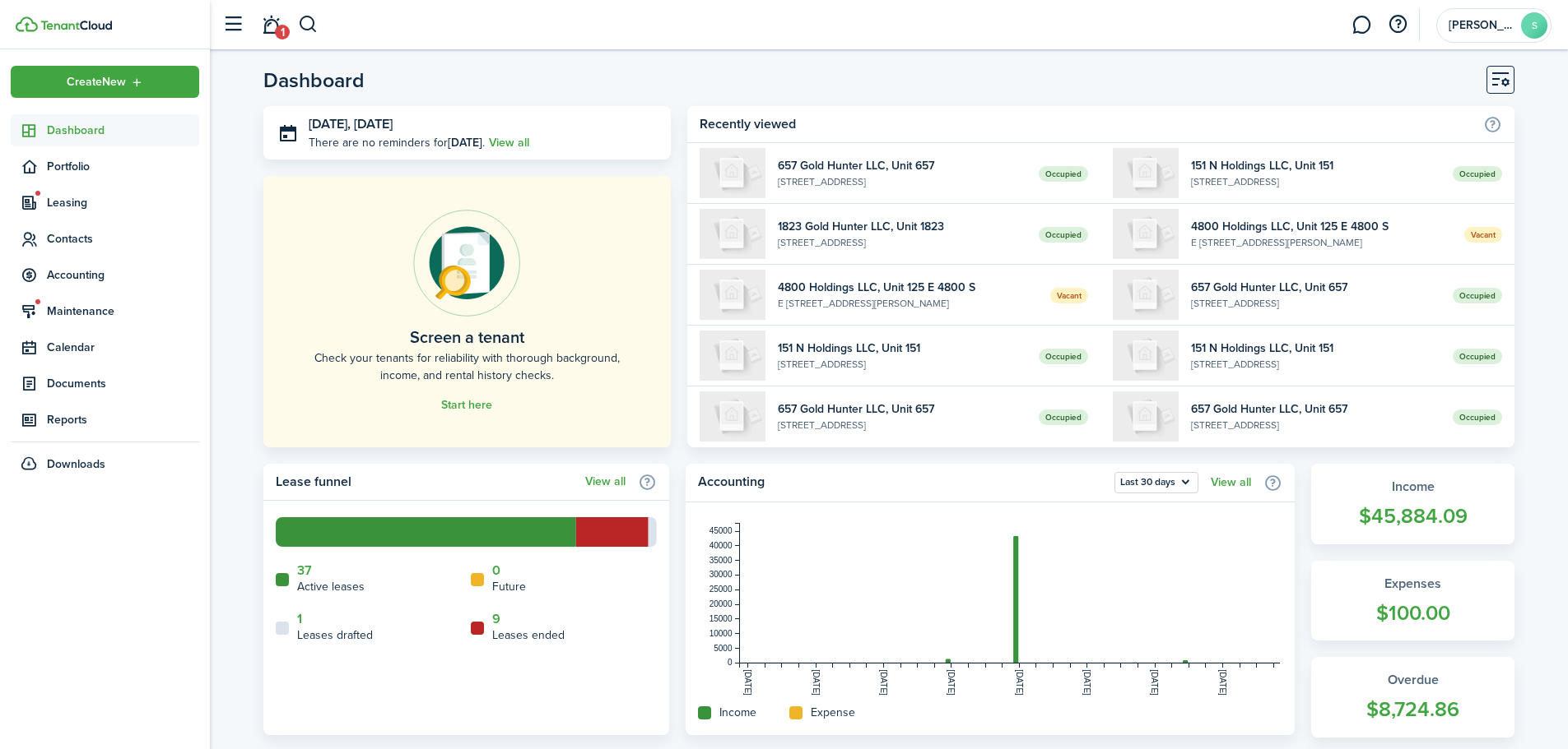
click at [271, 32] on link "1" at bounding box center [271, 25] width 32 height 42
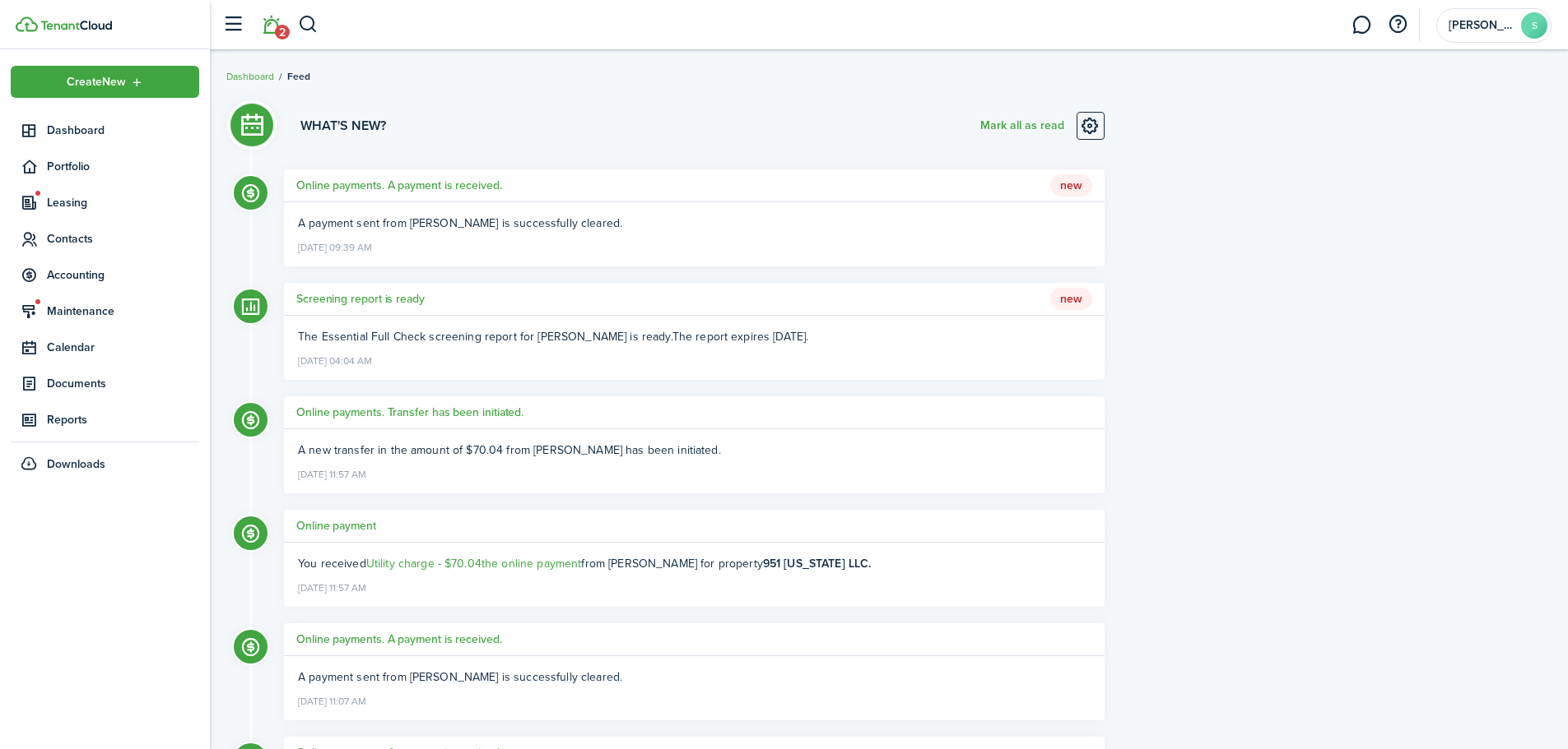
drag, startPoint x: 997, startPoint y: 124, endPoint x: 580, endPoint y: 148, distance: 417.7
click at [997, 124] on button "Mark all as read" at bounding box center [1022, 126] width 84 height 28
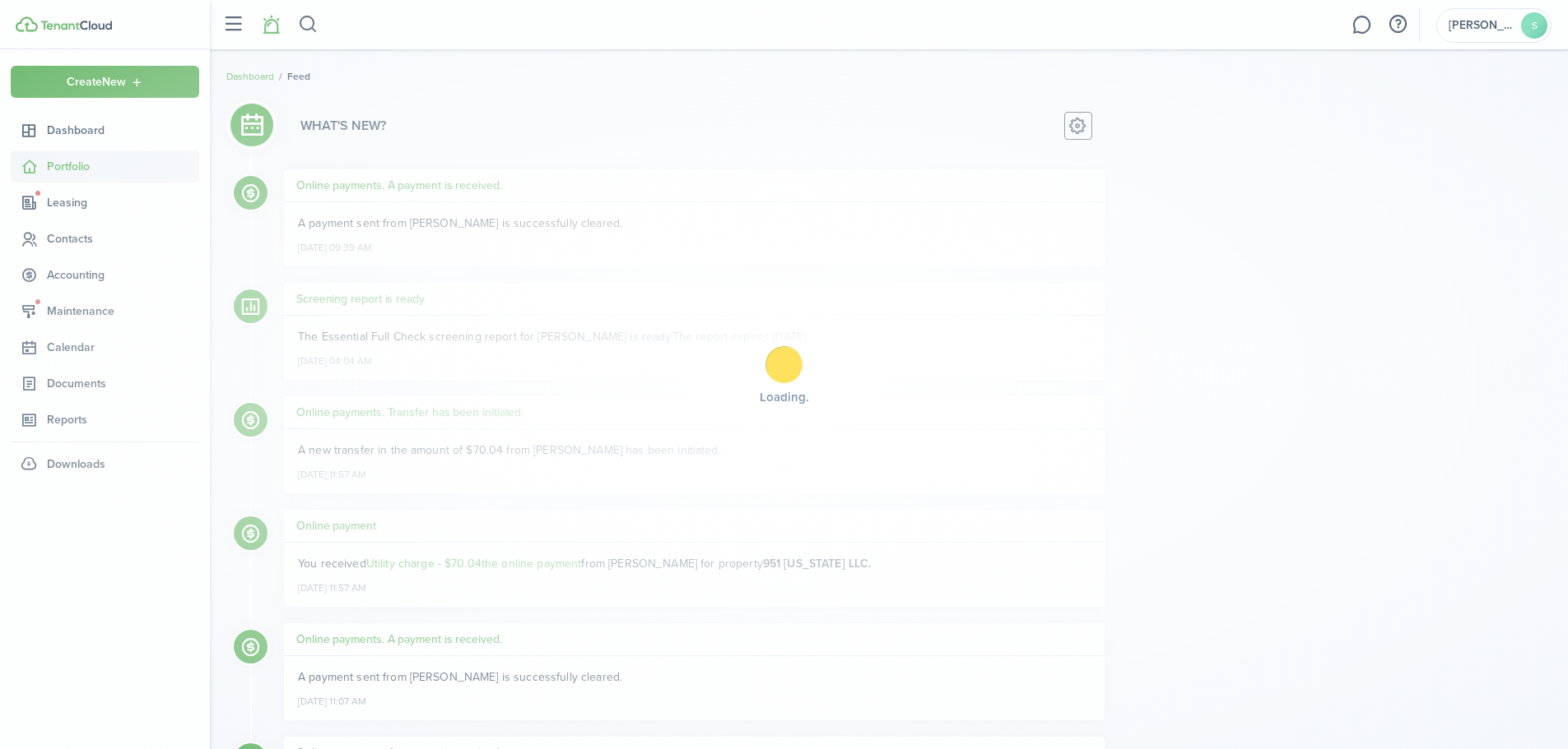
drag, startPoint x: 93, startPoint y: 131, endPoint x: 85, endPoint y: 171, distance: 40.8
click at [93, 131] on span "Dashboard" at bounding box center [122, 131] width 152 height 18
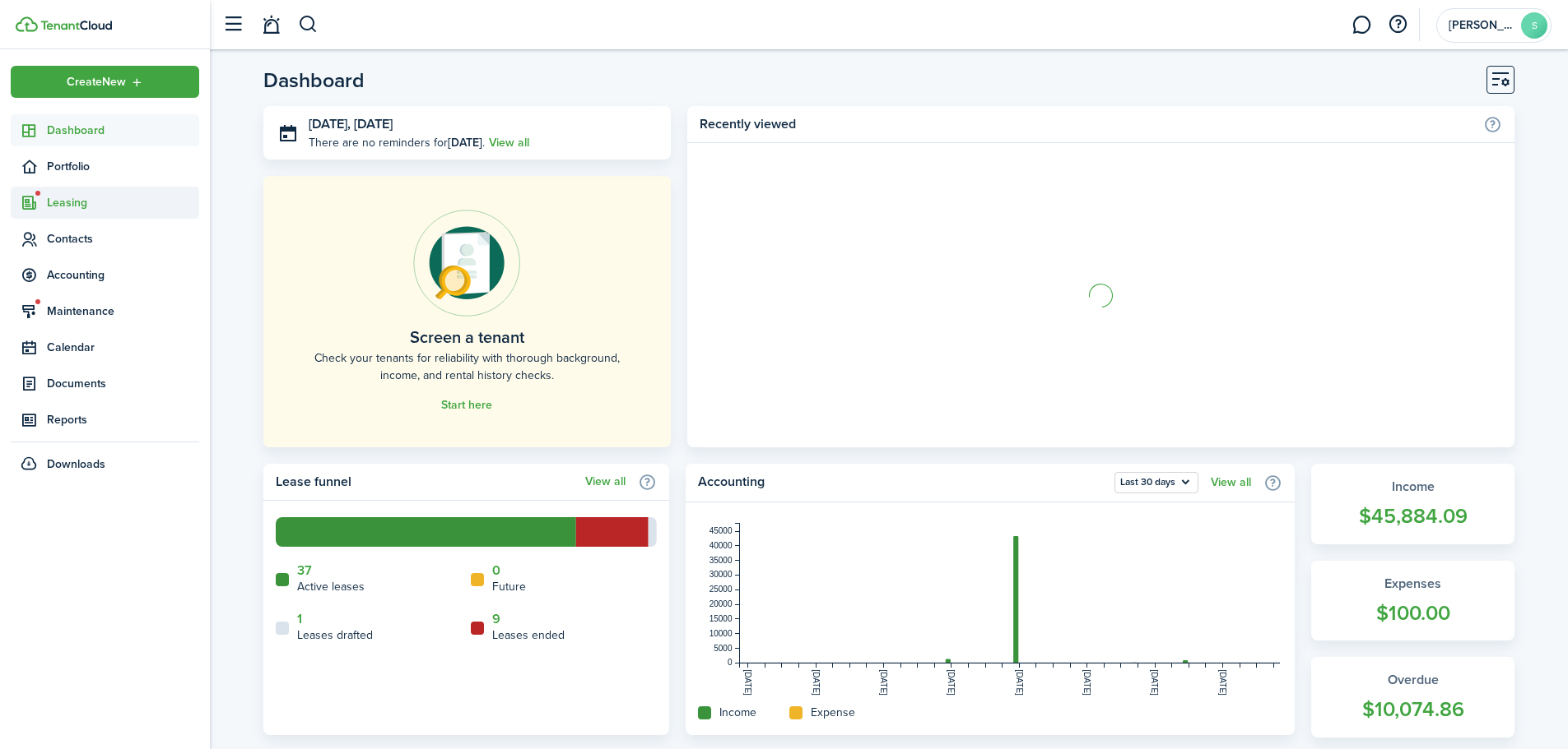
click at [76, 200] on span "Leasing" at bounding box center [122, 203] width 152 height 18
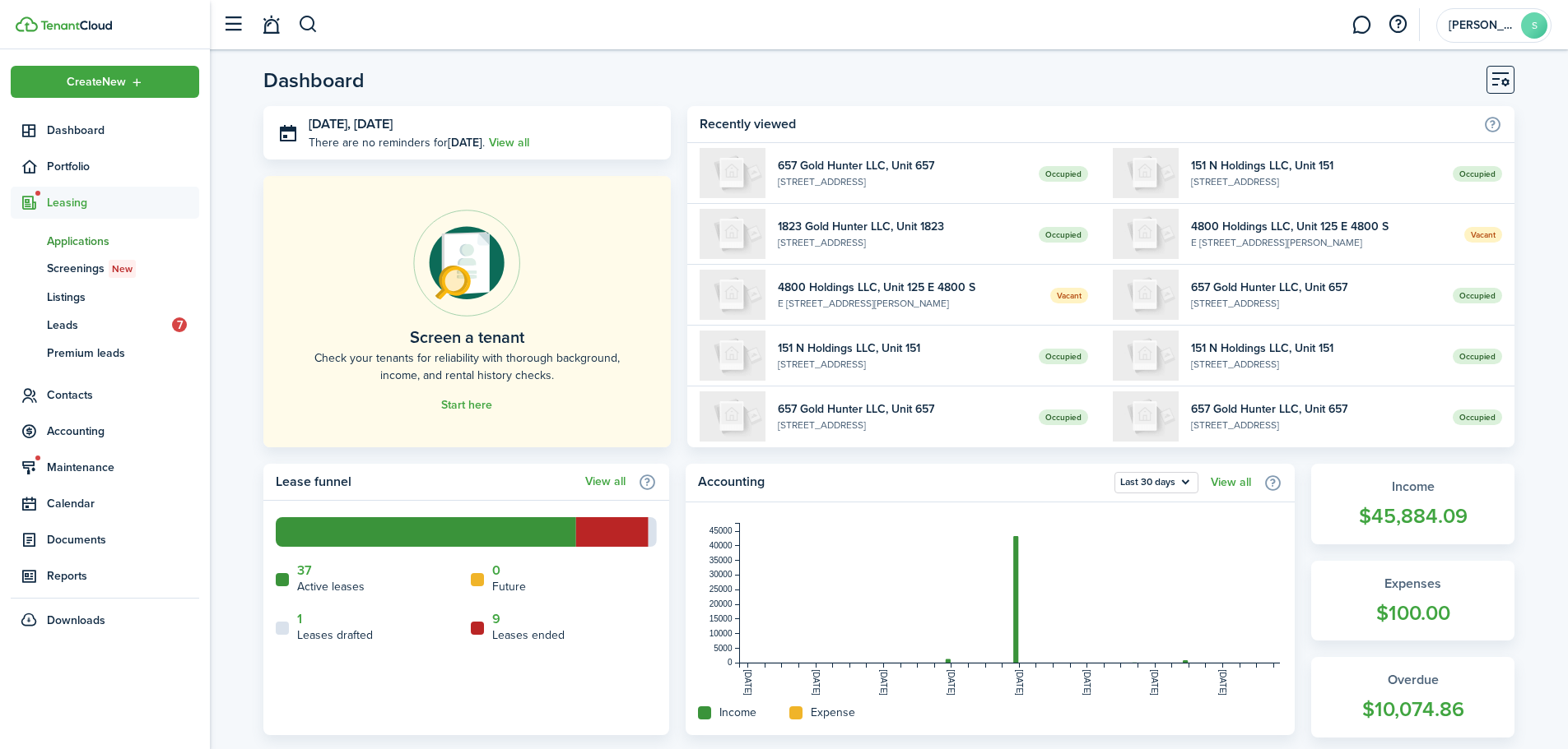
click at [95, 237] on span "Applications" at bounding box center [122, 241] width 152 height 18
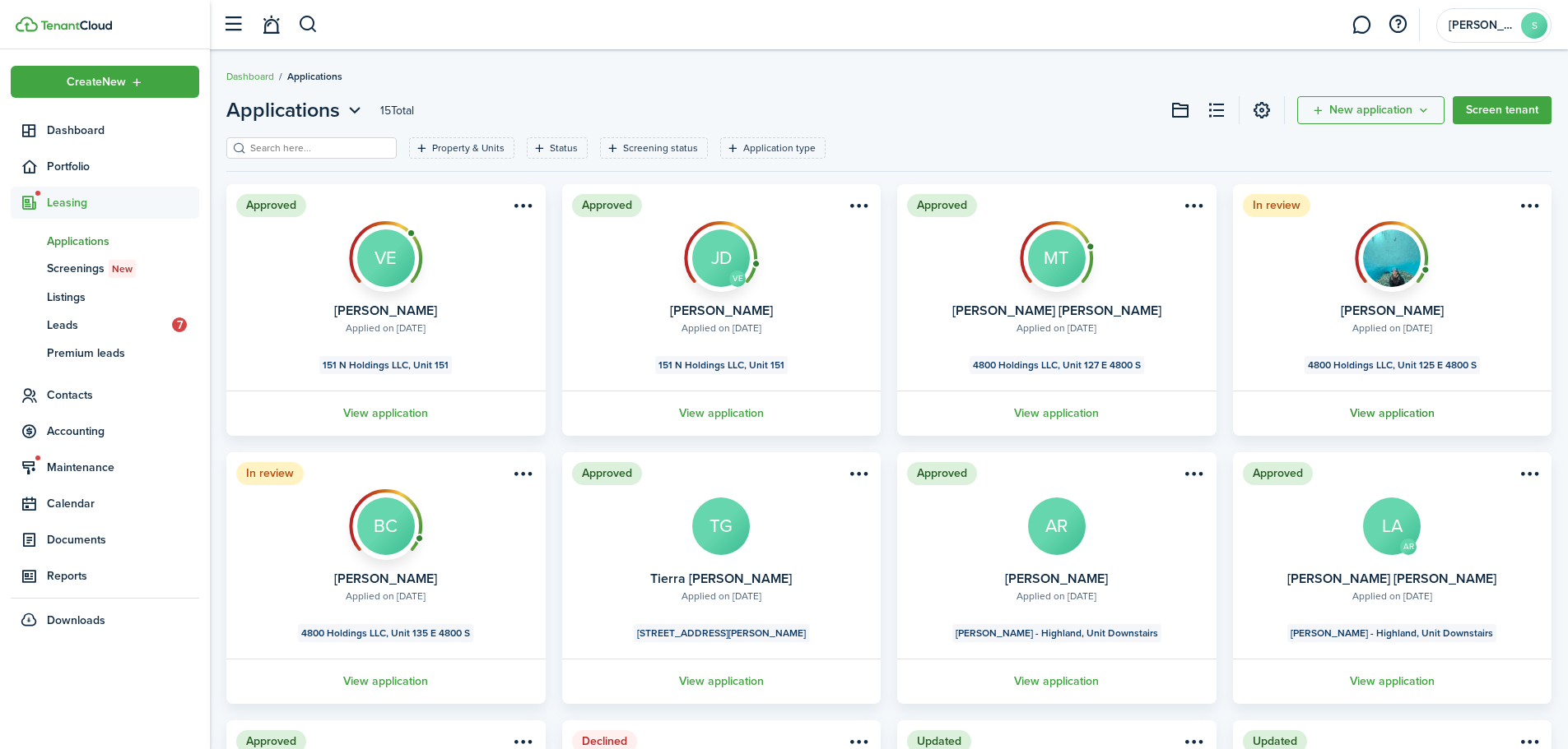
click at [1393, 412] on link "View application" at bounding box center [1391, 414] width 324 height 46
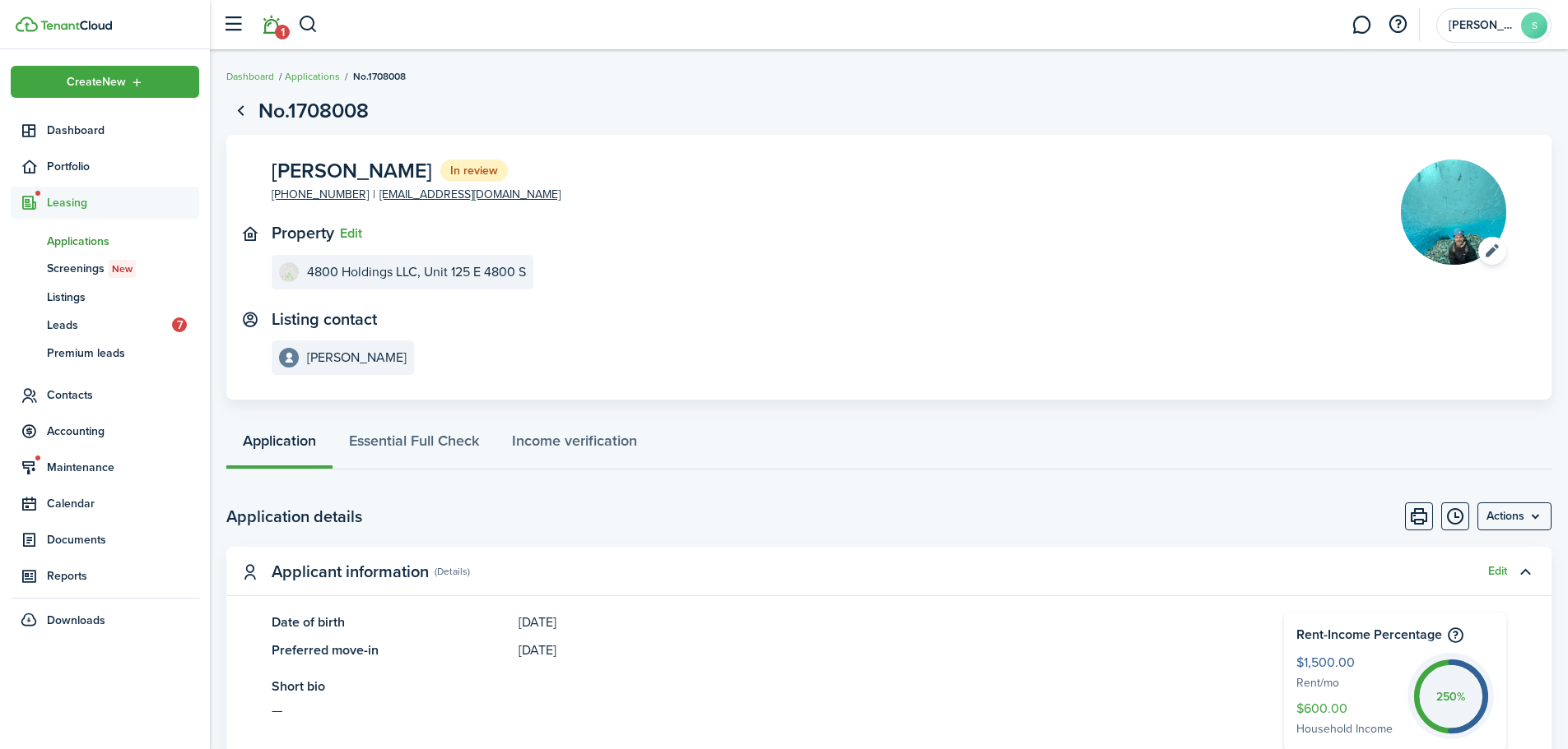
click at [267, 32] on link "1" at bounding box center [271, 25] width 32 height 42
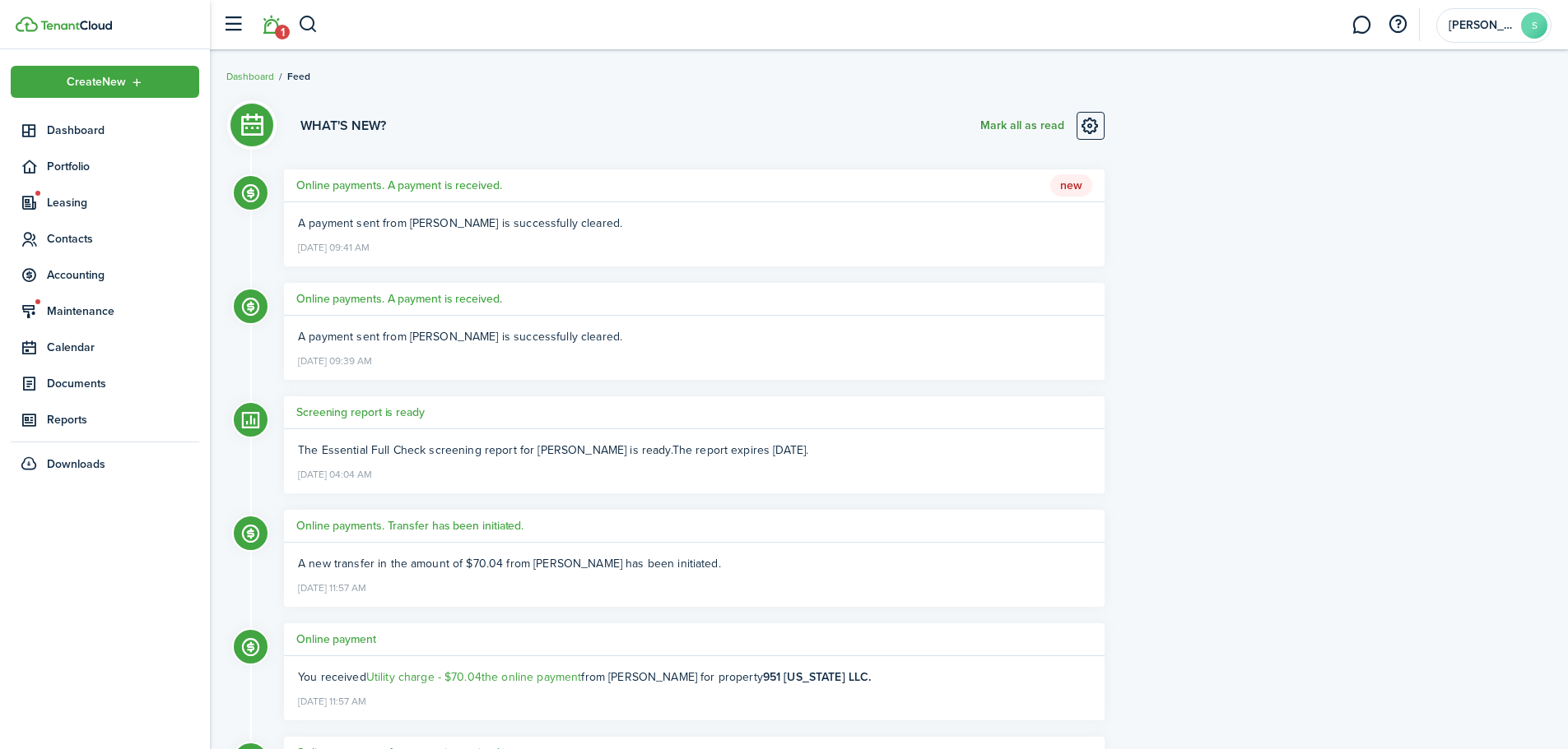
click at [1029, 125] on button "Mark all as read" at bounding box center [1022, 126] width 84 height 28
click at [54, 130] on span "Dashboard" at bounding box center [122, 131] width 152 height 18
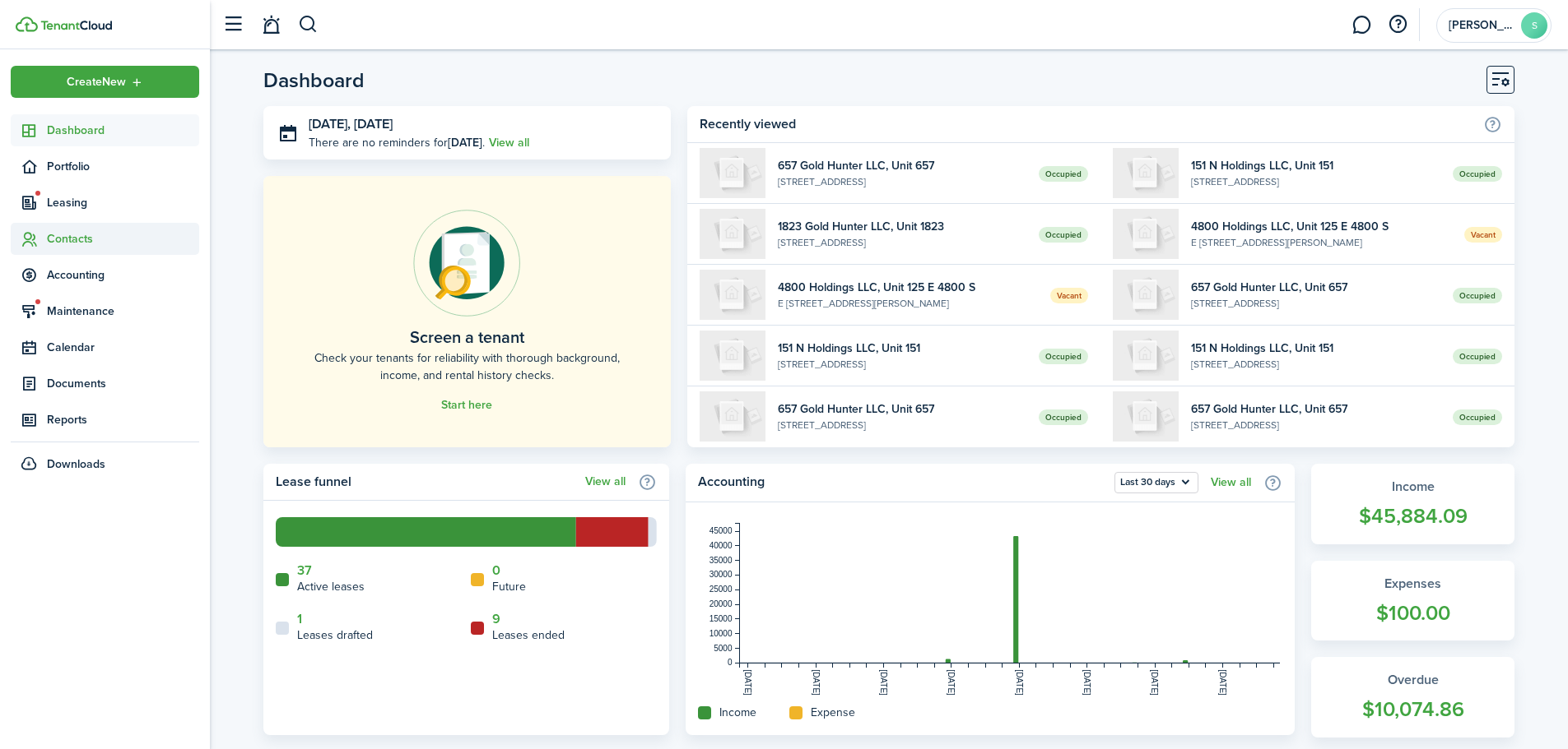
drag, startPoint x: 65, startPoint y: 247, endPoint x: 83, endPoint y: 236, distance: 21.1
click at [65, 247] on span "Contacts" at bounding box center [122, 239] width 152 height 18
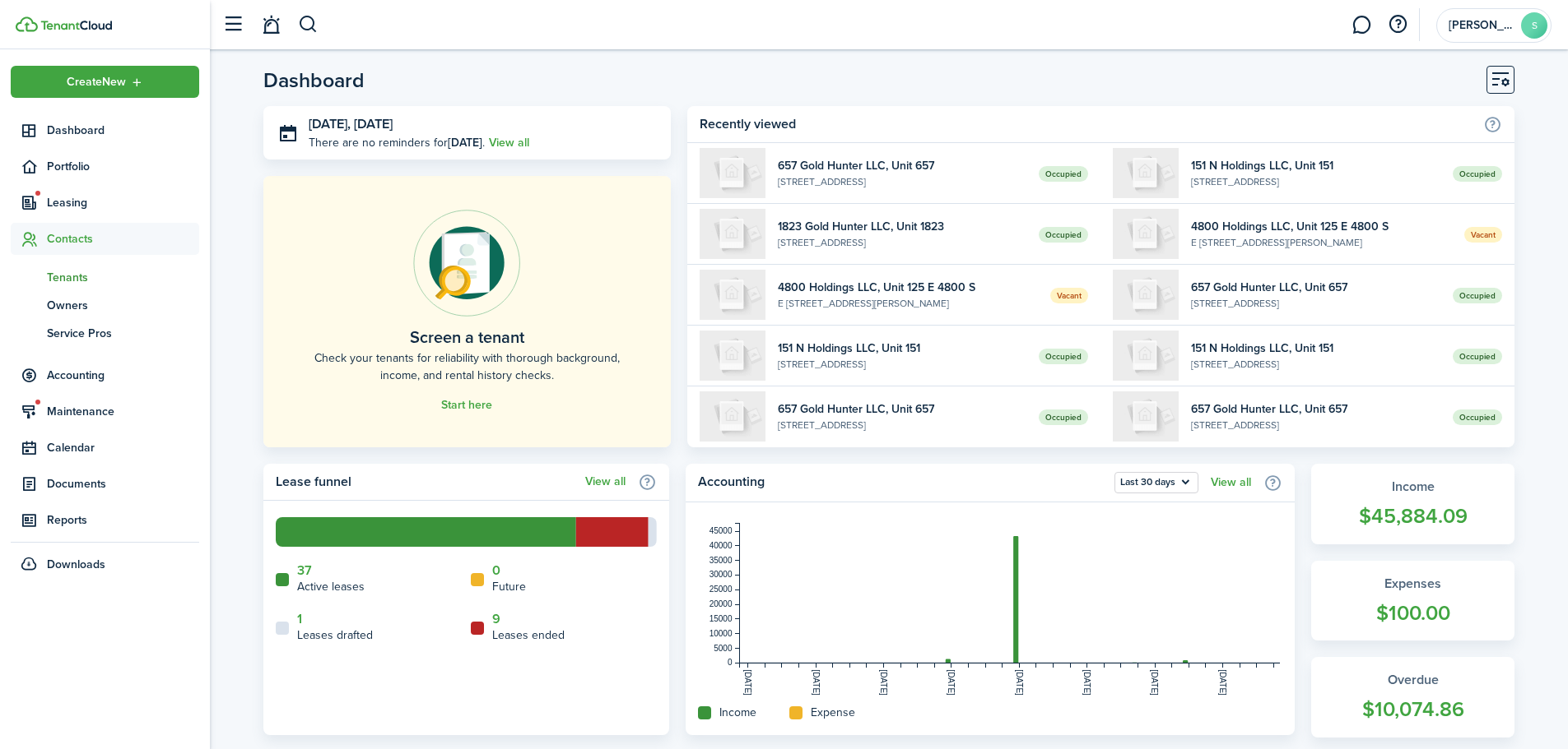
click at [84, 279] on span "Tenants" at bounding box center [122, 277] width 152 height 18
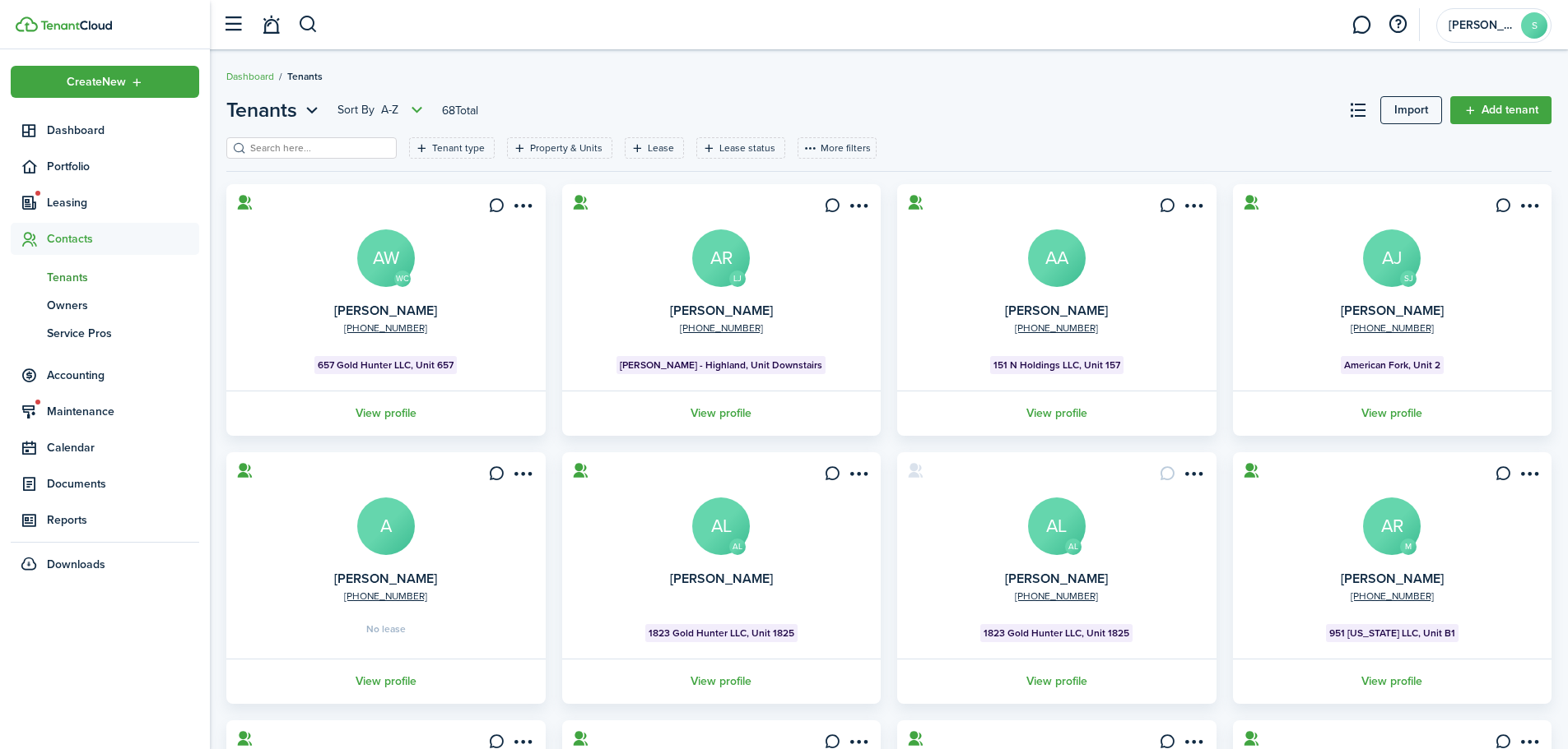
click at [269, 150] on input "search" at bounding box center [318, 148] width 145 height 16
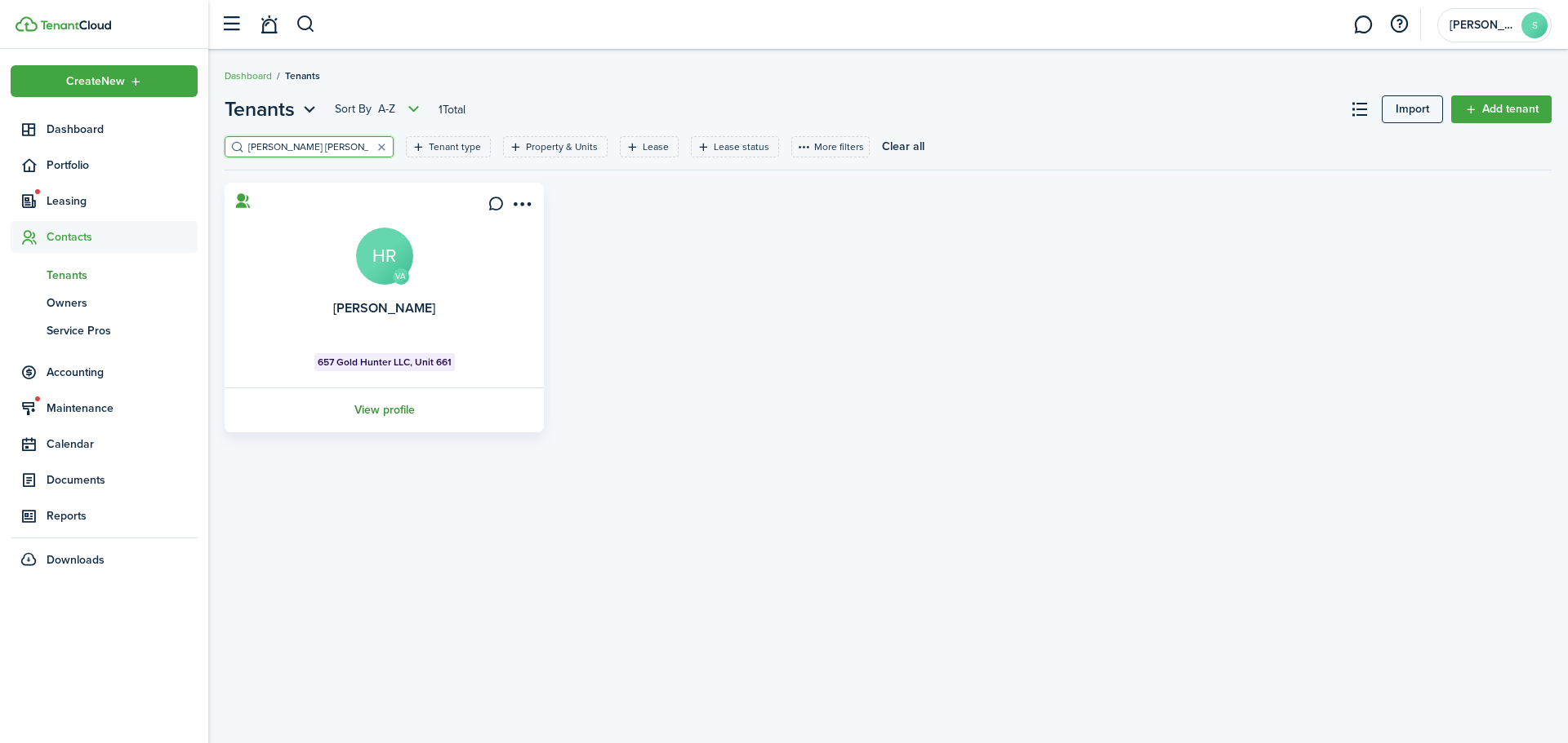
type input "Heather Ra"
click at [357, 406] on link "View profile" at bounding box center [384, 410] width 324 height 45
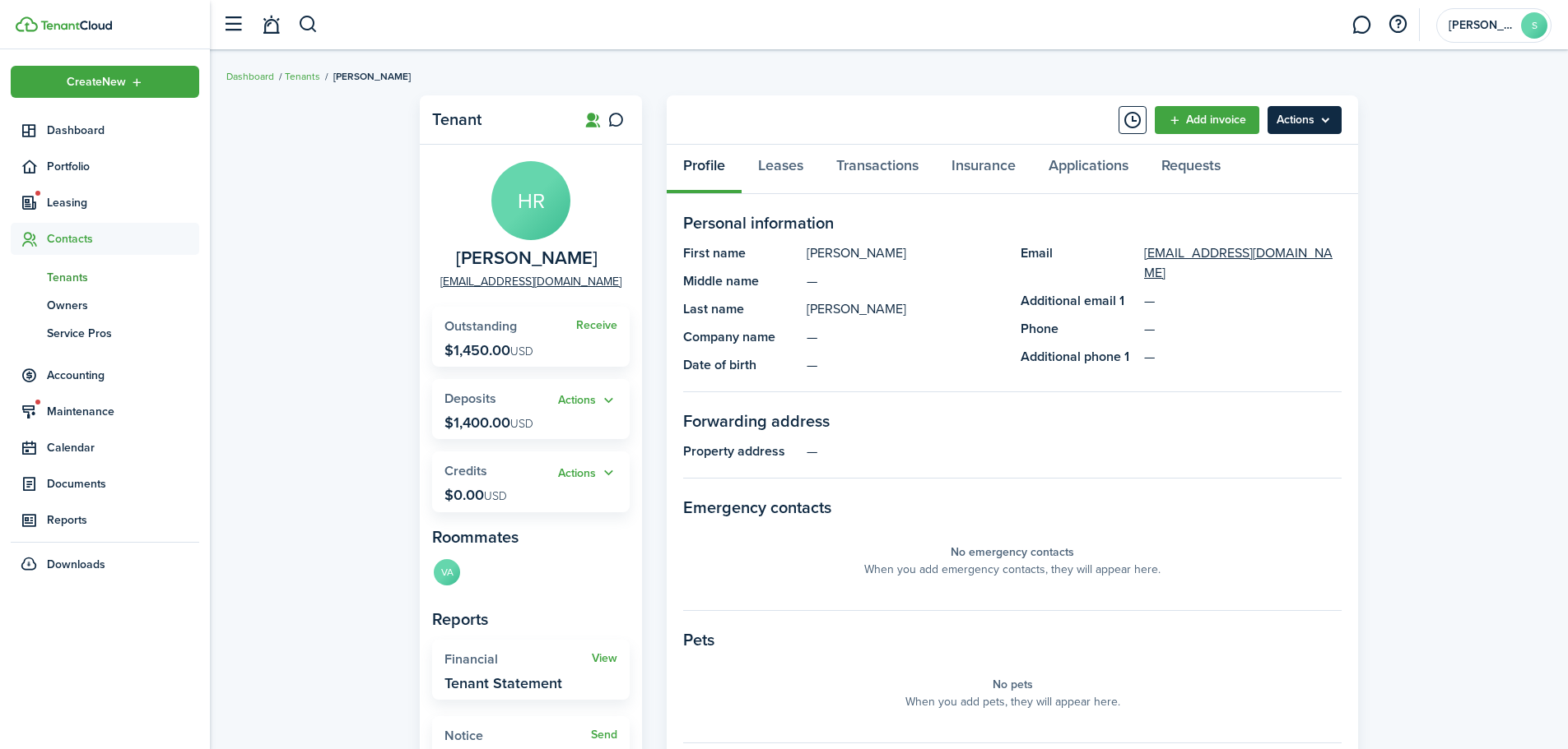
click at [1274, 125] on menu-btn "Actions" at bounding box center [1304, 120] width 74 height 28
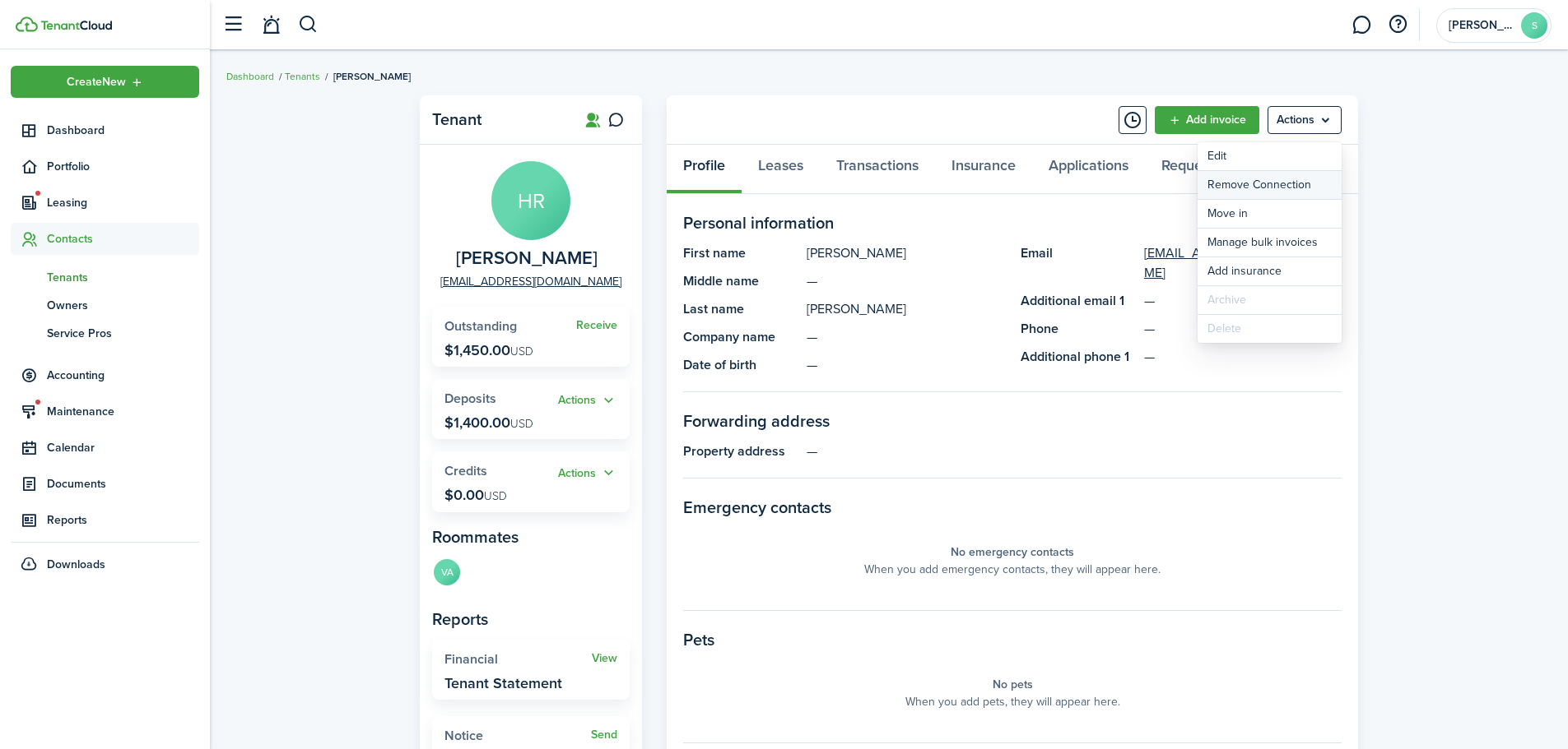
click at [1255, 176] on button "Remove Connection" at bounding box center [1269, 185] width 144 height 28
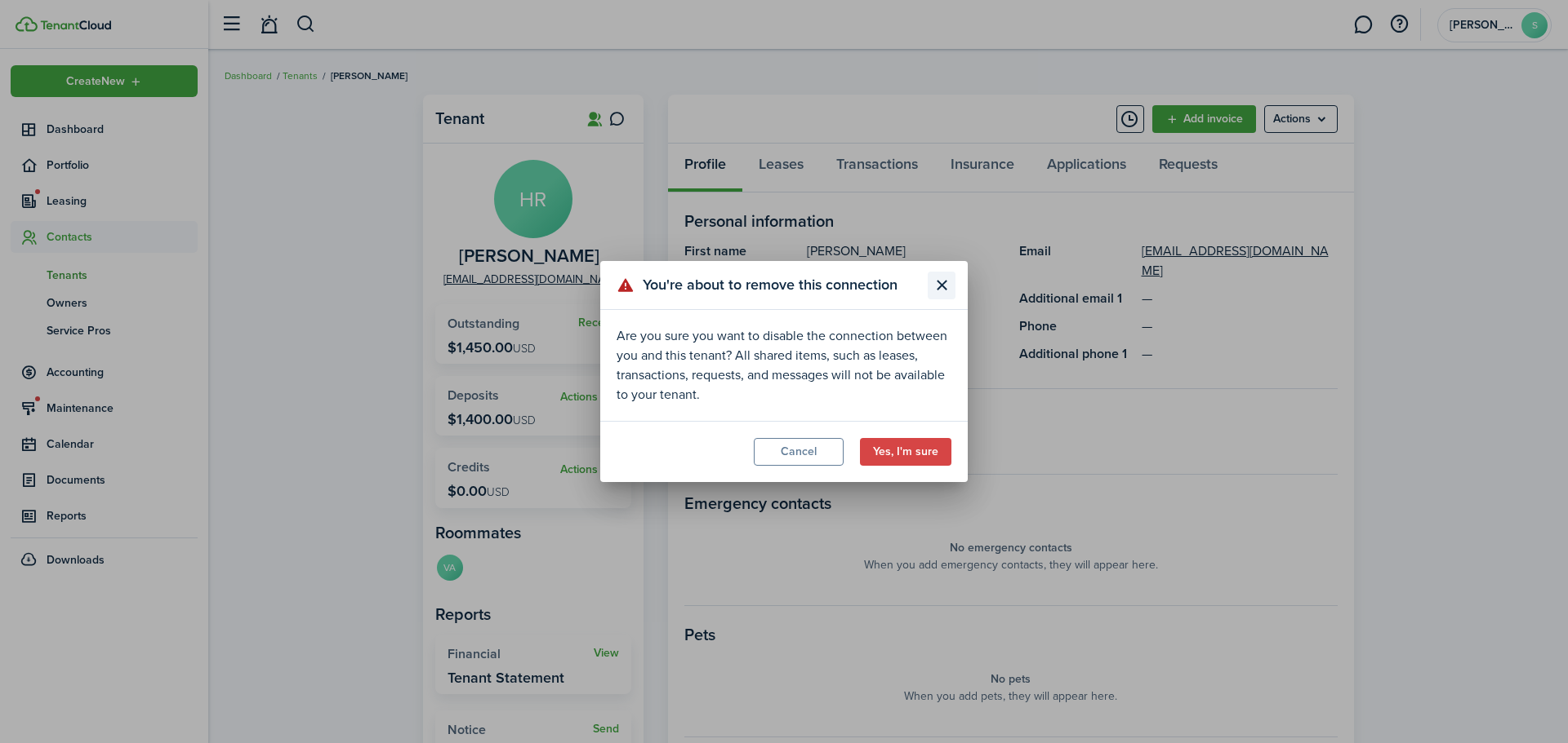
click at [939, 278] on button "Close modal" at bounding box center [941, 286] width 28 height 28
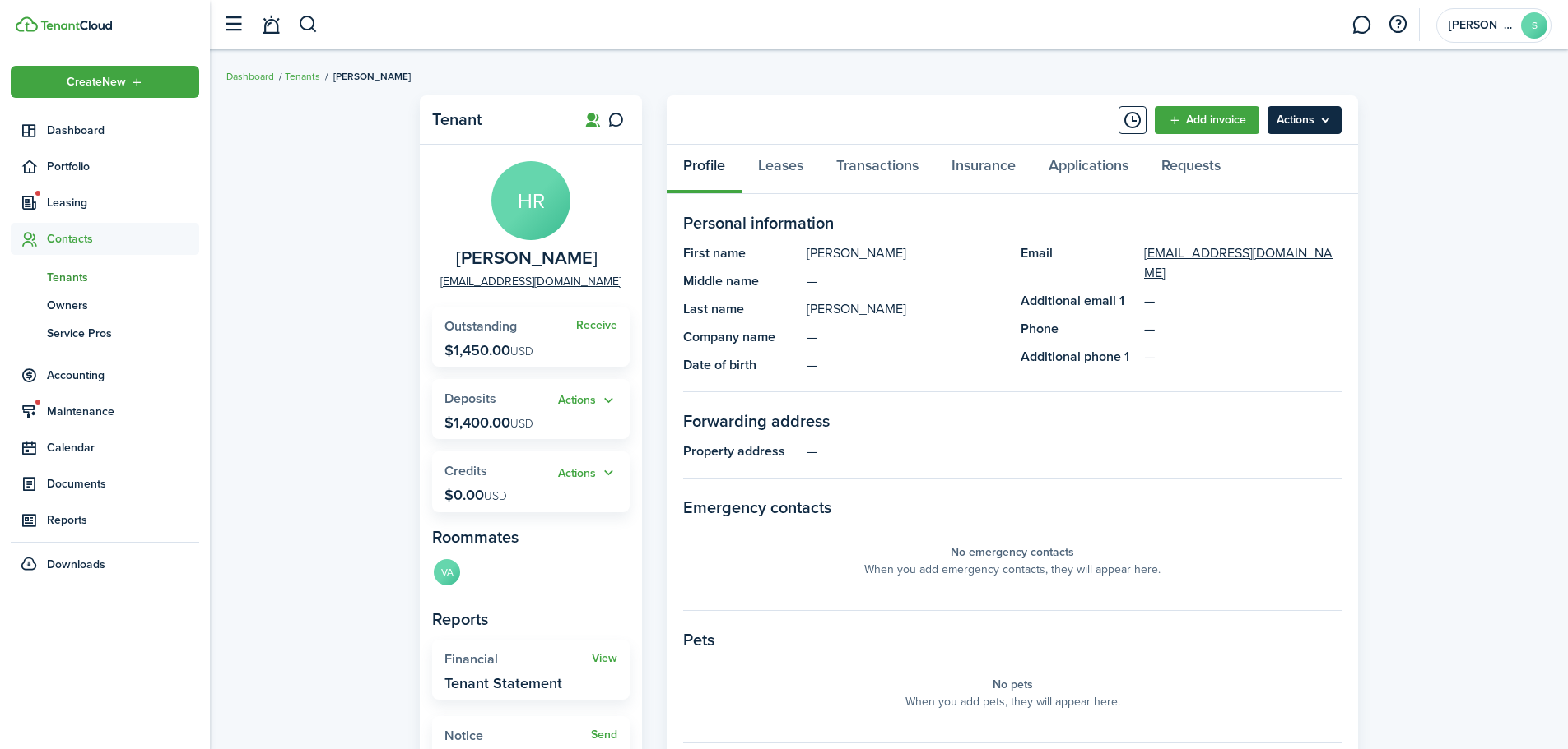
click at [1317, 122] on menu-btn "Actions" at bounding box center [1304, 120] width 74 height 28
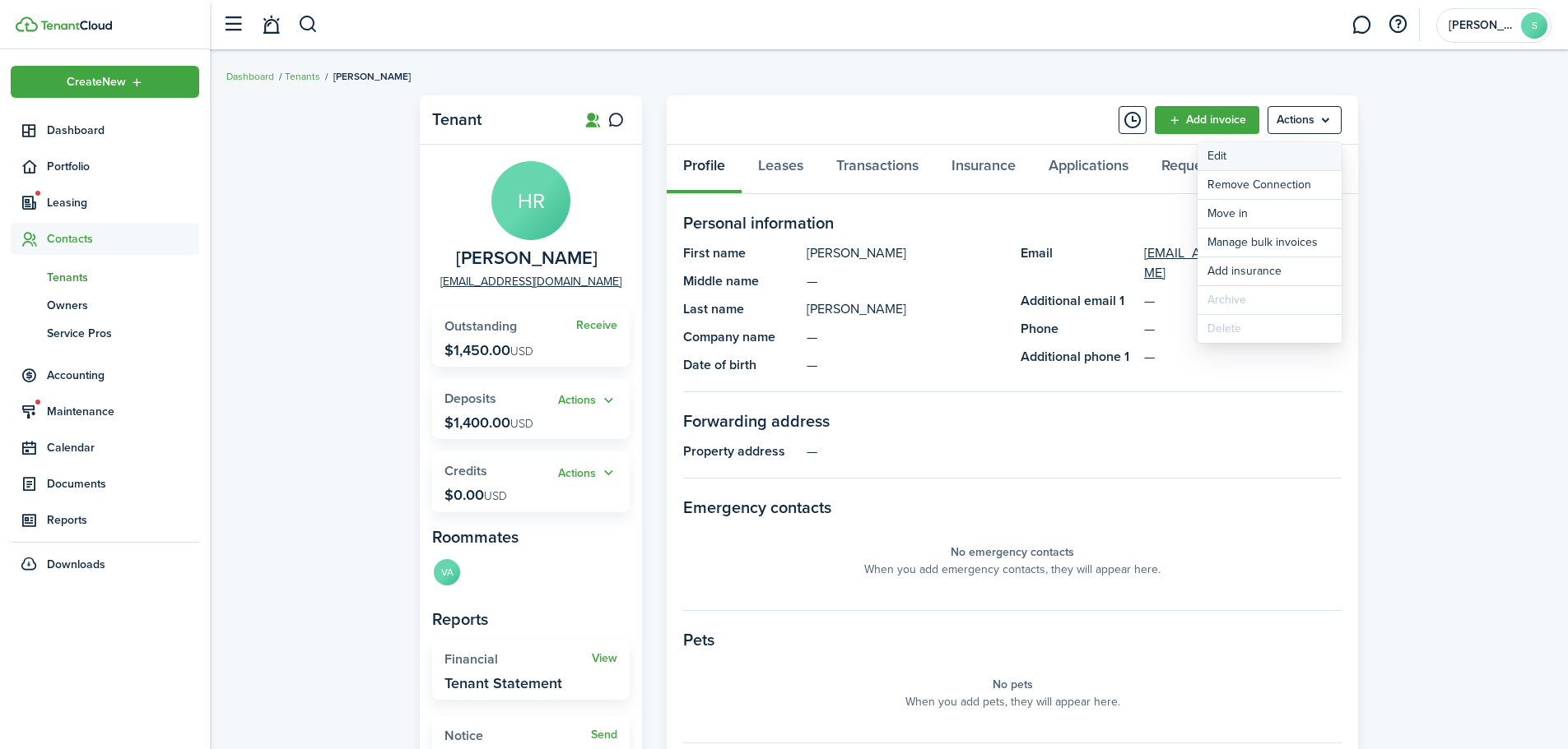
click at [1278, 161] on link "Edit" at bounding box center [1269, 156] width 144 height 28
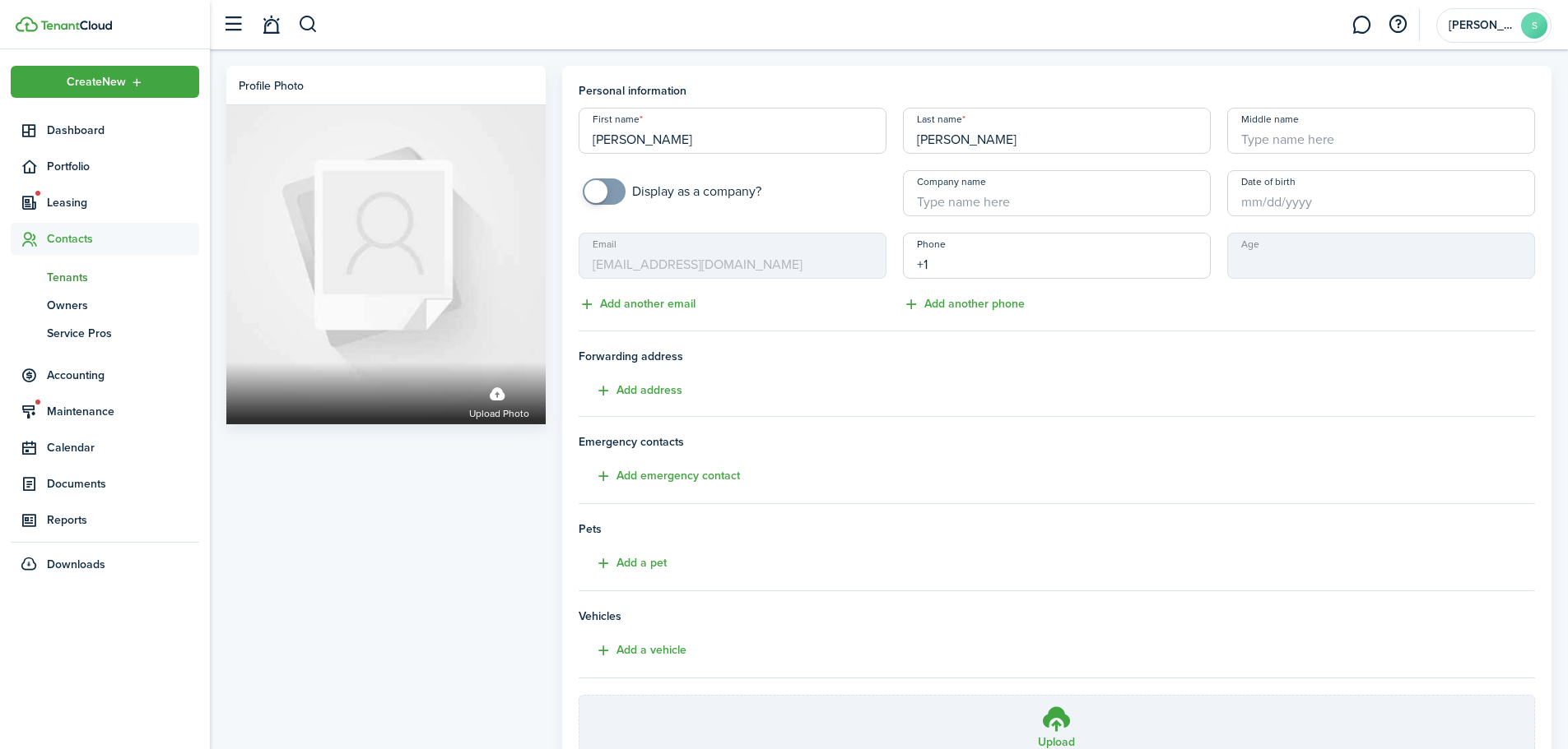
click at [1051, 266] on input "+1" at bounding box center [1057, 256] width 307 height 46
type input "+1 714-658-5369"
click at [1042, 300] on div "Phone +1 714-658-5369 US Add another phone" at bounding box center [1056, 273] width 324 height 82
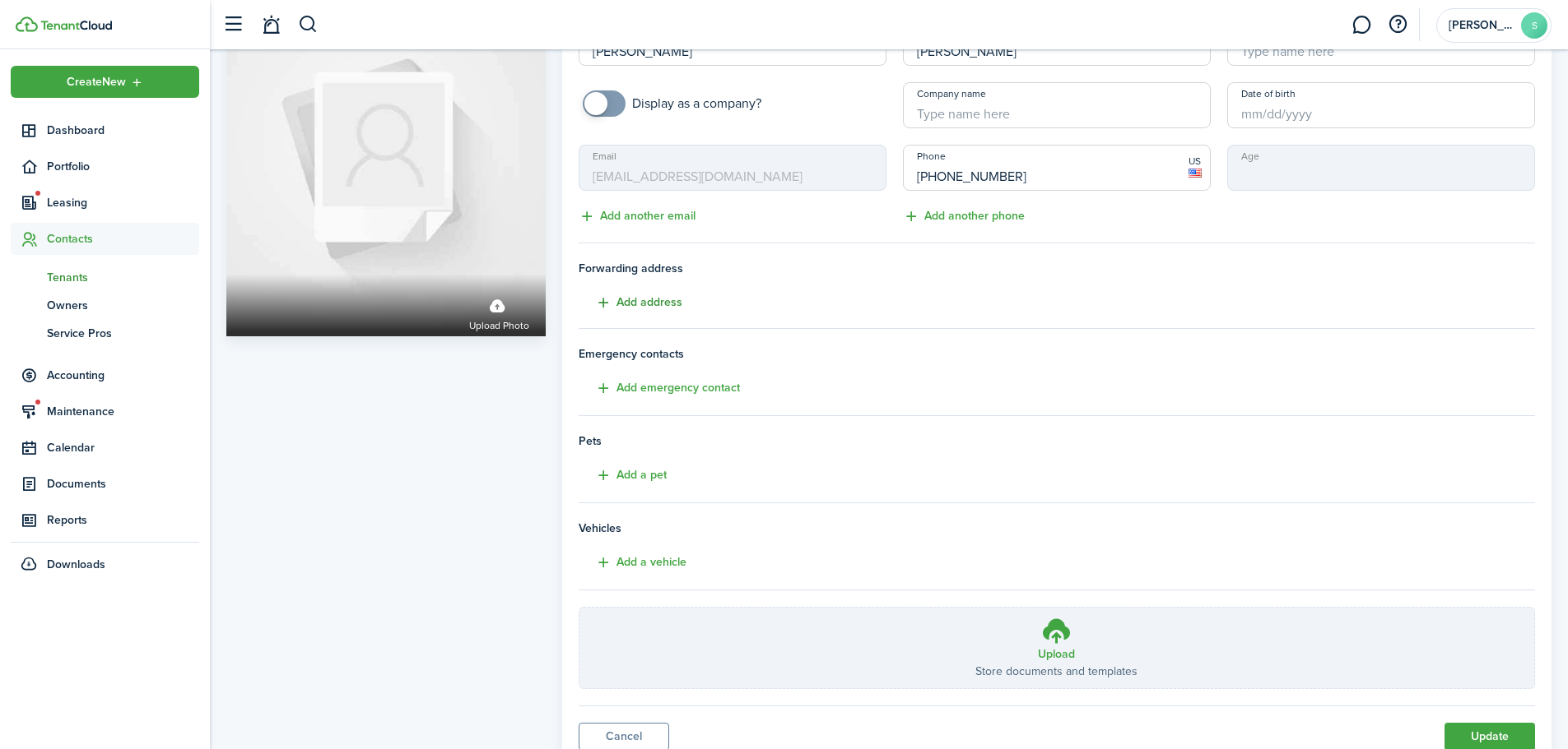
scroll to position [151, 0]
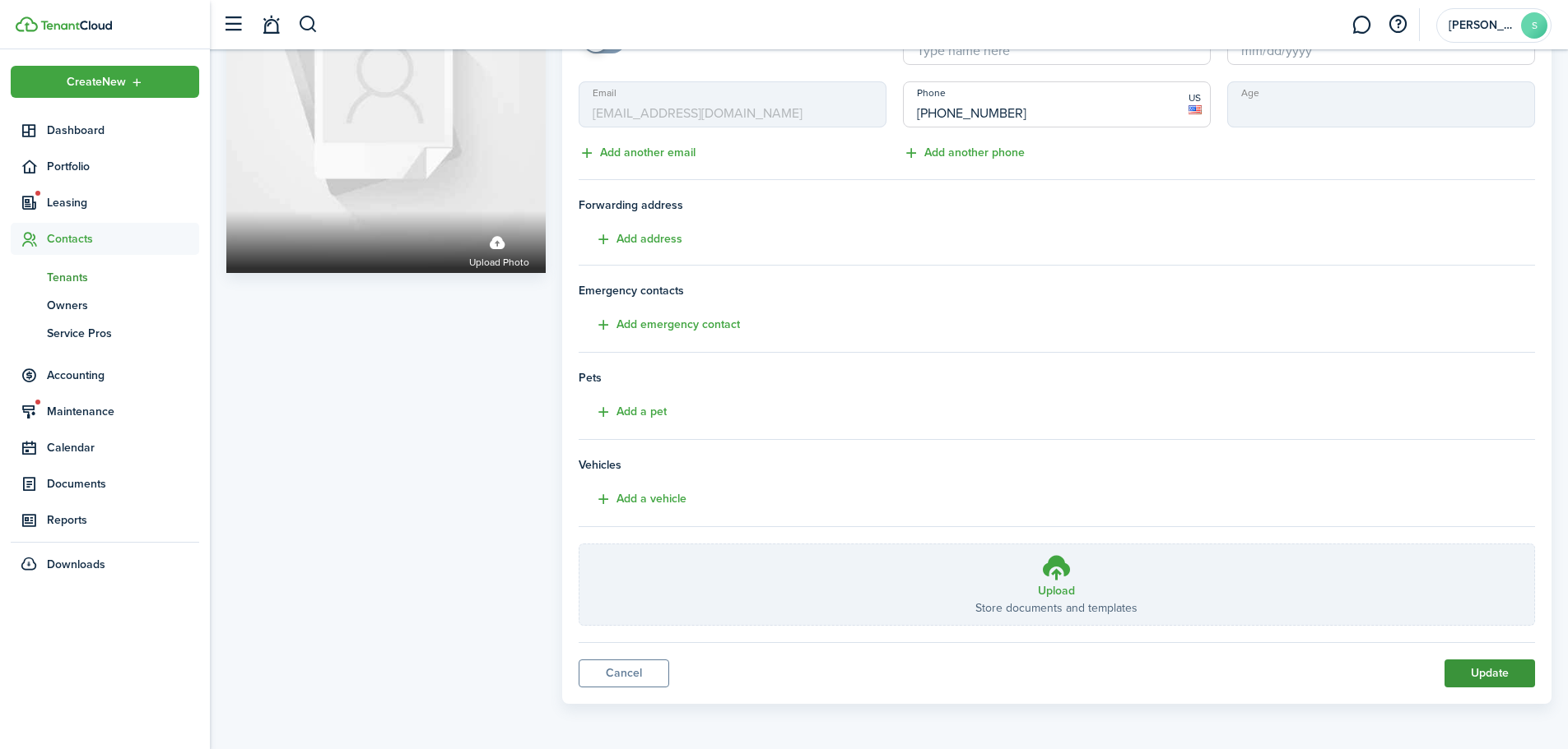
click at [1516, 670] on button "Update" at bounding box center [1489, 673] width 90 height 28
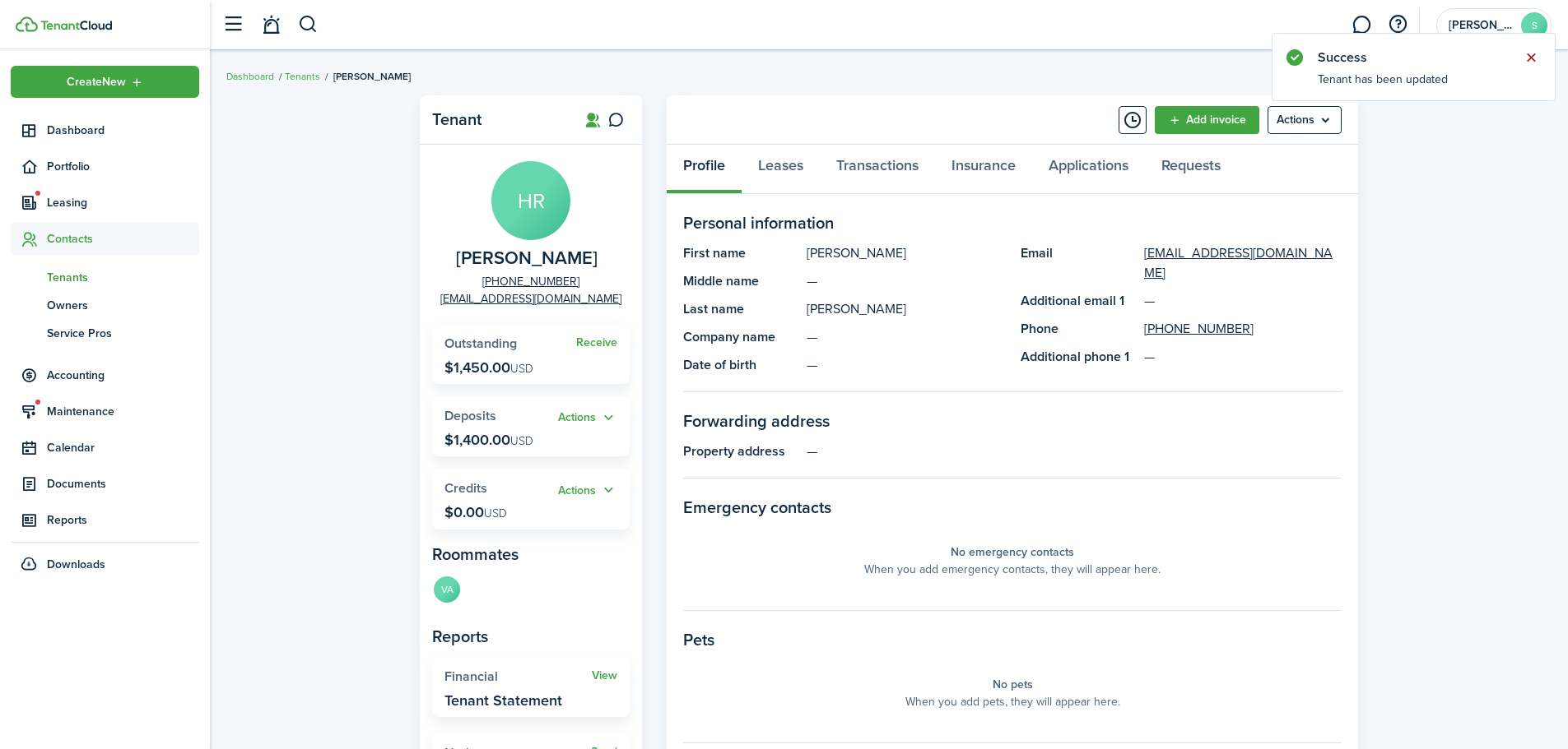
click at [1522, 58] on button "Close notify" at bounding box center [1530, 57] width 23 height 23
drag, startPoint x: 611, startPoint y: 298, endPoint x: 442, endPoint y: 308, distance: 169.3
click at [442, 308] on panel-main-body "HR Heather Ramon +1 714-658-5369 ramosheather5@gmail.com Receive Outstanding $1…" at bounding box center [531, 571] width 222 height 853
copy link "ramosheather5@gmail.com"
click at [102, 210] on span "Leasing" at bounding box center [122, 203] width 152 height 18
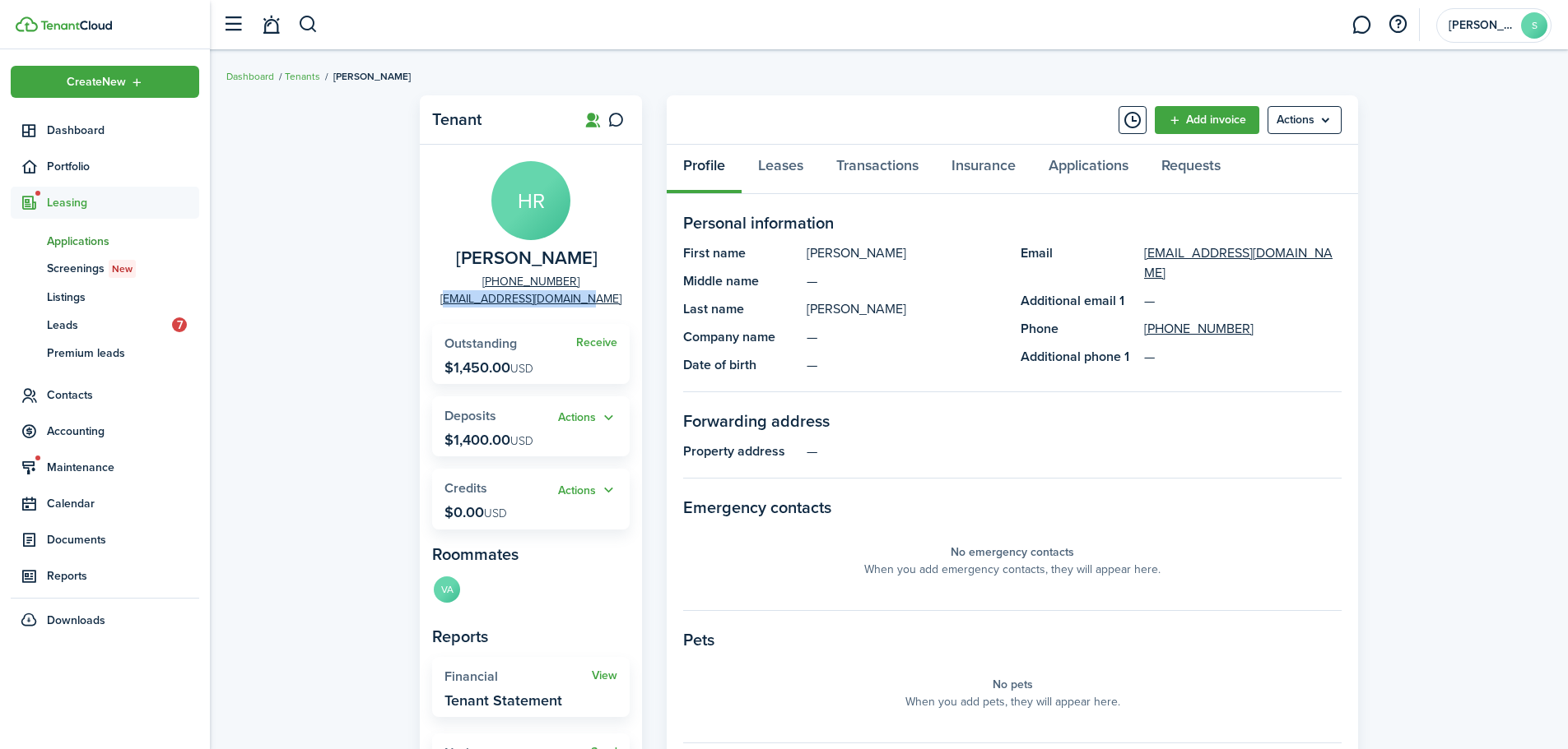
click at [82, 246] on span "Applications" at bounding box center [122, 241] width 152 height 18
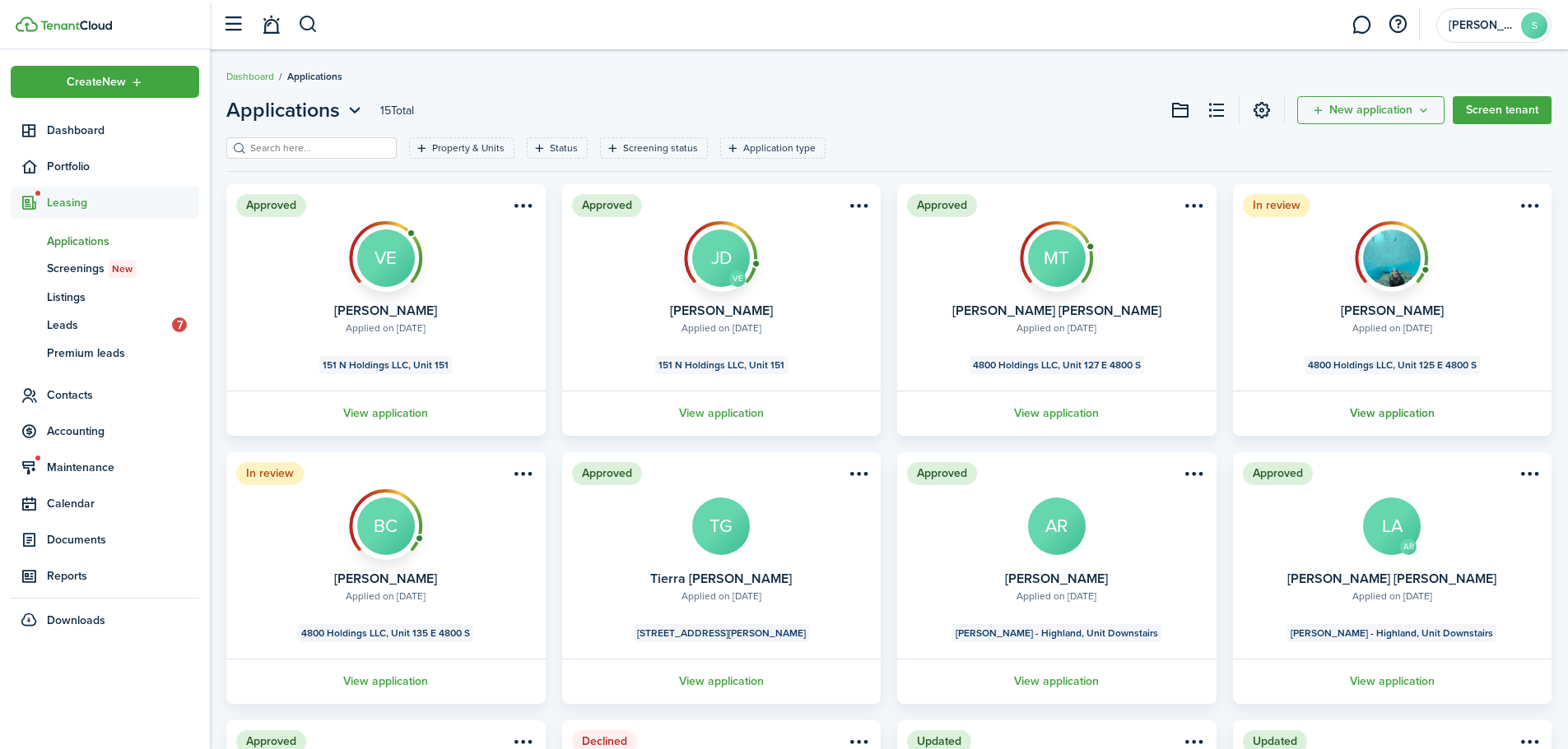
click at [1403, 409] on link "View application" at bounding box center [1391, 414] width 324 height 46
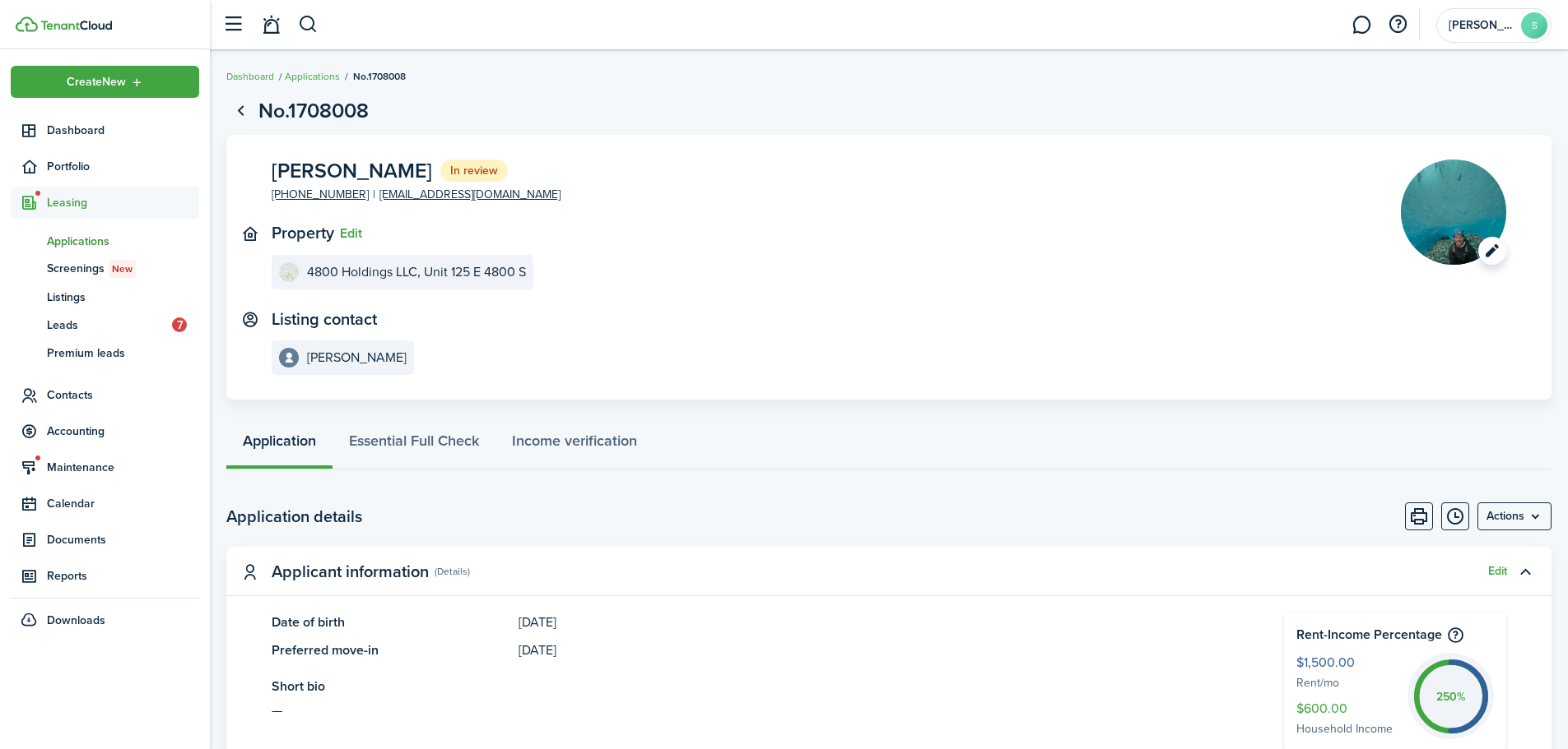
click at [1463, 217] on image-lazy "Open menu" at bounding box center [1453, 212] width 105 height 105
click at [1169, 280] on panel-main-content "4800 Holdings LLC, Unit 125 E 4800 S" at bounding box center [811, 271] width 1080 height 34
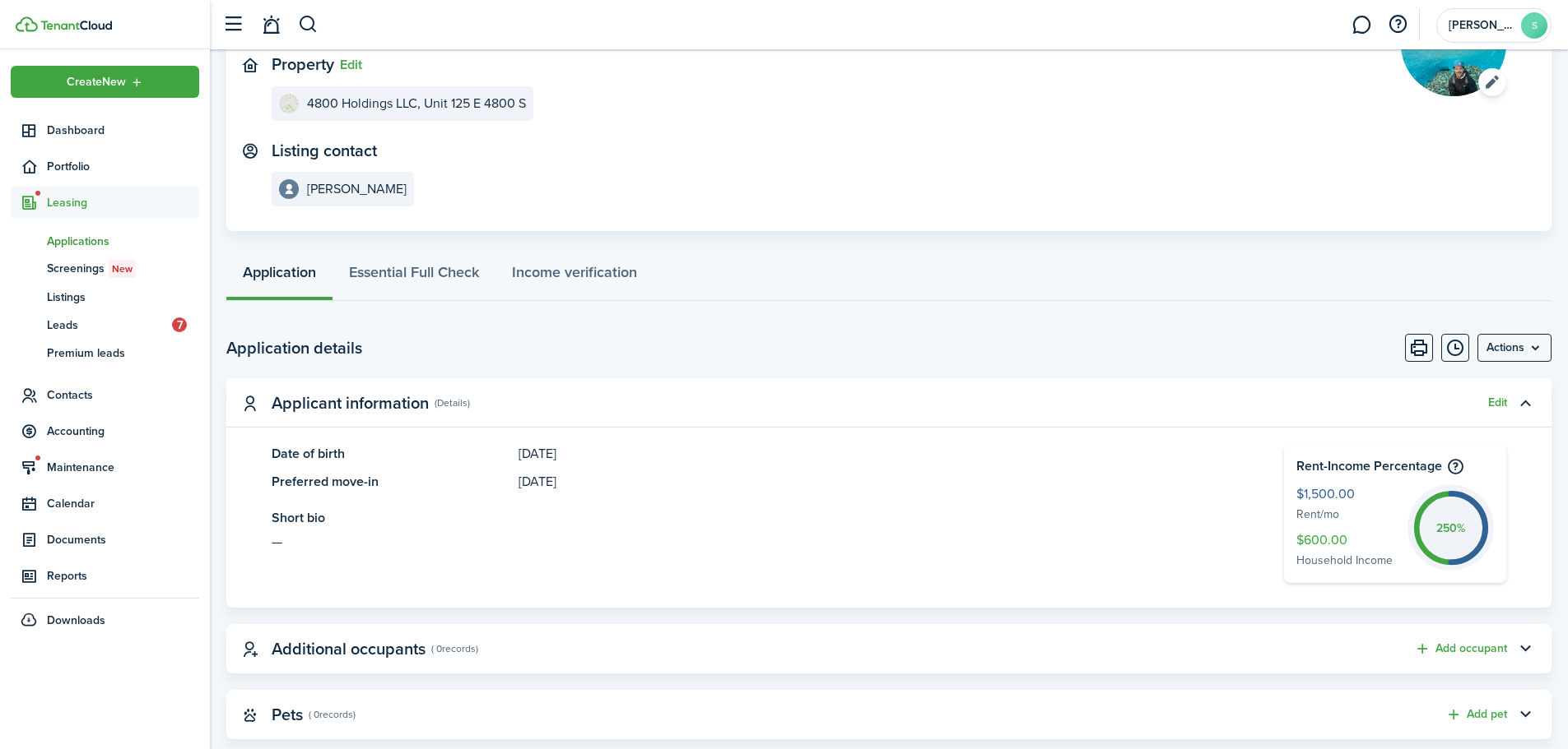
scroll to position [164, 0]
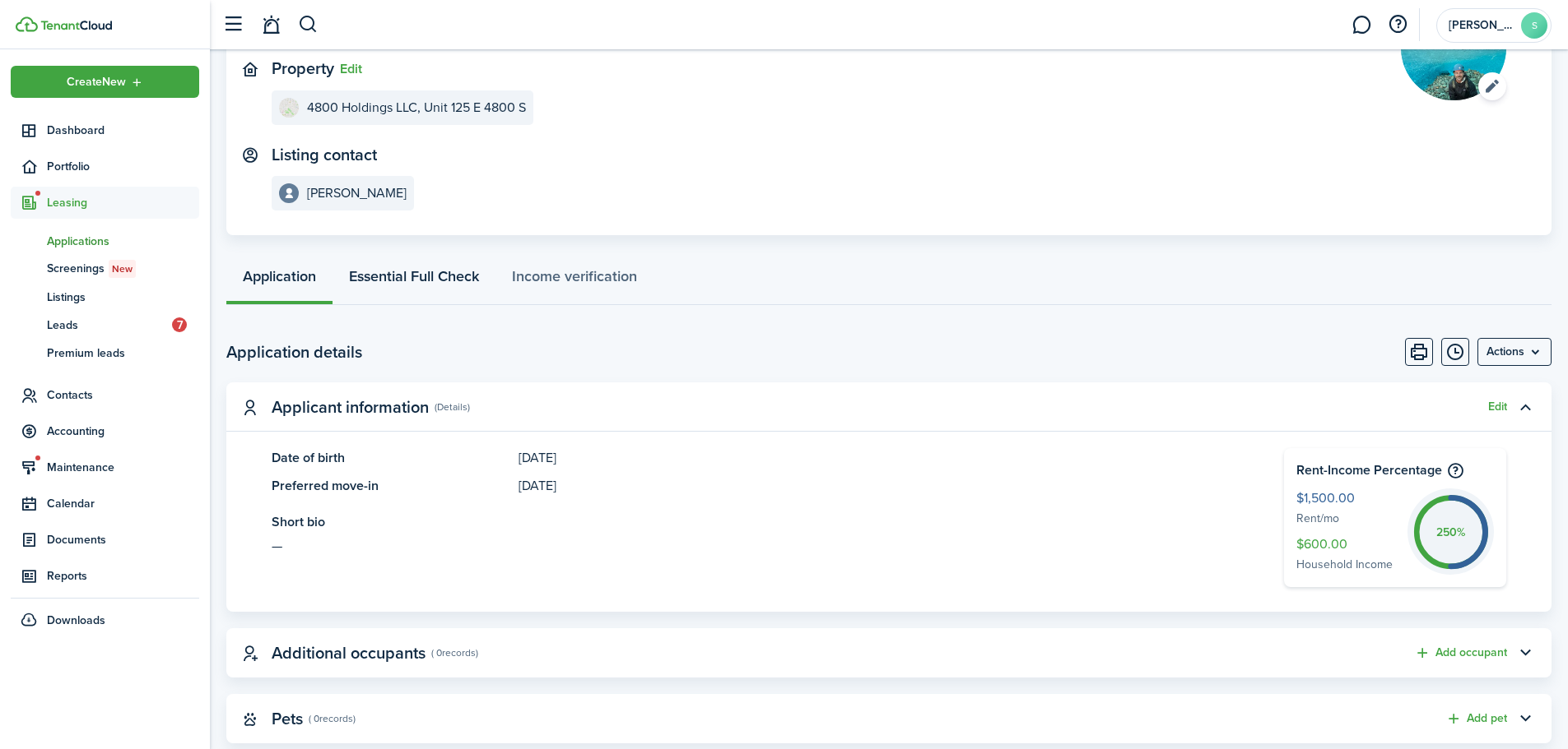
click at [386, 267] on link "Essential Full Check" at bounding box center [413, 280] width 163 height 49
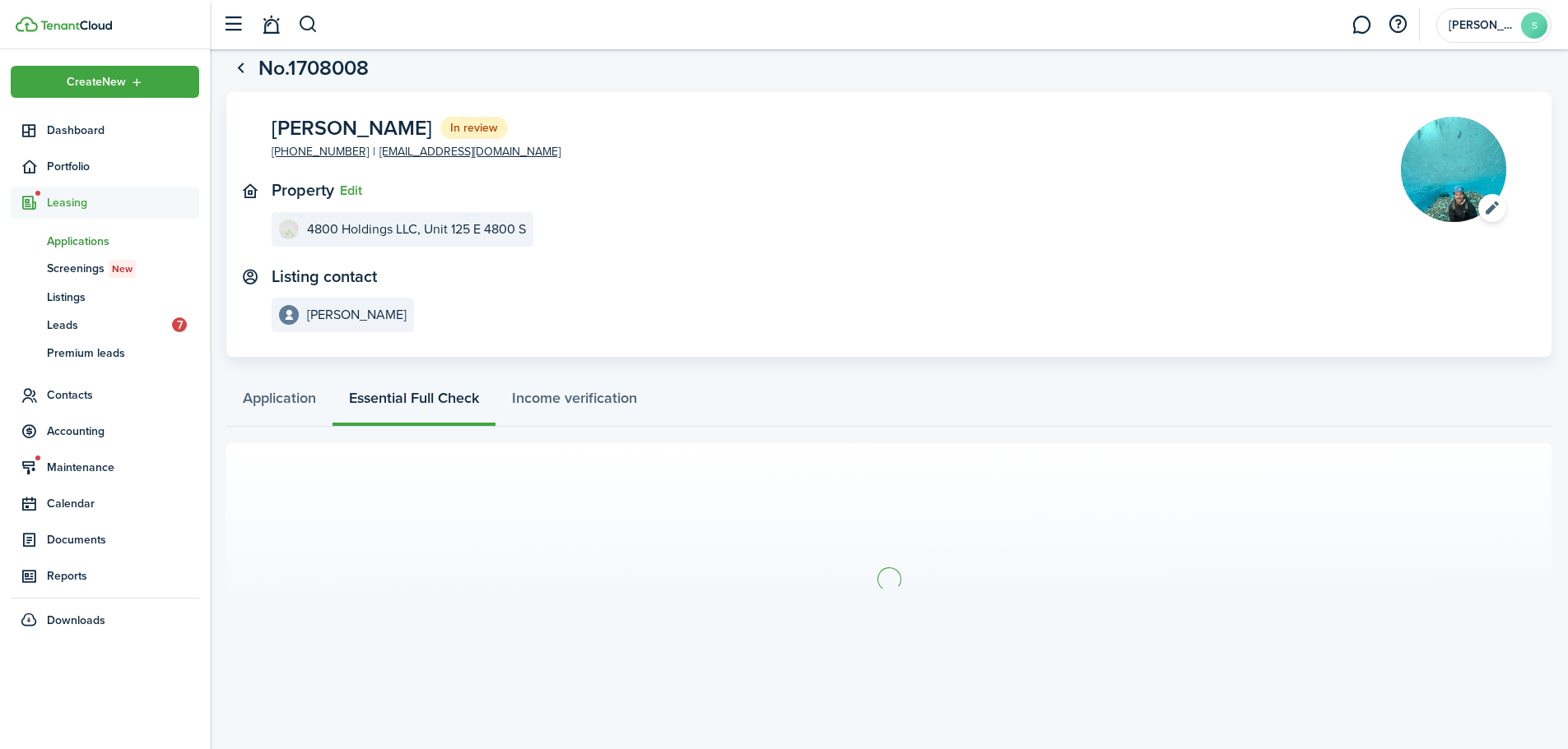
scroll to position [46, 0]
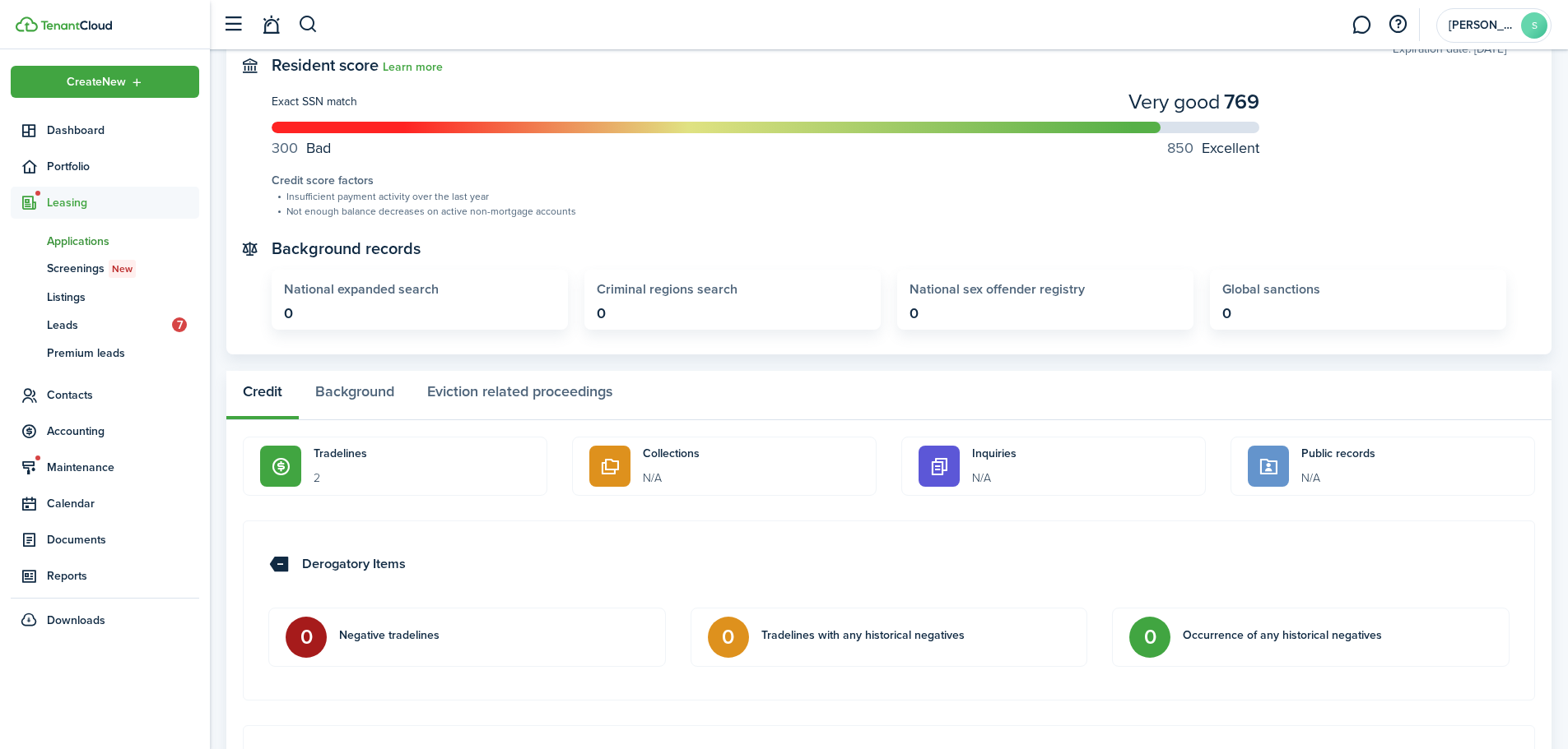
scroll to position [747, 0]
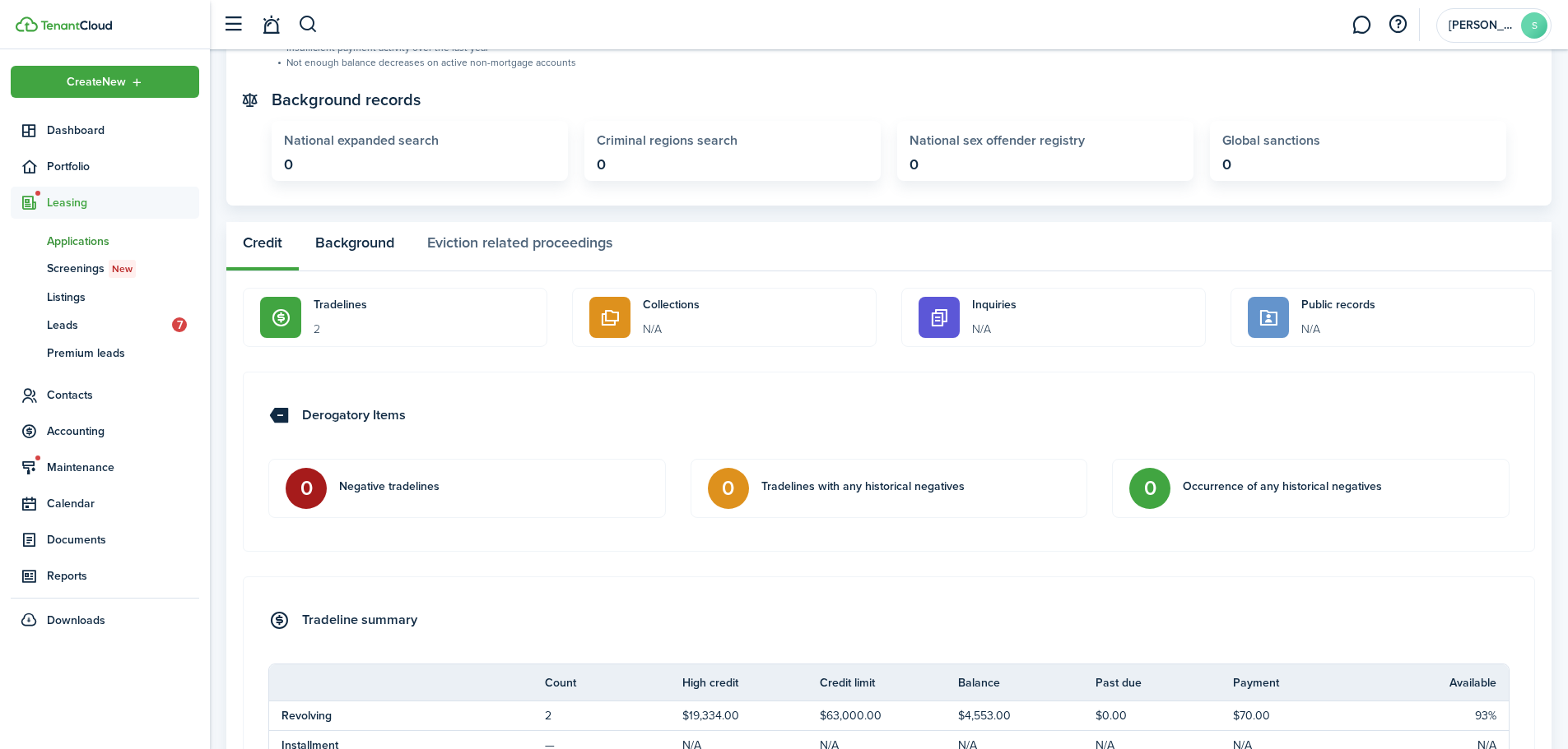
click at [371, 248] on button "Background" at bounding box center [354, 247] width 112 height 49
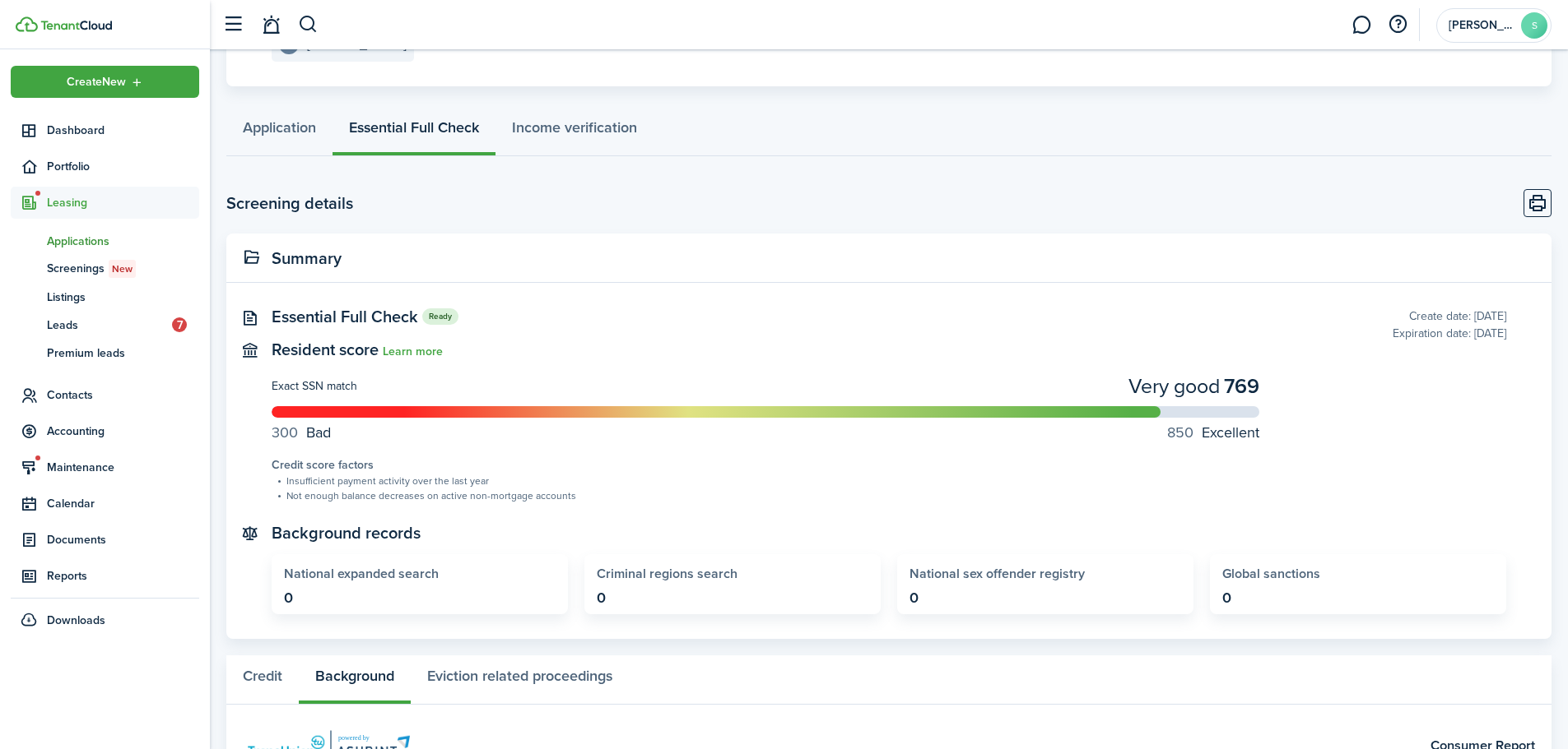
scroll to position [50, 0]
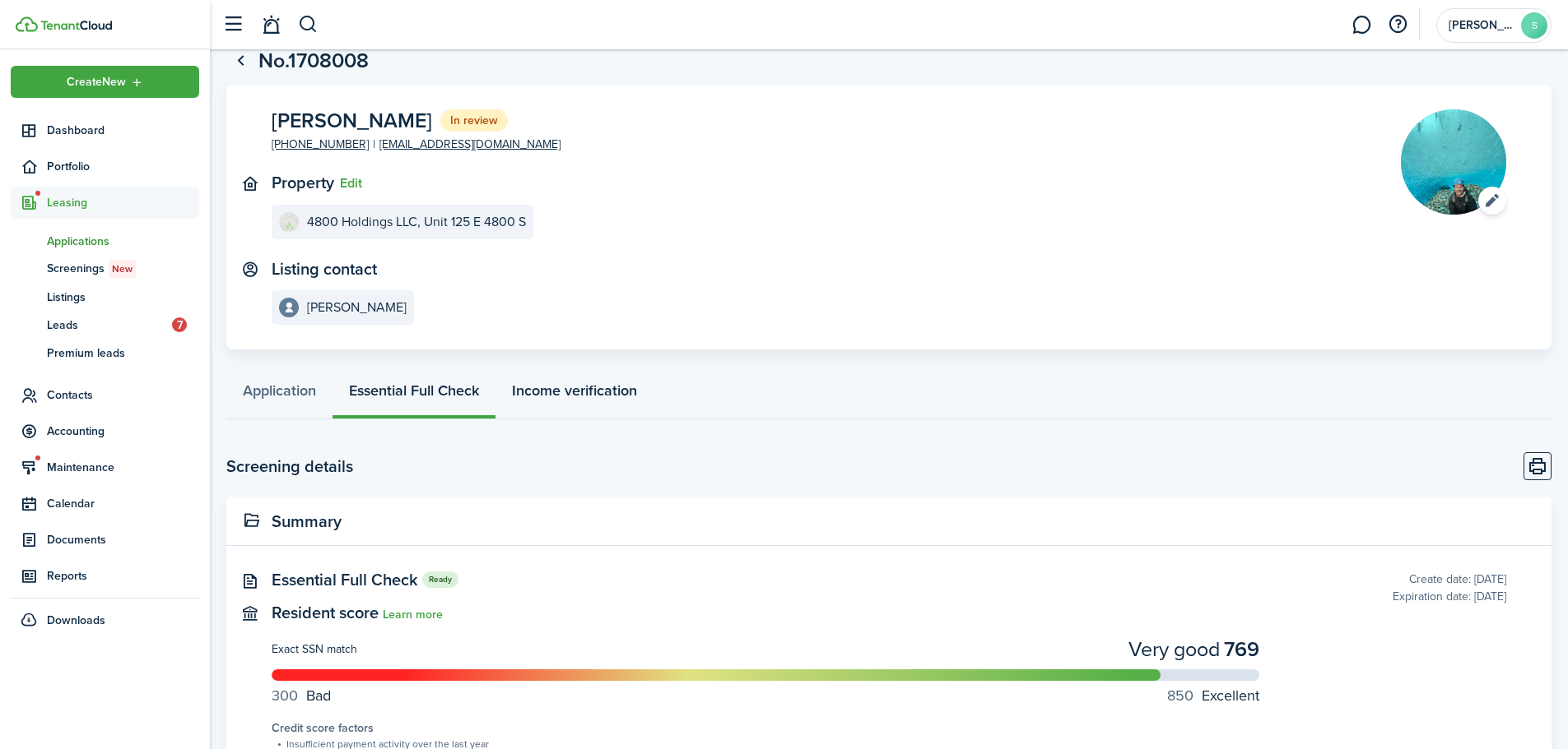
click at [547, 393] on link "Income verification" at bounding box center [574, 395] width 158 height 49
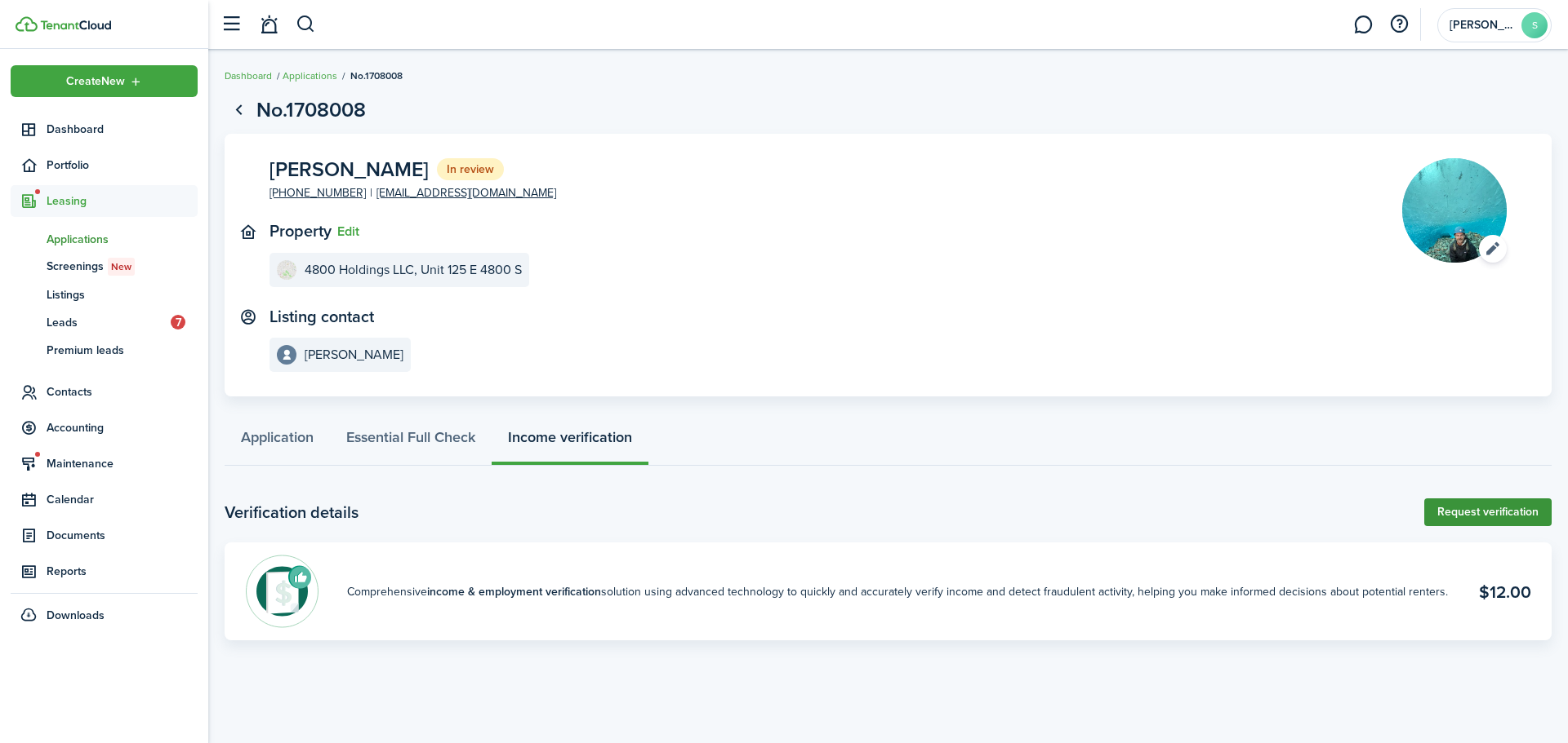
click at [1497, 524] on link "Request verification" at bounding box center [1488, 512] width 127 height 28
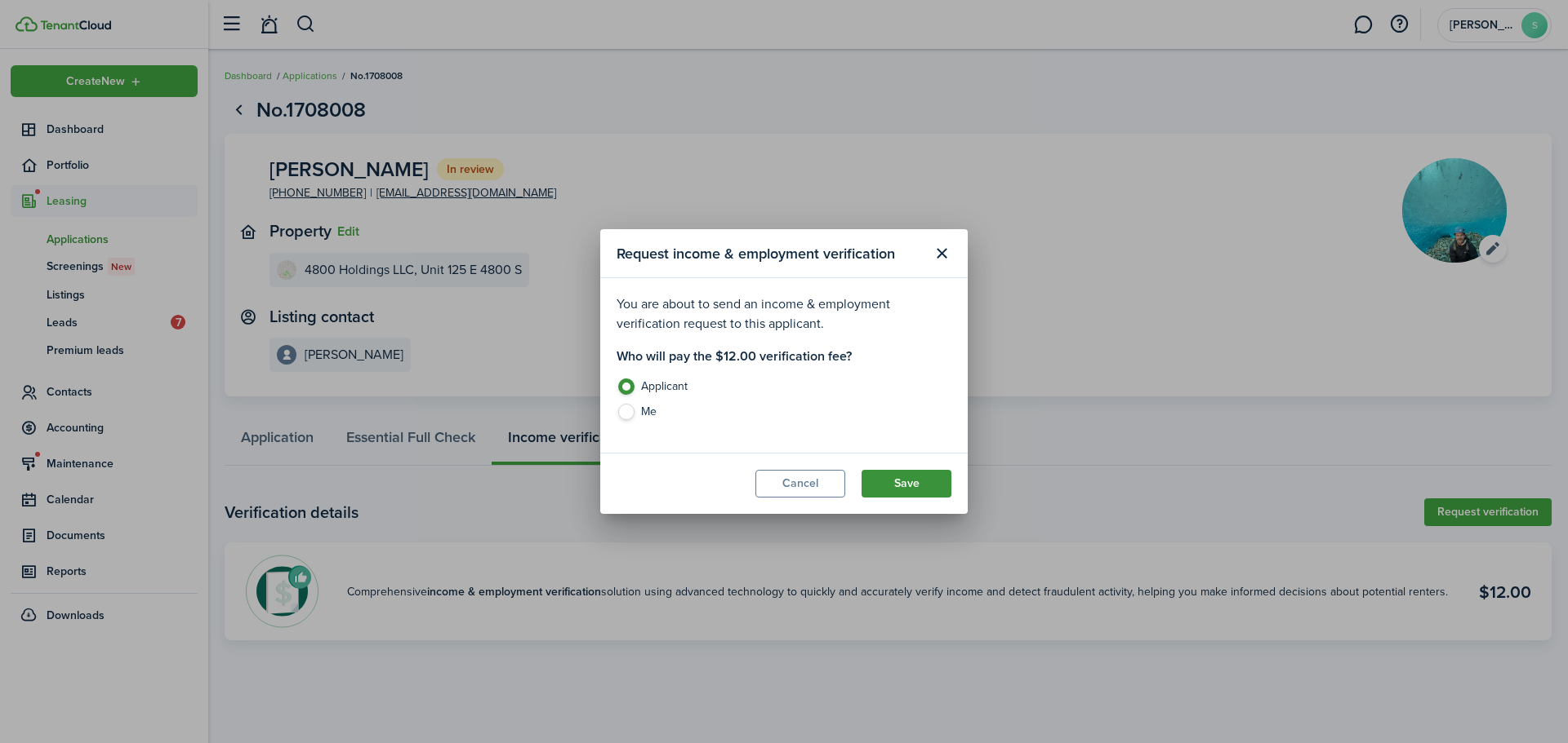
click at [888, 479] on button "Save" at bounding box center [906, 484] width 90 height 28
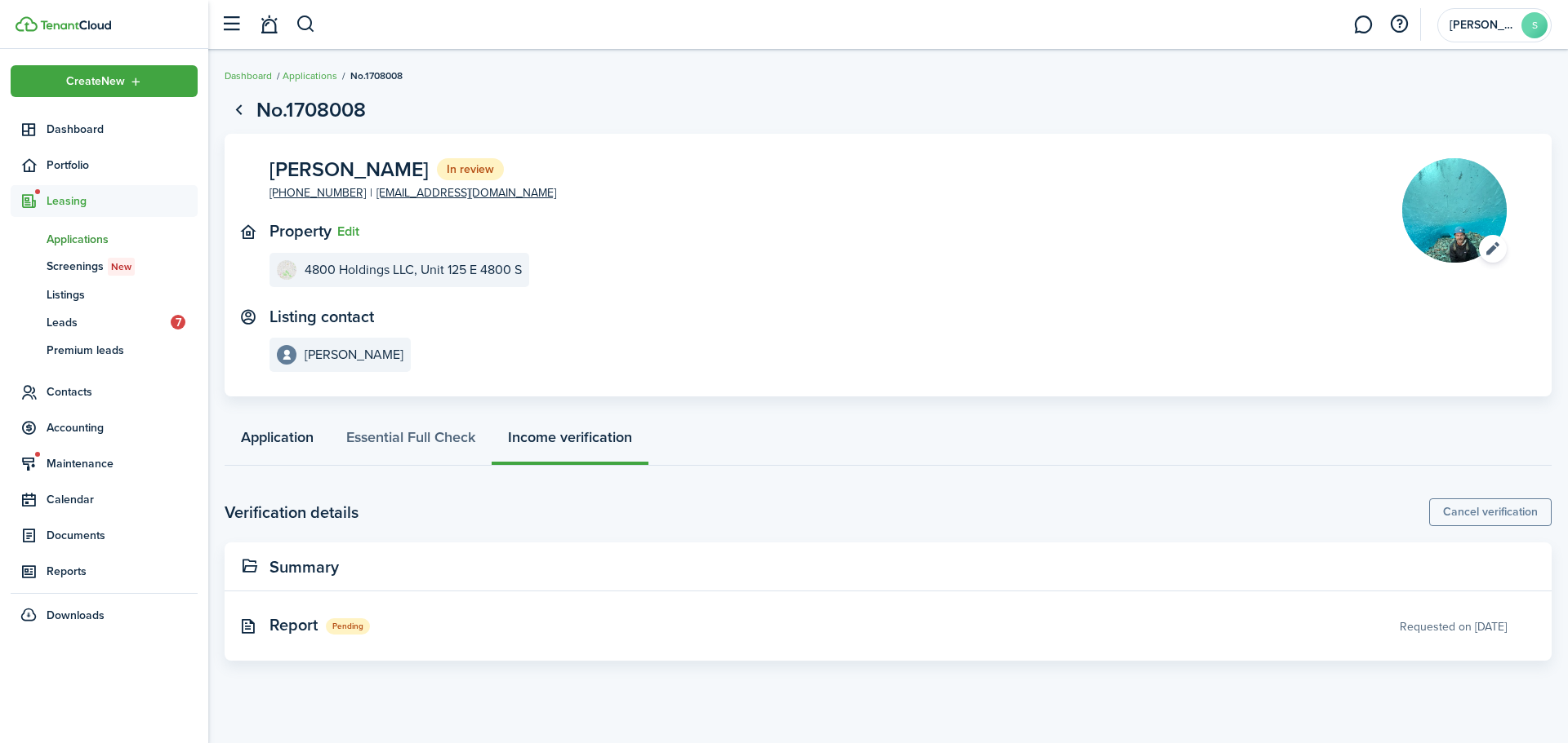
click at [261, 437] on link "Application" at bounding box center [277, 442] width 105 height 49
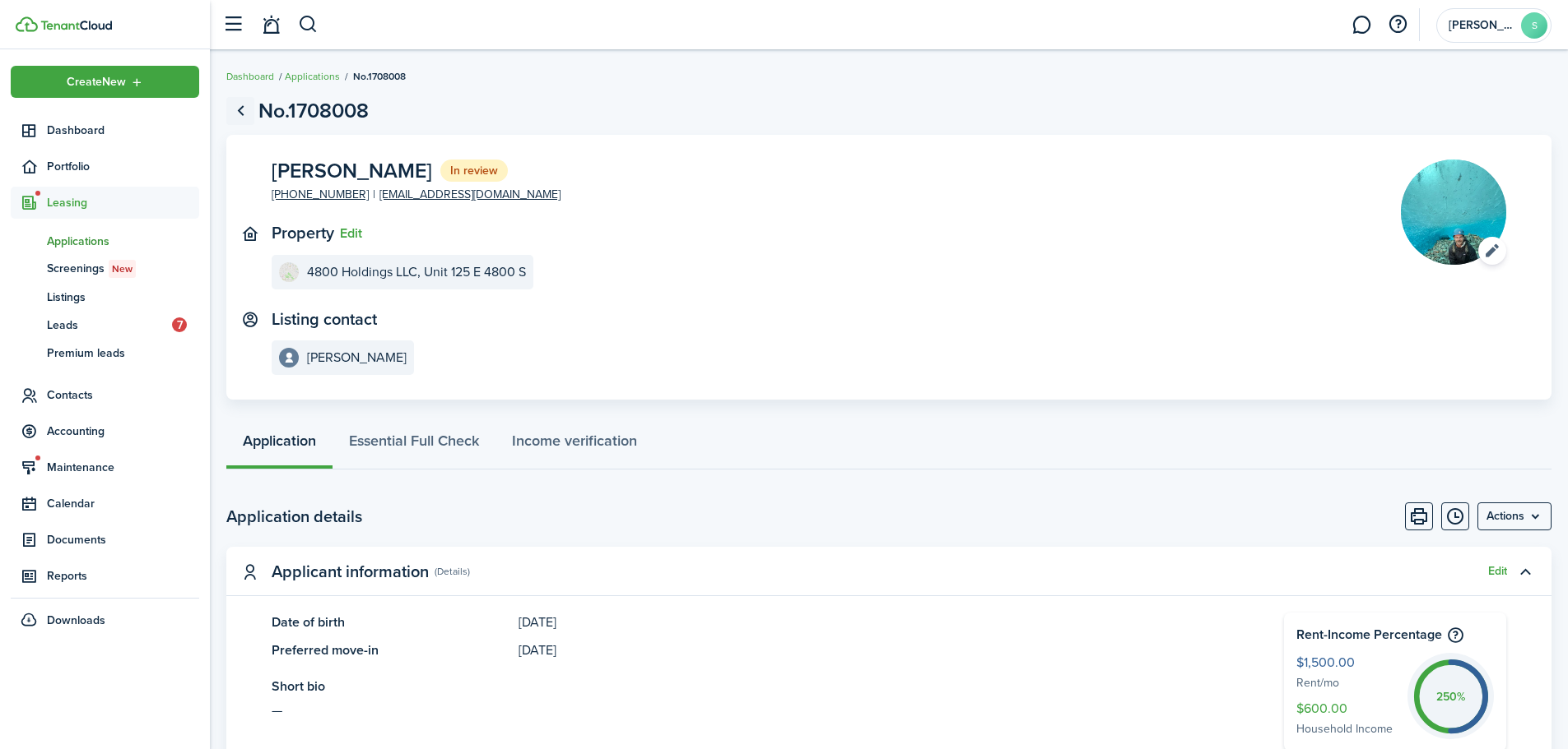
click at [249, 108] on link "Go back" at bounding box center [241, 112] width 28 height 28
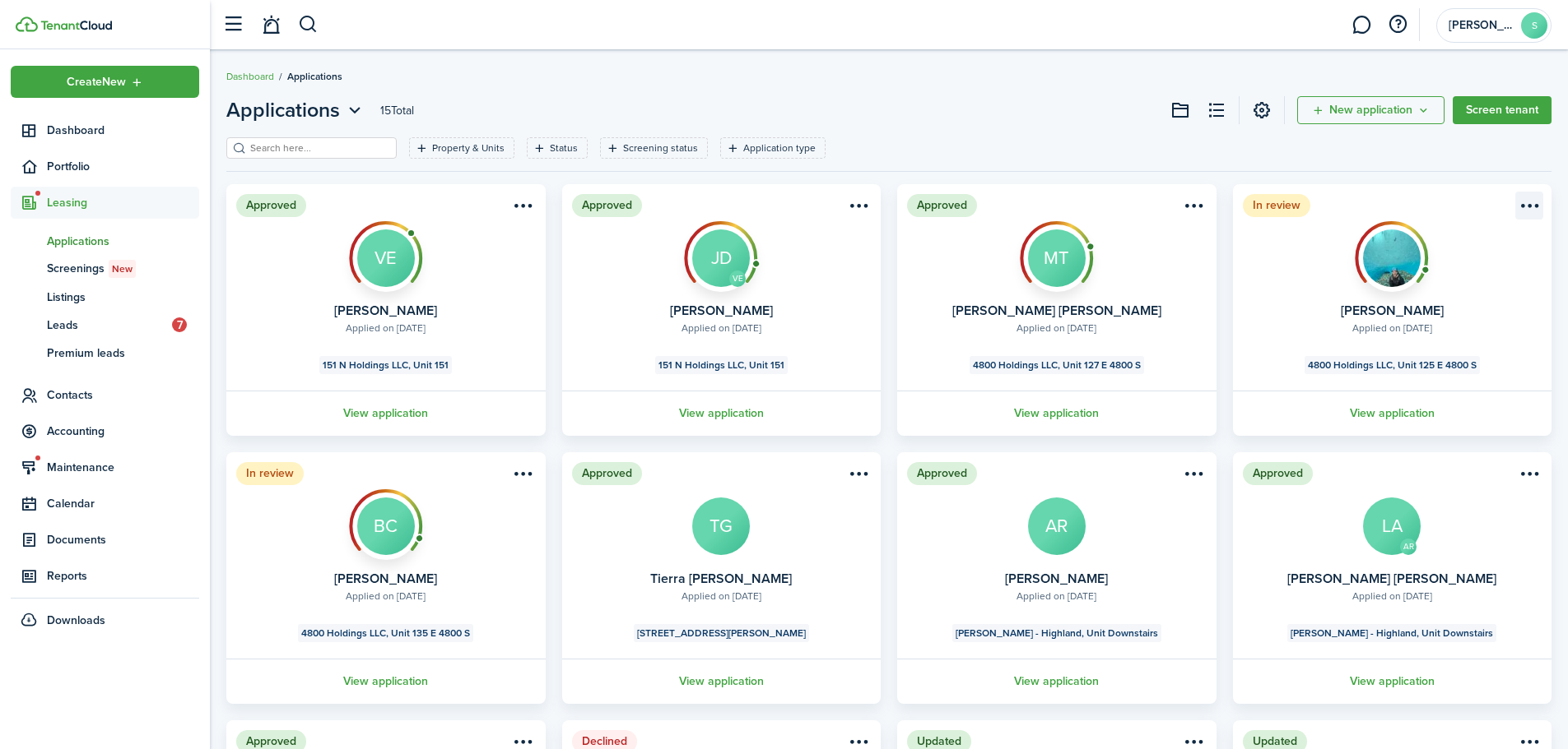
click at [1531, 212] on menu-btn-icon "Open menu" at bounding box center [1529, 205] width 28 height 28
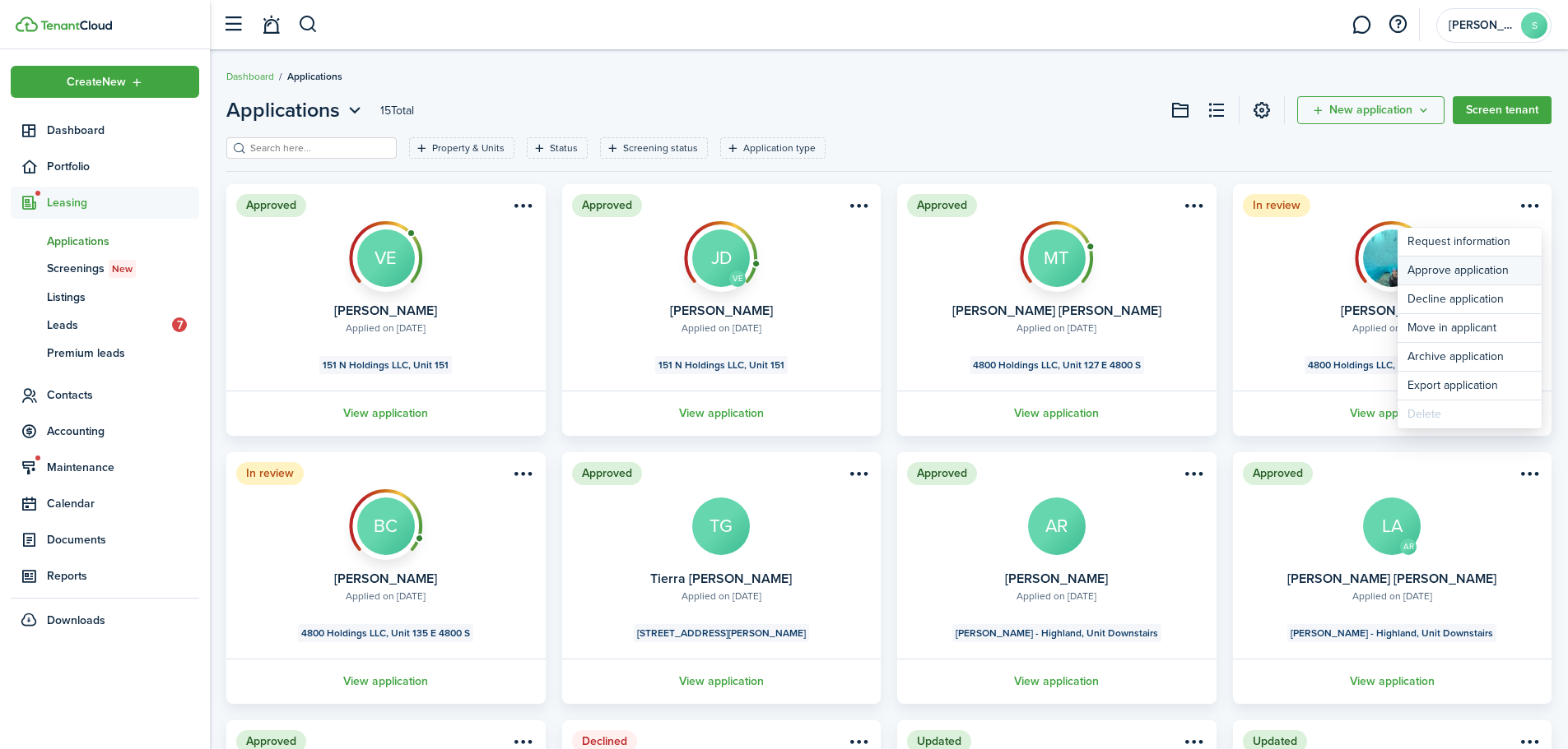
click at [1454, 269] on button "Approve application" at bounding box center [1470, 270] width 144 height 28
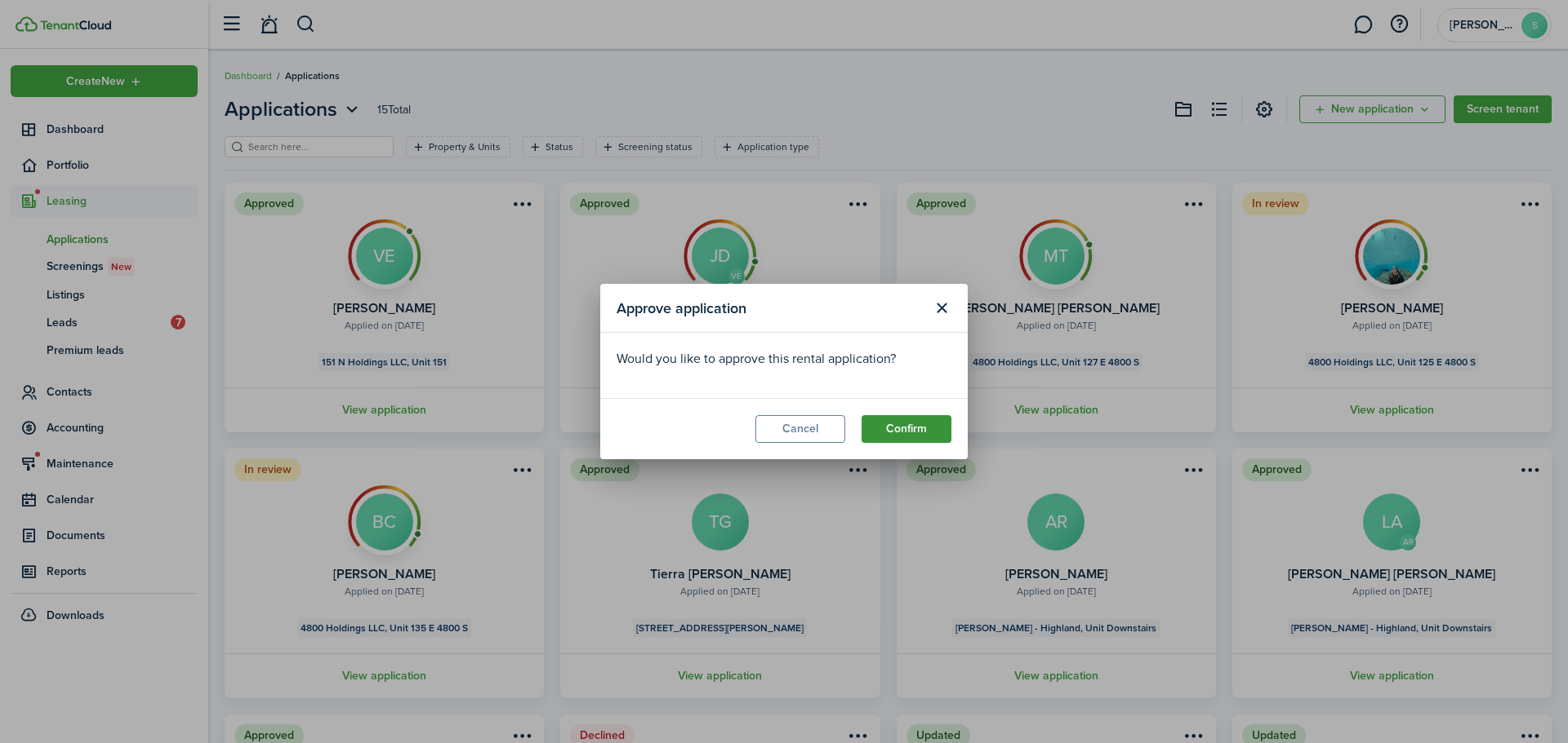
click at [910, 416] on button "Confirm" at bounding box center [906, 429] width 90 height 28
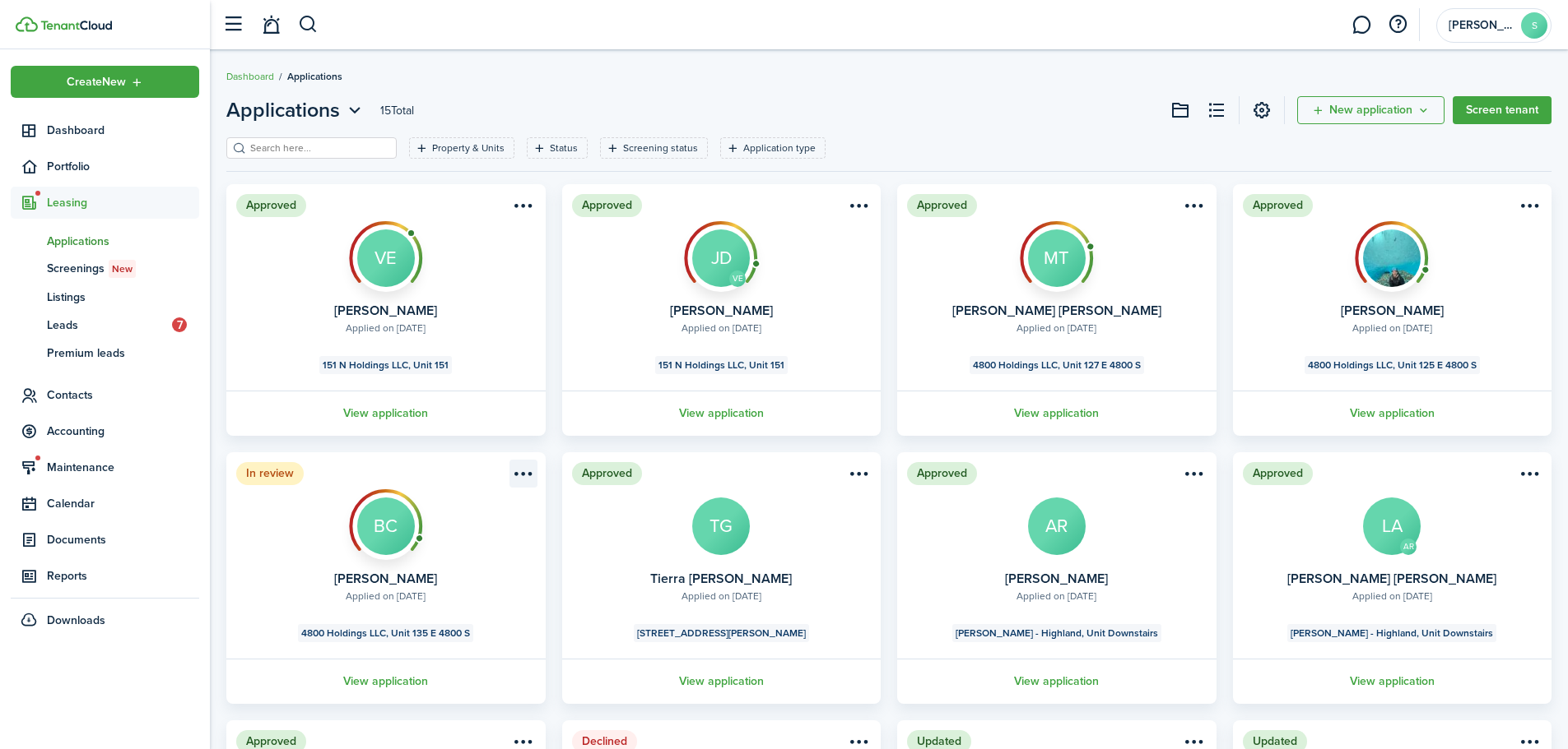
click at [525, 478] on menu-btn-icon "Open menu" at bounding box center [524, 474] width 28 height 28
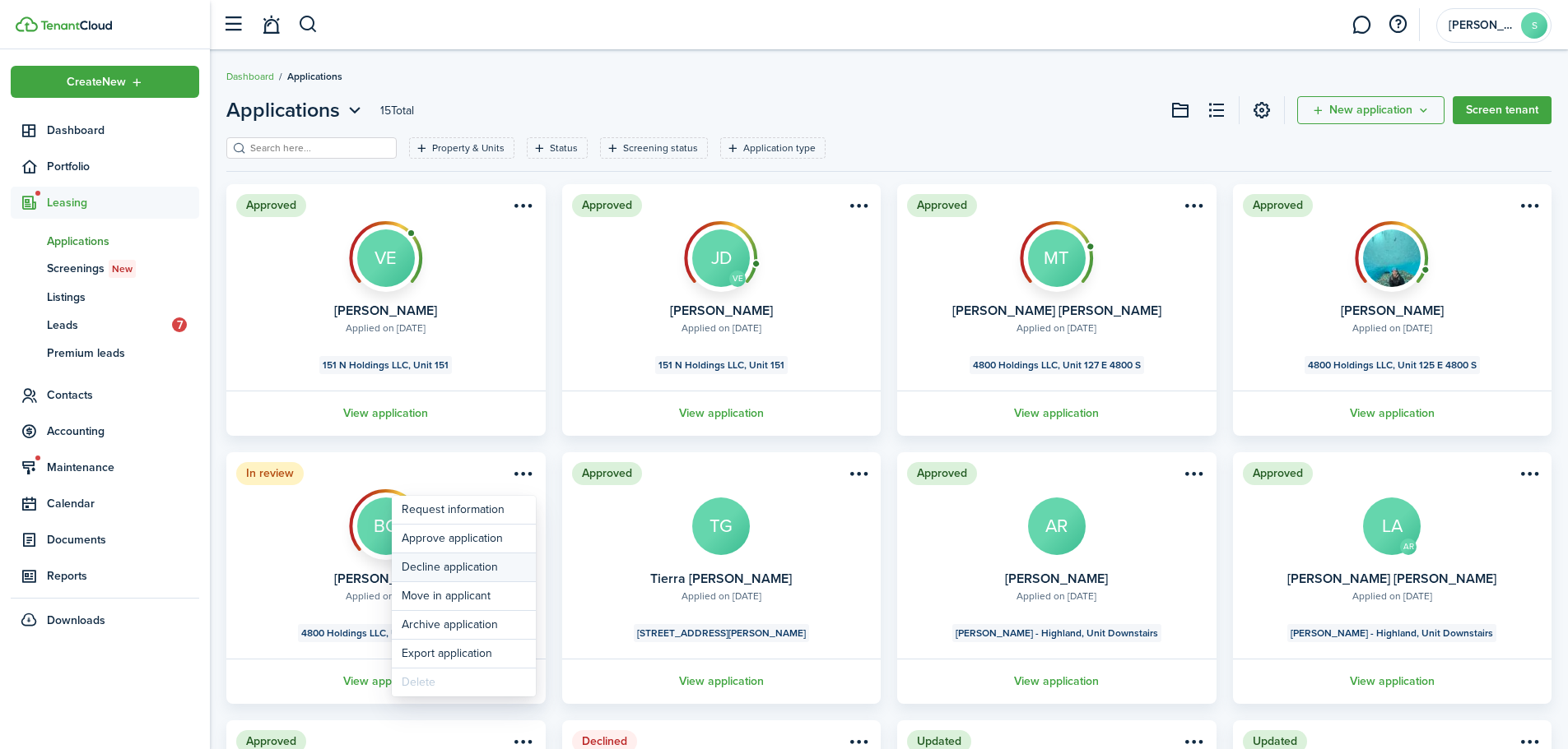
click at [467, 565] on button "Decline application" at bounding box center [464, 567] width 144 height 28
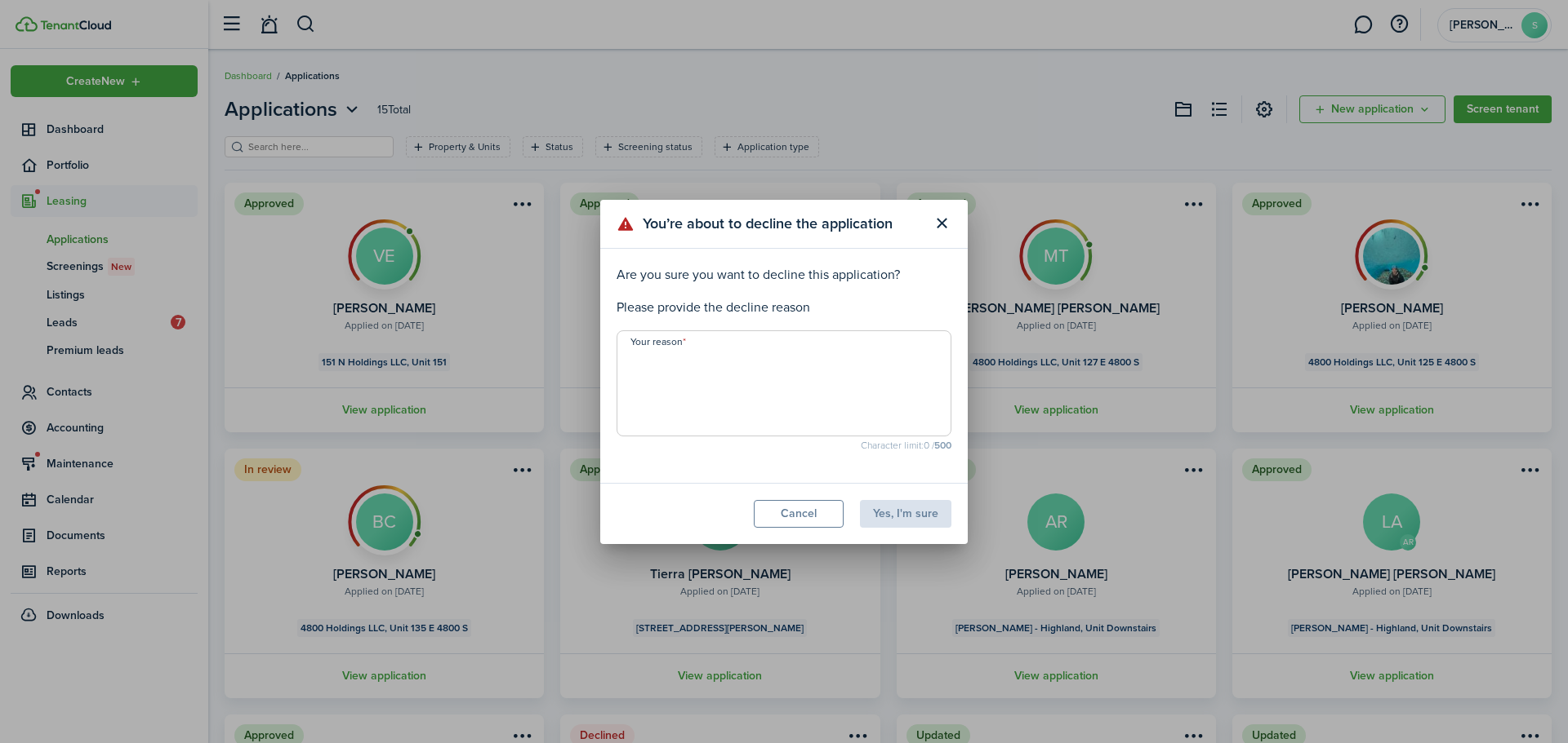
click at [756, 382] on textarea "Your reason" at bounding box center [784, 388] width 333 height 78
drag, startPoint x: 775, startPoint y: 414, endPoint x: 785, endPoint y: 416, distance: 10.2
click at [779, 415] on textarea "Your reason" at bounding box center [784, 388] width 333 height 78
type textarea "No longer interested."
click at [889, 519] on button "Yes, I'm sure" at bounding box center [905, 514] width 92 height 28
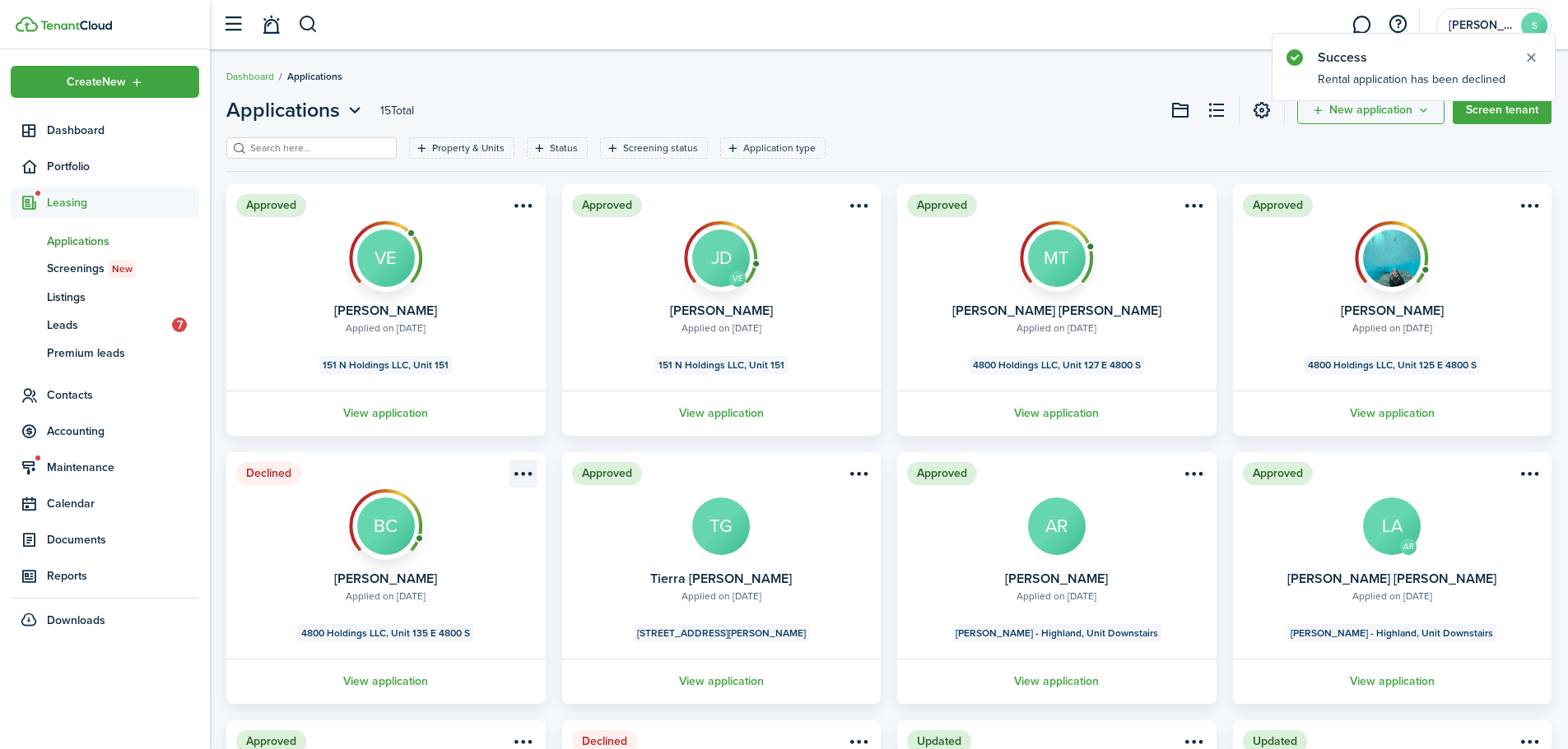
click at [527, 464] on menu-btn-icon "Open menu" at bounding box center [524, 474] width 28 height 28
click at [462, 604] on button "Archive application" at bounding box center [464, 596] width 144 height 28
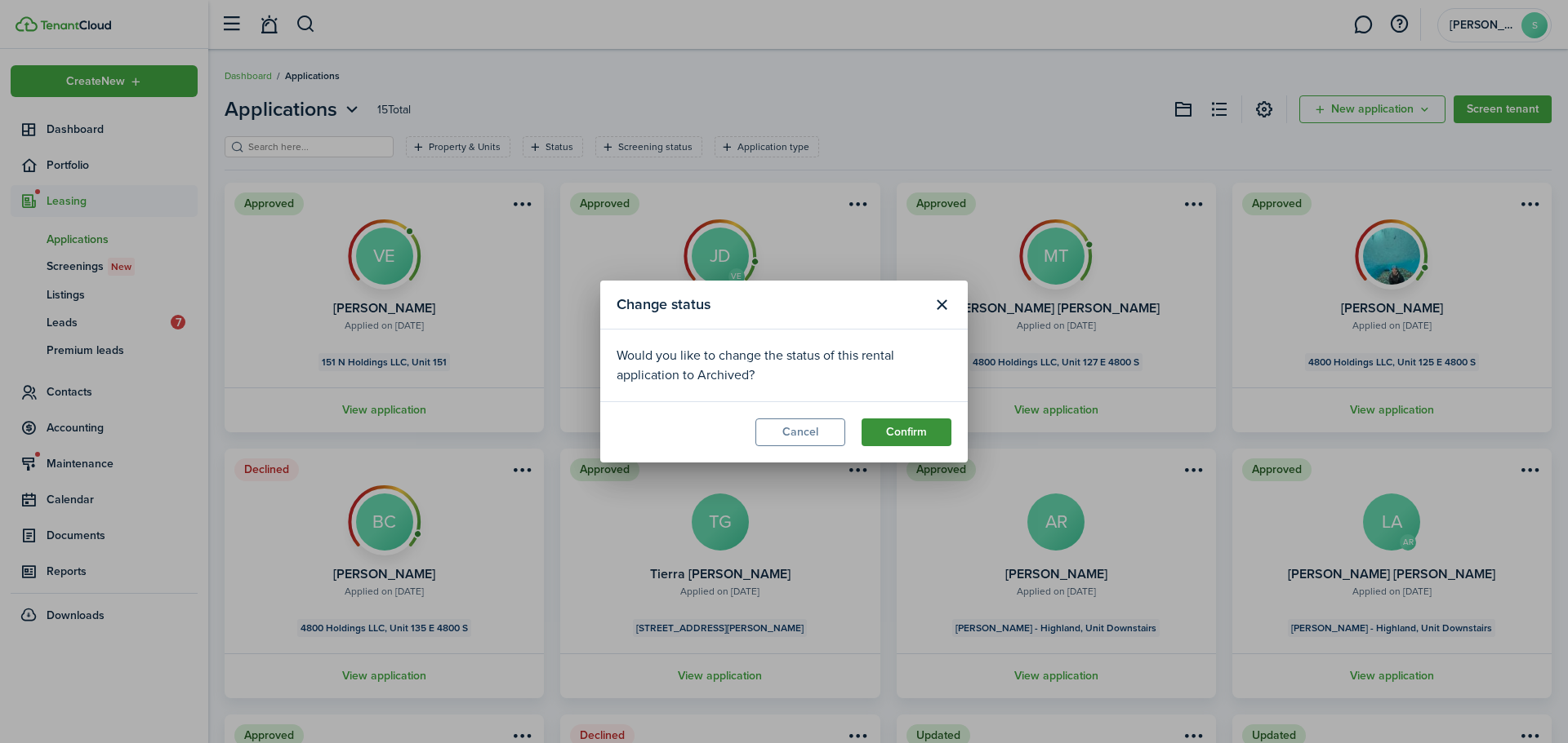
click at [906, 435] on button "Confirm" at bounding box center [906, 433] width 90 height 28
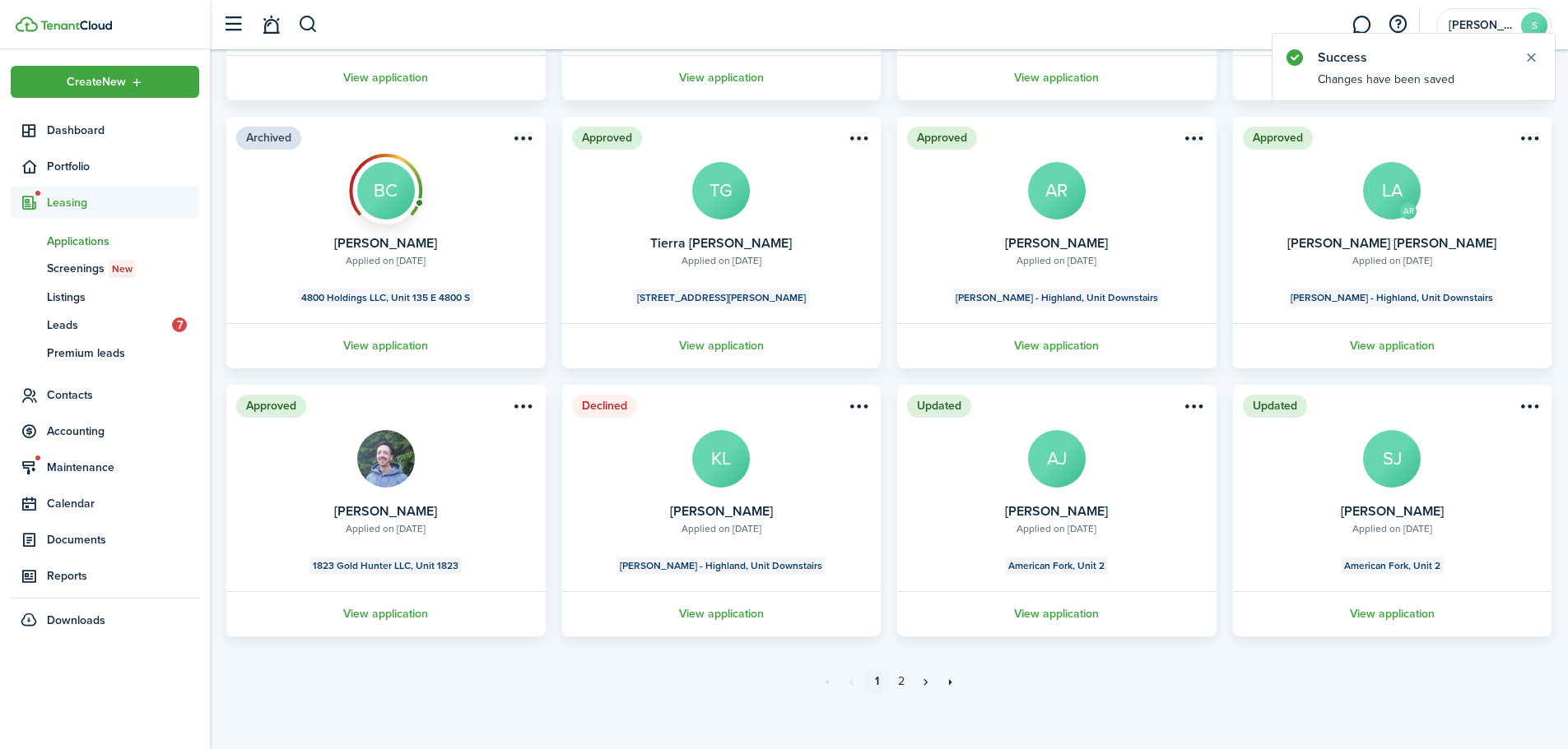
scroll to position [342, 0]
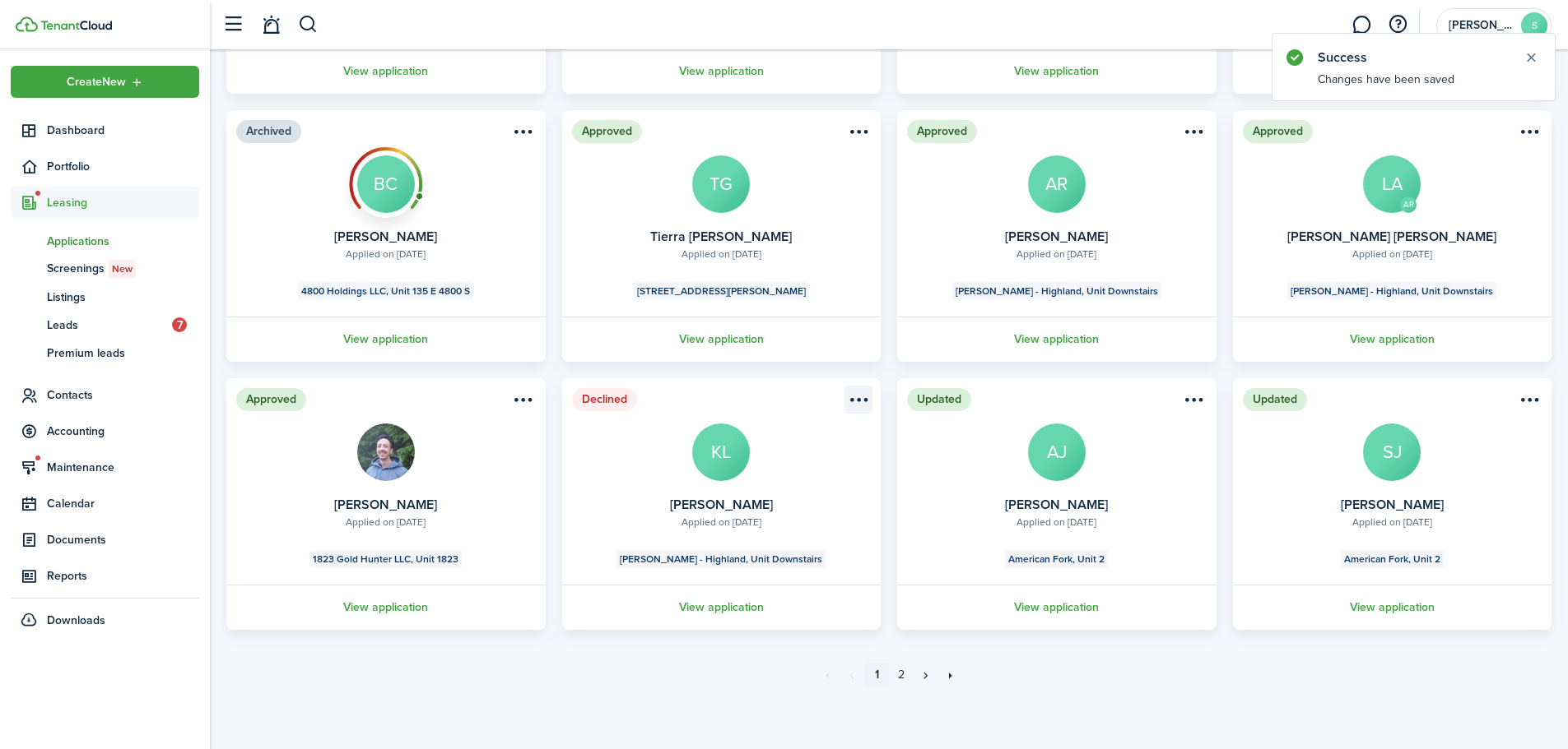
click at [858, 401] on menu-btn-icon "Open menu" at bounding box center [858, 400] width 28 height 28
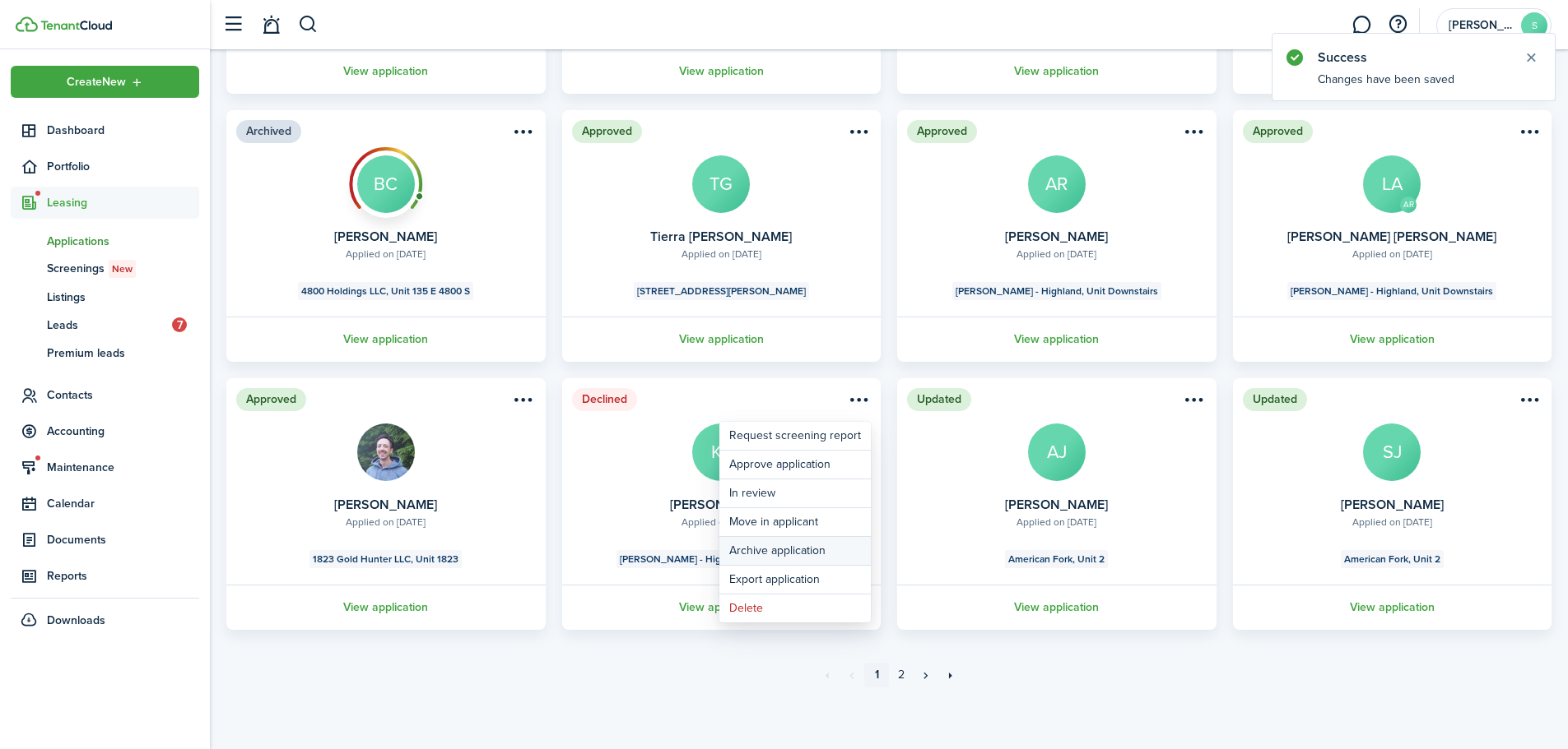
click at [761, 560] on button "Archive application" at bounding box center [795, 551] width 151 height 28
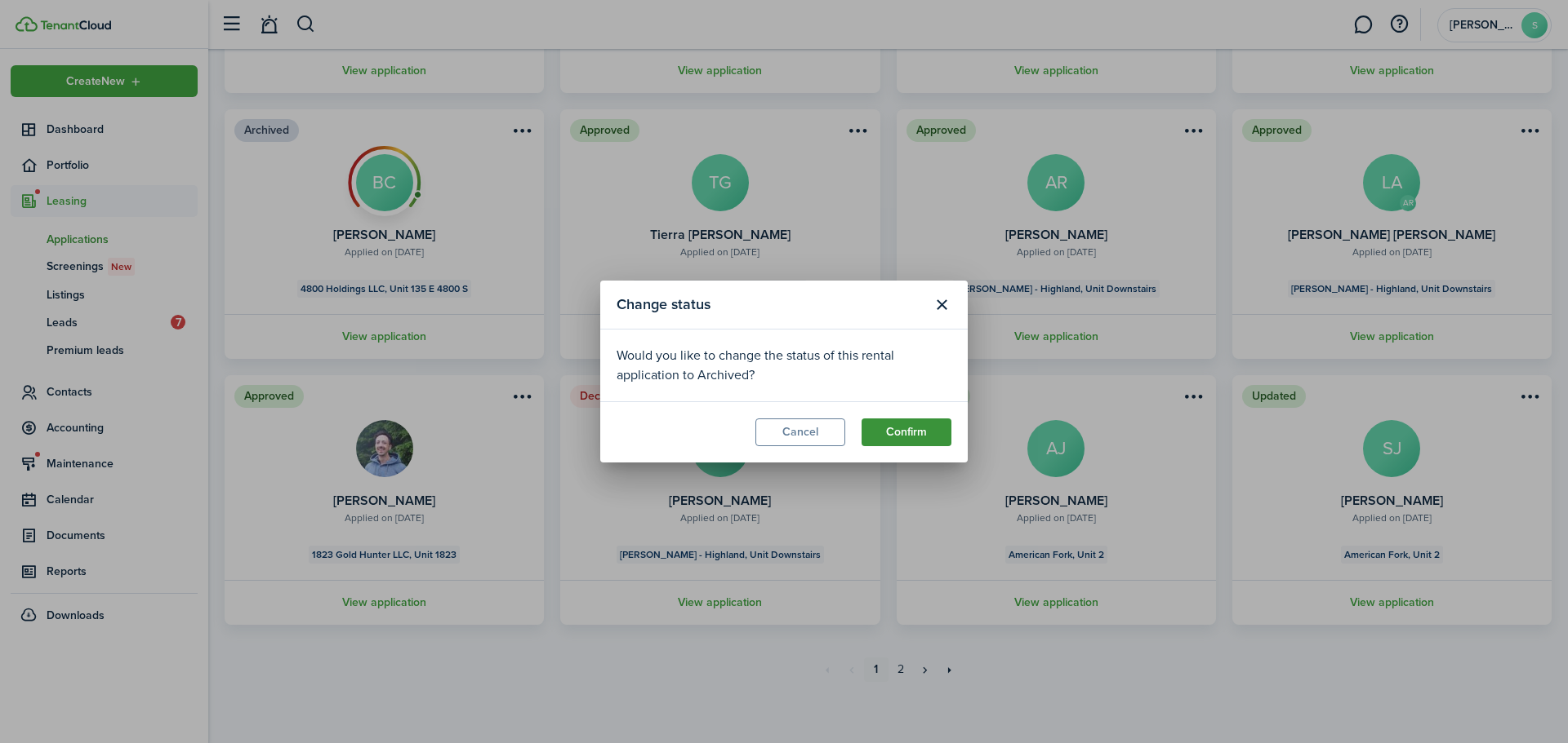
click at [908, 433] on button "Confirm" at bounding box center [906, 433] width 90 height 28
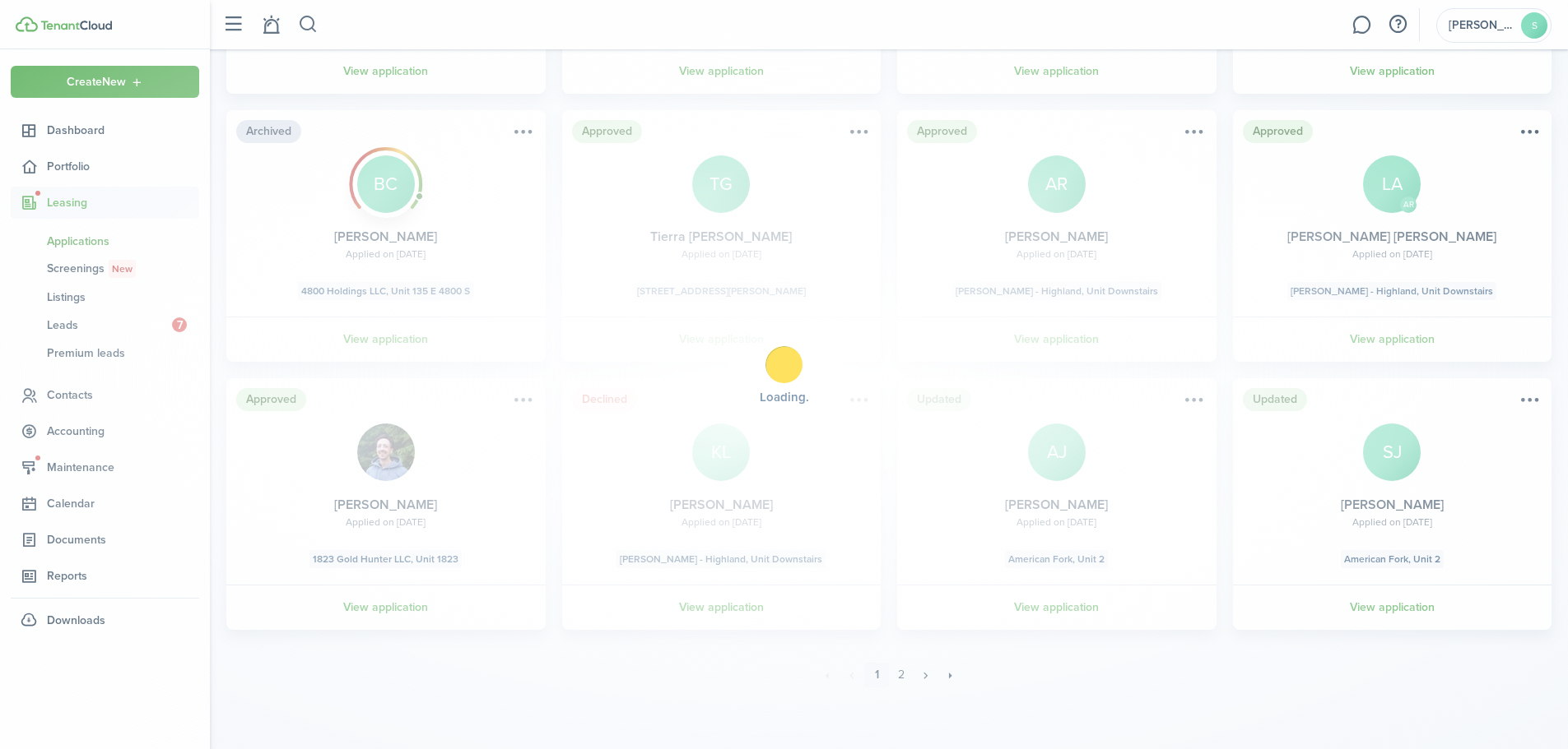
scroll to position [0, 0]
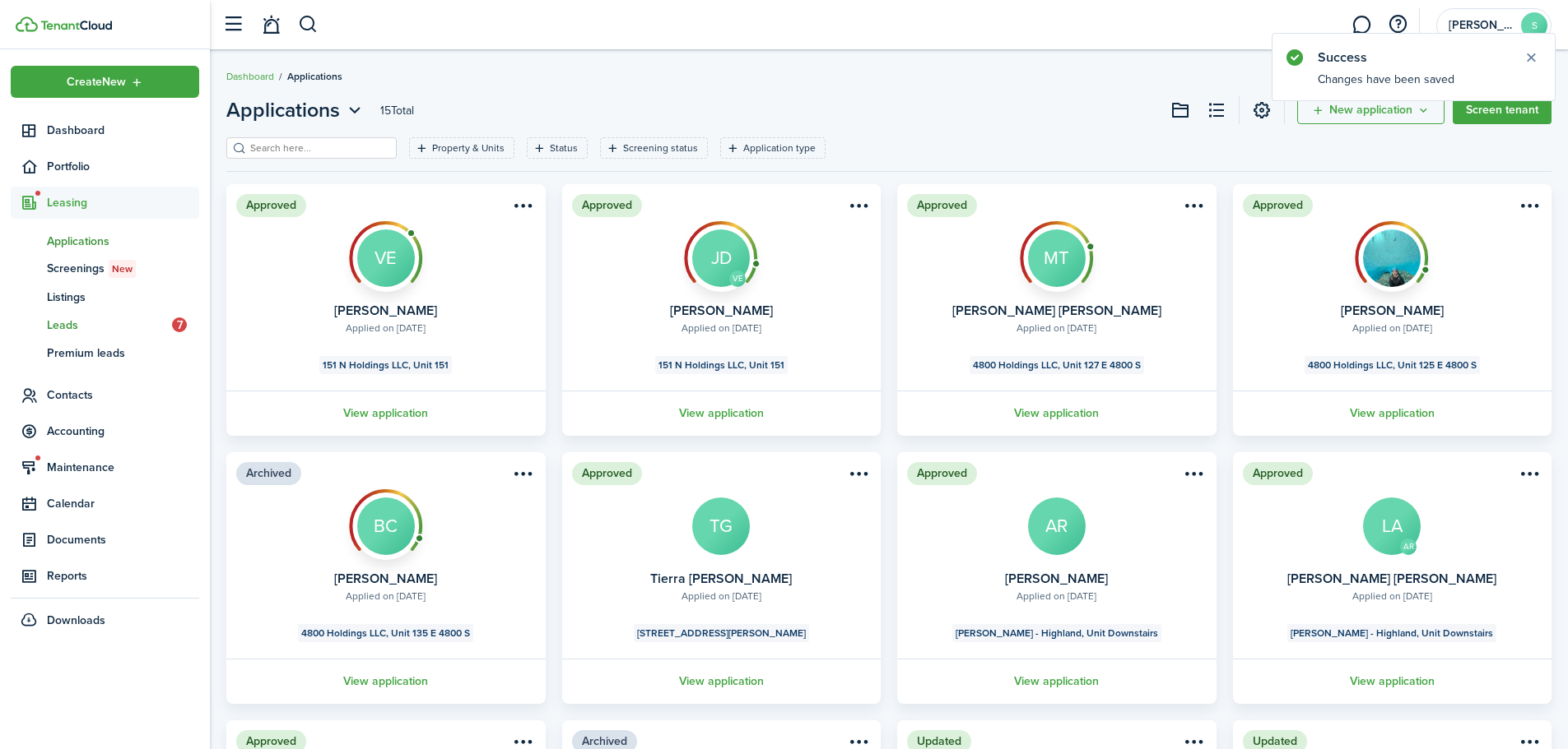
click at [76, 329] on span "Leads" at bounding box center [109, 326] width 125 height 18
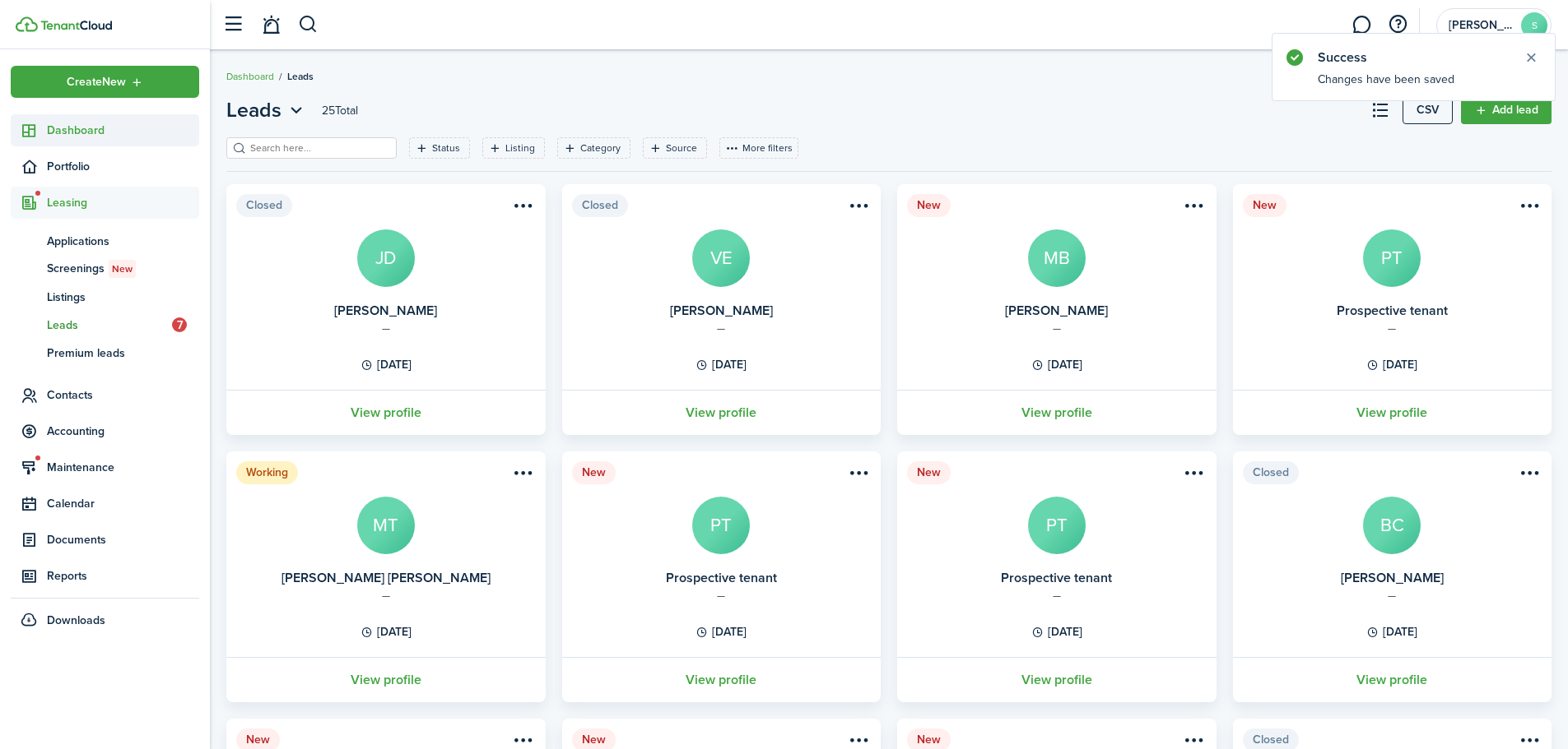
click at [93, 140] on link "Dashboard" at bounding box center [105, 130] width 189 height 32
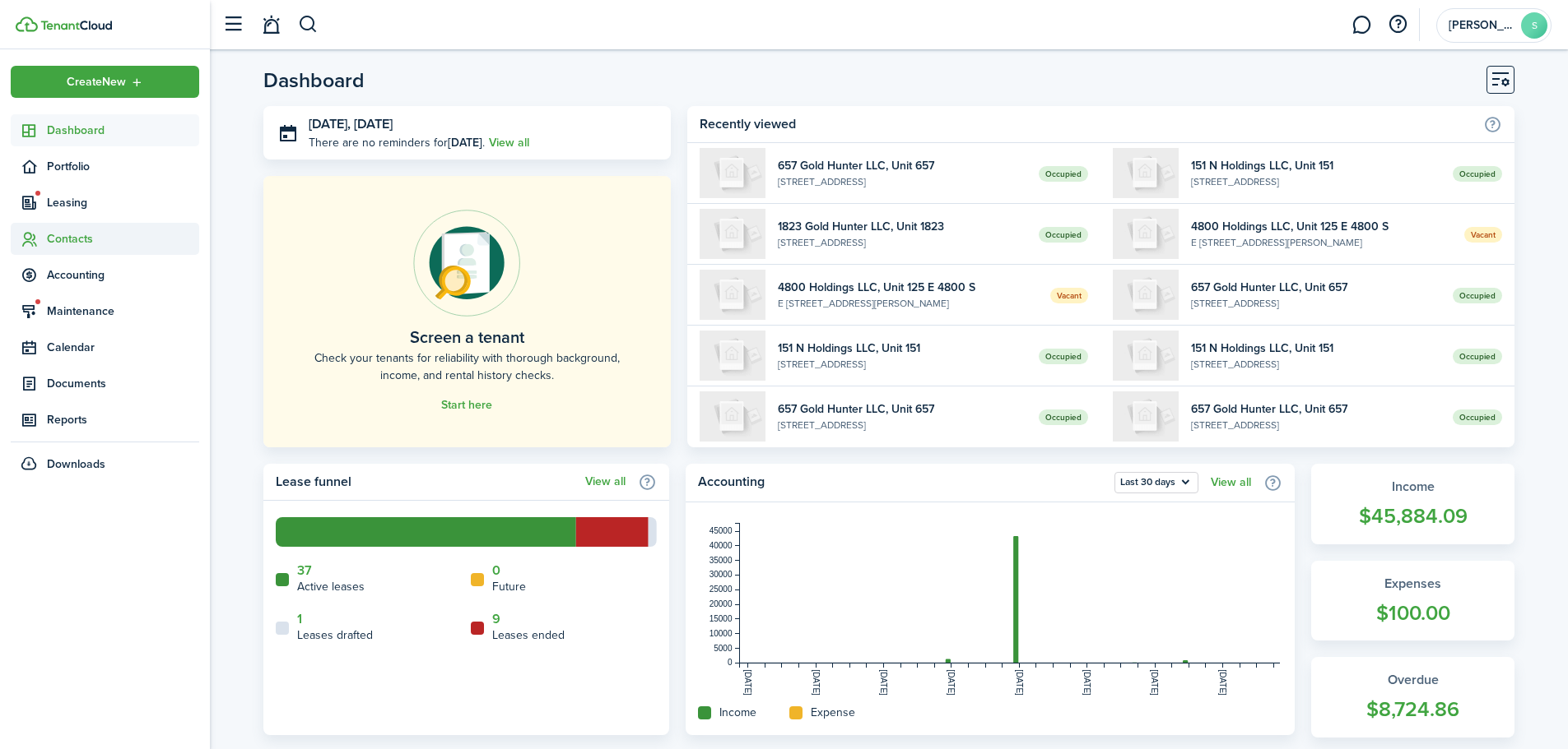
click at [93, 234] on span "Contacts" at bounding box center [122, 239] width 152 height 18
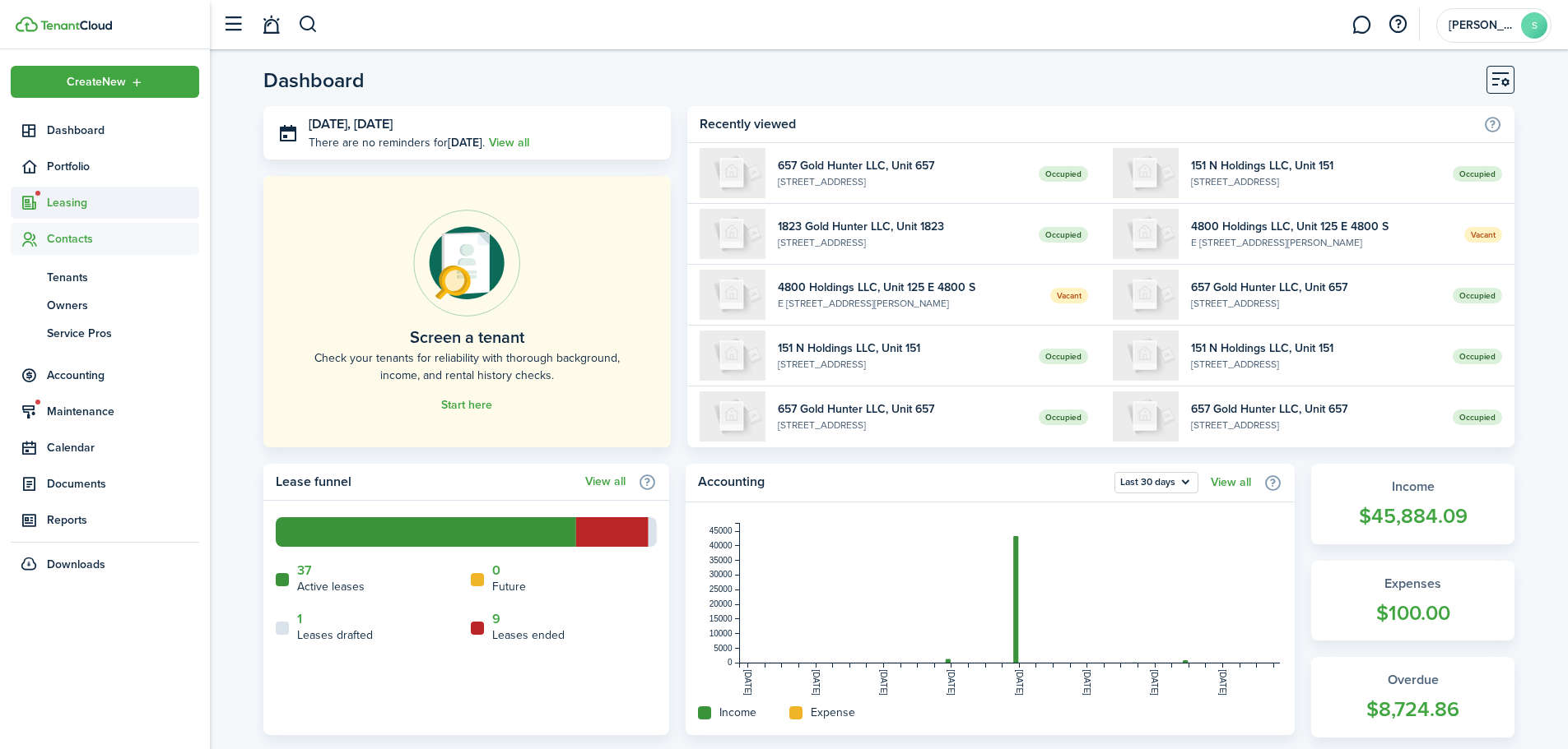
click at [79, 210] on span "Leasing" at bounding box center [122, 203] width 152 height 18
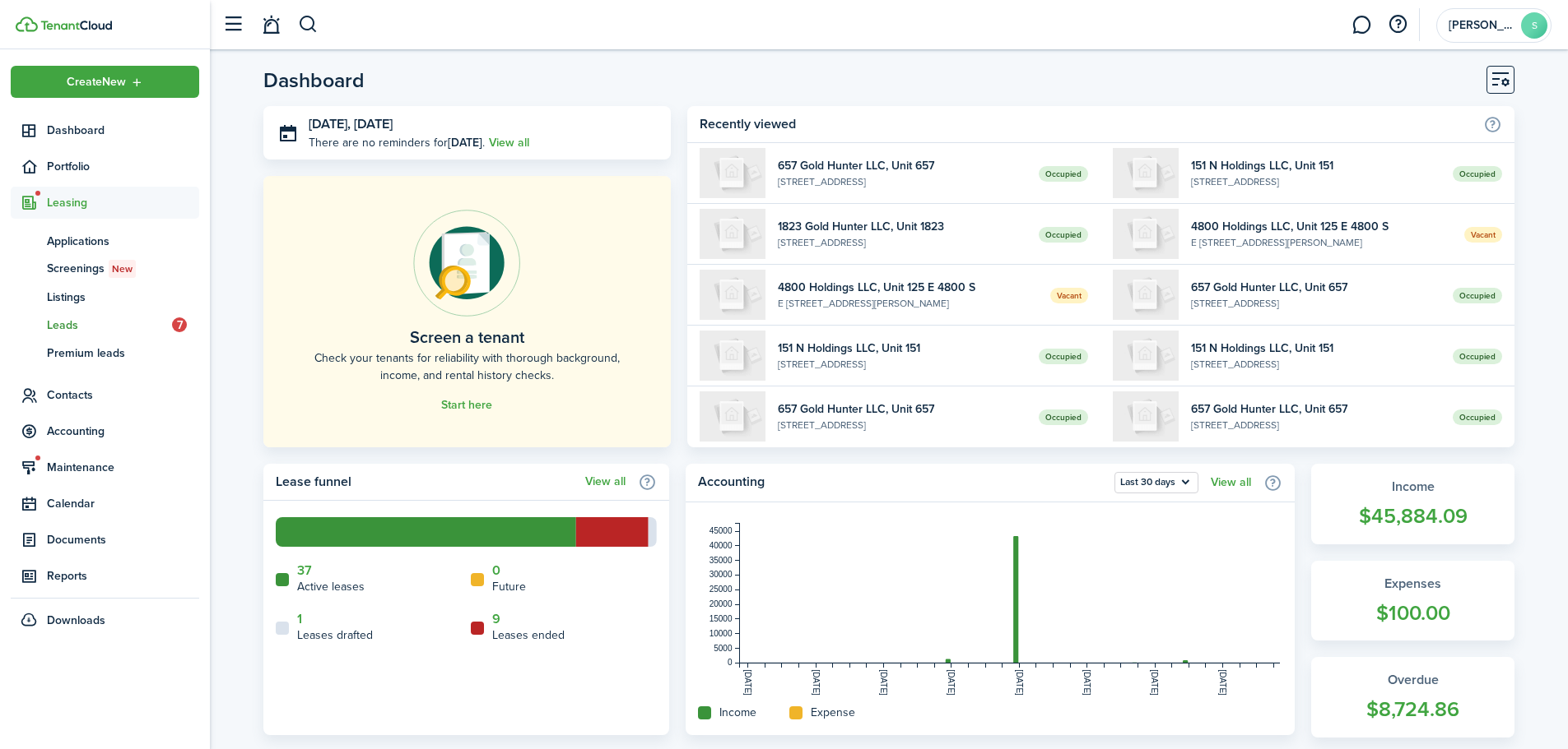
click at [78, 325] on span "Leads" at bounding box center [109, 326] width 125 height 18
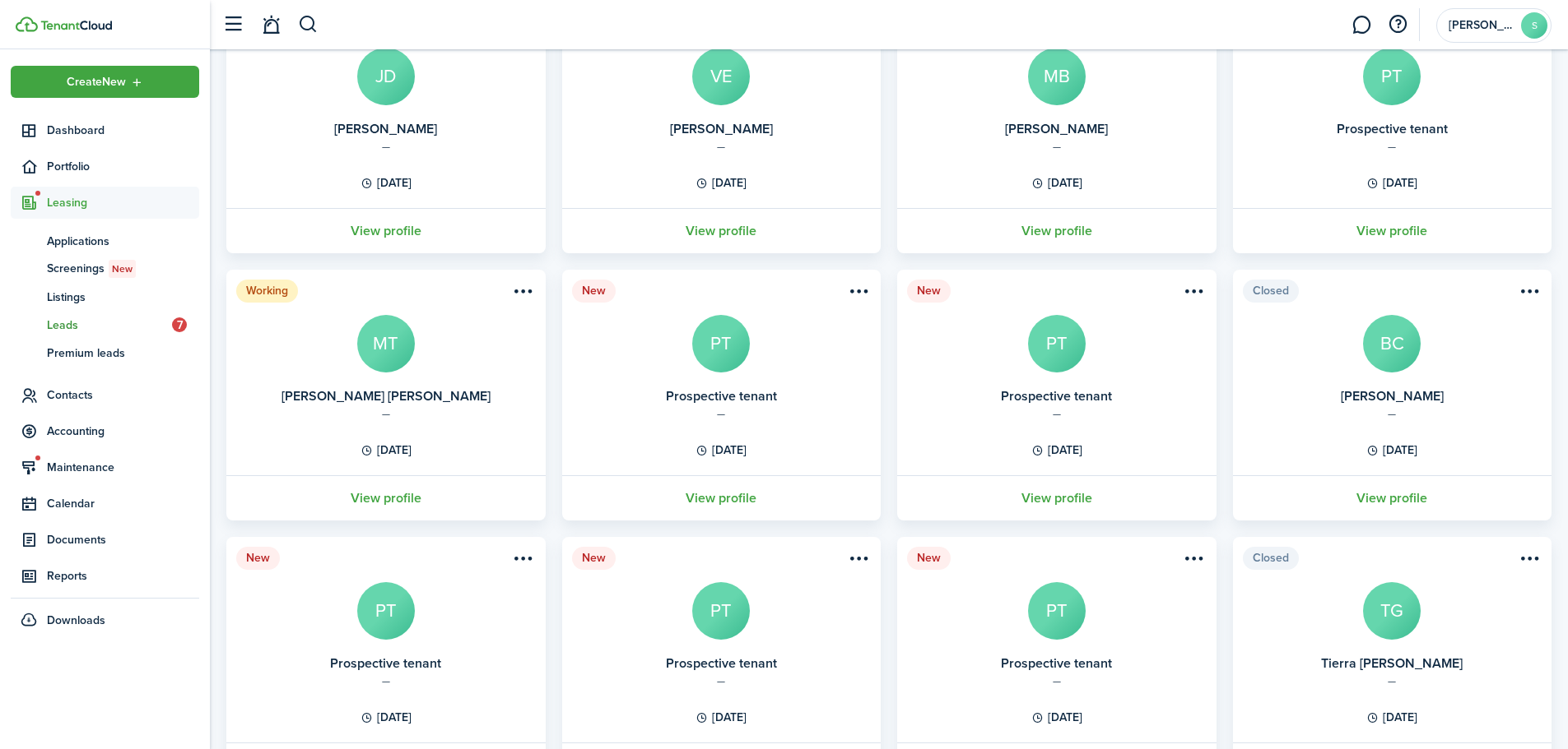
scroll to position [329, 0]
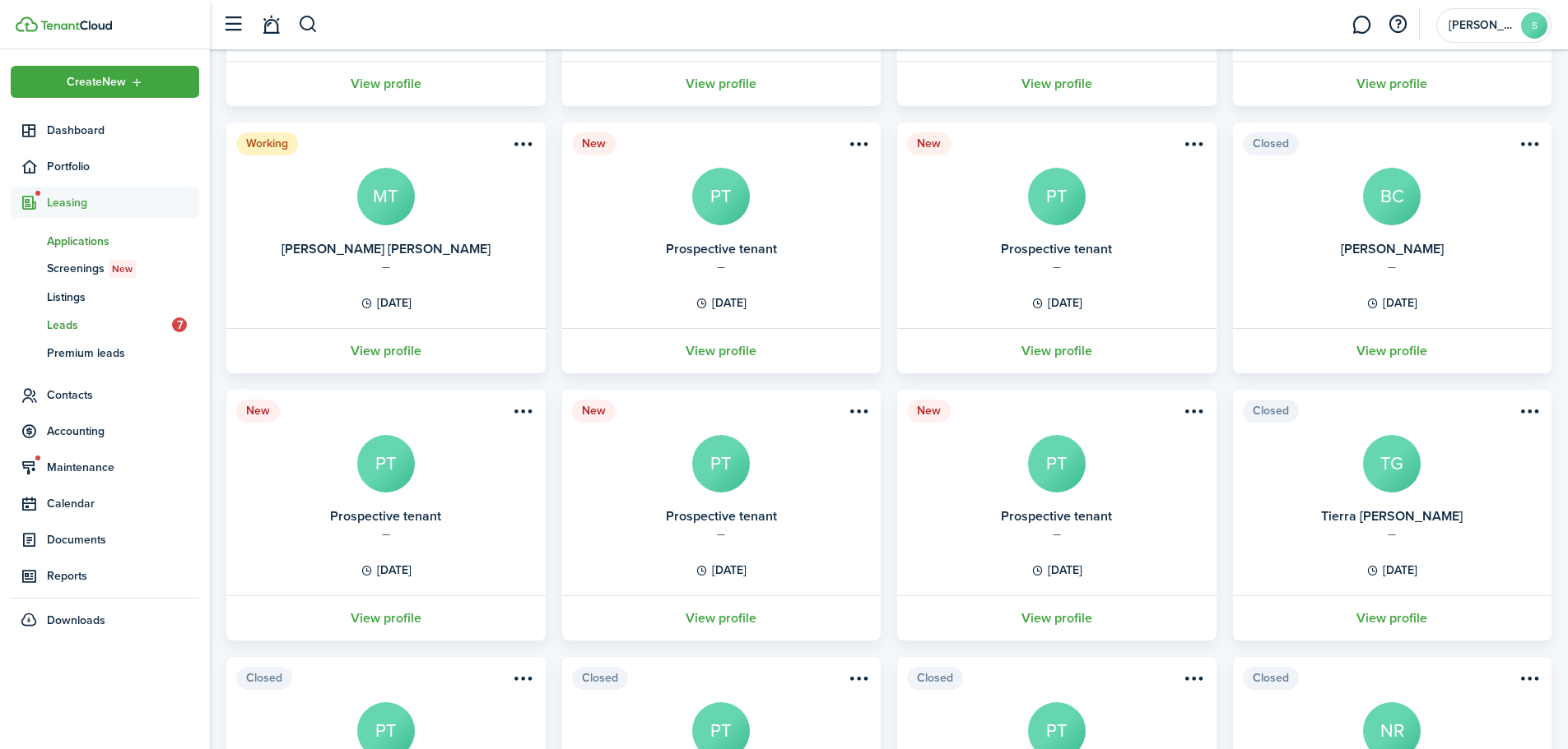
click at [79, 228] on link "ap Applications" at bounding box center [105, 241] width 189 height 28
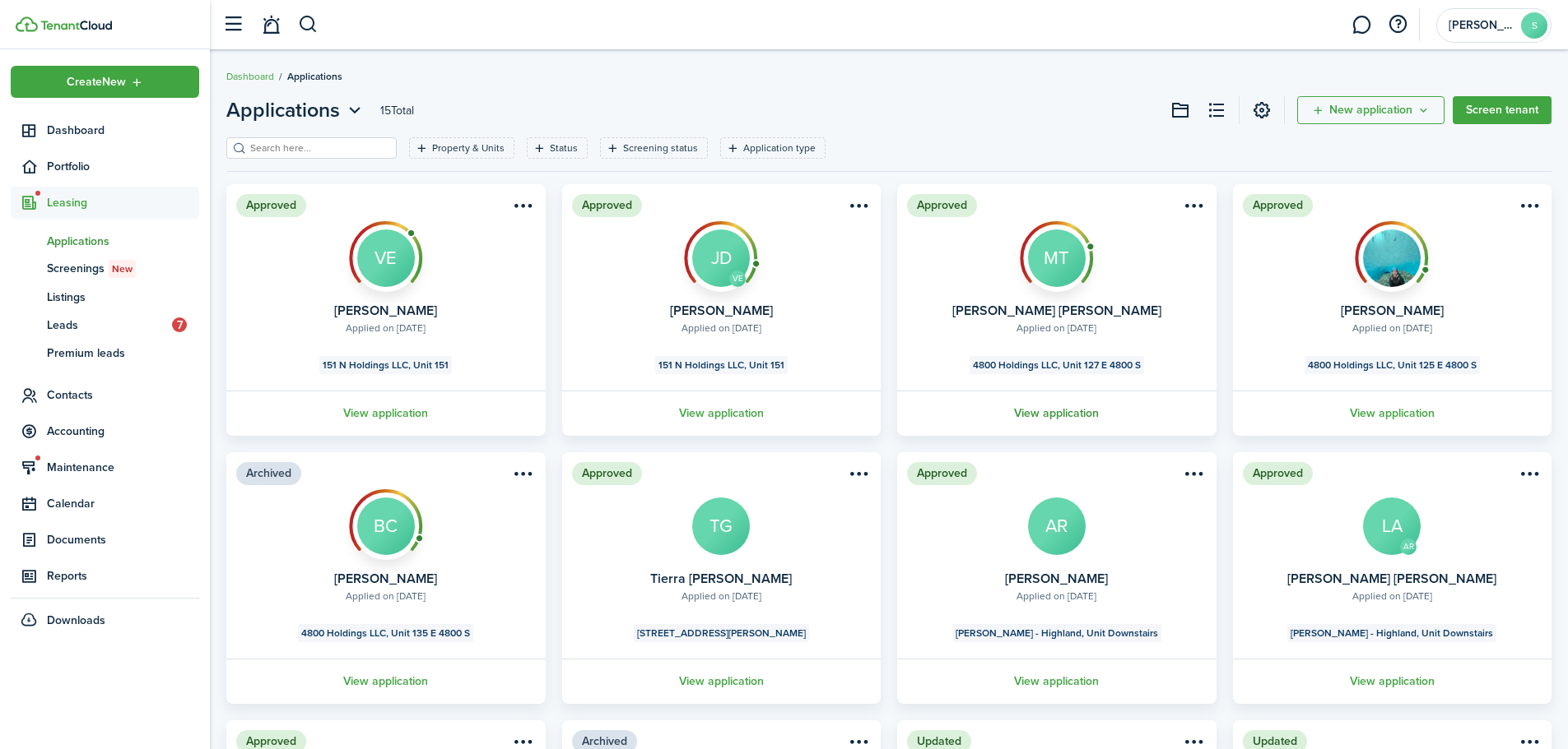
click at [1052, 411] on link "View application" at bounding box center [1056, 414] width 324 height 46
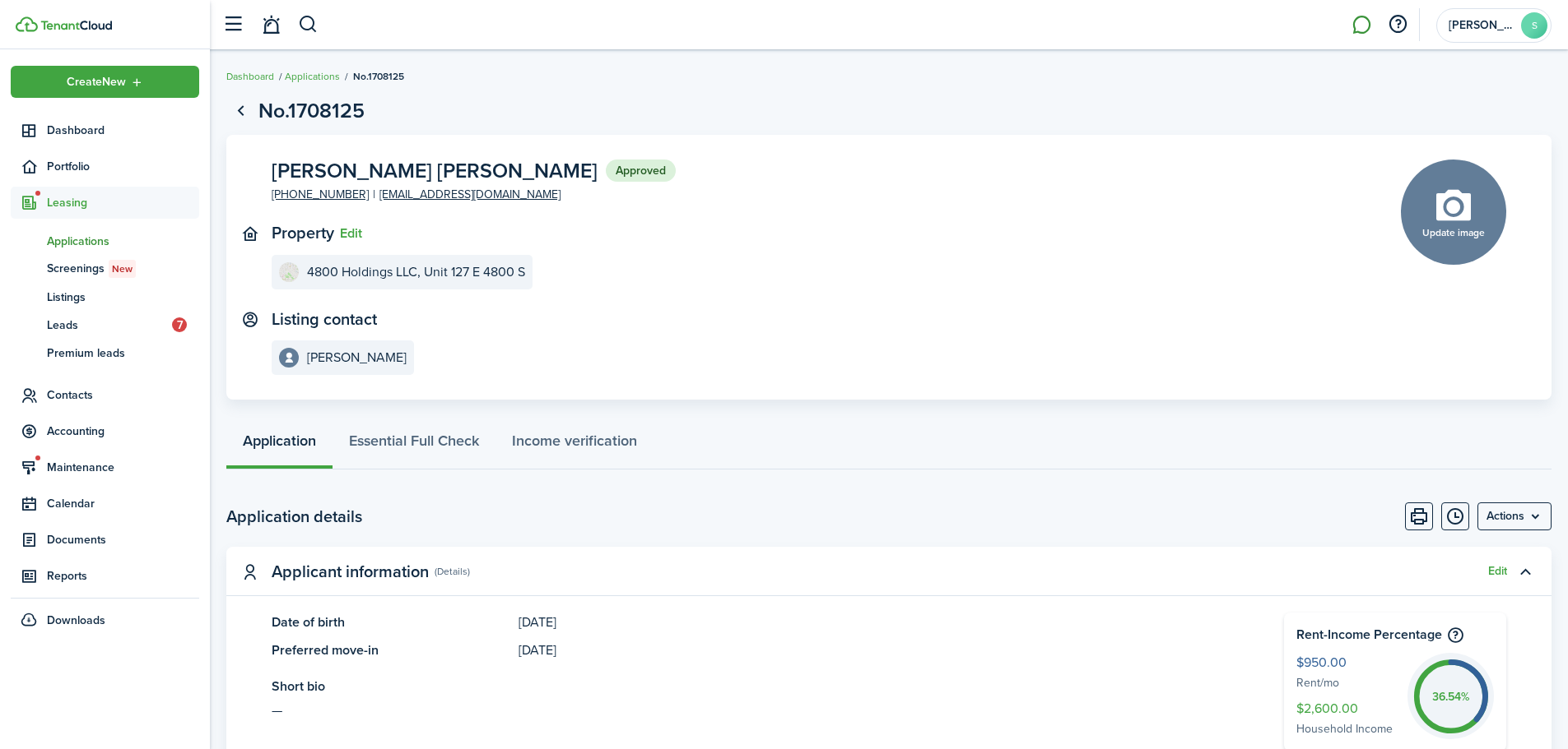
click at [1354, 25] on link at bounding box center [1362, 25] width 32 height 42
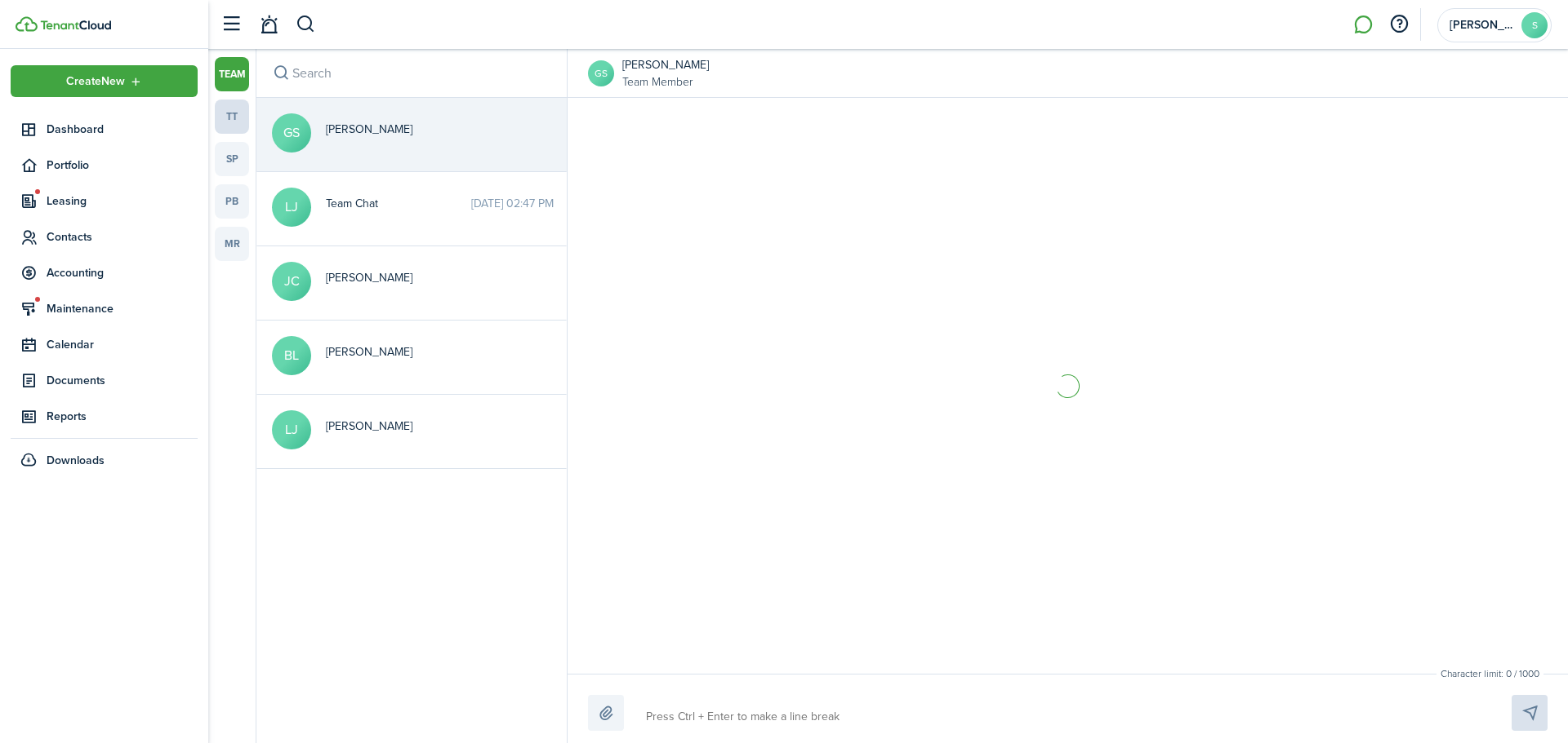
click at [243, 122] on link "tt" at bounding box center [231, 116] width 34 height 34
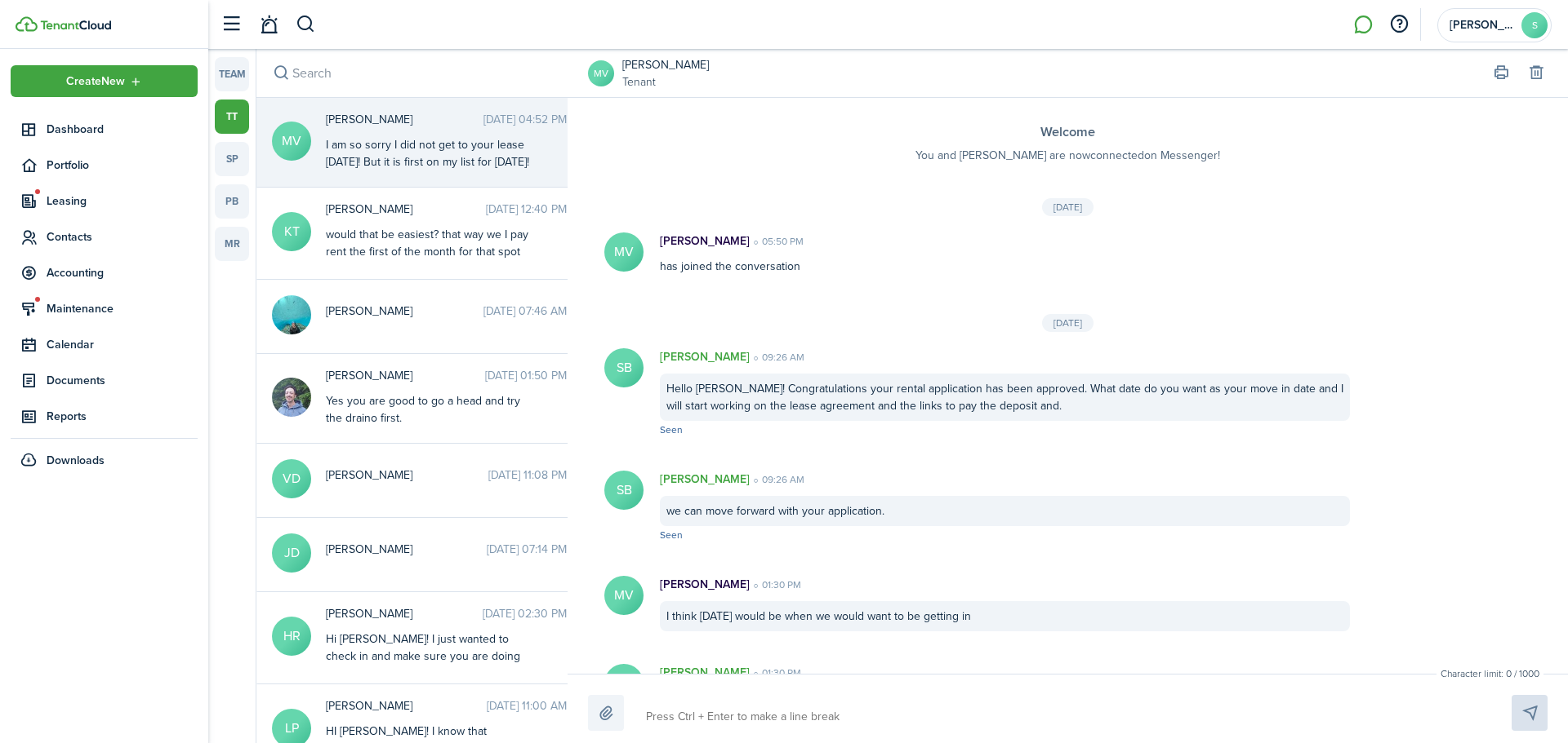
scroll to position [734, 0]
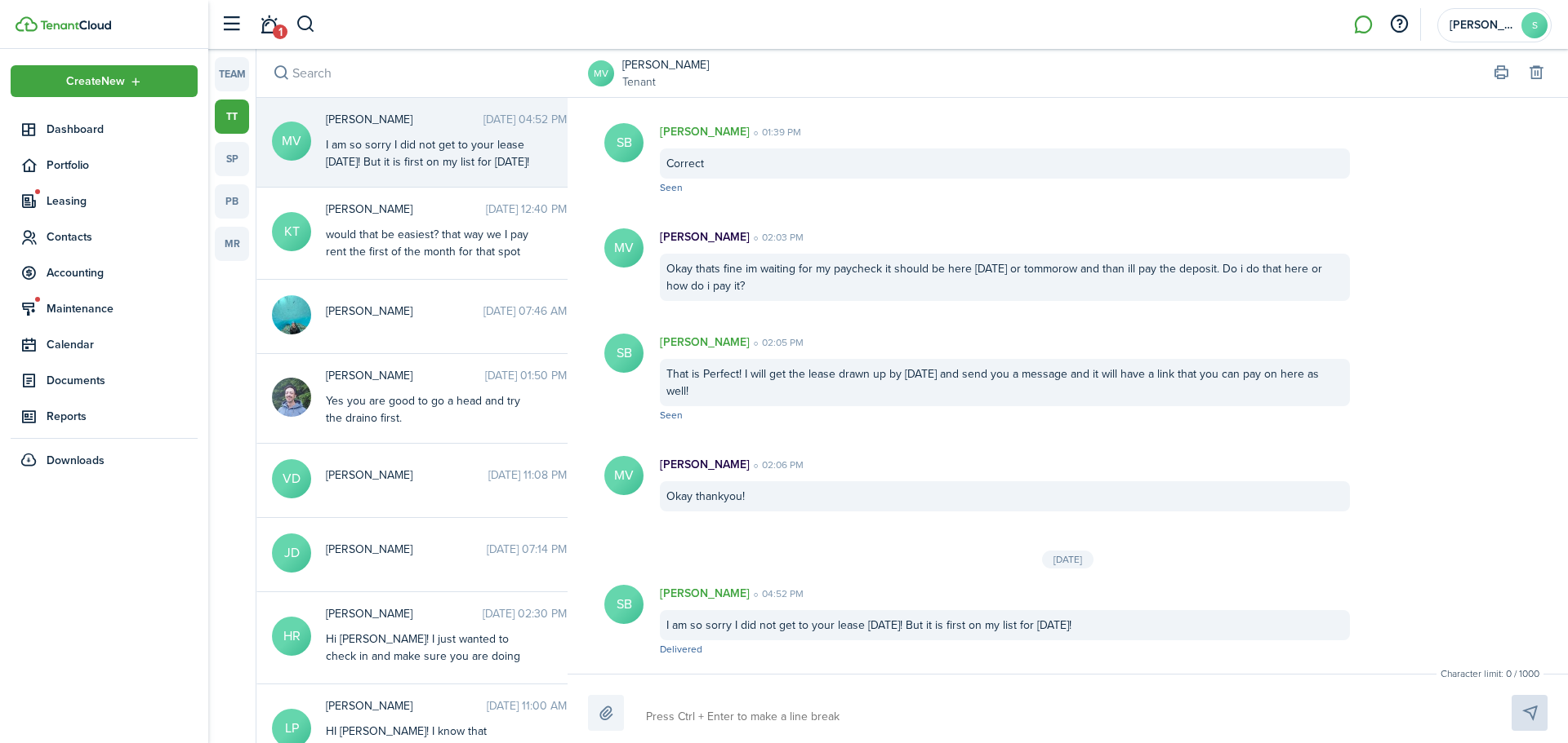
click at [720, 725] on textarea at bounding box center [1059, 717] width 838 height 28
type textarea "W"
type textarea "We"
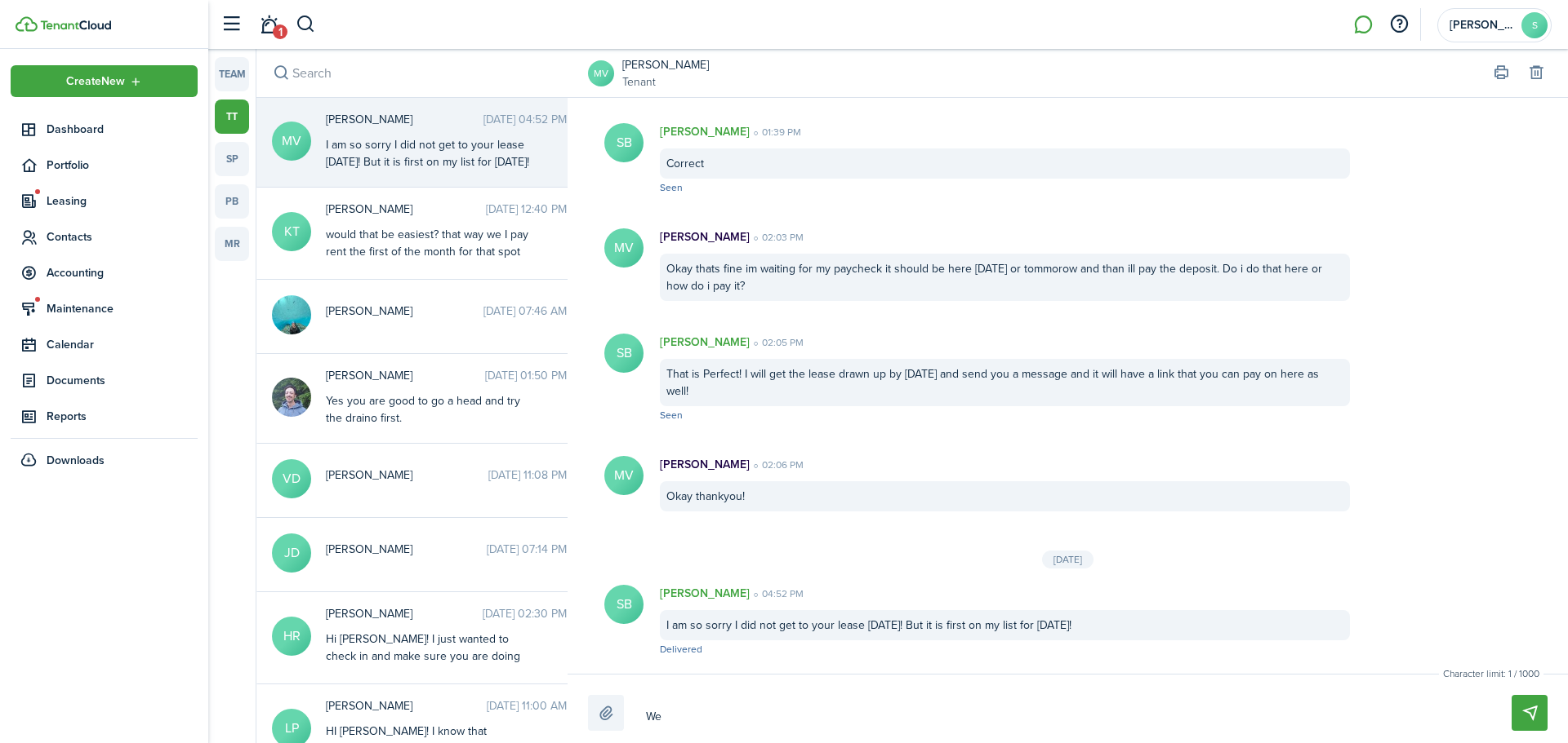
type textarea "We"
type textarea "We a"
type textarea "We ar"
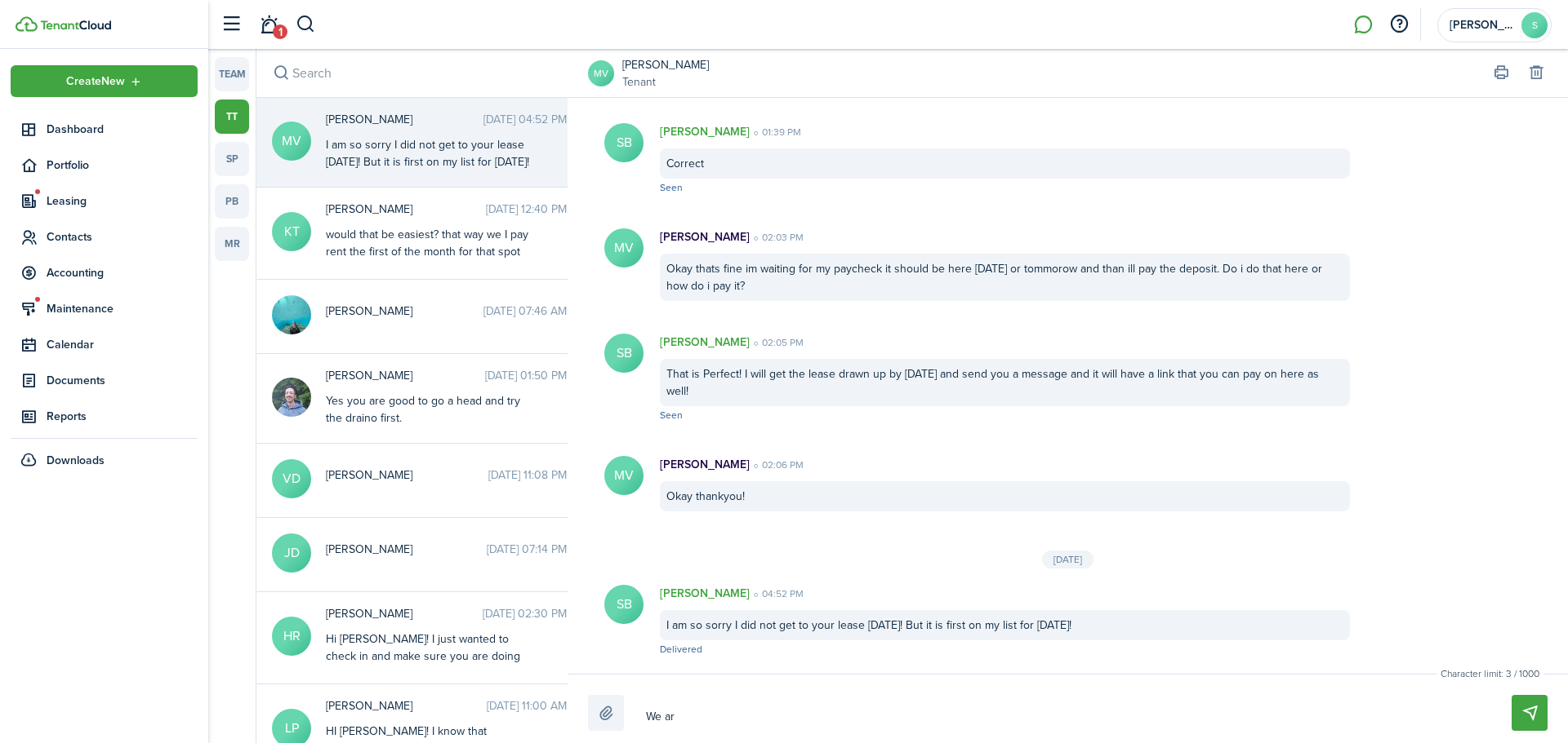
type textarea "We ar"
type textarea "We are"
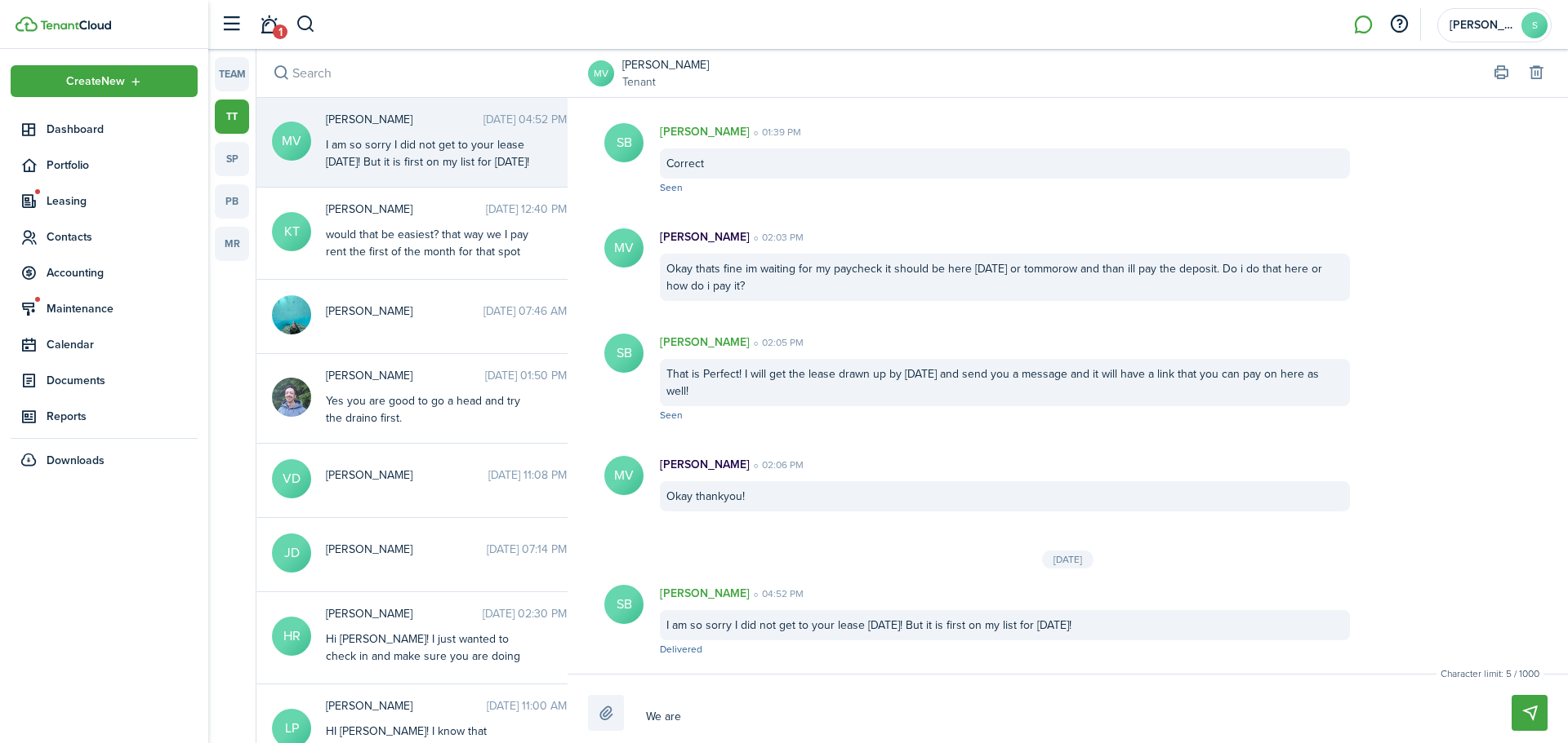
type textarea "We are d"
type textarea "We are do"
type textarea "We are doi"
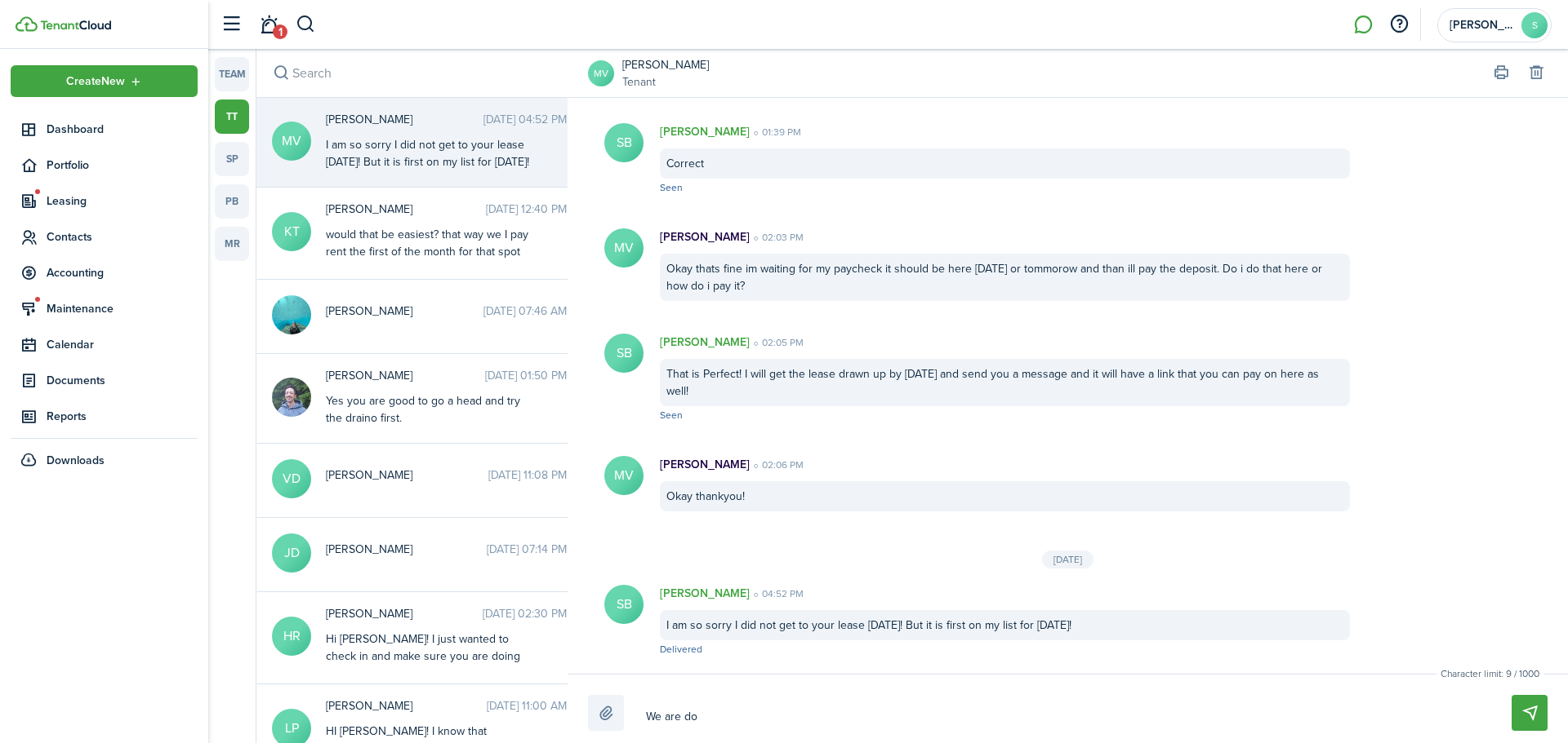
type textarea "We are doi"
type textarea "We are doin"
type textarea "We are doing"
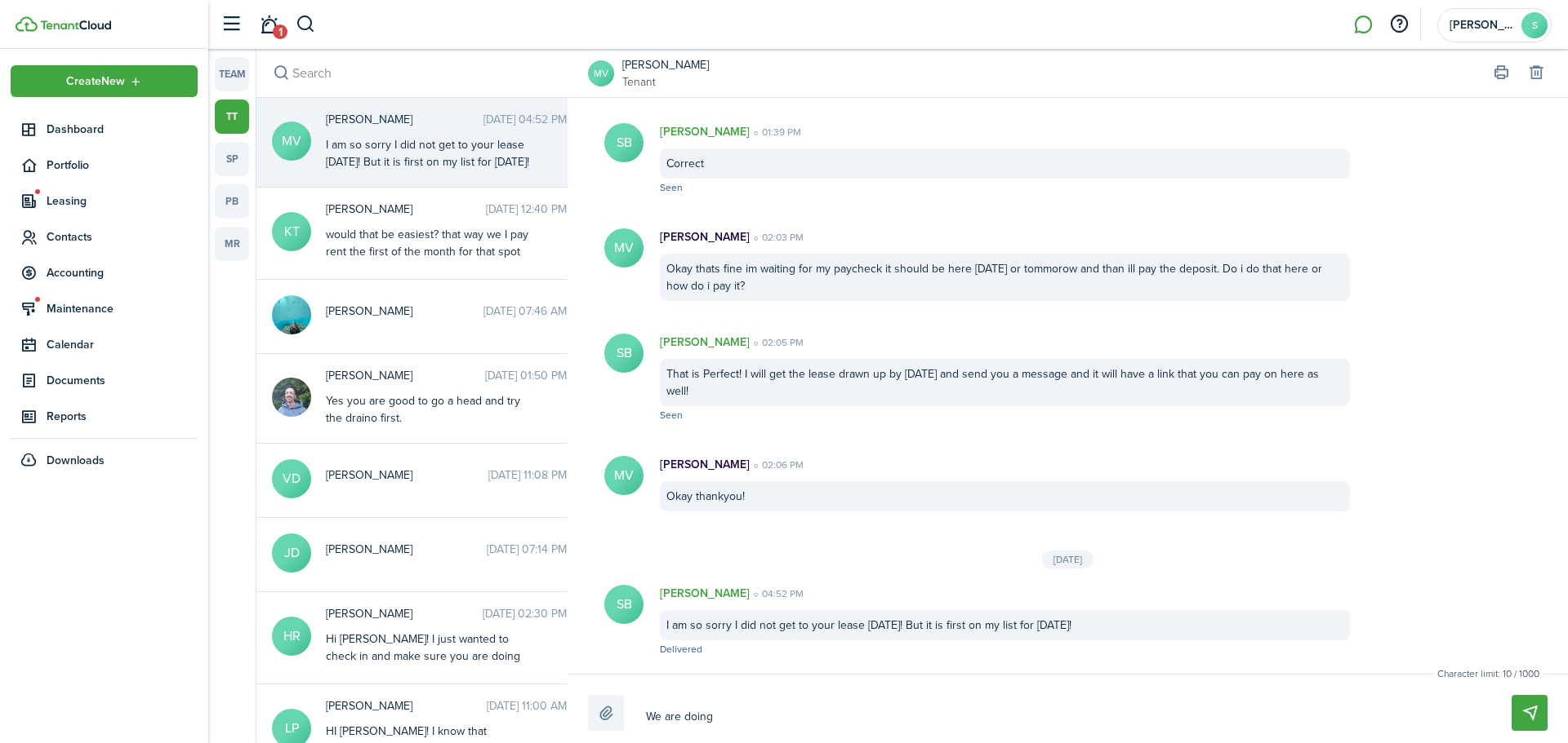
type textarea "We are doing"
type textarea "We are doing a"
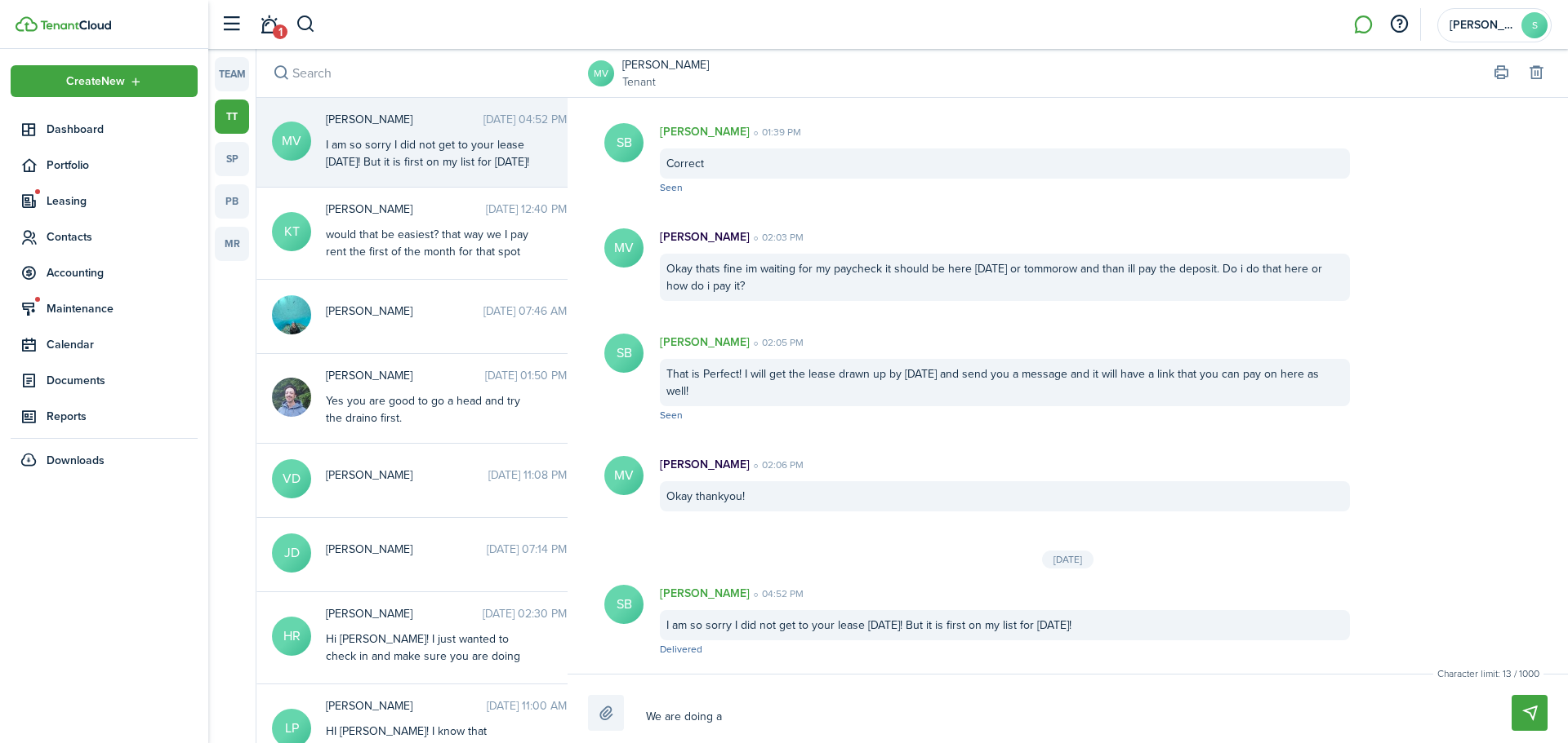
type textarea "We are doing a"
type textarea "We are doing a 1"
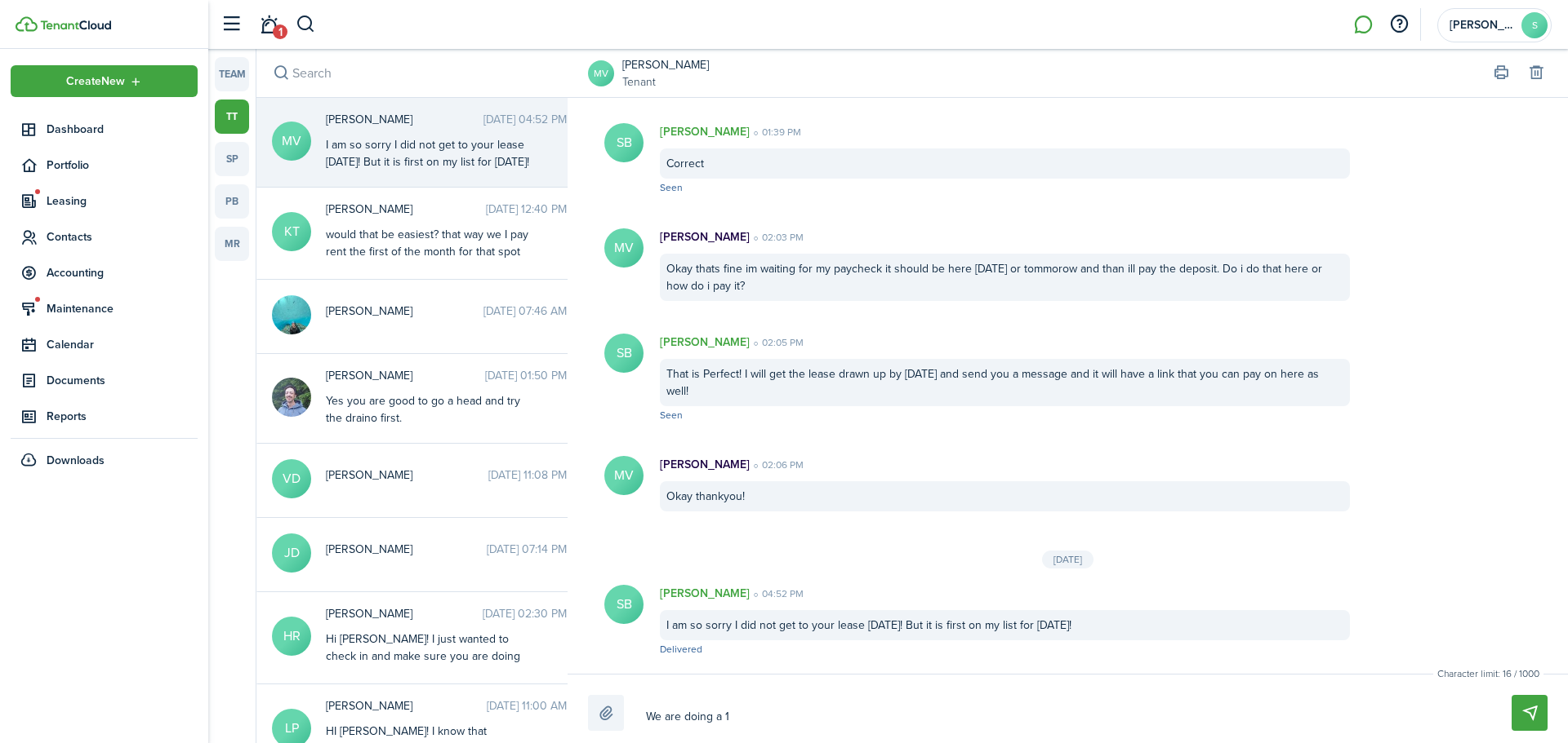
type textarea "We are doing a 1 y"
type textarea "We are doing a 1 ye"
type textarea "We are doing a 1 yea"
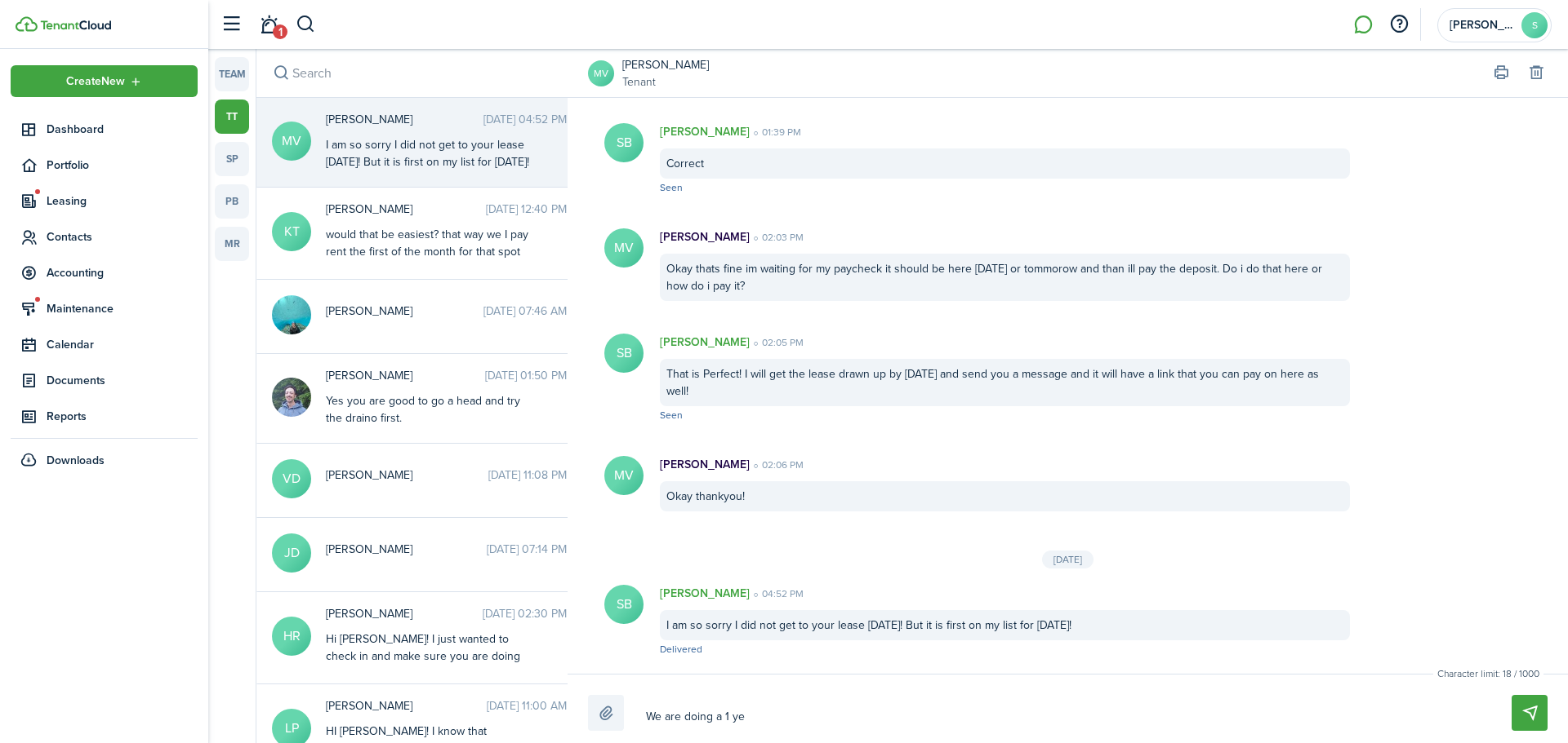
type textarea "We are doing a 1 yea"
type textarea "We are doing a 1 year"
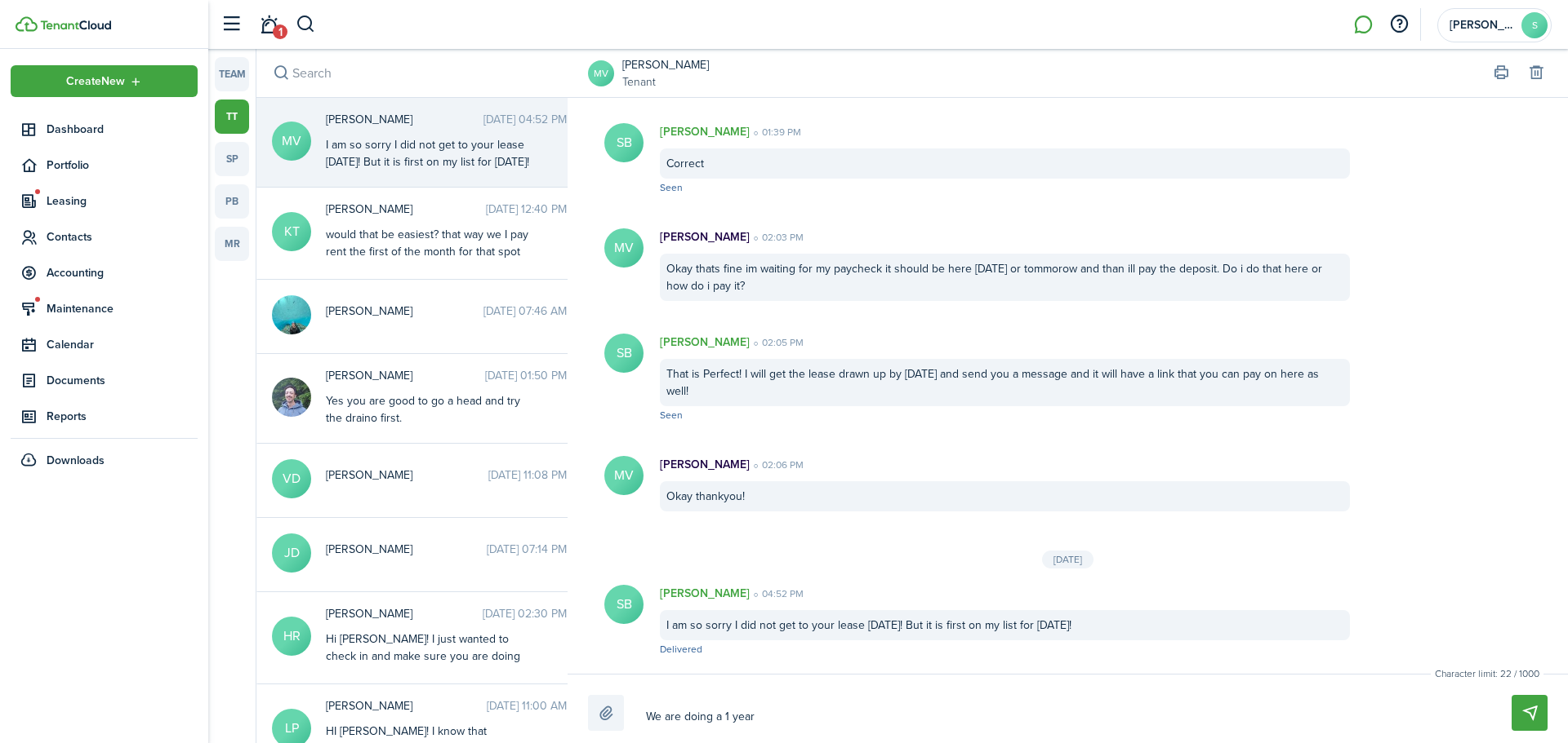
type textarea "We are doing a 1 year l"
type textarea "We are doing a 1 year le"
type textarea "We are doing a 1 year lea"
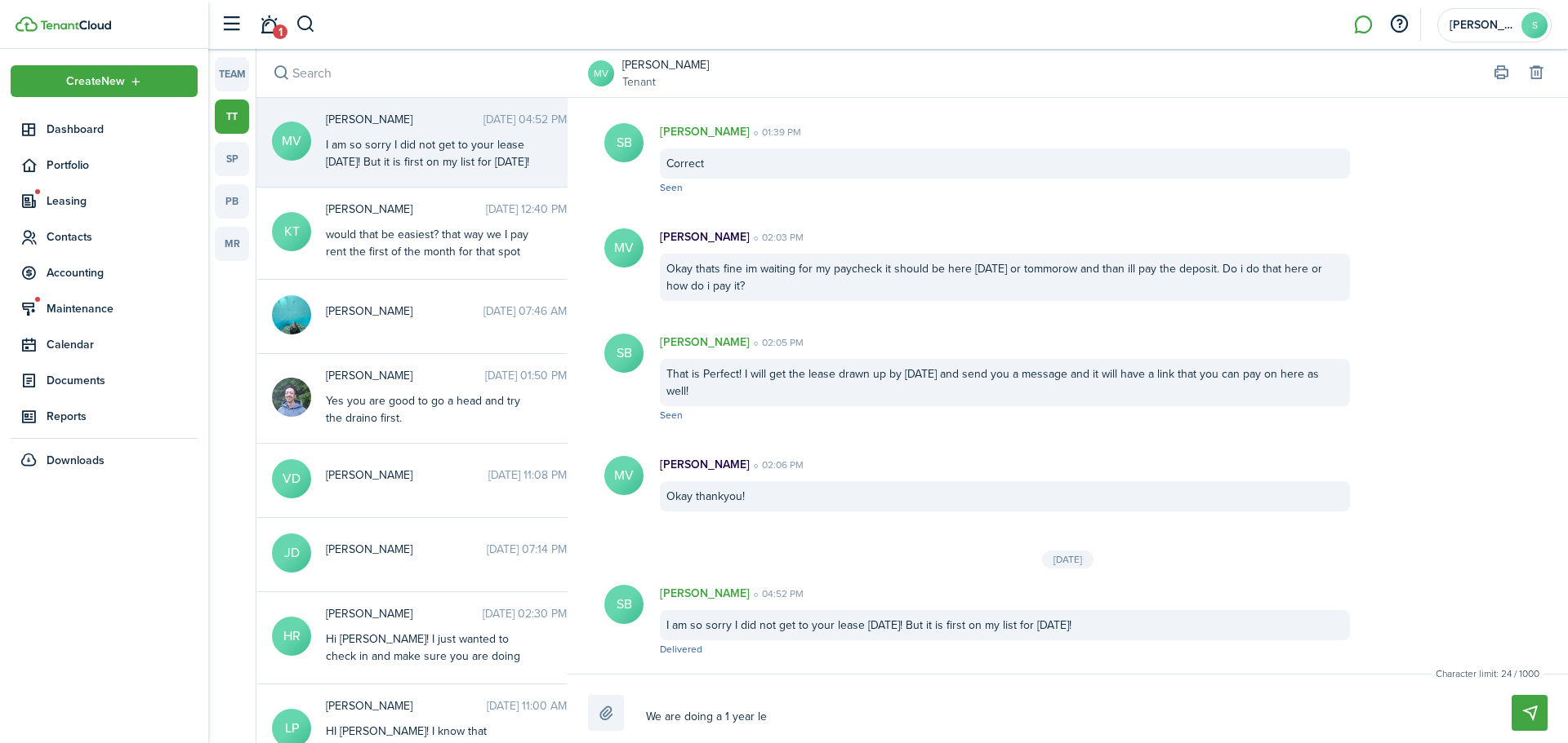
type textarea "We are doing a 1 year lea"
type textarea "We are doing a 1 year leas"
type textarea "We are doing a 1 year lease"
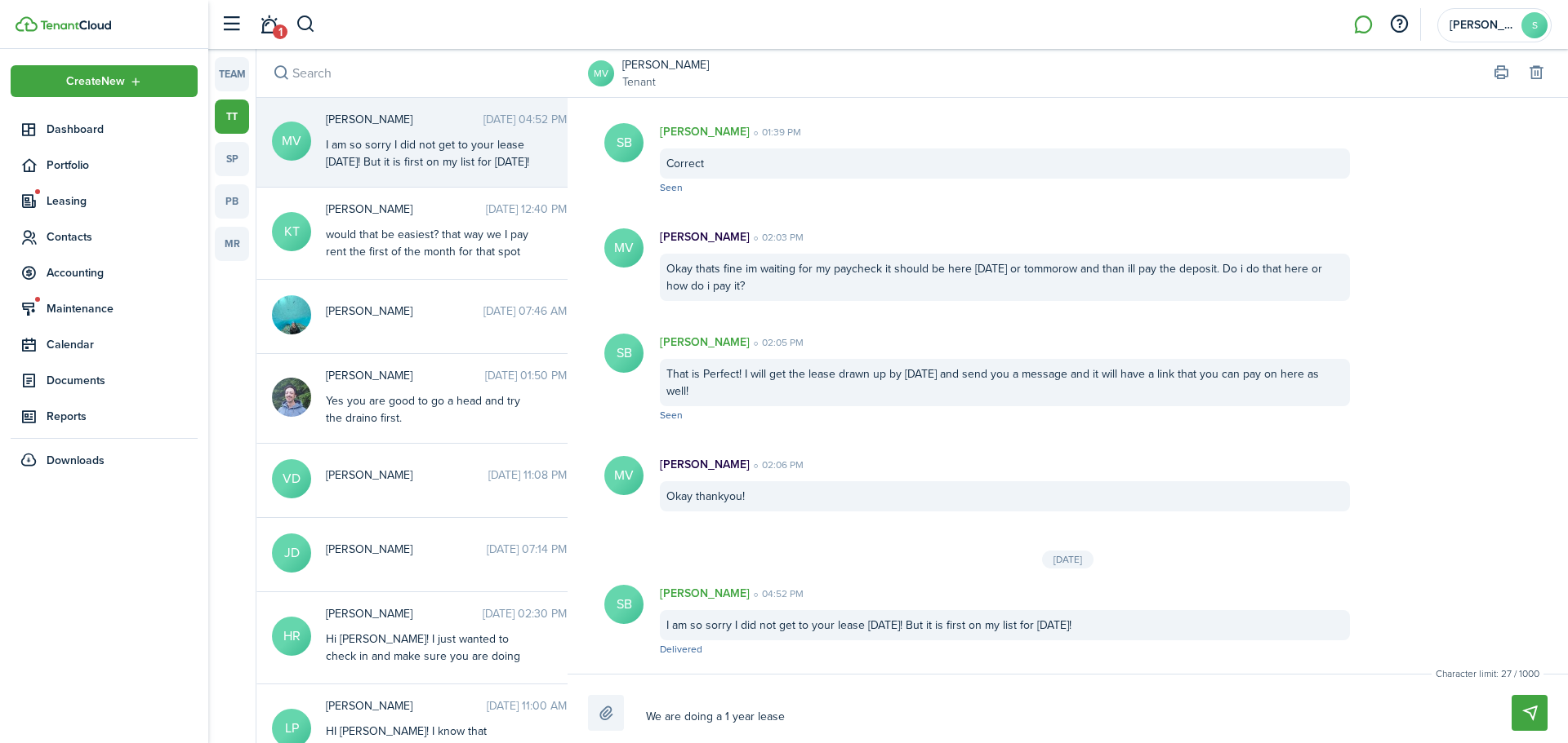
type textarea "We are doing a 1 year lease"
type textarea "We are doing a 1 year lease c"
type textarea "We are doing a 1 year lease co"
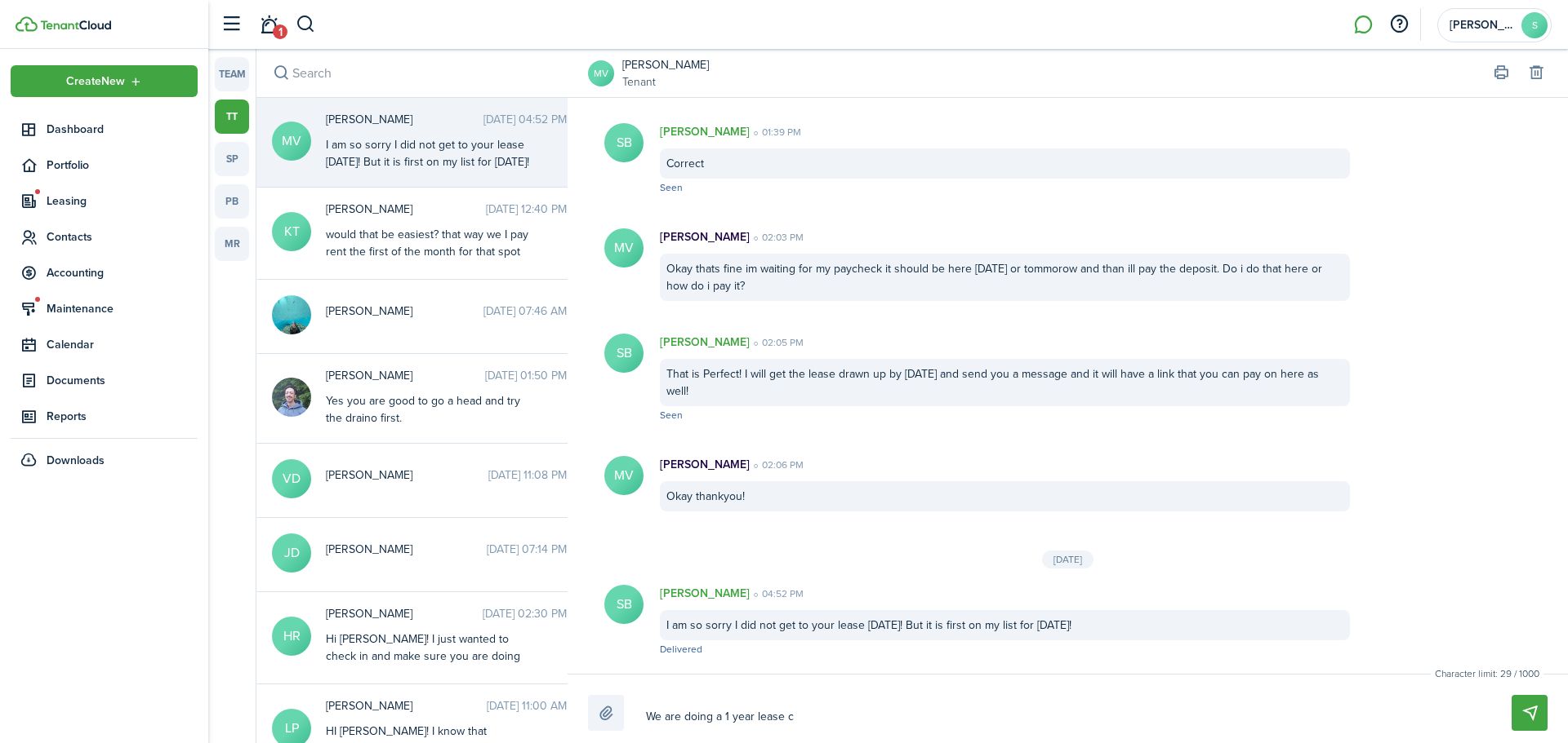
type textarea "We are doing a 1 year lease co"
type textarea "We are doing a 1 year lease cor"
type textarea "We are doing a 1 year lease corr"
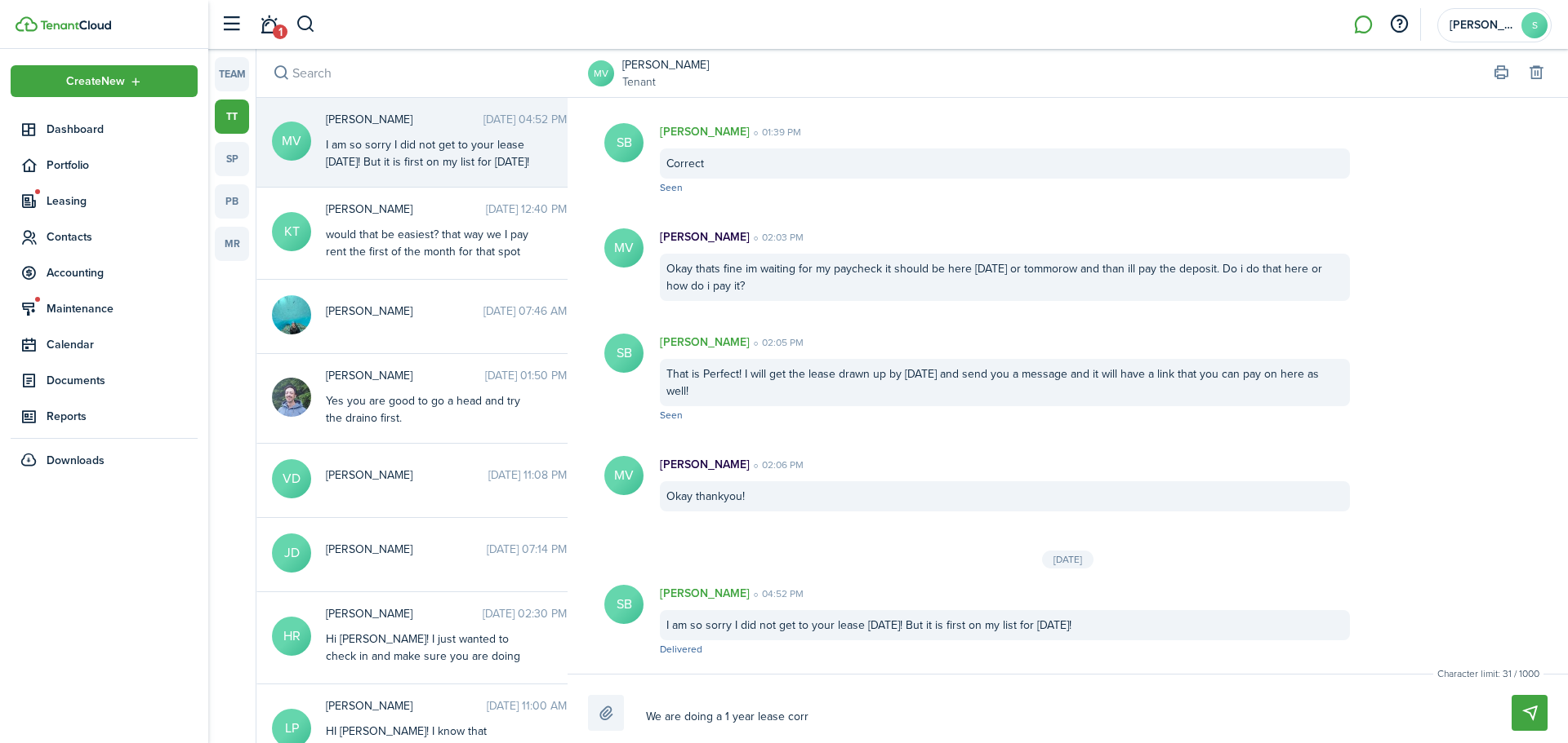
type textarea "We are doing a 1 year lease corre"
type textarea "We are doing a 1 year lease correc"
type textarea "We are doing a 1 year lease correcT"
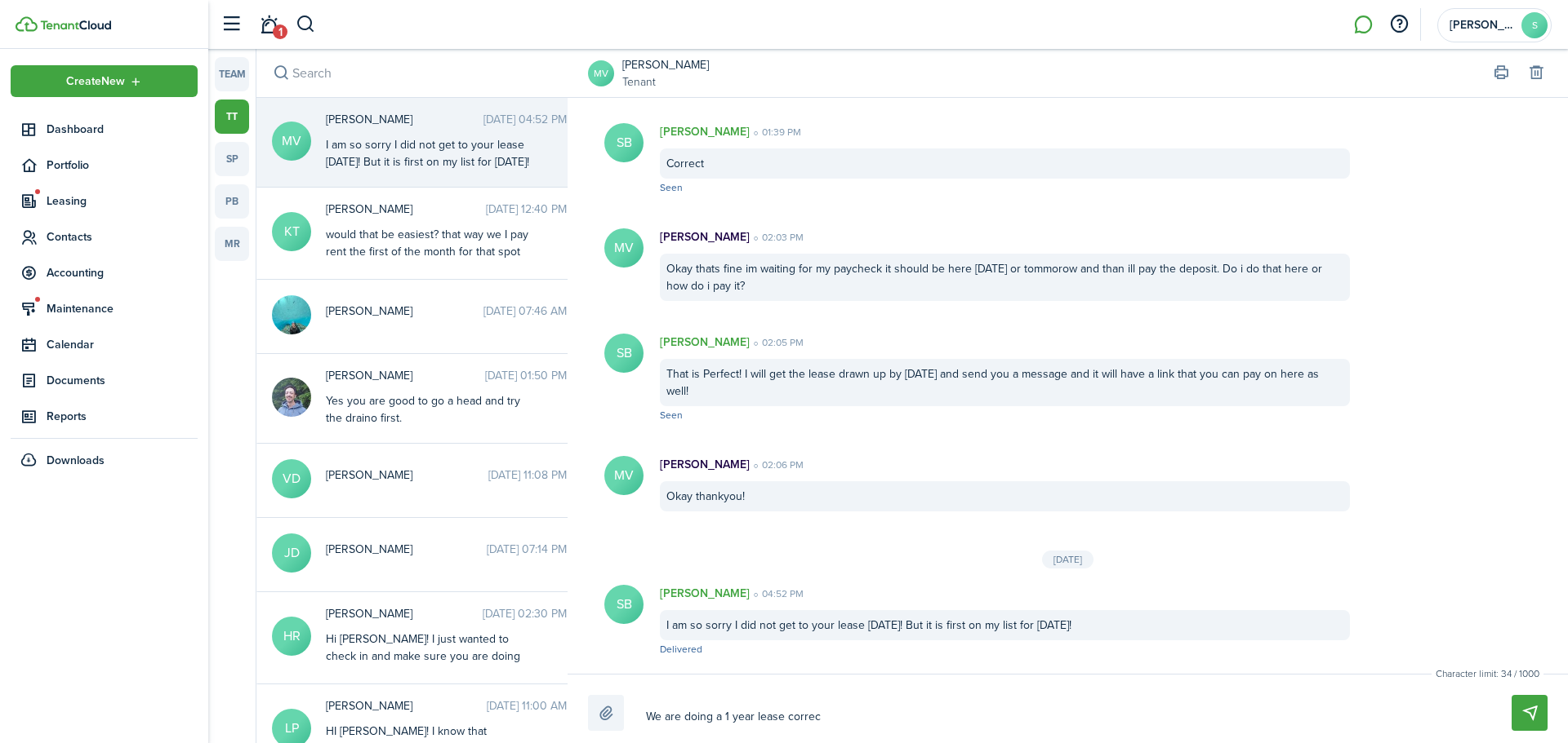
type textarea "We are doing a 1 year lease correcT"
type textarea "We are doing a 1 year lease correcT?"
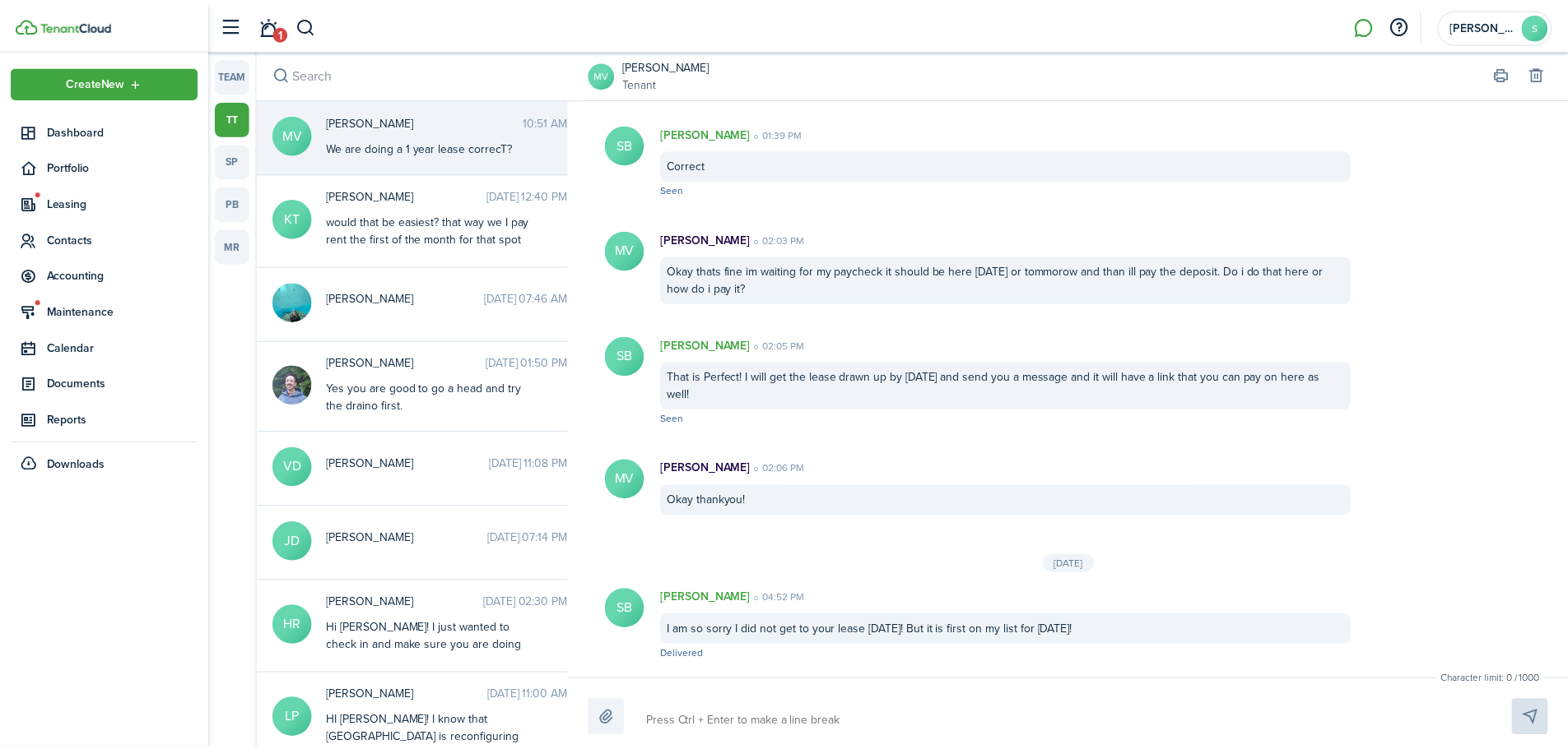
scroll to position [888, 0]
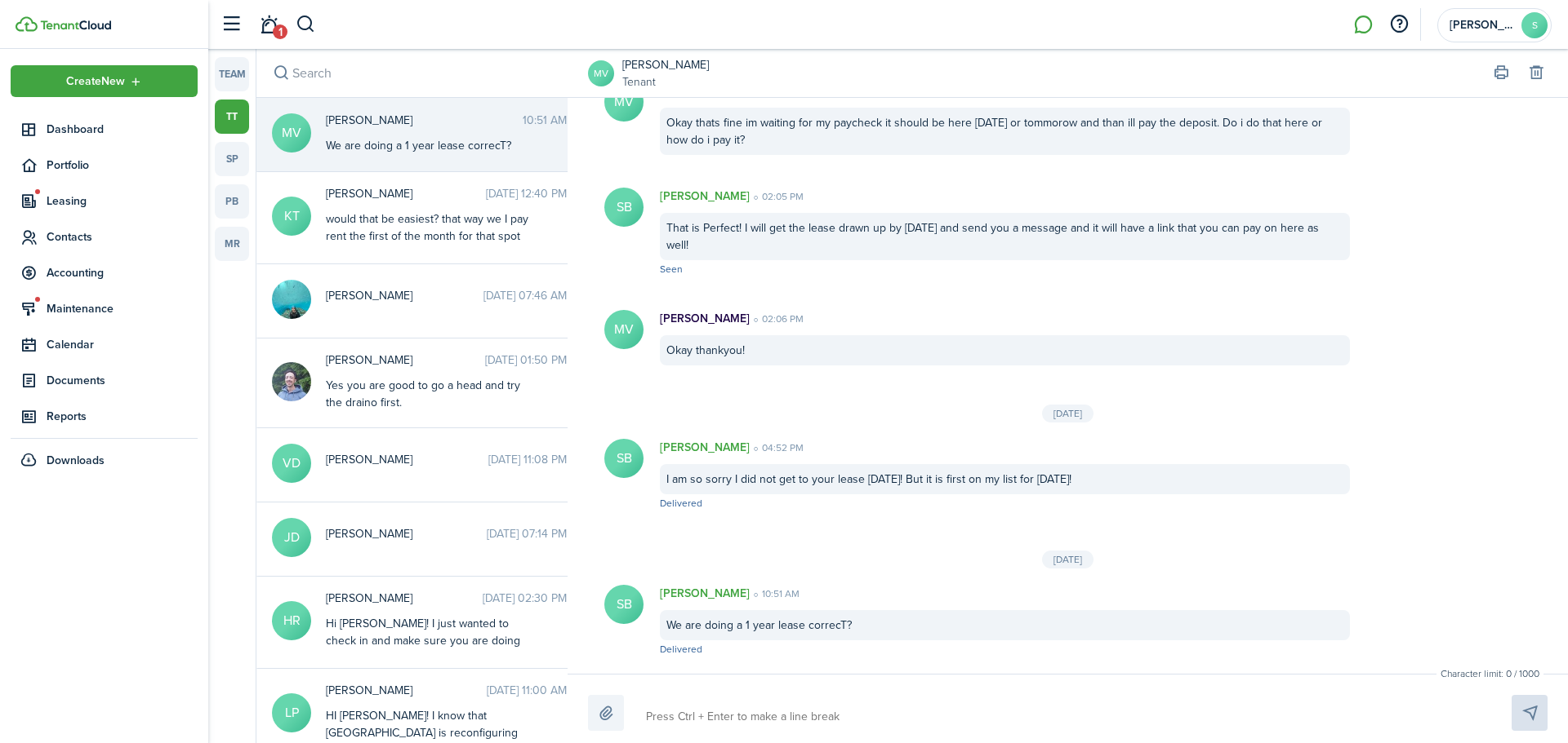
drag, startPoint x: 380, startPoint y: 65, endPoint x: 419, endPoint y: 70, distance: 39.3
click at [380, 65] on input "search" at bounding box center [417, 72] width 323 height 48
drag, startPoint x: 261, startPoint y: 30, endPoint x: 275, endPoint y: 42, distance: 18.4
click at [263, 30] on link "1" at bounding box center [268, 25] width 31 height 42
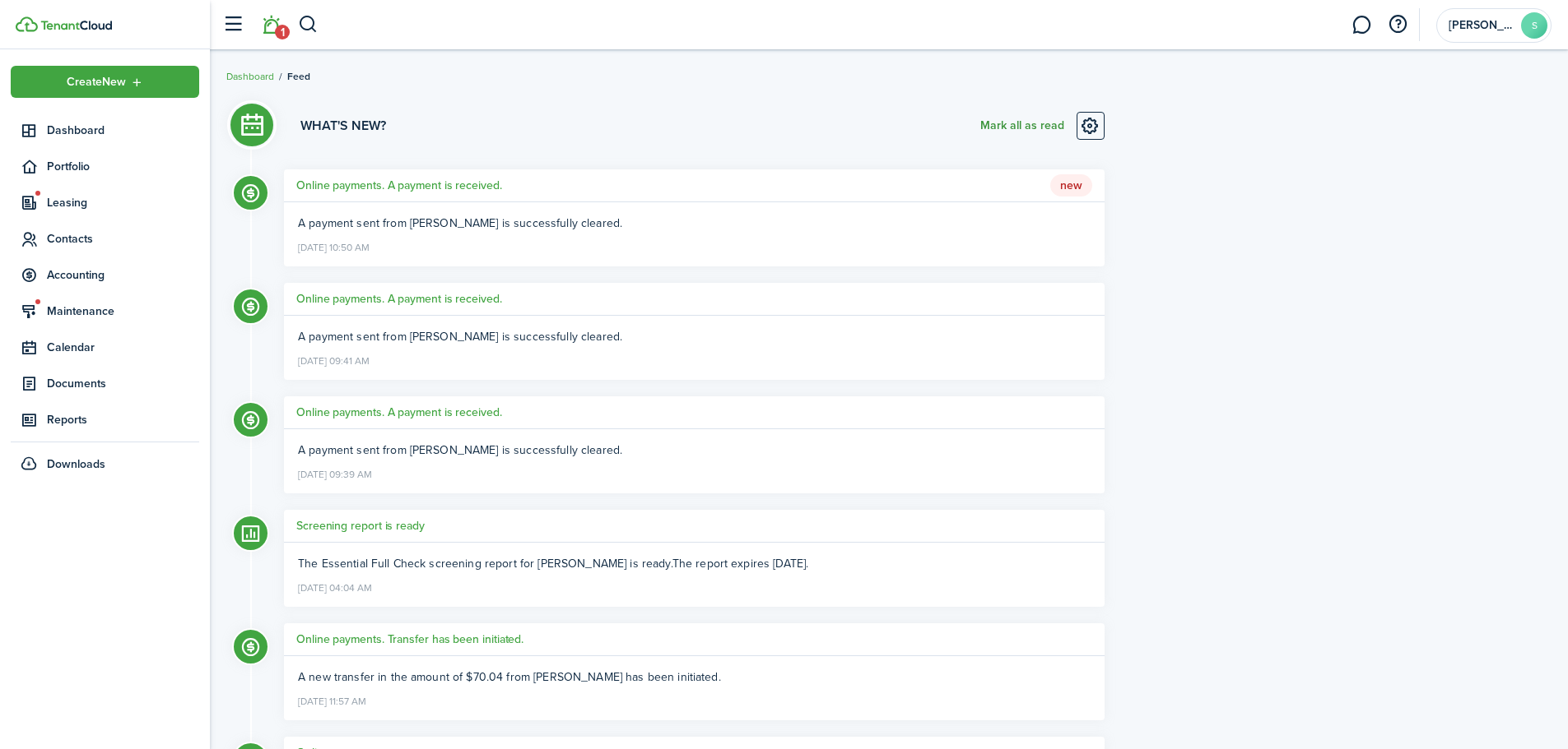
click at [1048, 130] on button "Mark all as read" at bounding box center [1022, 126] width 84 height 28
click at [99, 129] on span "Dashboard" at bounding box center [122, 131] width 152 height 18
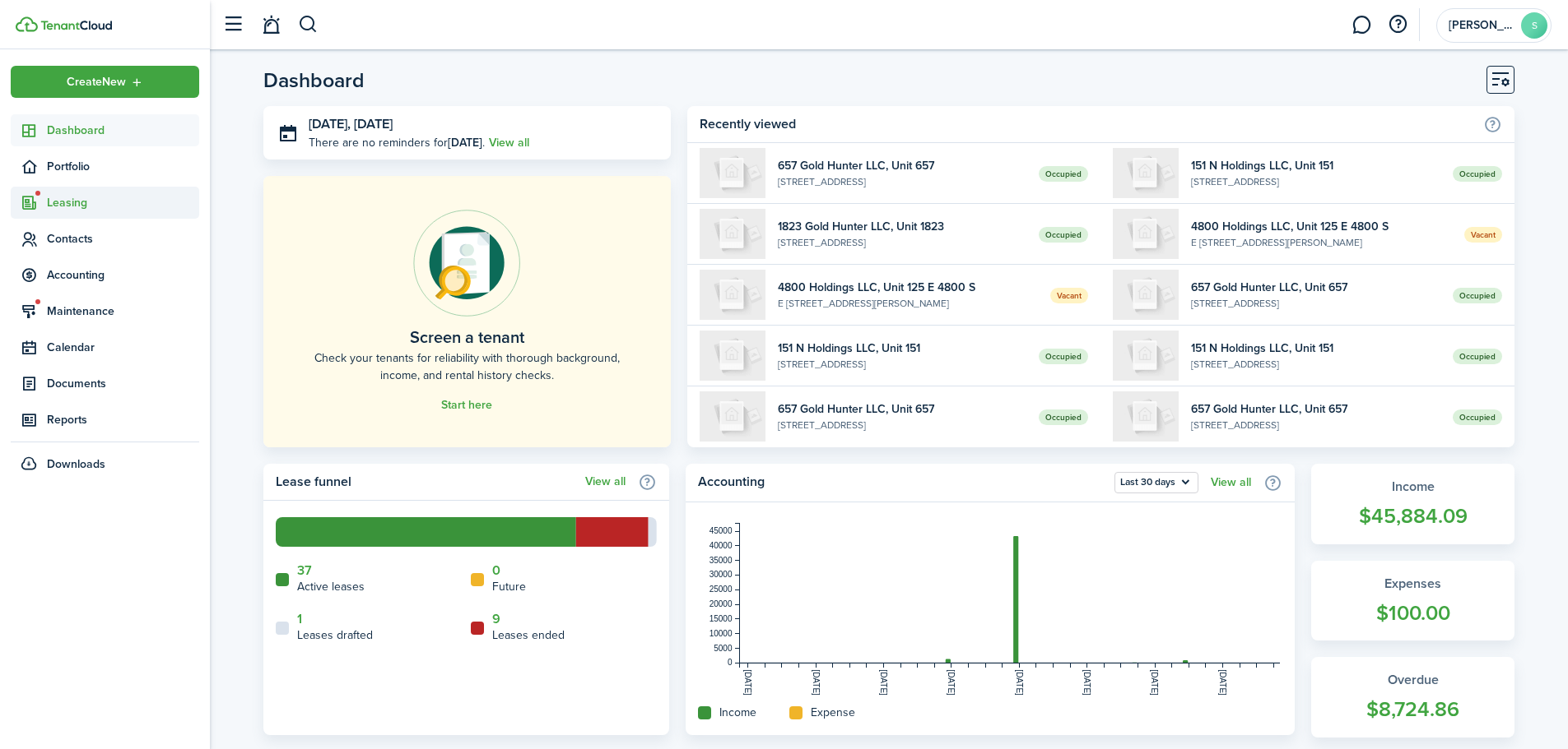
drag, startPoint x: 99, startPoint y: 204, endPoint x: 115, endPoint y: 218, distance: 21.3
click at [99, 204] on span "Leasing" at bounding box center [122, 203] width 152 height 18
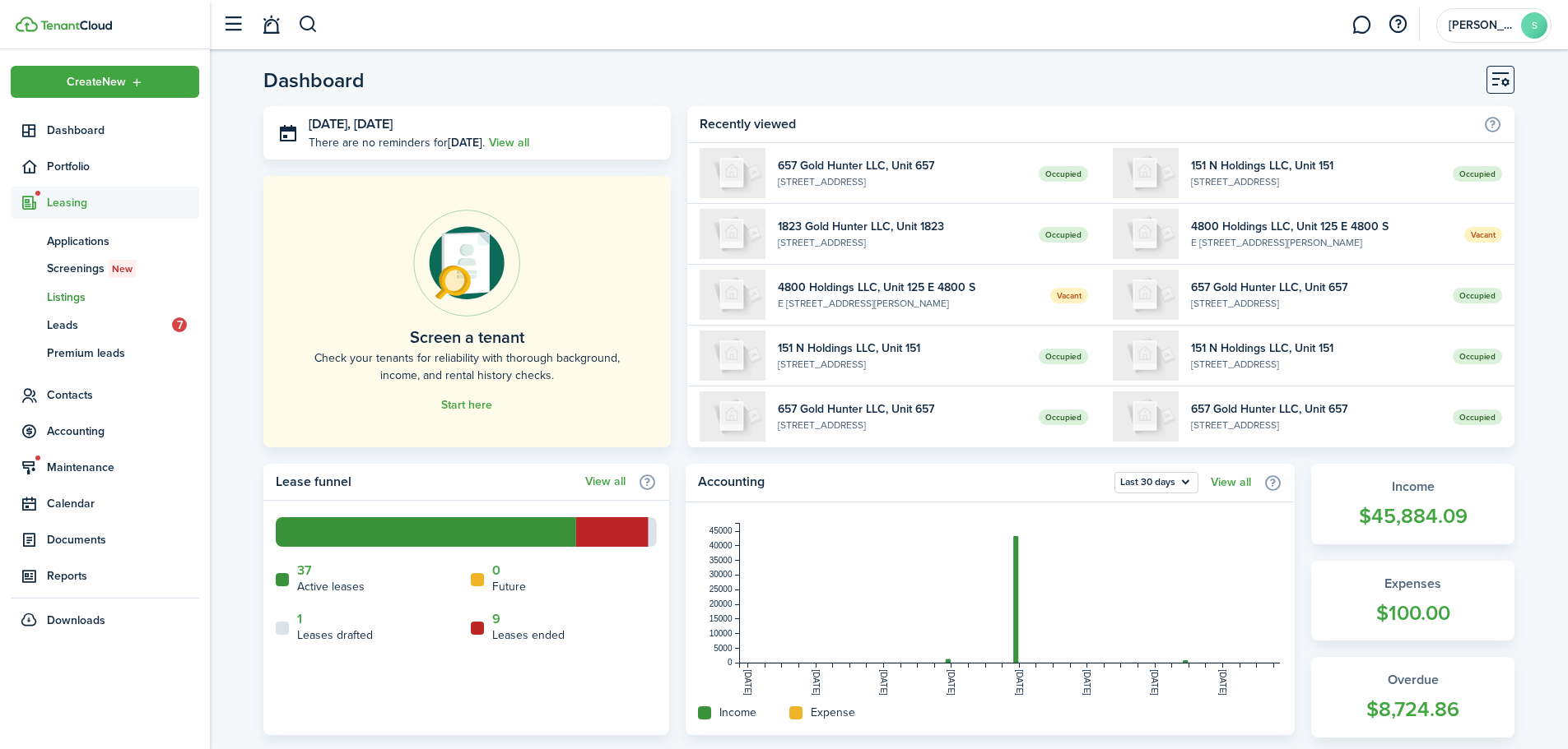
click at [90, 299] on span "Listings" at bounding box center [122, 298] width 152 height 18
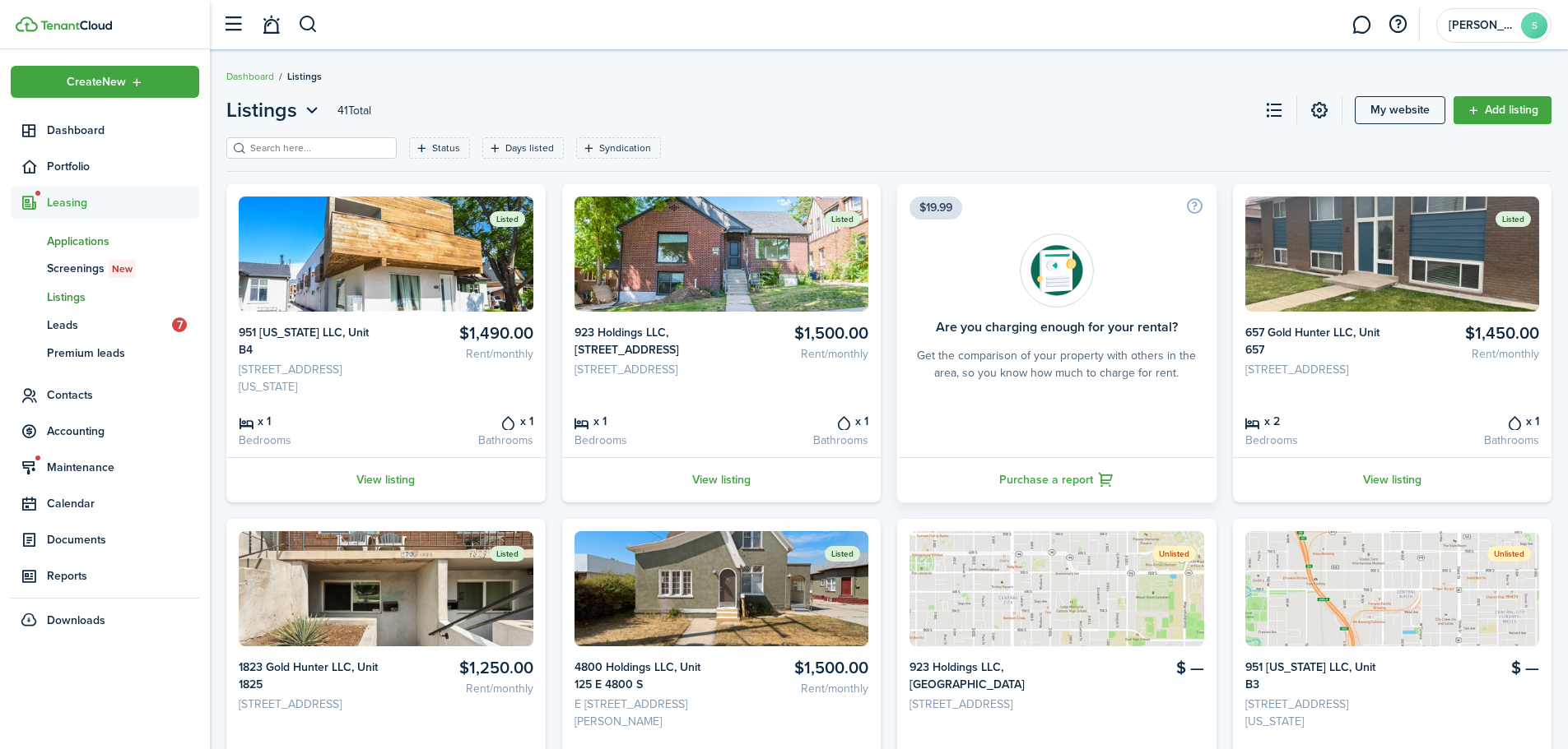
click at [89, 241] on span "Applications" at bounding box center [122, 241] width 152 height 18
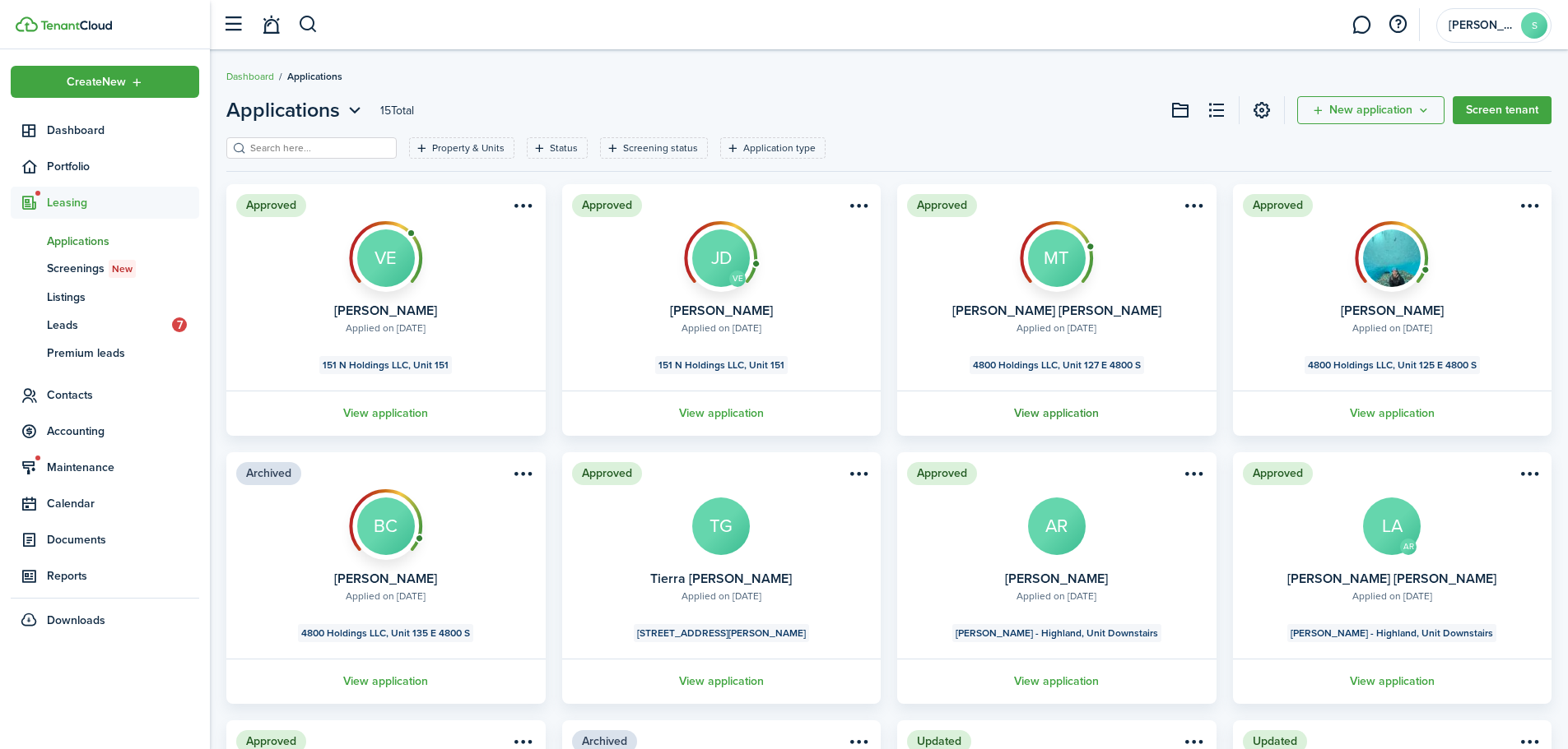
click at [1060, 413] on link "View application" at bounding box center [1056, 414] width 324 height 46
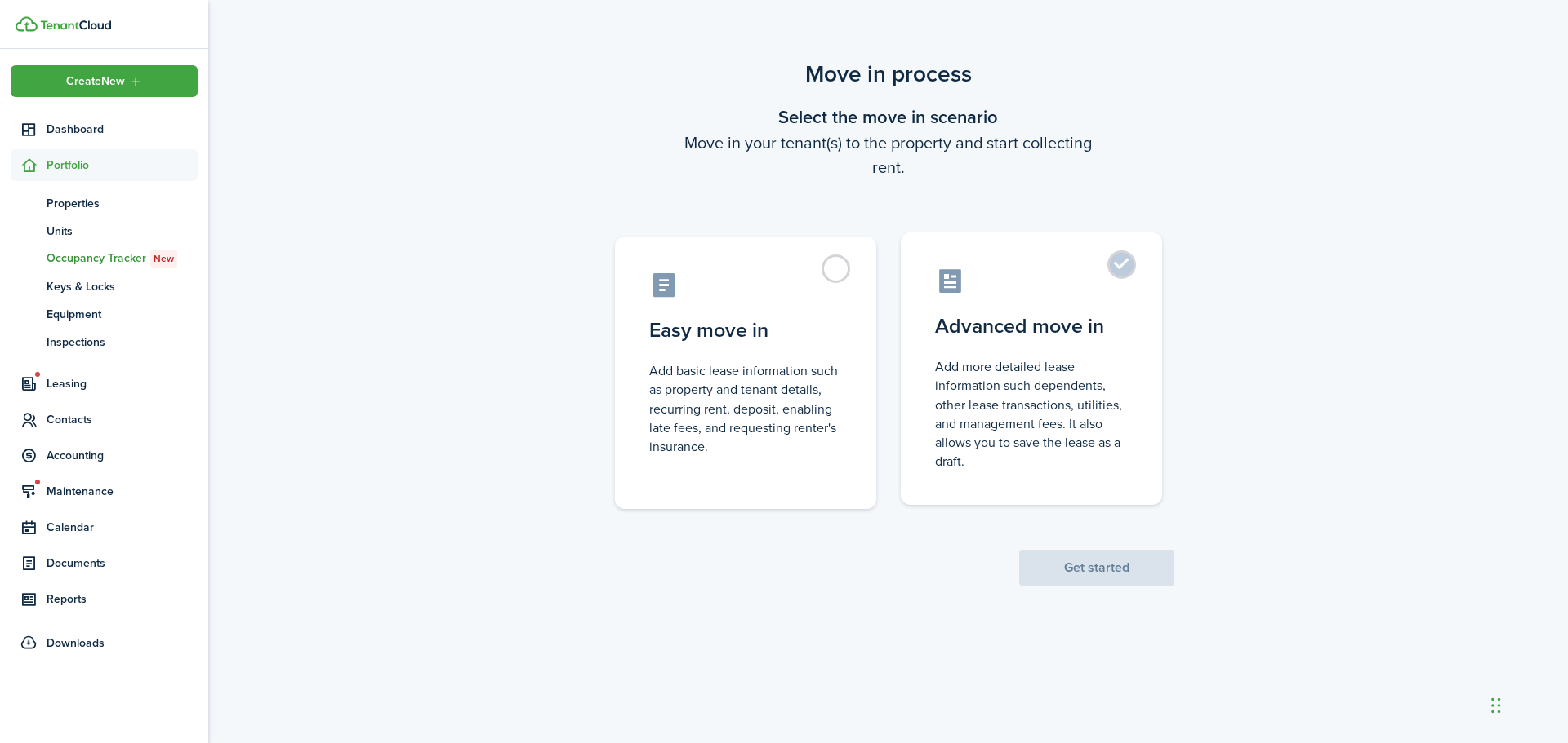
click at [988, 365] on control-radio-card-description "Add more detailed lease information such dependents, other lease transactions, …" at bounding box center [1031, 414] width 193 height 113
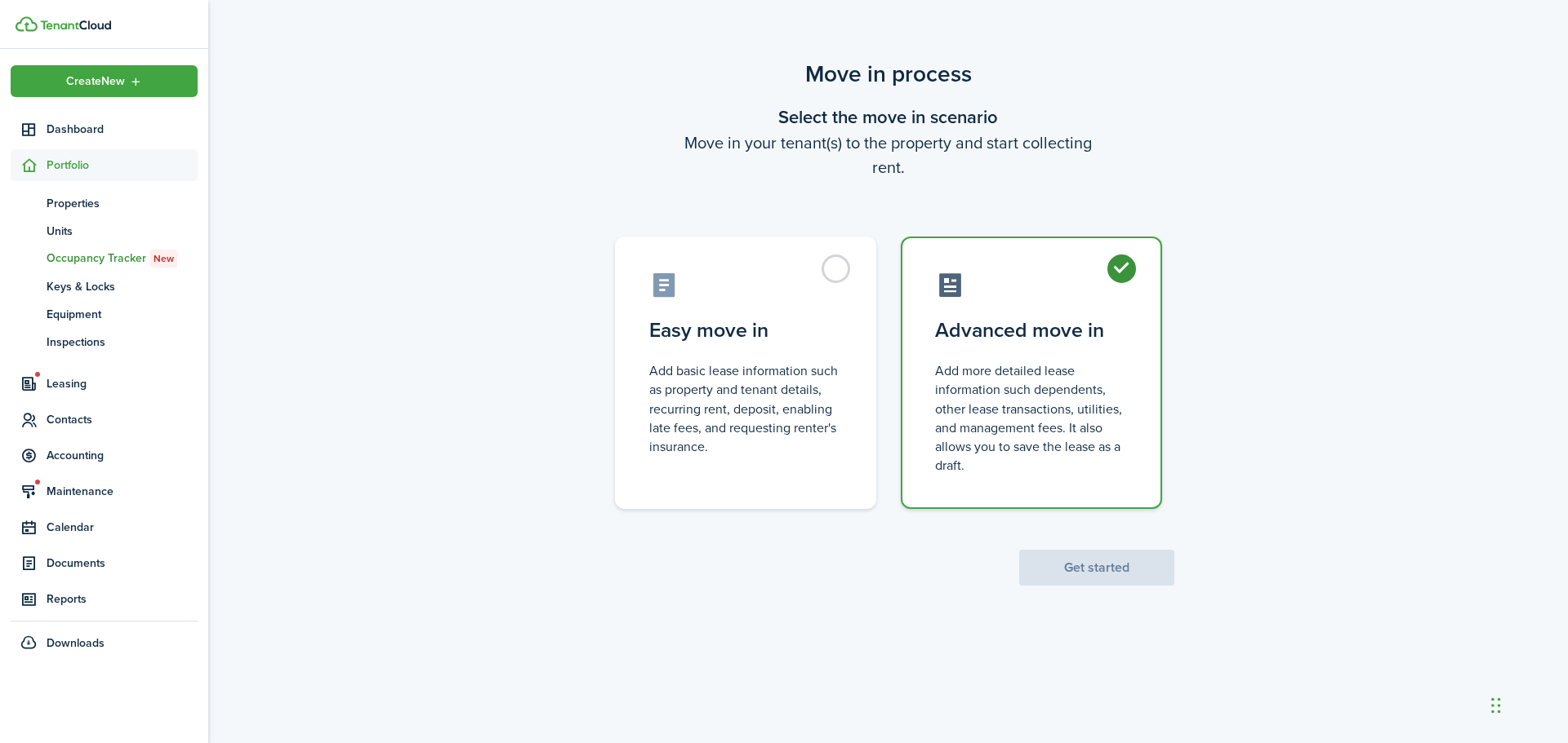
radio input "true"
click at [1111, 565] on button "Get started" at bounding box center [1096, 567] width 155 height 36
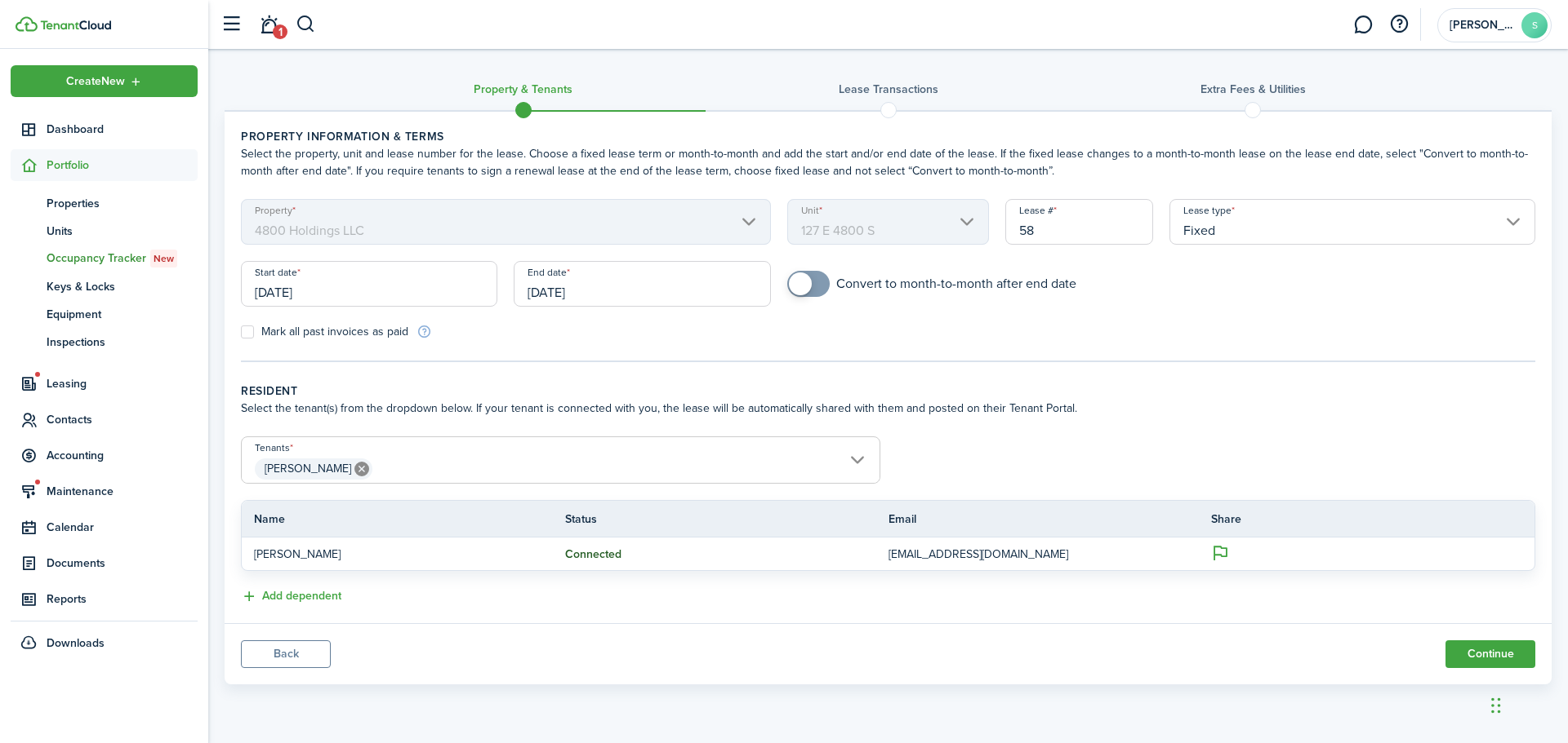
click at [324, 281] on input "10/03/2025" at bounding box center [369, 284] width 256 height 45
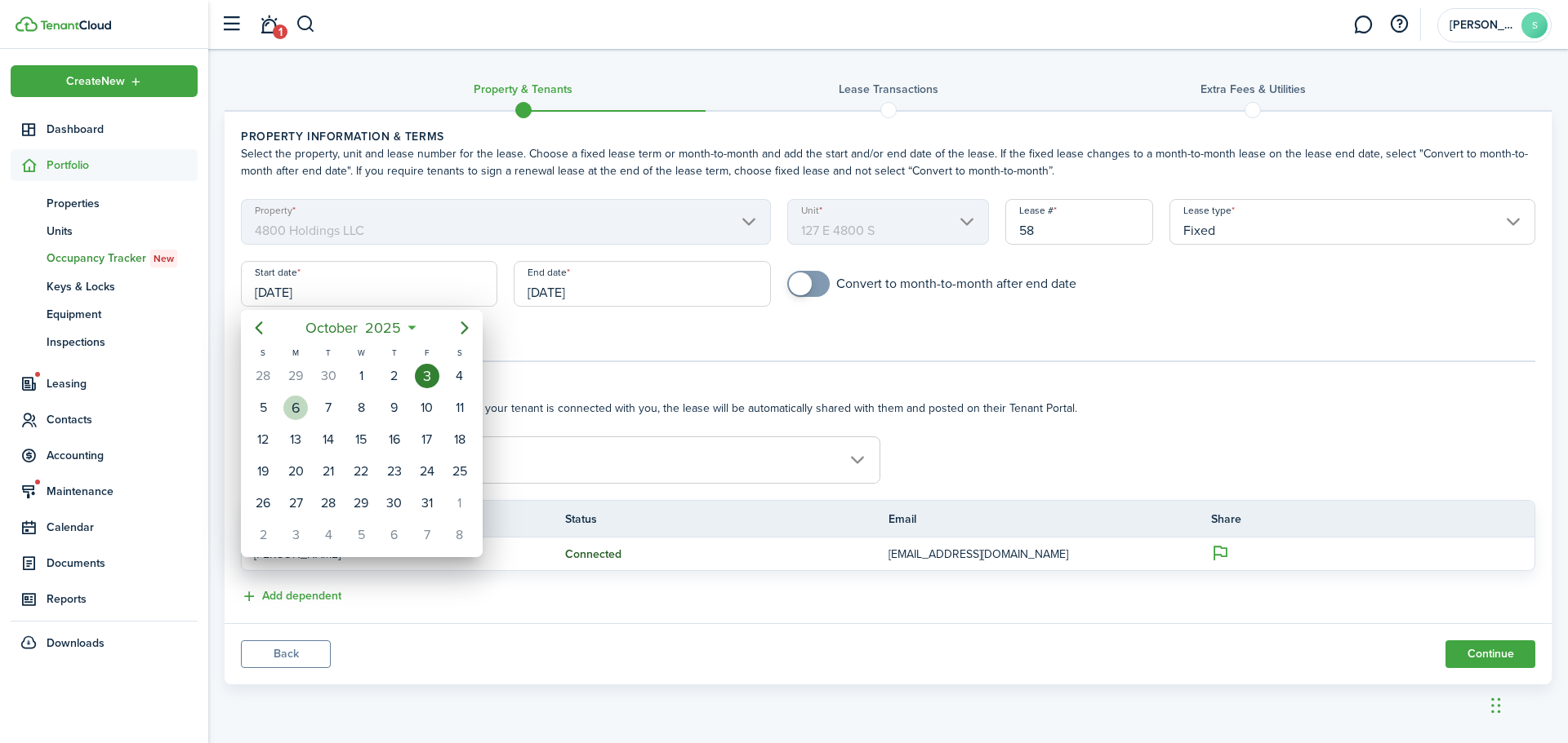
click at [300, 414] on div "6" at bounding box center [295, 408] width 24 height 24
type input "10/06/2025"
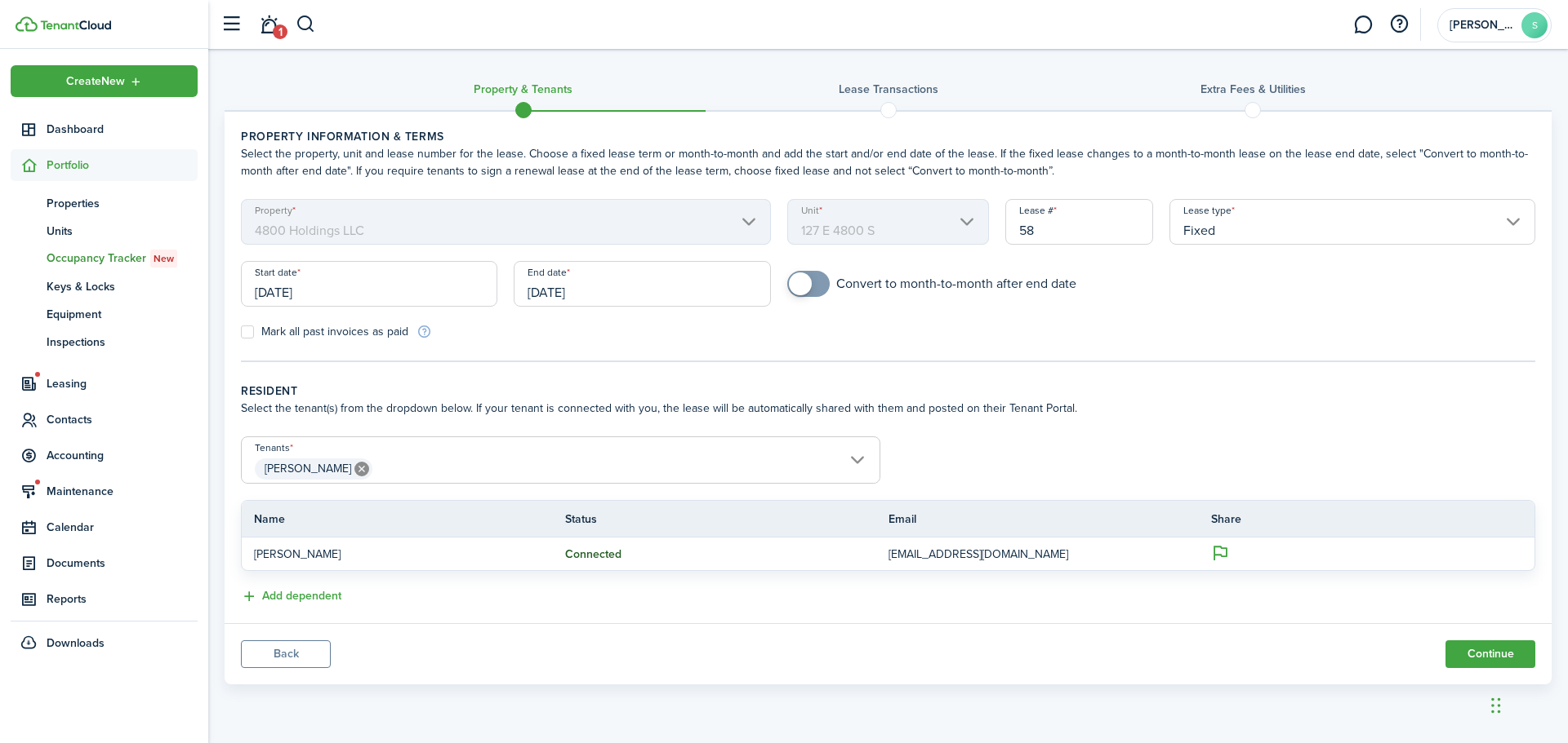
click at [632, 302] on input "10/03/2026" at bounding box center [641, 284] width 256 height 45
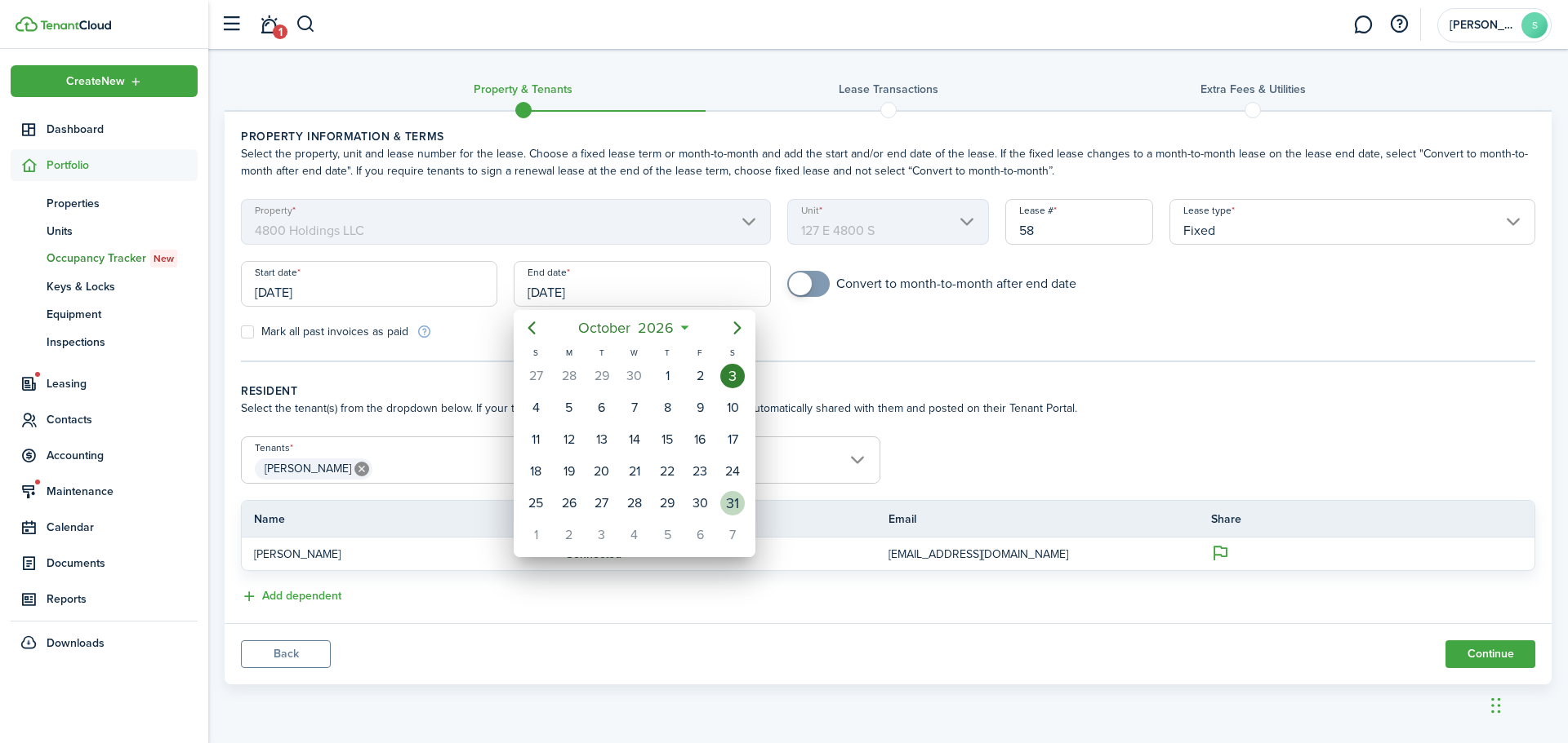
click at [731, 504] on div "31" at bounding box center [732, 503] width 24 height 24
type input "10/31/2026"
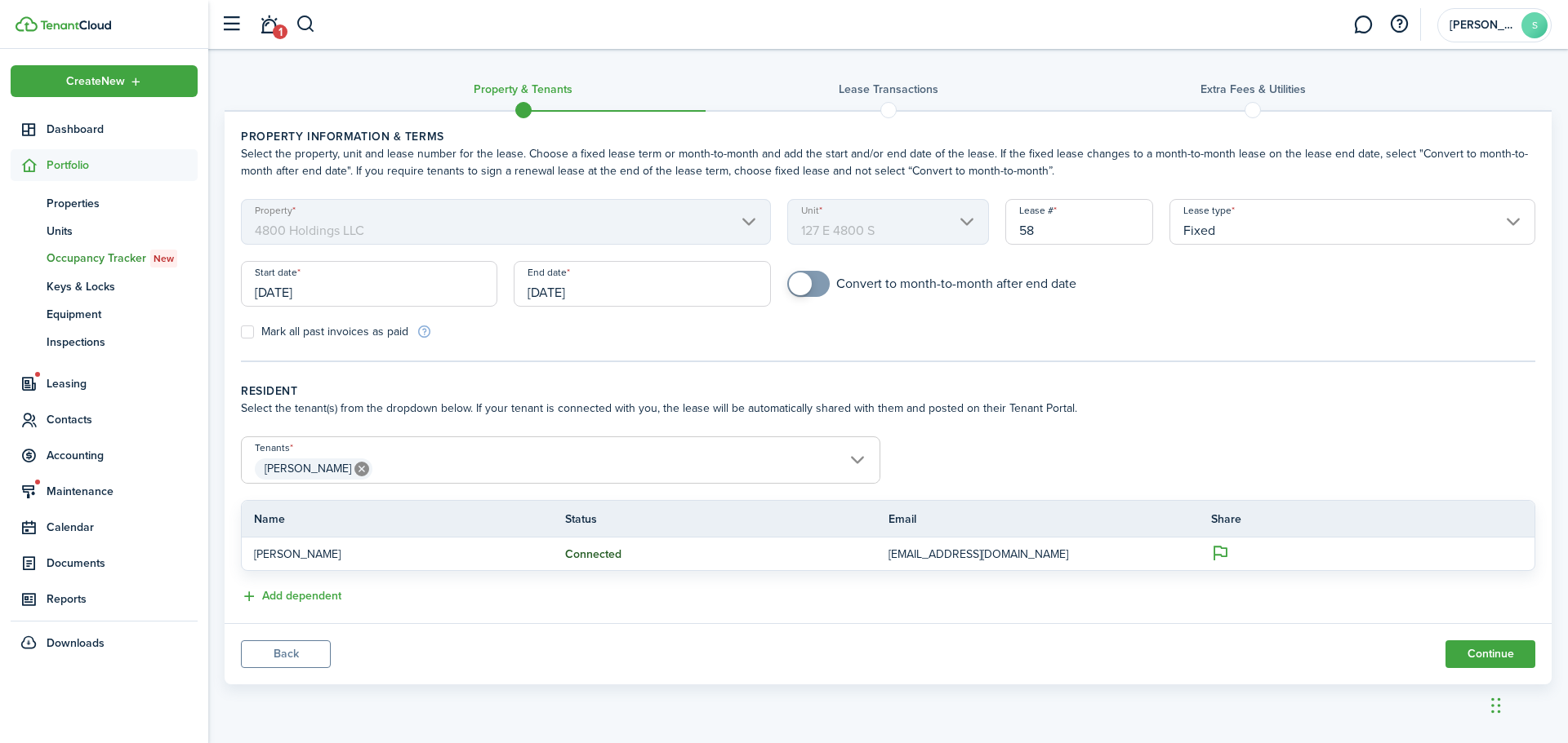
checkbox input "true"
click at [806, 284] on span at bounding box center [800, 284] width 23 height 23
click at [865, 345] on tc-wizard-step "Property information & terms Select the property, unit and lease number for the…" at bounding box center [887, 245] width 1294 height 234
drag, startPoint x: 1497, startPoint y: 652, endPoint x: 1460, endPoint y: 617, distance: 50.9
click at [1497, 652] on button "Continue" at bounding box center [1490, 654] width 90 height 28
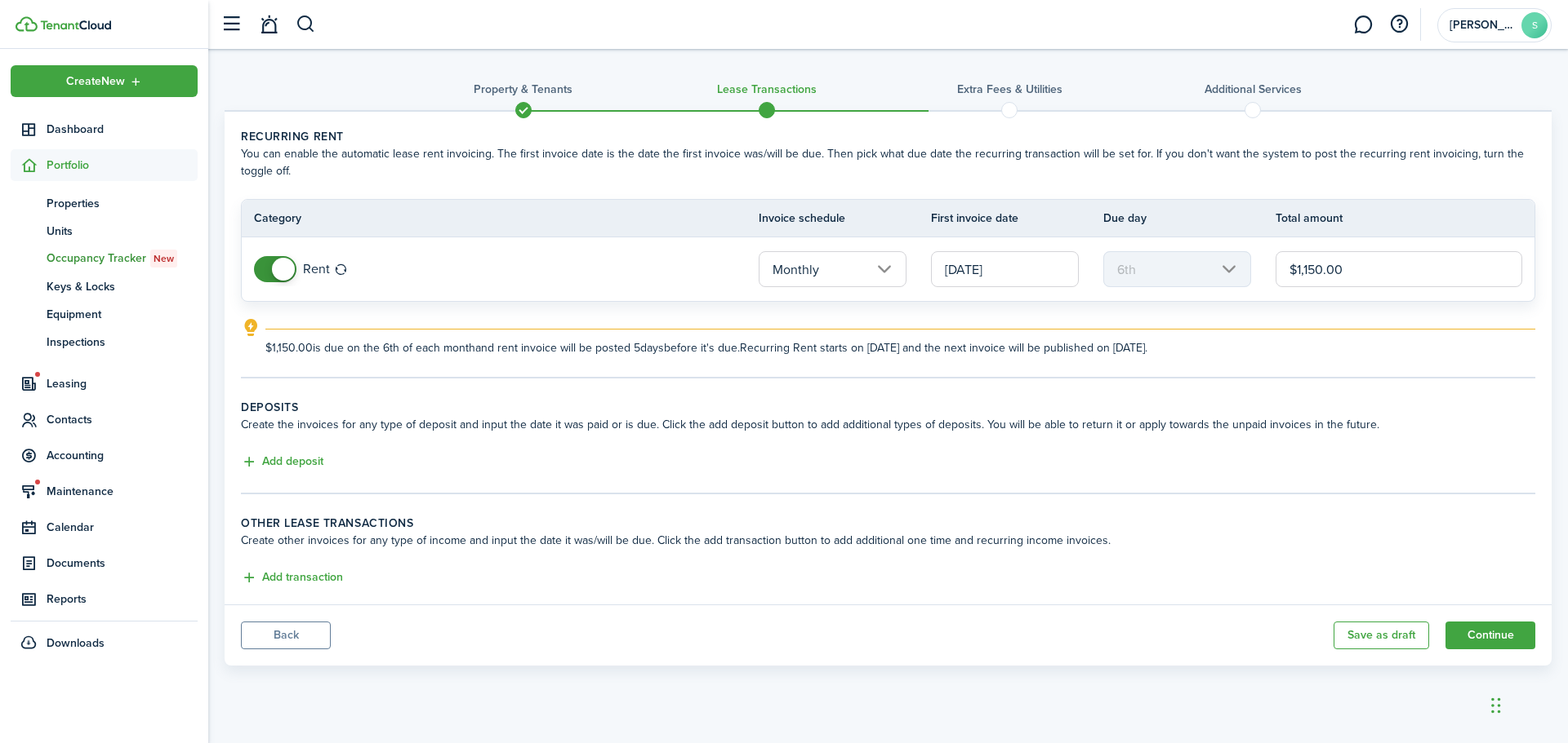
click at [1019, 267] on input "10/06/2025" at bounding box center [1005, 269] width 148 height 36
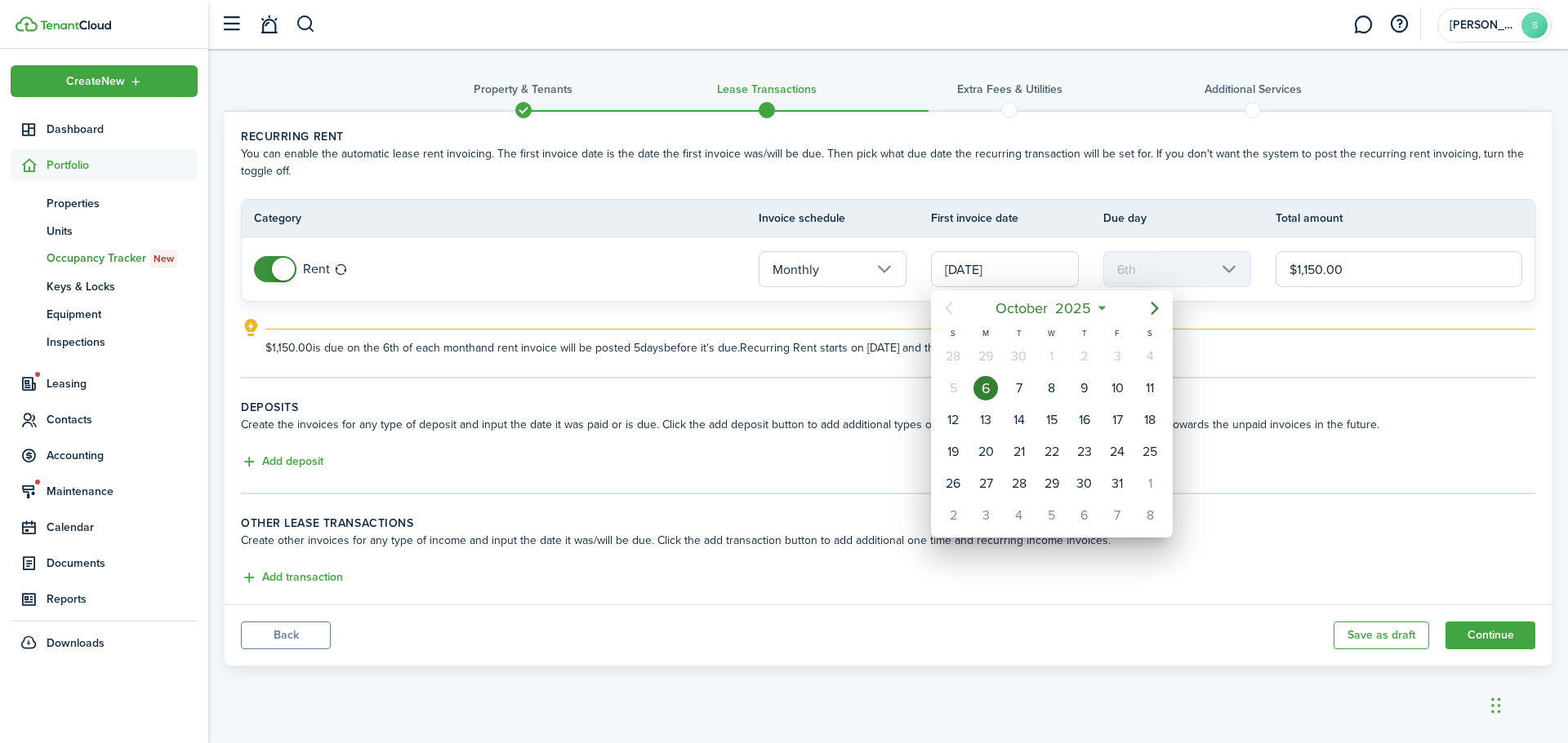
click at [988, 386] on div "6" at bounding box center [986, 388] width 24 height 24
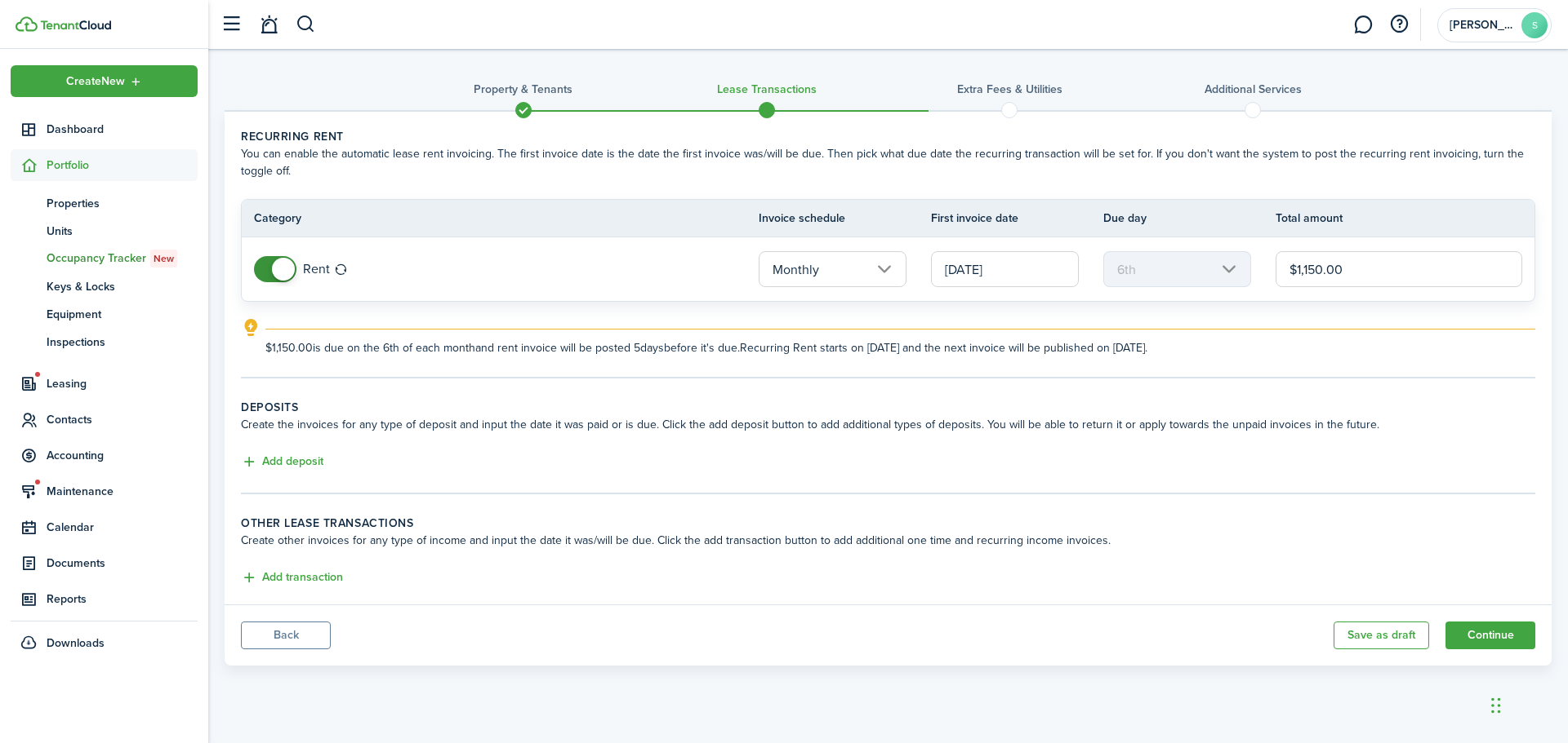
click at [1369, 277] on input "$1,150.00" at bounding box center [1398, 269] width 247 height 36
click at [1018, 274] on input "10/06/2025" at bounding box center [1005, 269] width 148 height 36
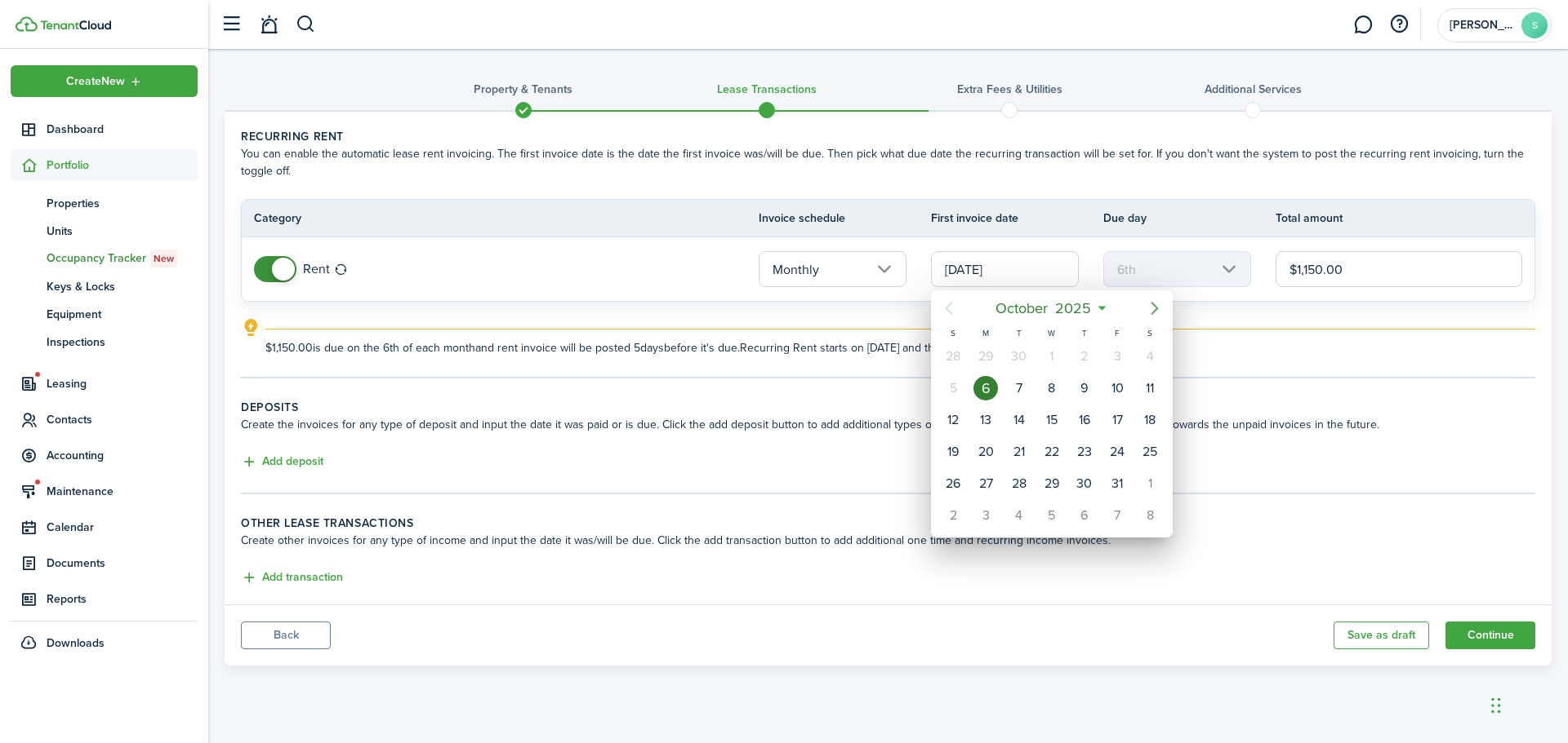
click at [1154, 310] on icon "Next page" at bounding box center [1154, 308] width 19 height 19
click at [1157, 354] on div "1" at bounding box center [1150, 356] width 24 height 24
type input "11/01/2025"
type input "1st"
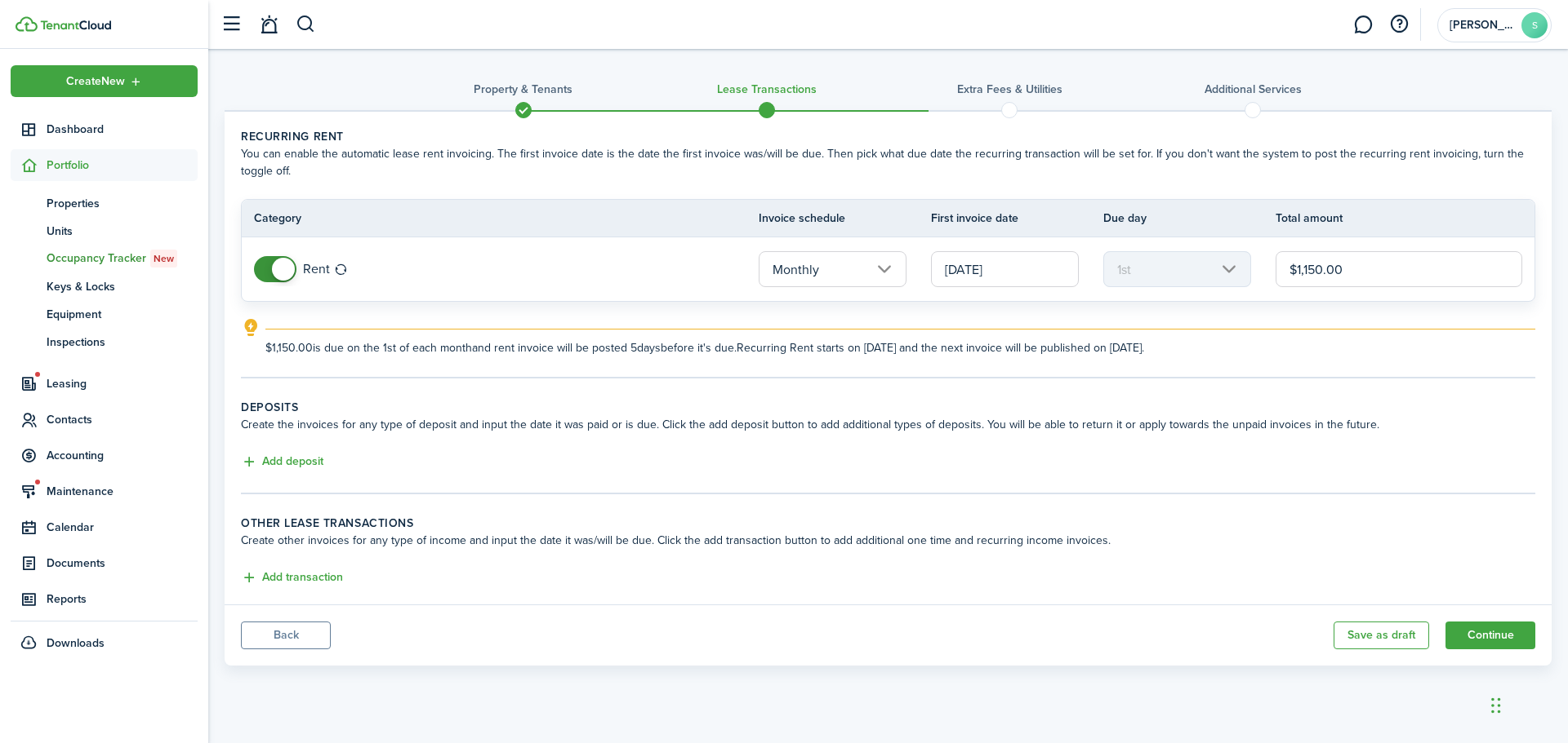
drag, startPoint x: 268, startPoint y: 461, endPoint x: 276, endPoint y: 445, distance: 17.9
click at [268, 460] on button "Add deposit" at bounding box center [282, 463] width 83 height 19
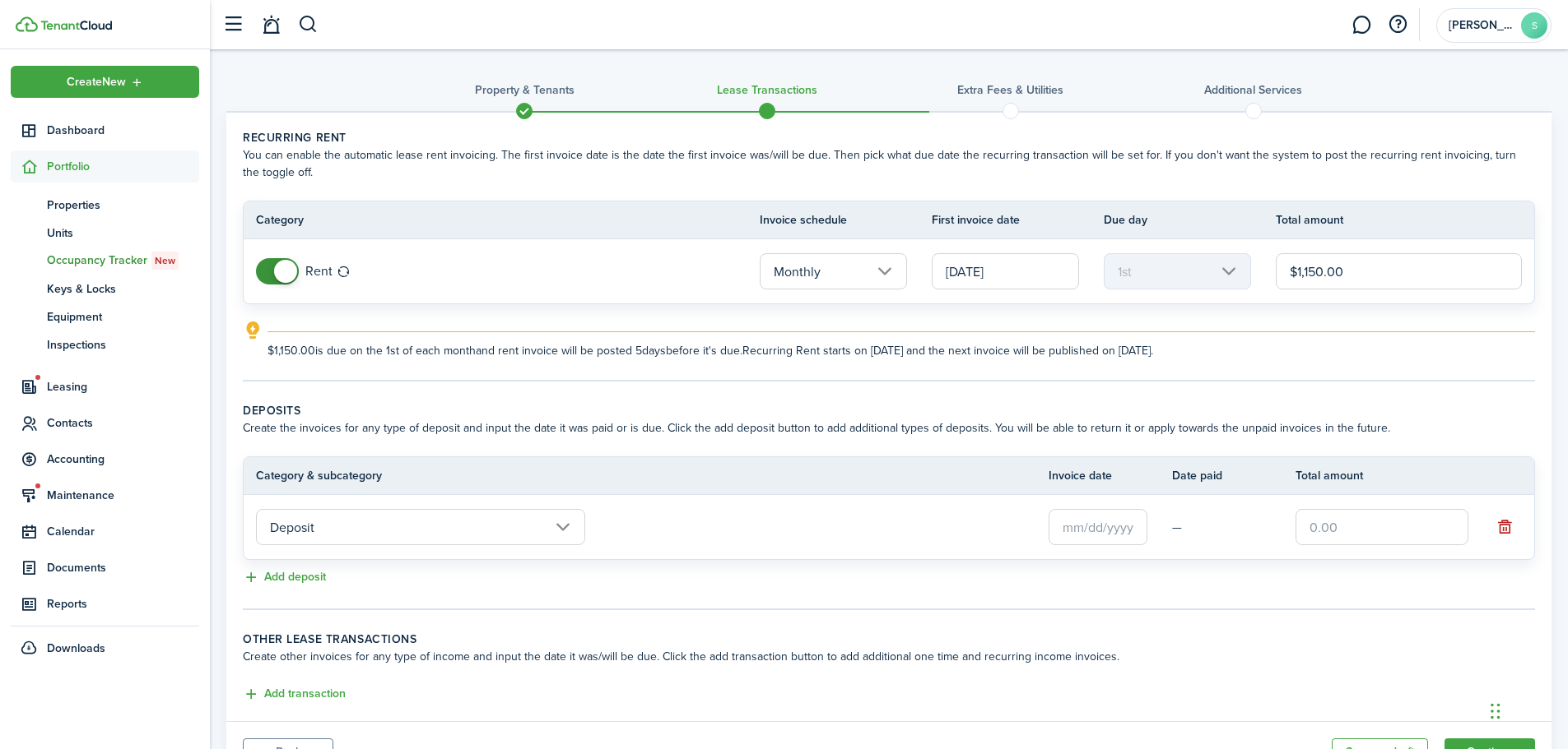
click at [1464, 270] on input "$1,150.00" at bounding box center [1398, 271] width 246 height 36
type input "$950.00"
click at [1461, 338] on div "$950.00 is due on the 1st of each month and rent invoice will be posted 5 days …" at bounding box center [900, 346] width 1268 height 28
click at [1344, 534] on input "text" at bounding box center [1381, 527] width 173 height 36
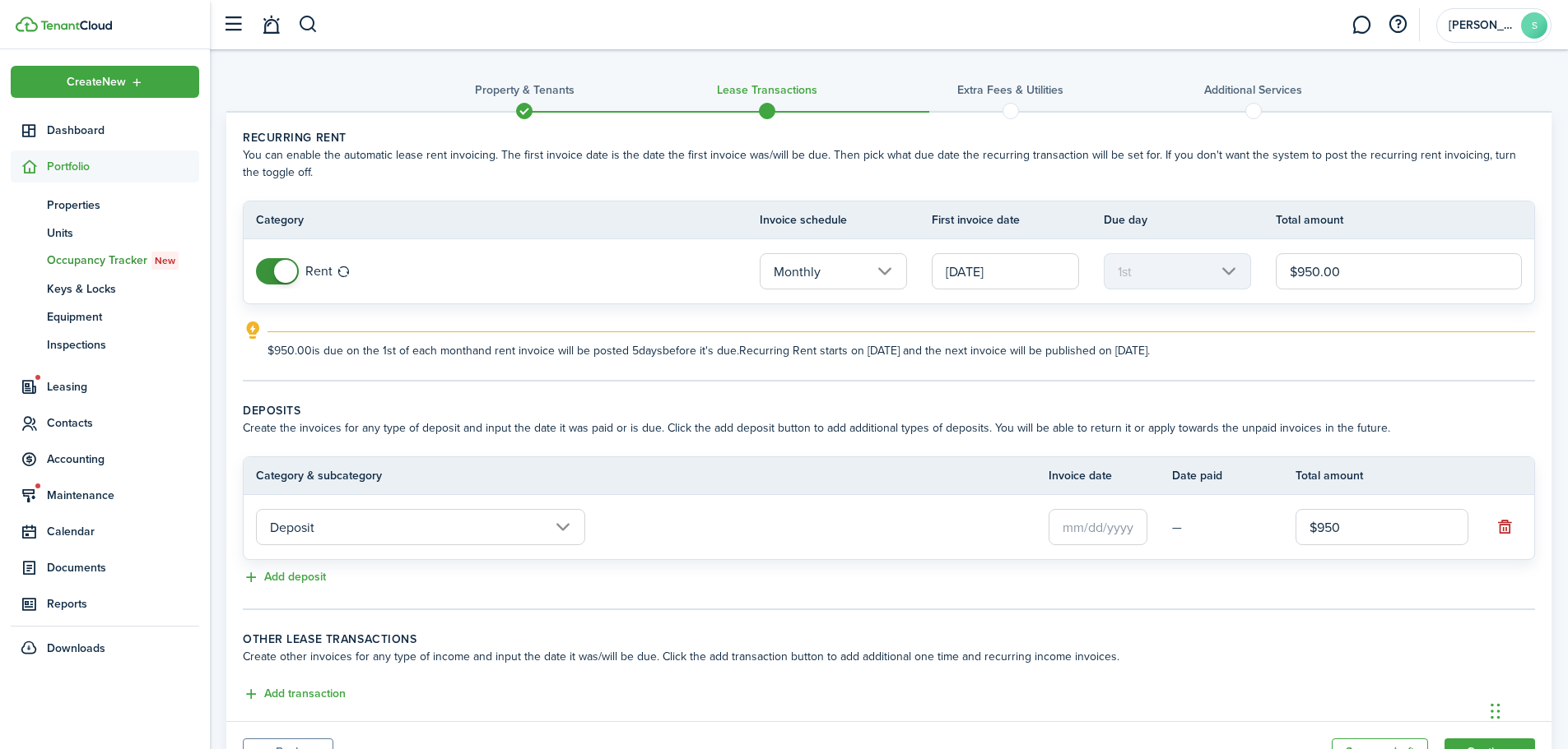
click at [1109, 527] on input "text" at bounding box center [1097, 527] width 98 height 36
type input "$950.00"
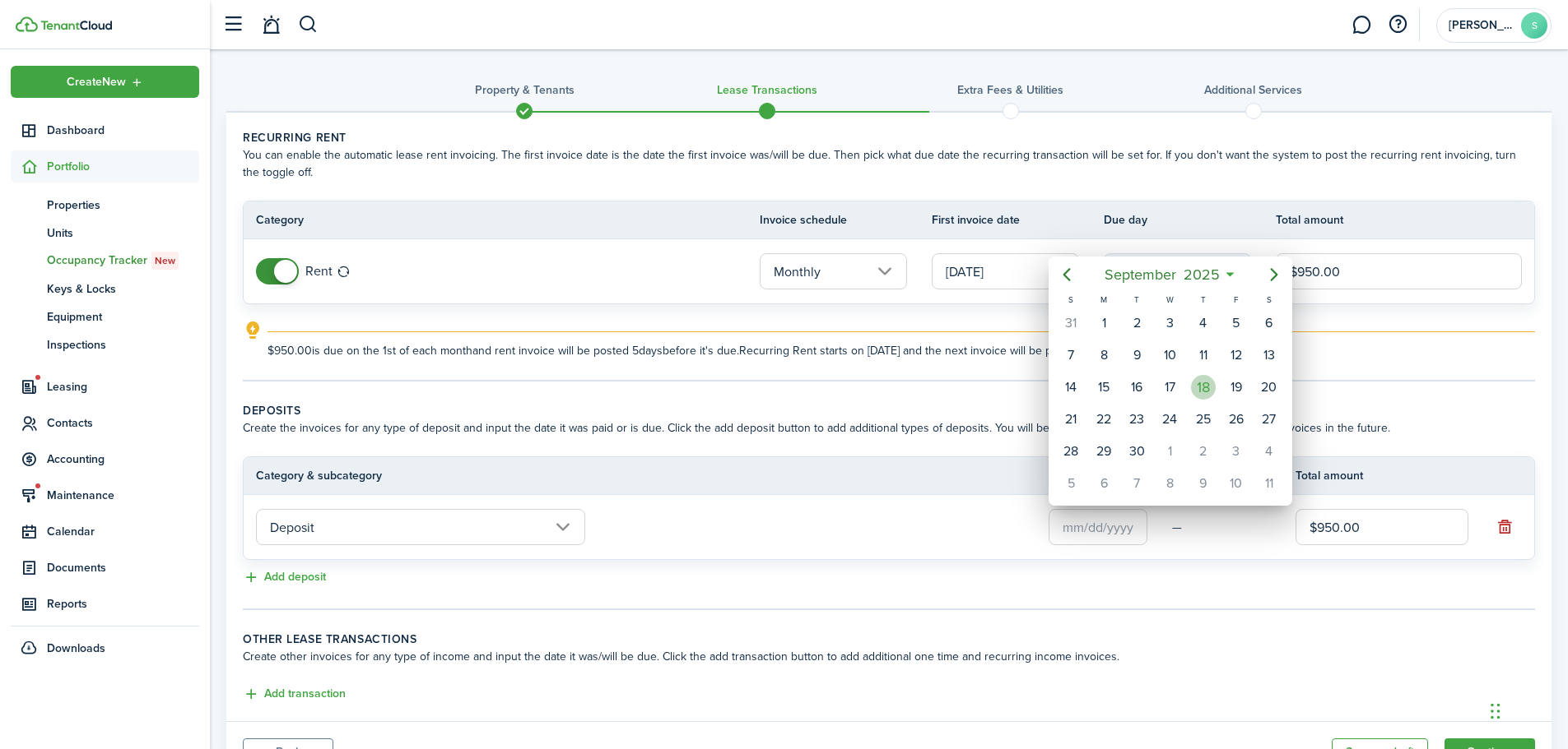
click at [1211, 389] on div "18" at bounding box center [1203, 387] width 25 height 25
type input "09/18/2025"
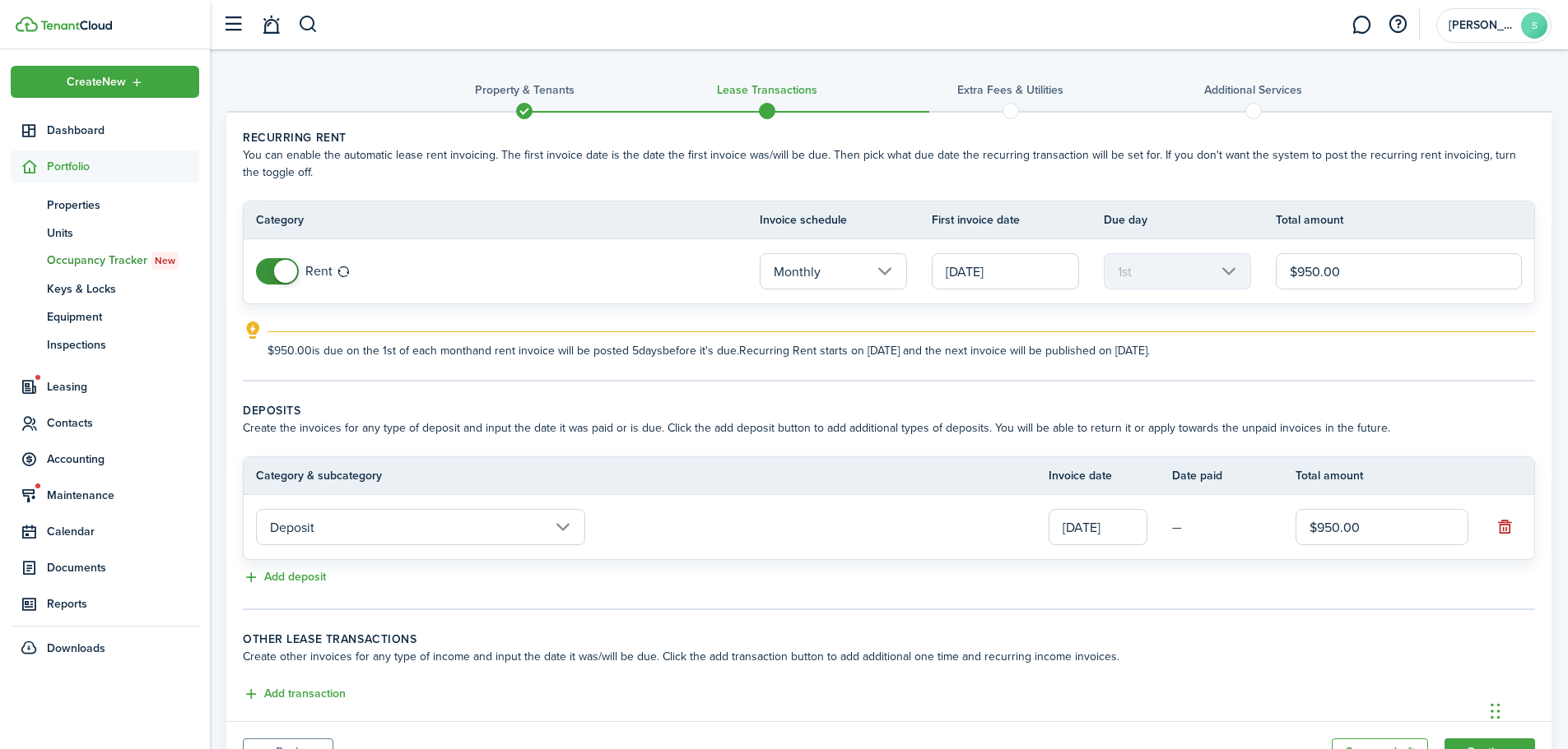
click at [1217, 563] on lease-classic-deposit "Deposits Create the invoices for any type of deposit and input the date it was …" at bounding box center [888, 495] width 1292 height 186
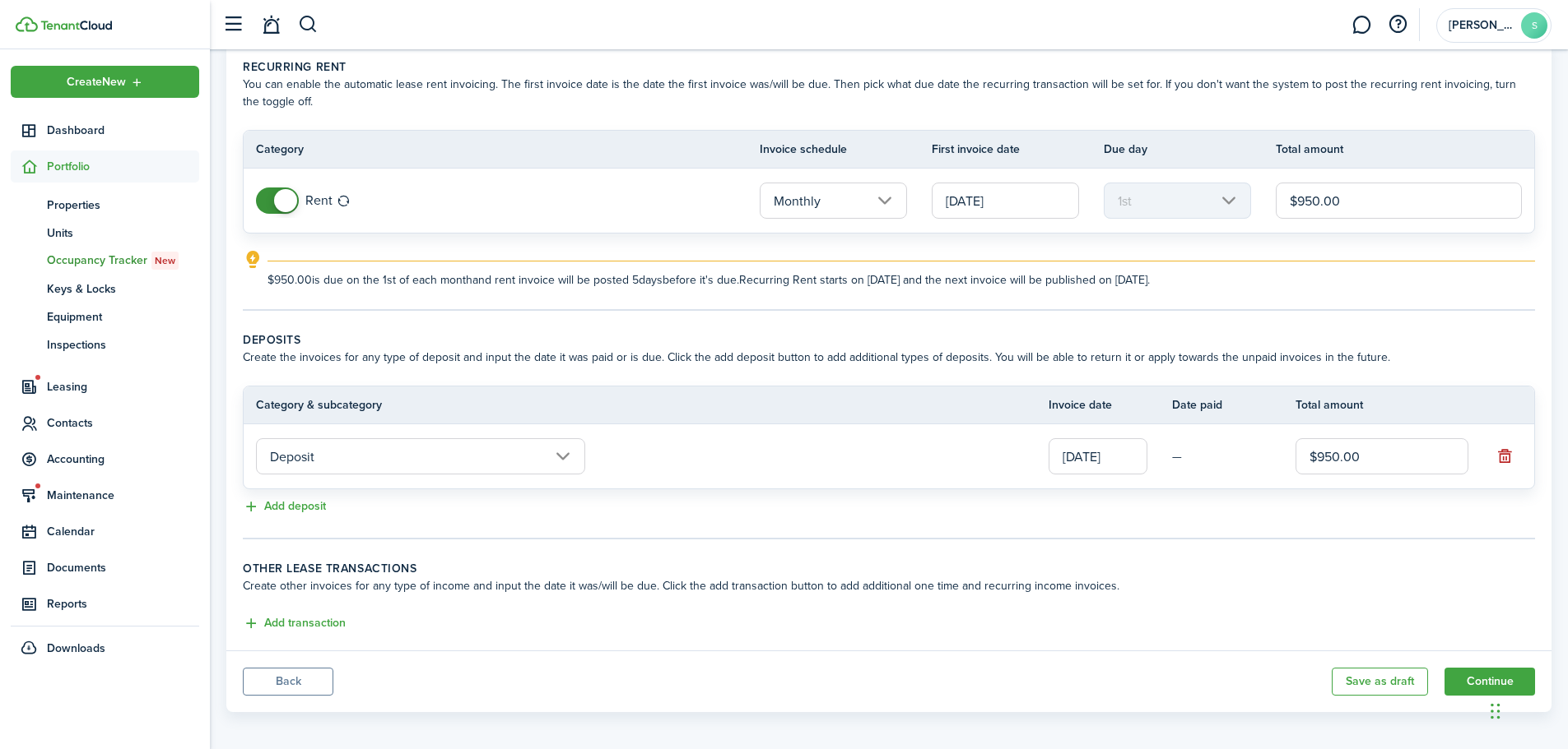
scroll to position [79, 0]
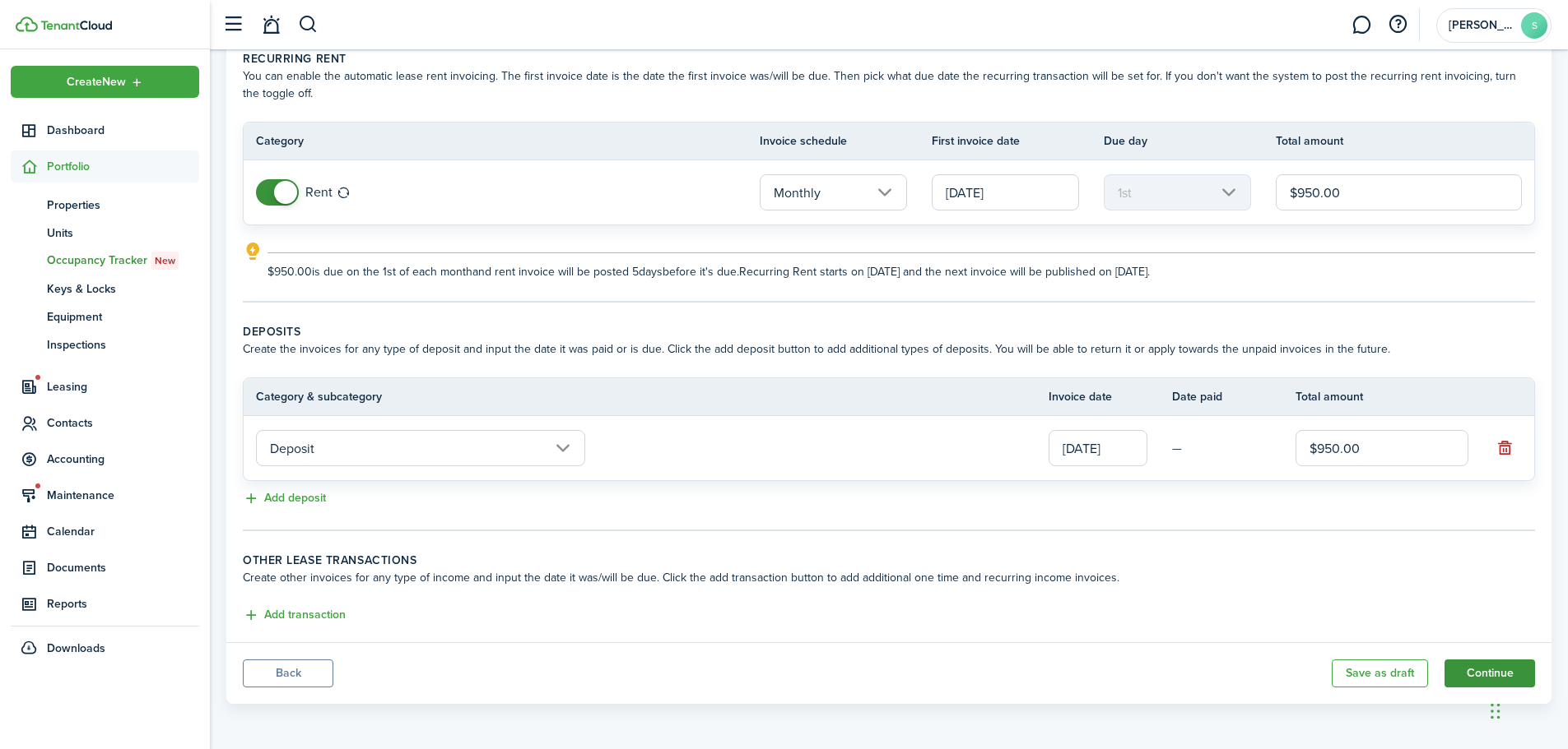
click at [1503, 668] on button "Continue" at bounding box center [1489, 673] width 90 height 28
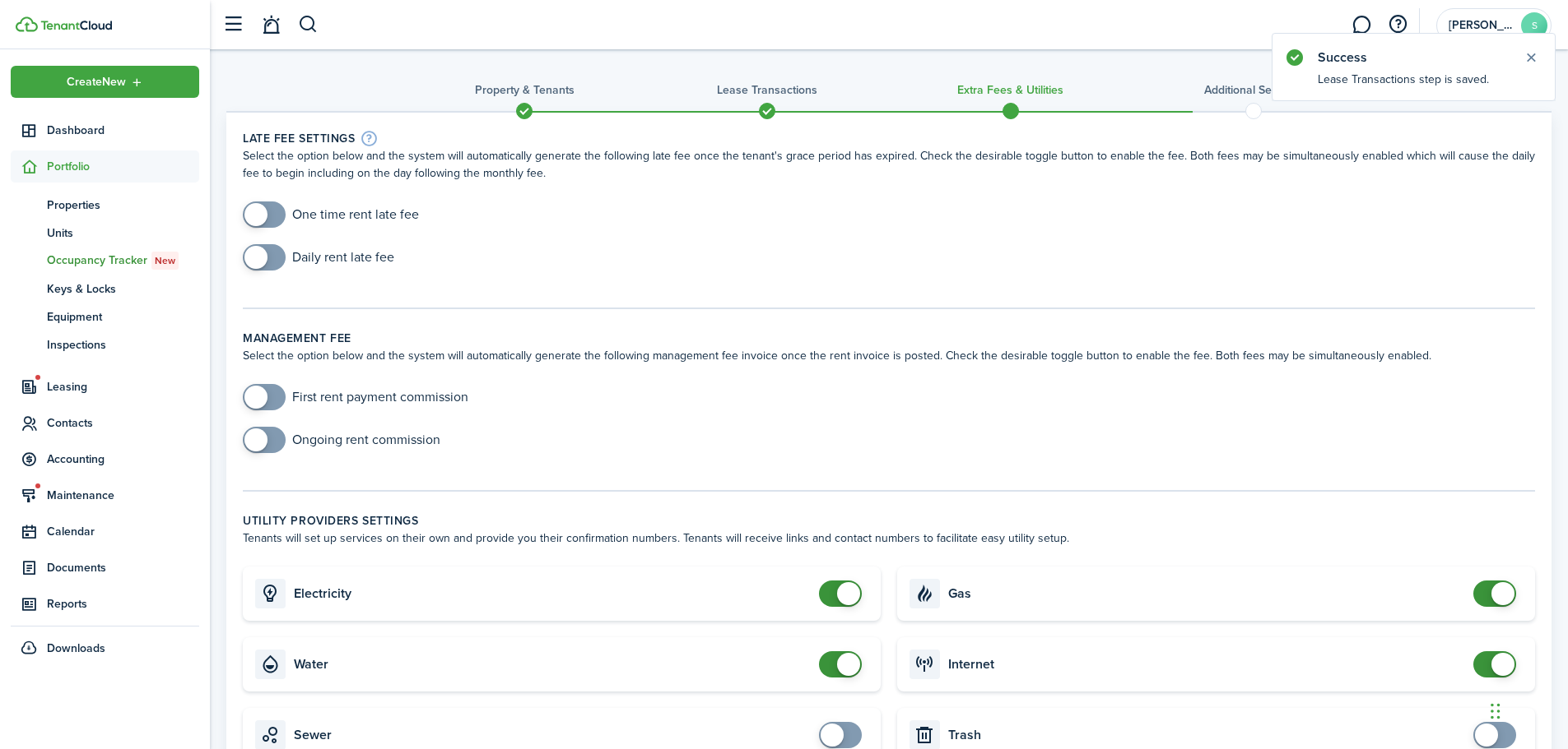
checkbox input "true"
click at [268, 216] on span at bounding box center [264, 215] width 17 height 26
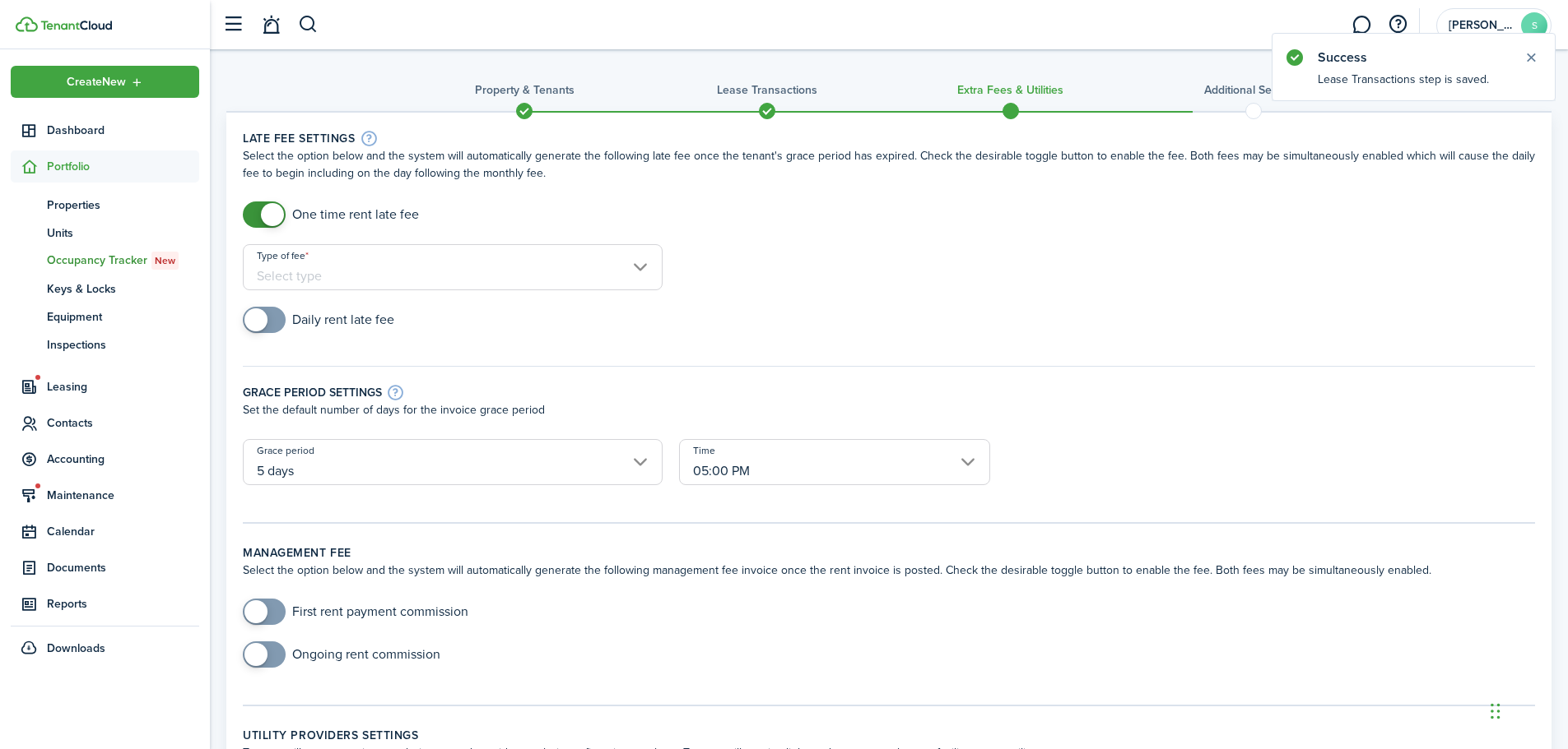
click at [260, 273] on input "Type of fee" at bounding box center [452, 267] width 420 height 46
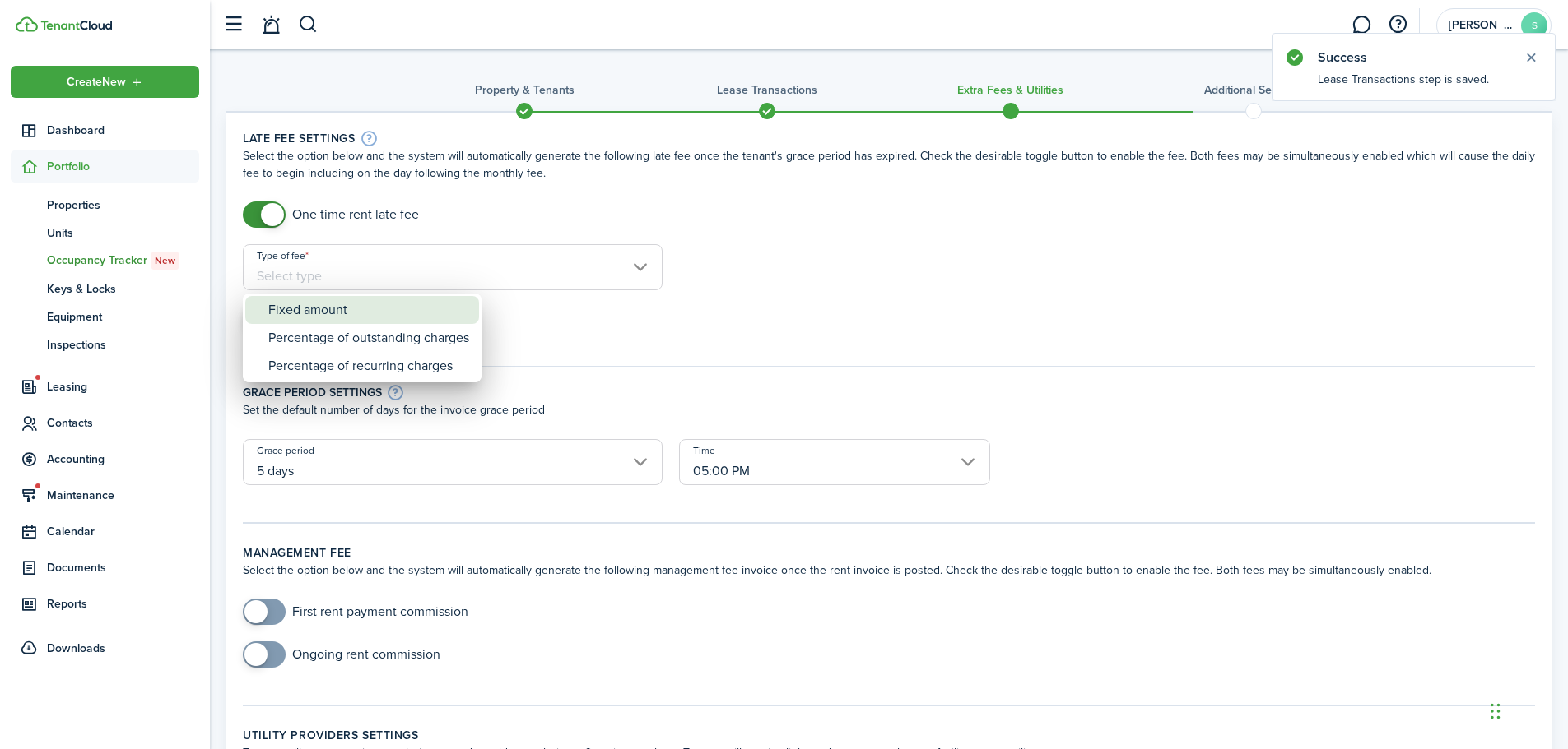
click at [345, 314] on div "Fixed amount" at bounding box center [368, 310] width 201 height 28
type input "Fixed amount"
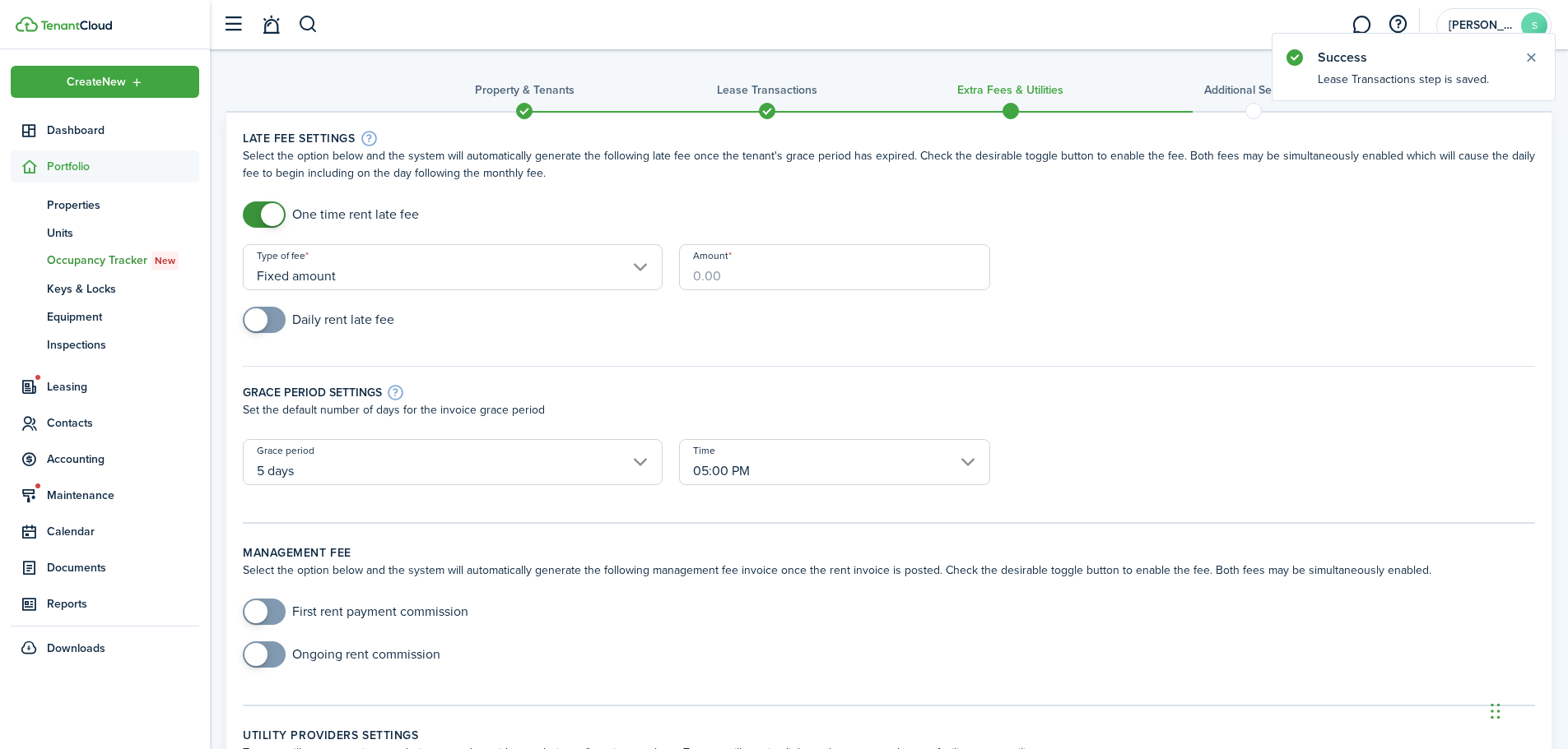
click at [811, 271] on input "Amount" at bounding box center [835, 267] width 311 height 46
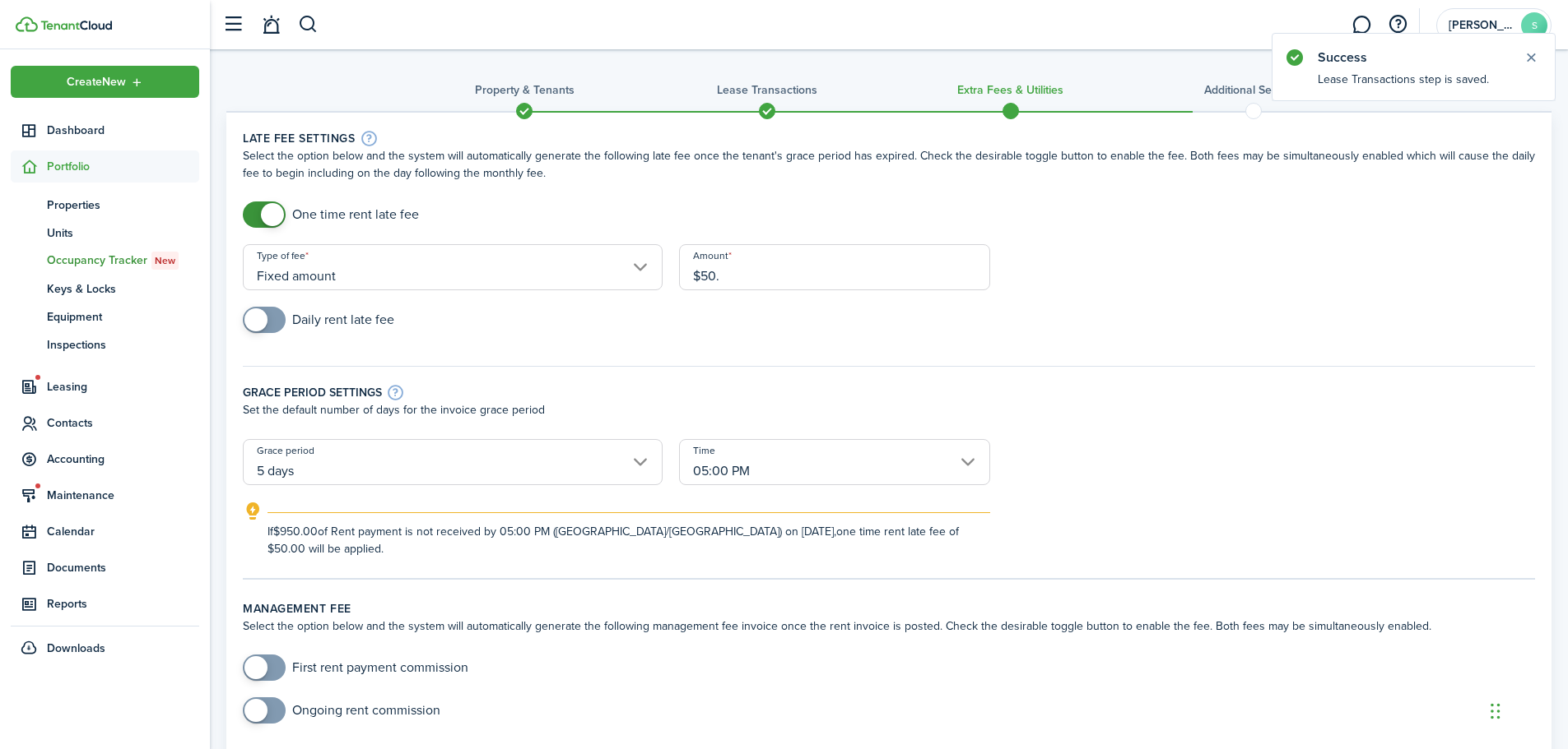
type input "$50.00"
click at [585, 359] on div "Grace period settings Set the default number of days for the invoice grace peri…" at bounding box center [888, 394] width 1308 height 90
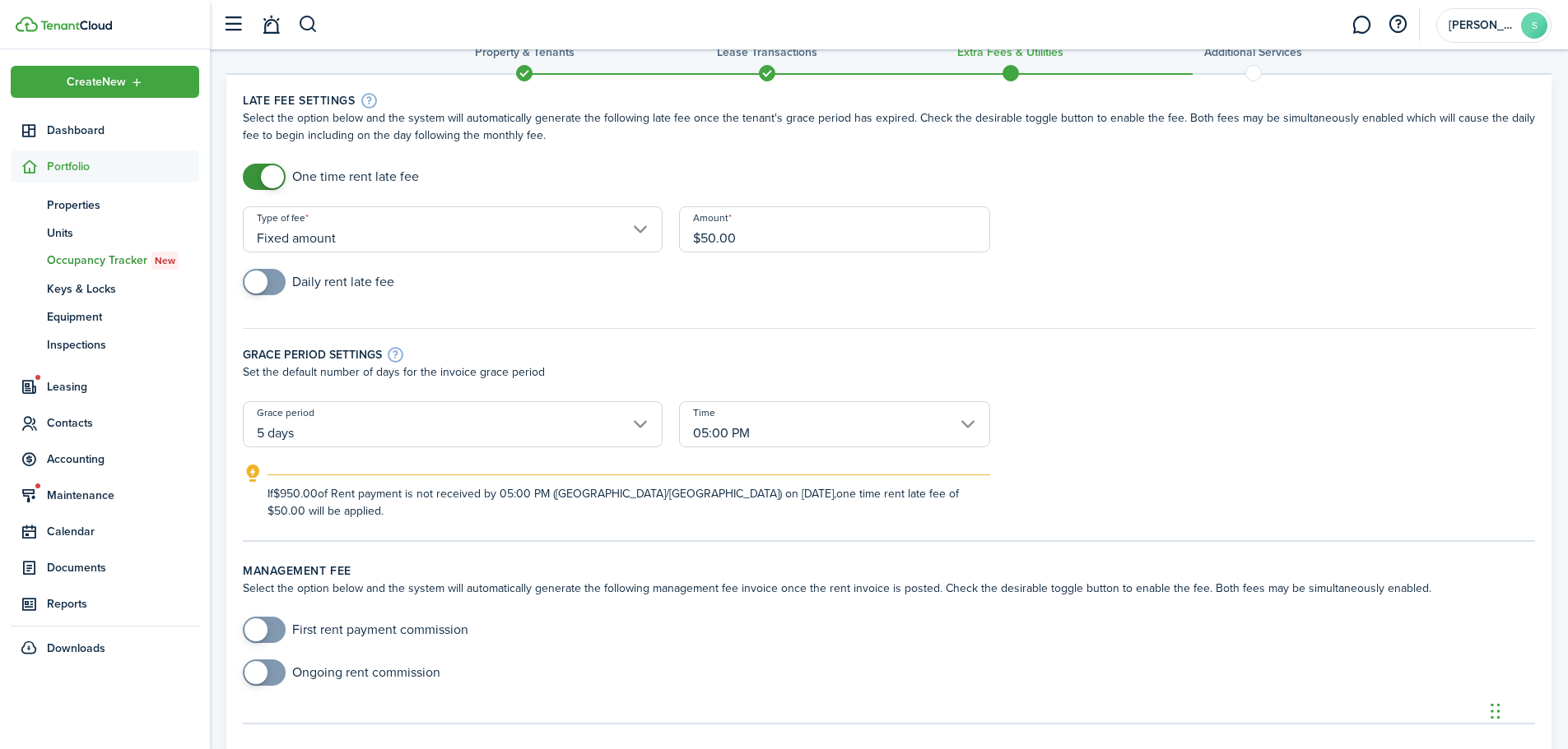
scroll to position [247, 0]
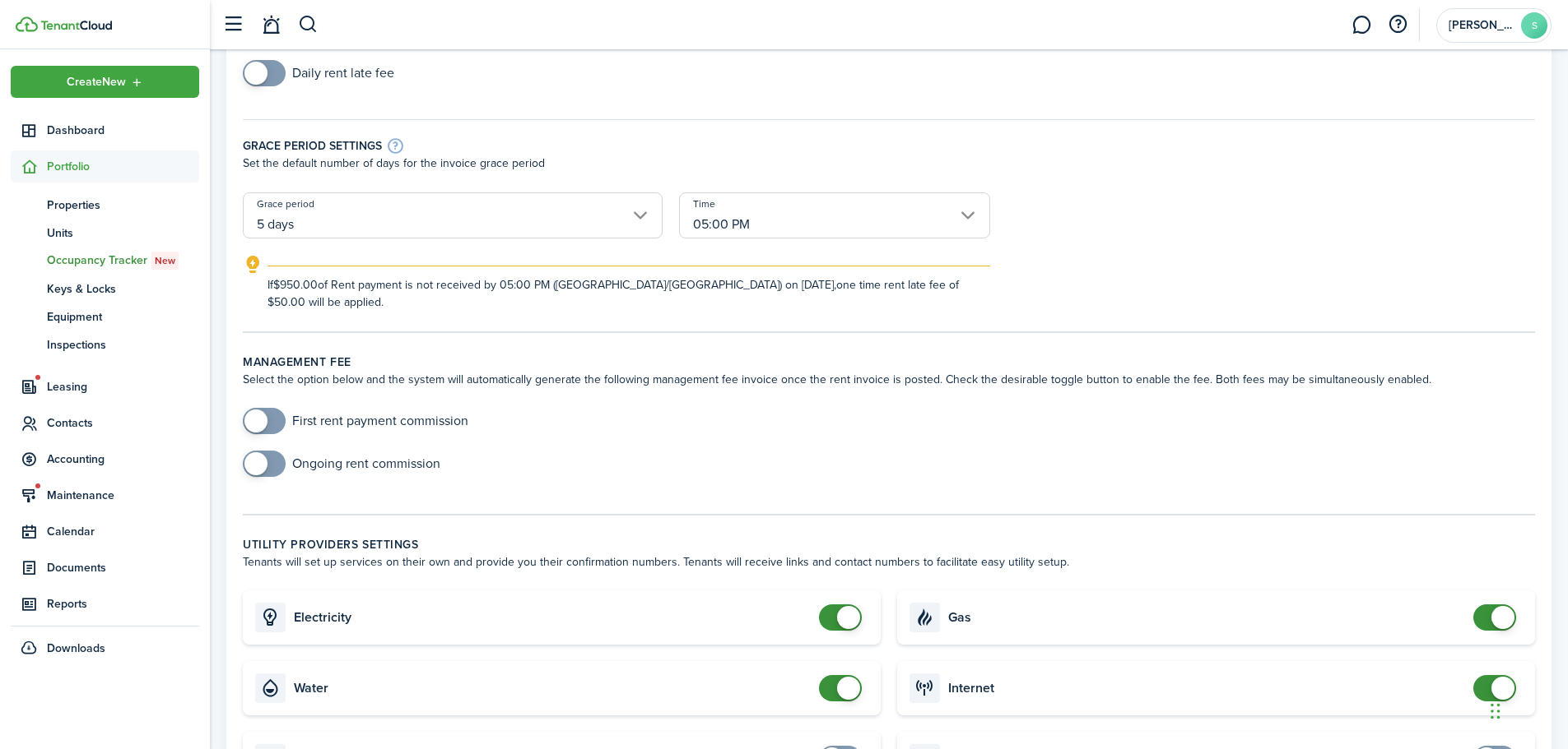
click at [761, 208] on input "05:00 PM" at bounding box center [835, 215] width 311 height 46
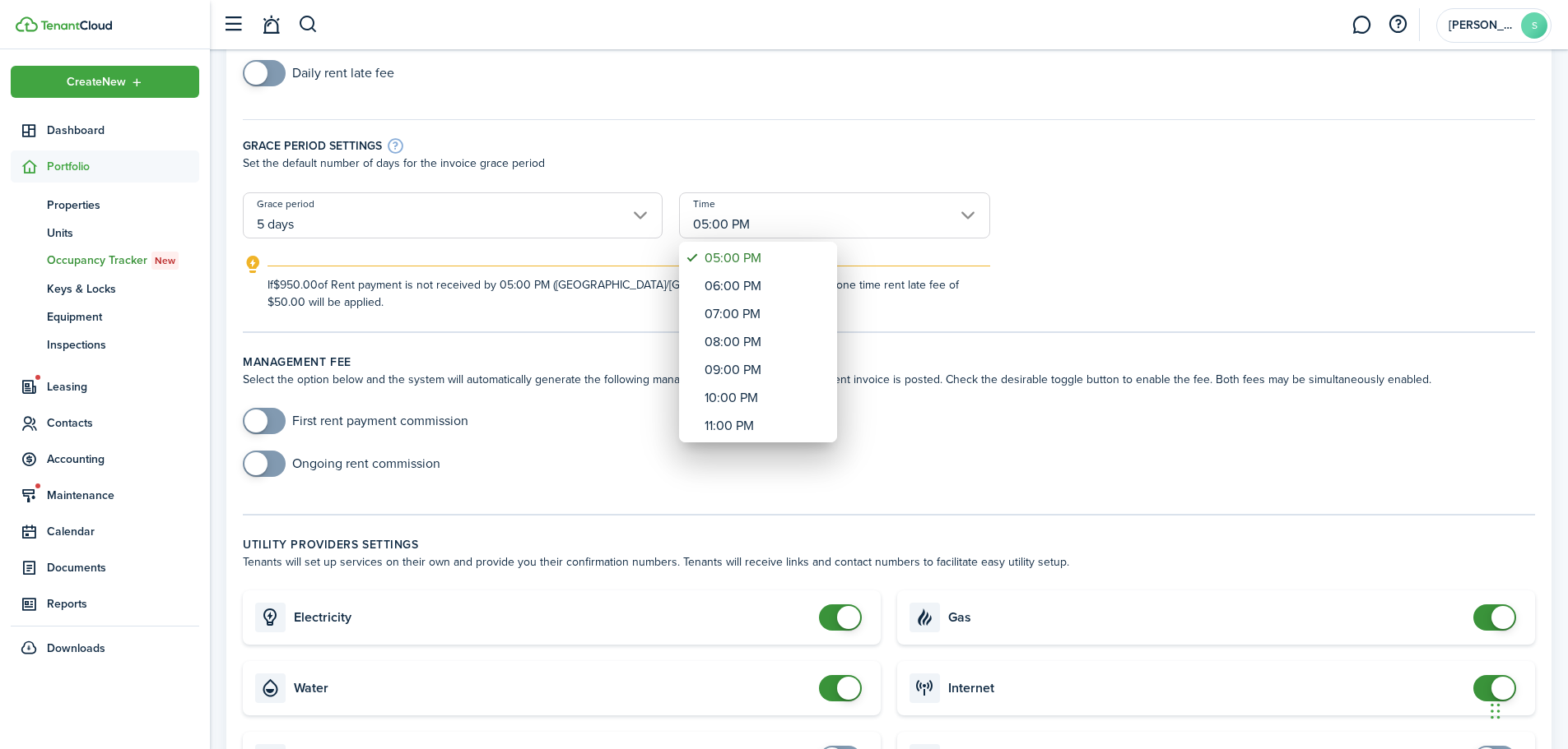
click at [781, 213] on div at bounding box center [784, 374] width 1831 height 1012
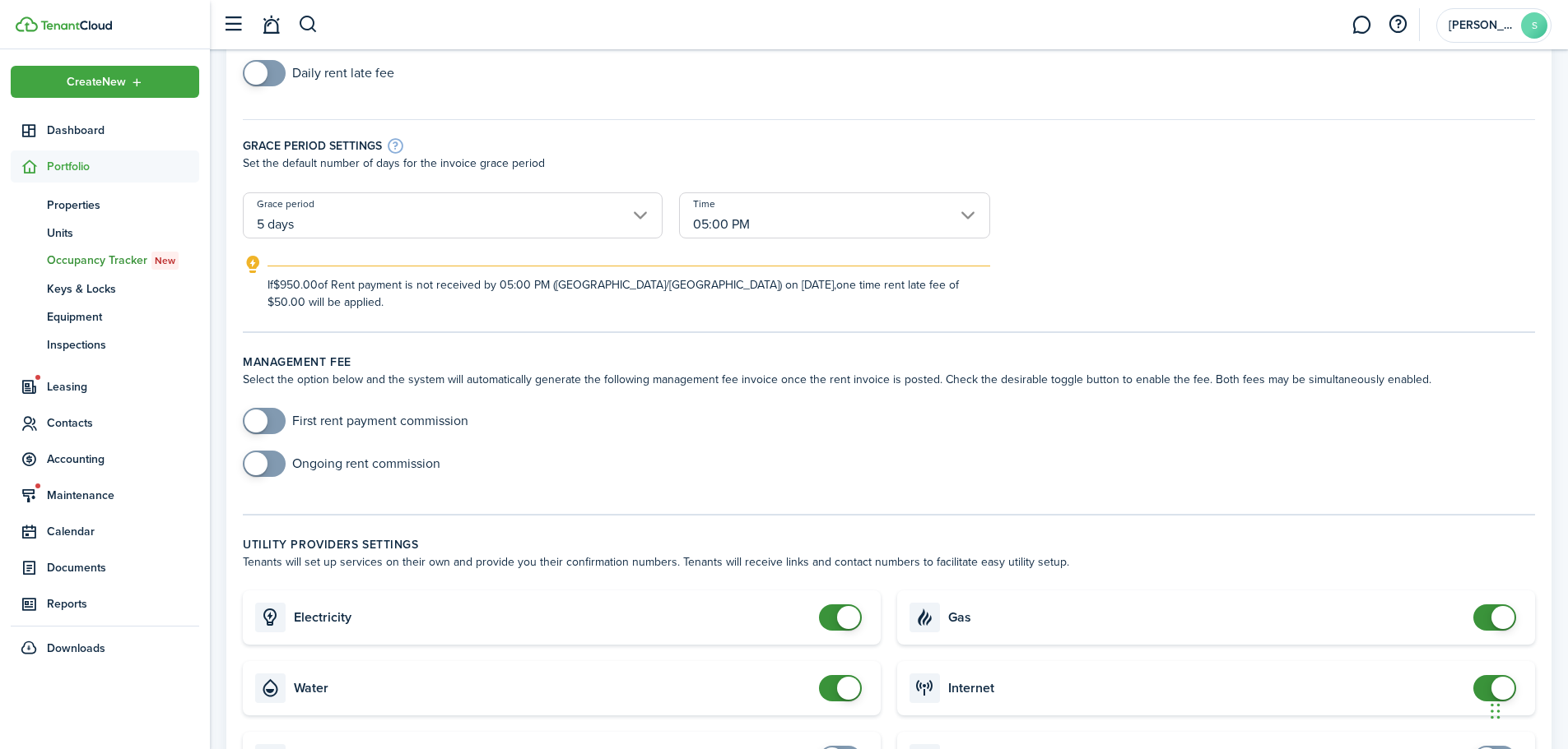
click at [766, 223] on input "05:00 PM" at bounding box center [835, 215] width 311 height 46
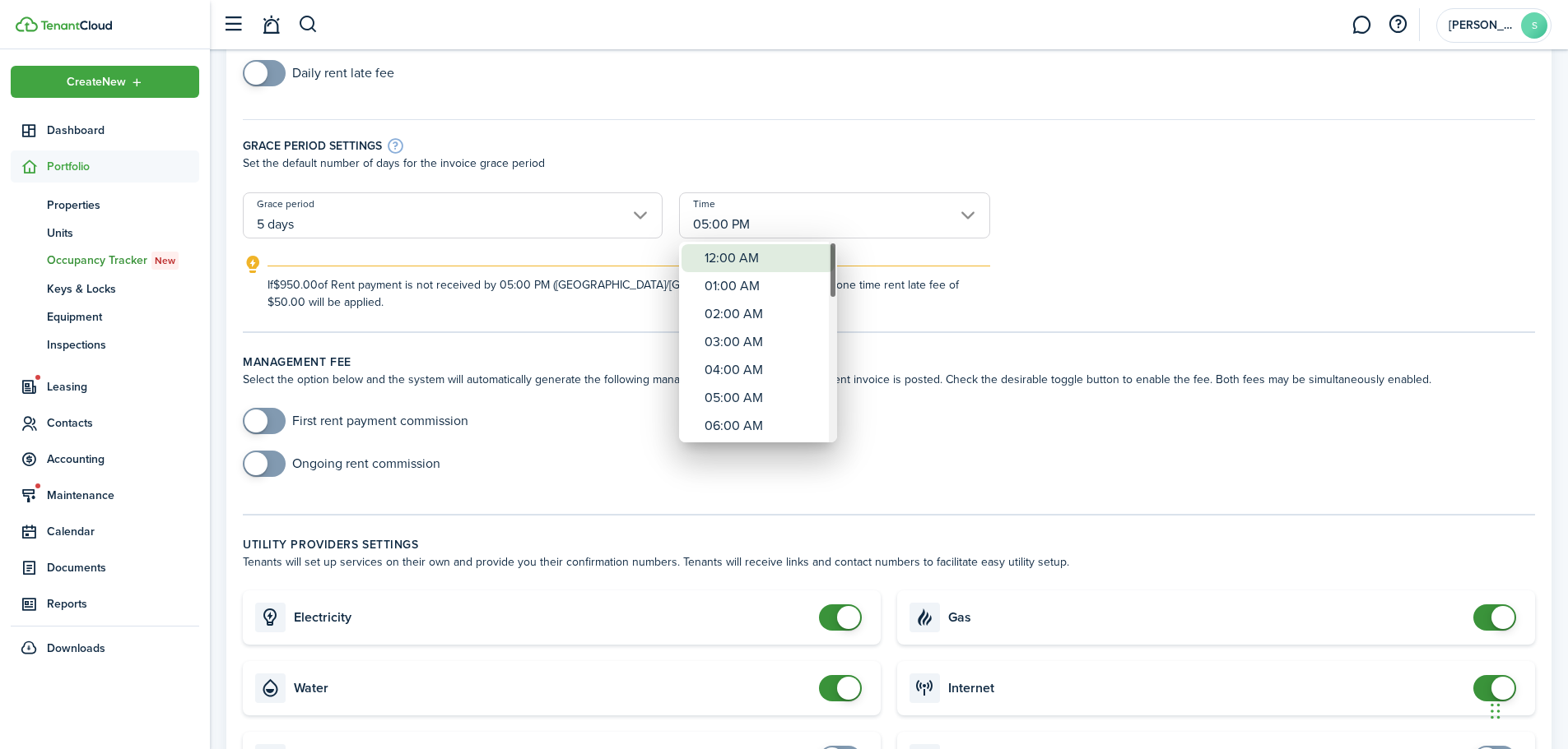
click at [772, 257] on div "12:00 AM" at bounding box center [764, 258] width 120 height 28
type input "12:00 AM"
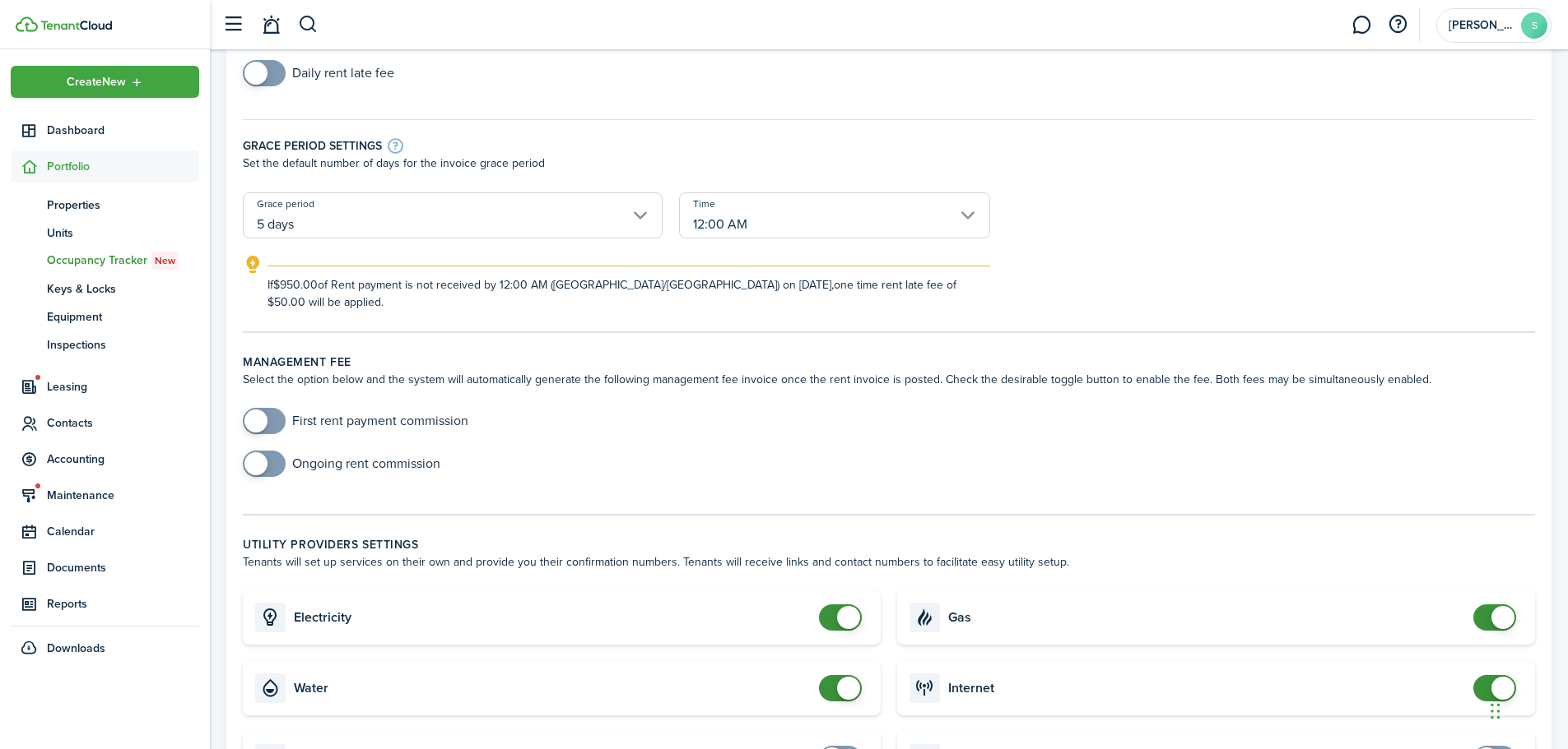
click at [1087, 229] on form "One time rent late fee Type of fee Fixed amount Amount $50.00 Daily rent late f…" at bounding box center [888, 133] width 1308 height 356
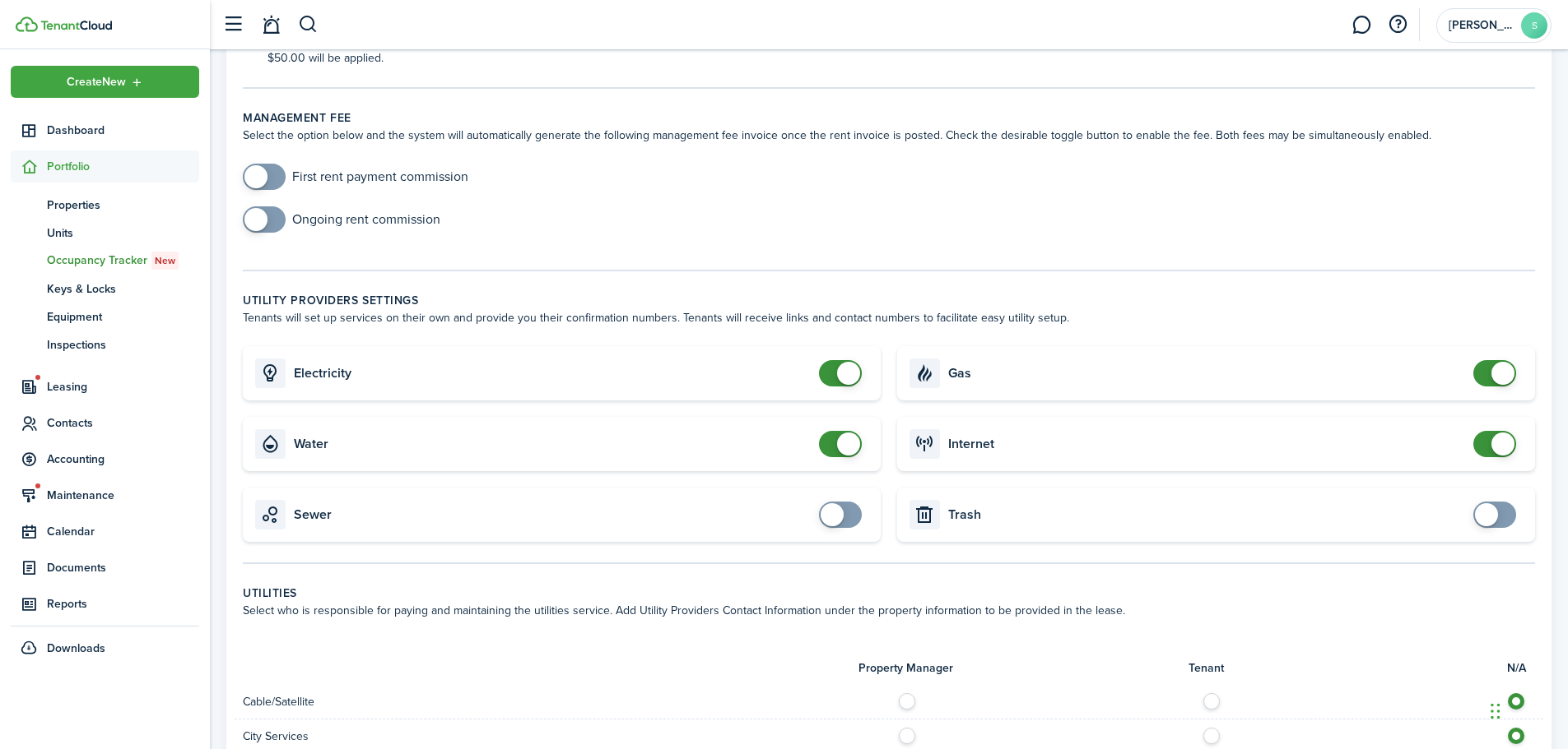
scroll to position [493, 0]
click at [853, 430] on span at bounding box center [849, 442] width 23 height 23
click at [834, 433] on span at bounding box center [832, 442] width 23 height 23
checkbox input "false"
click at [834, 429] on span at bounding box center [840, 442] width 17 height 26
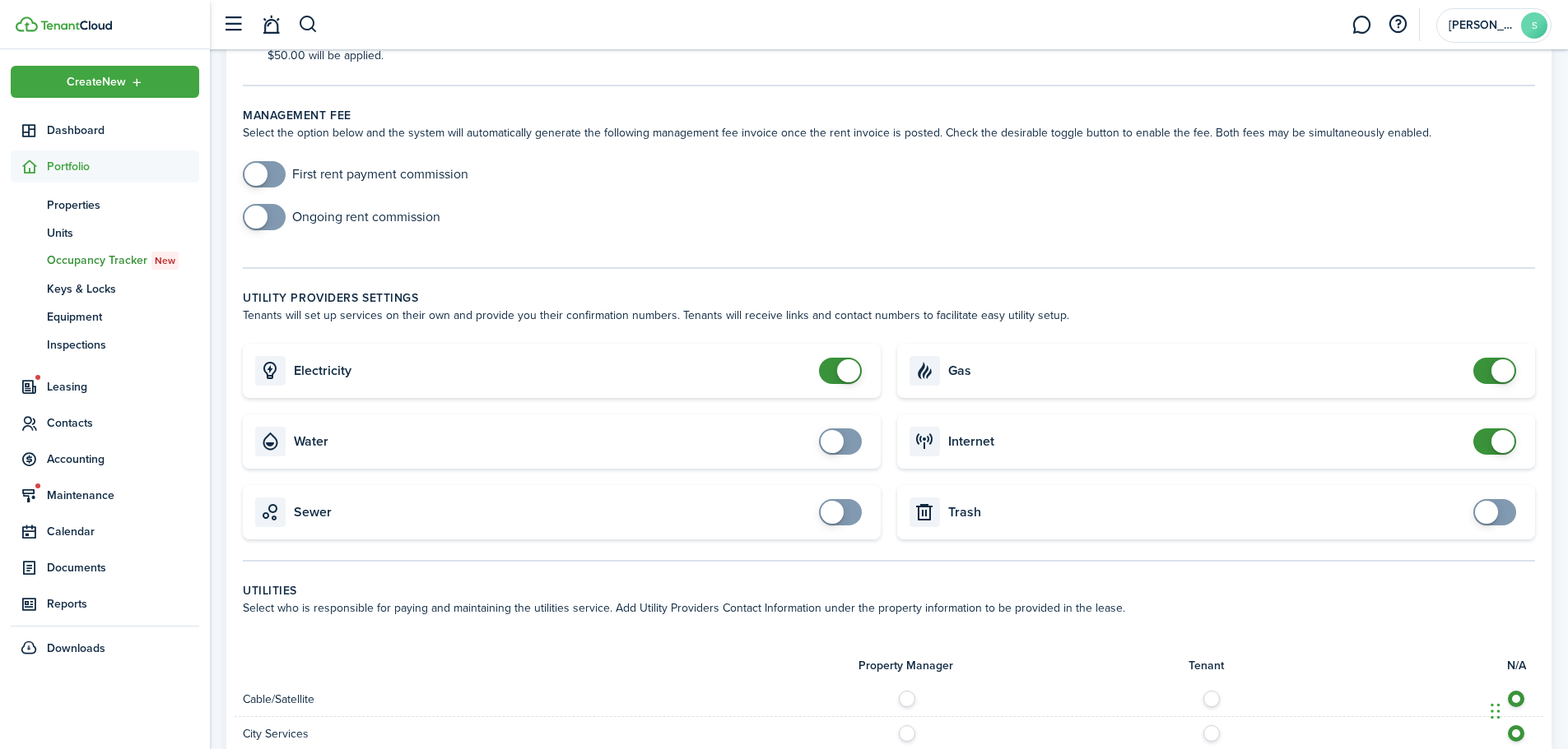
checkbox input "false"
click at [851, 359] on span at bounding box center [849, 371] width 23 height 23
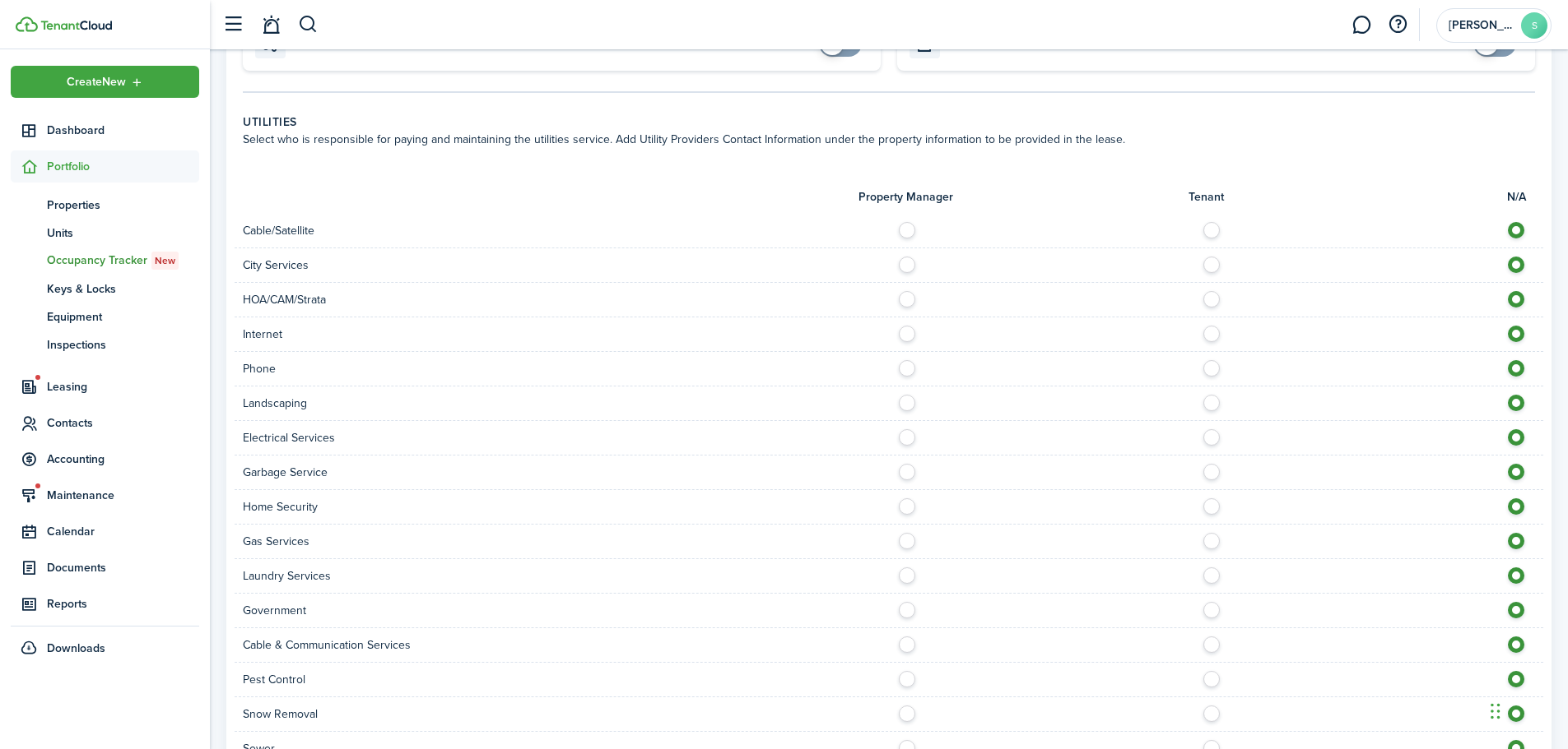
scroll to position [1120, 0]
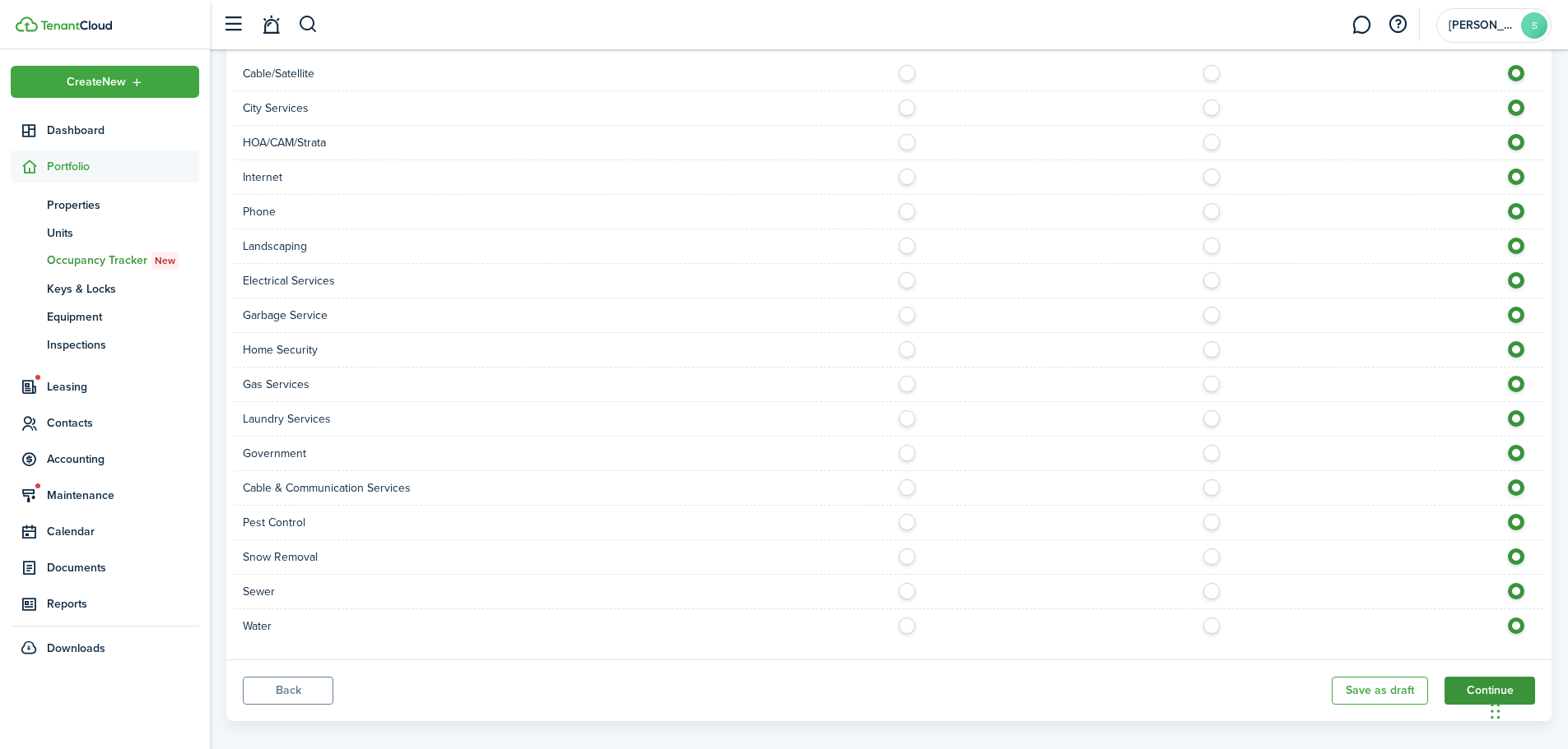
click at [1478, 681] on button "Continue" at bounding box center [1489, 691] width 90 height 28
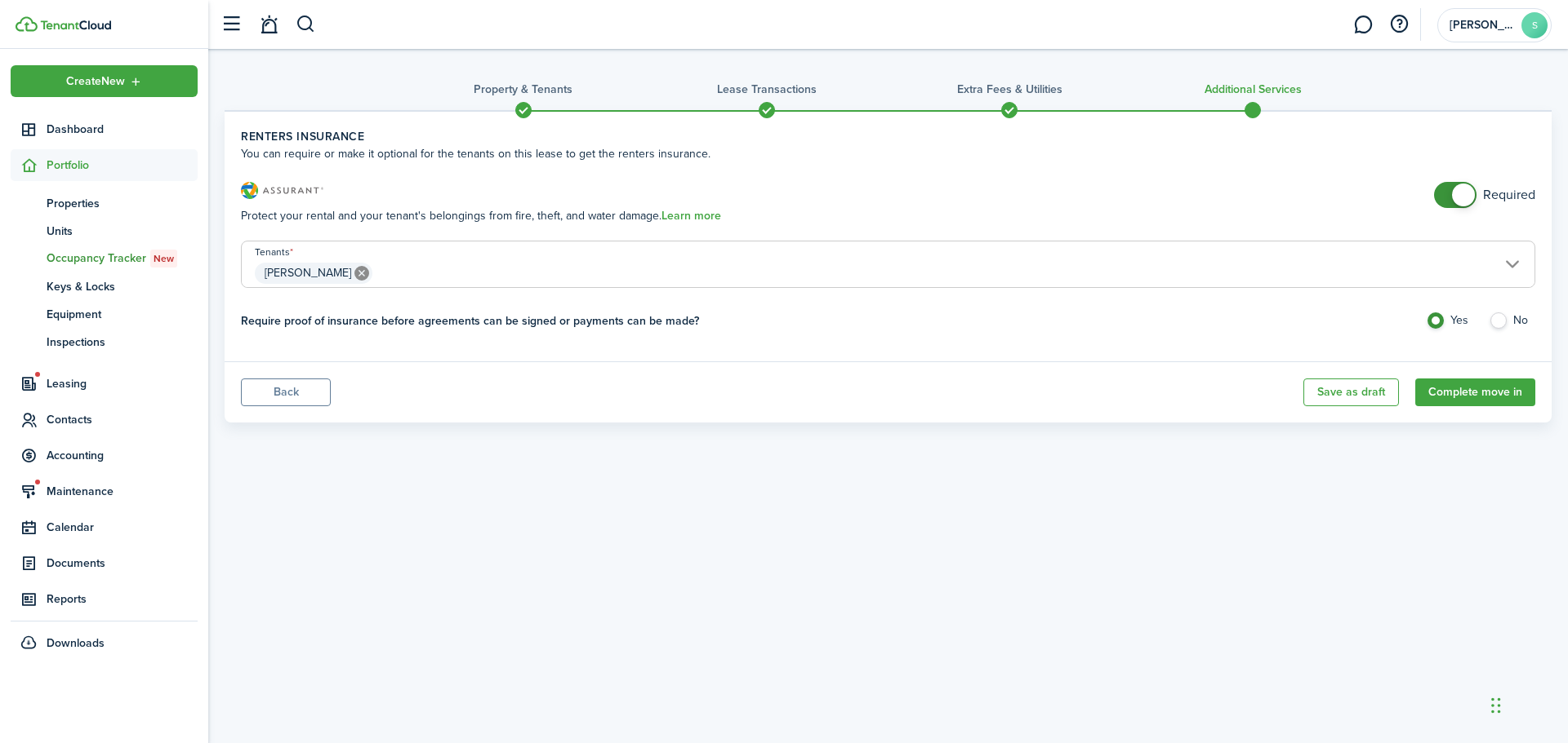
drag, startPoint x: 1490, startPoint y: 394, endPoint x: 1422, endPoint y: 413, distance: 70.6
click at [1490, 394] on button "Complete move in" at bounding box center [1475, 393] width 120 height 28
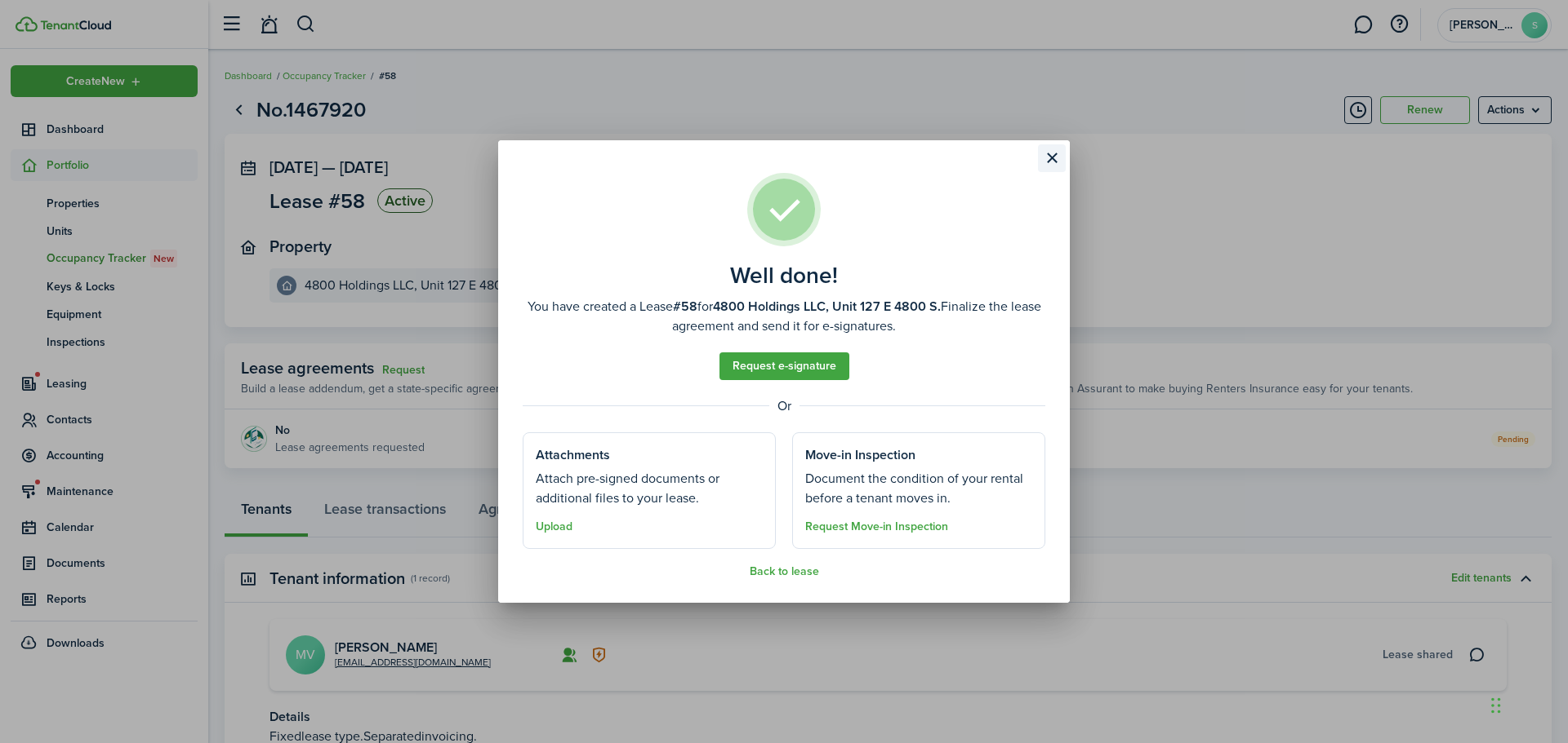
click at [1056, 159] on button "Close modal" at bounding box center [1052, 159] width 28 height 28
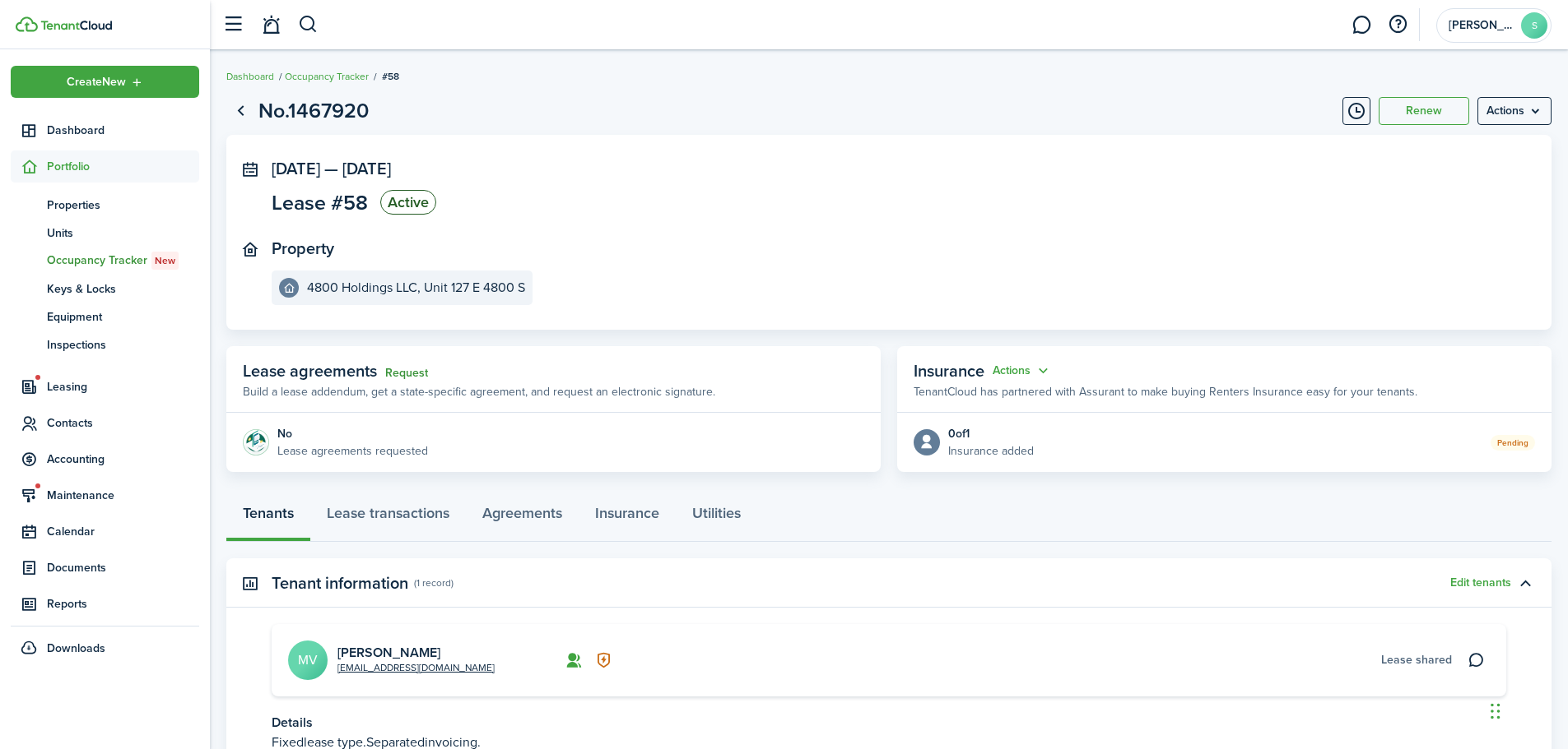
click at [411, 369] on link "Request" at bounding box center [406, 373] width 43 height 13
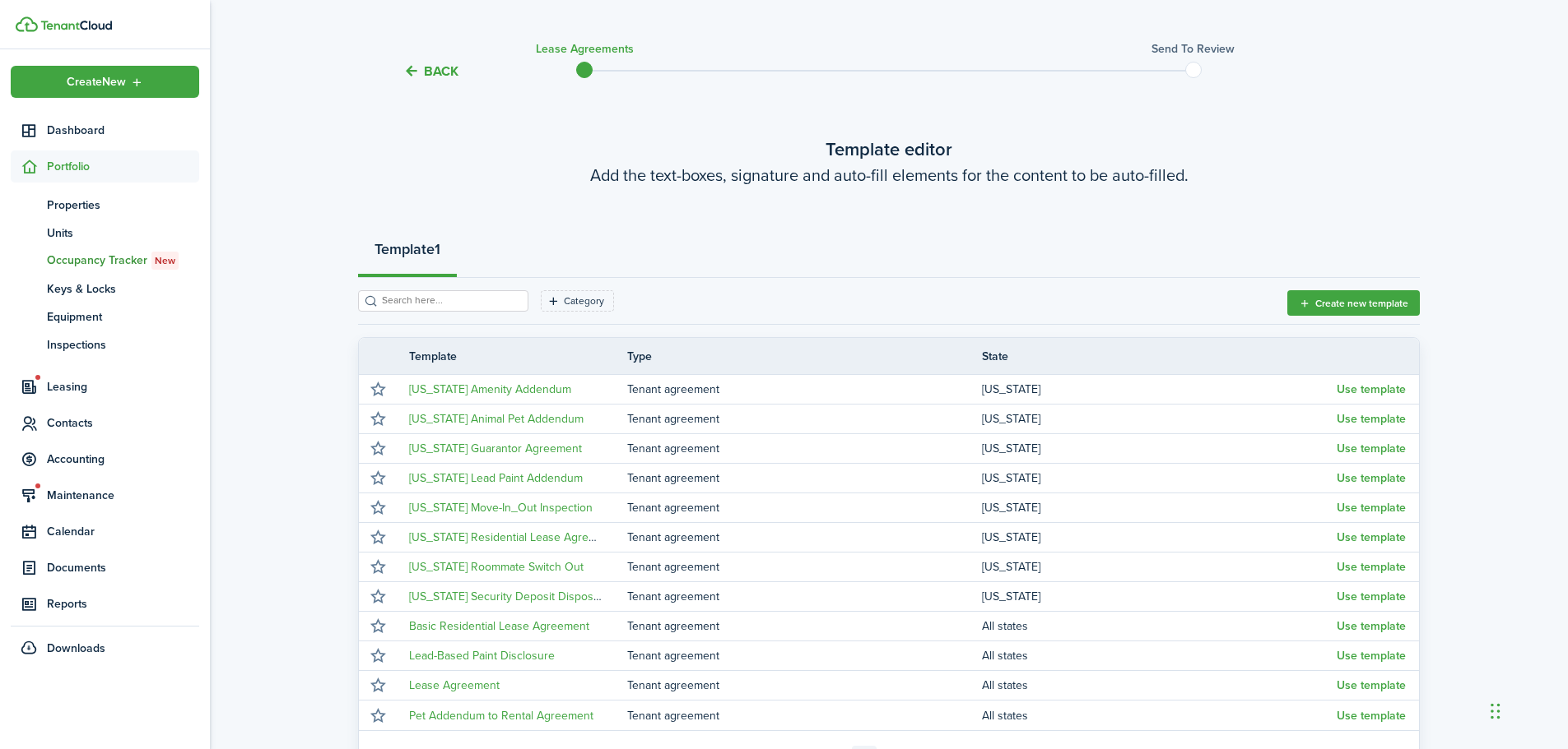
scroll to position [164, 0]
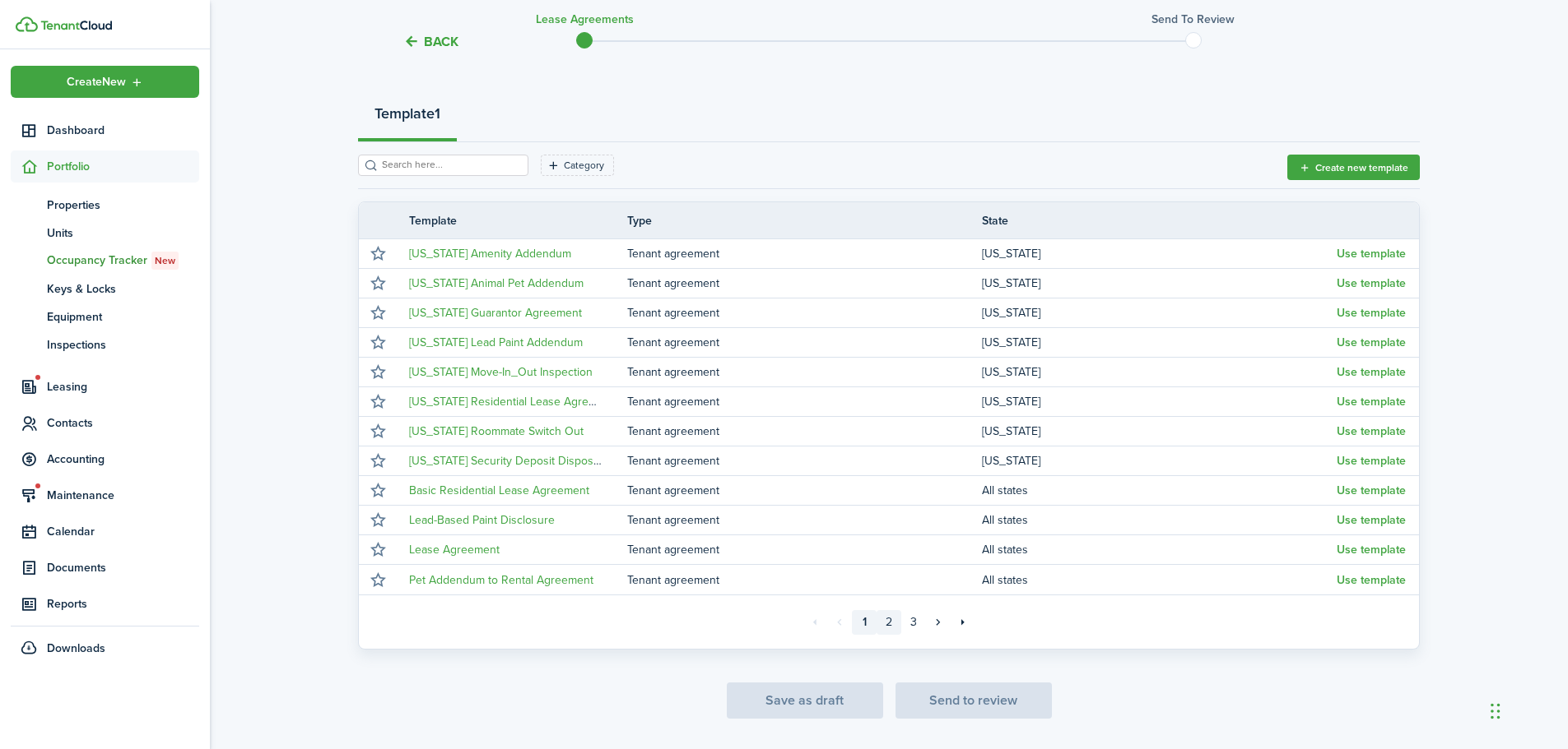
click at [894, 627] on link "2" at bounding box center [889, 623] width 25 height 25
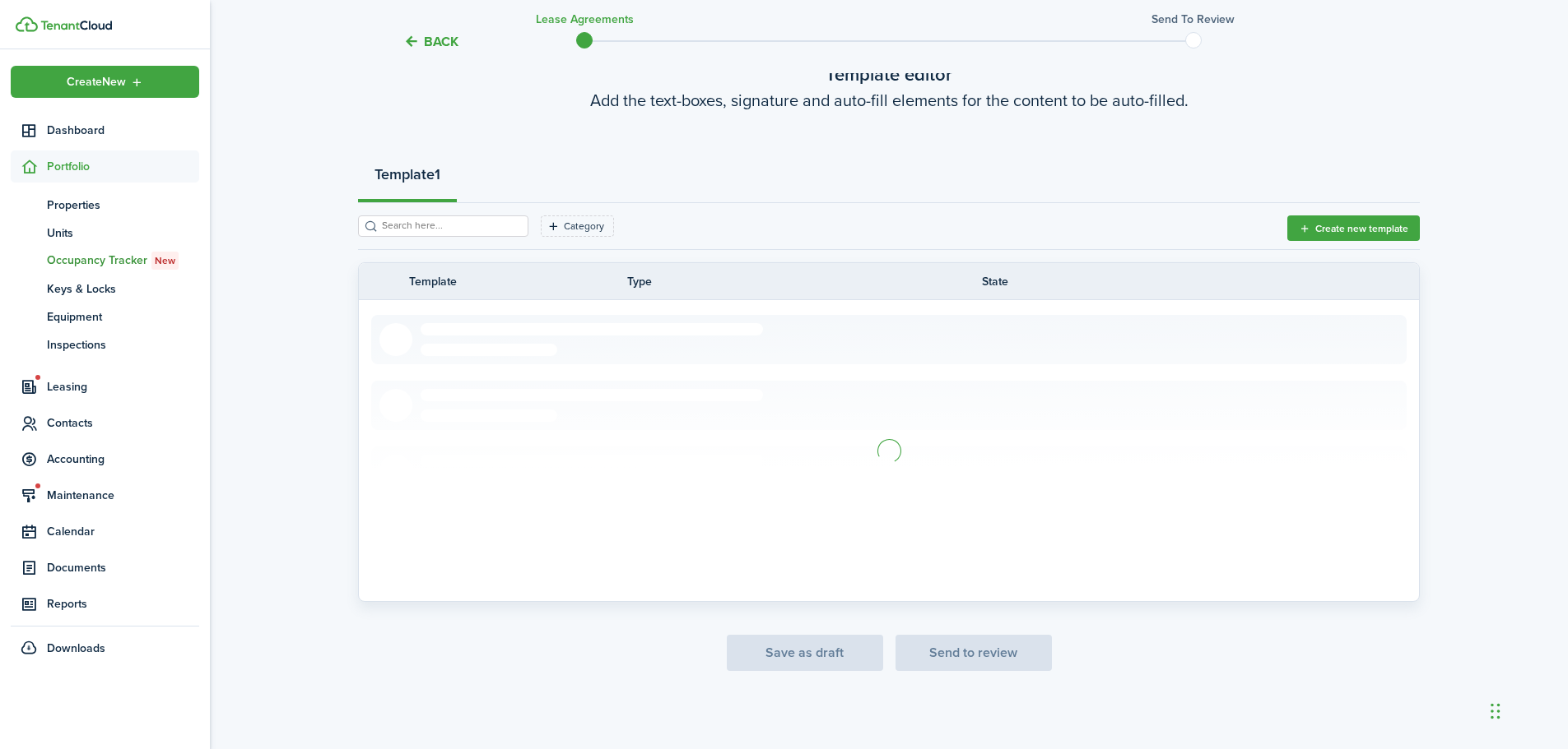
scroll to position [164, 0]
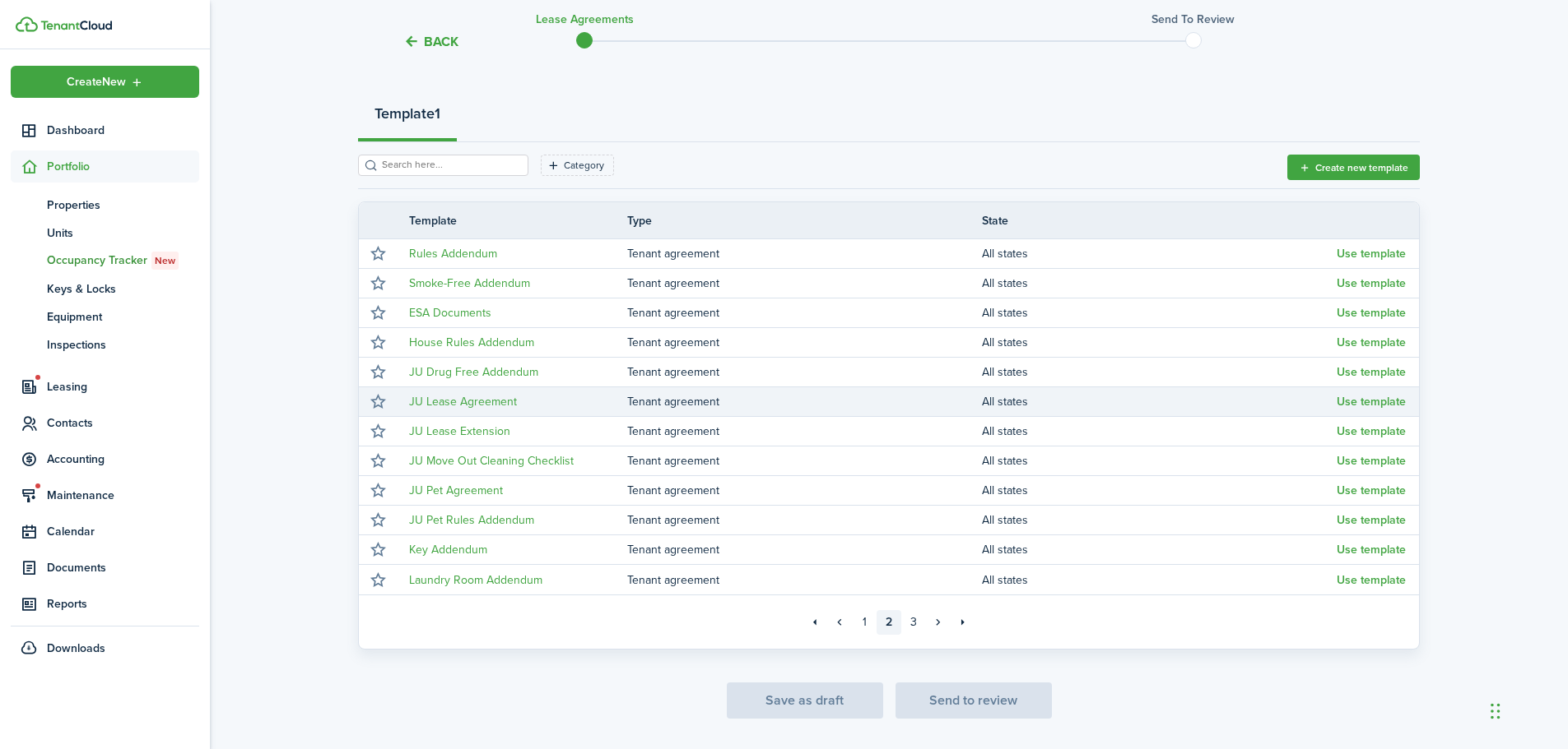
drag, startPoint x: 1368, startPoint y: 400, endPoint x: 1294, endPoint y: 401, distance: 74.0
click at [1367, 401] on button "Use template" at bounding box center [1370, 402] width 69 height 13
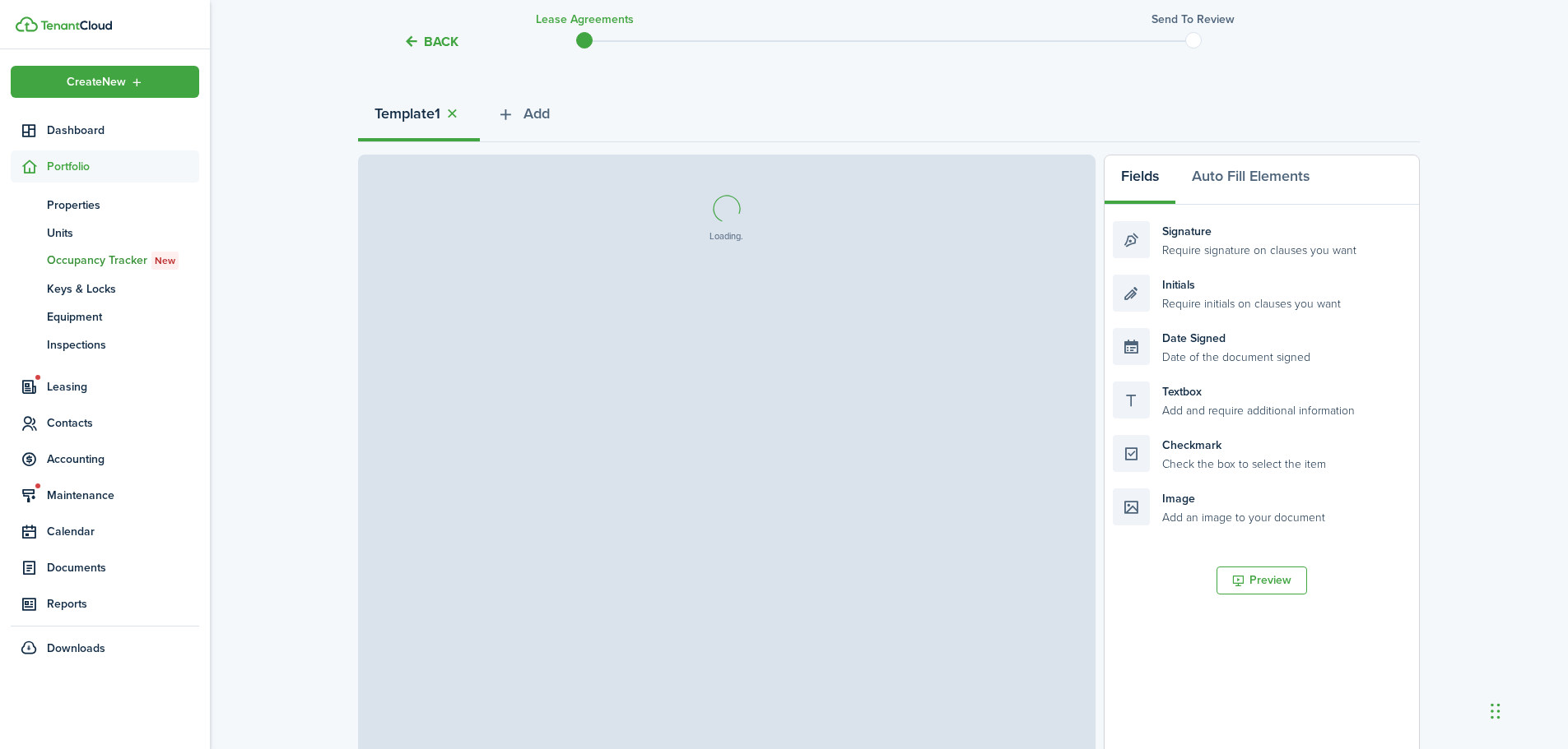
select select "fit"
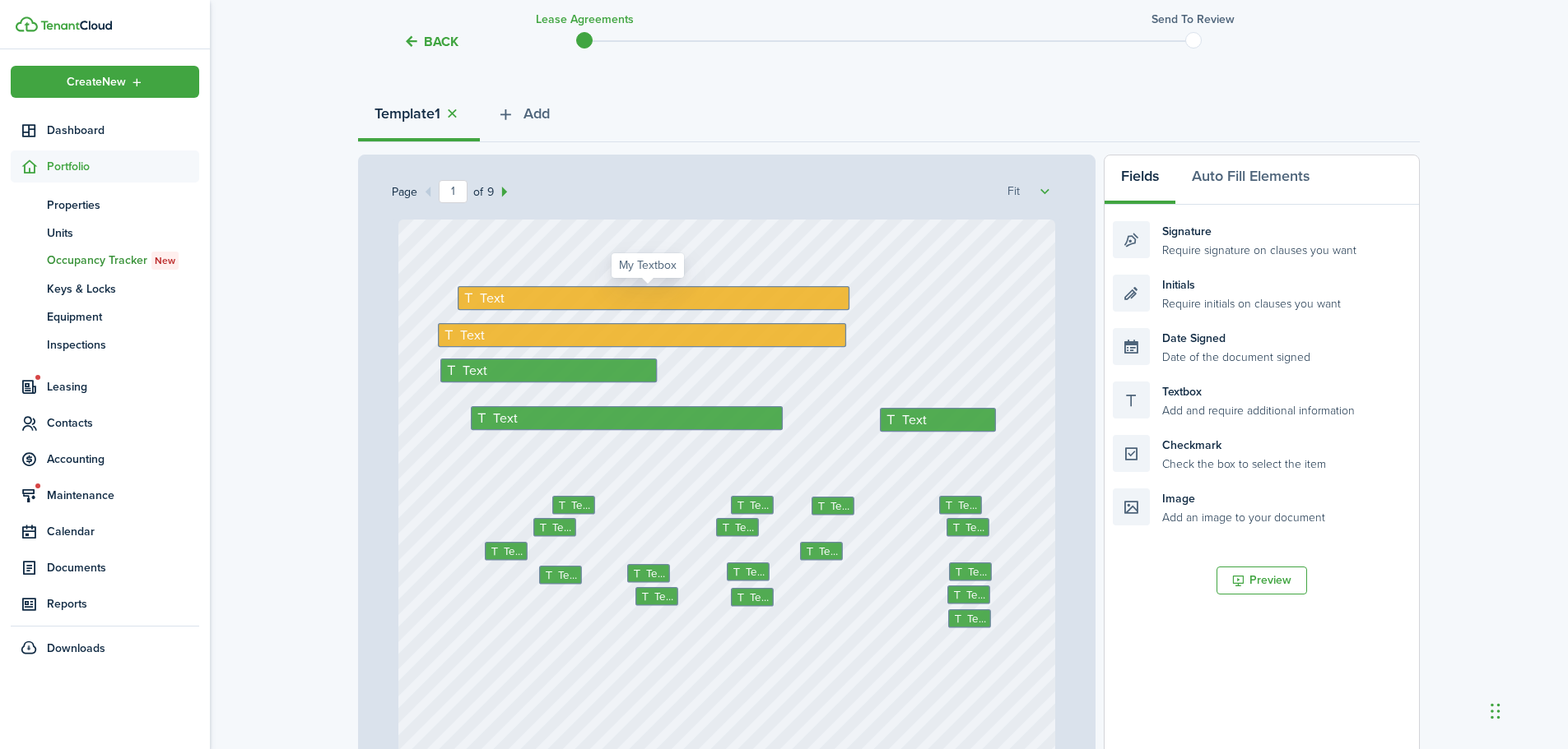
click at [495, 294] on span "Text" at bounding box center [492, 299] width 25 height 19
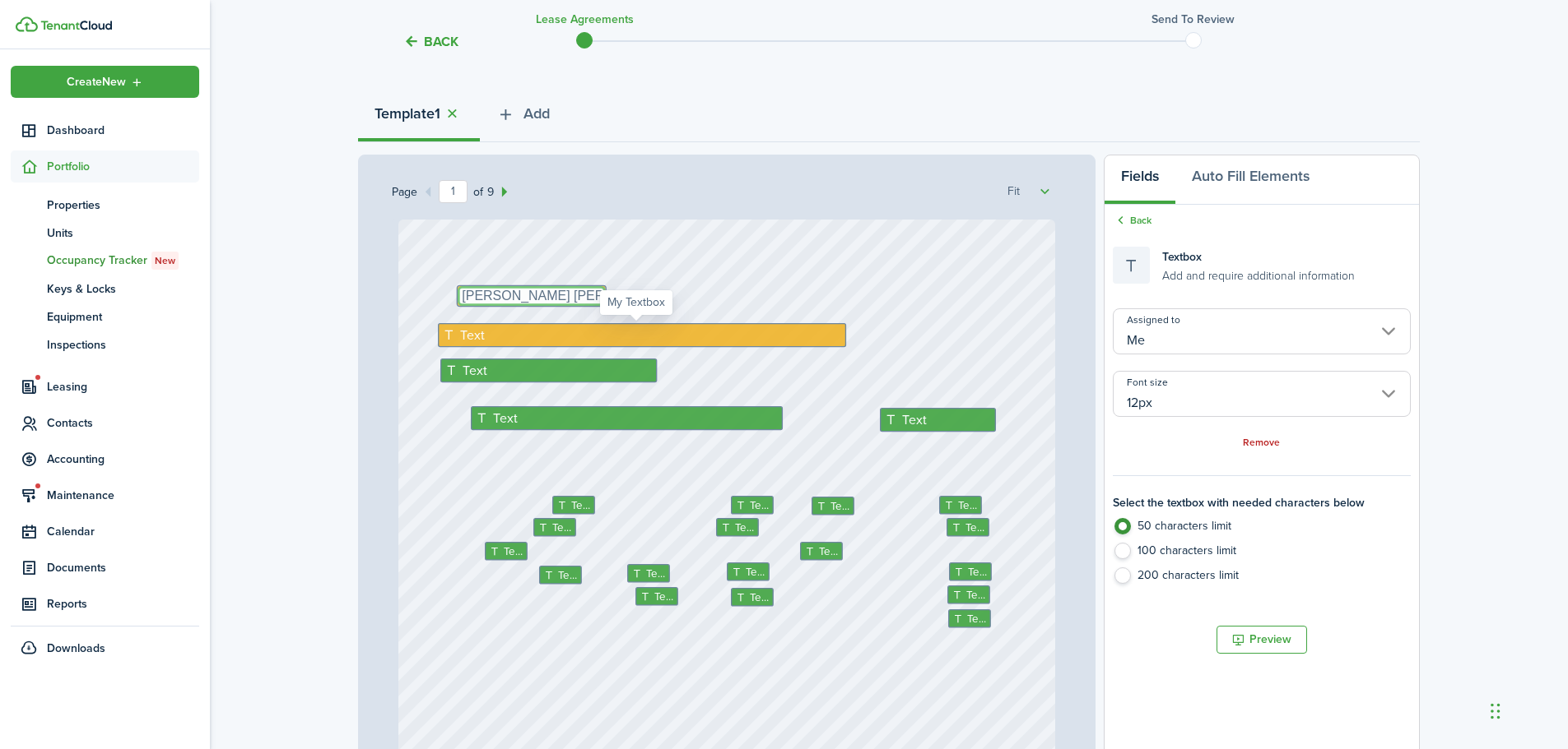
type textarea "[PERSON_NAME] [PERSON_NAME]"
click at [489, 339] on div "Text" at bounding box center [641, 335] width 408 height 24
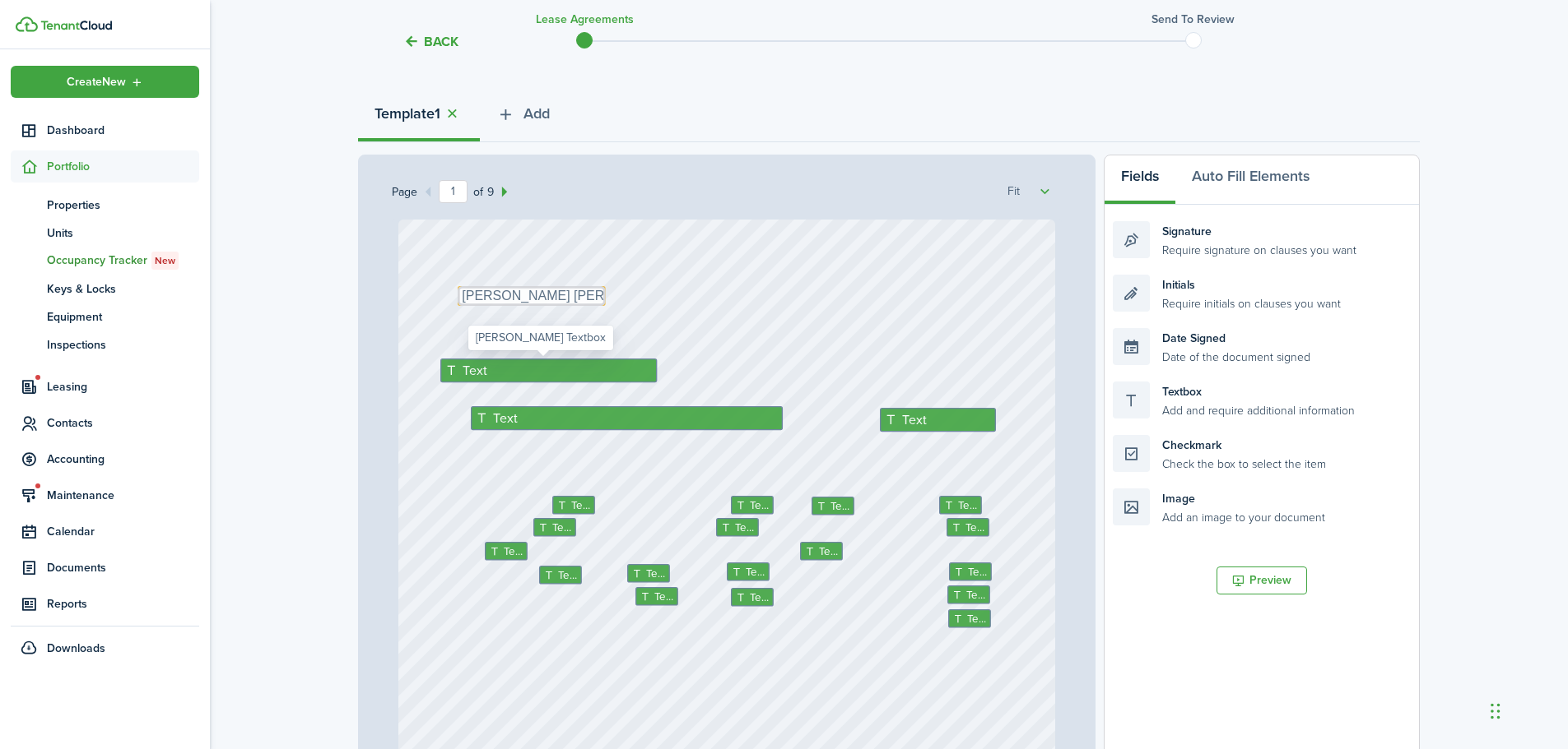
click at [472, 374] on span "Text" at bounding box center [474, 370] width 25 height 19
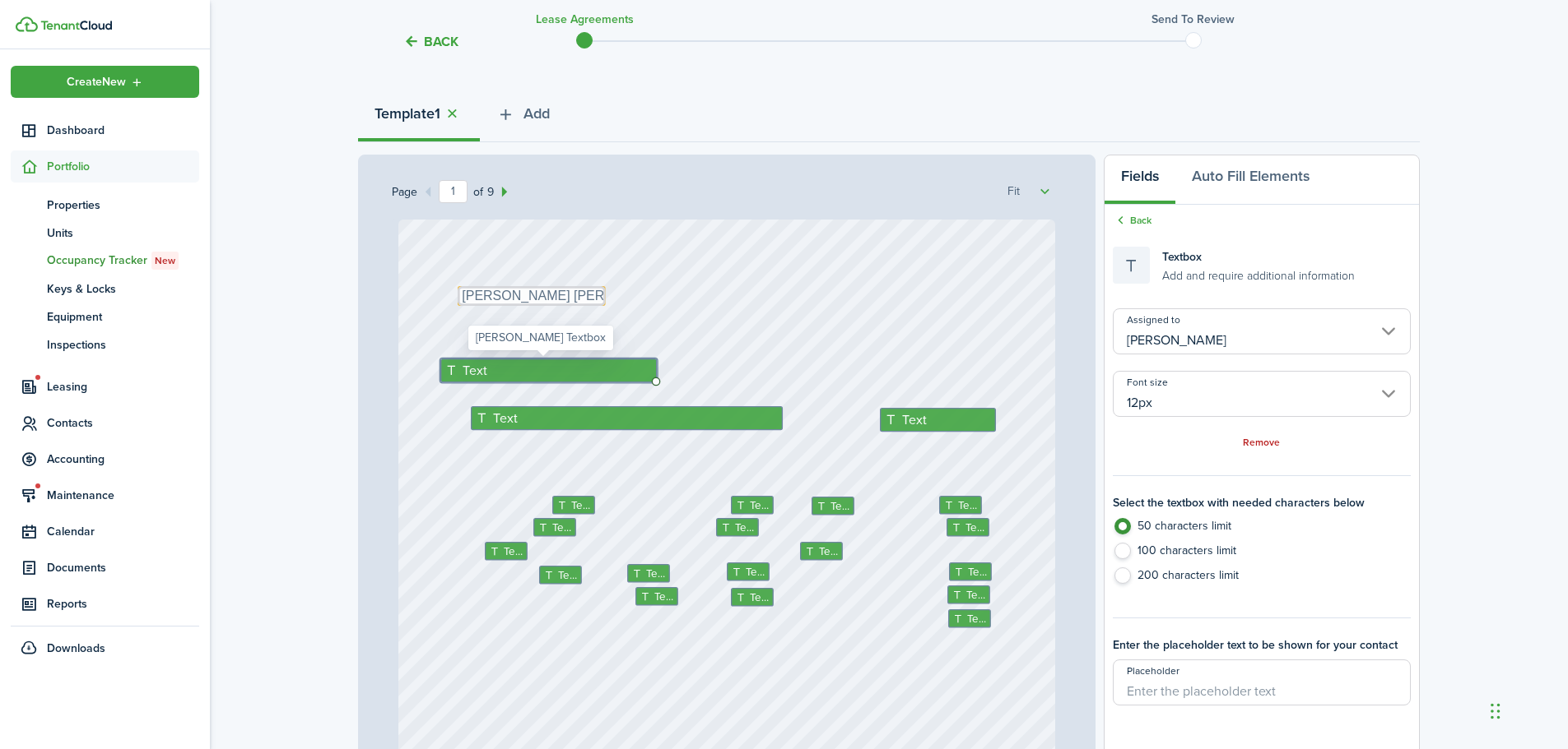
click at [472, 374] on span "Text" at bounding box center [474, 370] width 25 height 19
click at [475, 375] on span "Text" at bounding box center [474, 370] width 25 height 19
click at [551, 301] on textarea "[PERSON_NAME] [PERSON_NAME]" at bounding box center [536, 301] width 148 height 19
click at [522, 371] on div "Text" at bounding box center [548, 370] width 216 height 24
type input "[PERSON_NAME]"
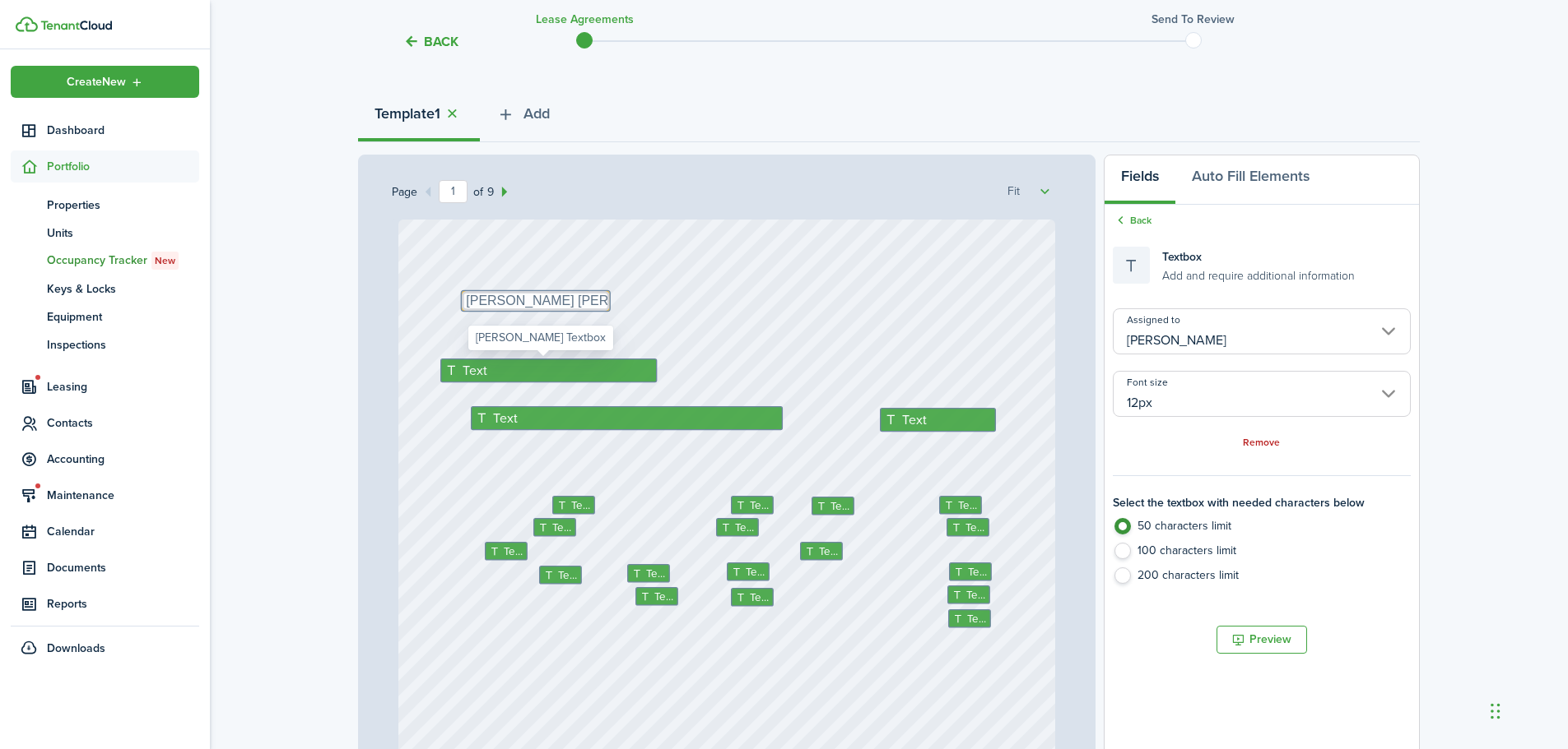
click at [522, 371] on div "Text" at bounding box center [548, 370] width 216 height 24
type textarea "4800 S"
click at [549, 305] on textarea "[PERSON_NAME] [PERSON_NAME]" at bounding box center [536, 301] width 148 height 19
type input "Me"
click at [1204, 397] on input "12px" at bounding box center [1261, 393] width 298 height 46
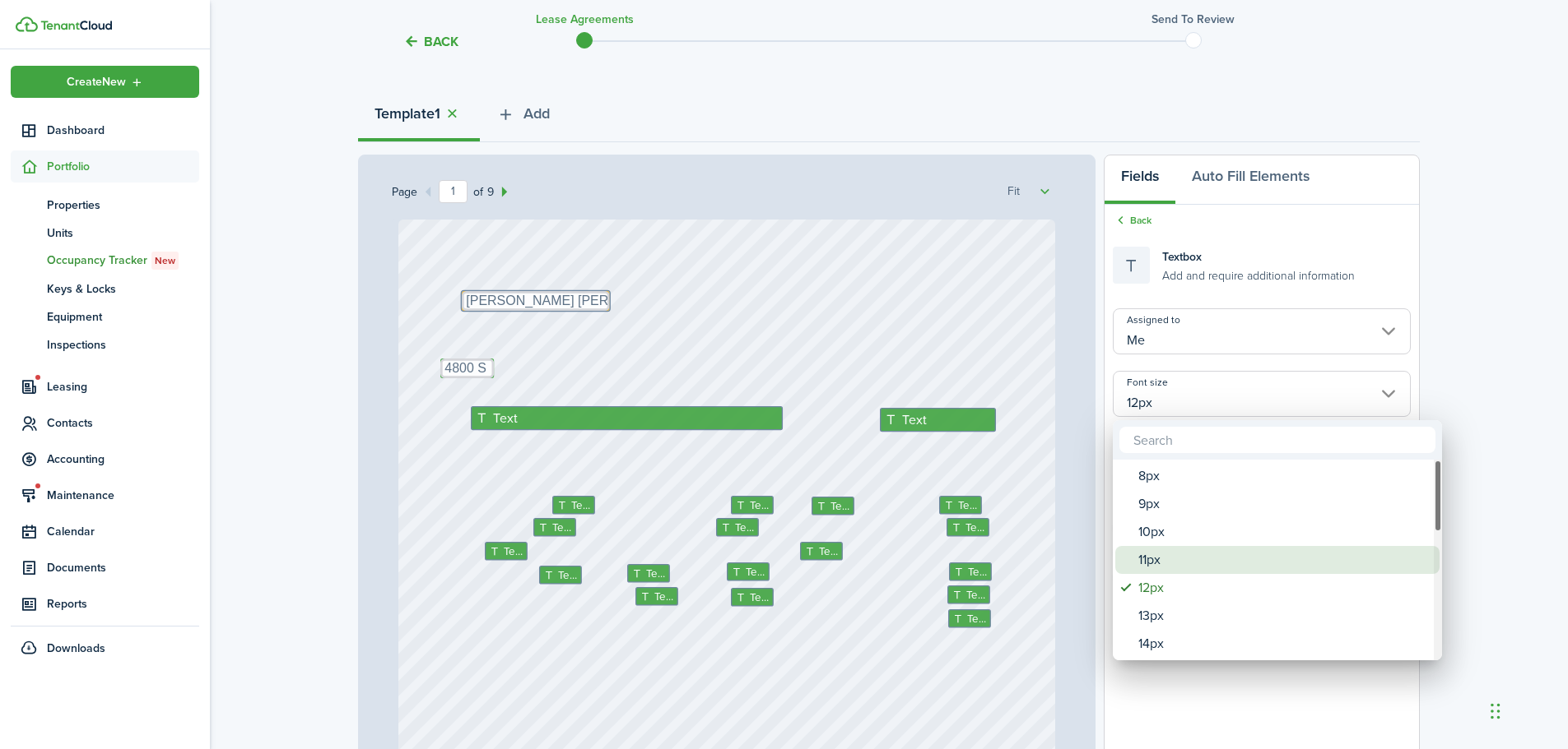
click at [1154, 565] on div "11px" at bounding box center [1284, 560] width 292 height 28
type input "11px"
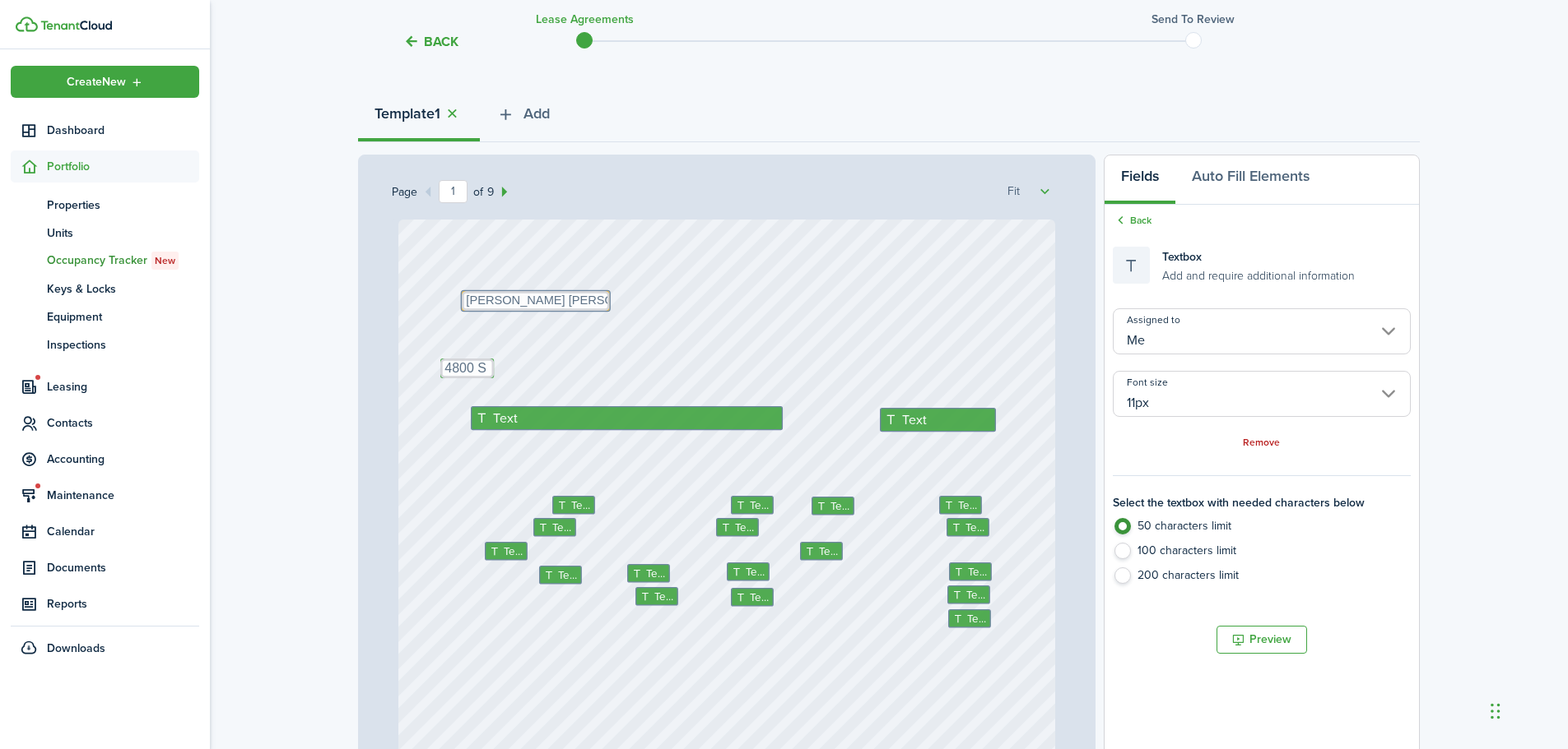
click at [634, 301] on div "Text Text Text Text Text Text Text Text 4800 S Text Text Text Text Text Text Te…" at bounding box center [726, 652] width 657 height 866
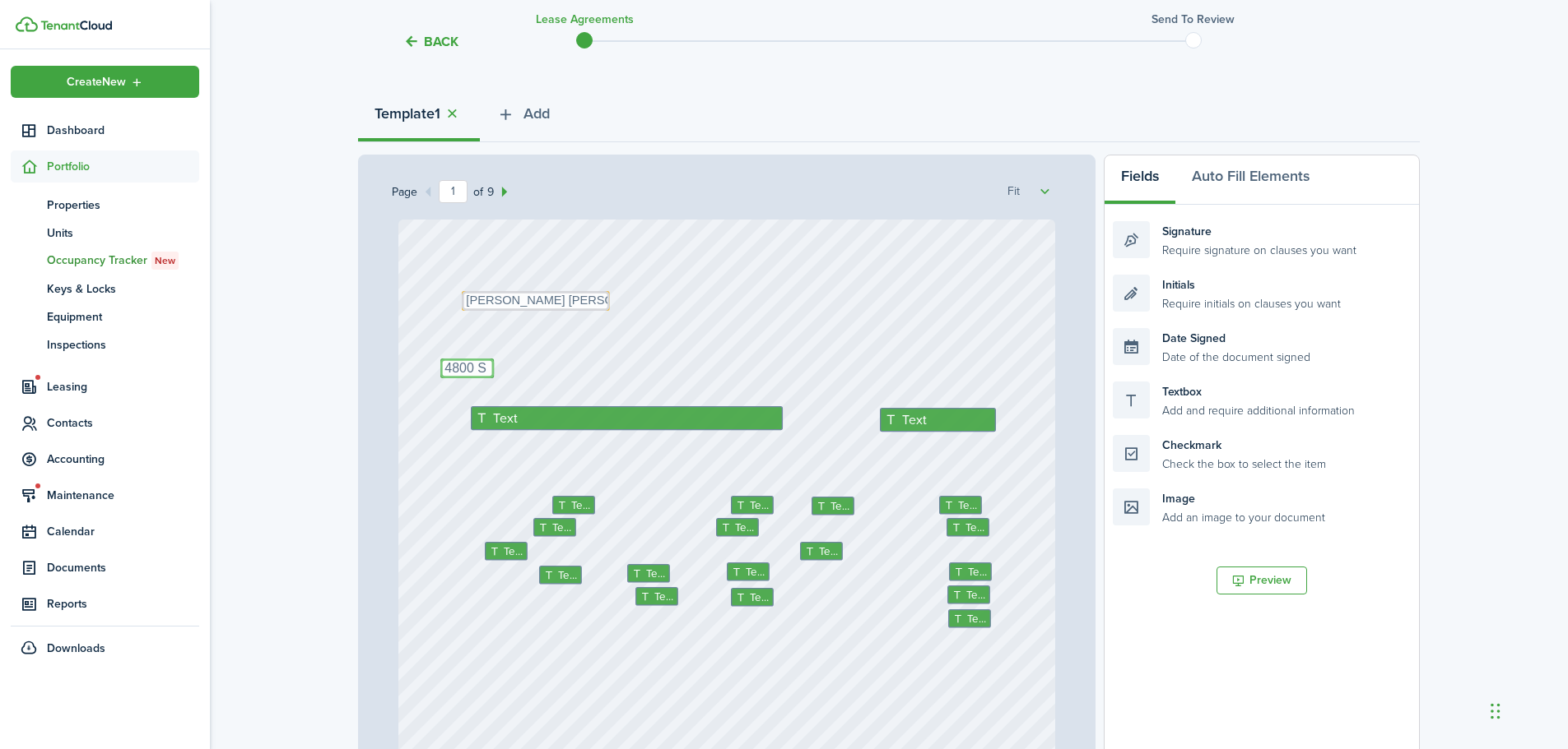
click at [448, 377] on textarea "4800 S" at bounding box center [466, 368] width 54 height 19
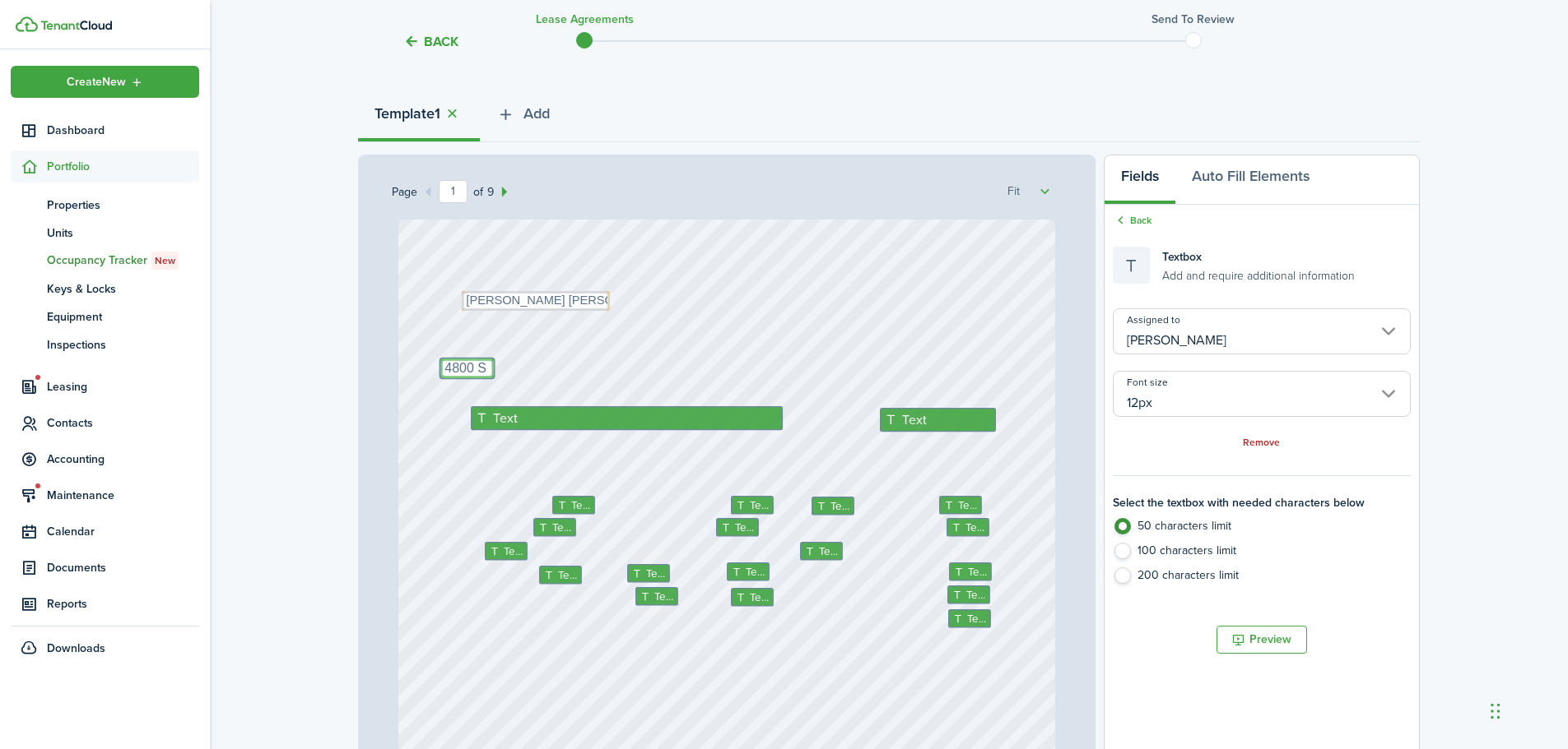
click at [1158, 388] on input "12px" at bounding box center [1261, 393] width 298 height 46
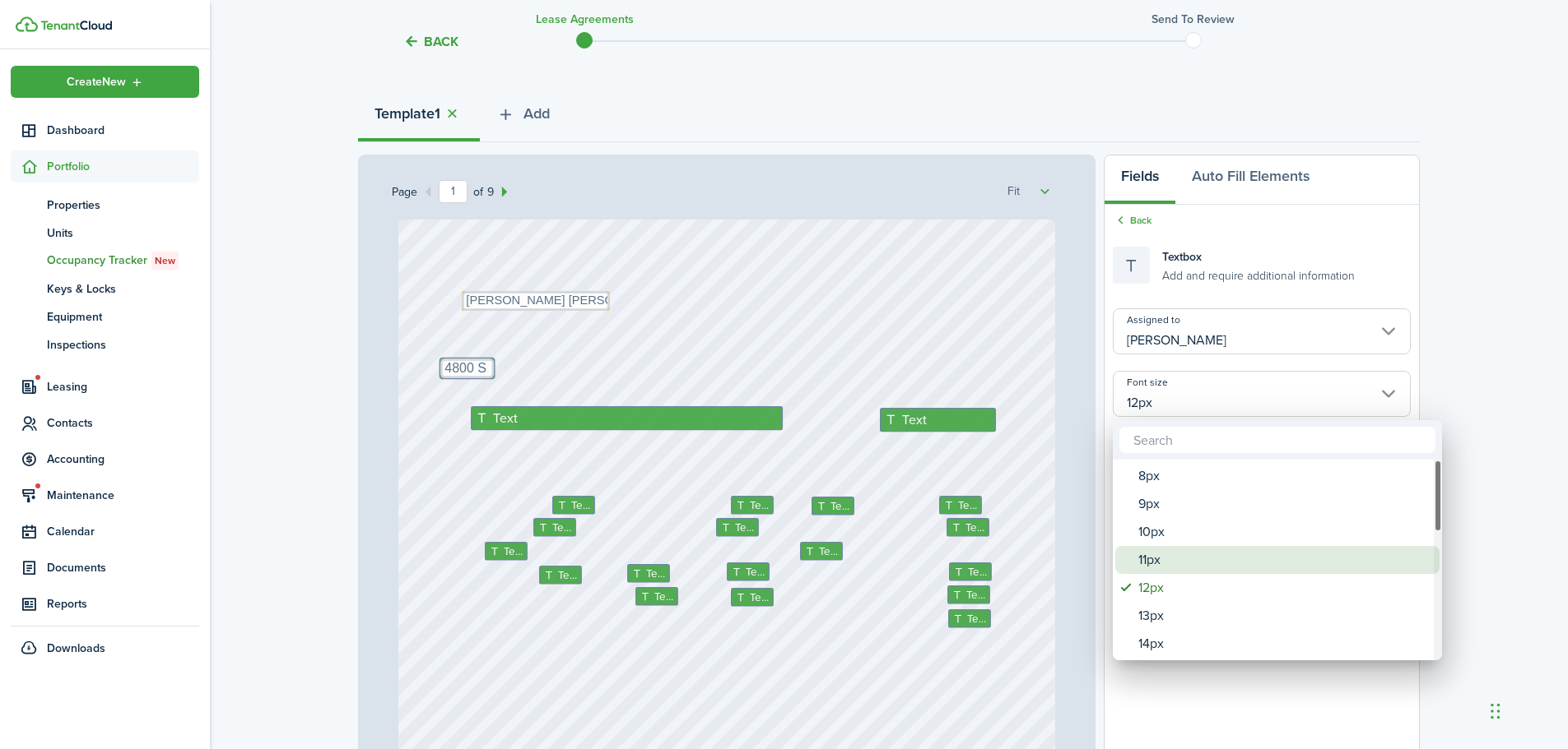
click at [1174, 559] on div "11px" at bounding box center [1284, 560] width 292 height 28
type input "11px"
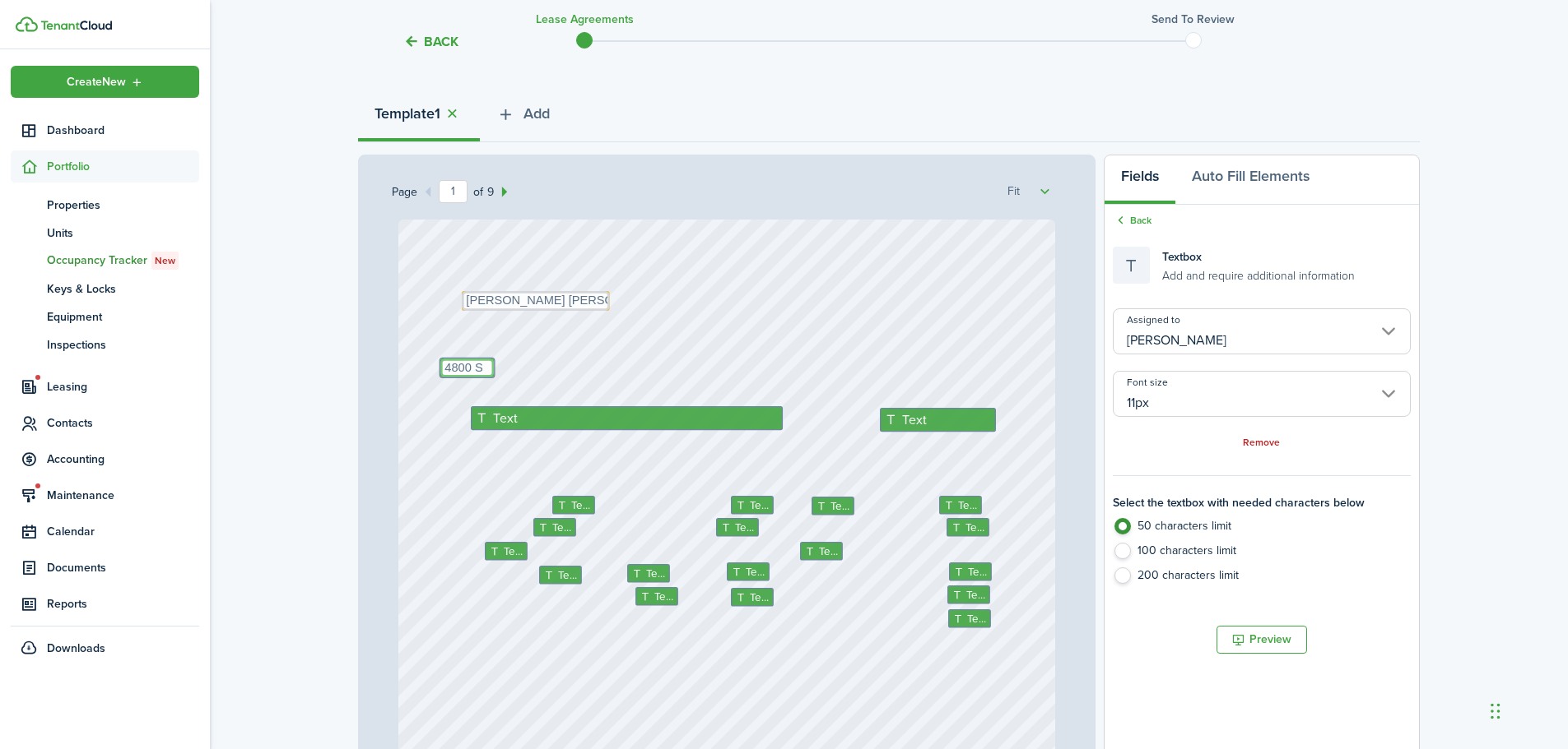
click at [481, 365] on textarea "4800 S" at bounding box center [466, 368] width 54 height 19
type textarea "4800 Holdings, LLC - Justin Udy"
click at [539, 301] on textarea "[PERSON_NAME] [PERSON_NAME]" at bounding box center [536, 301] width 148 height 19
click at [593, 423] on div "Text" at bounding box center [626, 418] width 312 height 24
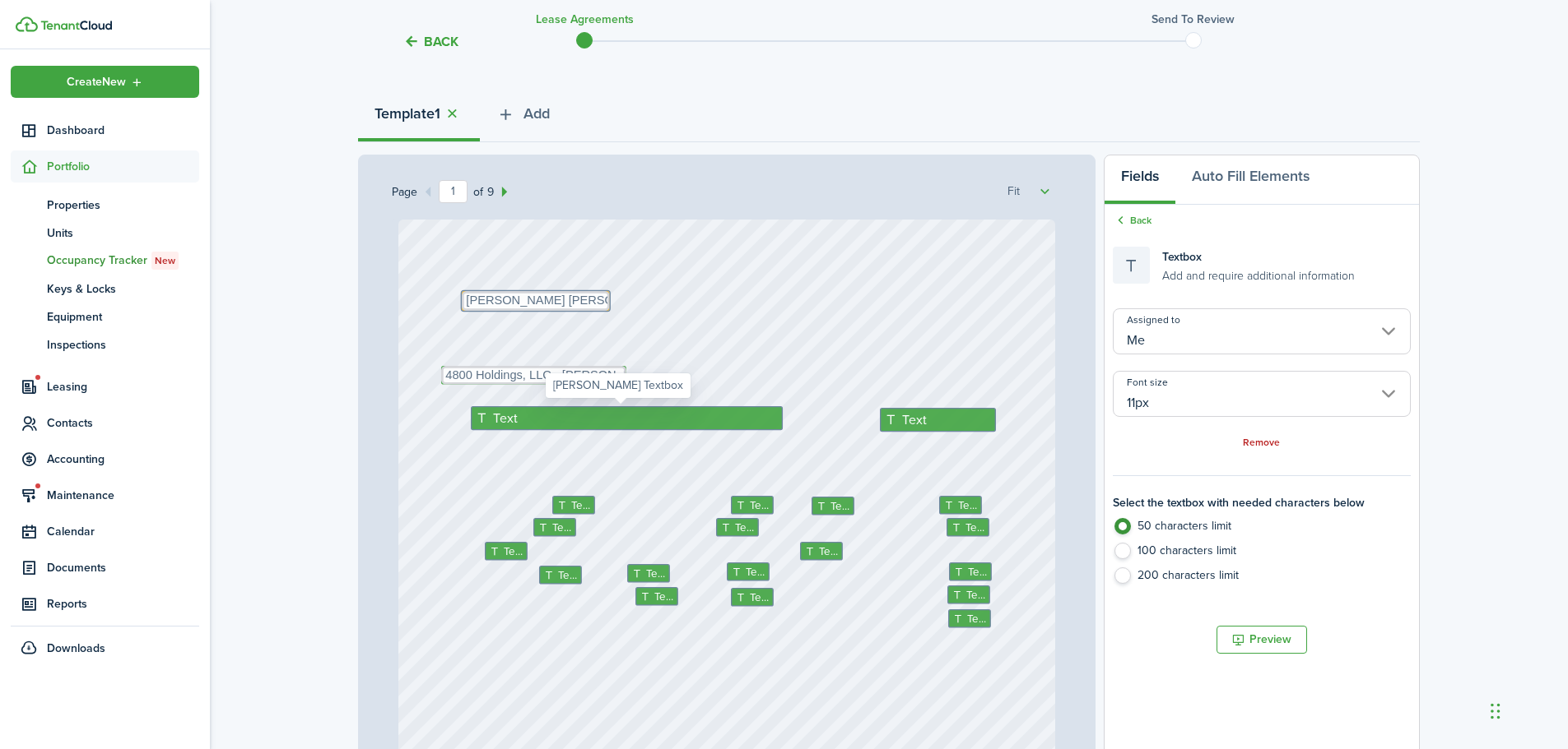
type input "[PERSON_NAME]"
click at [573, 420] on div "Text" at bounding box center [626, 418] width 312 height 24
click at [1185, 402] on input "12px" at bounding box center [1261, 393] width 298 height 46
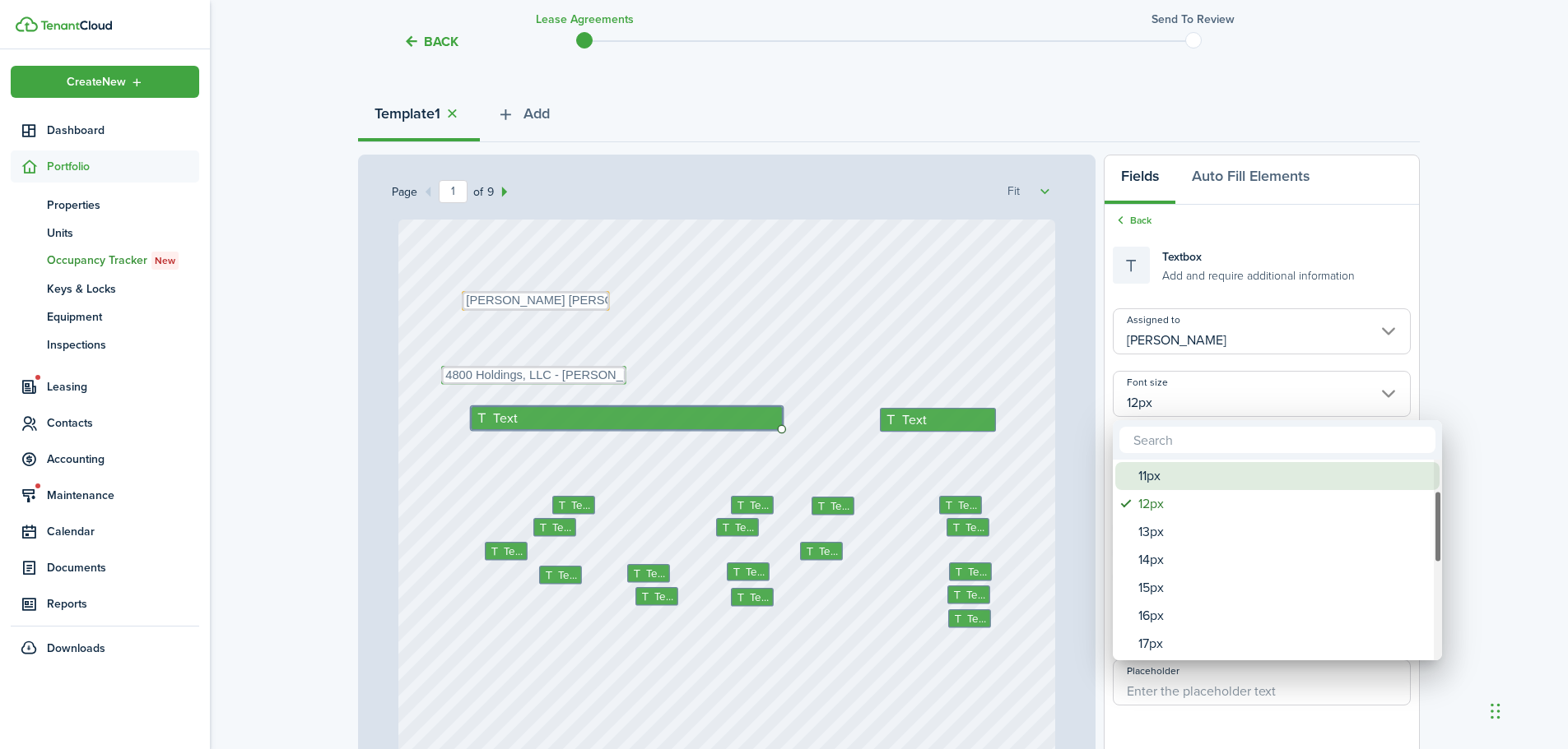
click at [1146, 485] on div "11px" at bounding box center [1284, 476] width 292 height 28
type input "11px"
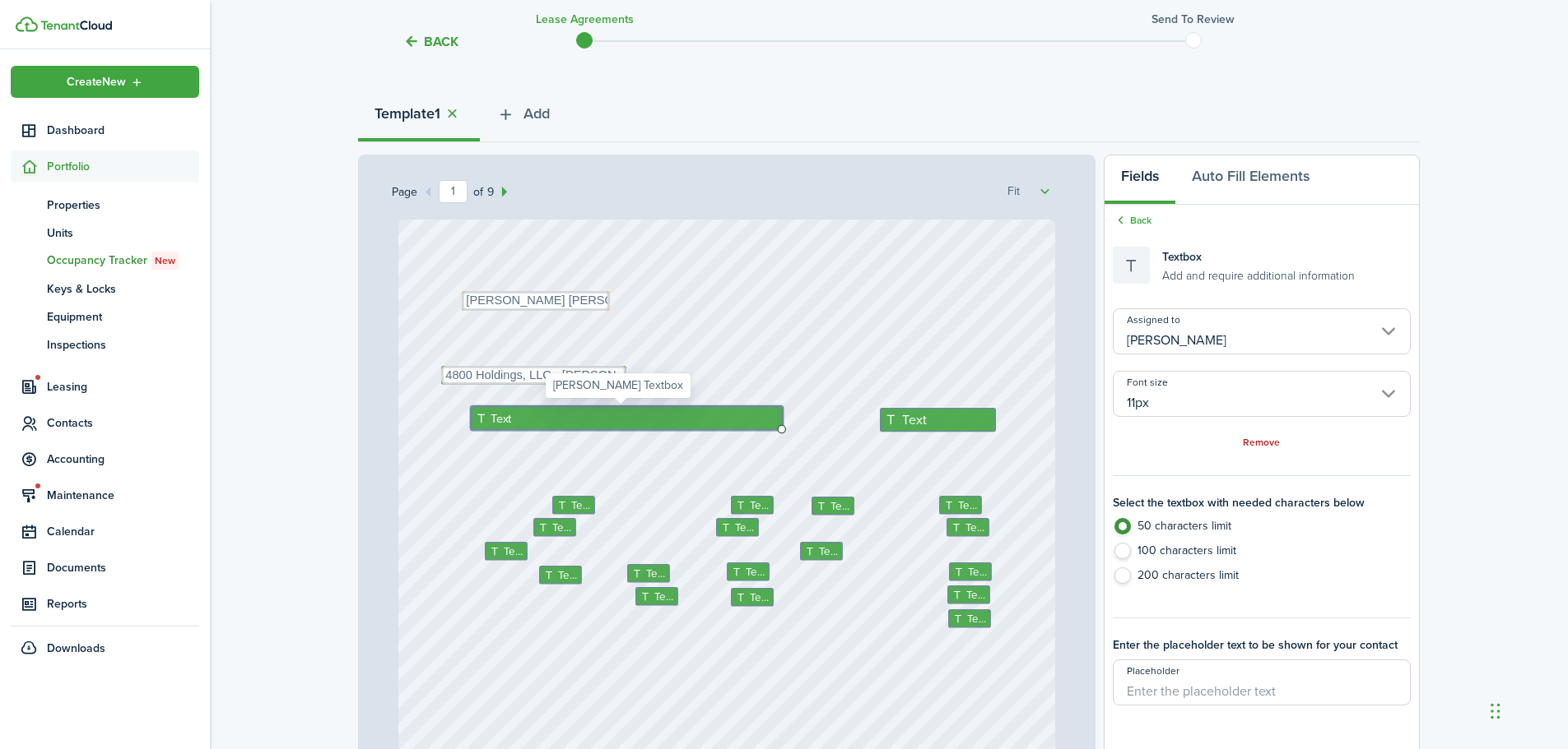
click at [517, 417] on div "Text" at bounding box center [626, 418] width 312 height 24
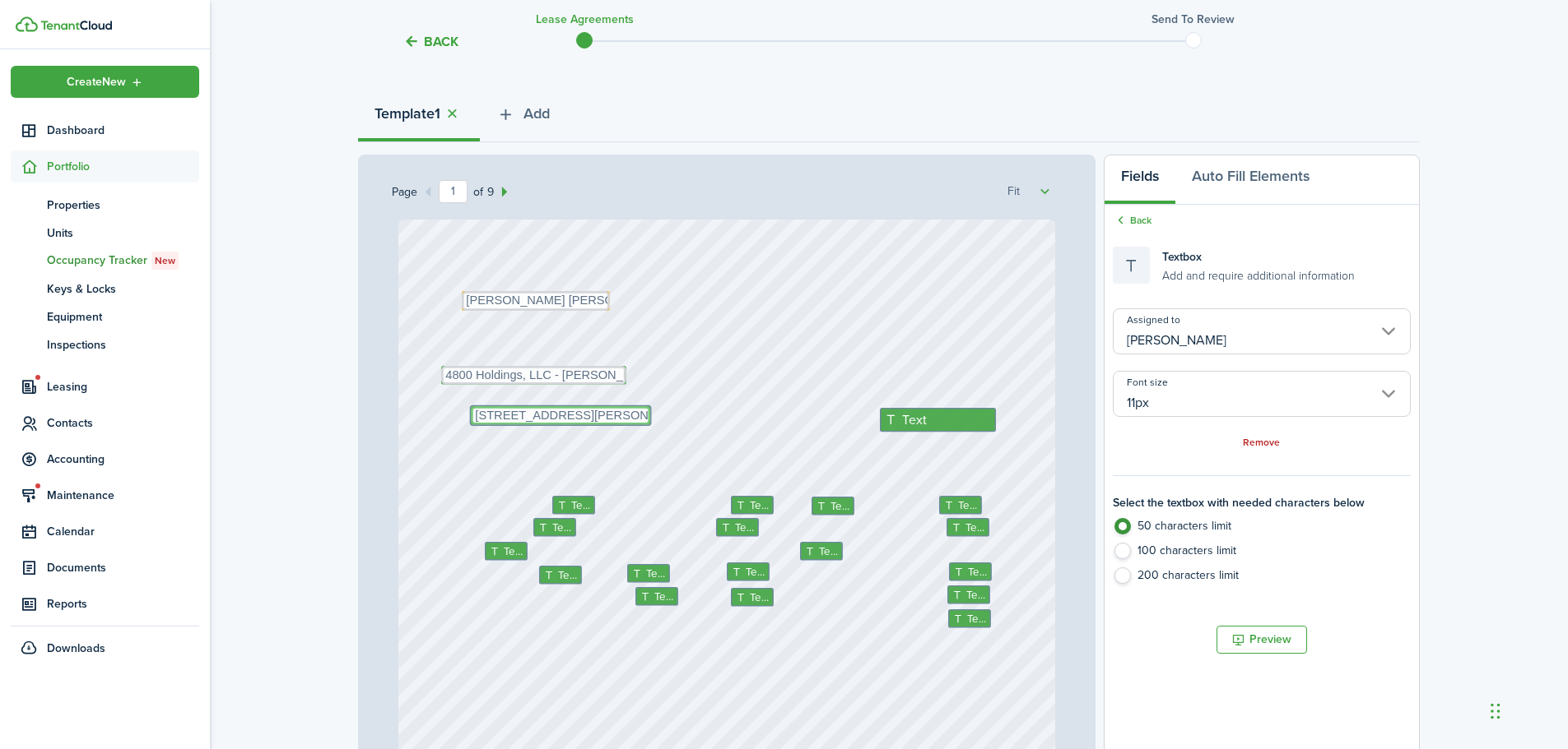
type textarea "127 E 4800 S Murray, UT 84107"
drag, startPoint x: 567, startPoint y: 418, endPoint x: 679, endPoint y: 426, distance: 112.3
click at [903, 422] on span "Text" at bounding box center [914, 420] width 25 height 19
type input "12px"
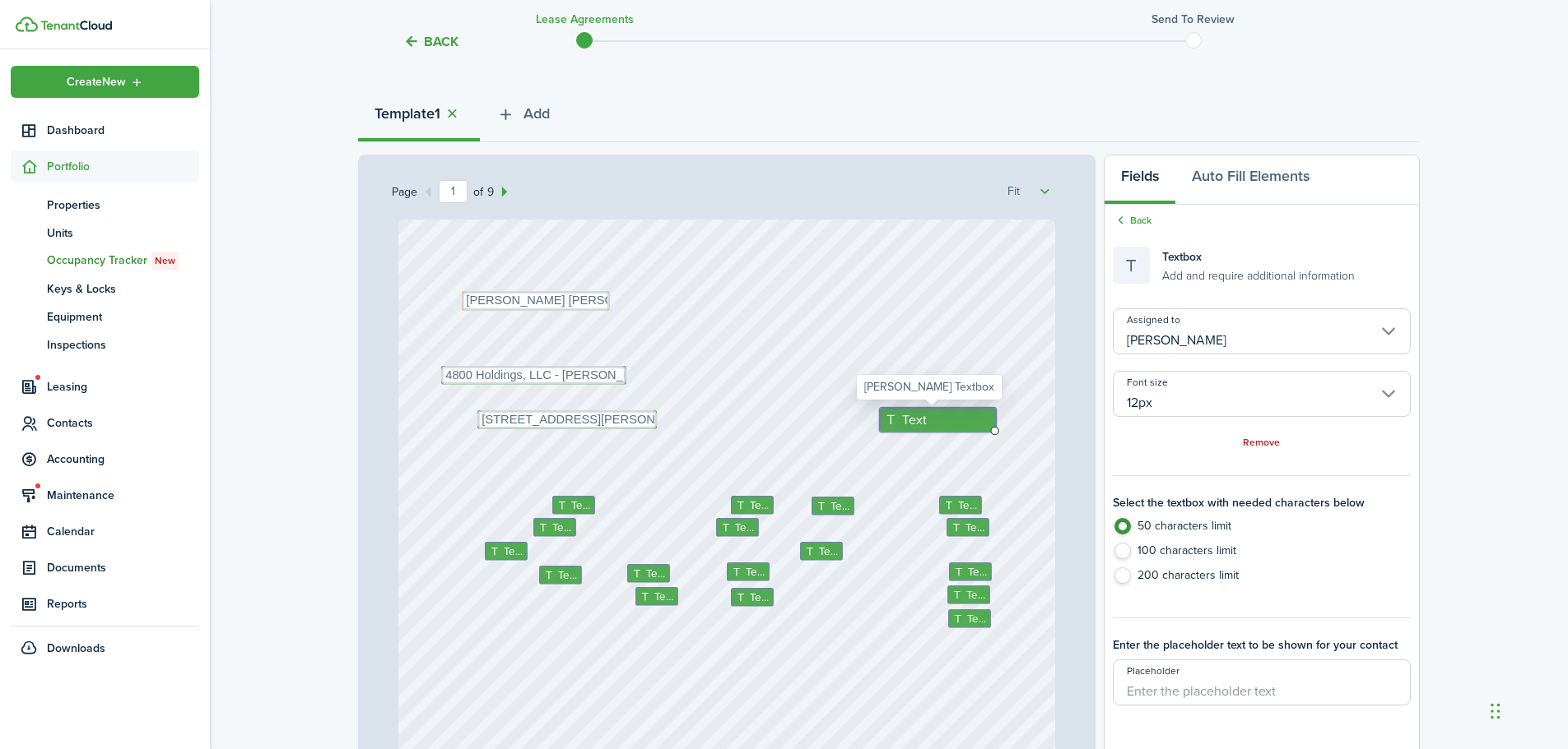
click at [903, 422] on span "Text" at bounding box center [914, 420] width 25 height 19
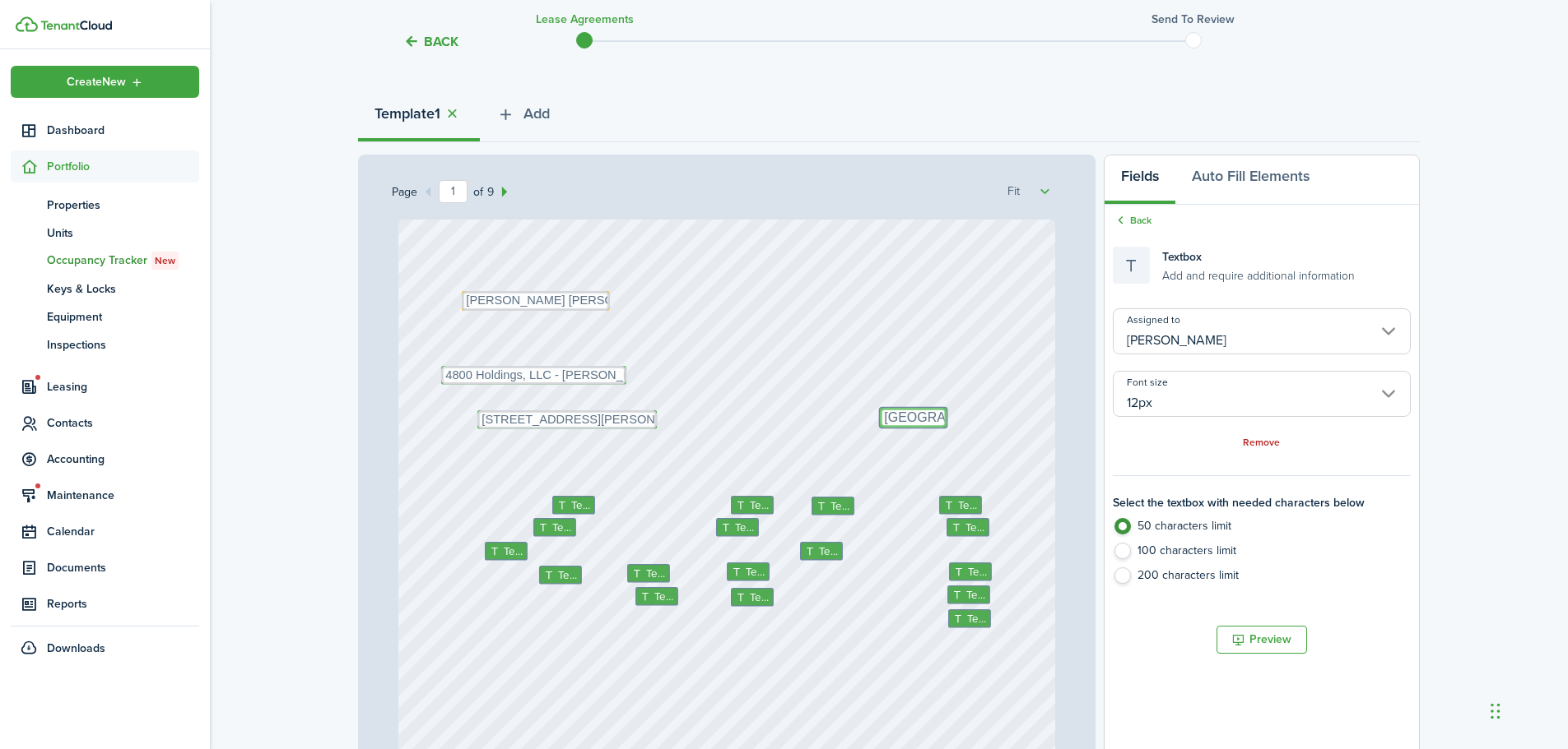
click at [1239, 407] on input "12px" at bounding box center [1261, 393] width 298 height 46
type textarea "Salt Lake"
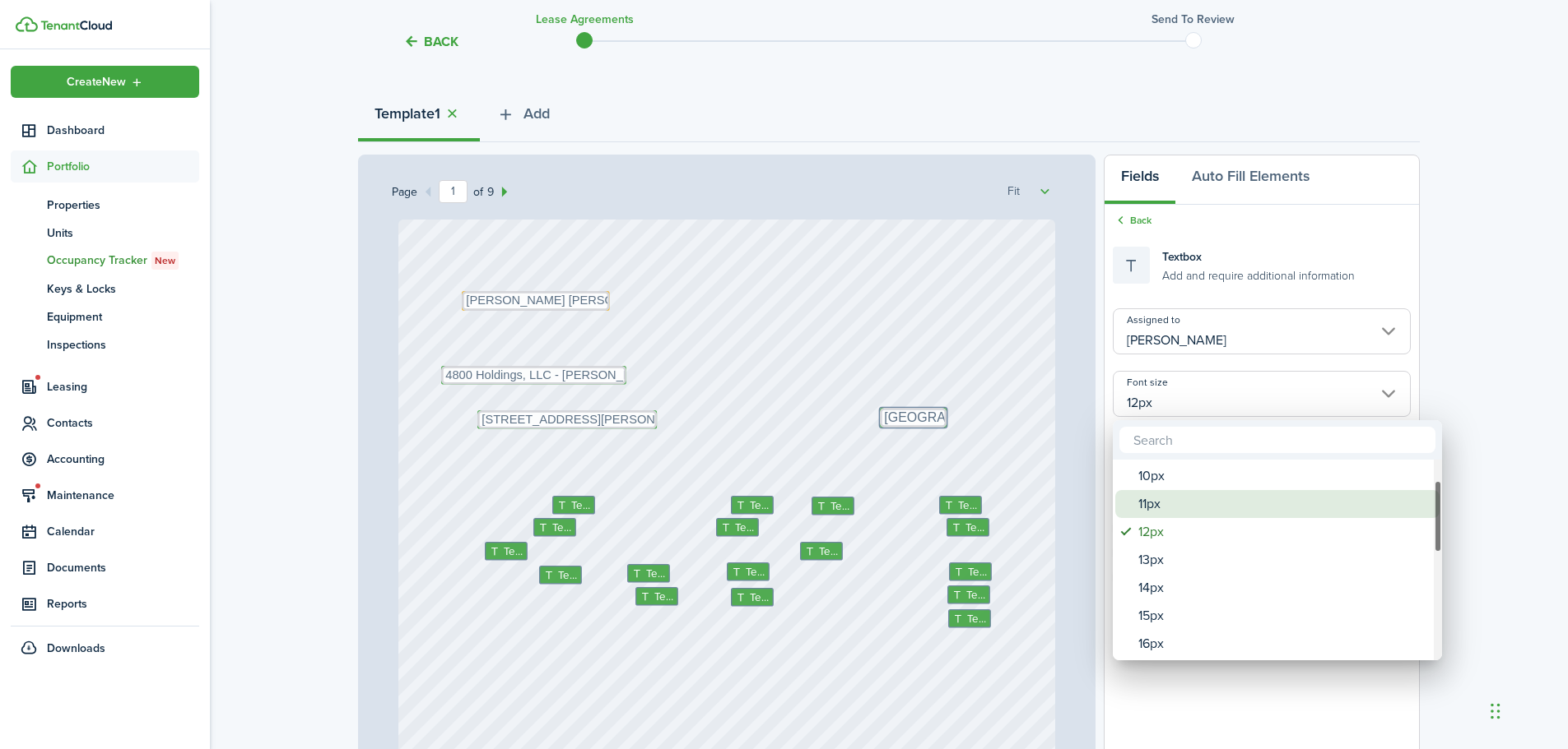
click at [1163, 497] on div "11px" at bounding box center [1284, 504] width 292 height 28
type input "11px"
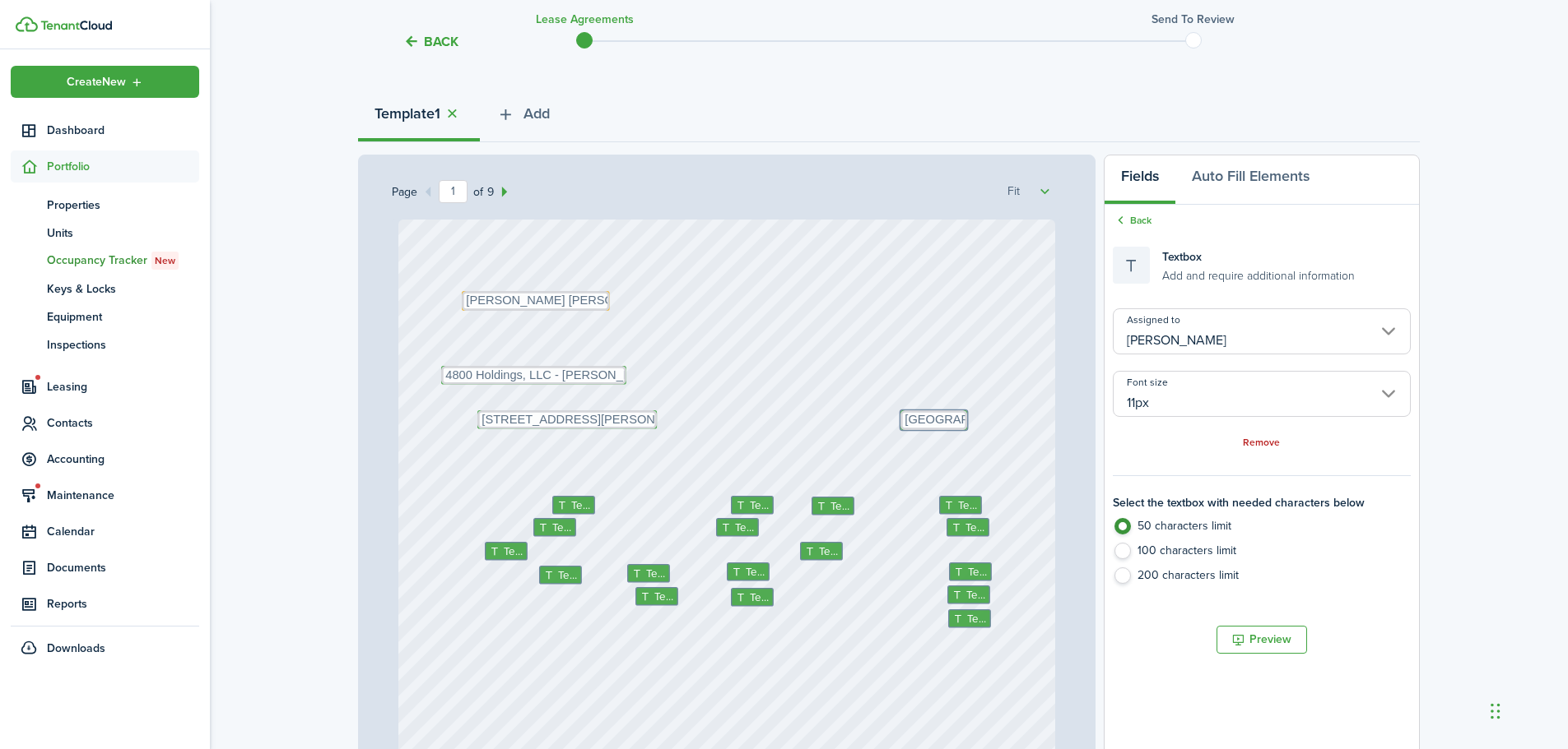
drag, startPoint x: 923, startPoint y: 420, endPoint x: 950, endPoint y: 422, distance: 27.1
click at [1002, 397] on div "Text Text Text Text Text Text Text Text Text Text Text Text Text Text Text Text…" at bounding box center [726, 652] width 657 height 866
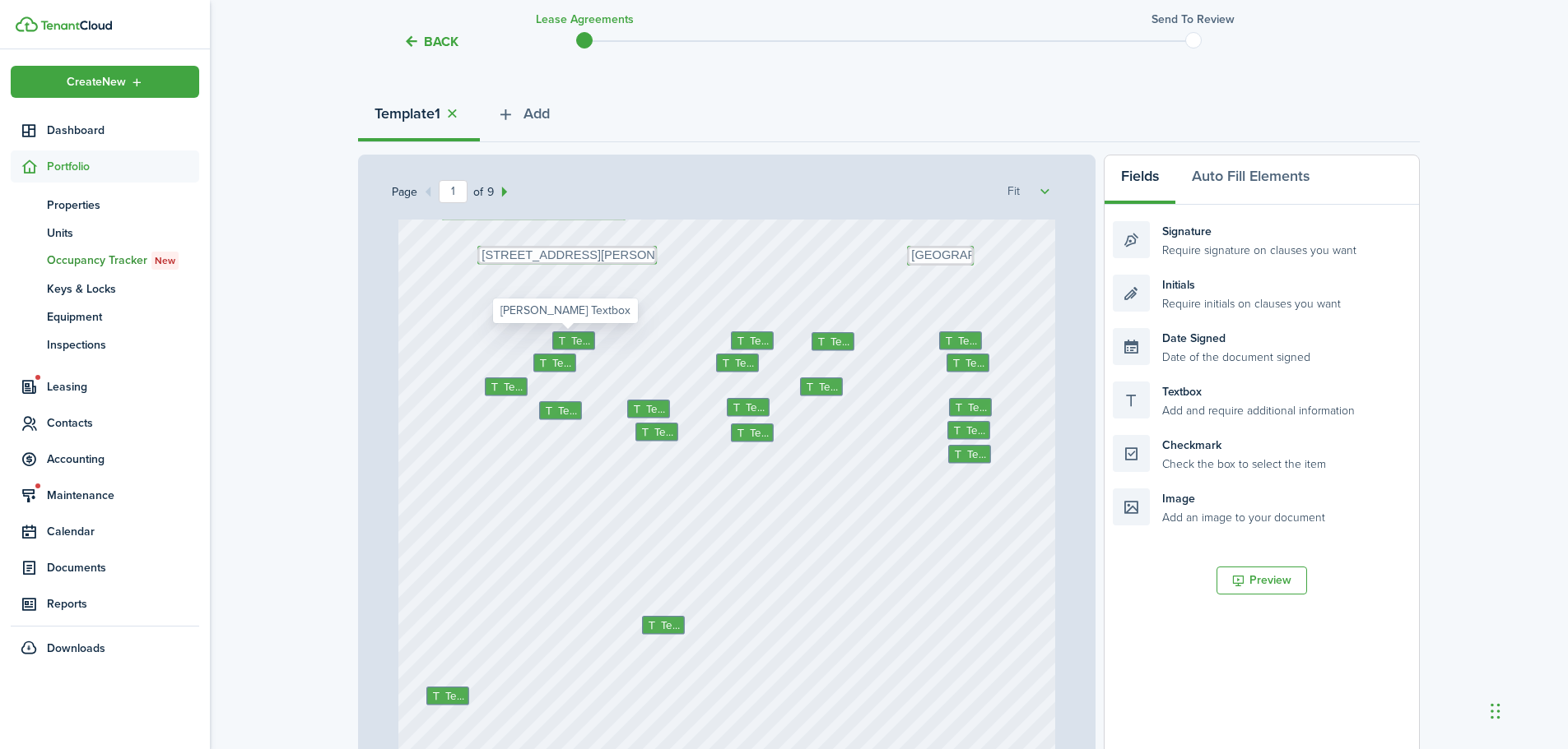
click at [559, 341] on icon at bounding box center [563, 341] width 14 height 11
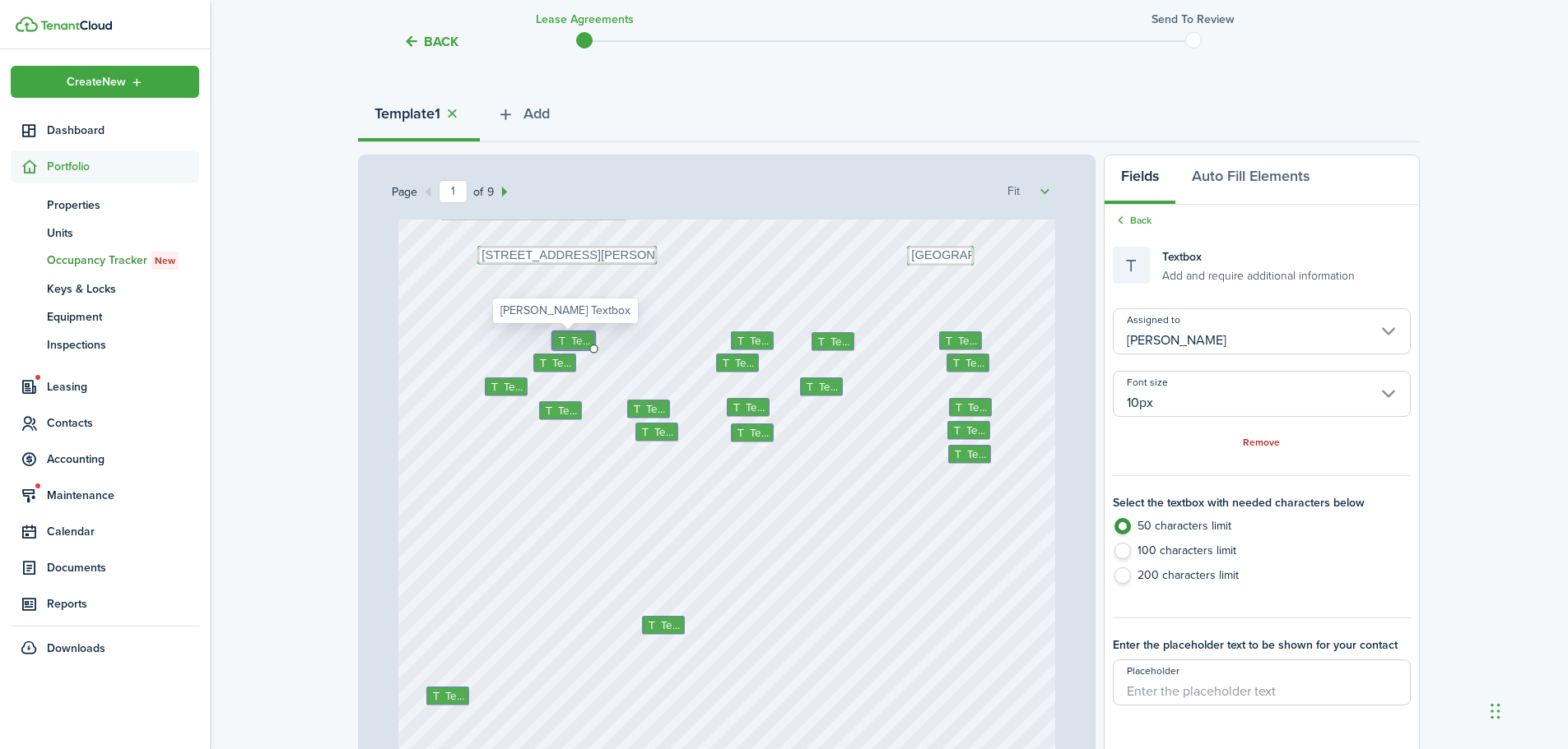
click at [559, 341] on icon at bounding box center [563, 341] width 14 height 11
type textarea "950"
click at [735, 340] on icon at bounding box center [742, 341] width 14 height 11
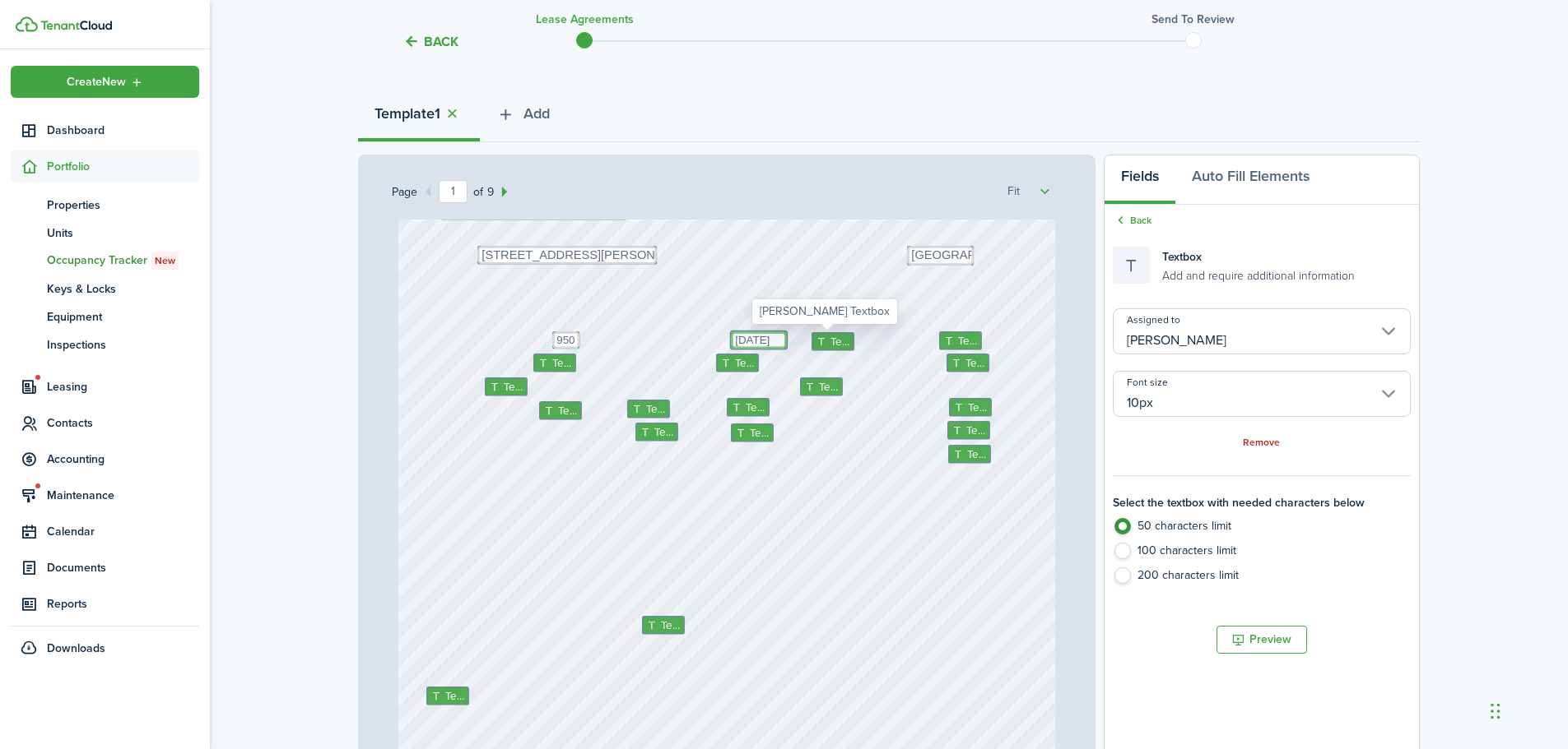
type textarea "10/6/2025"
click at [824, 345] on icon at bounding box center [823, 342] width 14 height 11
type textarea "10/31/2026"
drag, startPoint x: 850, startPoint y: 338, endPoint x: 840, endPoint y: 328, distance: 14.1
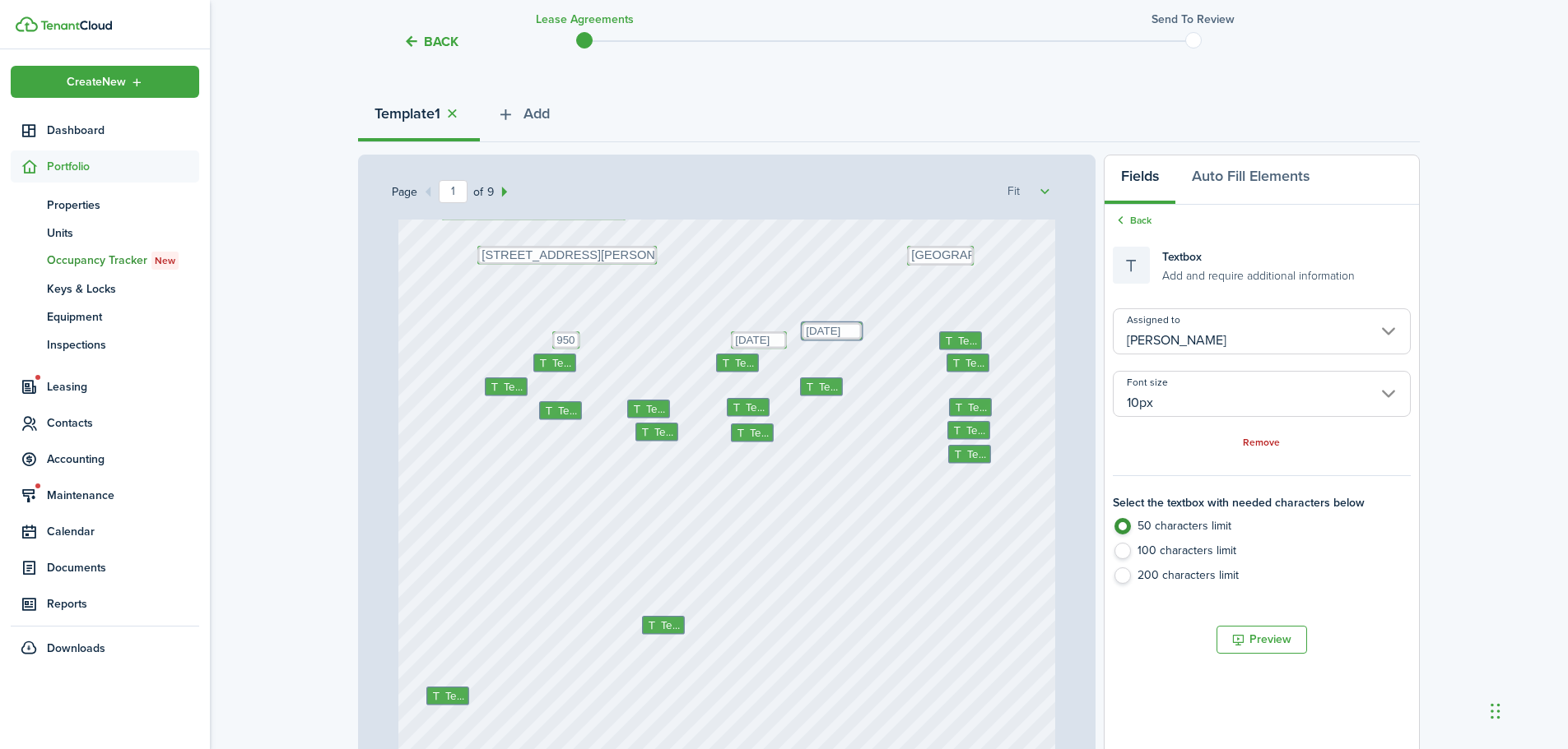
click at [893, 329] on div "Text Text Text Text Text Text Text Text Text Text Text Text Text 10/6/2025 Text…" at bounding box center [726, 488] width 657 height 866
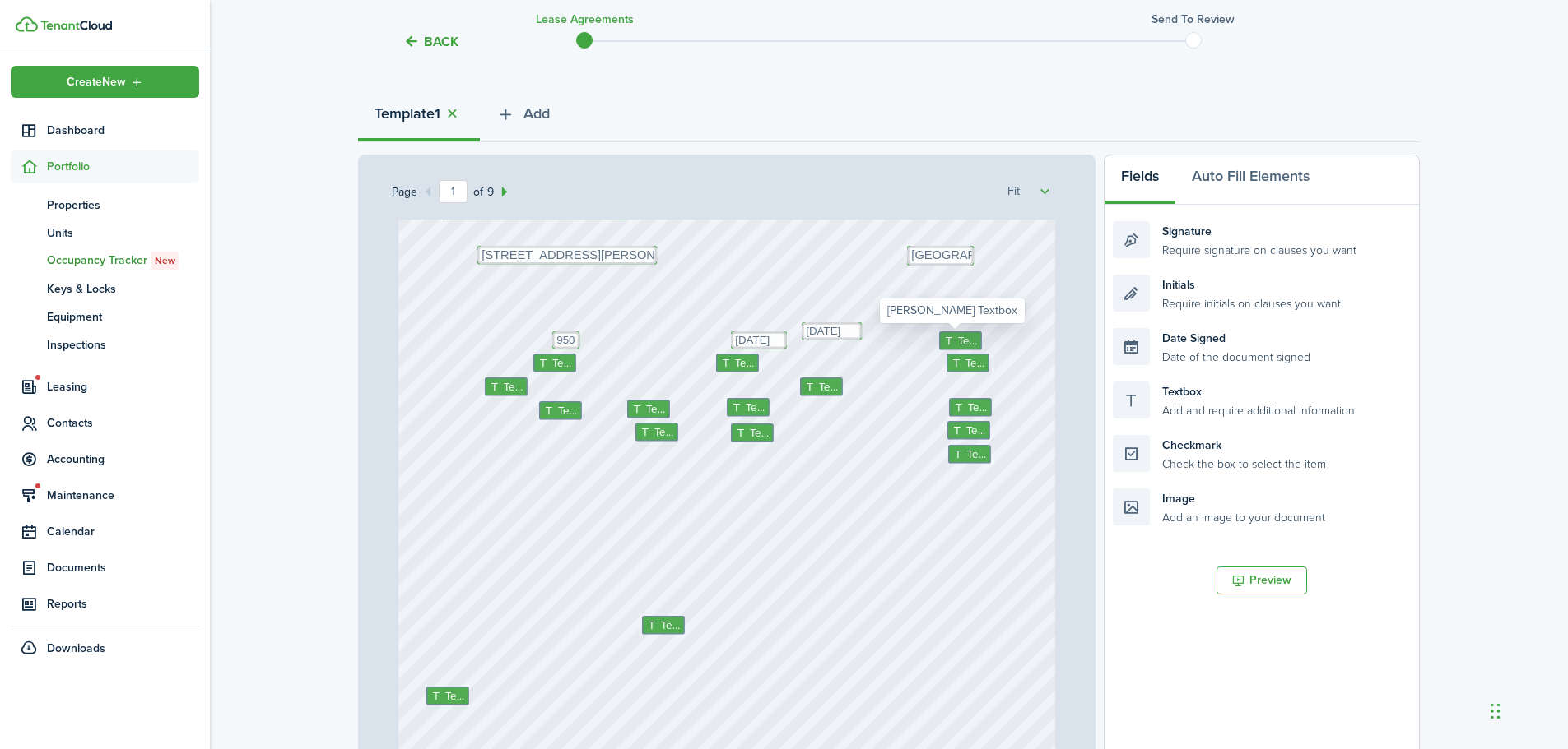
click at [961, 336] on span "Text" at bounding box center [967, 340] width 19 height 17
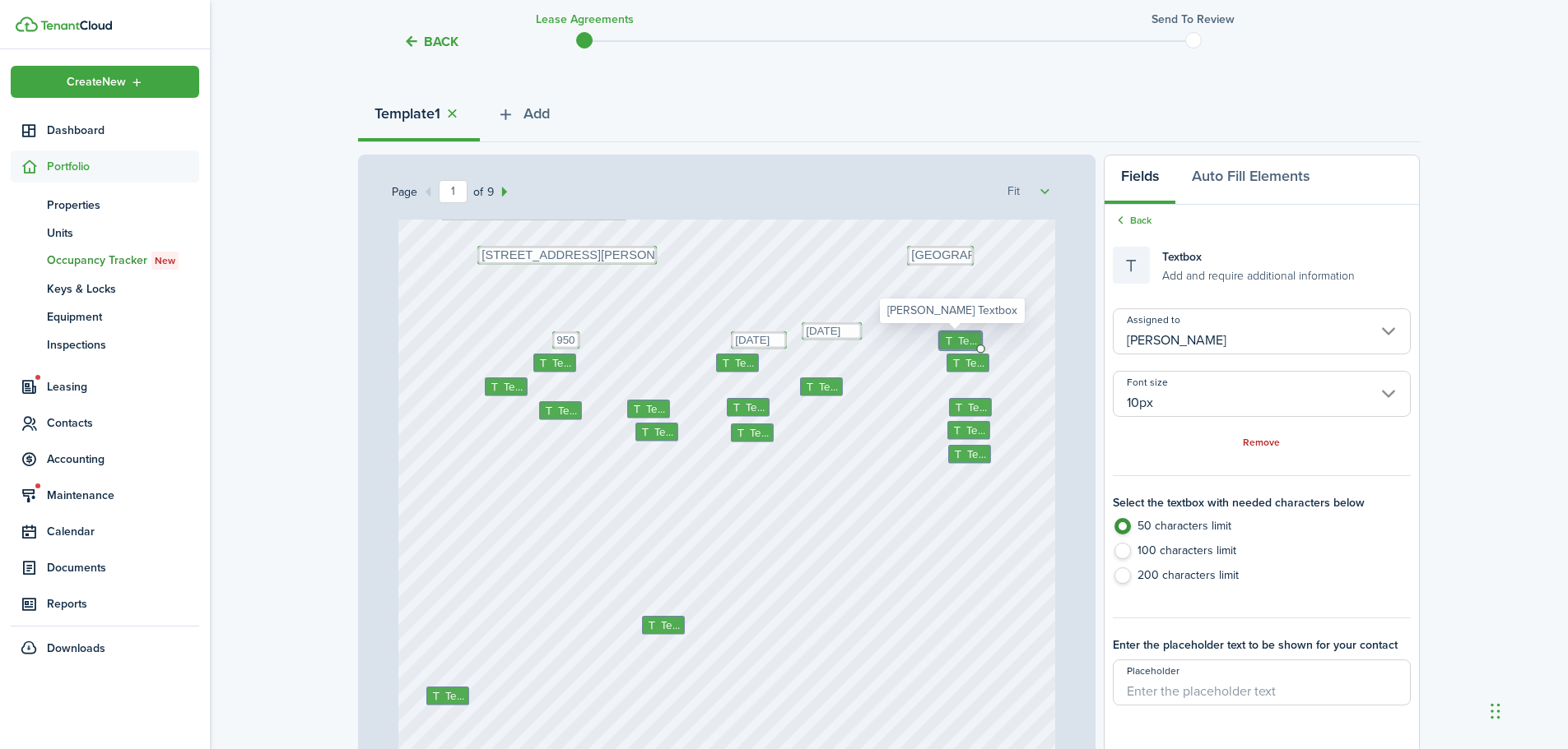
click at [961, 336] on span "Text" at bounding box center [967, 340] width 19 height 17
click at [958, 341] on span "Text" at bounding box center [967, 340] width 19 height 17
click at [948, 341] on icon at bounding box center [950, 341] width 14 height 11
type textarea "383.06"
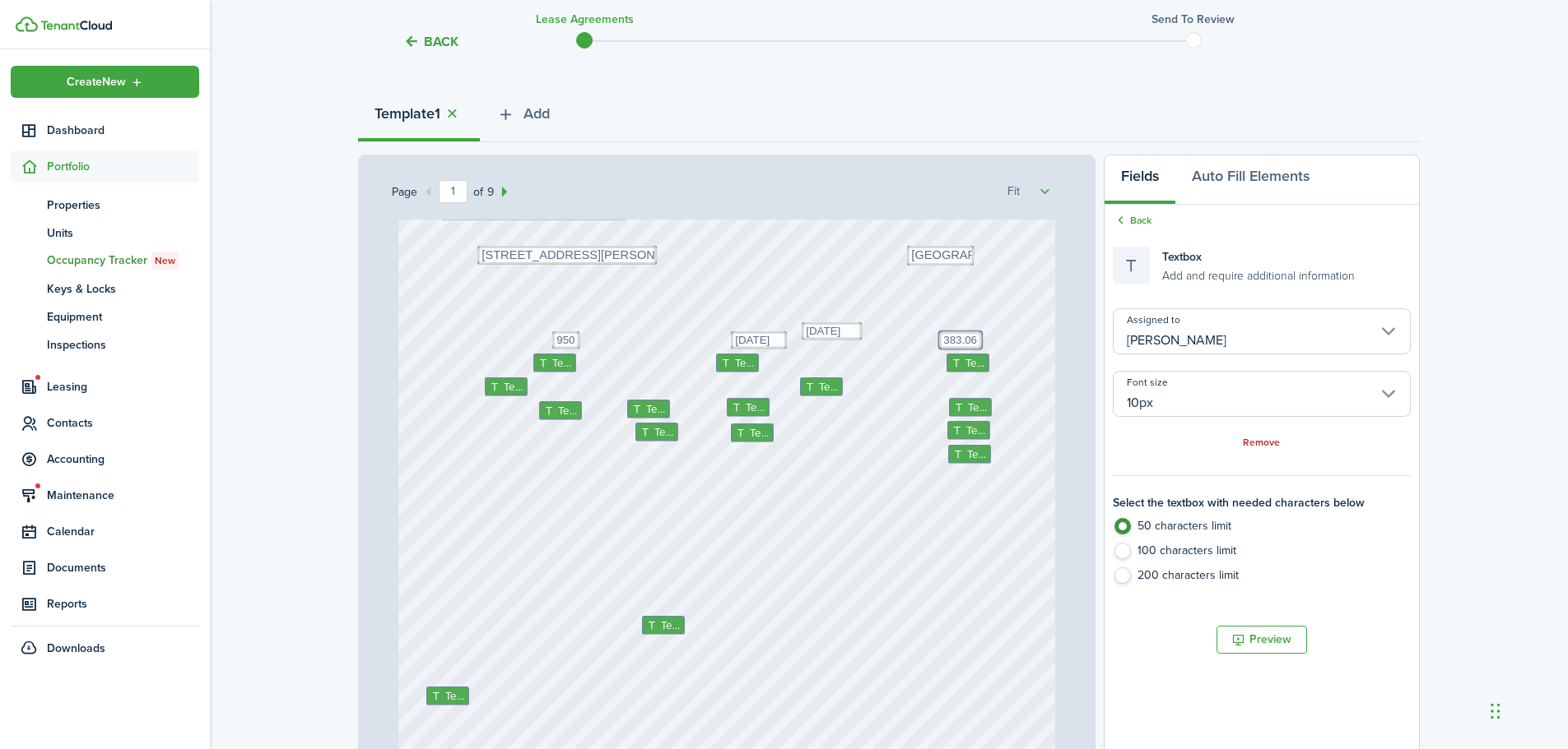
click at [999, 345] on div "Text Text Text Text 383.06 Text Text Text Text Text Text Text Text Text 10/6/20…" at bounding box center [726, 488] width 657 height 866
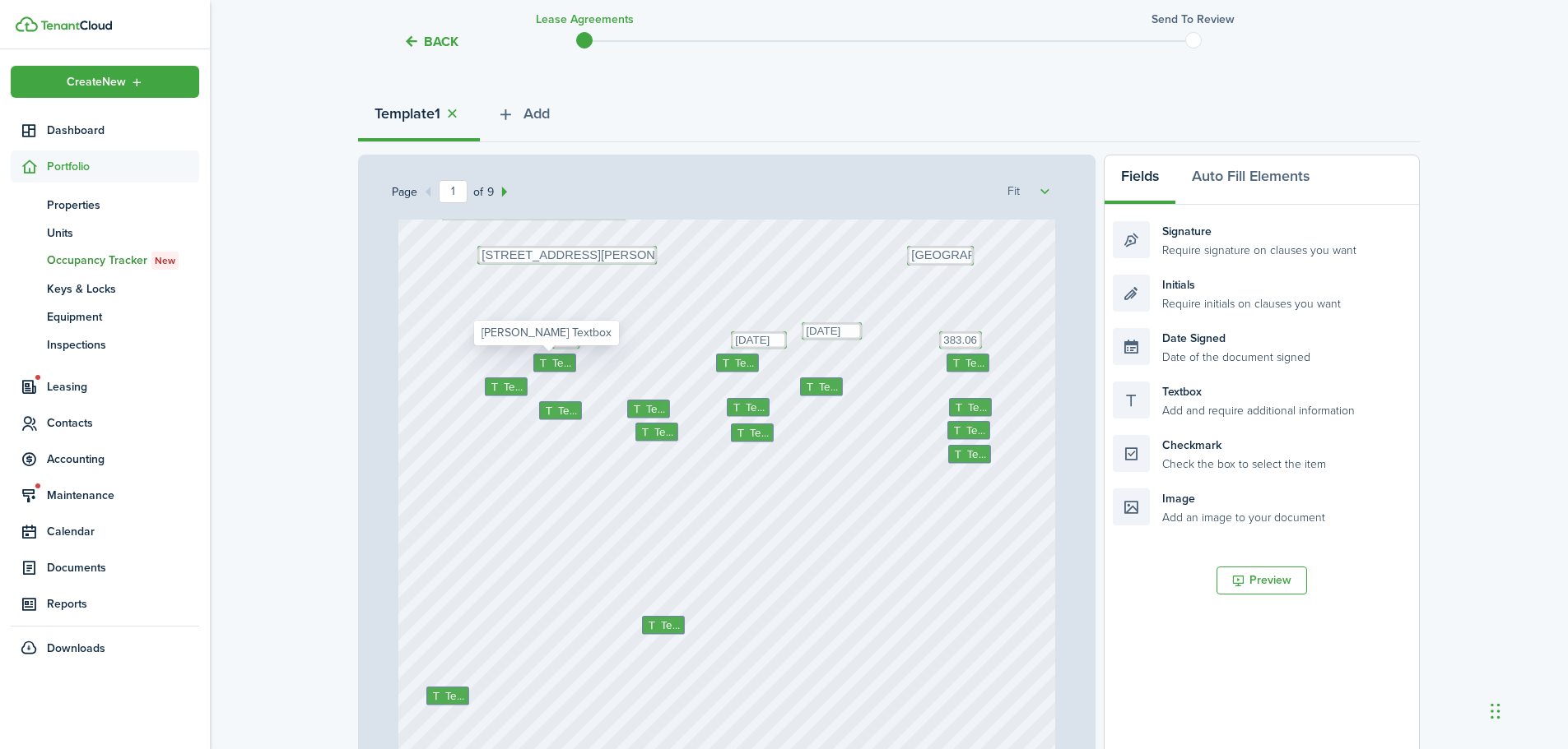
click at [553, 361] on span "Text" at bounding box center [562, 364] width 19 height 17
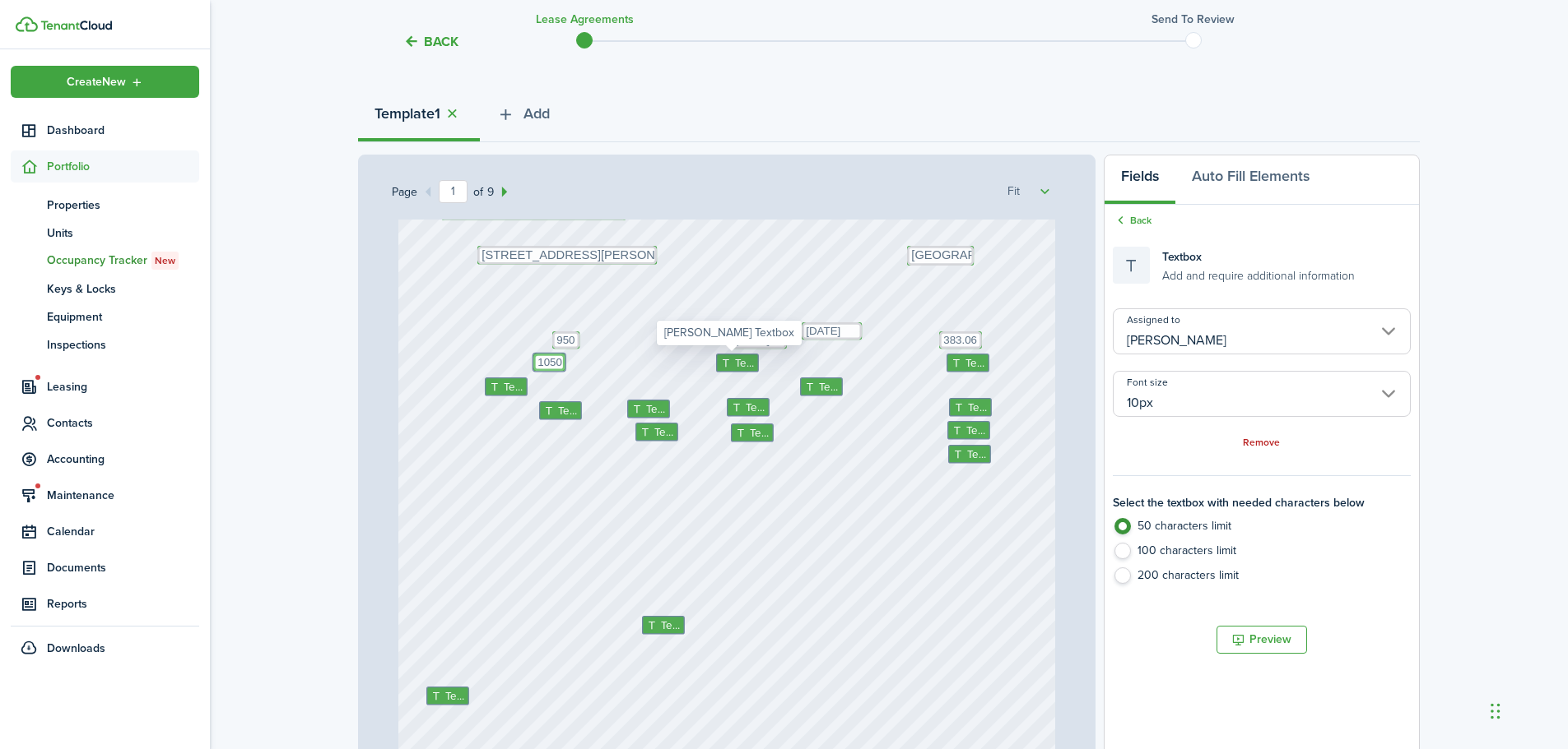
type textarea "1050"
click at [735, 363] on span "Text" at bounding box center [745, 364] width 19 height 17
click at [735, 362] on span "Text" at bounding box center [745, 364] width 19 height 17
type textarea "50"
click at [957, 360] on icon at bounding box center [958, 363] width 14 height 11
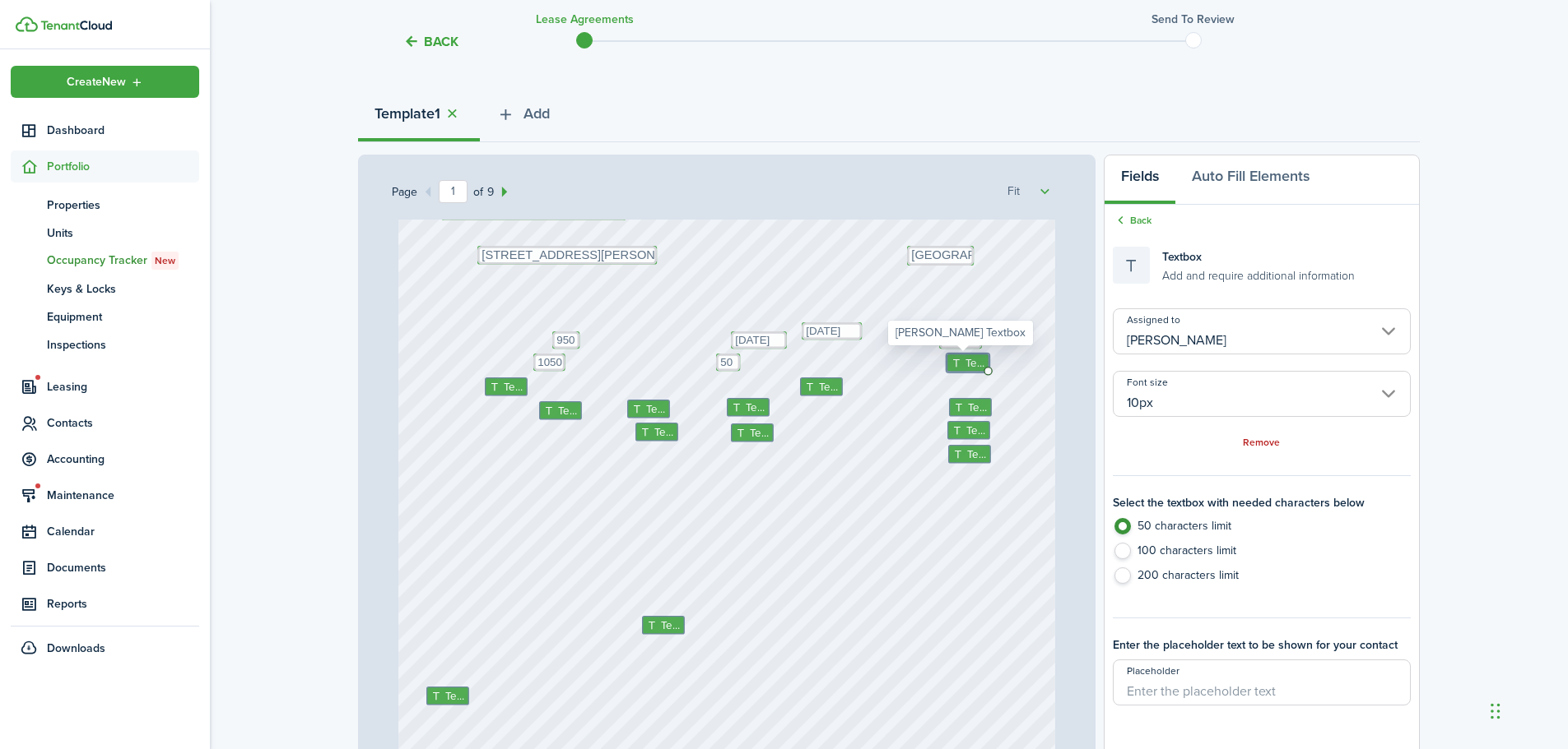
click at [957, 360] on icon at bounding box center [958, 363] width 14 height 11
type textarea "899"
click at [493, 385] on icon at bounding box center [495, 387] width 14 height 11
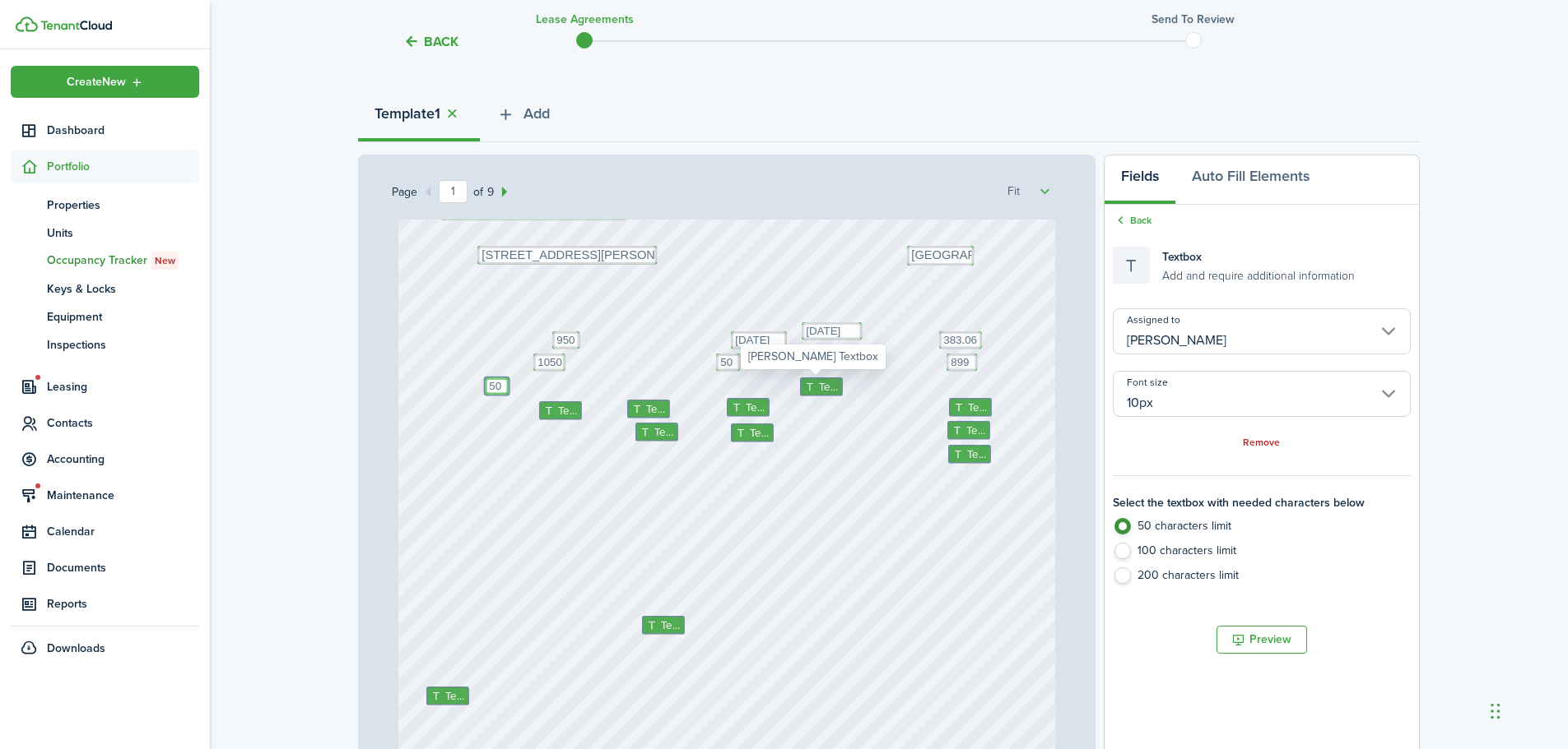
type textarea "50"
click at [820, 385] on span "Text" at bounding box center [827, 386] width 19 height 17
type textarea "5th"
click at [558, 411] on span "Text" at bounding box center [567, 410] width 19 height 17
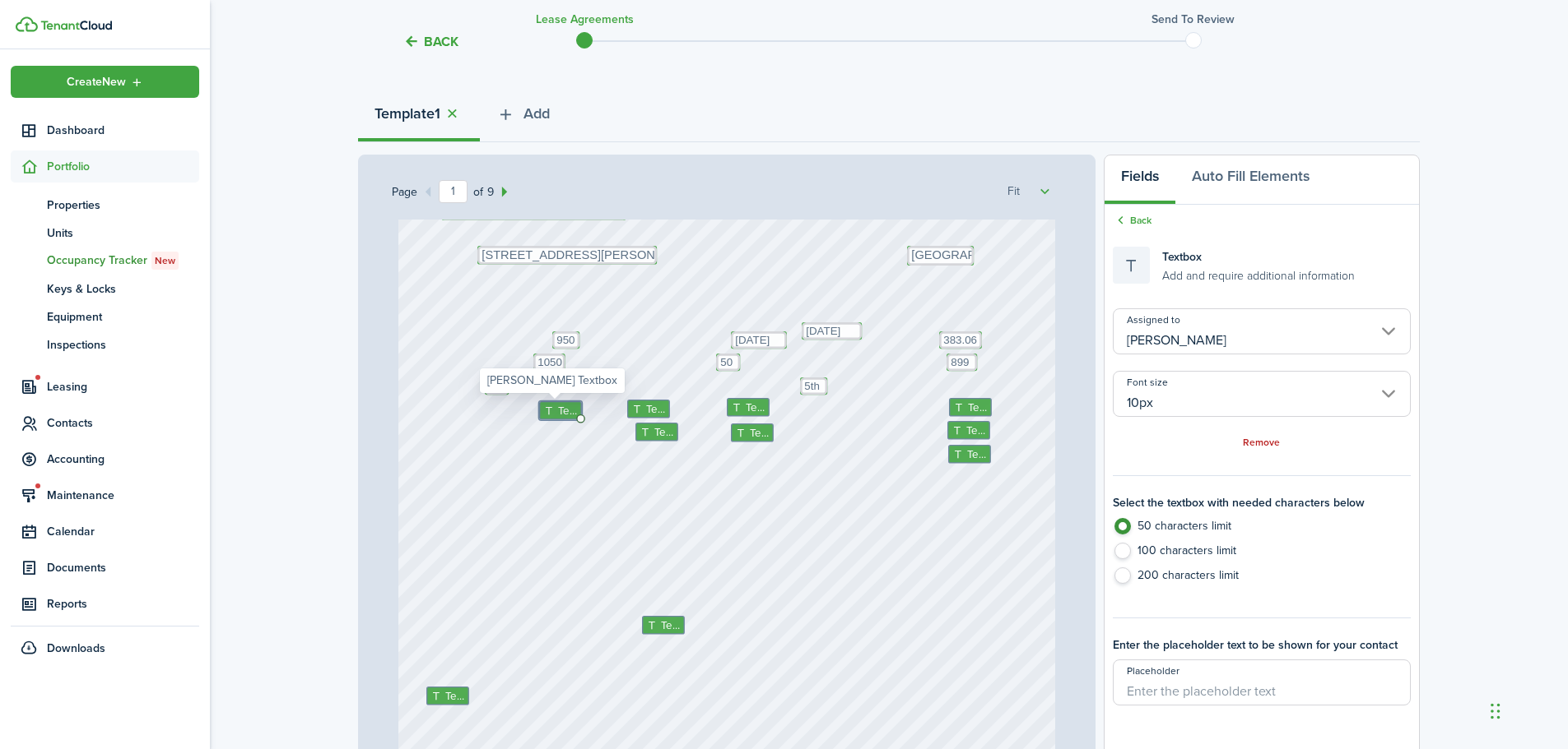
click at [558, 411] on span "Text" at bounding box center [567, 410] width 19 height 17
type textarea "1"
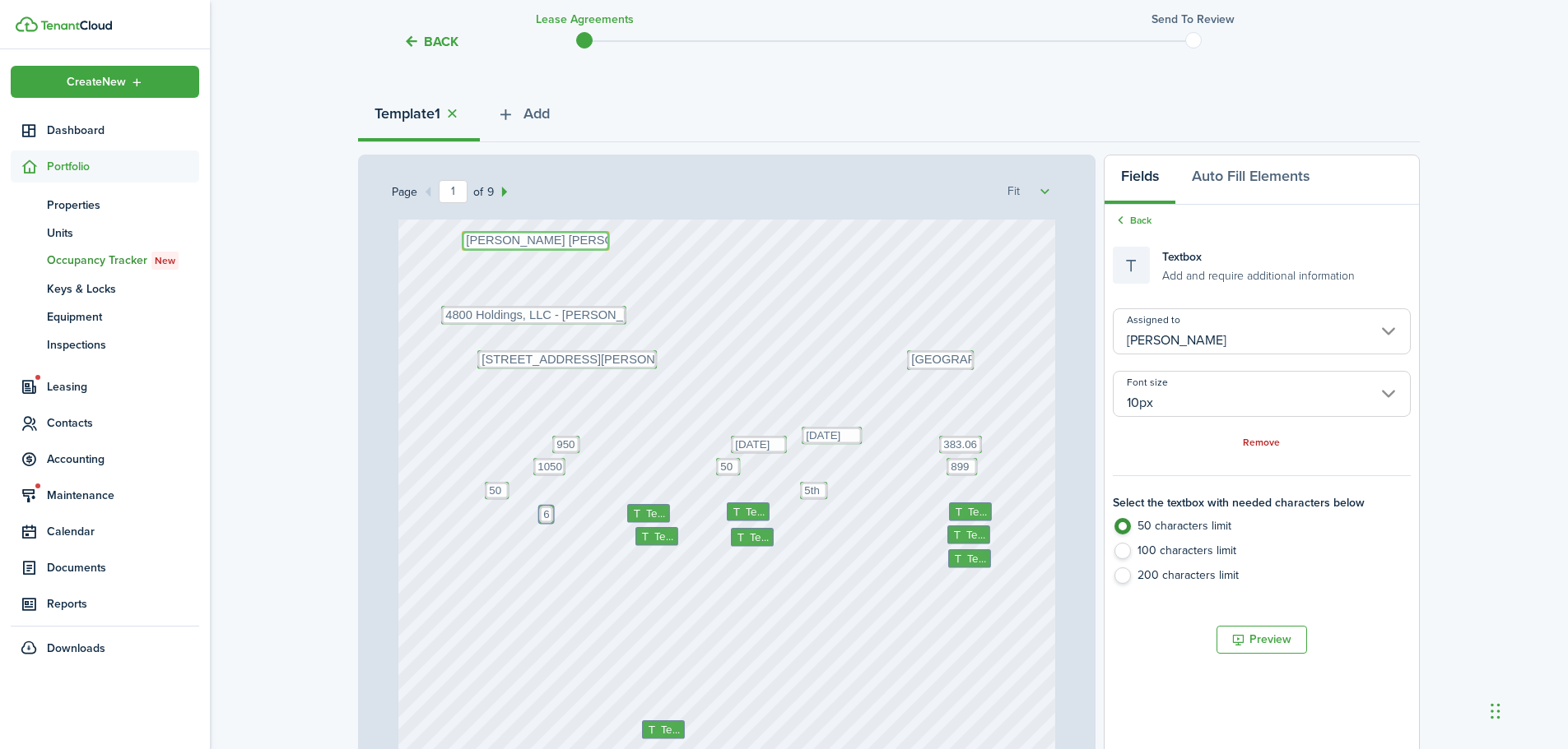
scroll to position [0, 0]
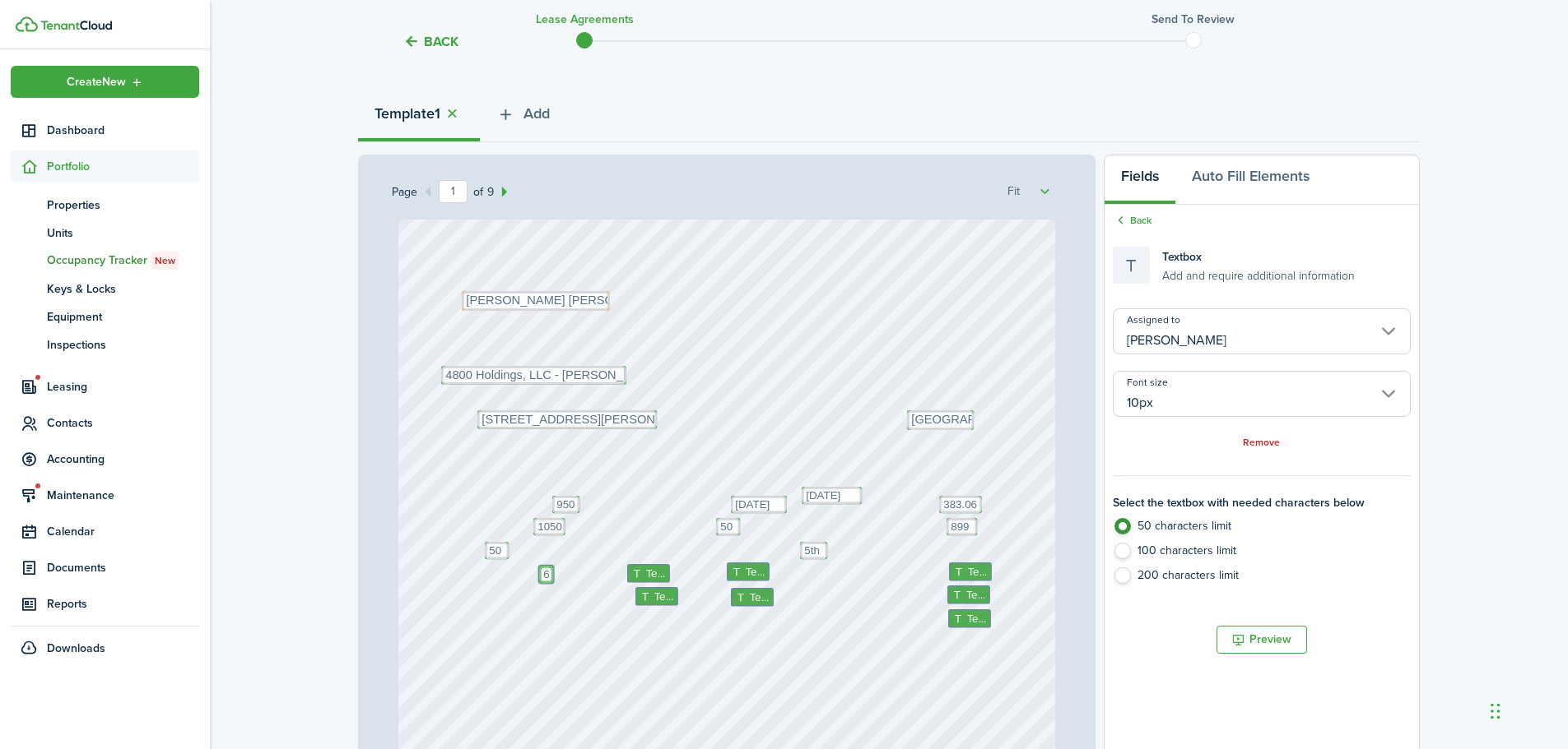
click at [543, 570] on textarea "6" at bounding box center [546, 574] width 14 height 18
type textarea "6"
click at [639, 570] on icon at bounding box center [639, 573] width 14 height 11
type textarea "October"
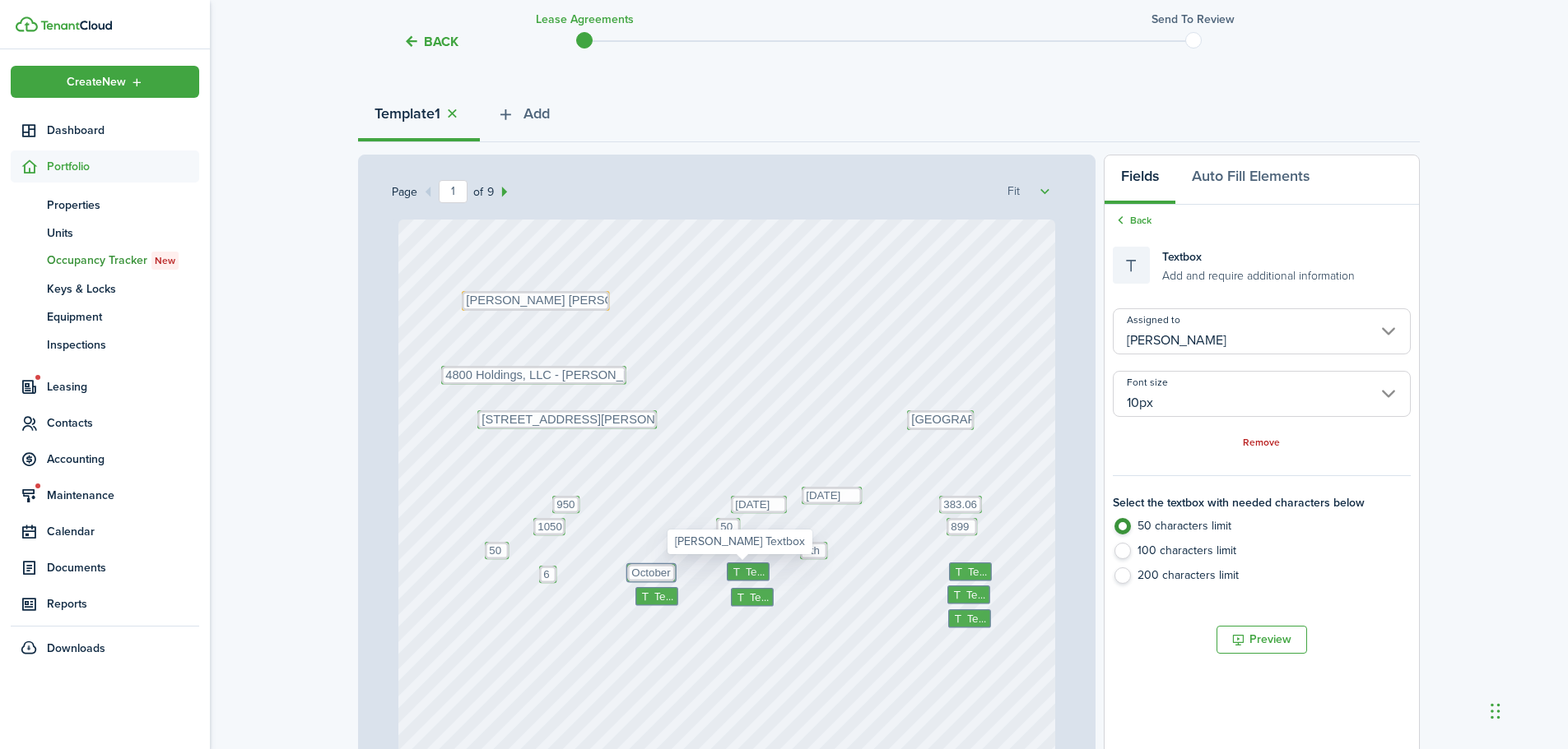
click at [735, 575] on icon at bounding box center [738, 572] width 14 height 11
type textarea "25"
click at [647, 604] on div "Text" at bounding box center [656, 597] width 43 height 19
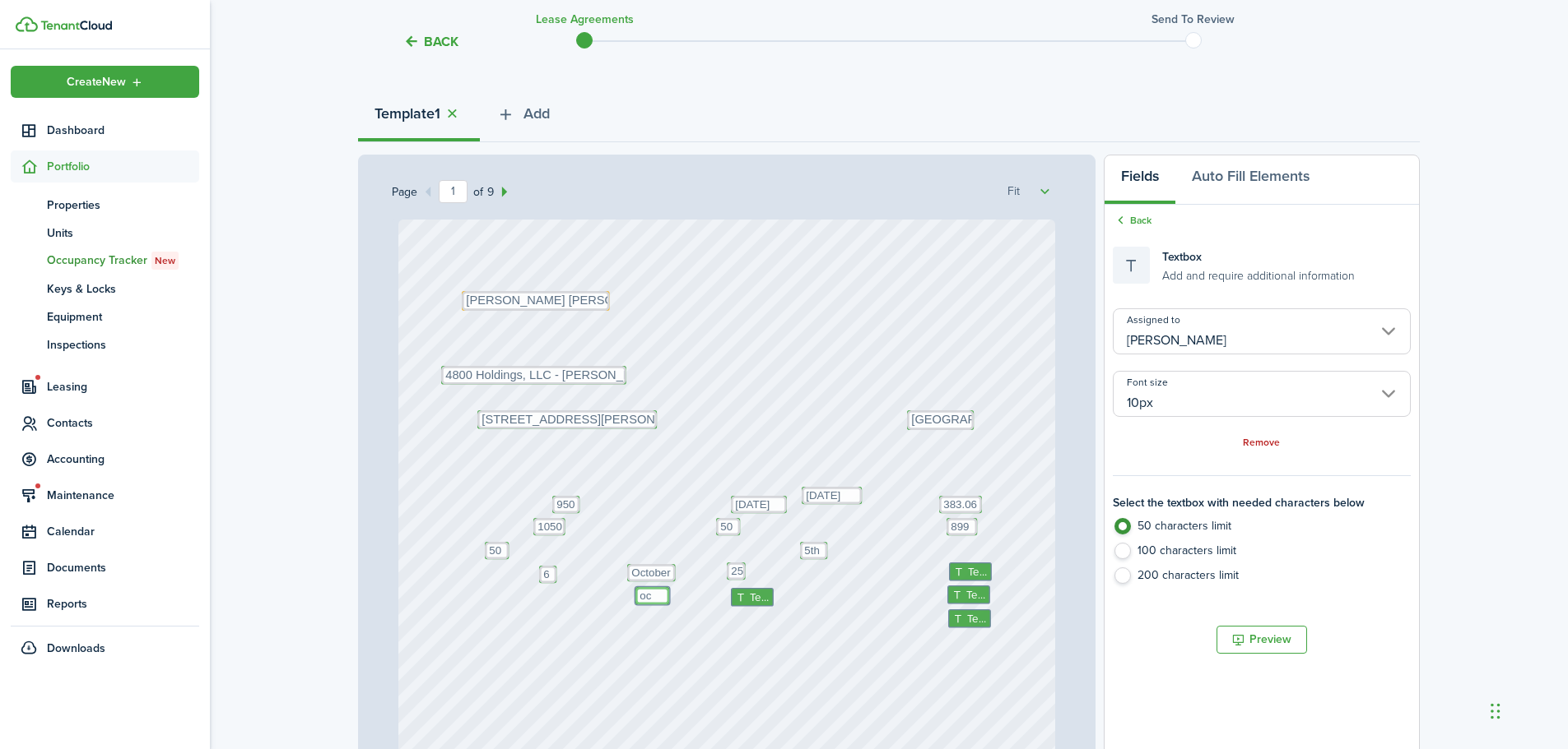
type textarea "o"
type textarea "October"
click at [741, 594] on icon at bounding box center [742, 597] width 14 height 11
type textarea "26"
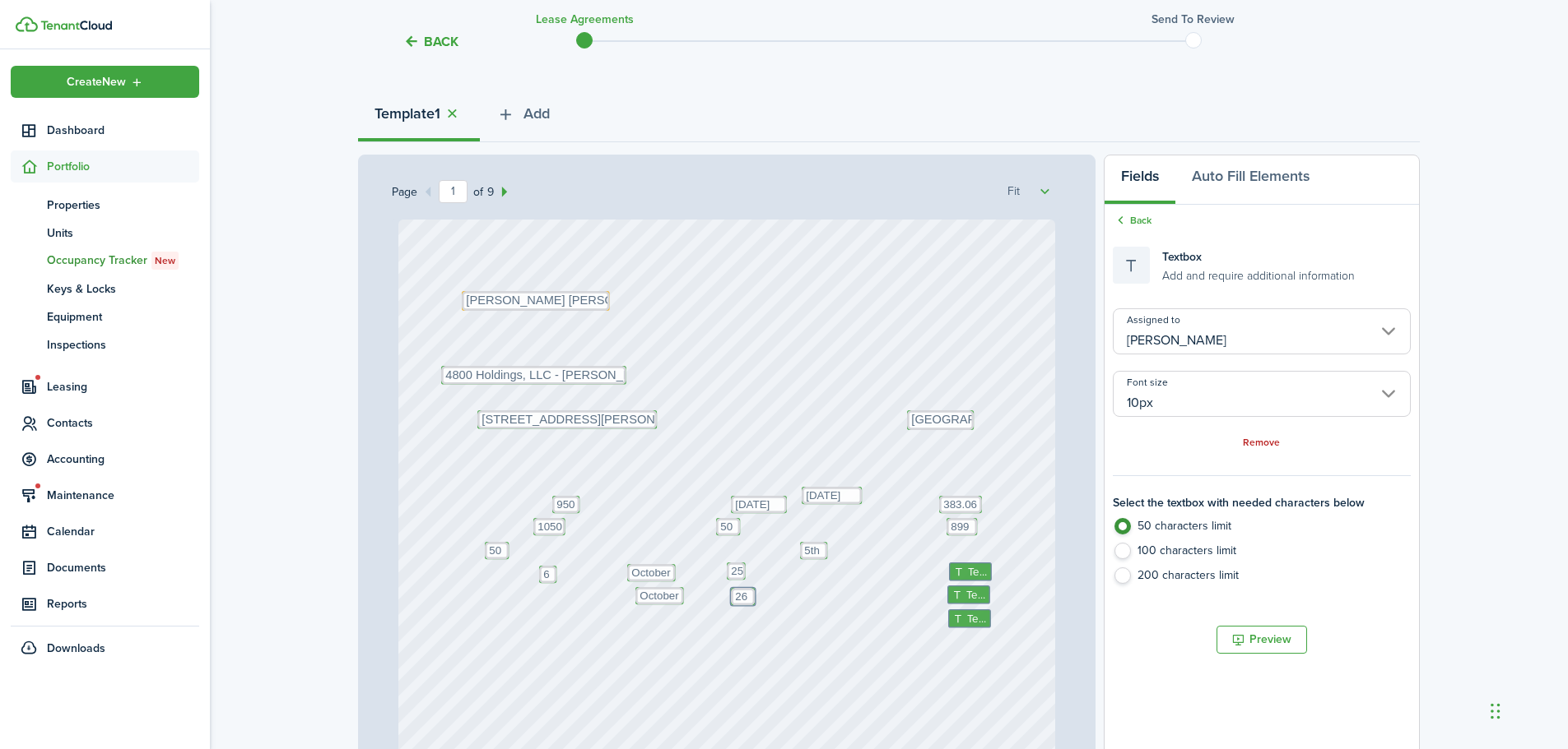
click at [747, 643] on div "Text Text October Text 26 Text 383.06 Text 50 Text 50 Text 5th Text Text Text O…" at bounding box center [726, 652] width 657 height 866
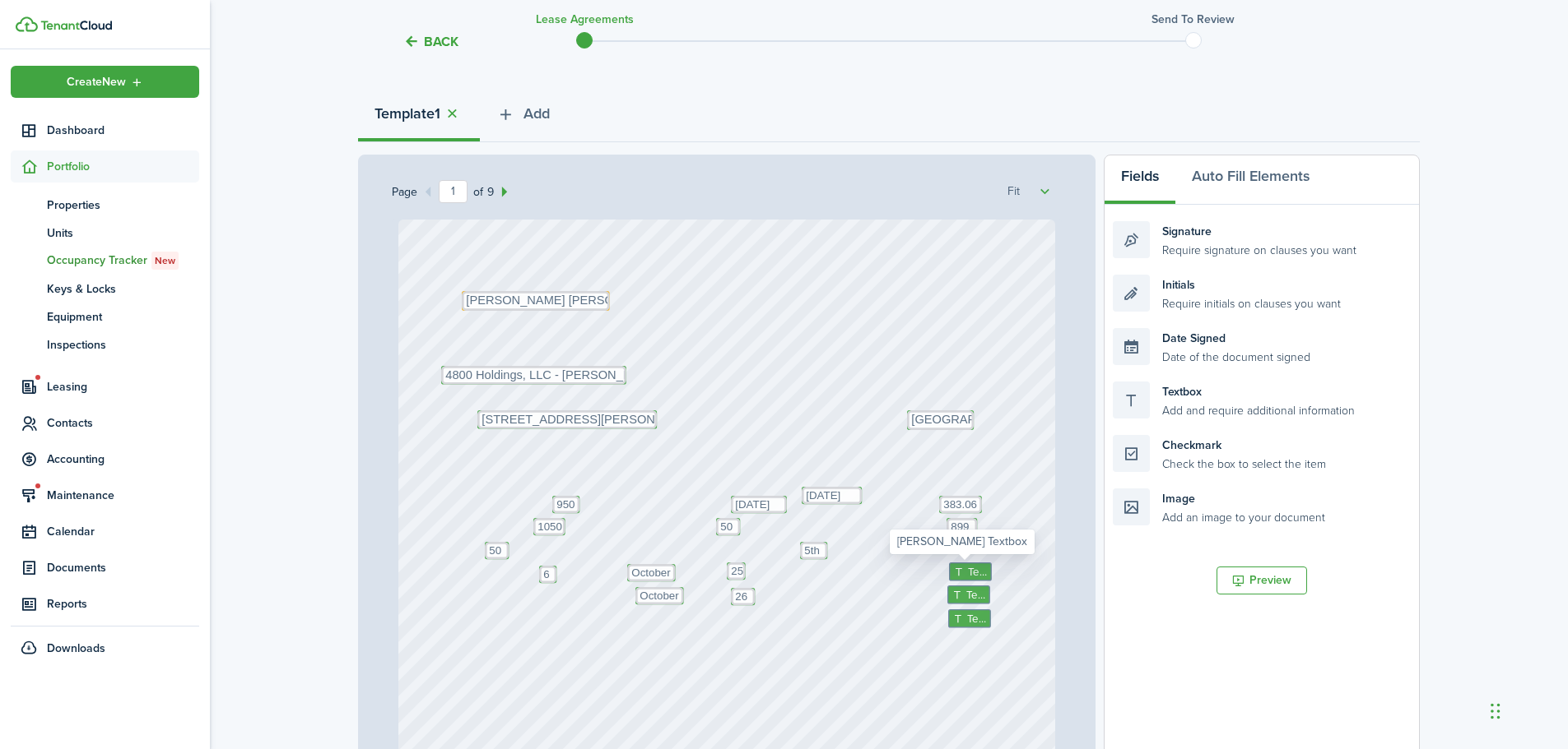
click at [967, 572] on span "Text" at bounding box center [977, 573] width 19 height 17
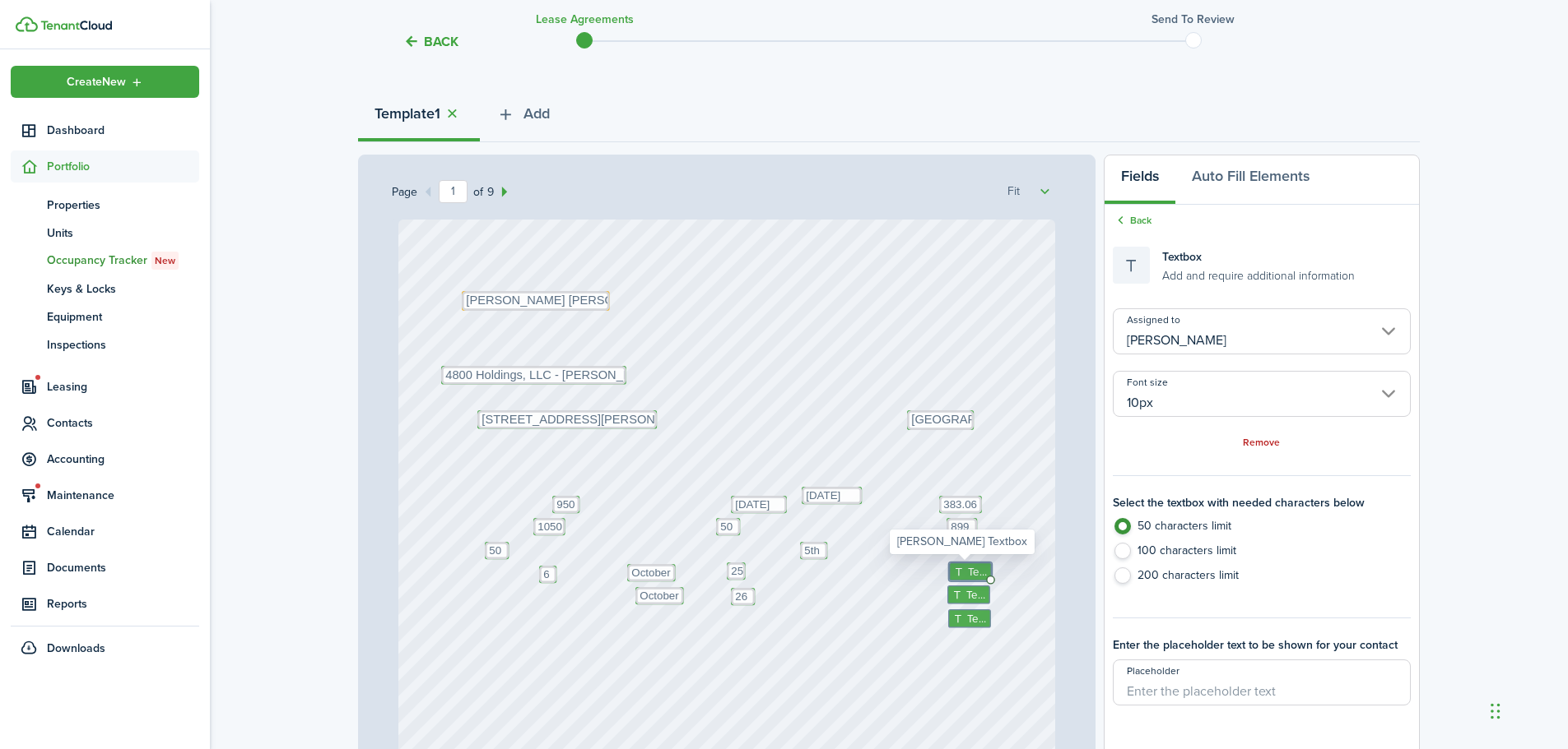
click at [967, 572] on span "Text" at bounding box center [977, 573] width 19 height 17
type textarea "950"
click at [1006, 565] on div "Text Text October Text 26 Text 383.06 Text 50 Text 50 Text 5th Text Text Text O…" at bounding box center [726, 652] width 657 height 866
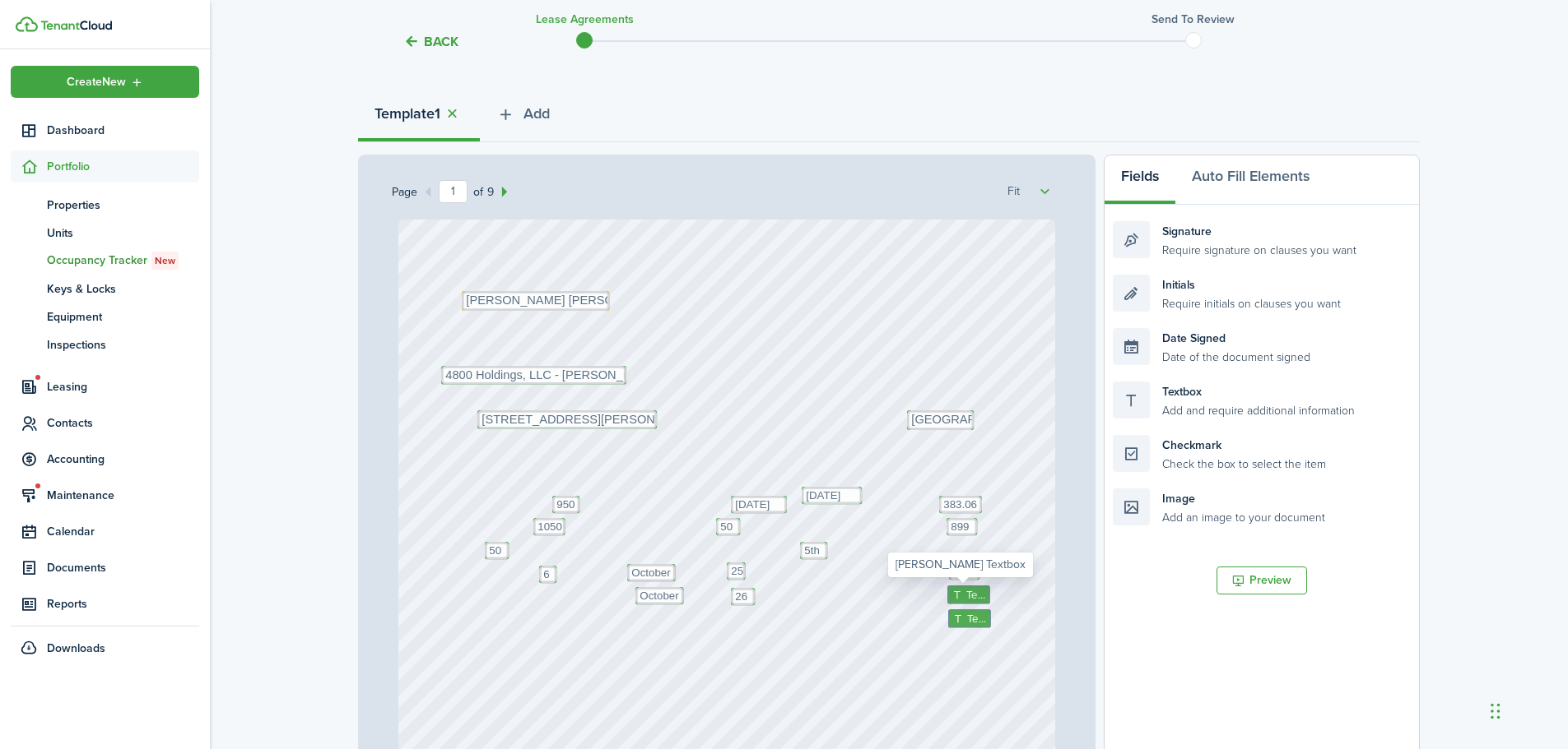
click at [966, 596] on span "Text" at bounding box center [976, 594] width 19 height 17
click at [967, 616] on span "Text" at bounding box center [977, 618] width 19 height 17
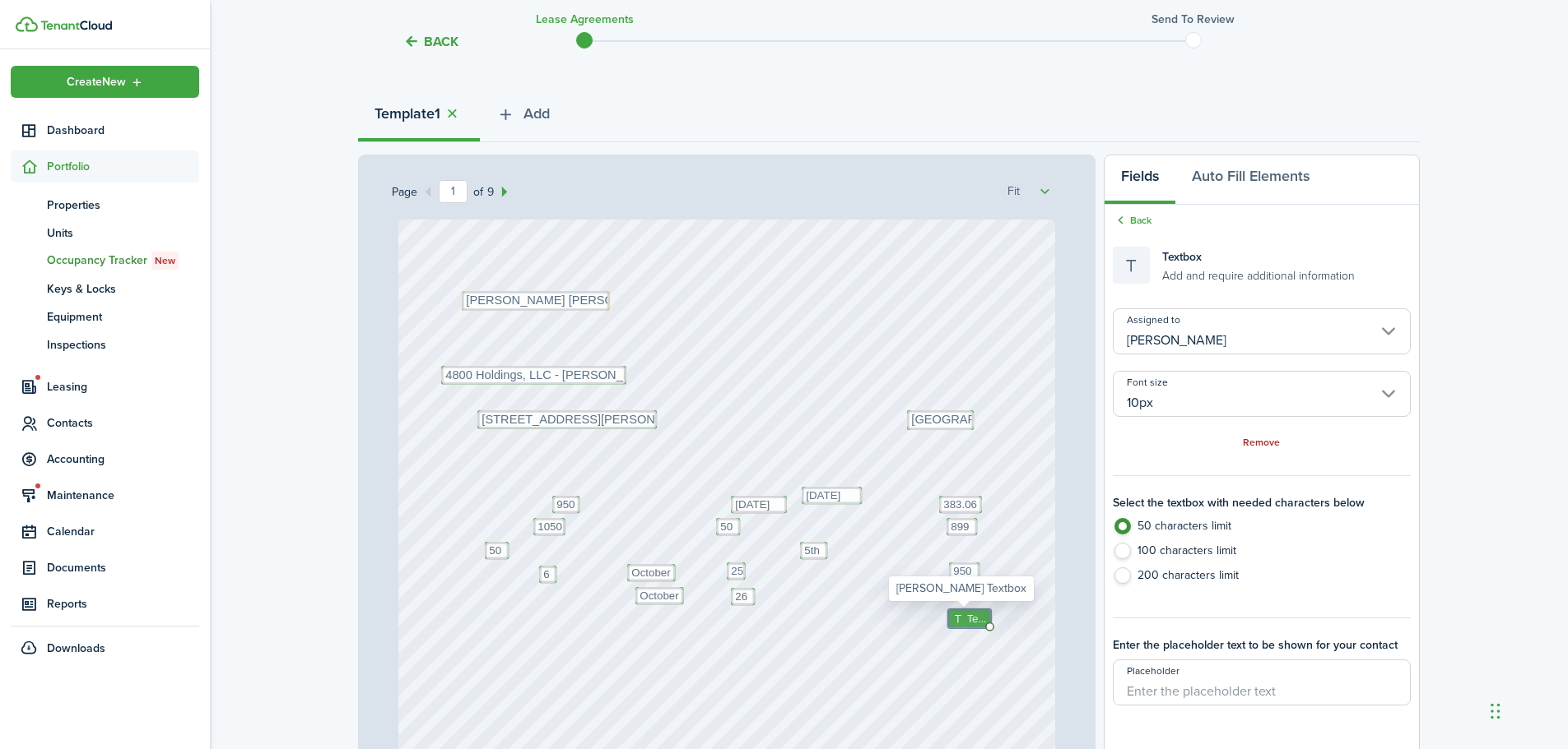
click at [967, 616] on span "Text" at bounding box center [977, 618] width 19 height 17
type textarea "1333.06"
click at [933, 649] on div "Text October Text 26 Text 383.06 Text 50 Text 50 Text 5th Text 1333.06 Text Tex…" at bounding box center [726, 652] width 657 height 866
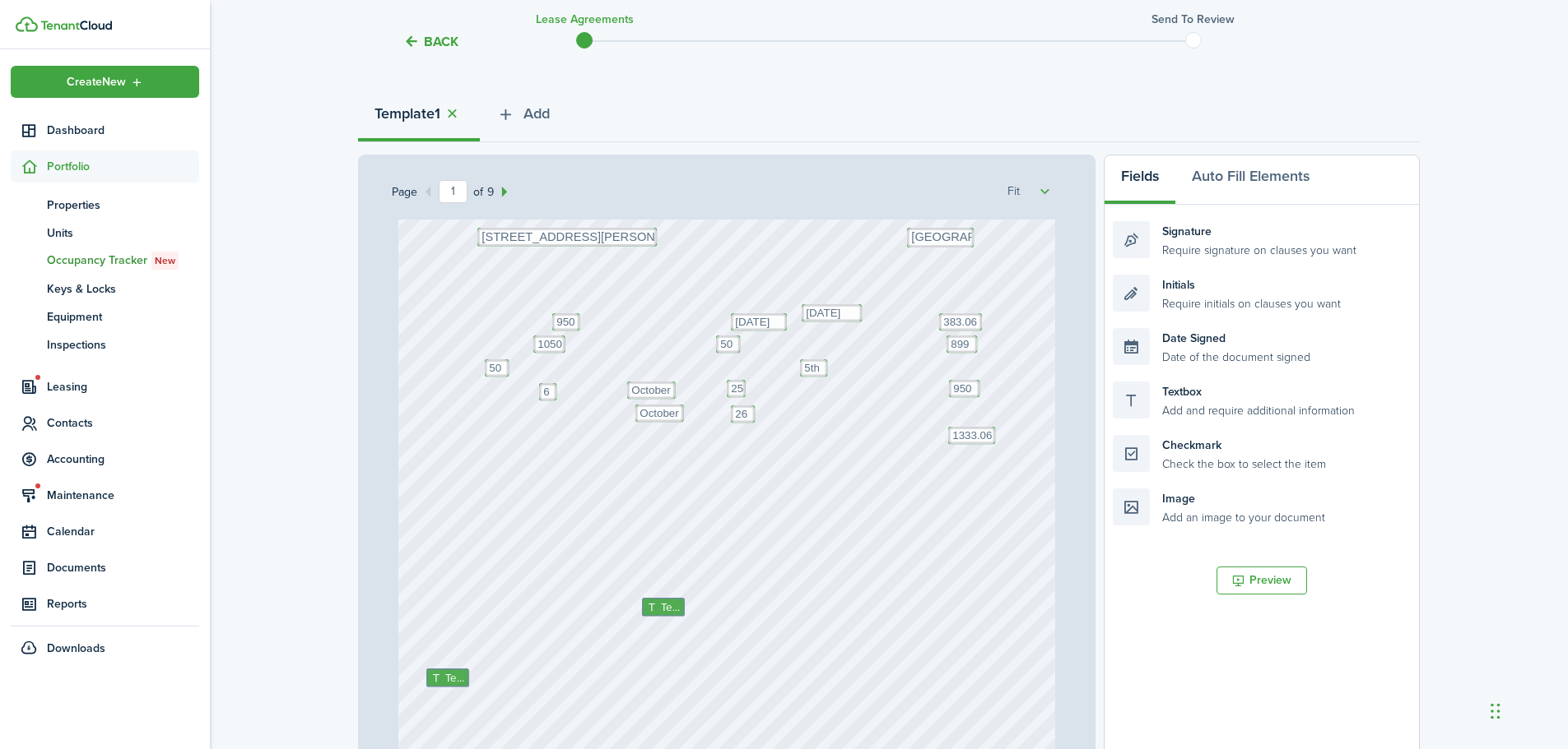
scroll to position [247, 0]
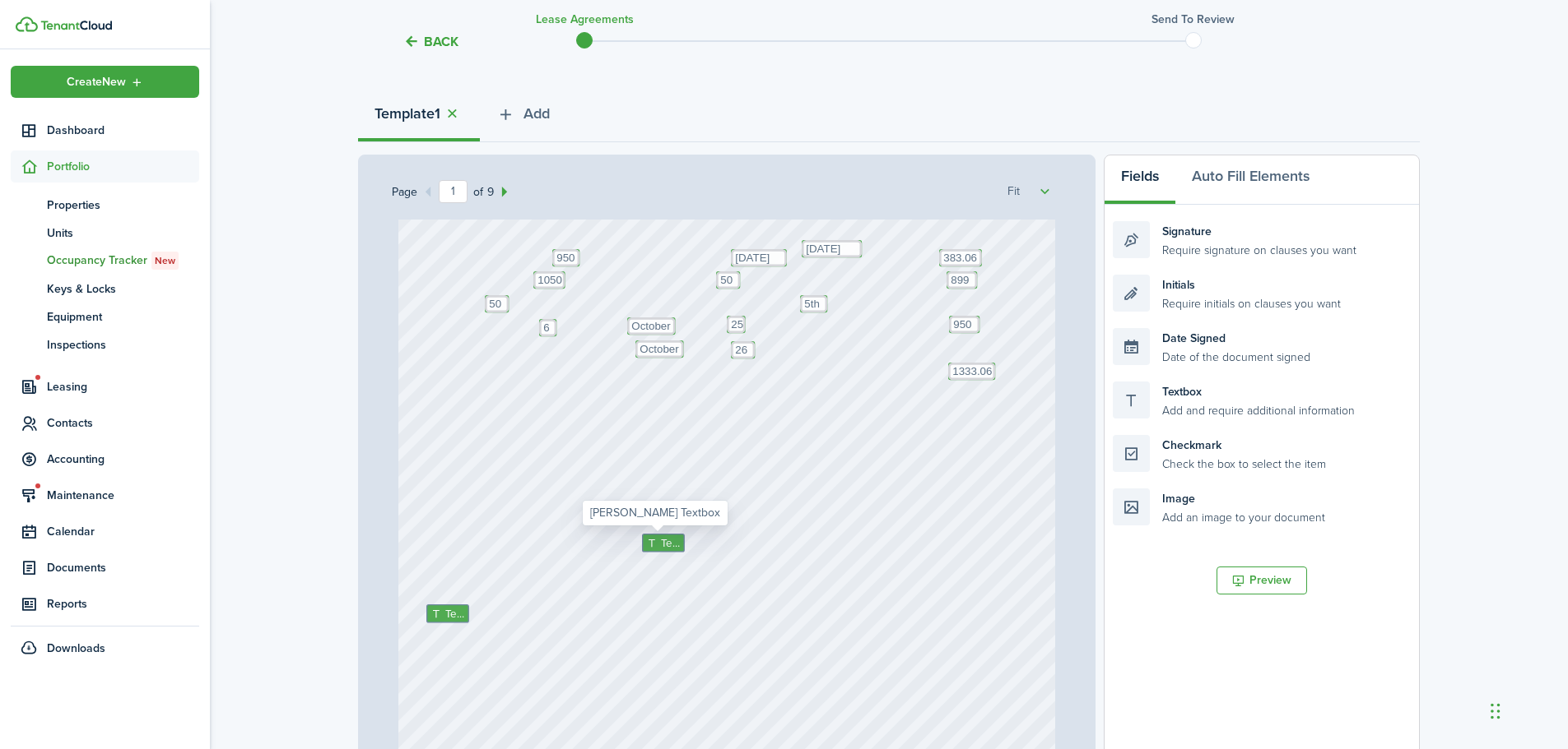
click at [661, 550] on span "Text" at bounding box center [670, 543] width 19 height 17
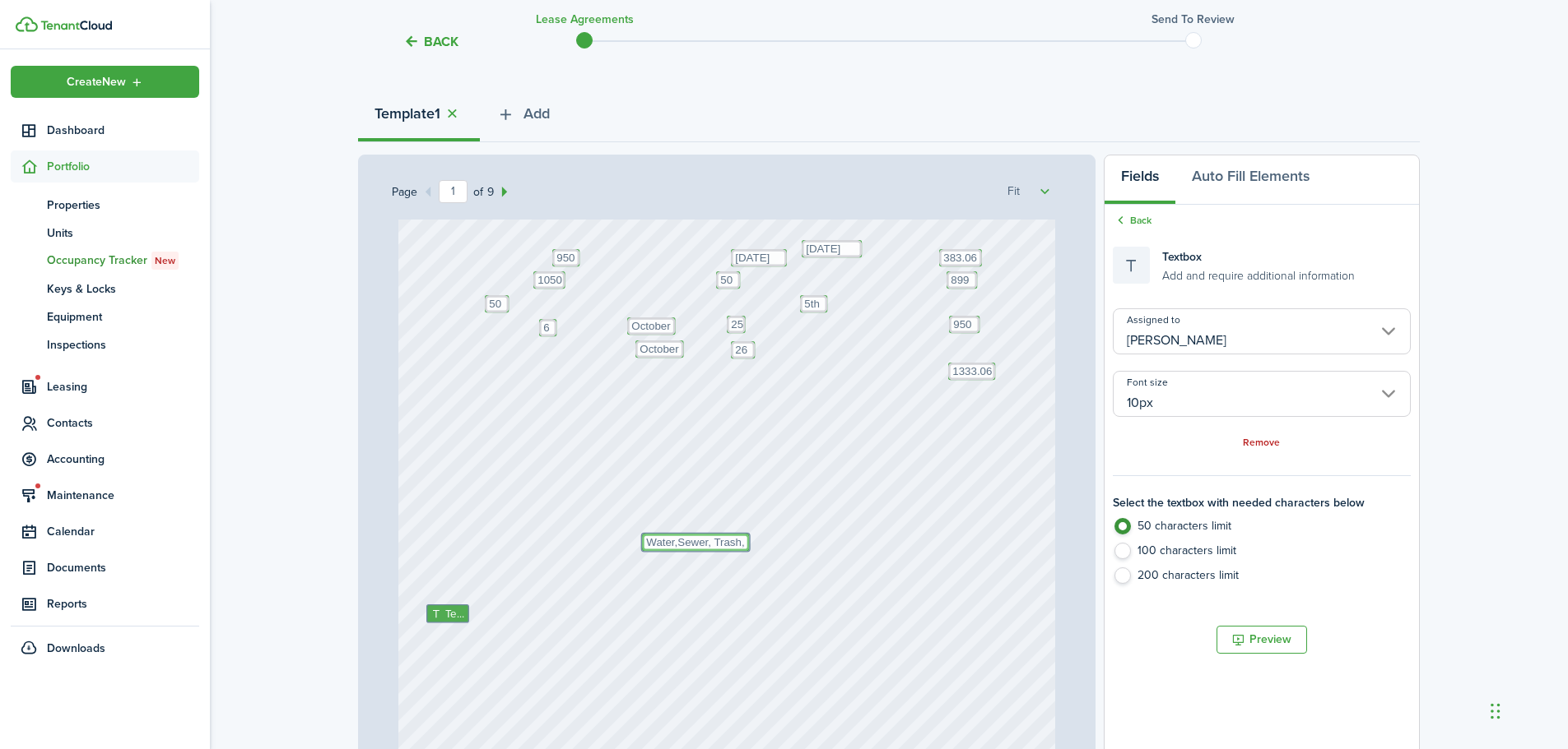
click at [735, 543] on textarea "Water,Sewer, Trash," at bounding box center [696, 543] width 107 height 18
type textarea "Water,Sewer, Trash, and Enbridge Gas in our name"
click at [1124, 545] on label "100 characters limit" at bounding box center [1261, 555] width 298 height 25
radio input "false"
radio input "true"
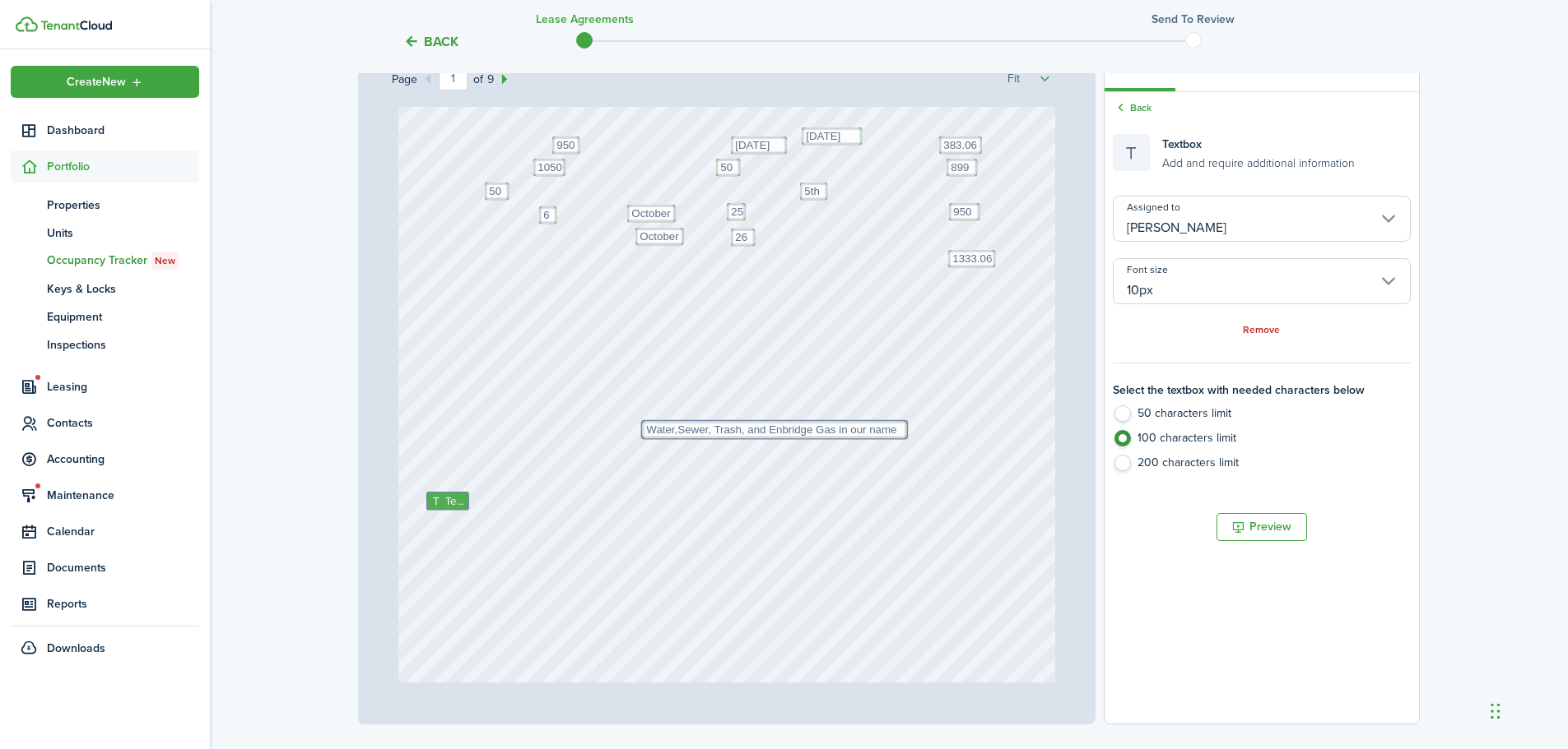
scroll to position [400, 0]
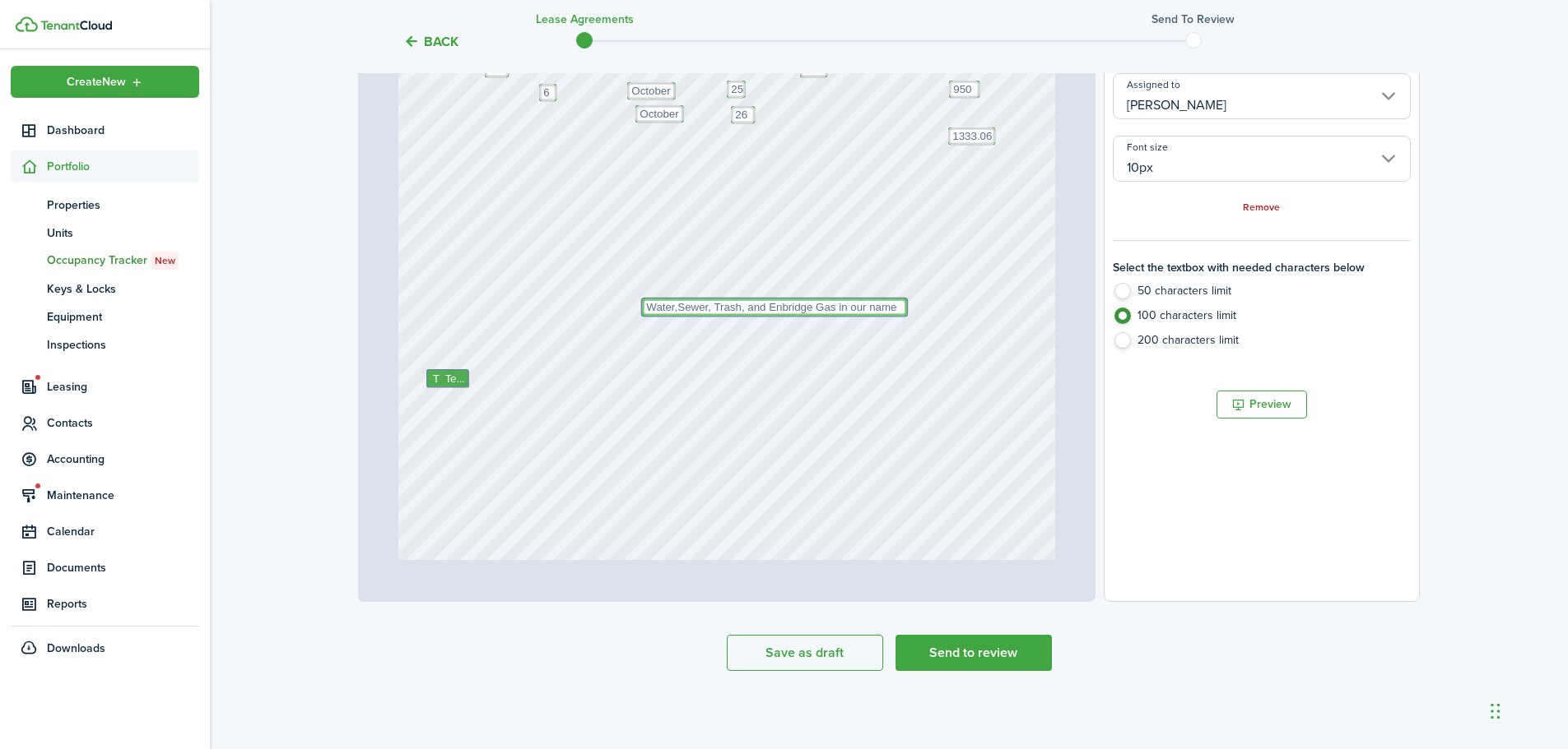
click at [891, 314] on textarea "Water,Sewer, Trash, and Enbridge Gas in our name" at bounding box center [775, 307] width 265 height 18
drag, startPoint x: 891, startPoint y: 310, endPoint x: 904, endPoint y: 310, distance: 13.0
click at [907, 303] on textarea "Water,Sewer, Trash, and Enbridge Gas in our name" at bounding box center [788, 306] width 265 height 18
type textarea "Water,Sewer, Trash, and Enbridge Gas will be added in addition to the rent."
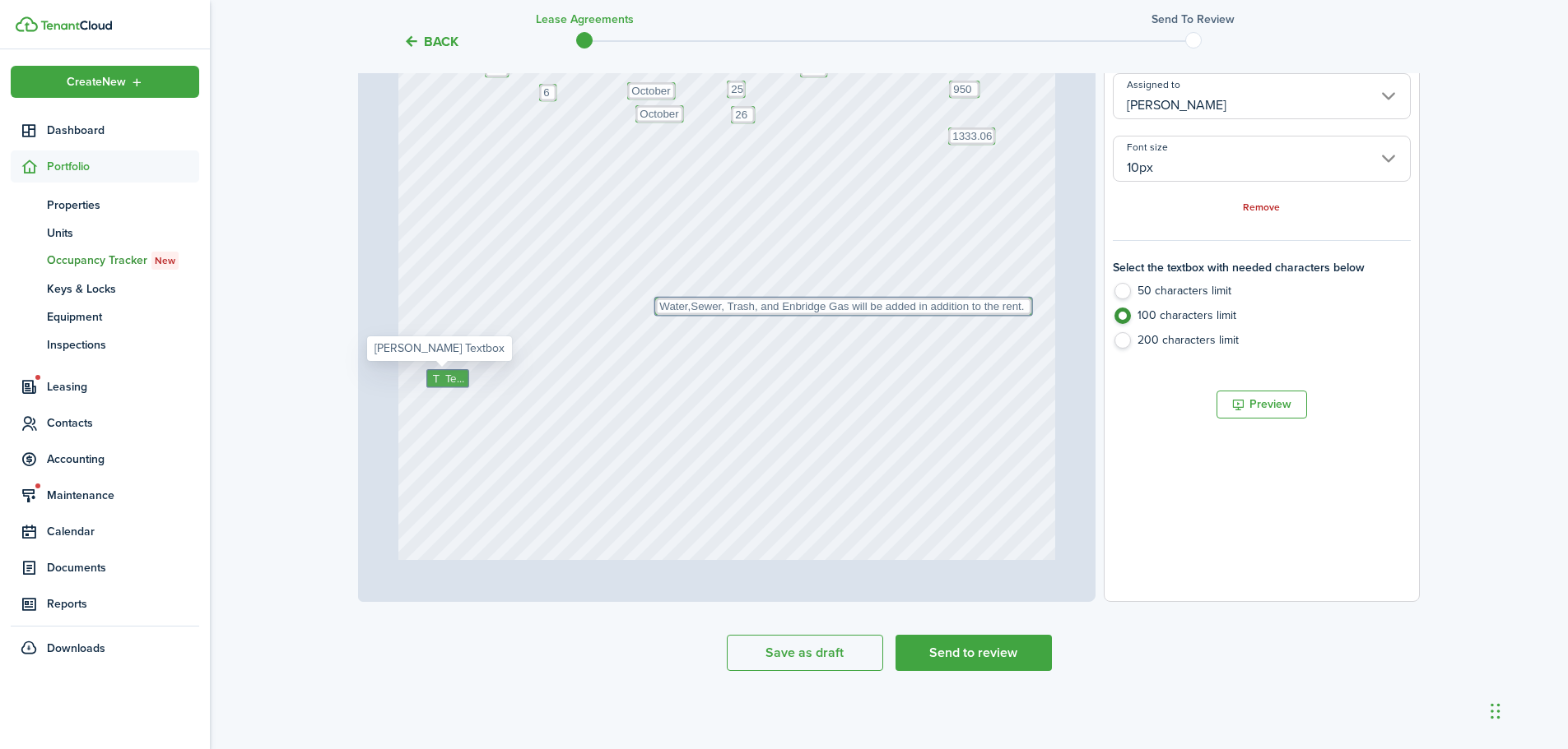
click at [431, 378] on icon at bounding box center [437, 378] width 14 height 11
radio input "true"
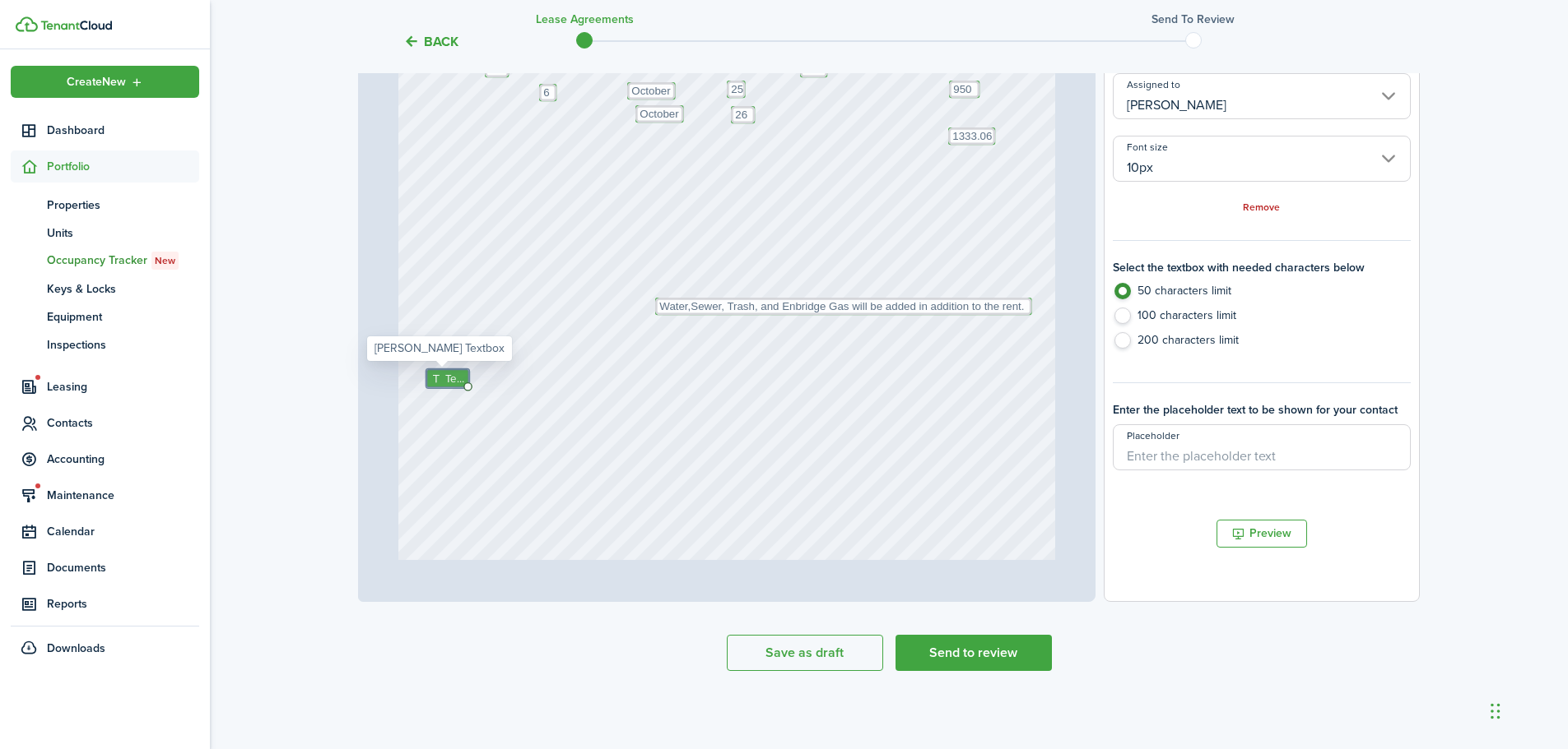
click at [431, 378] on icon at bounding box center [437, 378] width 14 height 11
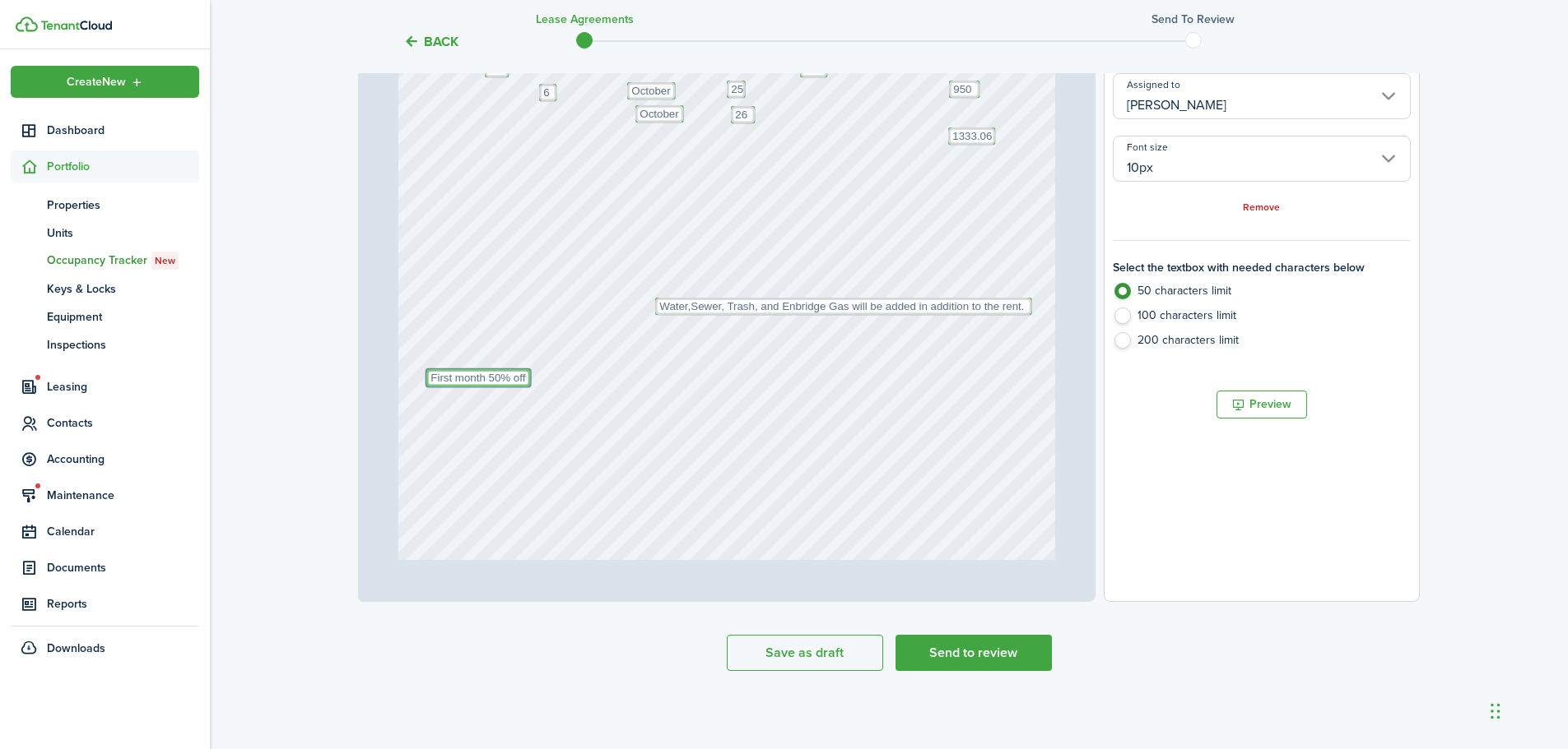
type textarea "First month 50% off"
click at [643, 410] on div "Text October Text 26 Text 383.06 Text 50 Text 50 Text 5th Text 1333.06 Text Fir…" at bounding box center [726, 170] width 657 height 866
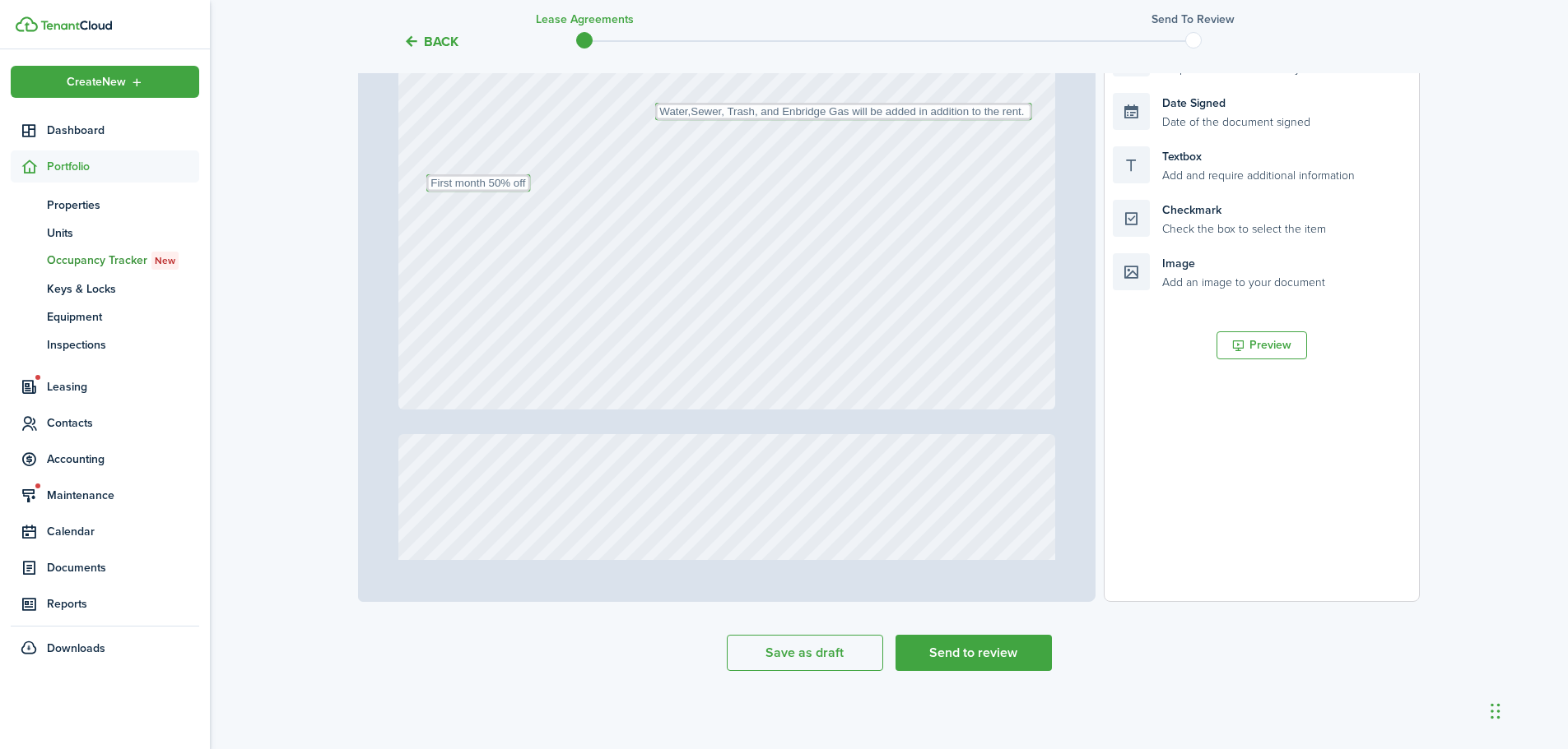
scroll to position [493, 0]
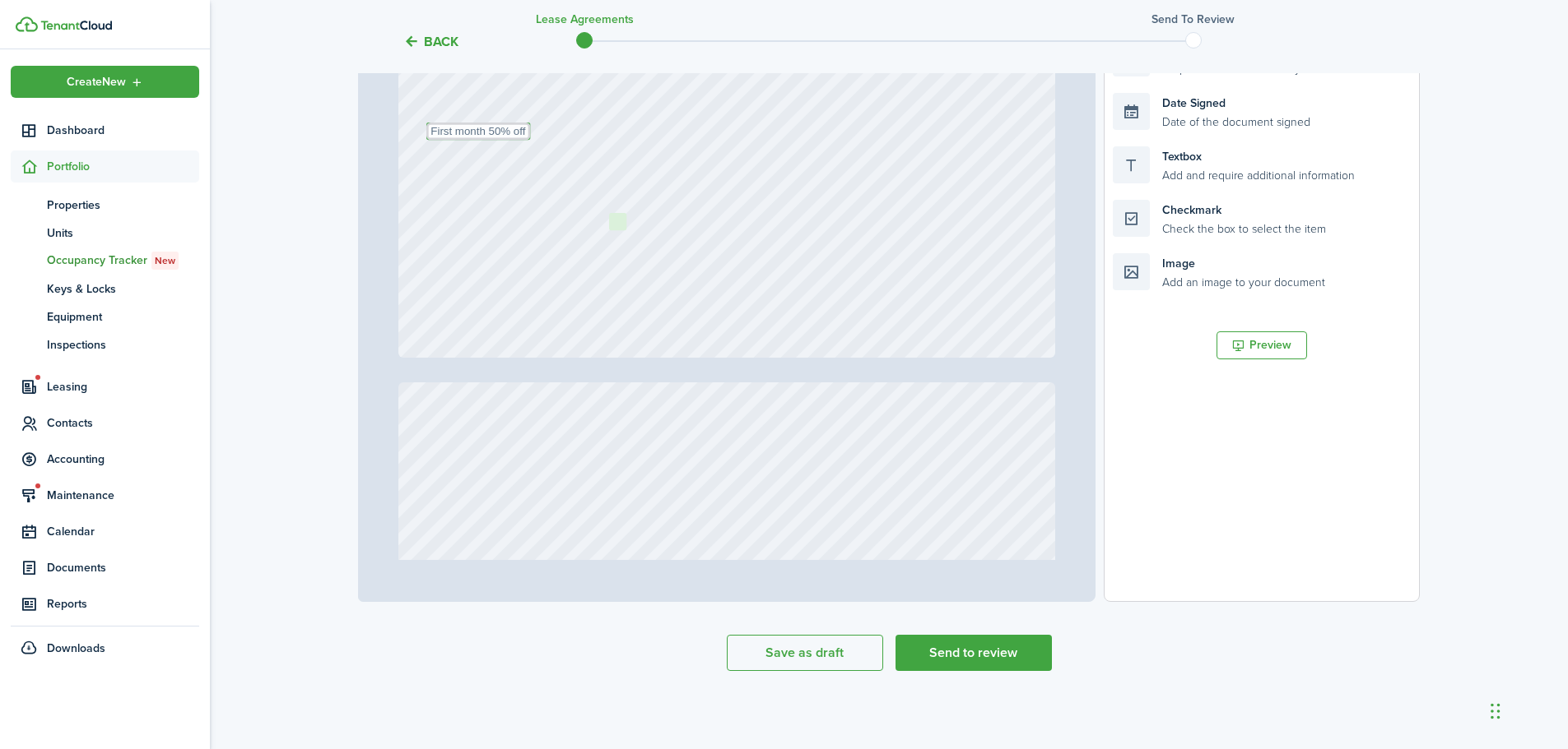
drag, startPoint x: 1200, startPoint y: 224, endPoint x: 697, endPoint y: 237, distance: 503.2
click at [697, 237] on div "Page 1 of 9 50% 75% 100% 150% 200% Fit Text October Text 26 Text 383.06 Text 50…" at bounding box center [888, 261] width 1061 height 683
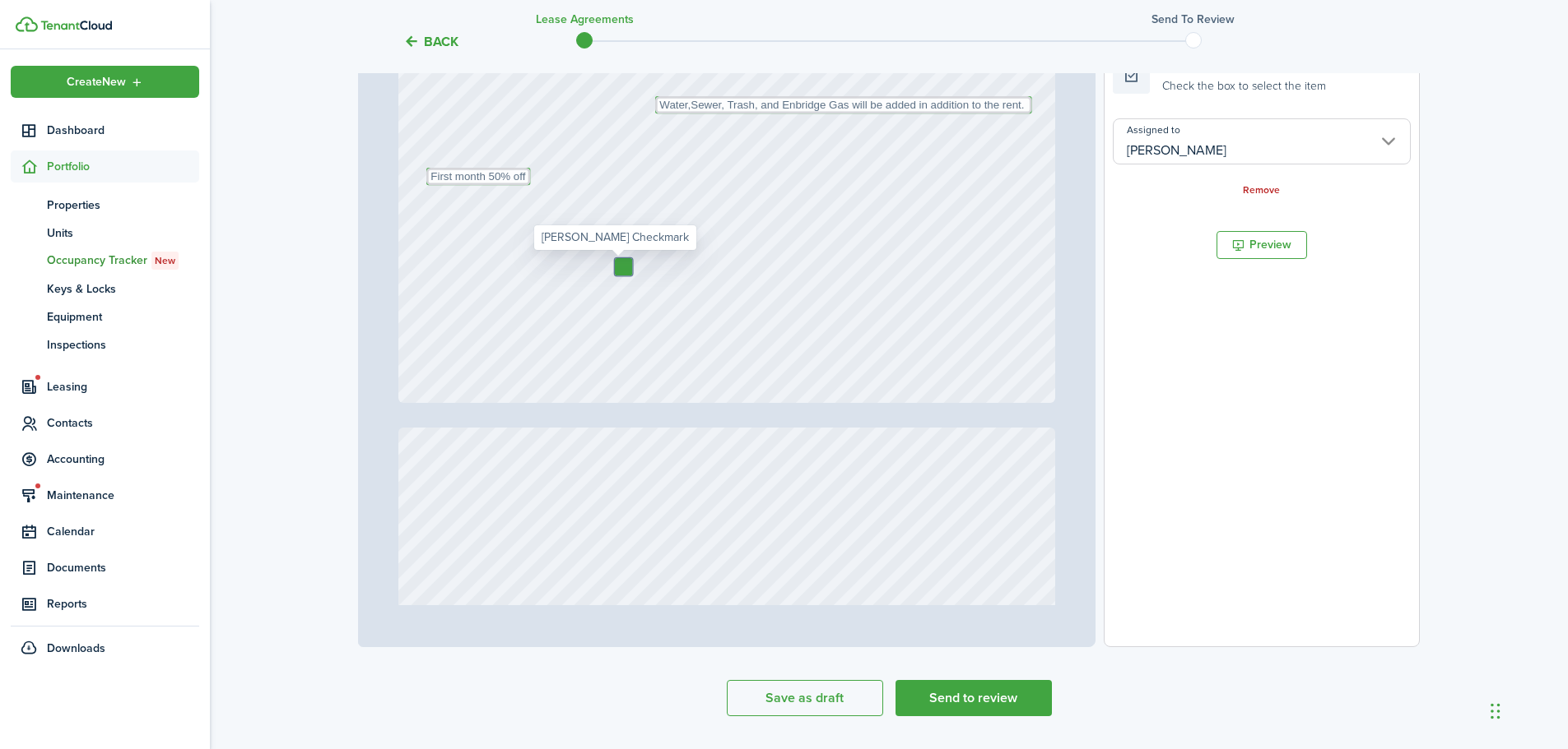
scroll to position [153, 0]
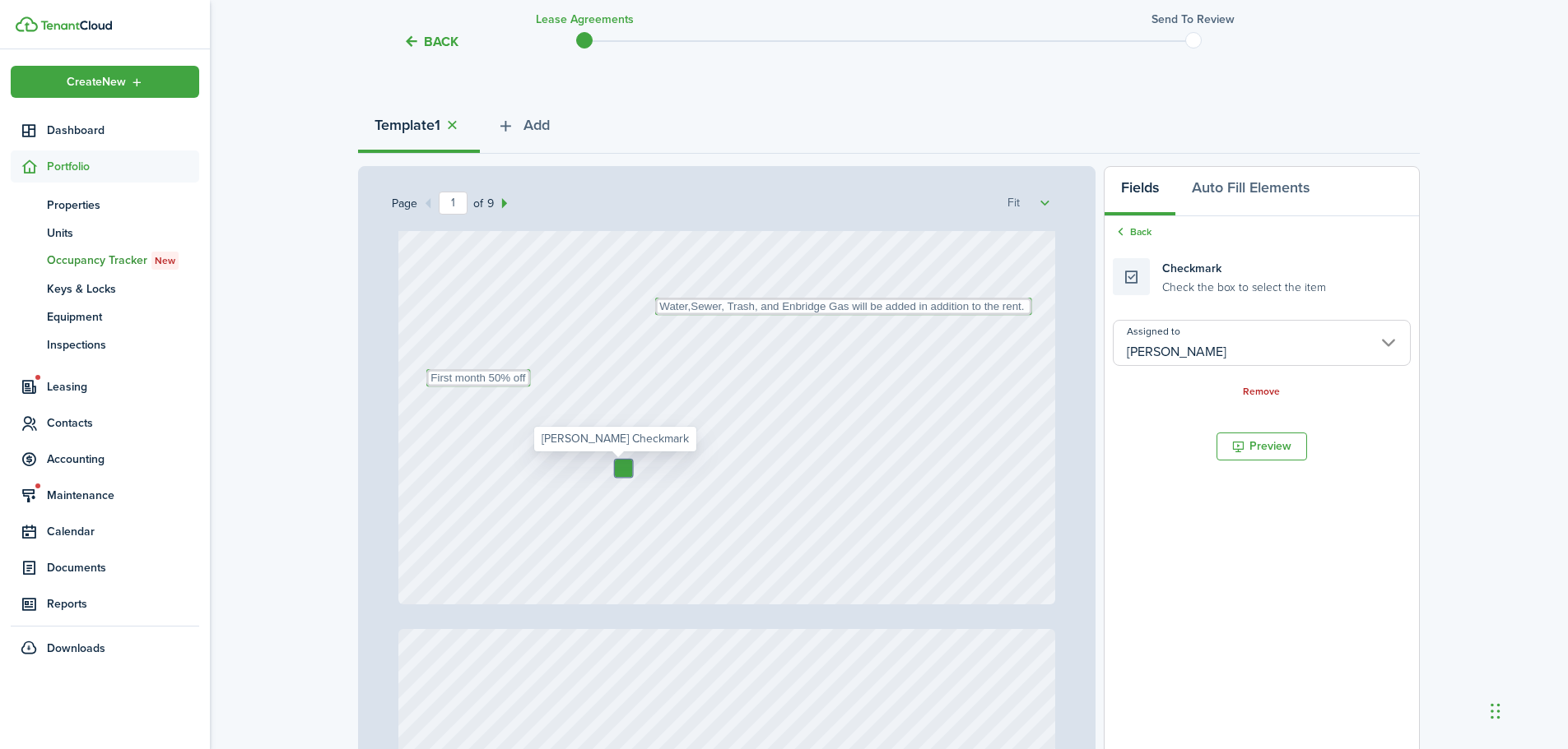
click at [1242, 356] on input "[PERSON_NAME]" at bounding box center [1261, 342] width 298 height 46
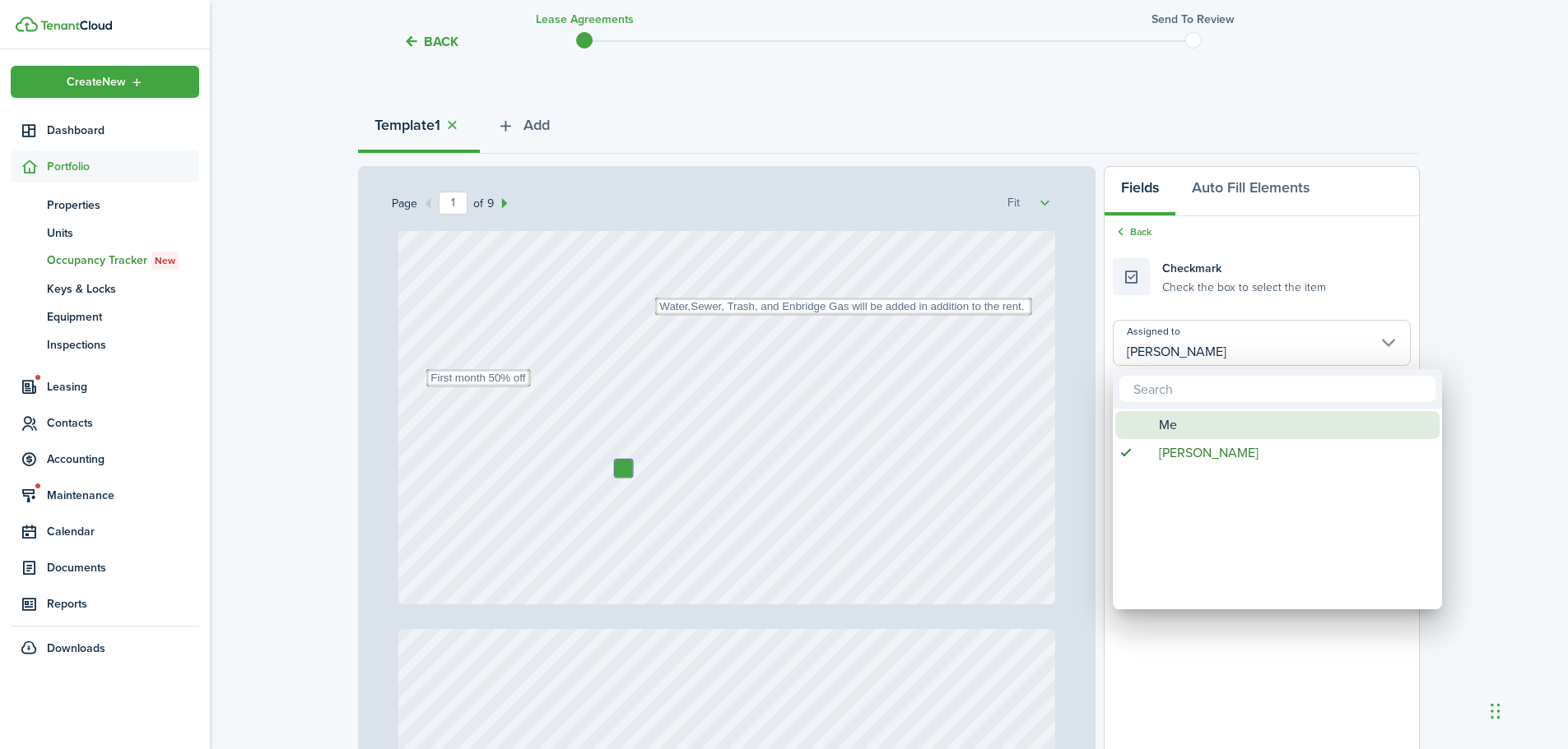
drag, startPoint x: 1205, startPoint y: 432, endPoint x: 1179, endPoint y: 432, distance: 26.0
click at [1204, 432] on div "Me" at bounding box center [1284, 425] width 292 height 28
type input "Me"
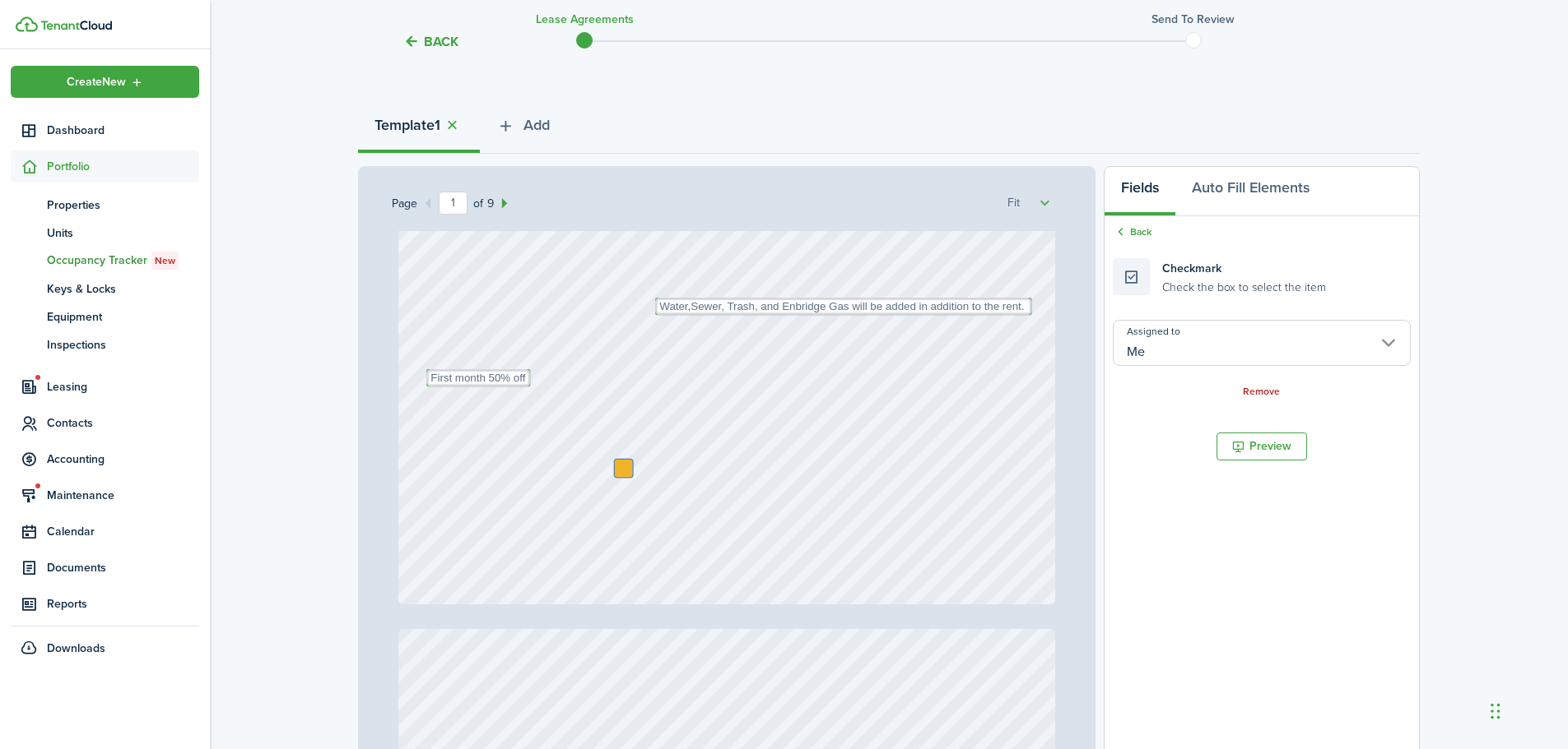
click at [596, 470] on div "Text October Text 26 Text 383.06 Text 50 Text 50 Text 5th Text 1333.06 Text Fir…" at bounding box center [726, 170] width 657 height 866
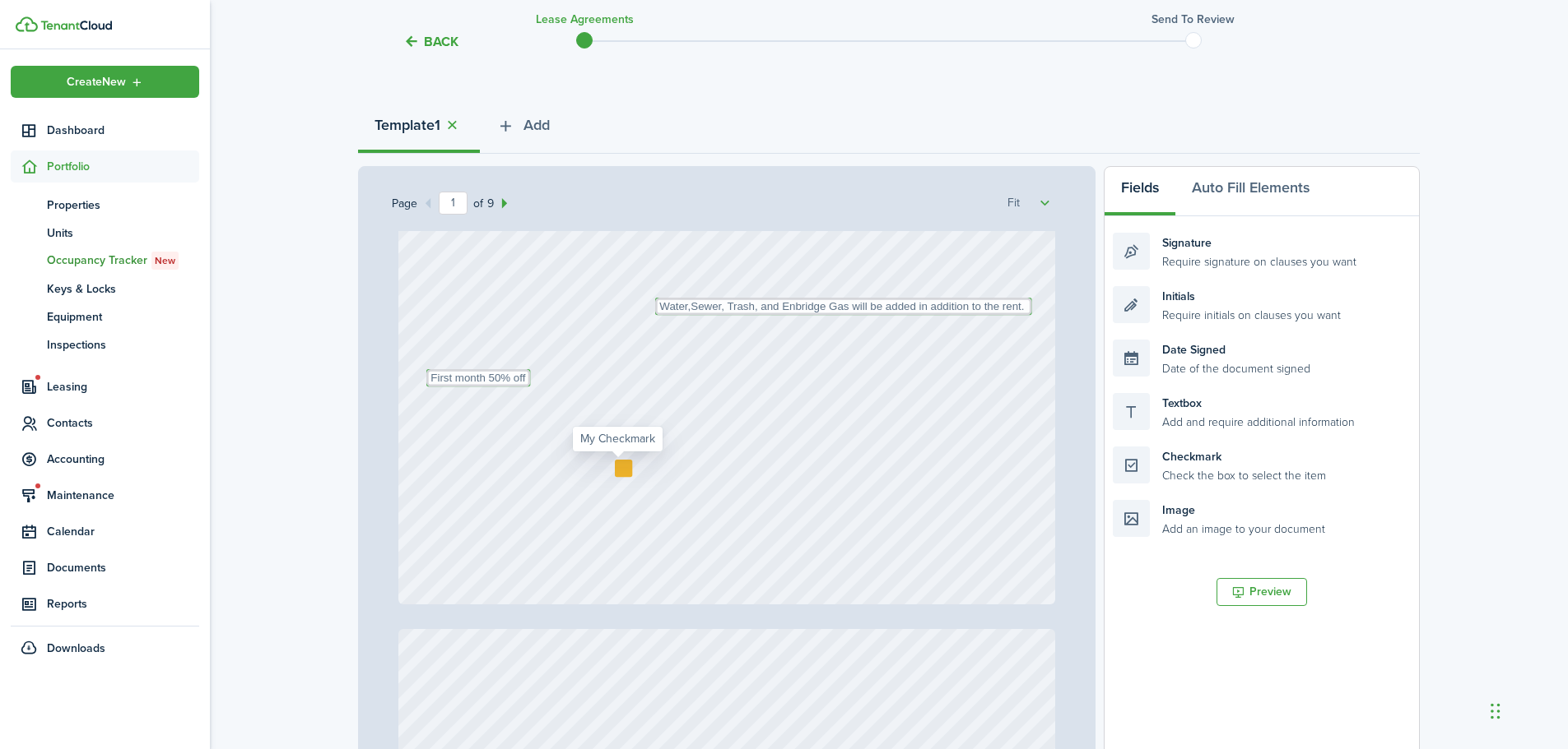
click at [622, 467] on div at bounding box center [624, 469] width 18 height 18
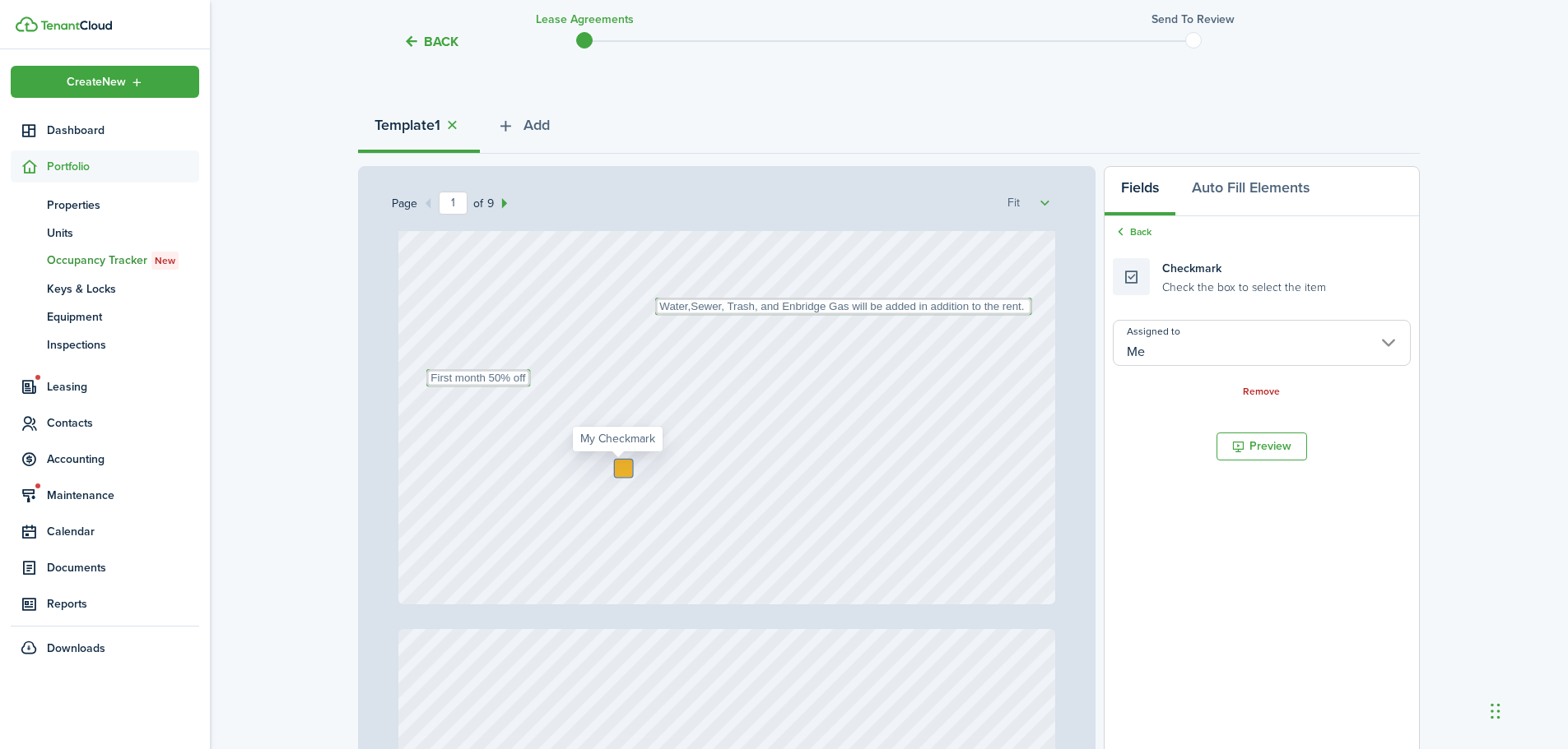
click at [615, 467] on div at bounding box center [624, 469] width 18 height 18
checkbox input "true"
click at [509, 378] on textarea "First month 50% off" at bounding box center [478, 378] width 104 height 18
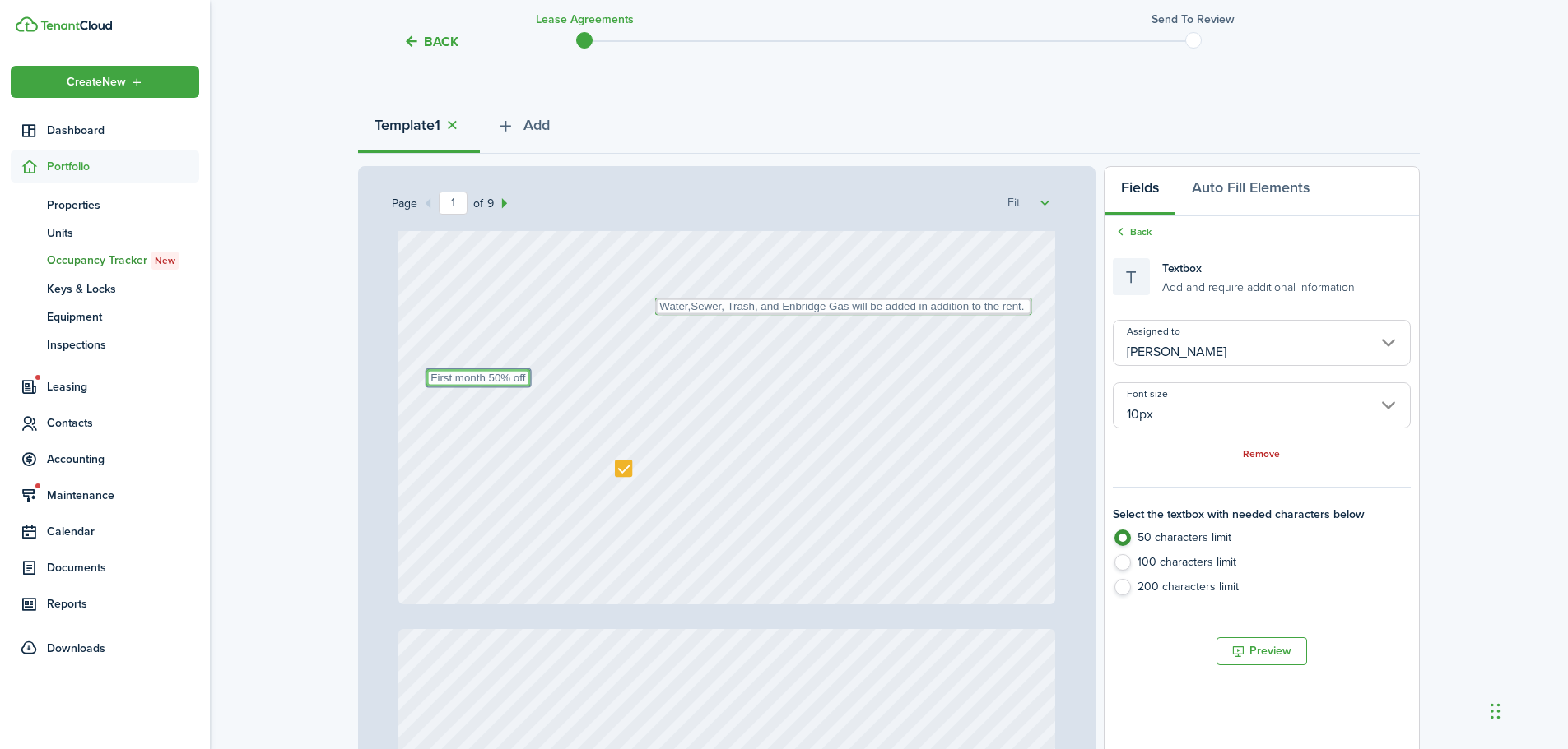
click at [1213, 342] on input "[PERSON_NAME]" at bounding box center [1261, 342] width 298 height 46
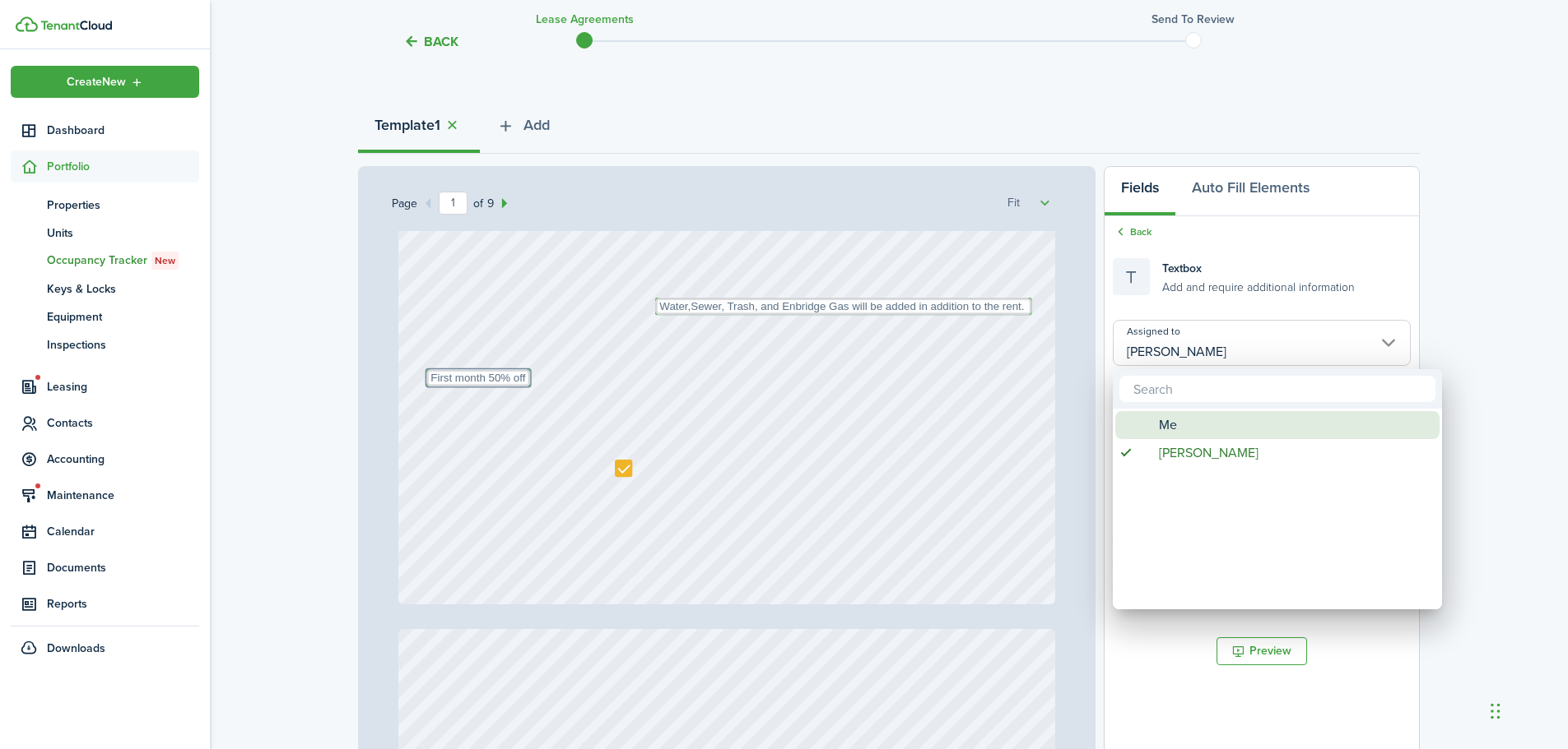
click at [1183, 422] on div "Me" at bounding box center [1284, 425] width 292 height 28
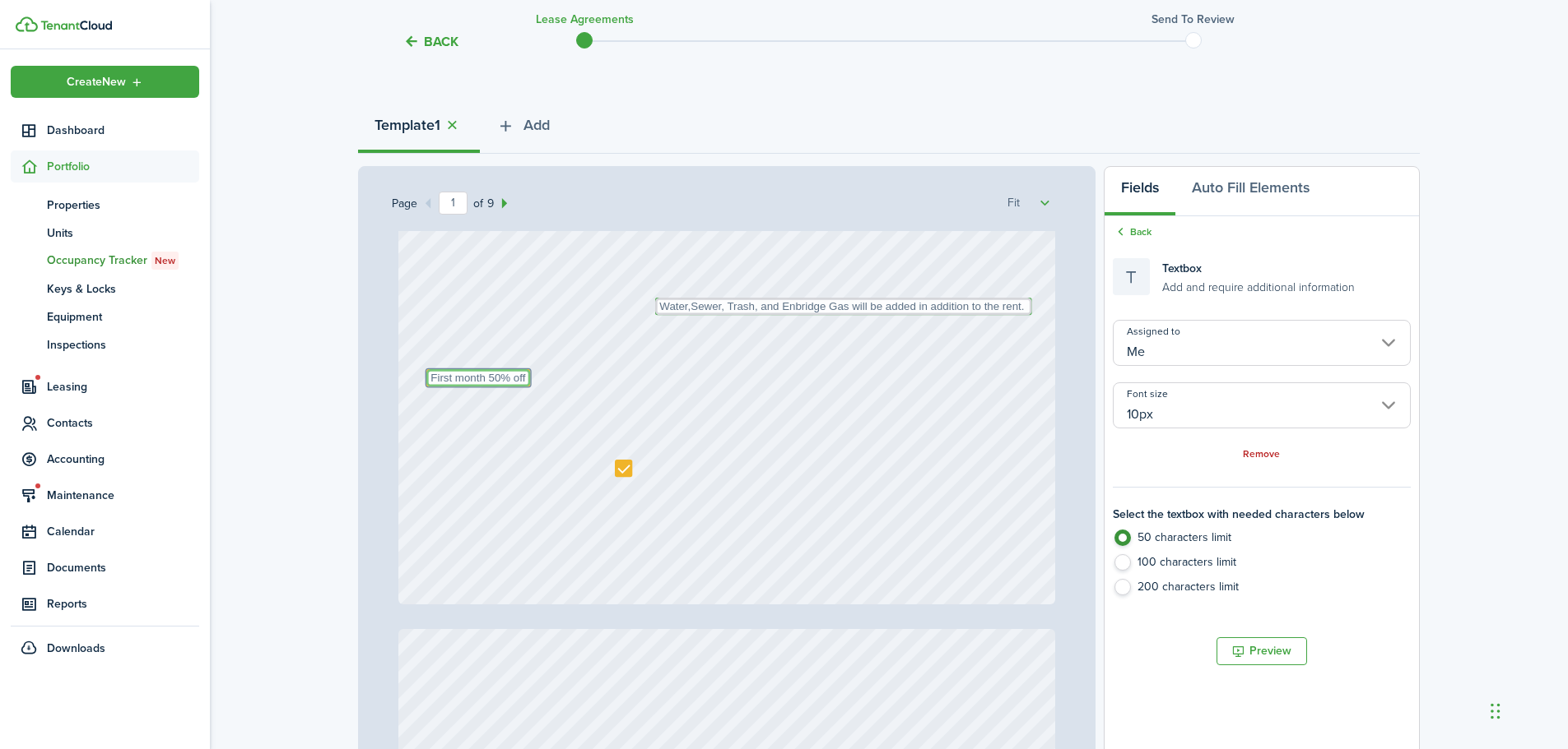
click at [493, 374] on textarea "First month 50% off" at bounding box center [478, 378] width 104 height 18
click at [1205, 364] on input "Me" at bounding box center [1261, 342] width 298 height 46
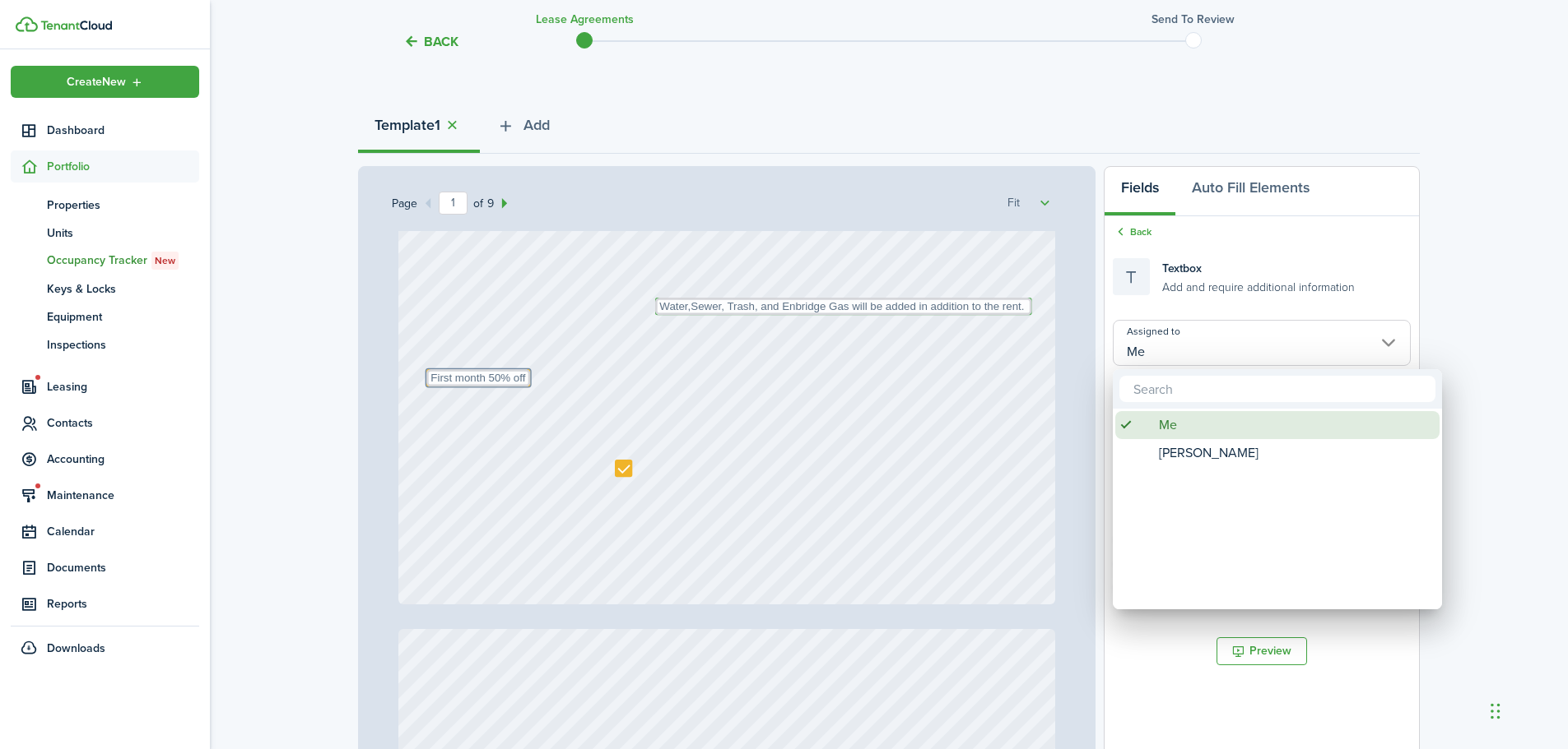
click at [1177, 419] on div "Me" at bounding box center [1284, 425] width 292 height 28
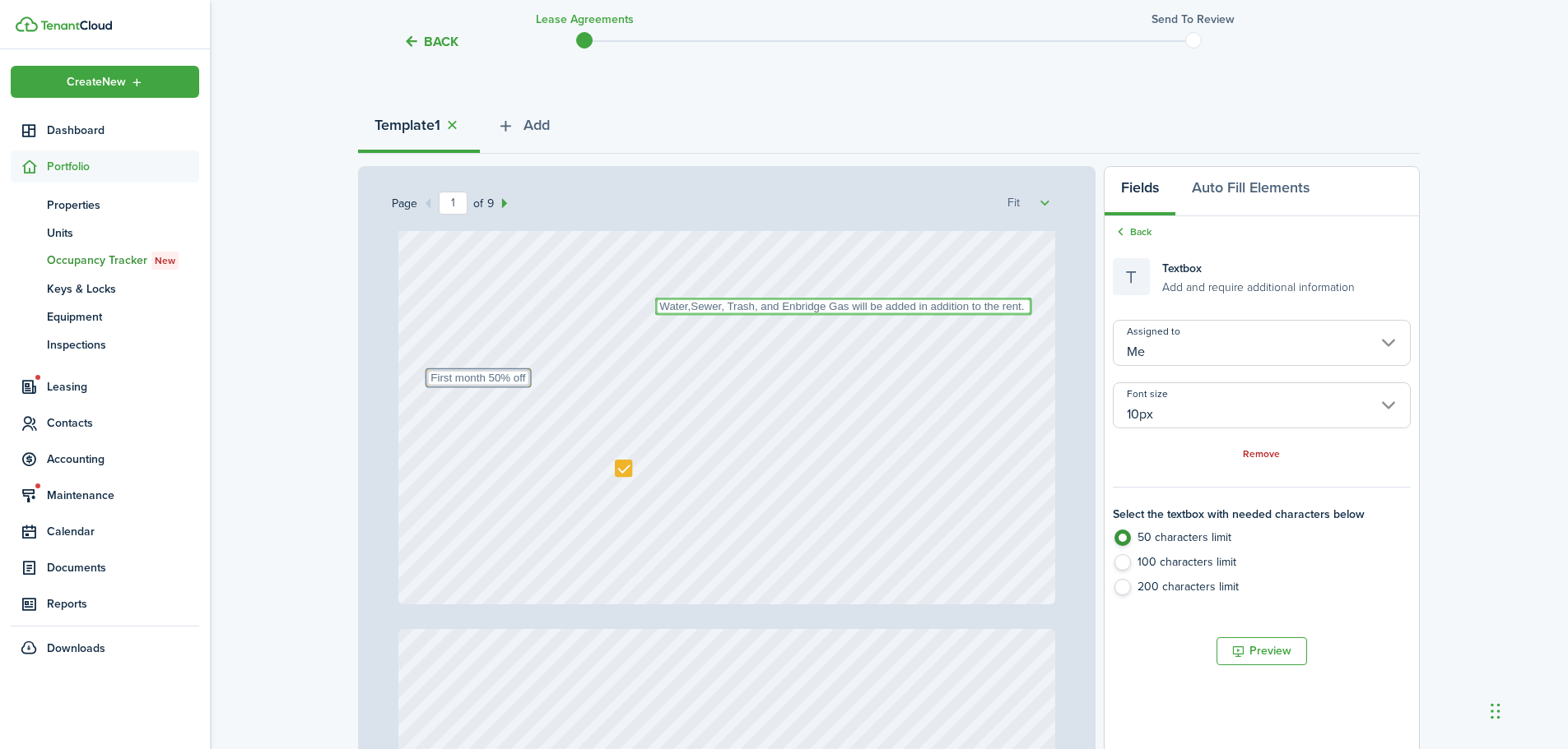
click at [809, 309] on textarea "Water,Sewer, Trash, and Enbridge Gas will be added in addition to the rent." at bounding box center [843, 306] width 377 height 18
type input "[PERSON_NAME]"
radio input "false"
radio input "true"
click at [1138, 335] on input "[PERSON_NAME]" at bounding box center [1261, 342] width 298 height 46
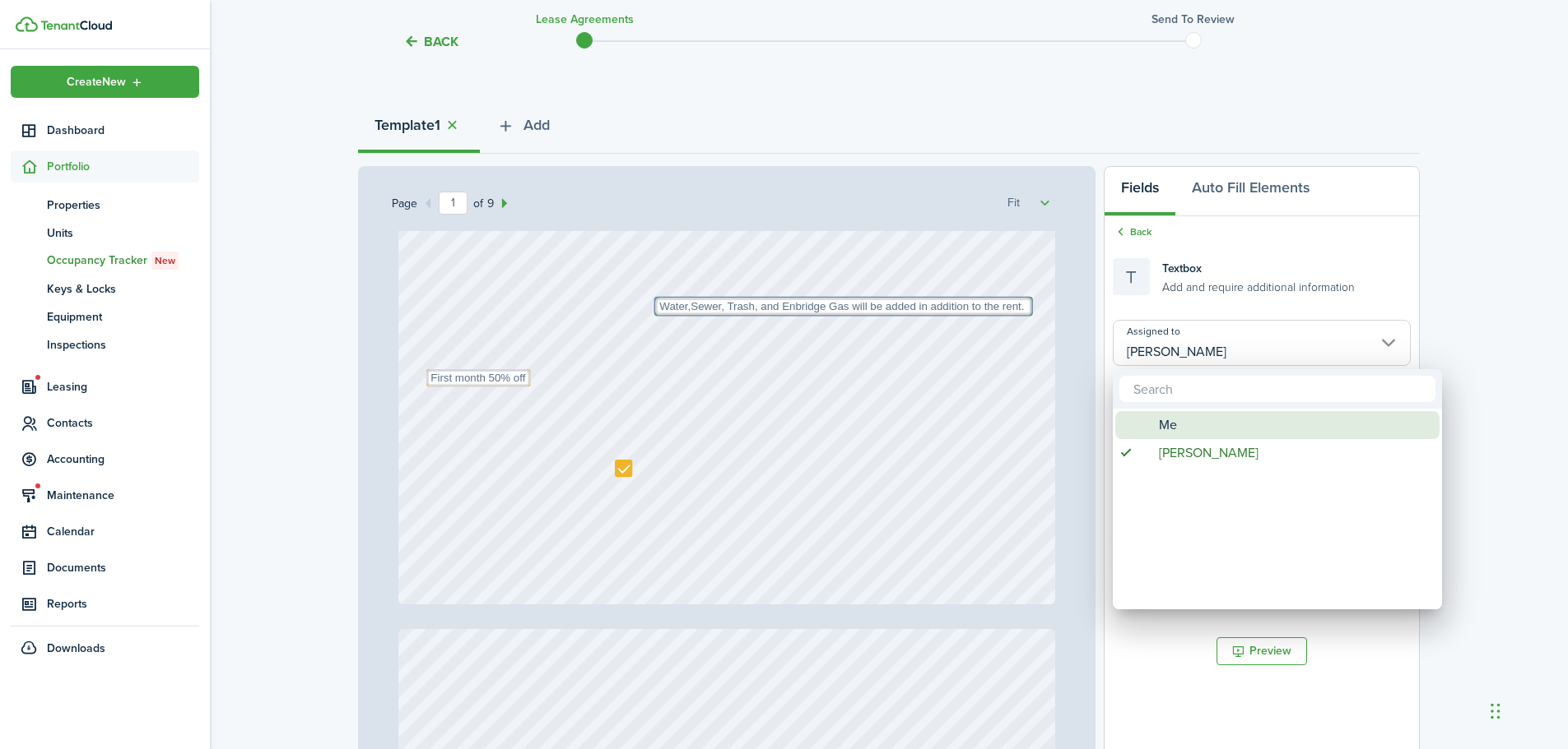
click at [1152, 420] on div "Me" at bounding box center [1284, 425] width 292 height 28
type input "Me"
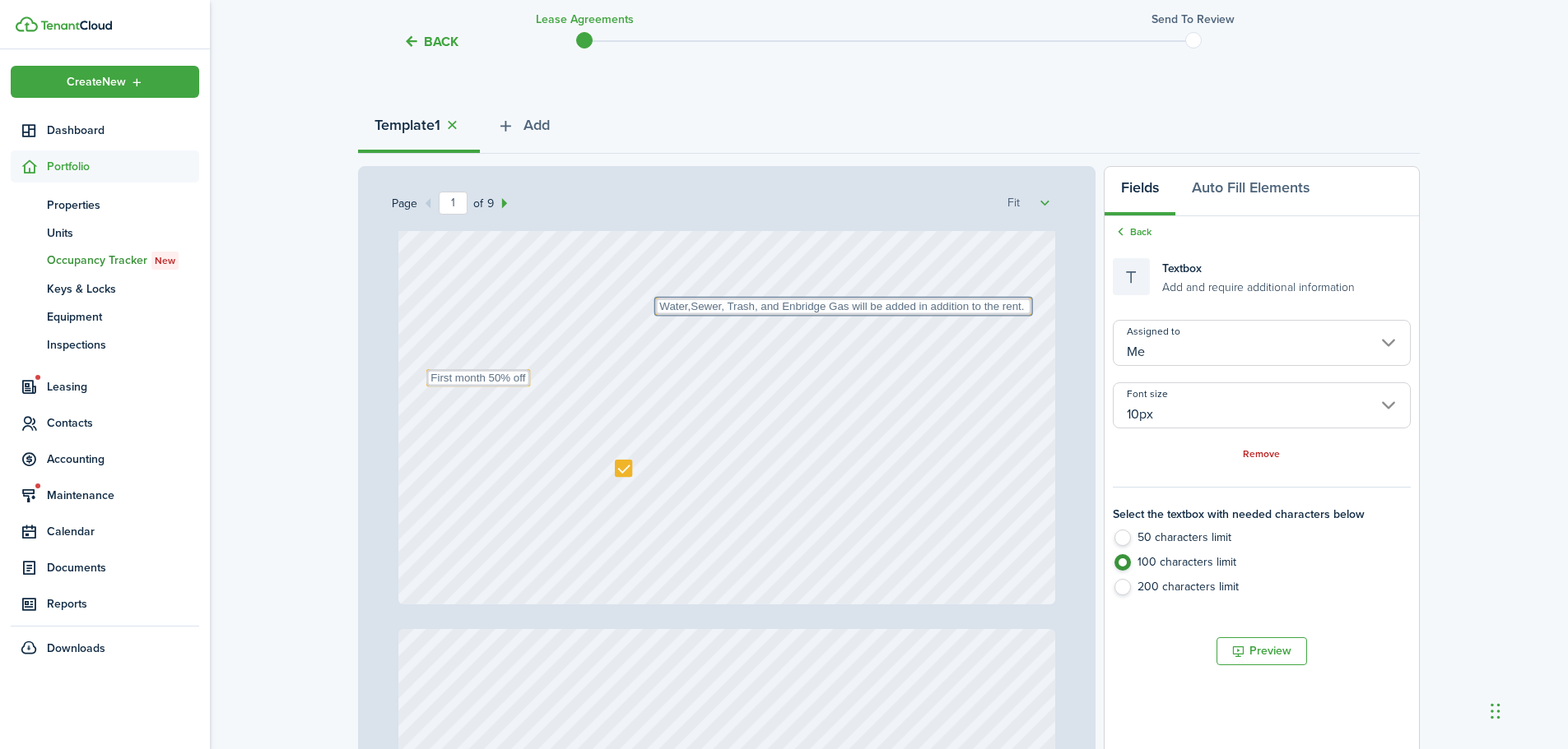
click at [829, 377] on div "Text October Text 26 Text 383.06 Text 50 Text 50 Text 5th Text 1333.06 Text Fir…" at bounding box center [726, 170] width 657 height 866
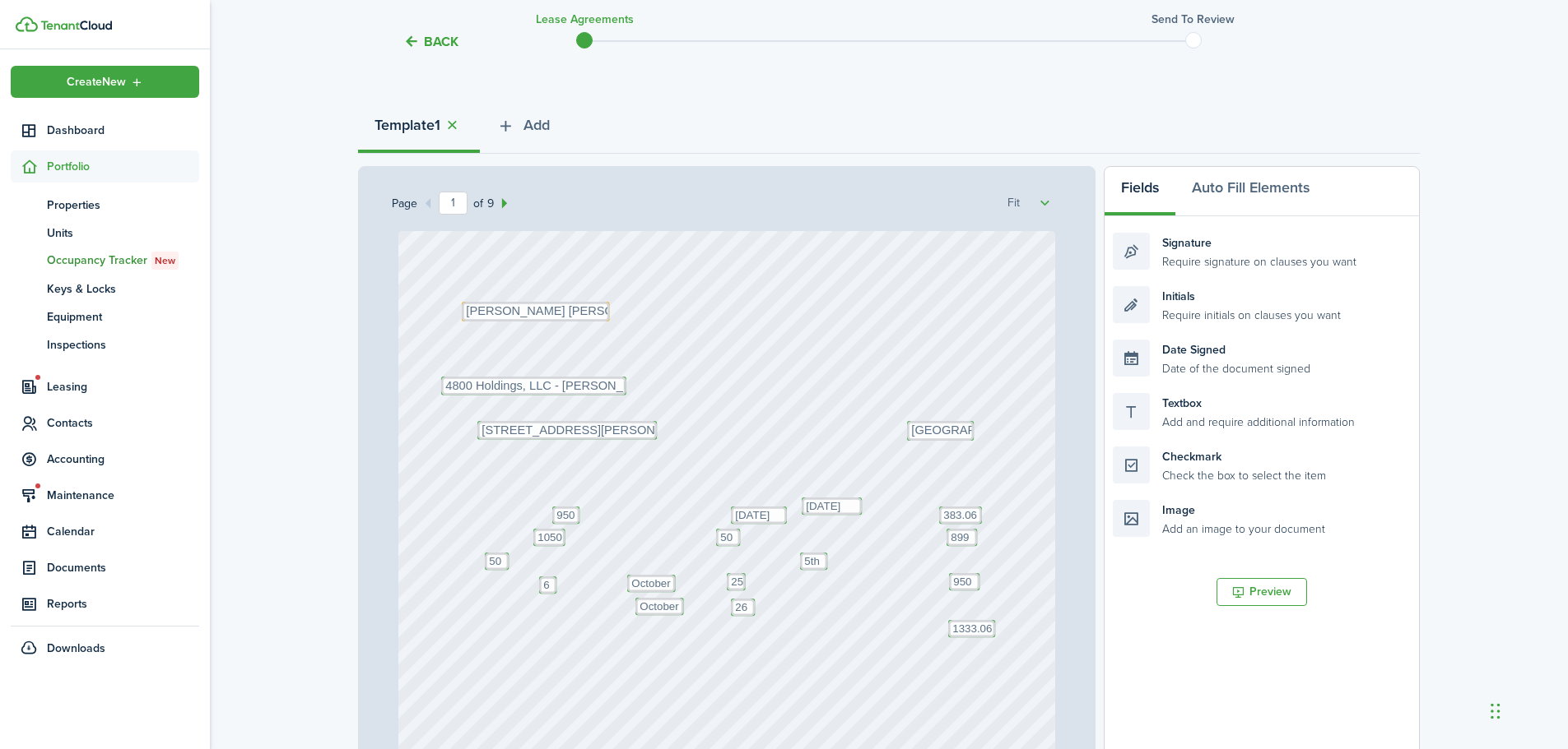
scroll to position [0, 0]
click at [594, 311] on textarea "[PERSON_NAME] [PERSON_NAME]" at bounding box center [536, 313] width 148 height 19
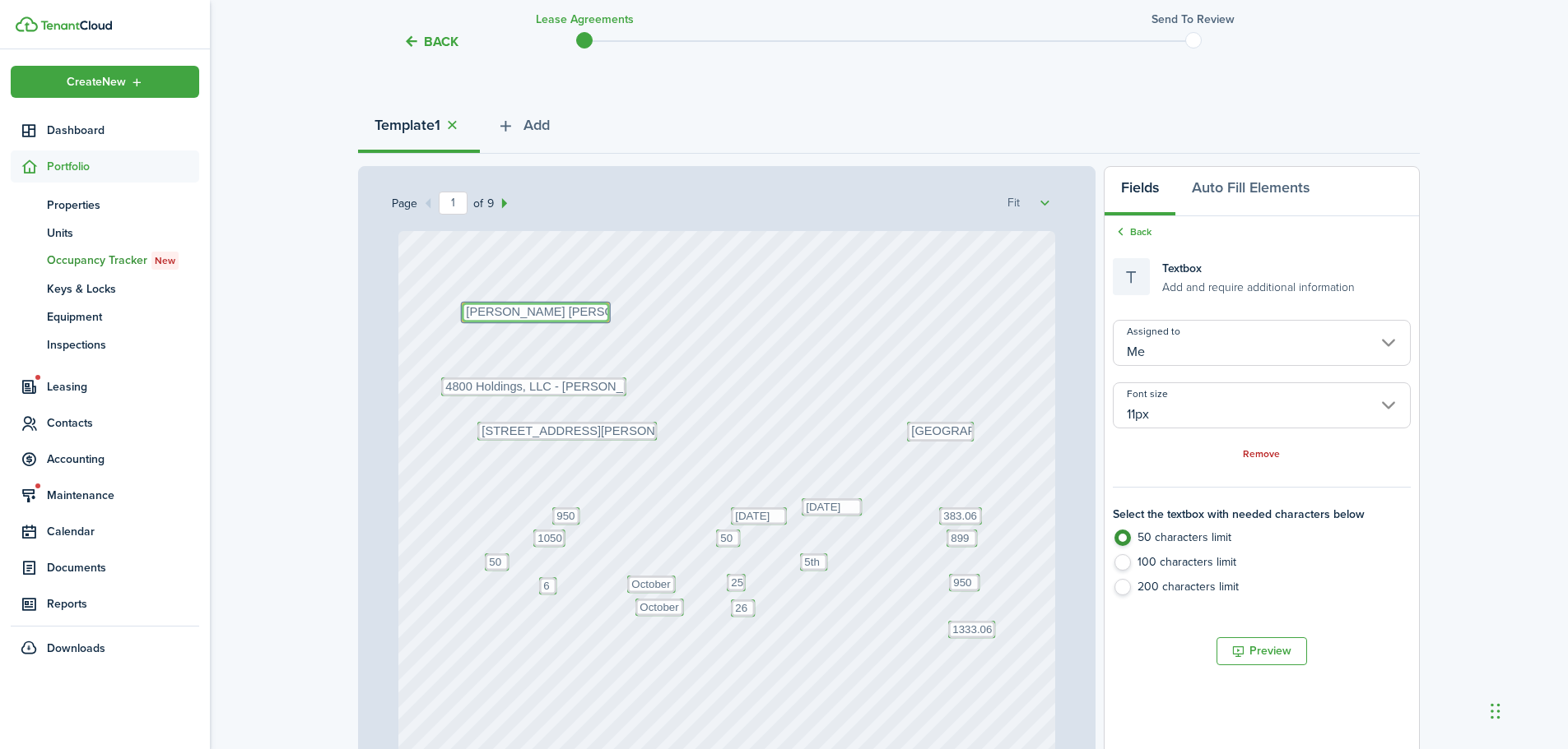
click at [1171, 355] on input "Me" at bounding box center [1261, 342] width 298 height 46
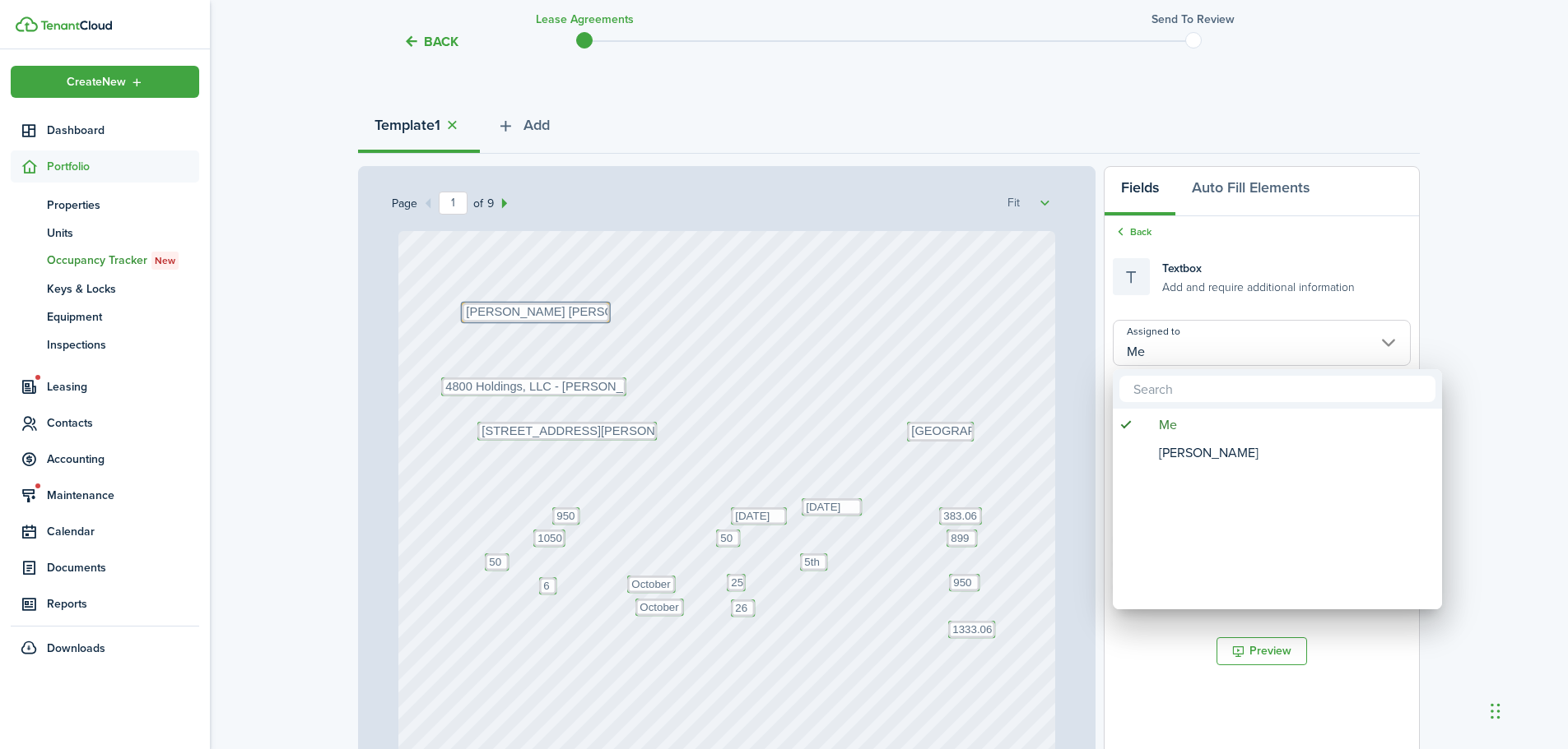
click at [1165, 357] on div at bounding box center [784, 374] width 1831 height 1012
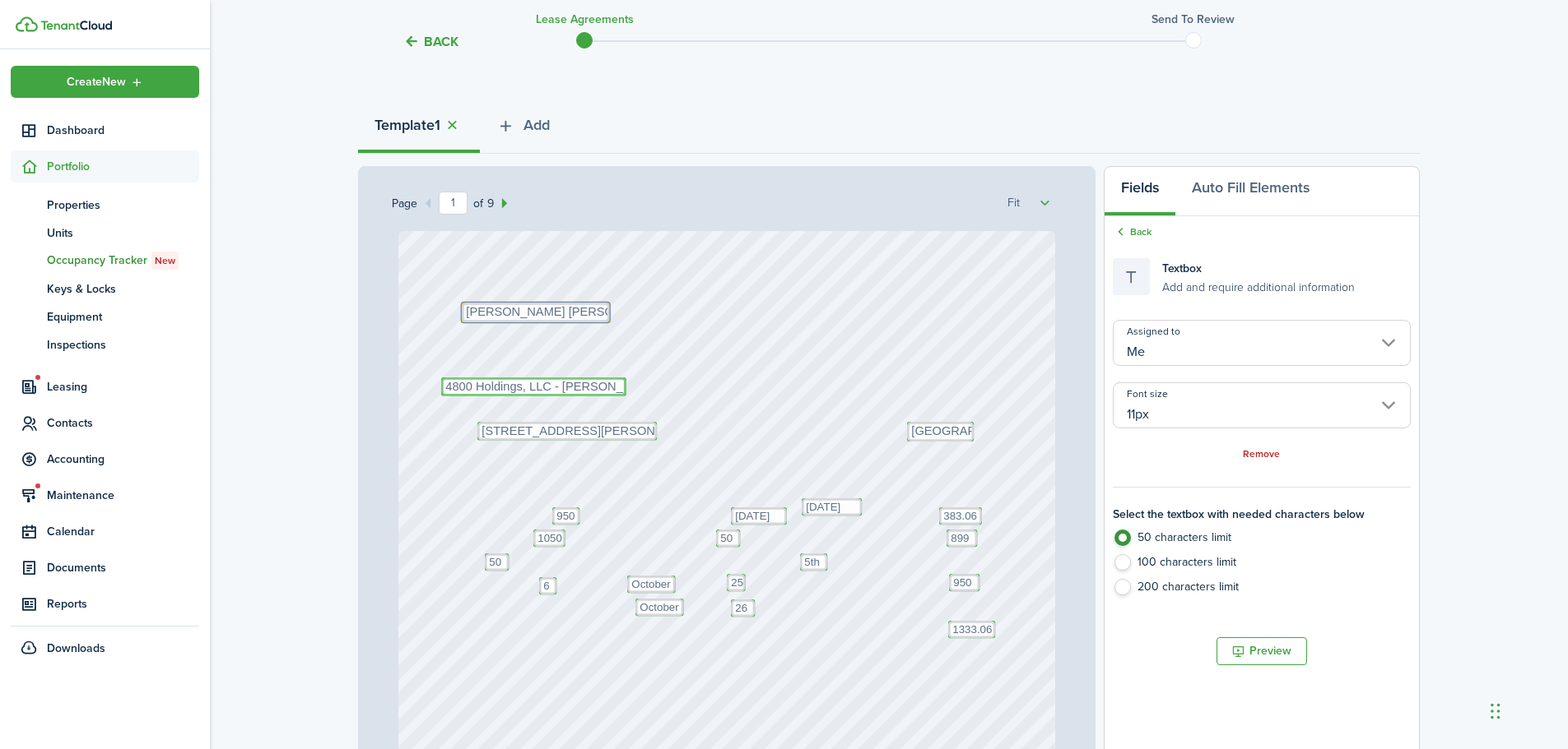
click at [553, 385] on textarea "4800 Holdings, LLC - Justin Udy" at bounding box center [533, 387] width 185 height 19
click at [1193, 356] on input "[PERSON_NAME]" at bounding box center [1261, 342] width 298 height 46
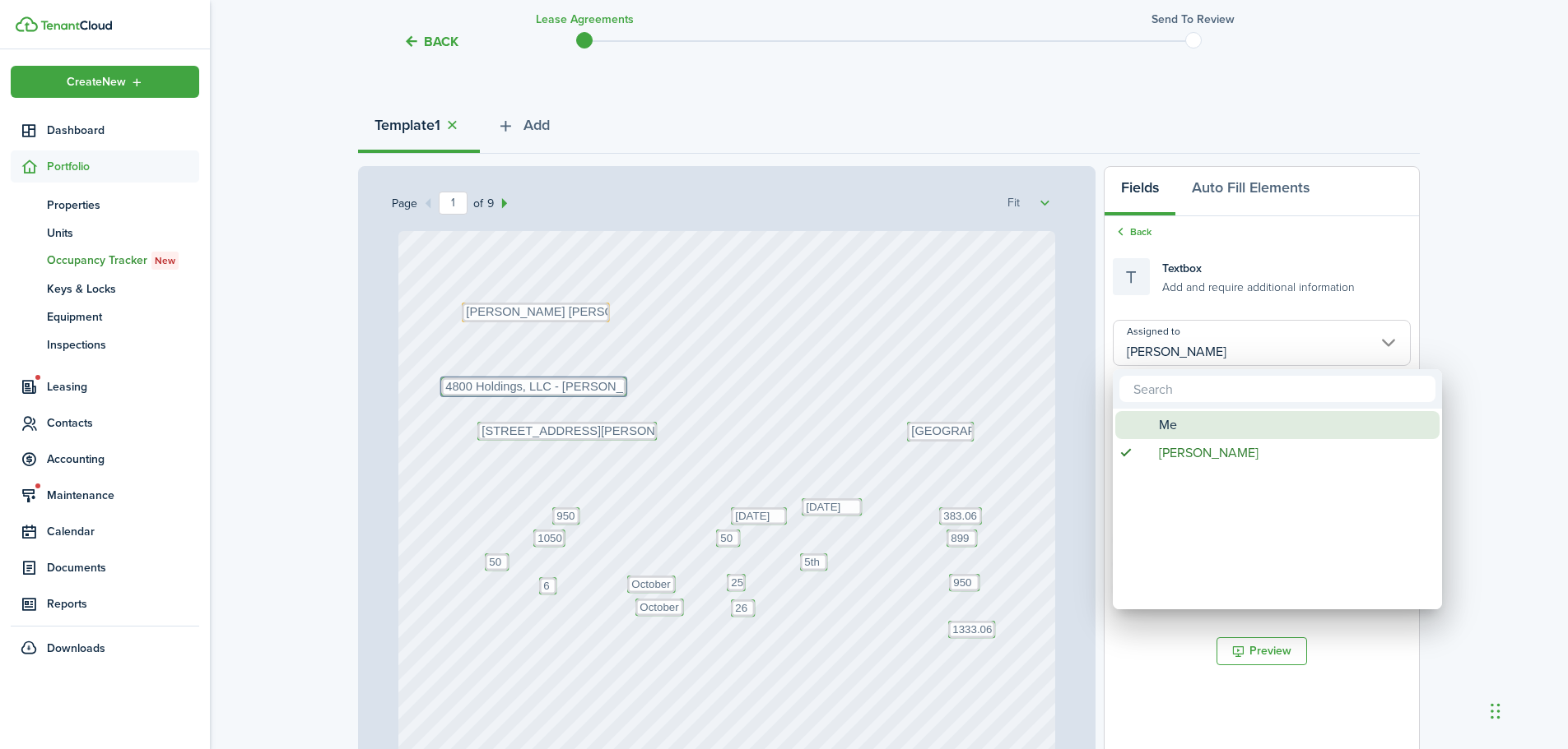
click at [1165, 421] on span "Me" at bounding box center [1167, 425] width 18 height 28
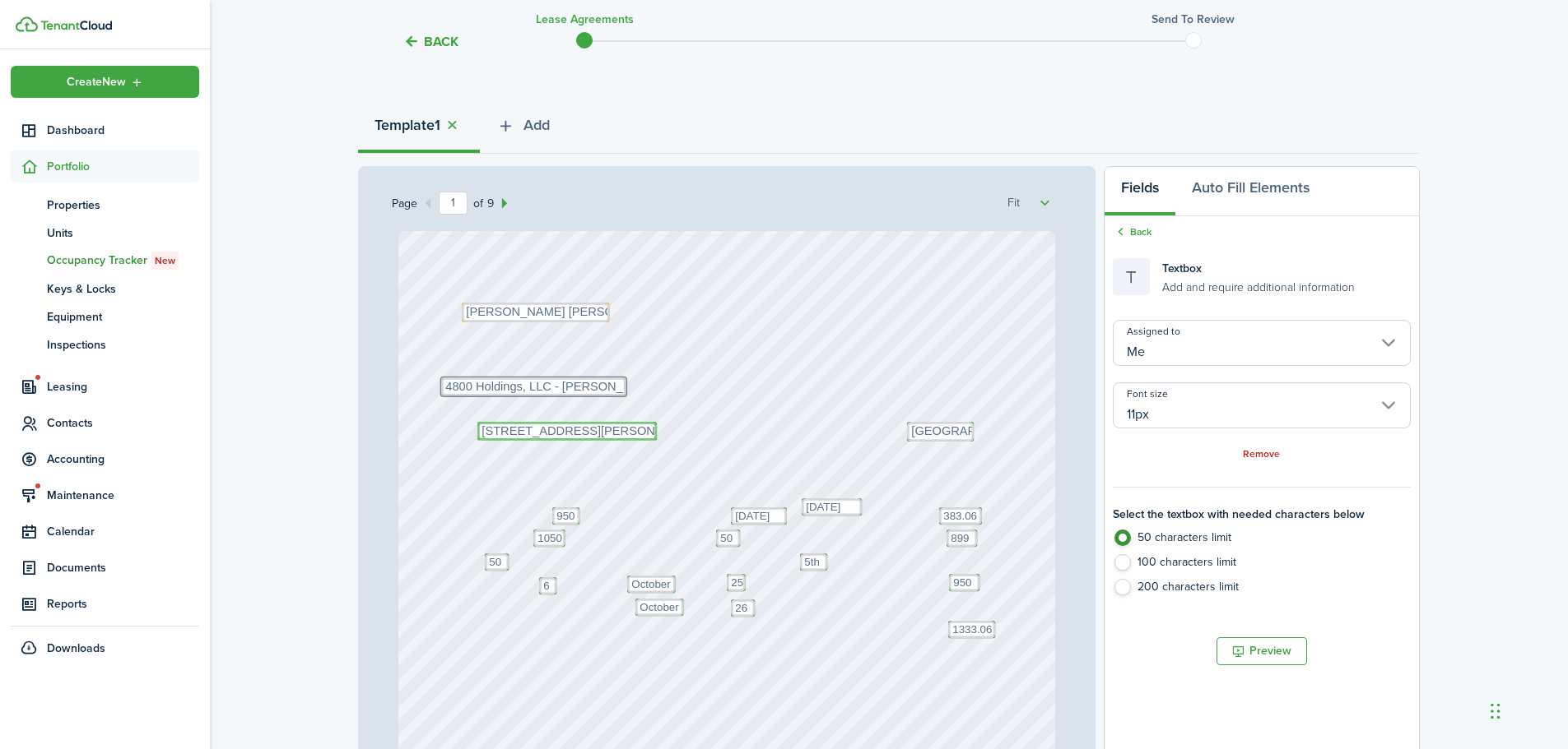
click at [636, 431] on textarea "127 E 4800 S Murray, UT 84107" at bounding box center [567, 432] width 179 height 19
click at [1190, 347] on input "[PERSON_NAME]" at bounding box center [1261, 342] width 298 height 46
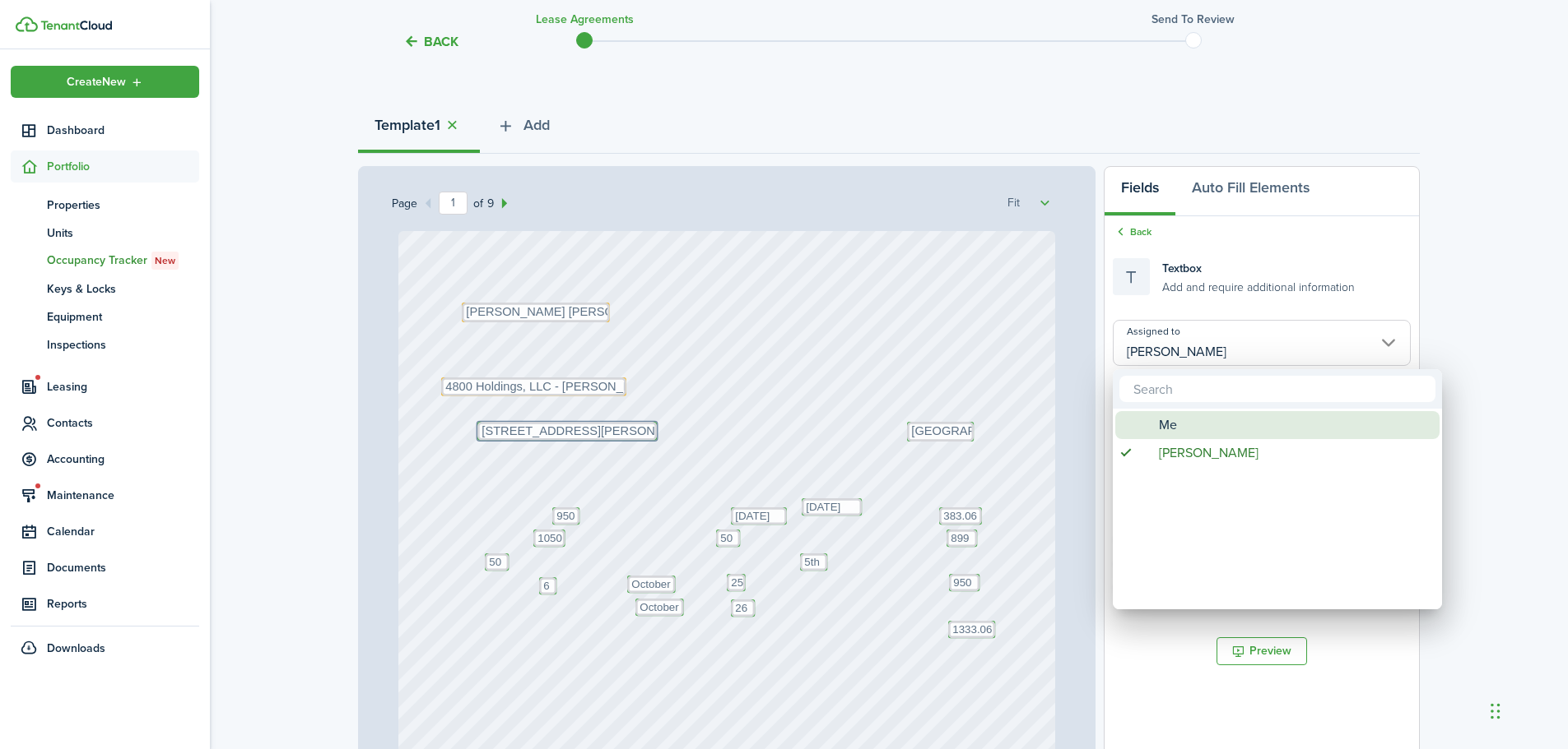
click at [1174, 419] on span "Me" at bounding box center [1167, 425] width 18 height 28
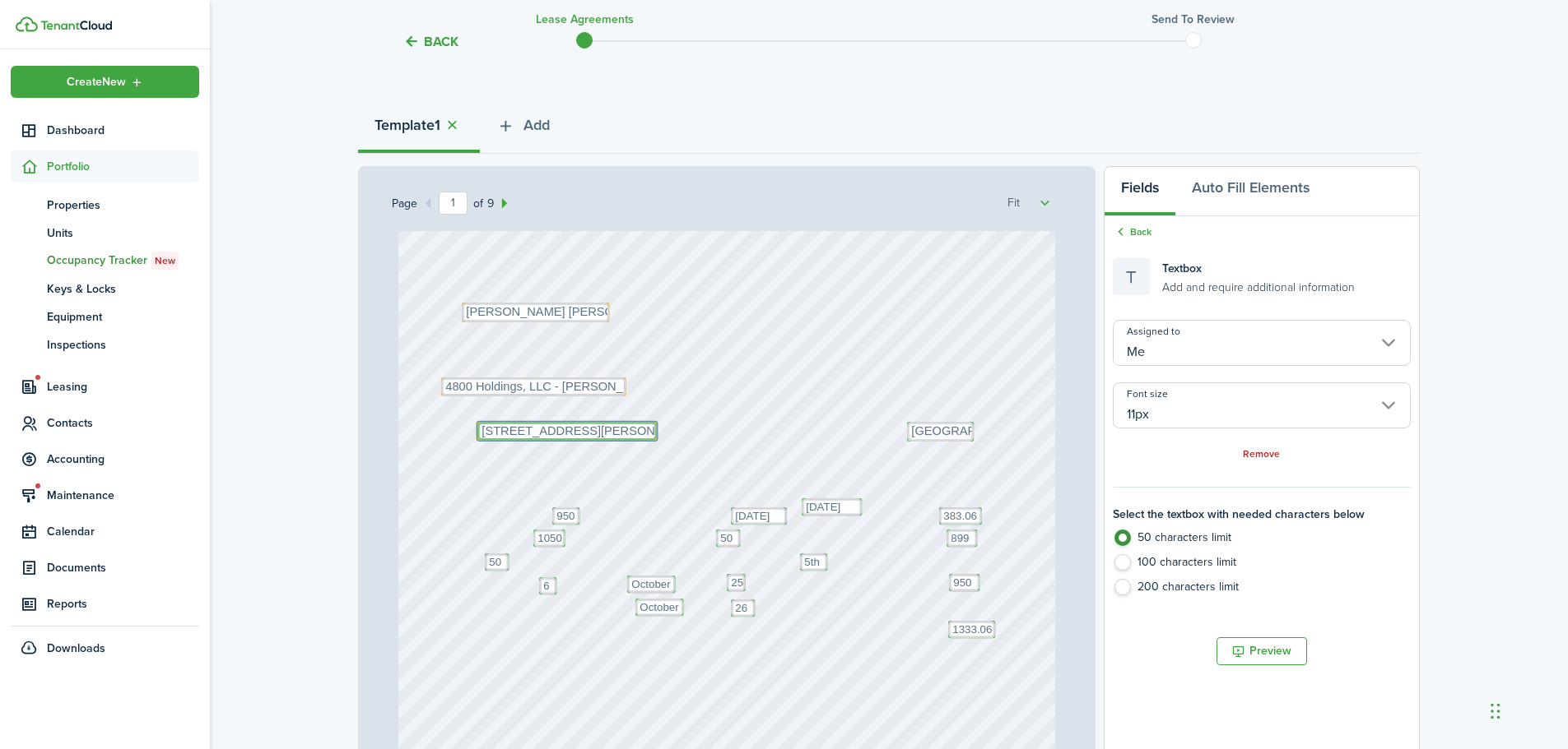
click at [649, 435] on textarea "127 E 4800 S Murray, UT 84107" at bounding box center [567, 432] width 179 height 19
click at [1180, 332] on input "Me" at bounding box center [1261, 342] width 298 height 46
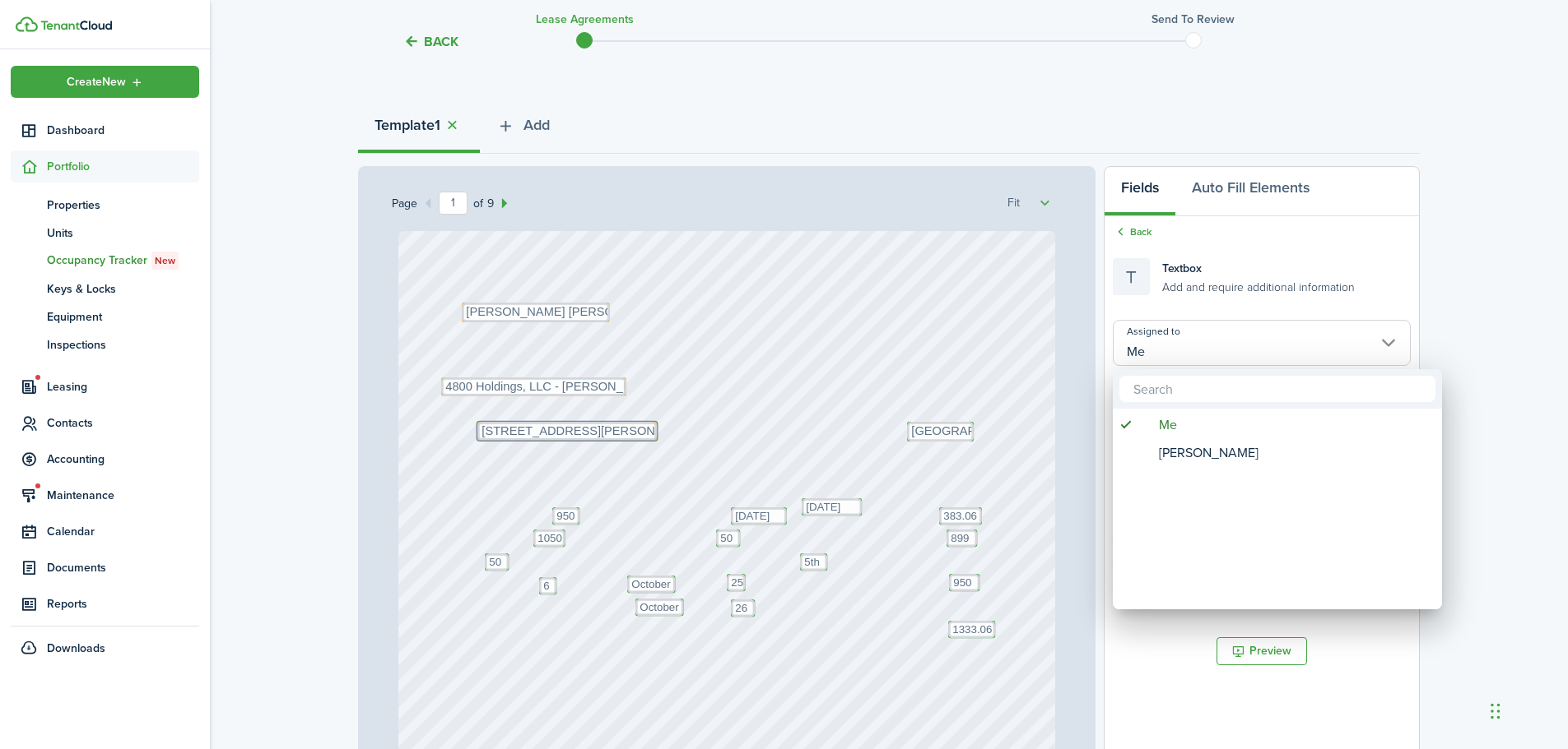
click at [940, 426] on div at bounding box center [784, 374] width 1831 height 1012
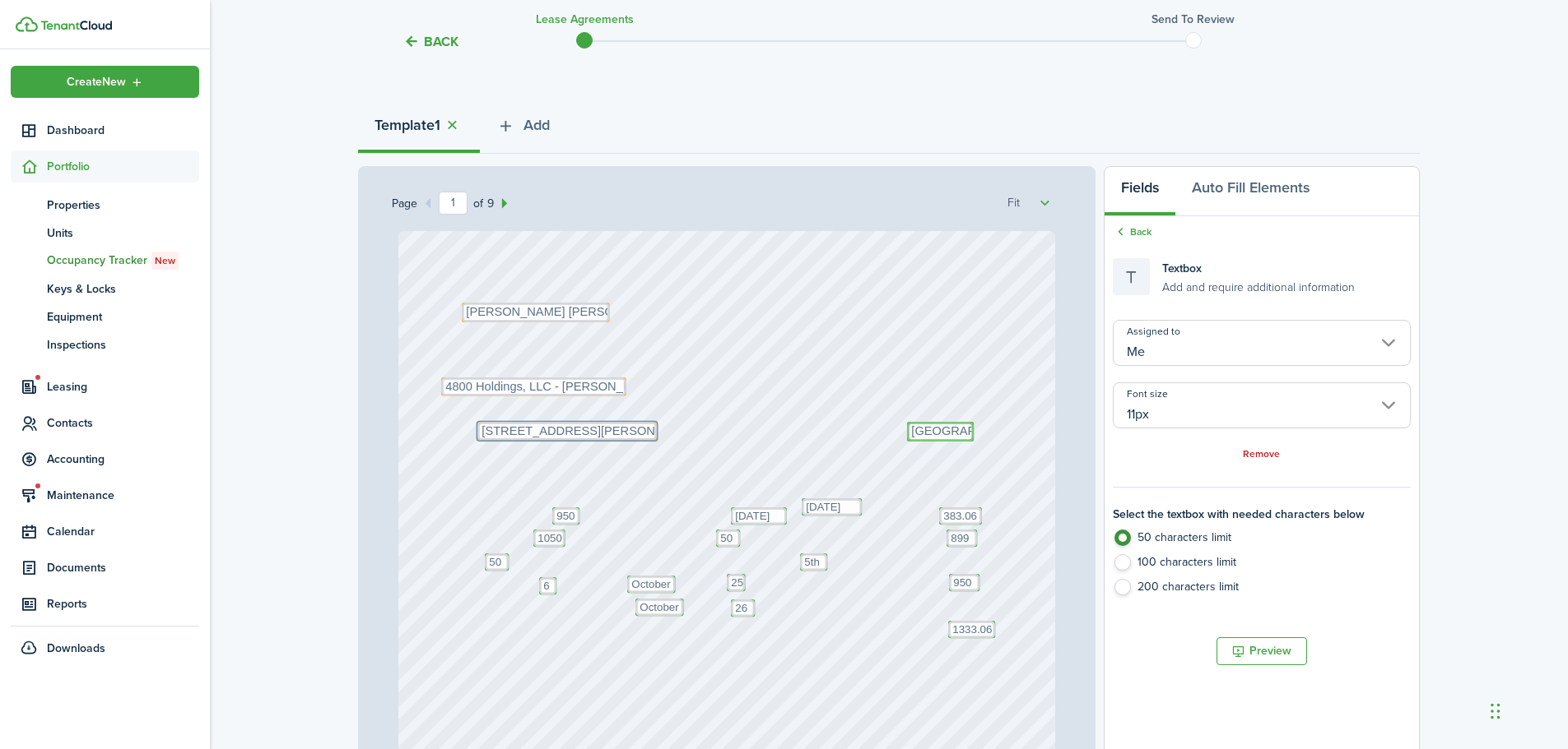
click at [947, 436] on textarea "Salt Lake" at bounding box center [940, 432] width 67 height 19
click at [1191, 356] on input "[PERSON_NAME]" at bounding box center [1261, 342] width 298 height 46
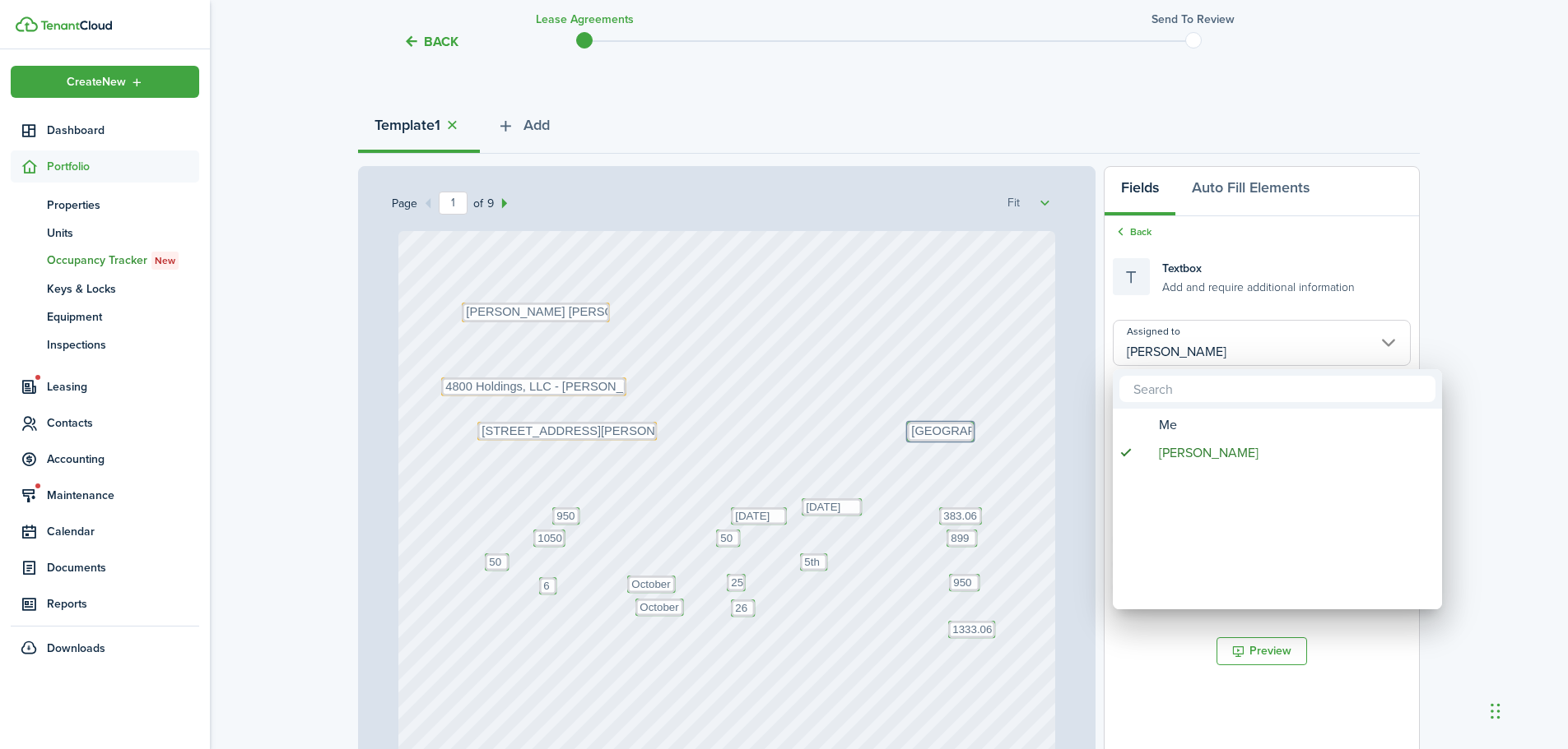
click at [1160, 415] on span "Me" at bounding box center [1167, 425] width 18 height 28
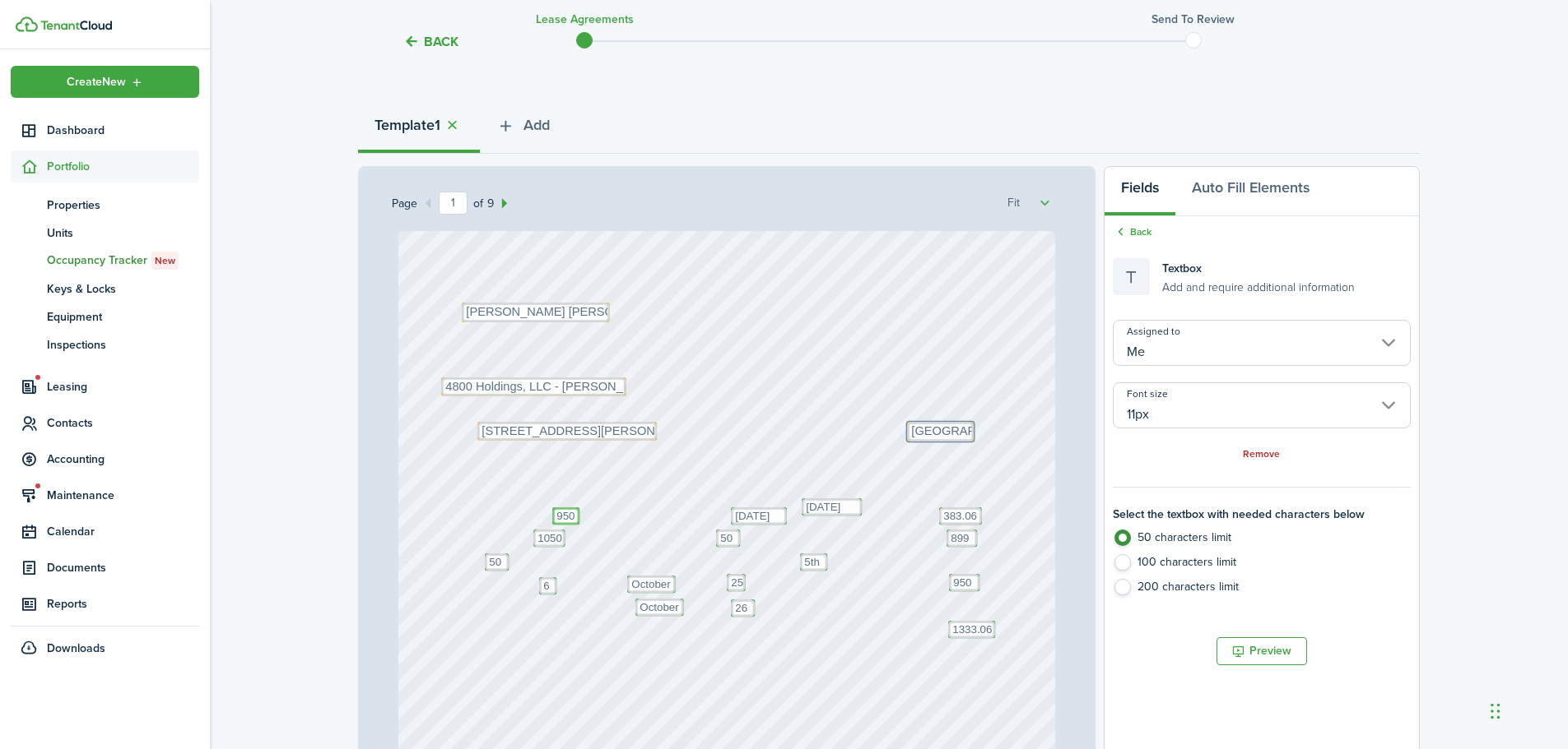
click at [566, 511] on textarea "950" at bounding box center [566, 516] width 27 height 18
type input "[PERSON_NAME]"
type input "10px"
click at [1160, 366] on div "Assigned to Matthew Vincent Font size 10px Remove" at bounding box center [1261, 391] width 298 height 142
click at [1169, 357] on input "[PERSON_NAME]" at bounding box center [1261, 342] width 298 height 46
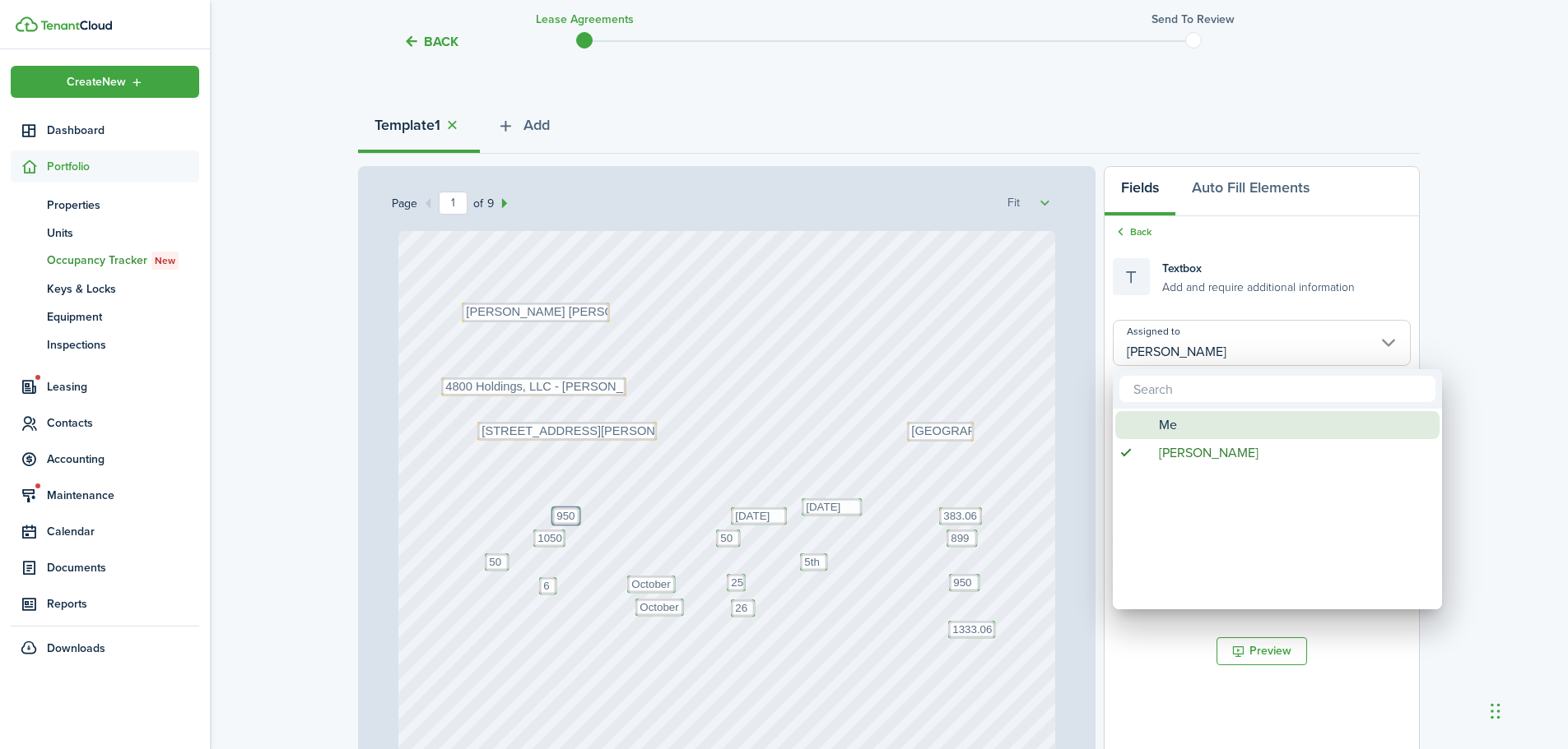
click at [1150, 420] on span "Assigned to" at bounding box center [1145, 426] width 12 height 12
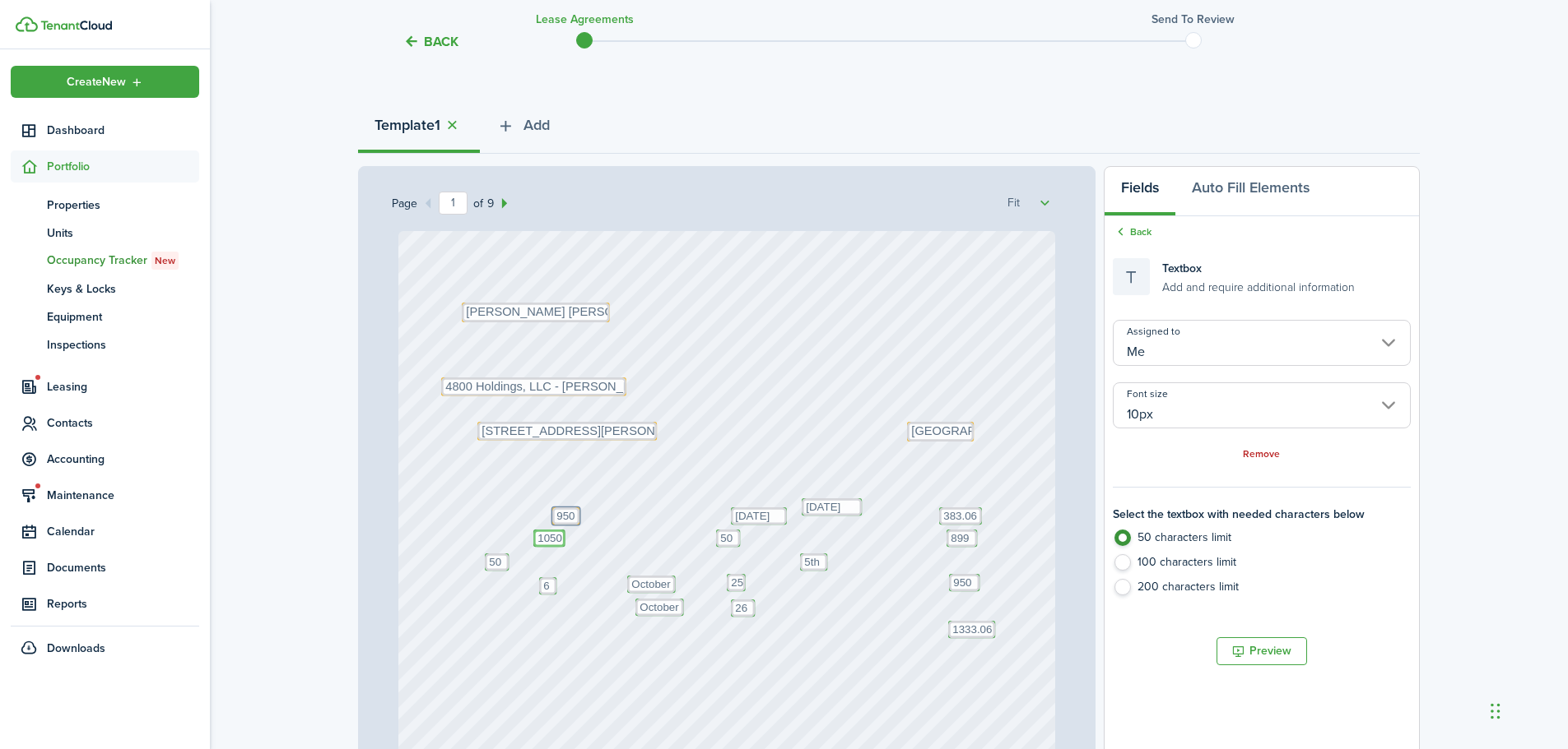
click at [552, 540] on textarea "1050" at bounding box center [549, 538] width 33 height 18
click at [1176, 357] on input "[PERSON_NAME]" at bounding box center [1261, 342] width 298 height 46
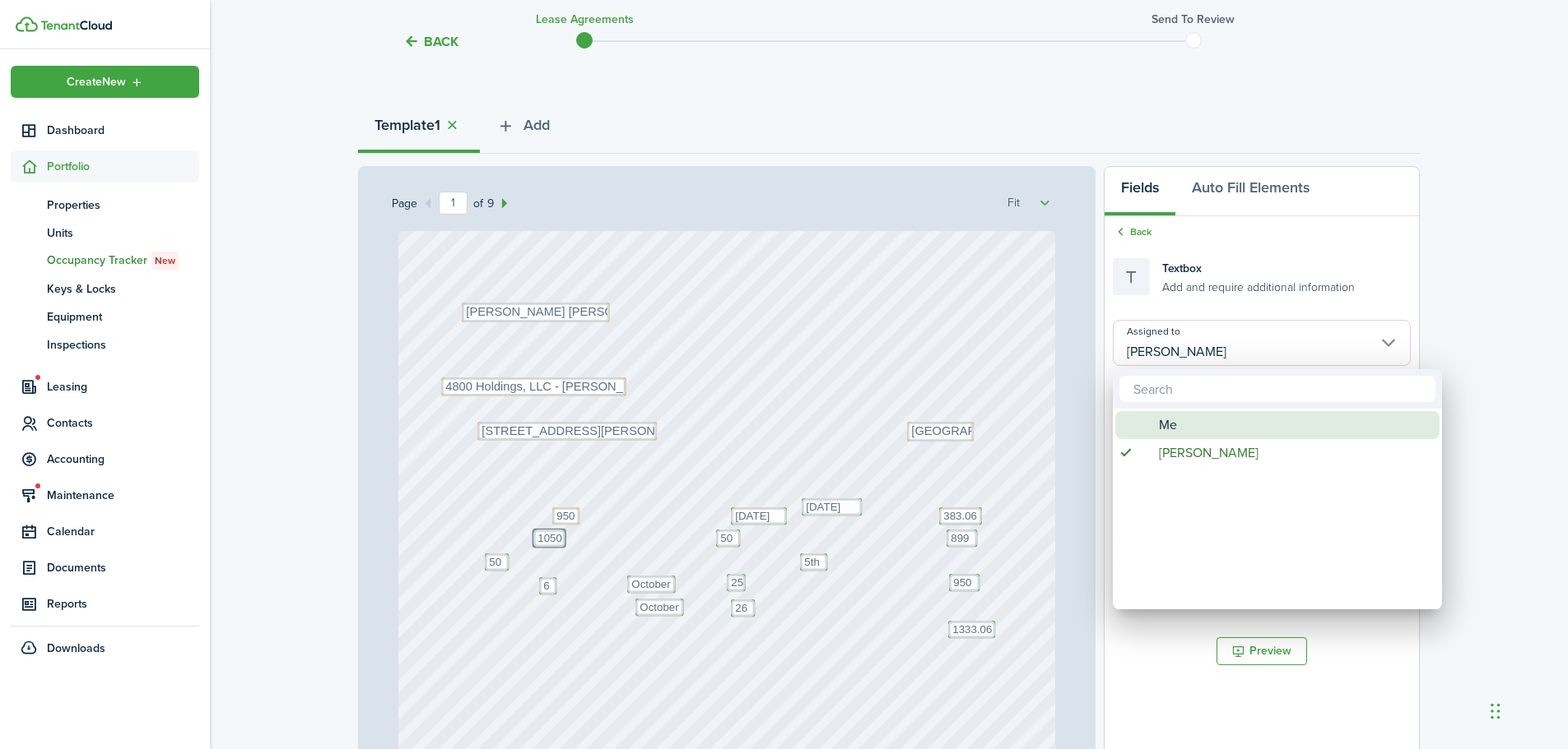
click at [1167, 427] on span "Me" at bounding box center [1167, 425] width 18 height 28
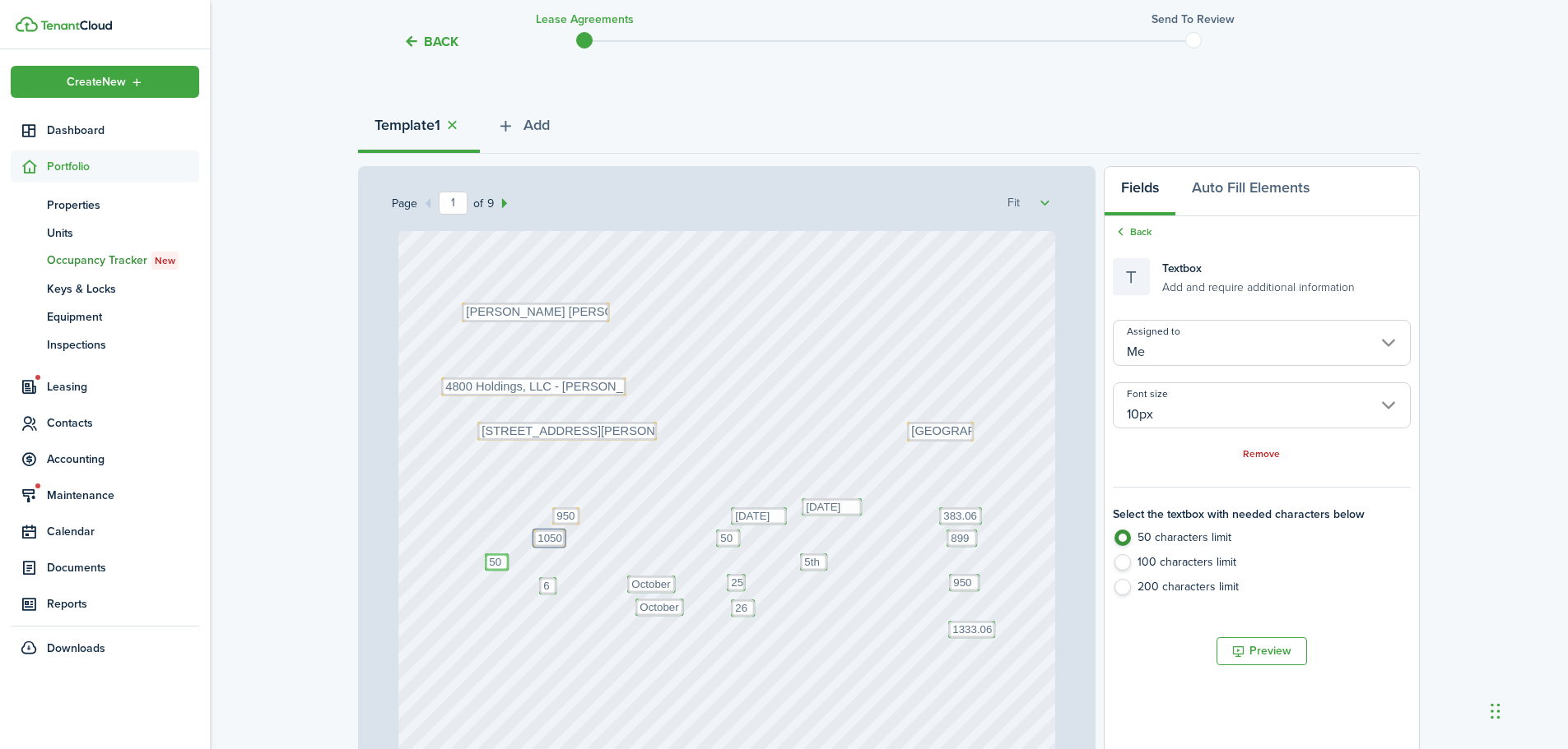
click at [501, 564] on textarea "50" at bounding box center [496, 562] width 24 height 18
click at [1215, 348] on input "[PERSON_NAME]" at bounding box center [1261, 342] width 298 height 46
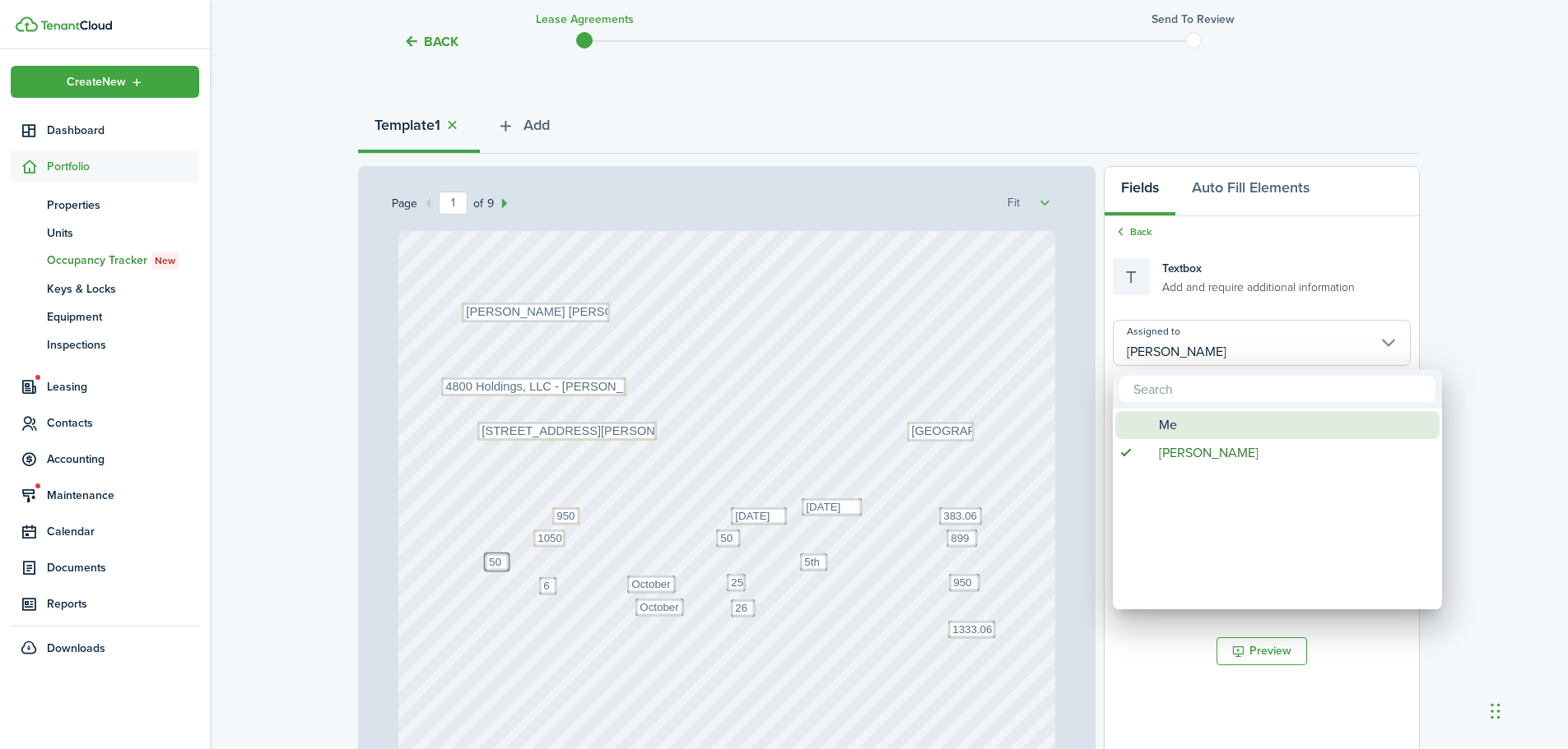
click at [1155, 426] on div "Me" at bounding box center [1284, 425] width 292 height 28
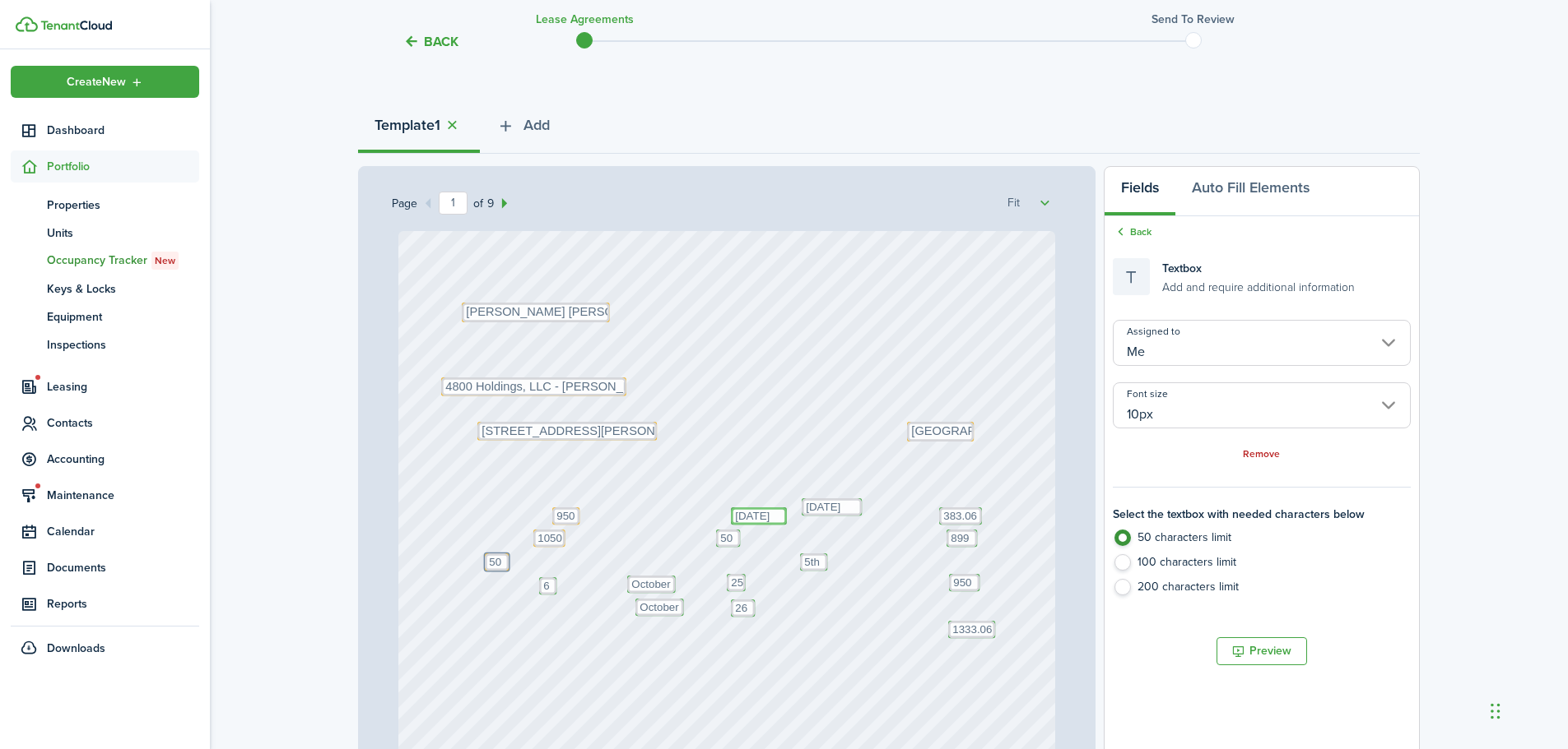
click at [762, 520] on textarea "10/6/2025" at bounding box center [759, 516] width 56 height 18
click at [1232, 349] on input "[PERSON_NAME]" at bounding box center [1261, 342] width 298 height 46
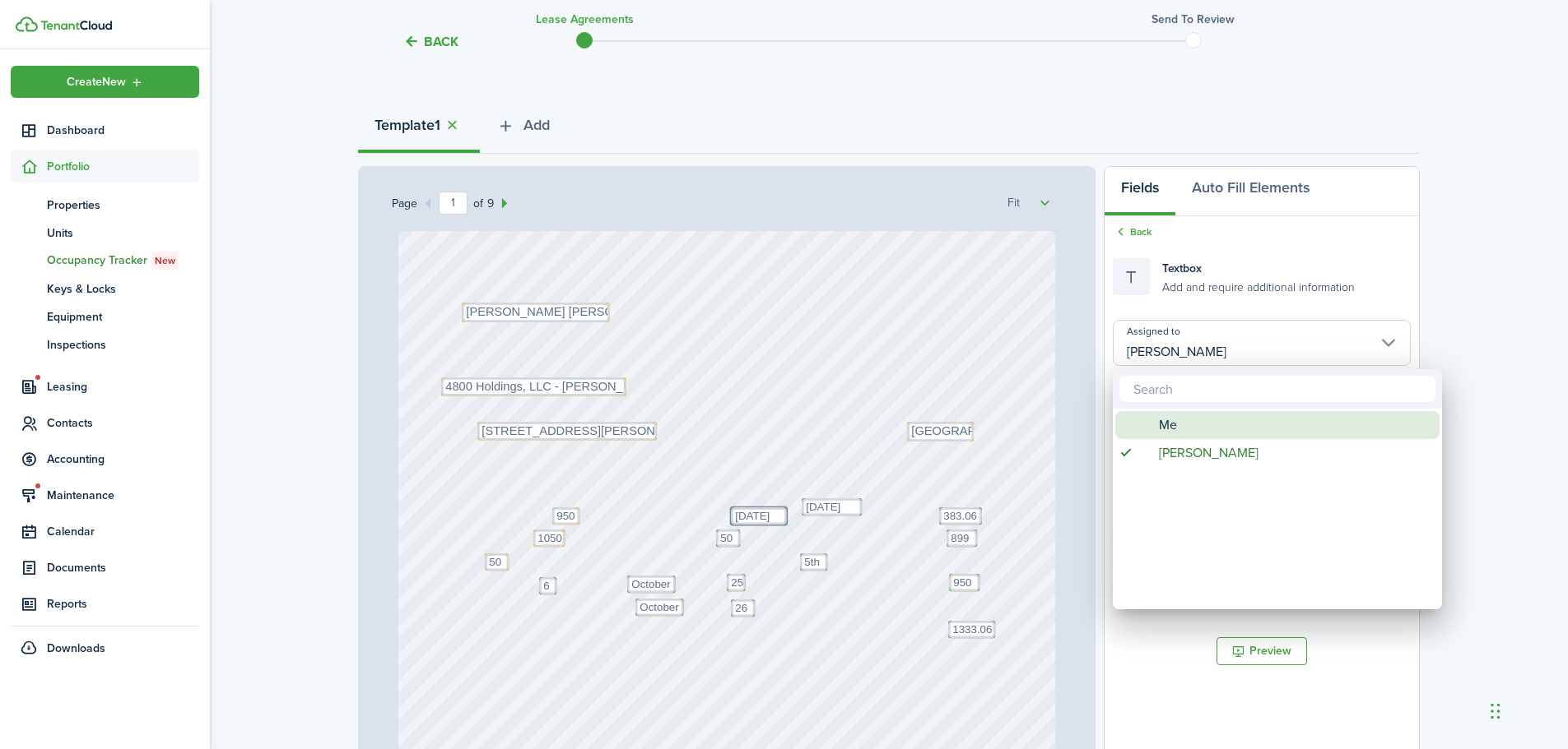
click at [1177, 424] on div "Me" at bounding box center [1284, 425] width 292 height 28
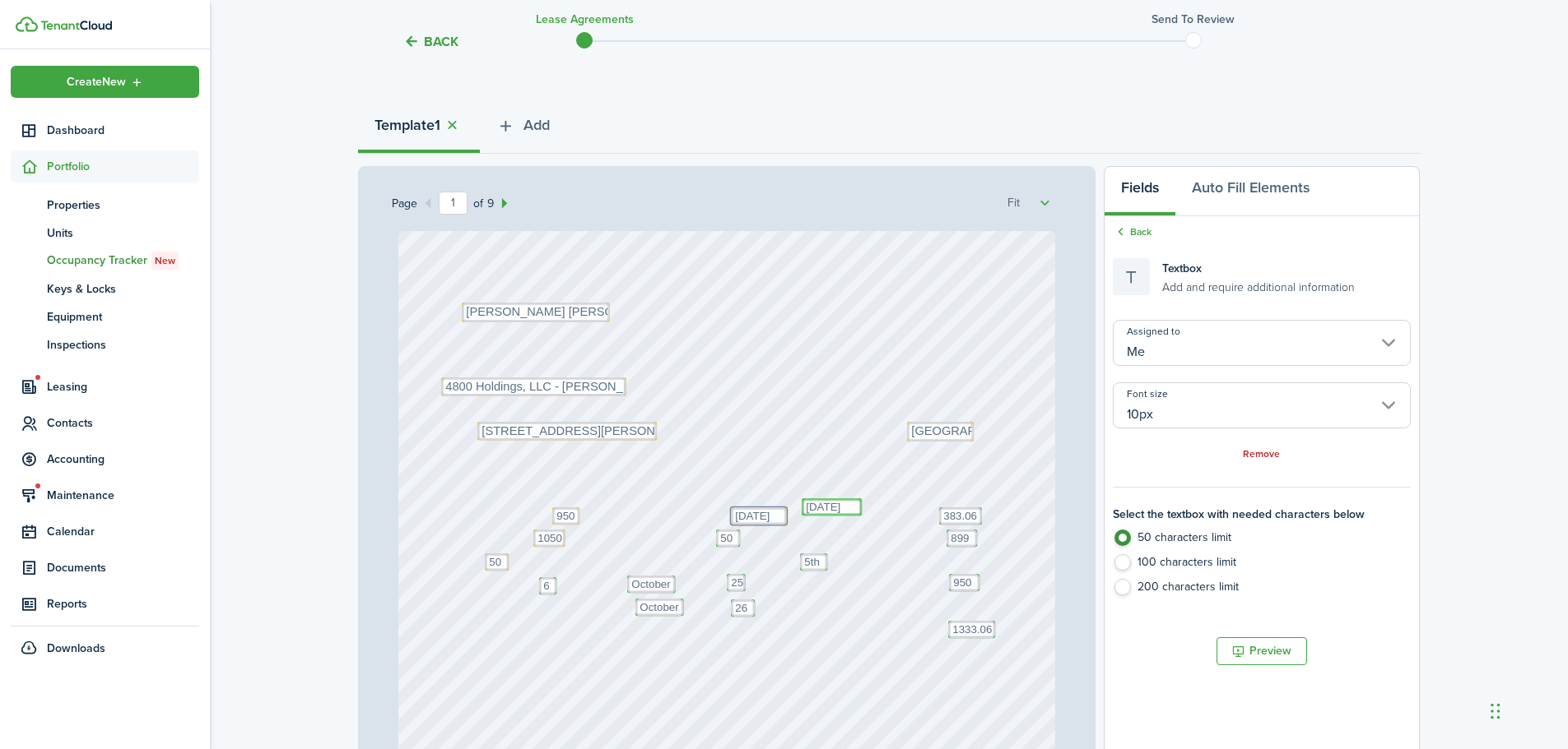
click at [826, 502] on textarea "10/31/2026" at bounding box center [831, 508] width 60 height 18
click at [1217, 351] on input "[PERSON_NAME]" at bounding box center [1261, 342] width 298 height 46
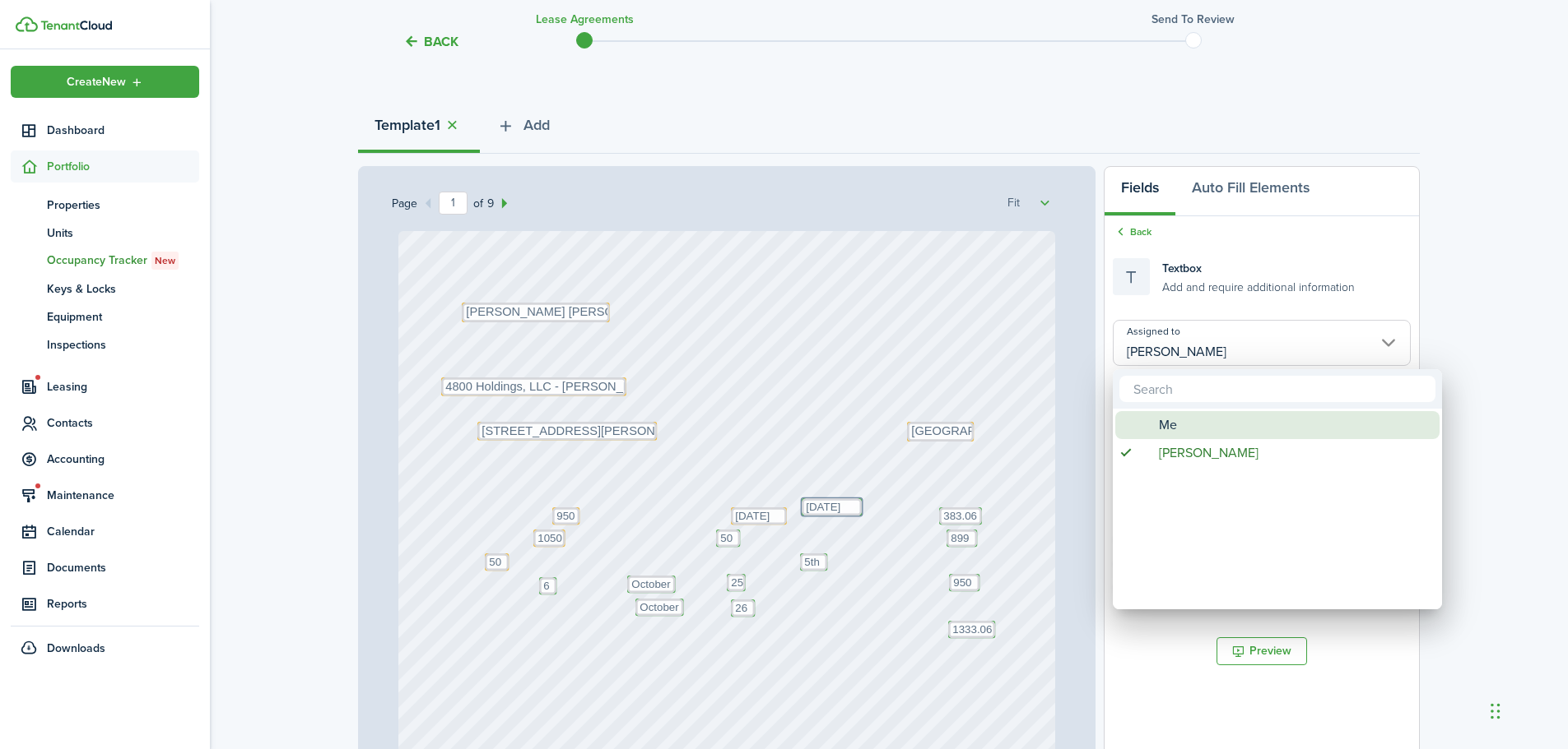
click at [1170, 422] on span "Me" at bounding box center [1167, 425] width 18 height 28
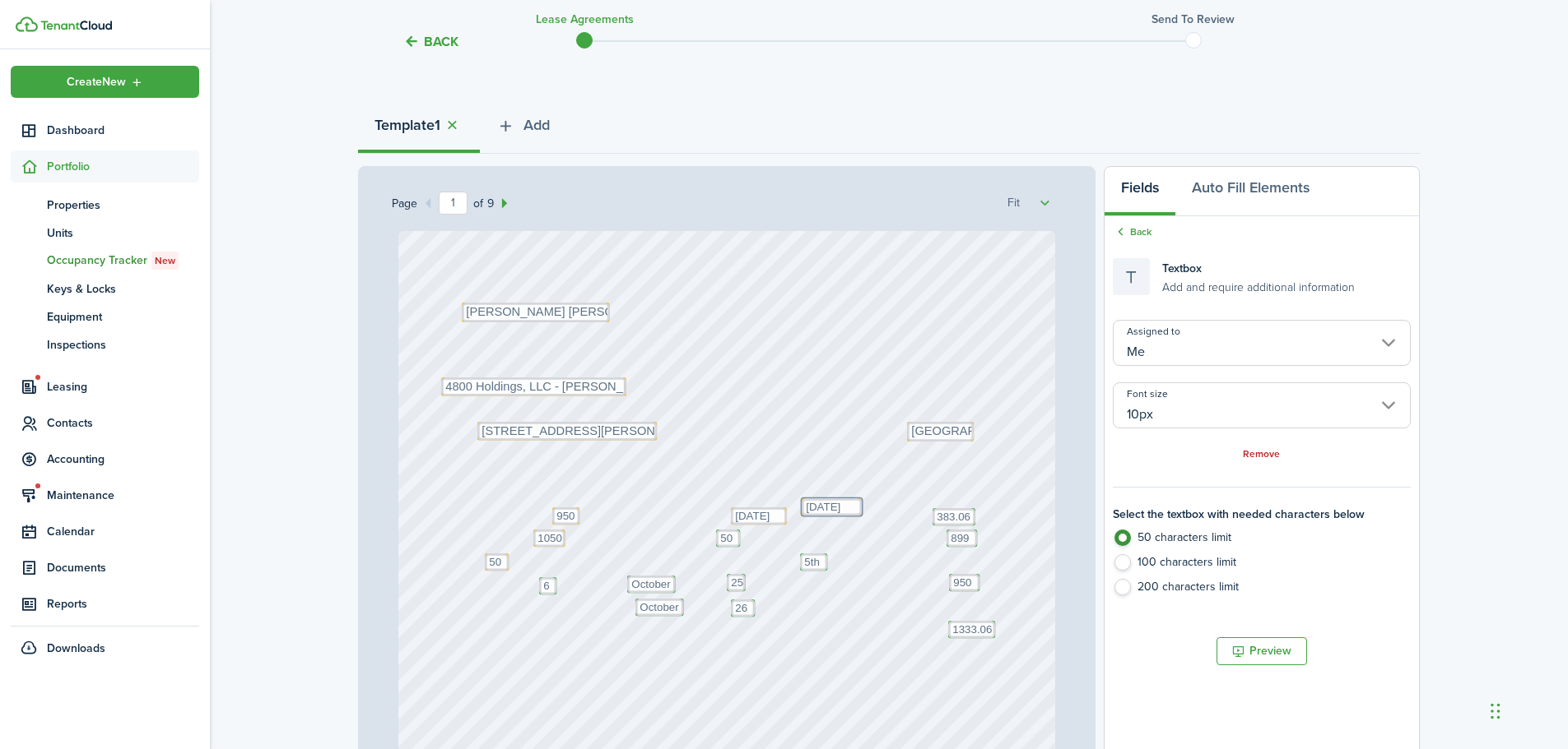
drag, startPoint x: 955, startPoint y: 515, endPoint x: 1033, endPoint y: 501, distance: 79.2
click at [1223, 353] on input "Me" at bounding box center [1261, 342] width 298 height 46
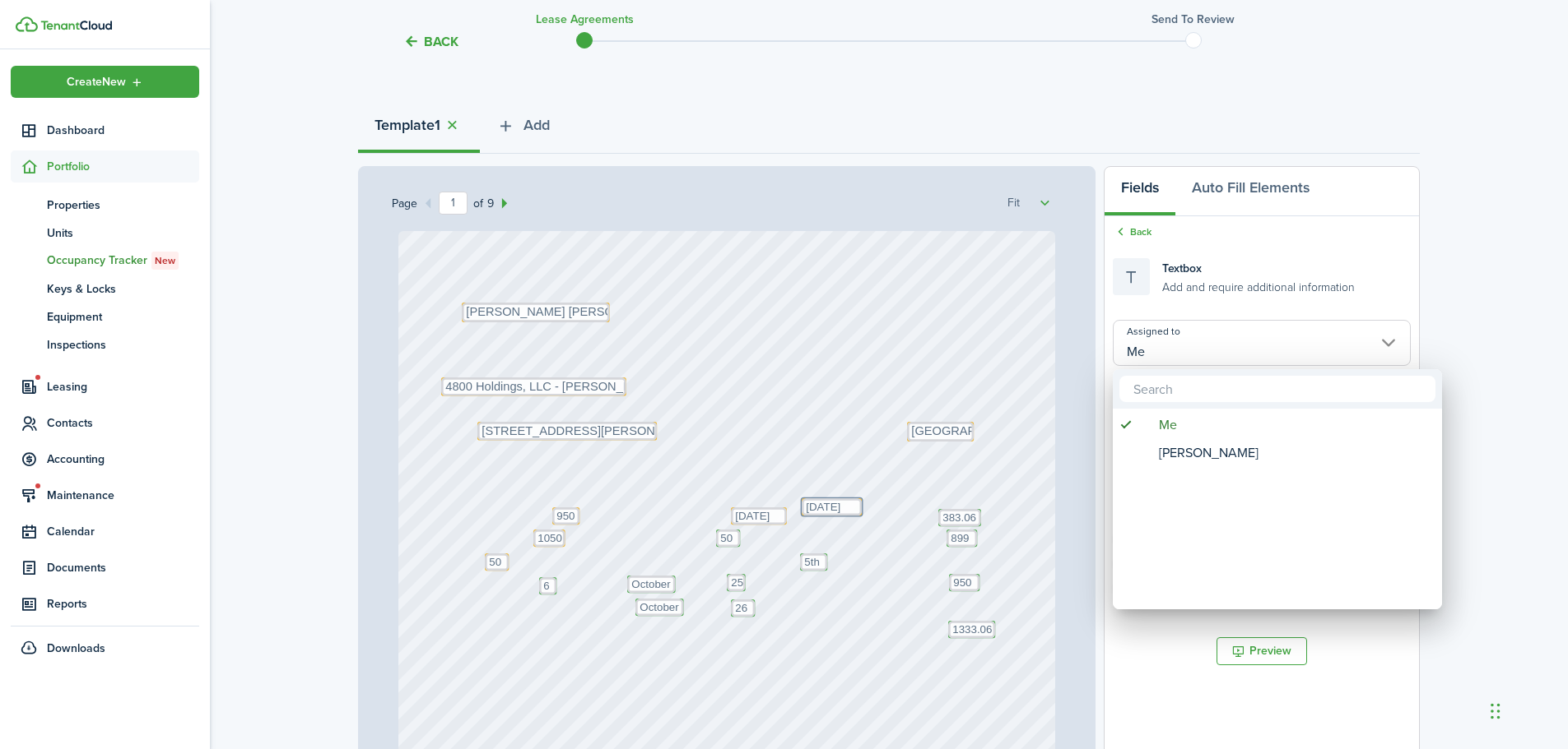
click at [956, 534] on div at bounding box center [784, 374] width 1831 height 1012
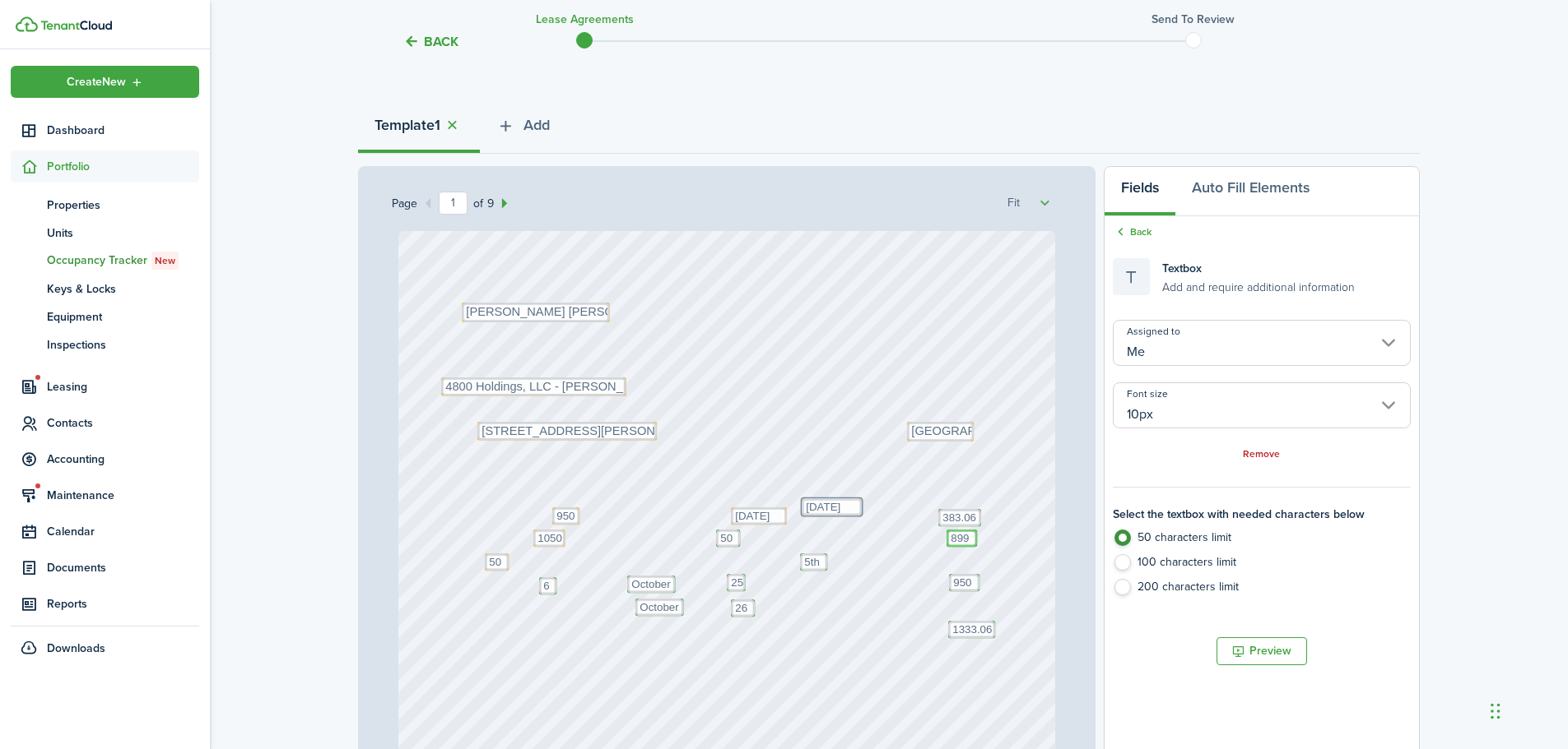
click at [956, 538] on textarea "899" at bounding box center [961, 538] width 31 height 18
click at [1240, 332] on input "[PERSON_NAME]" at bounding box center [1261, 342] width 298 height 46
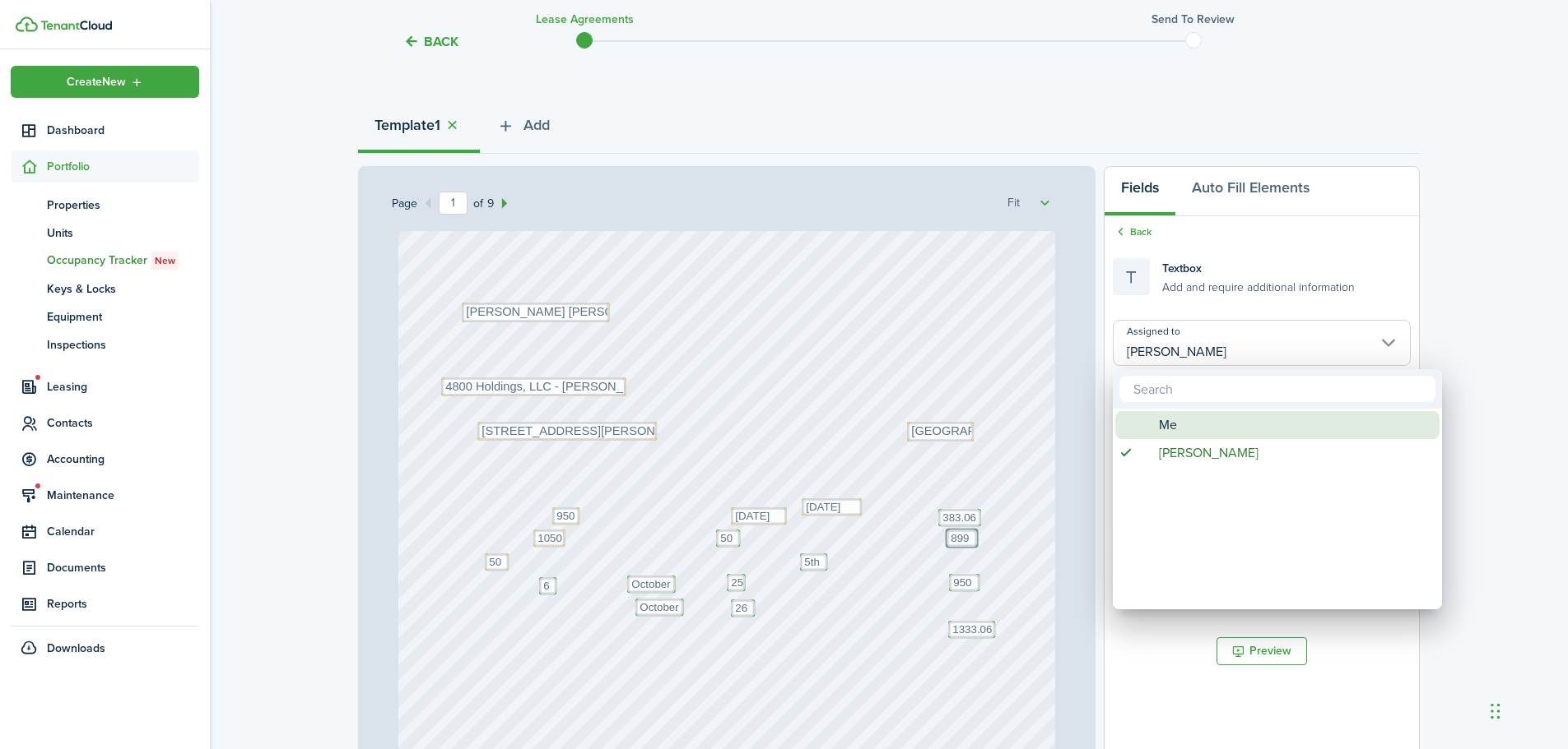
click at [1172, 421] on span "Me" at bounding box center [1167, 425] width 18 height 28
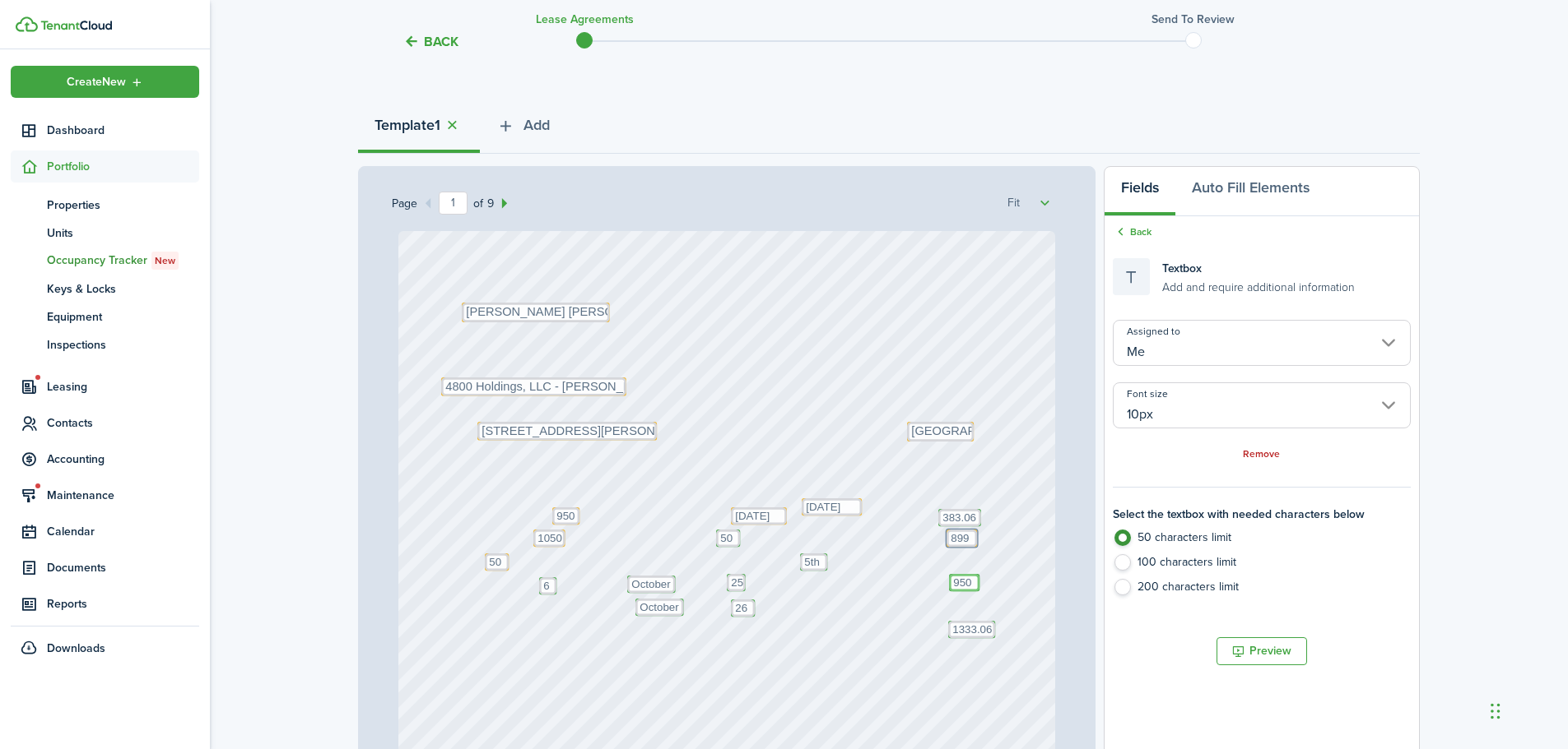
click at [966, 579] on textarea "950" at bounding box center [964, 583] width 31 height 18
click at [1214, 338] on input "[PERSON_NAME]" at bounding box center [1261, 342] width 298 height 46
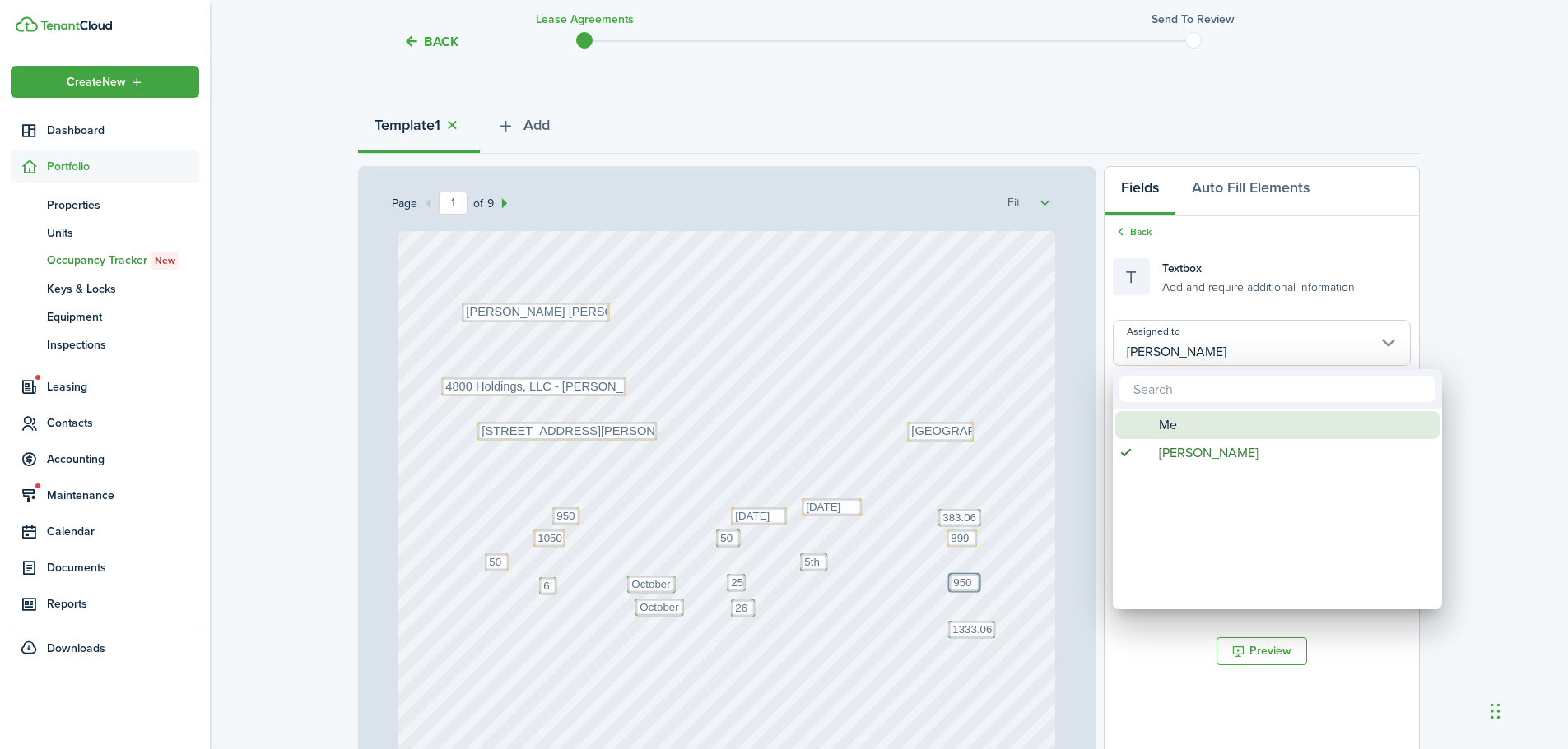
click at [1170, 421] on span "Me" at bounding box center [1167, 425] width 18 height 28
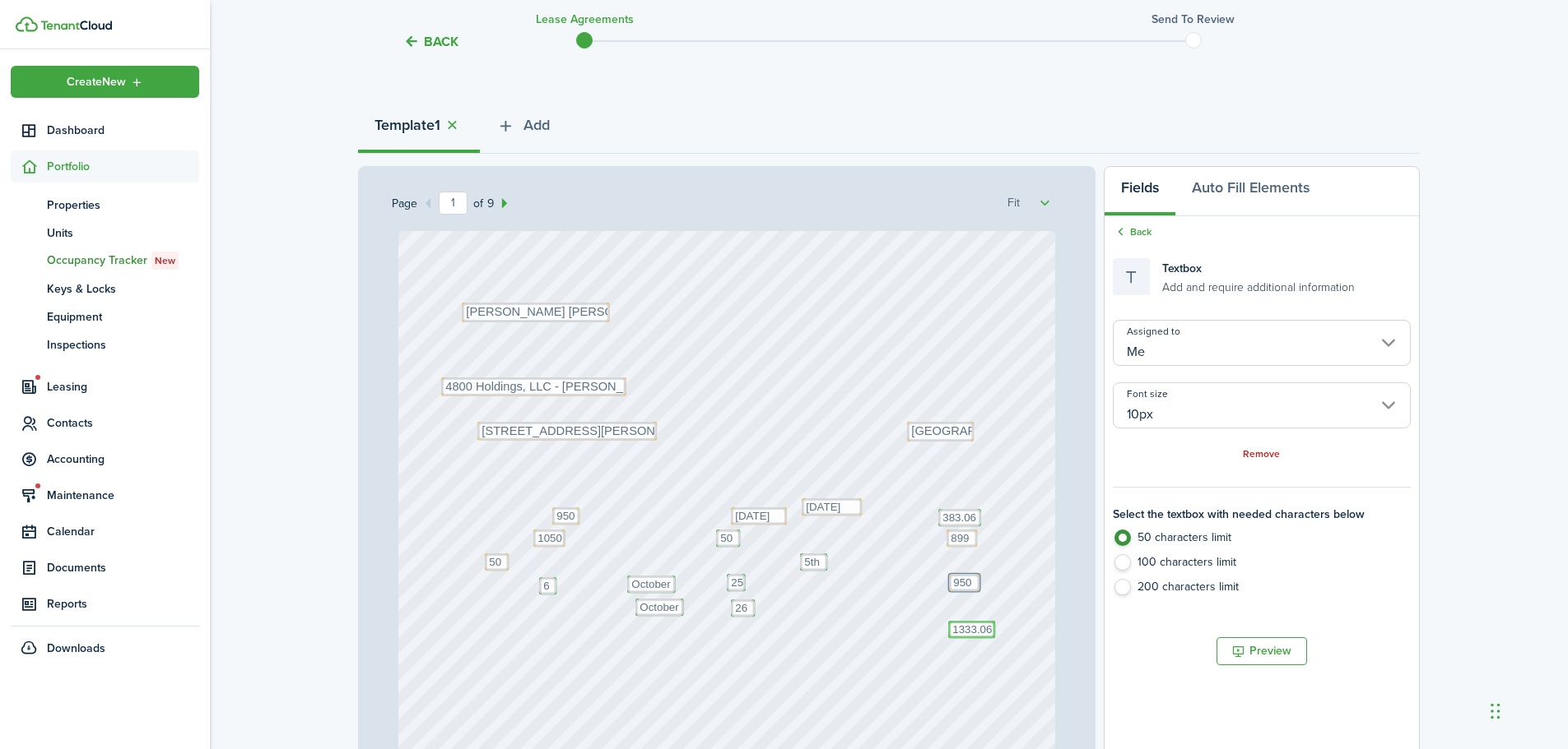
click at [975, 630] on textarea "1333.06" at bounding box center [971, 630] width 47 height 18
click at [1243, 355] on input "[PERSON_NAME]" at bounding box center [1261, 342] width 298 height 46
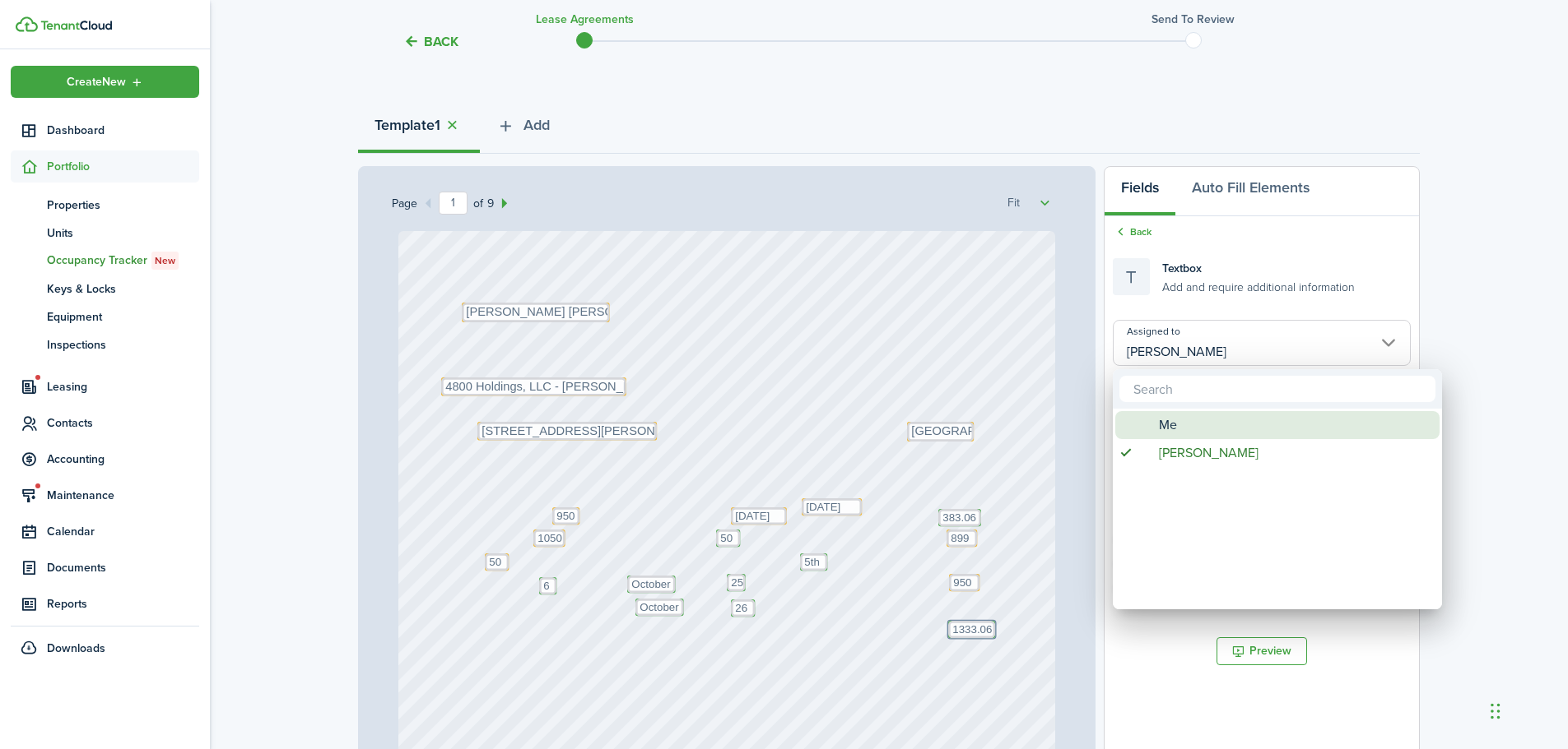
click at [1191, 429] on div "Me" at bounding box center [1284, 425] width 292 height 28
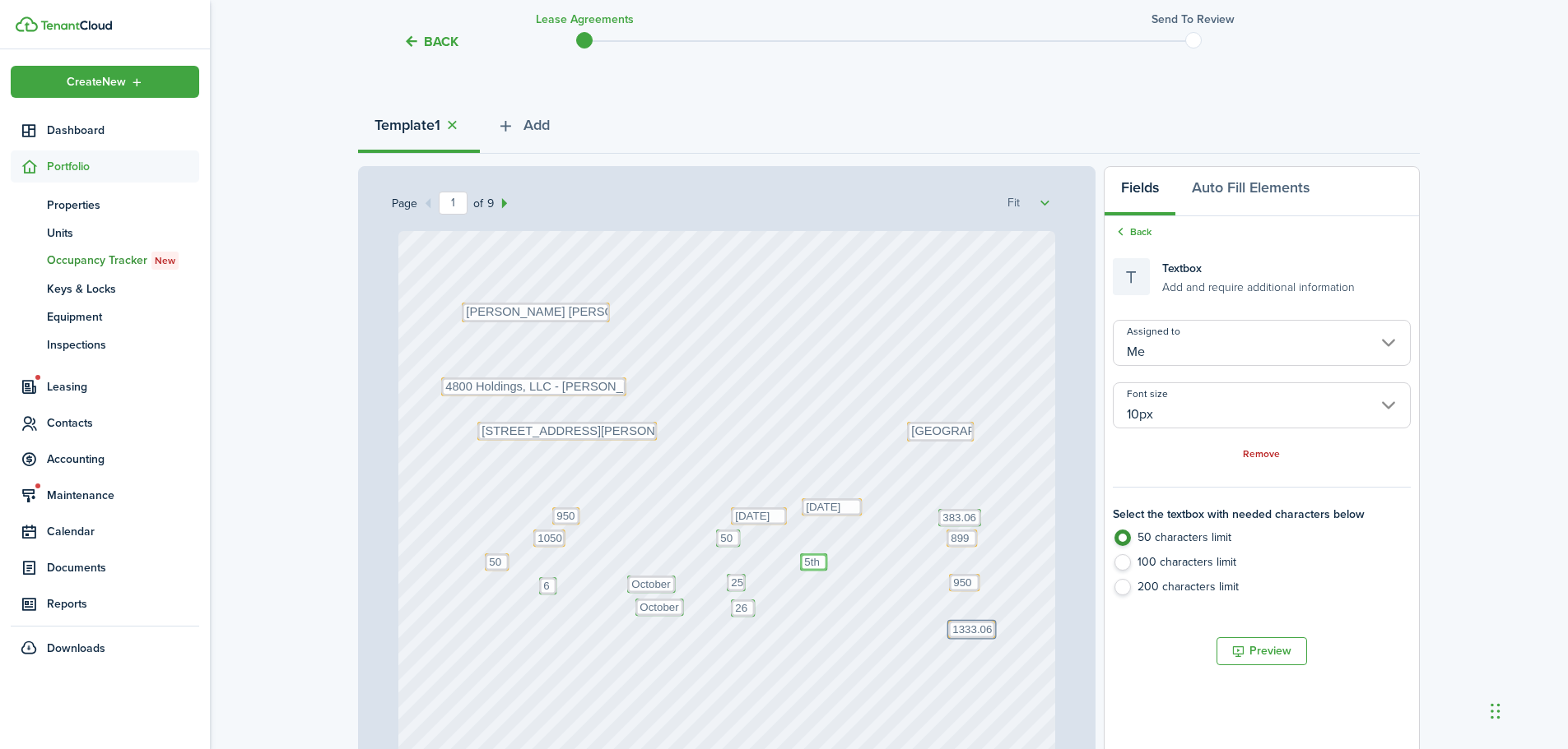
click at [816, 560] on textarea "5th" at bounding box center [813, 562] width 27 height 18
click at [1232, 338] on input "[PERSON_NAME]" at bounding box center [1261, 342] width 298 height 46
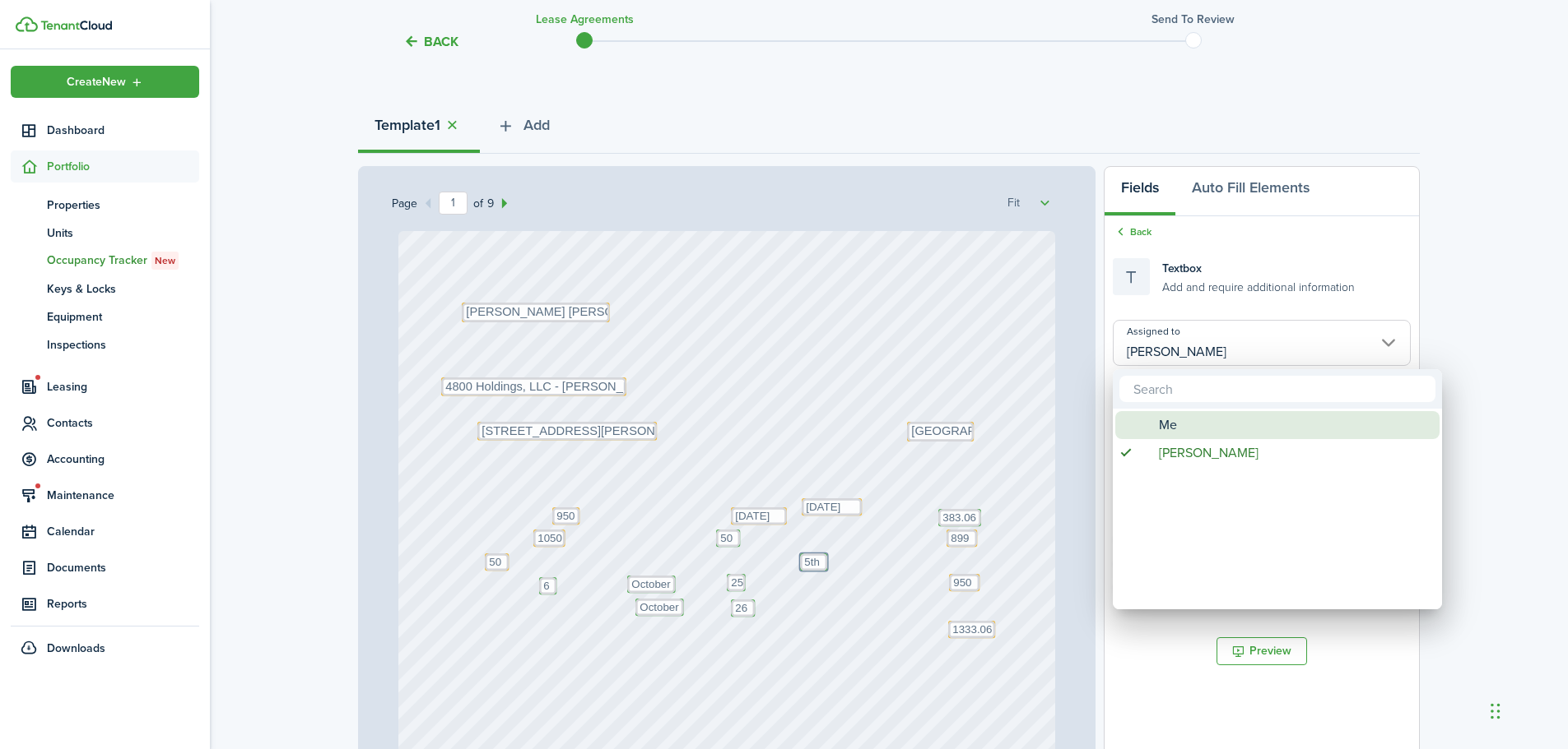
click at [1176, 421] on span "Me" at bounding box center [1167, 425] width 18 height 28
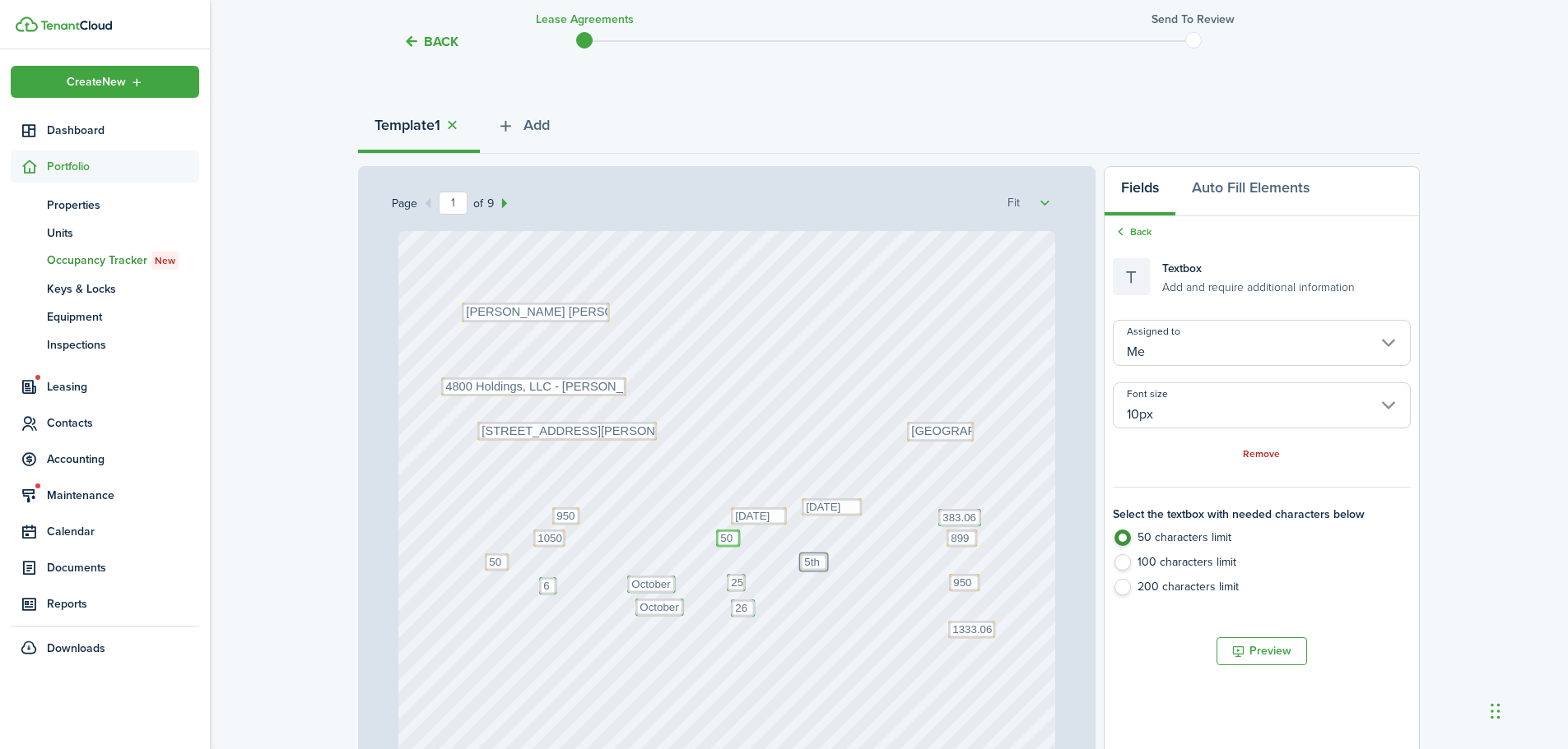
click at [729, 541] on textarea "50" at bounding box center [727, 538] width 24 height 18
click at [1176, 360] on input "[PERSON_NAME]" at bounding box center [1261, 342] width 298 height 46
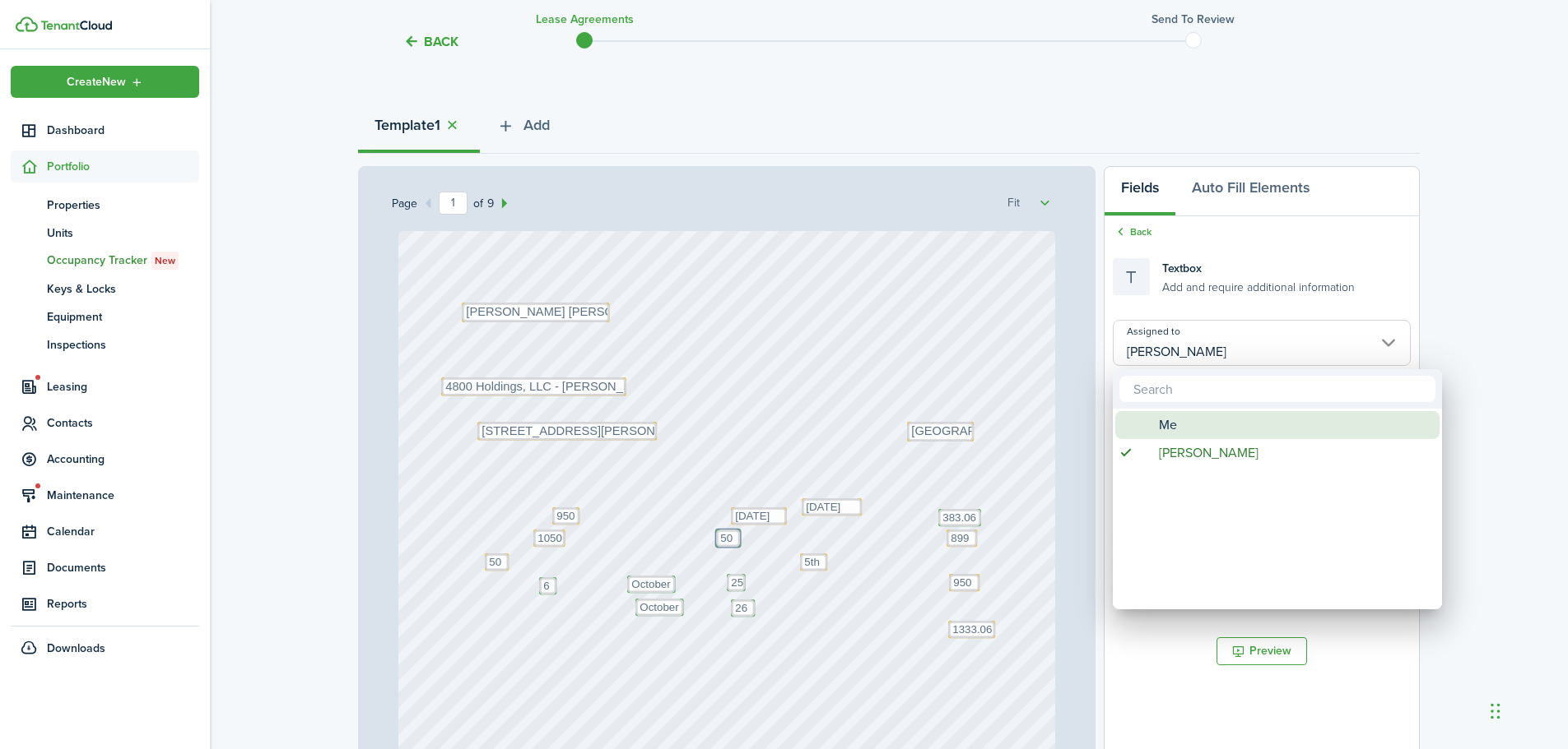
click at [1145, 421] on span "Assigned to" at bounding box center [1145, 426] width 12 height 12
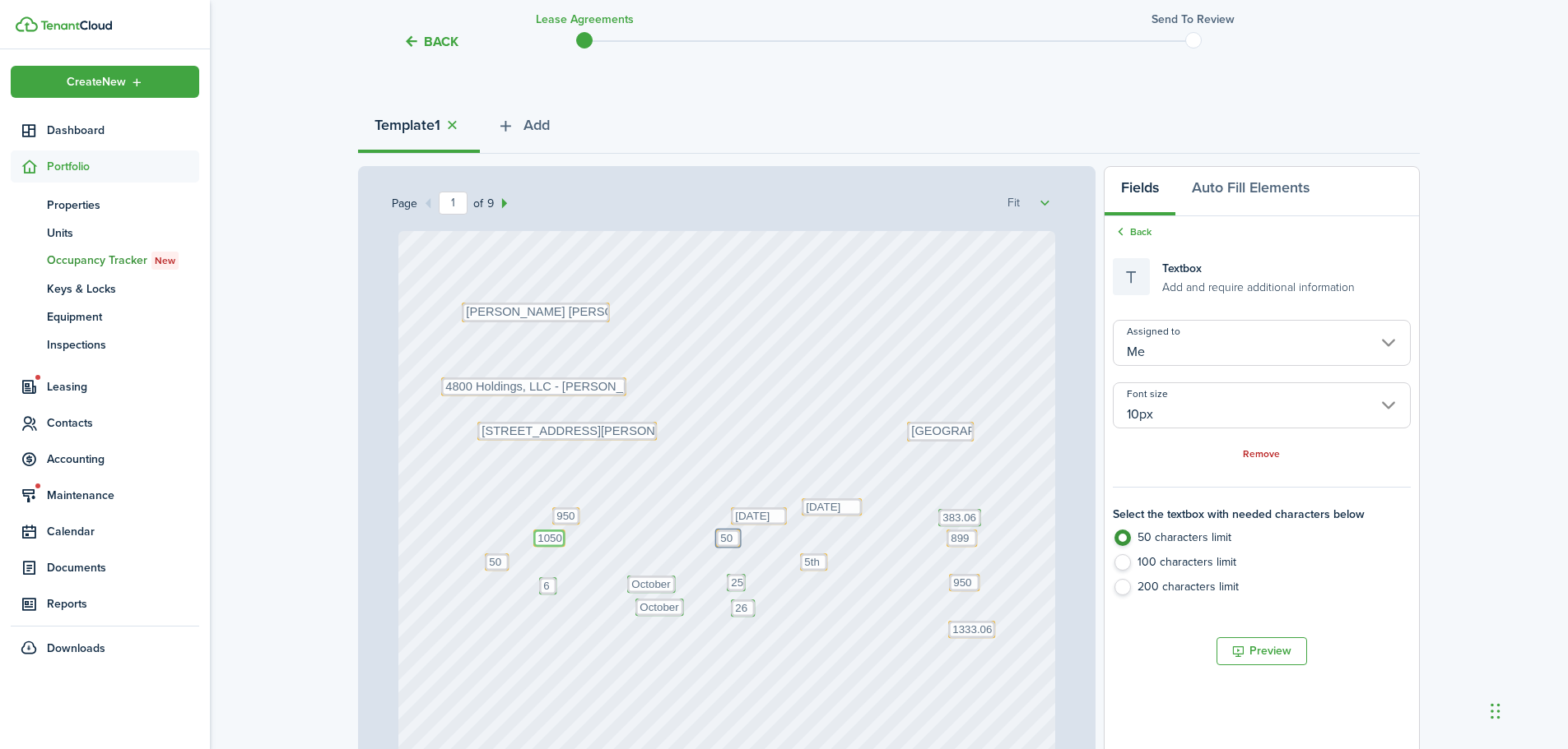
click at [544, 543] on textarea "1050" at bounding box center [549, 538] width 33 height 18
click at [488, 560] on textarea "50" at bounding box center [496, 562] width 24 height 18
click at [1169, 346] on input "Me" at bounding box center [1261, 342] width 298 height 46
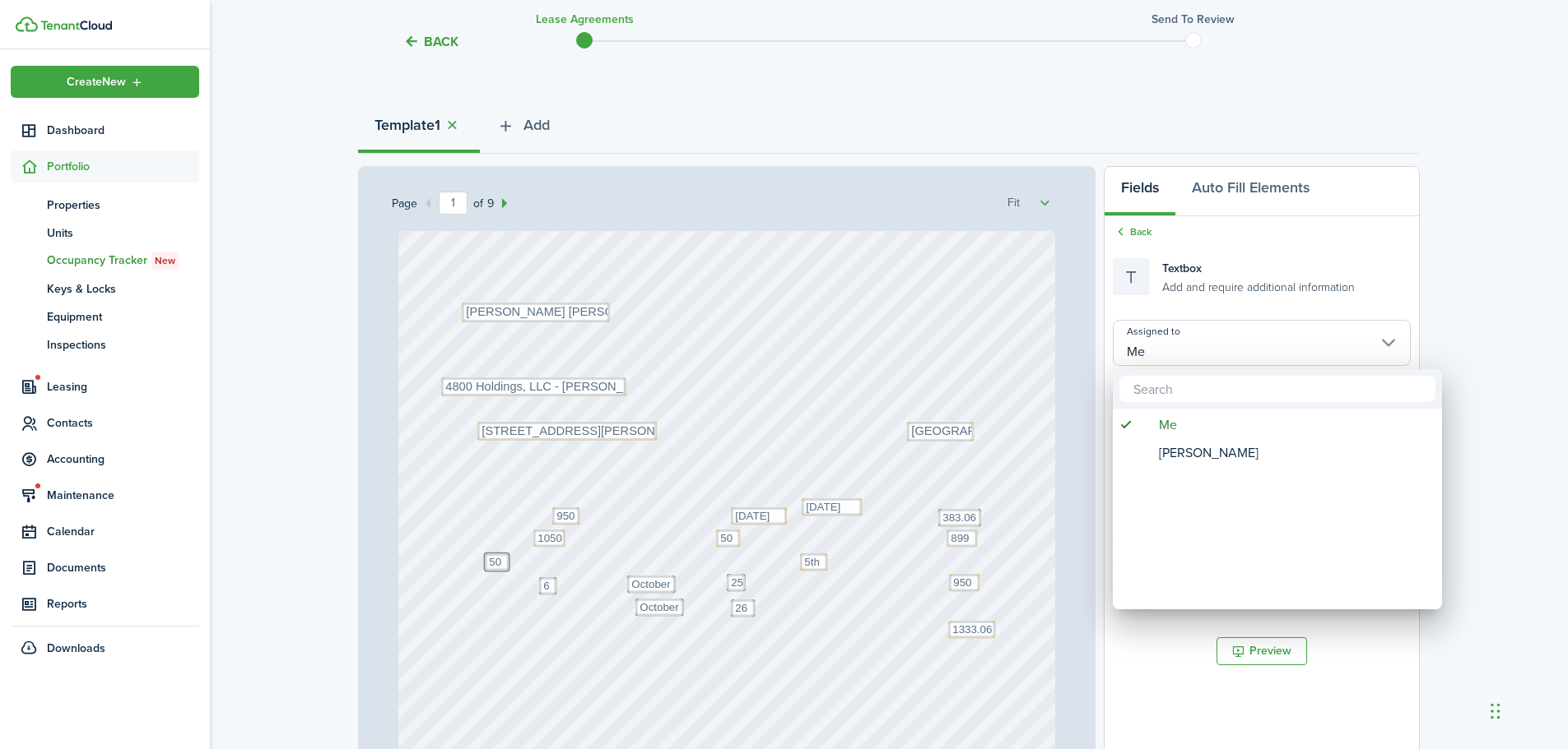
click at [491, 565] on div at bounding box center [784, 374] width 1831 height 1012
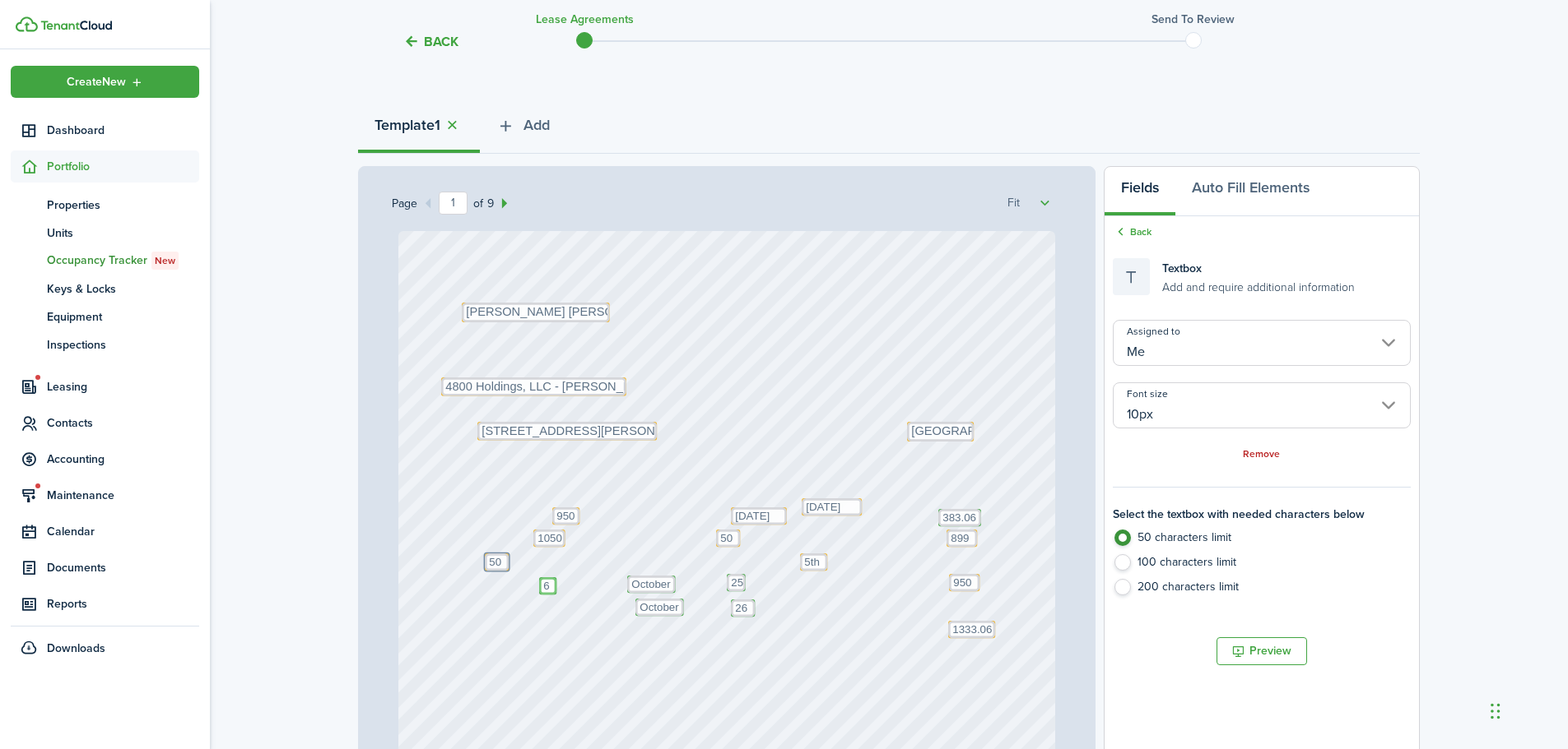
click at [546, 590] on textarea "6" at bounding box center [548, 587] width 18 height 18
click at [1212, 356] on input "[PERSON_NAME]" at bounding box center [1261, 342] width 298 height 46
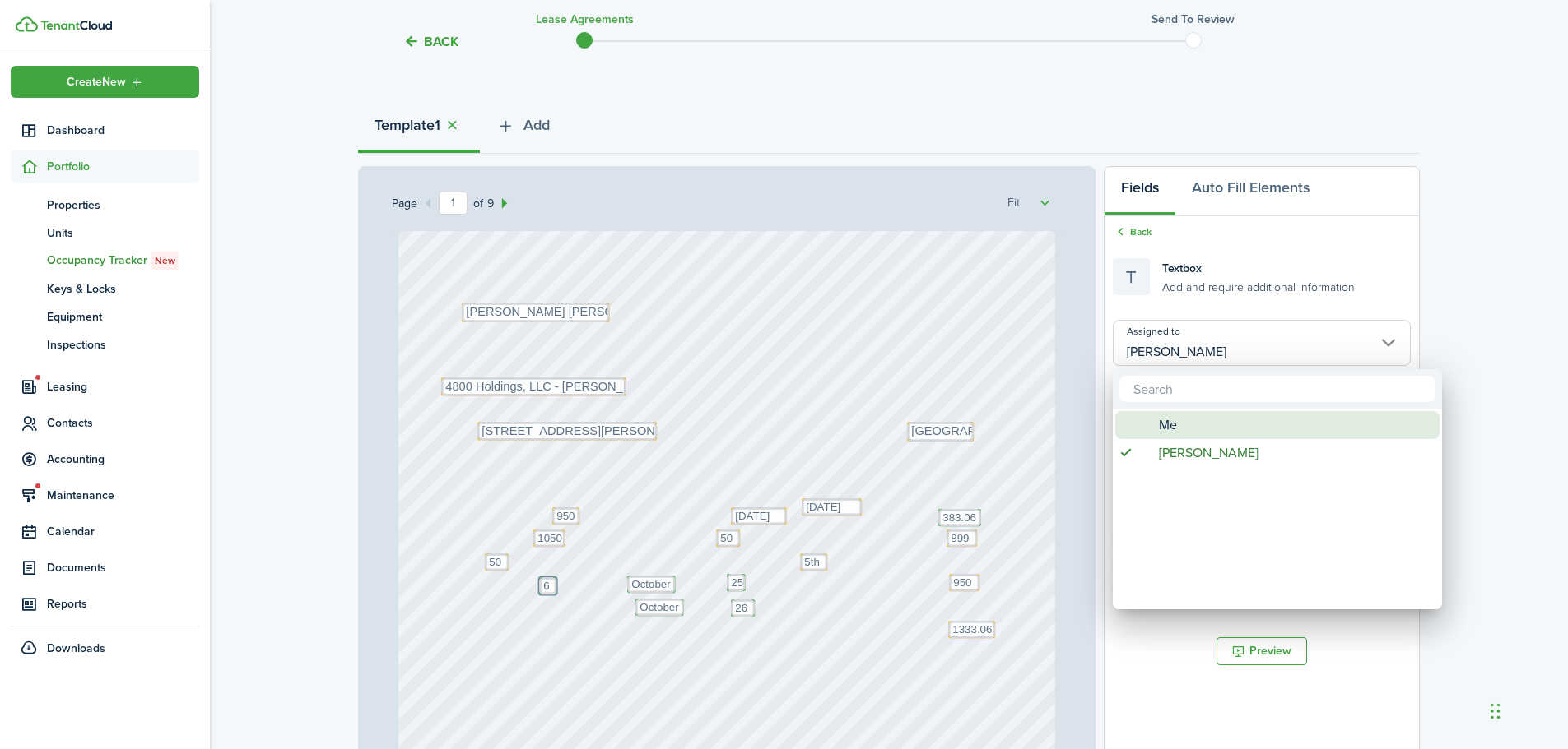
drag, startPoint x: 1169, startPoint y: 422, endPoint x: 1144, endPoint y: 436, distance: 28.7
click at [1169, 423] on span "Me" at bounding box center [1167, 425] width 18 height 28
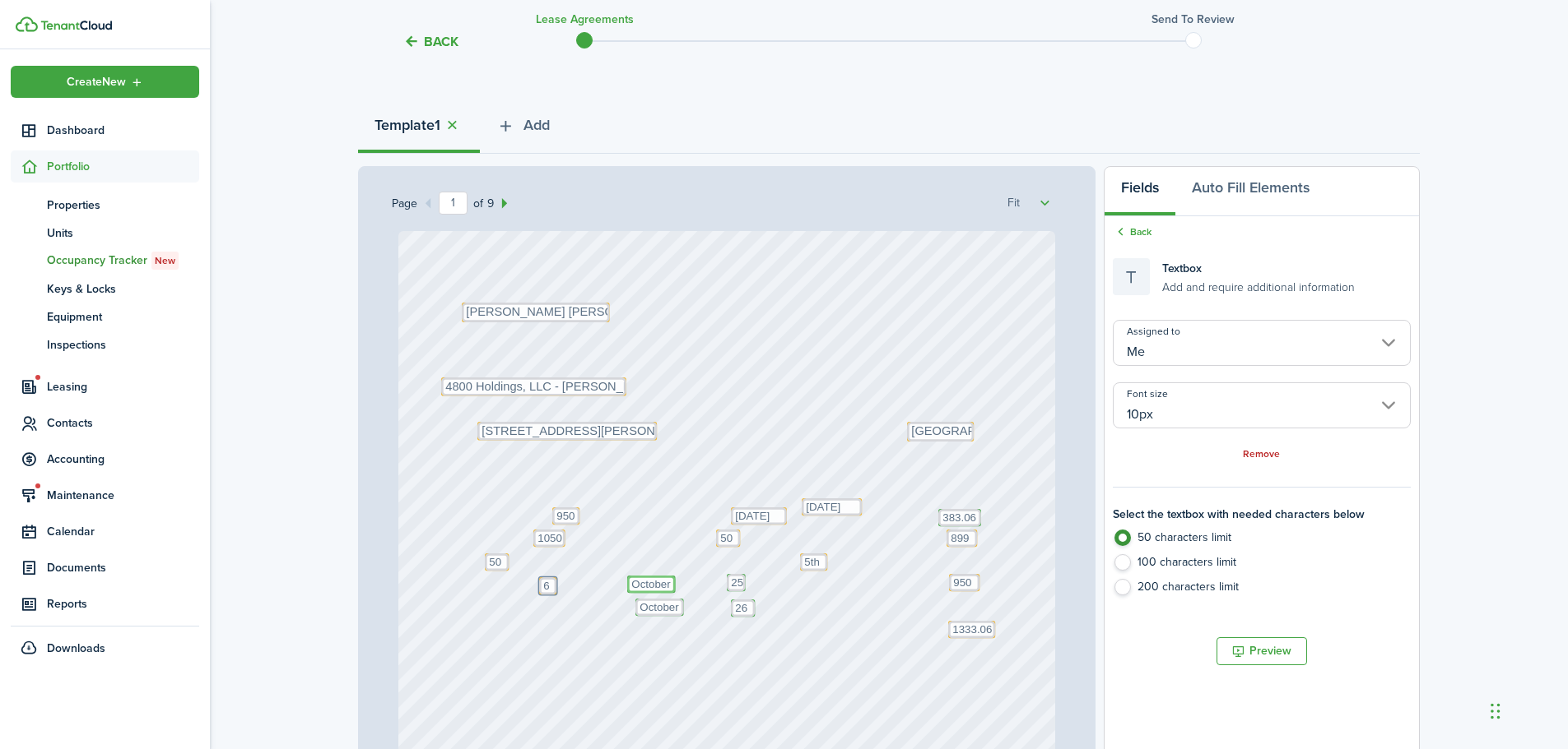
click at [649, 582] on textarea "October" at bounding box center [651, 585] width 48 height 18
click at [1204, 345] on input "[PERSON_NAME]" at bounding box center [1261, 342] width 298 height 46
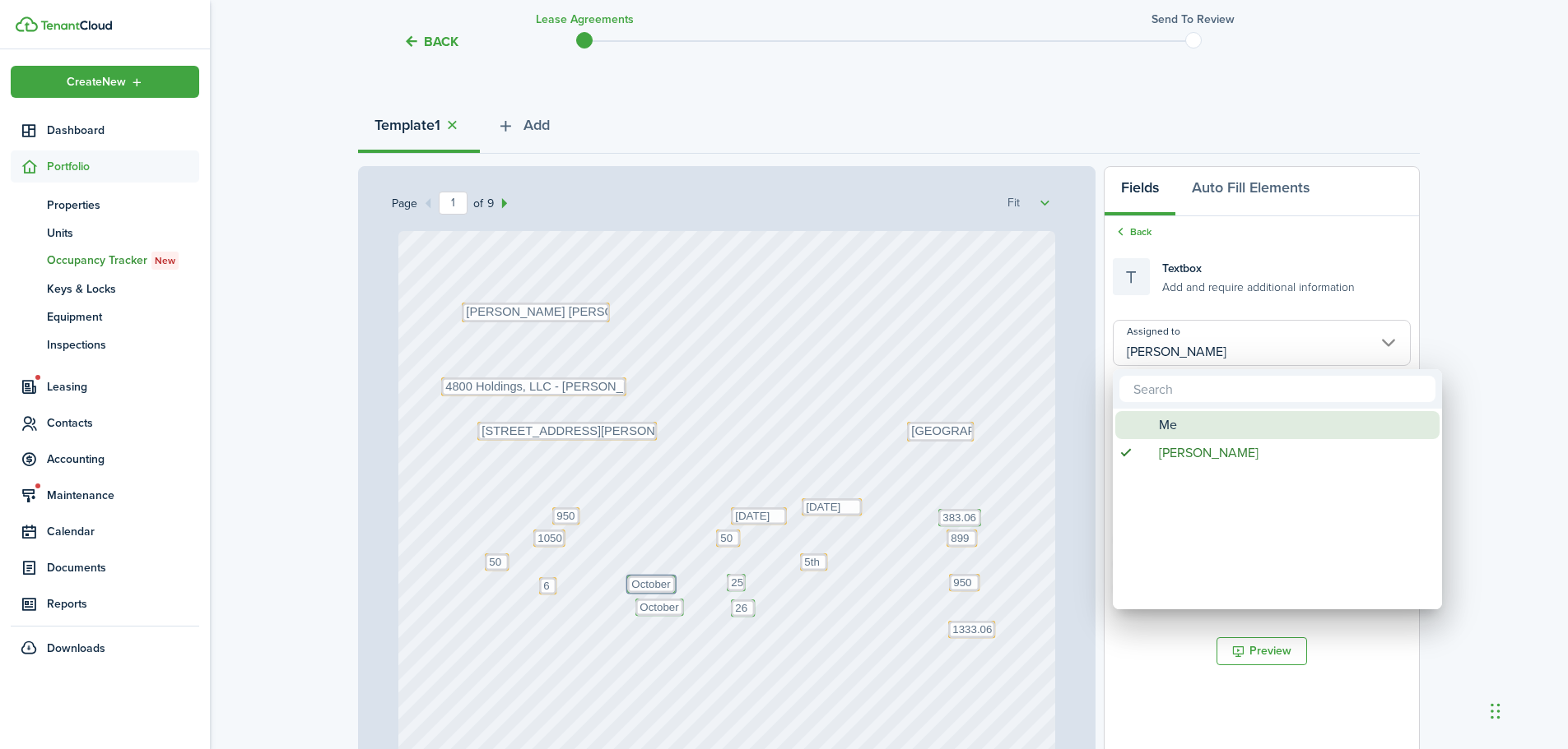
click at [1162, 427] on span "Me" at bounding box center [1167, 425] width 18 height 28
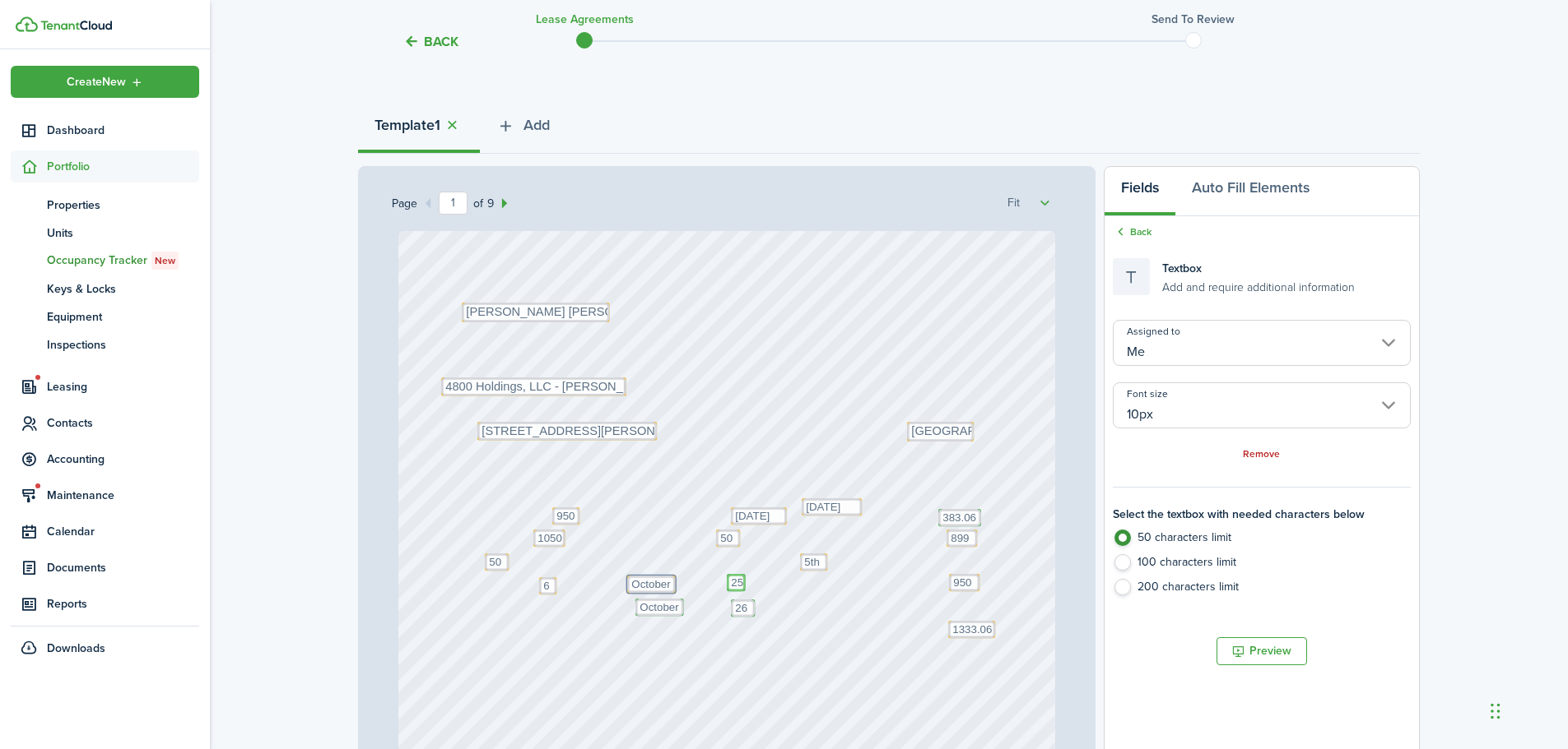
click at [726, 581] on textarea "25" at bounding box center [736, 583] width 19 height 18
click at [1222, 352] on input "[PERSON_NAME]" at bounding box center [1261, 342] width 298 height 46
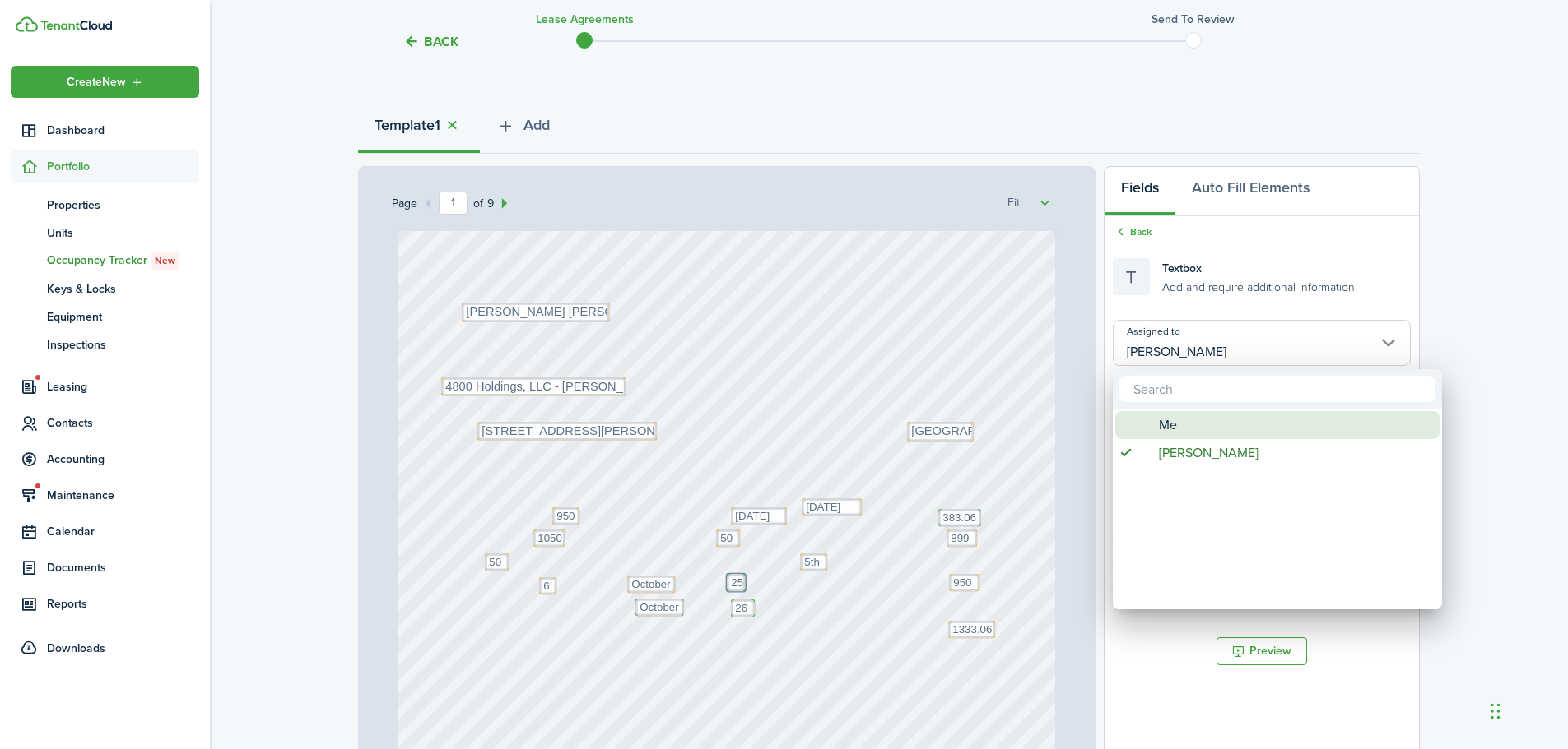
click at [1160, 417] on span "Me" at bounding box center [1167, 425] width 18 height 28
type input "Me"
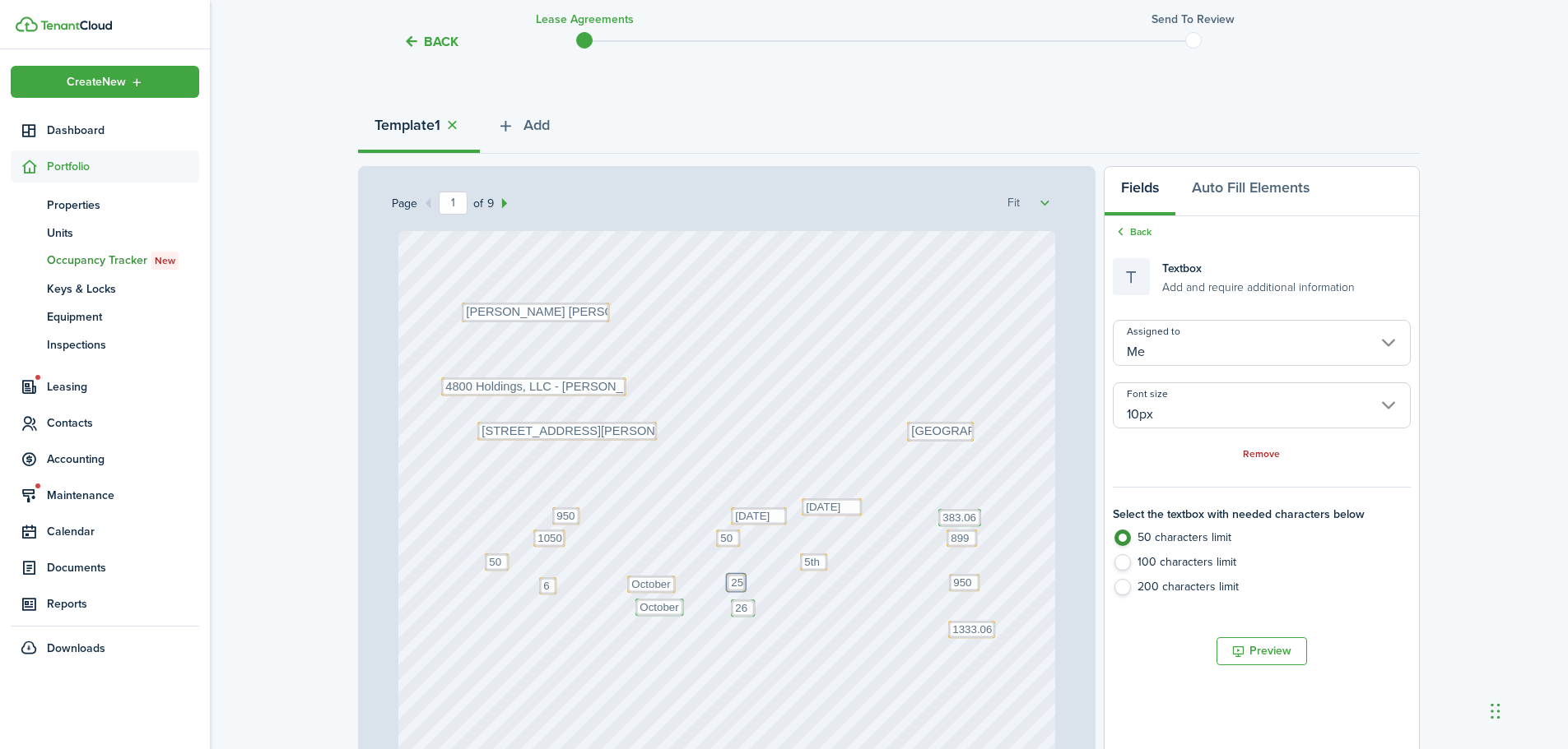
click at [660, 603] on div "Text October Text 26 Text 50 Text 50 Text 5th Text 1333.06 Text First month 50%…" at bounding box center [726, 519] width 670 height 576
drag, startPoint x: 692, startPoint y: 611, endPoint x: 661, endPoint y: 613, distance: 31.1
click at [1229, 319] on div "Back Textbox Add and require additional information Assigned to Me Font size 10…" at bounding box center [1261, 414] width 314 height 397
click at [745, 600] on div "Text October Text 26 Text 50 Text 50 Text 5th Text 1333.06 Text First month 50%…" at bounding box center [726, 664] width 657 height 866
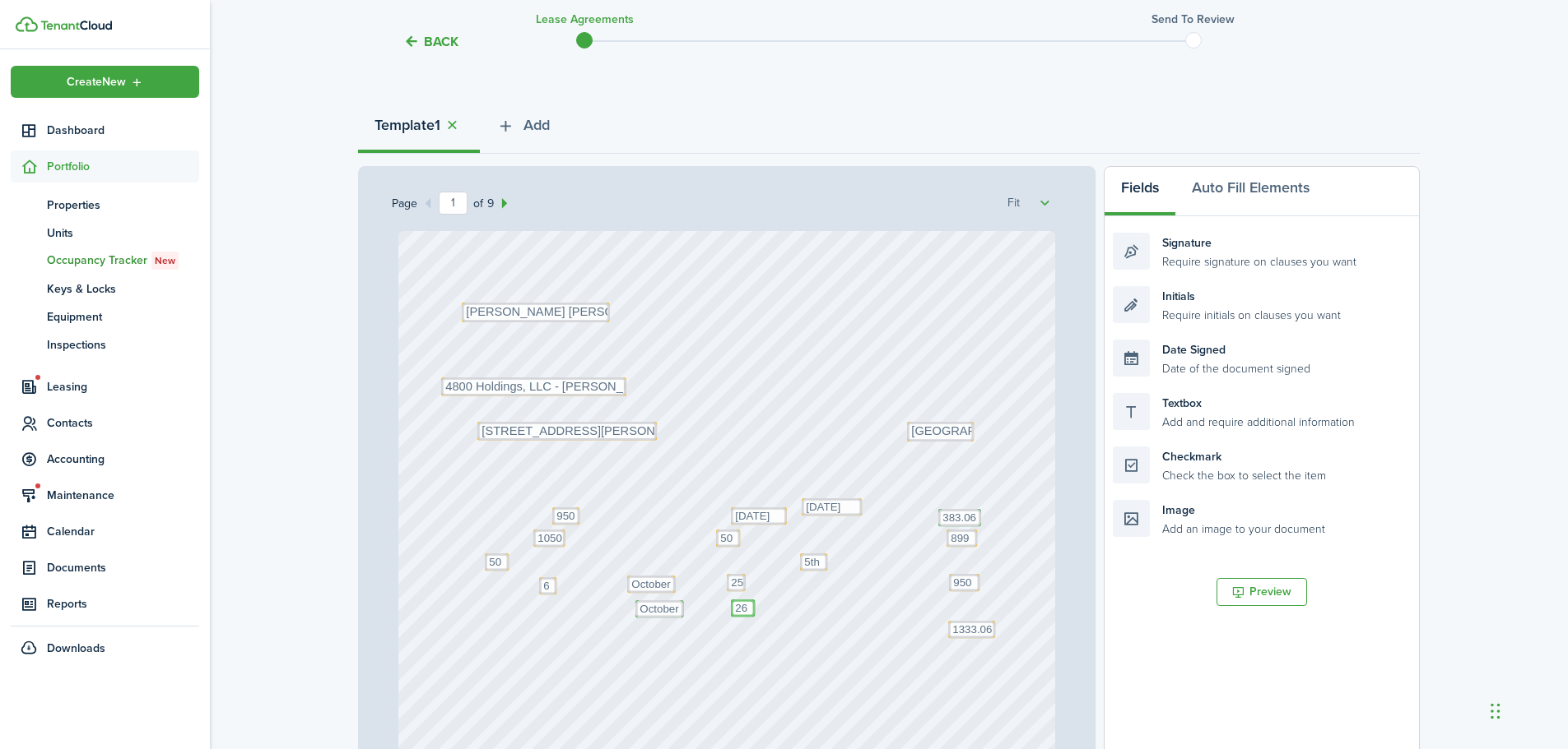
click at [744, 613] on textarea "26" at bounding box center [742, 609] width 24 height 18
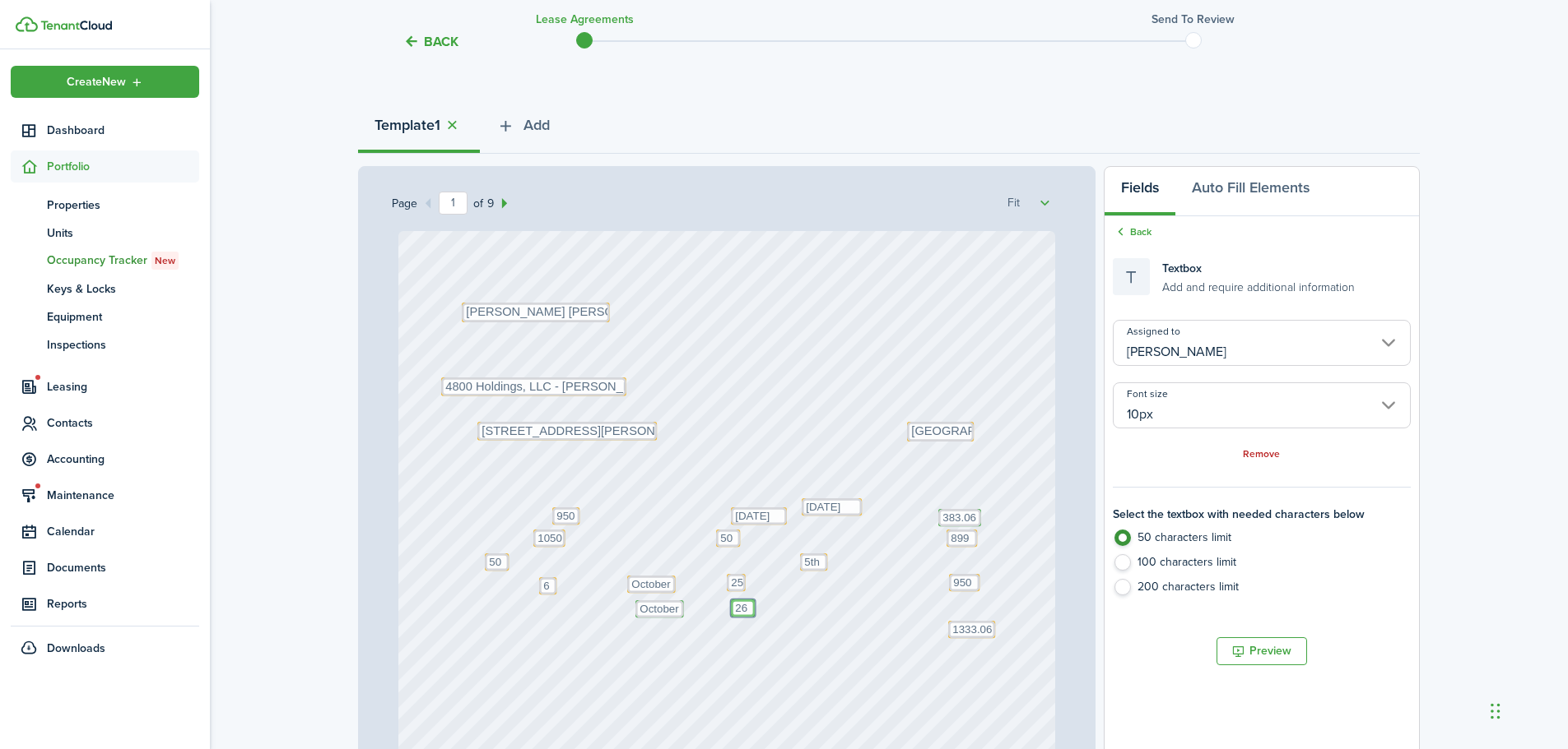
click at [1171, 345] on input "[PERSON_NAME]" at bounding box center [1261, 342] width 298 height 46
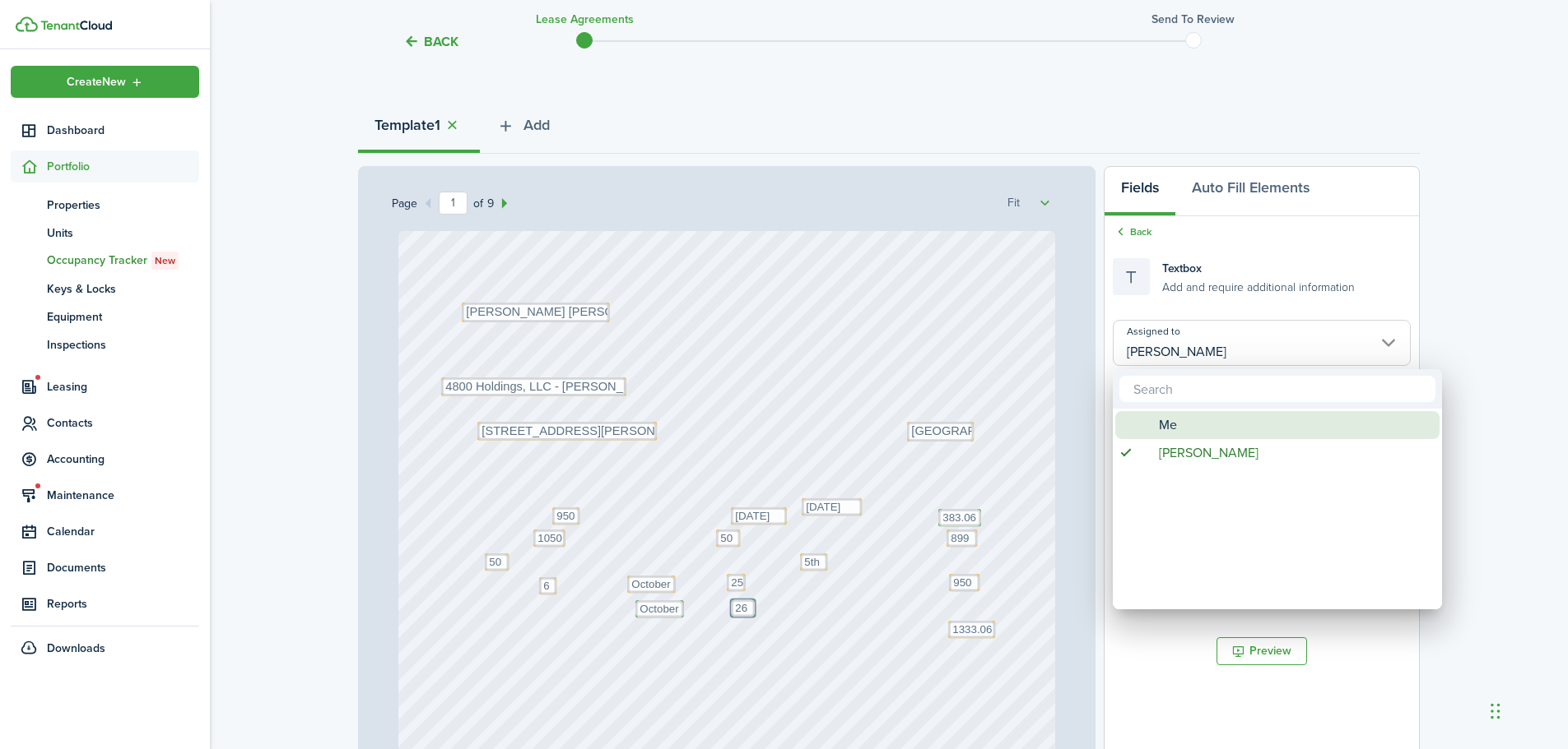
click at [1165, 429] on span "Me" at bounding box center [1167, 425] width 18 height 28
type input "Me"
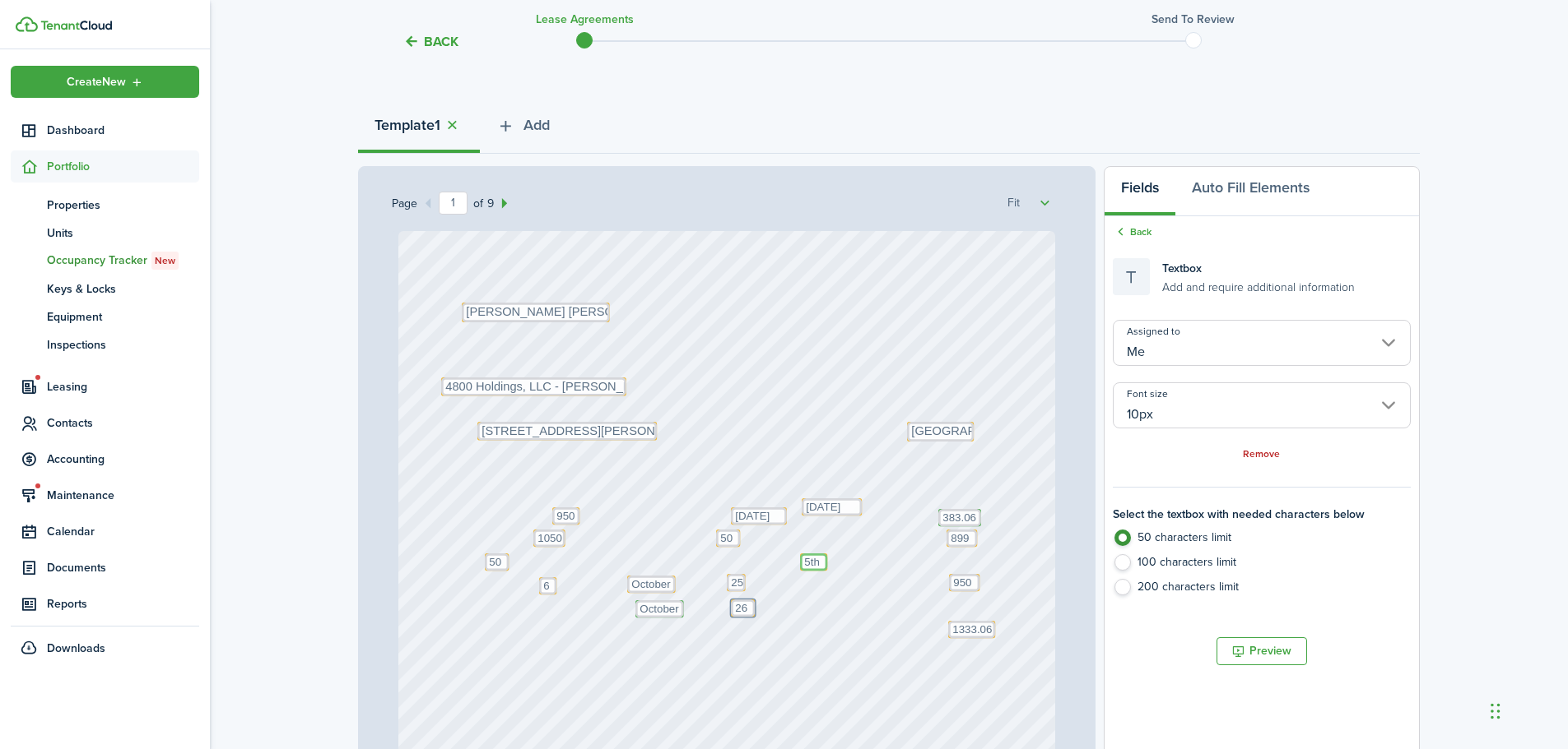
click at [814, 567] on textarea "5th" at bounding box center [813, 562] width 27 height 18
click at [717, 543] on textarea "50" at bounding box center [727, 538] width 24 height 18
click at [848, 551] on div "Text October Text 26 Text 50 Text 50 Text 5th Text 1333.06 Text First month 50%…" at bounding box center [726, 664] width 657 height 866
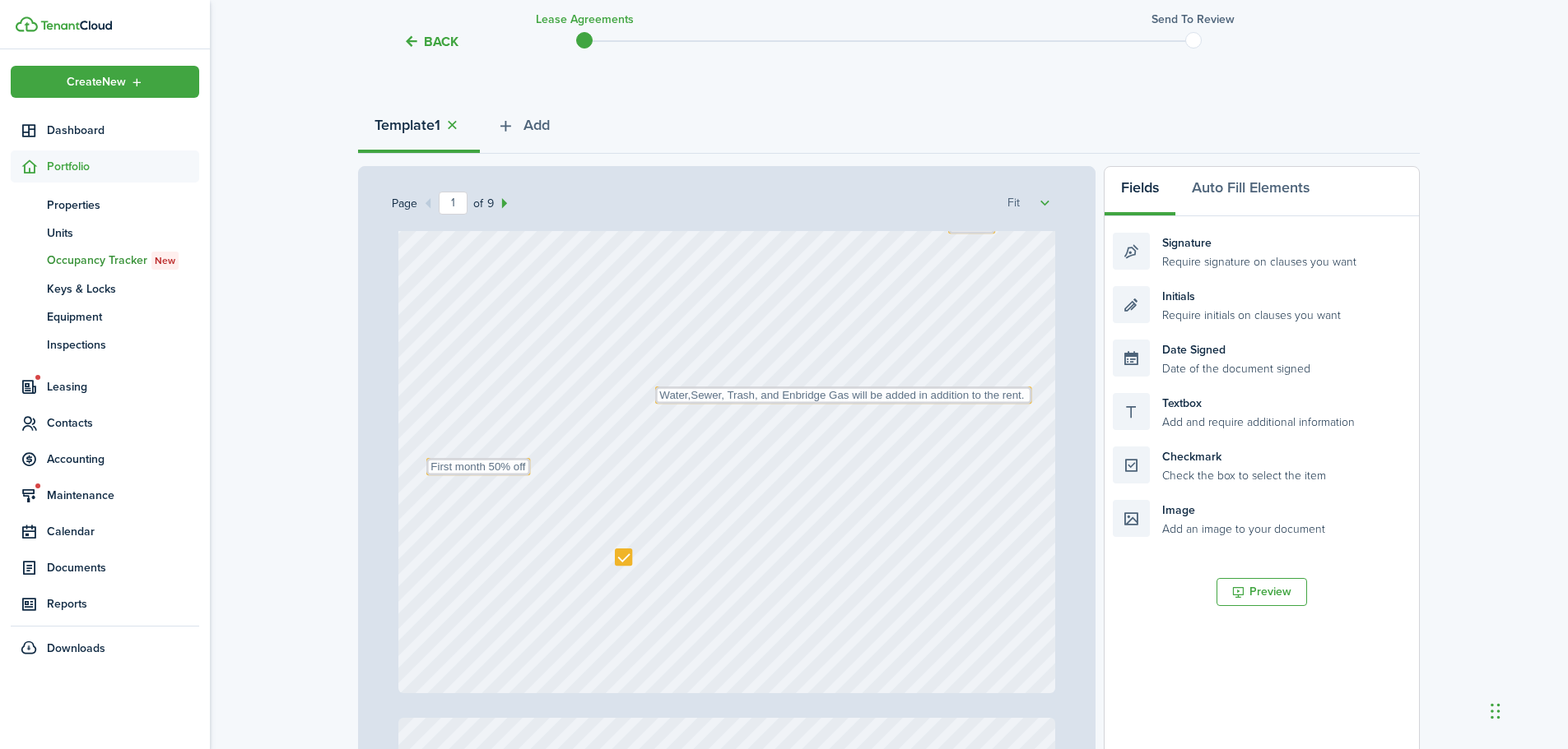
scroll to position [411, 0]
click at [784, 383] on textarea "Water,Sewer, Trash, and Enbridge Gas will be added in addition to the rent." at bounding box center [843, 389] width 377 height 18
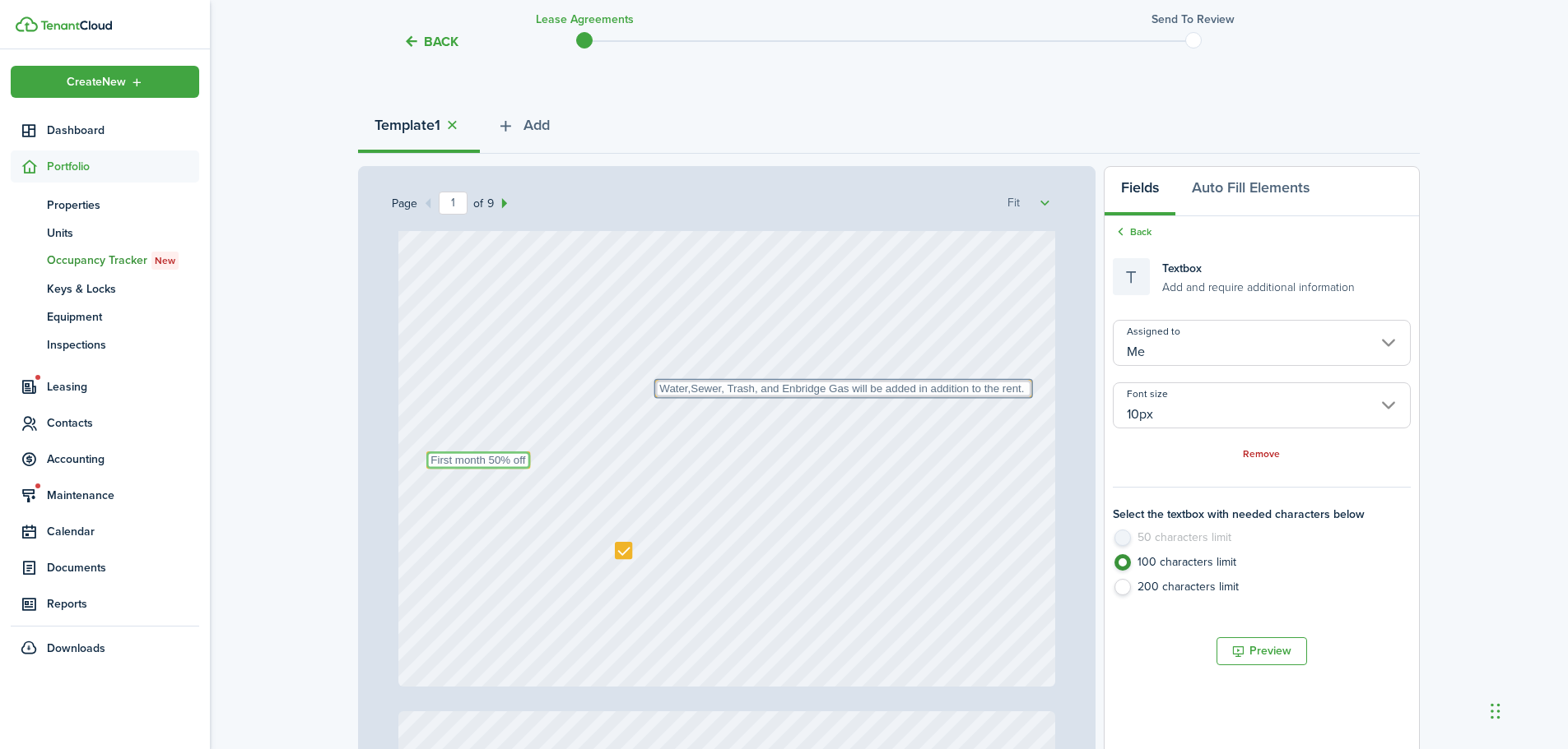
click at [507, 462] on textarea "First month 50% off" at bounding box center [478, 460] width 104 height 18
radio input "true"
click at [768, 523] on div "Text October Text 26 Text 50 Text 50 Text 5th Text 1333.06 Text First month 50%…" at bounding box center [726, 253] width 657 height 866
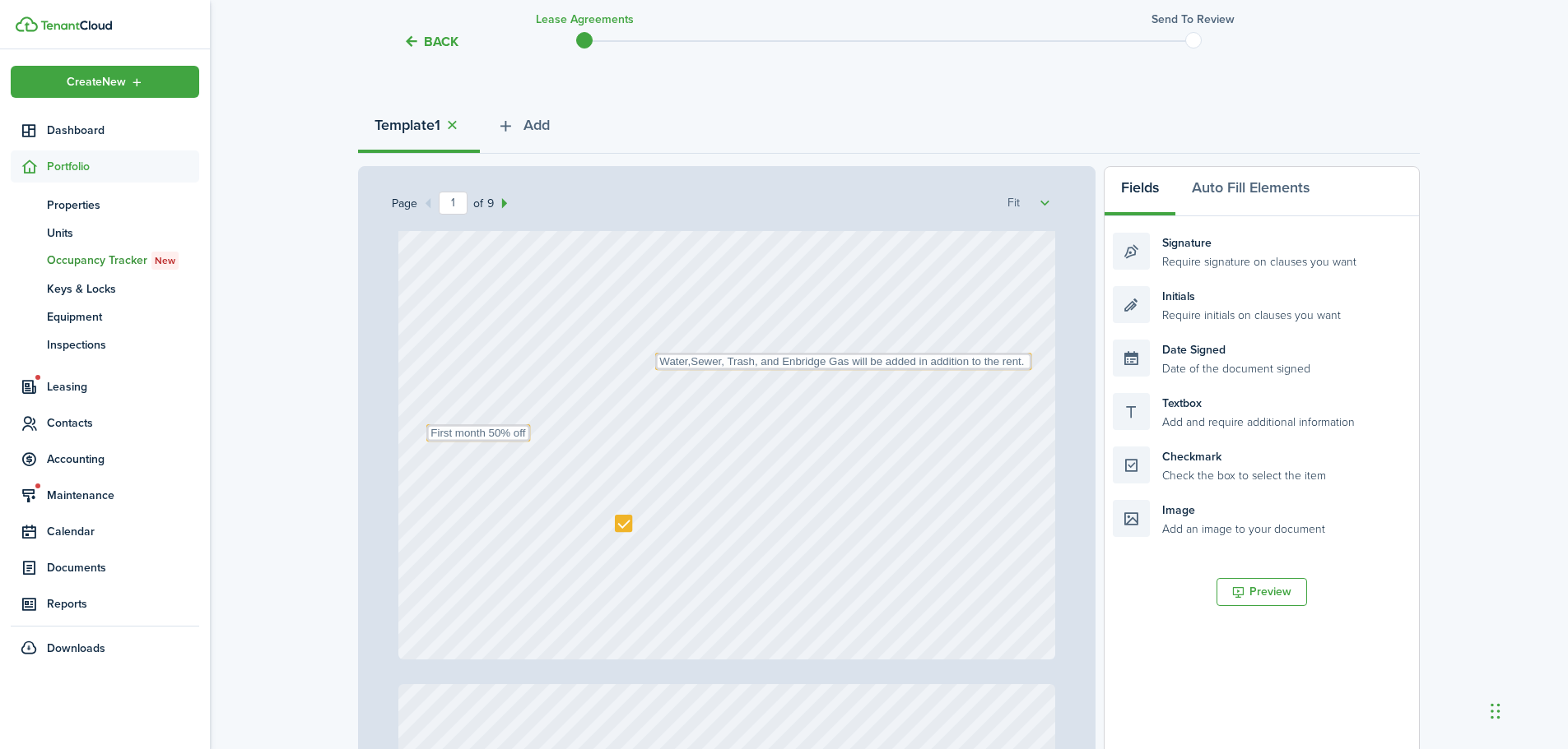
scroll to position [493, 0]
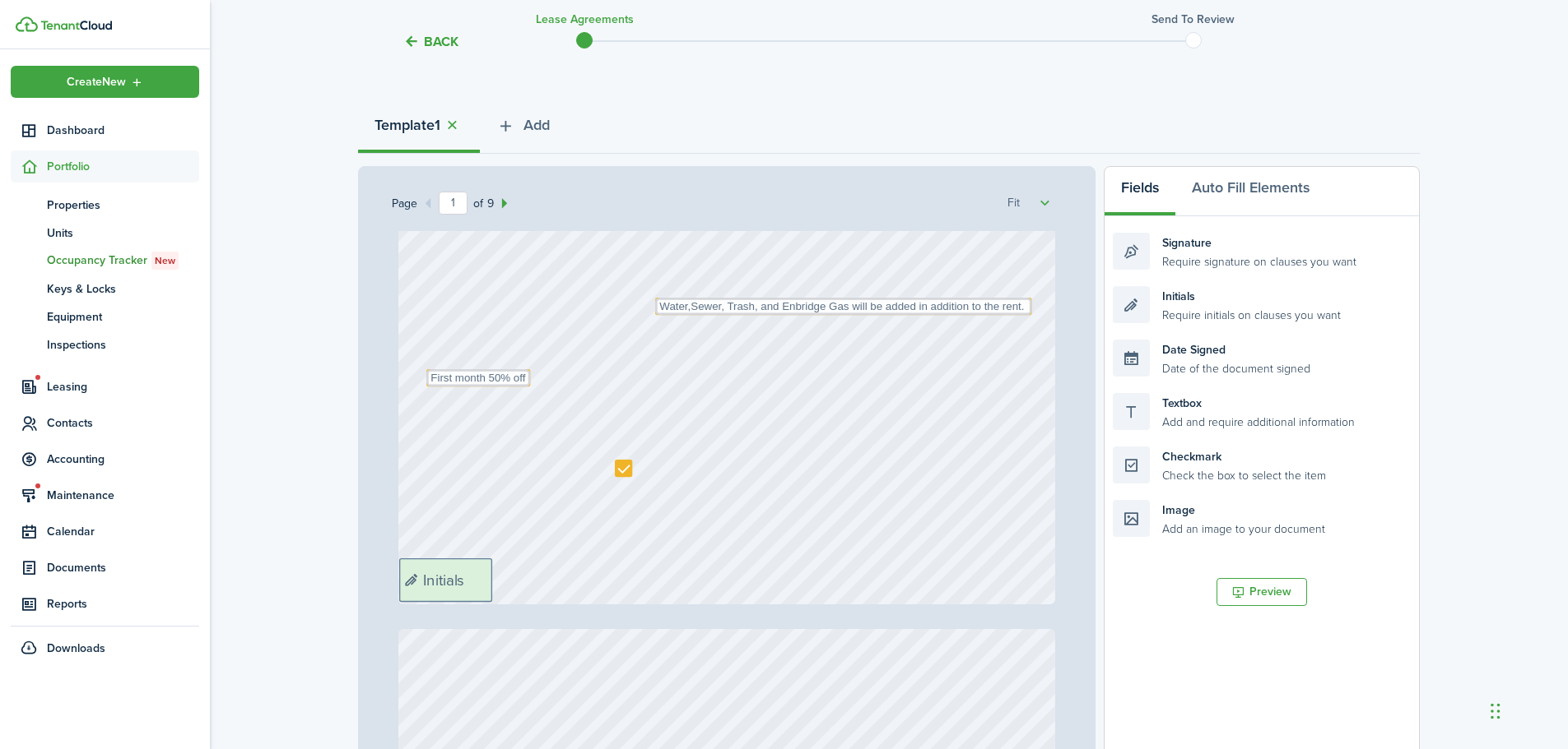
drag, startPoint x: 1131, startPoint y: 336, endPoint x: 532, endPoint y: 574, distance: 644.6
click at [532, 574] on div "Page 1 of 9 50% 75% 100% 150% 200% Fit Text October Text 26 Text 50 Text 50 Tex…" at bounding box center [888, 508] width 1061 height 683
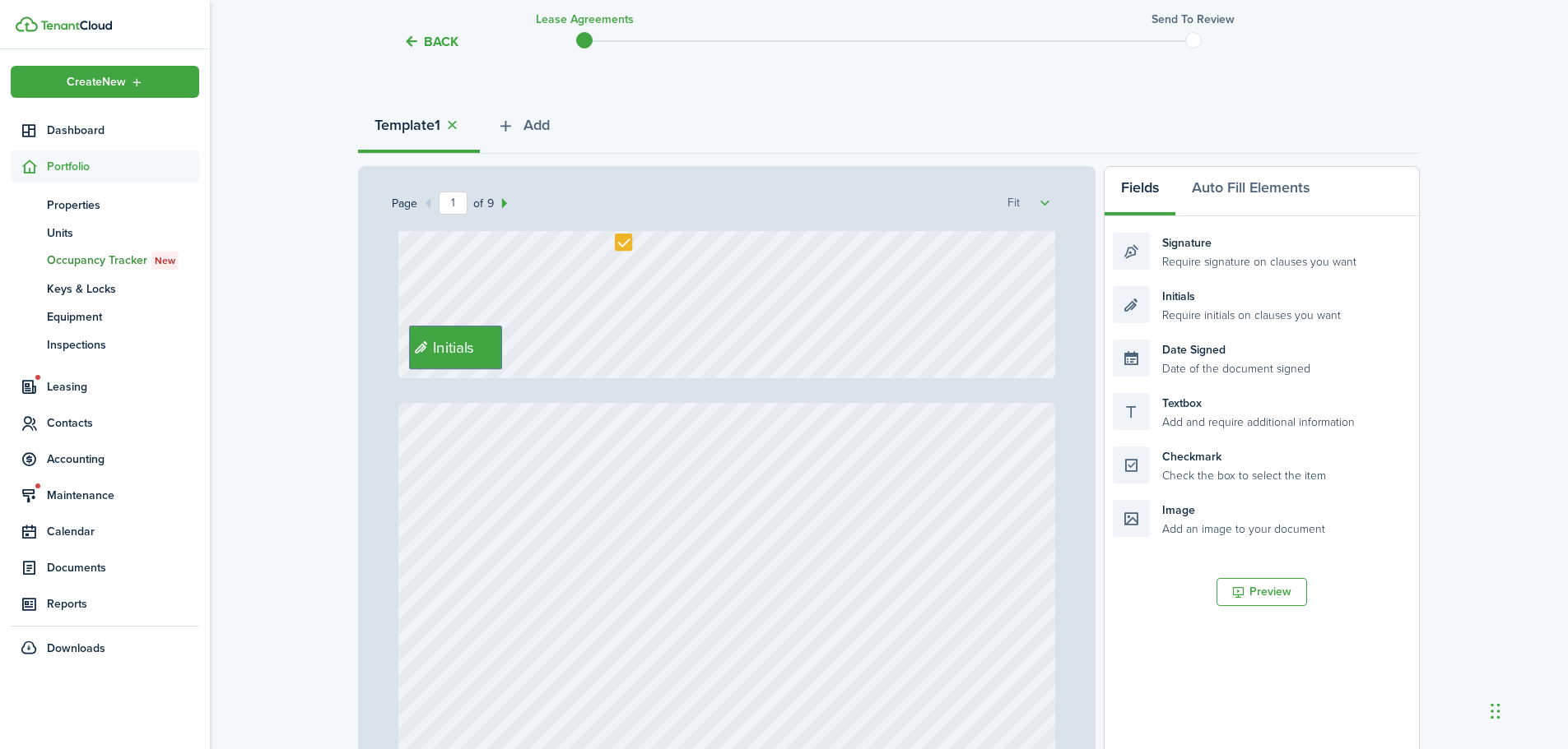
scroll to position [658, 0]
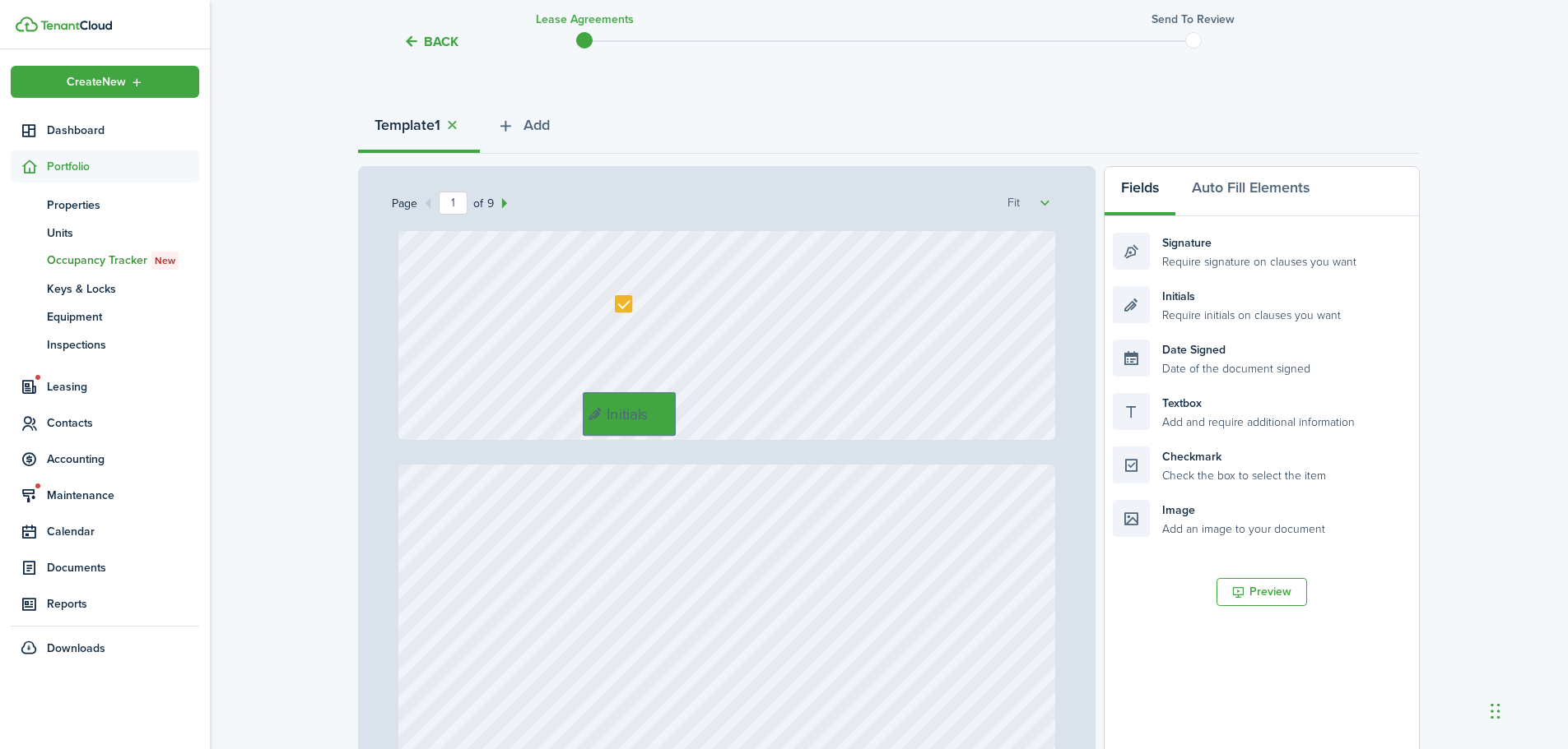
drag, startPoint x: 449, startPoint y: 414, endPoint x: 629, endPoint y: 419, distance: 180.1
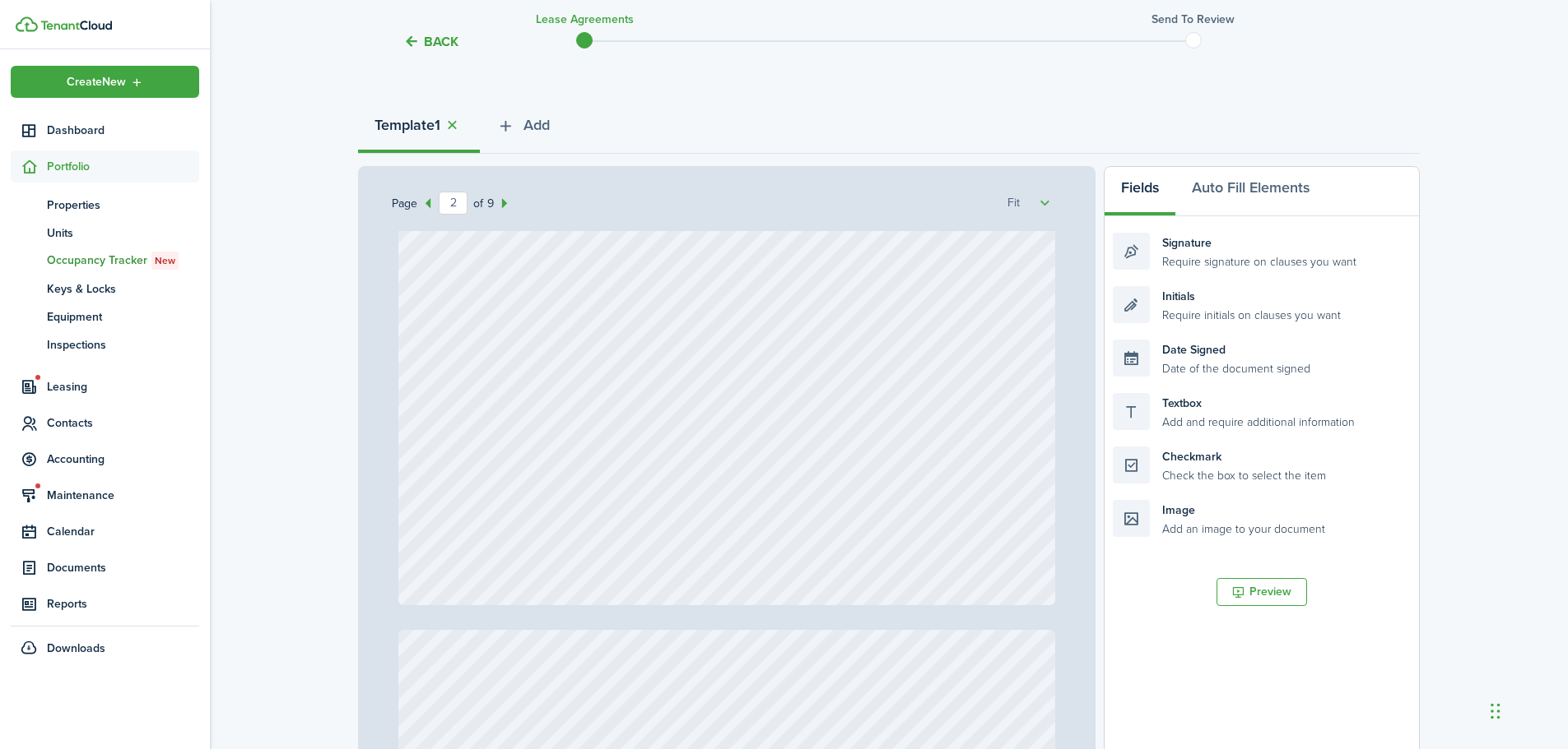
scroll to position [1399, 0]
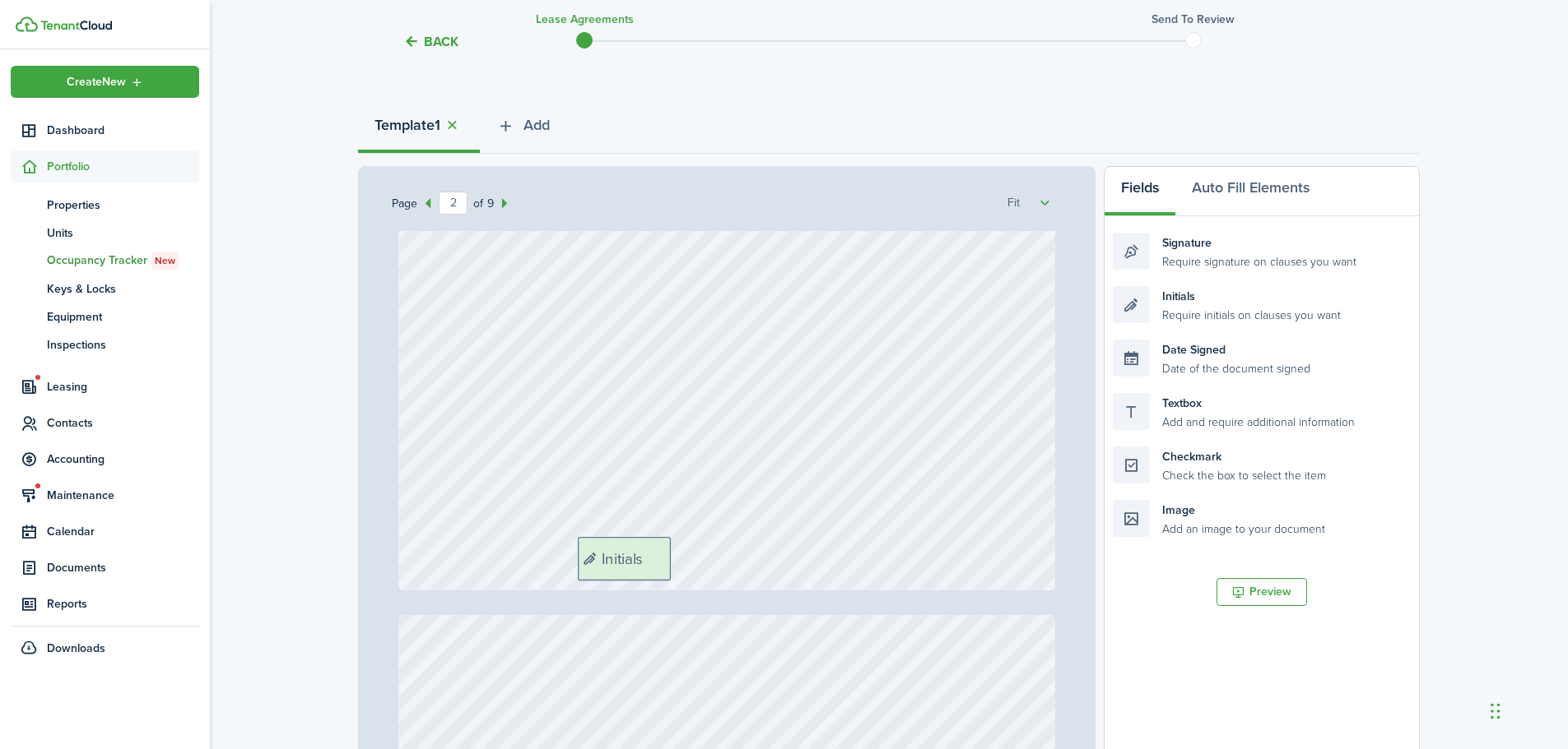
drag, startPoint x: 1239, startPoint y: 297, endPoint x: 705, endPoint y: 548, distance: 590.0
click at [705, 548] on div "Page 2 of 9 50% 75% 100% 150% 200% Fit Text October Text 26 Text 50 Text 50 Tex…" at bounding box center [888, 508] width 1061 height 683
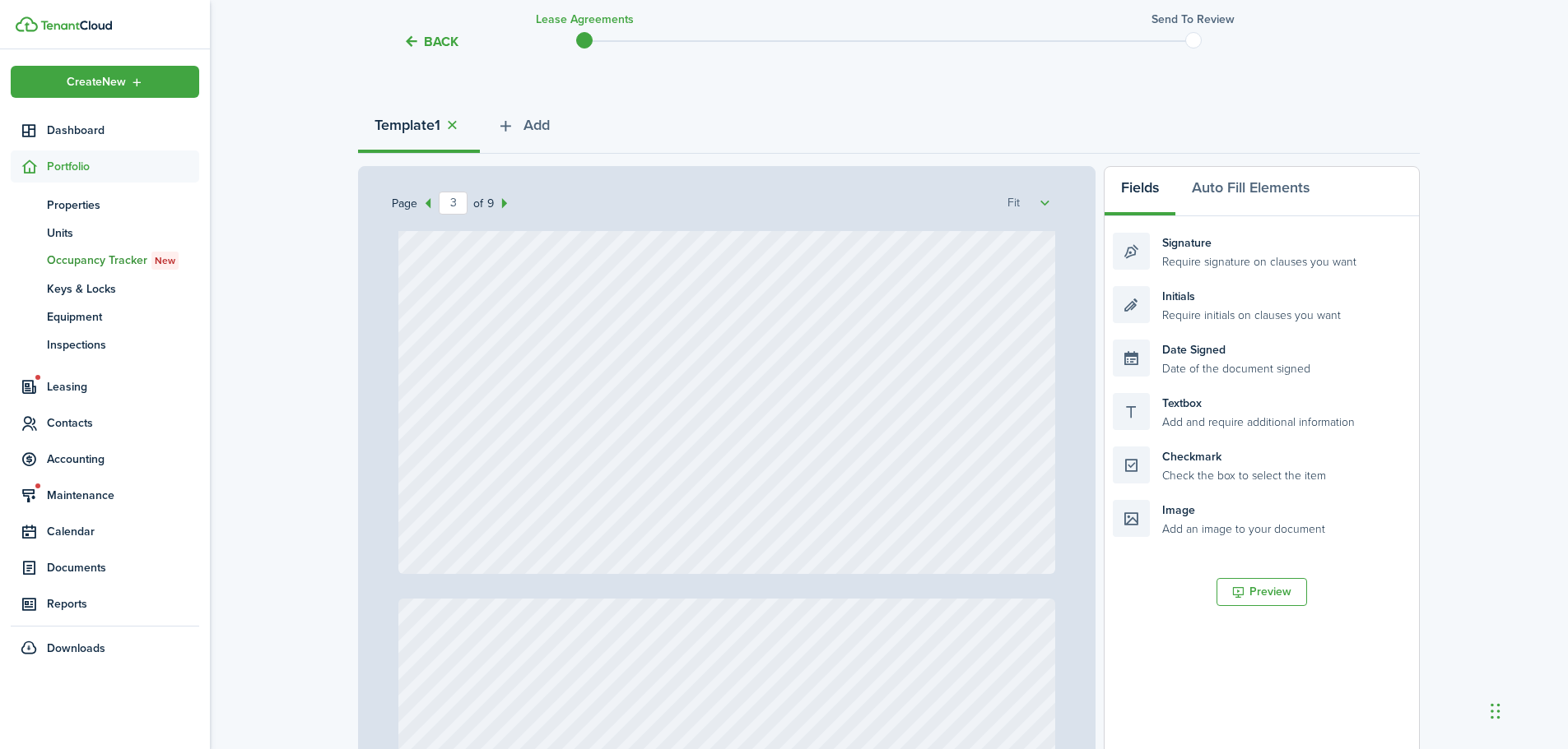
scroll to position [2467, 0]
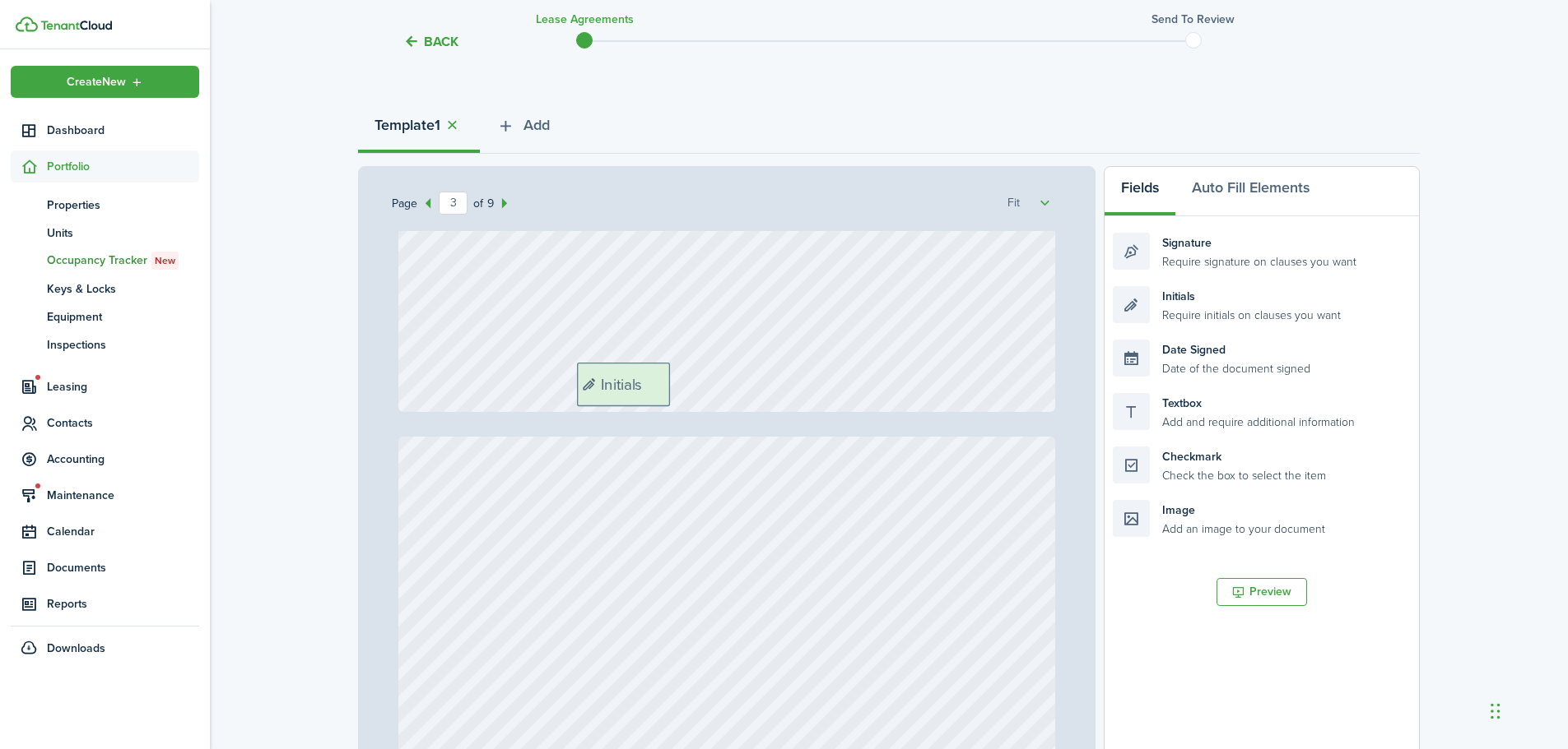
drag, startPoint x: 1219, startPoint y: 307, endPoint x: 712, endPoint y: 371, distance: 511.0
click at [712, 371] on div "Page 3 of 9 50% 75% 100% 150% 200% Fit Text October Text 26 Text 50 Text 50 Tex…" at bounding box center [888, 508] width 1061 height 683
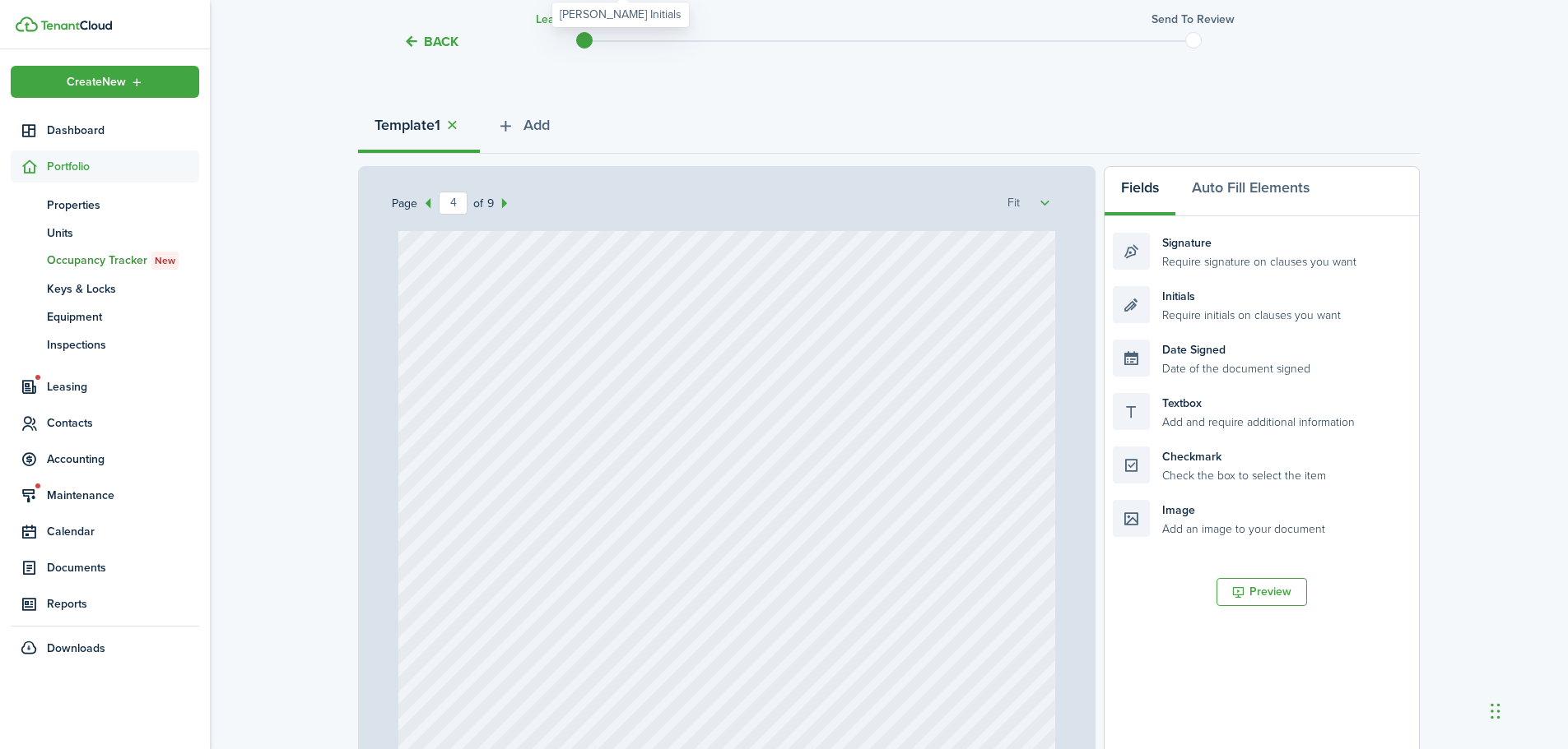
scroll to position [3208, 0]
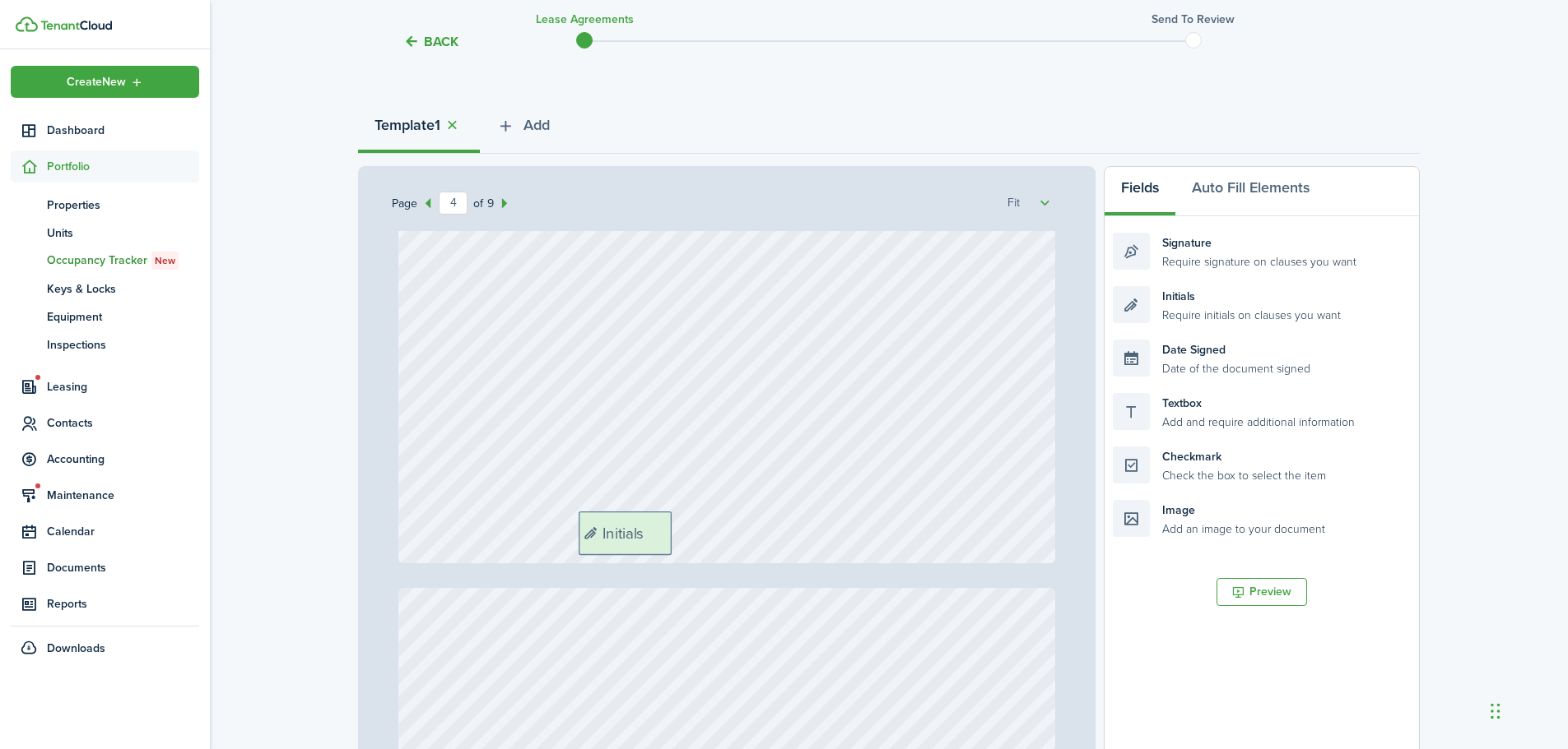
drag, startPoint x: 1268, startPoint y: 307, endPoint x: 735, endPoint y: 532, distance: 578.5
click at [735, 532] on div "Page 4 of 9 50% 75% 100% 150% 200% Fit Text October Text 26 Text 50 Text 50 Tex…" at bounding box center [888, 508] width 1061 height 683
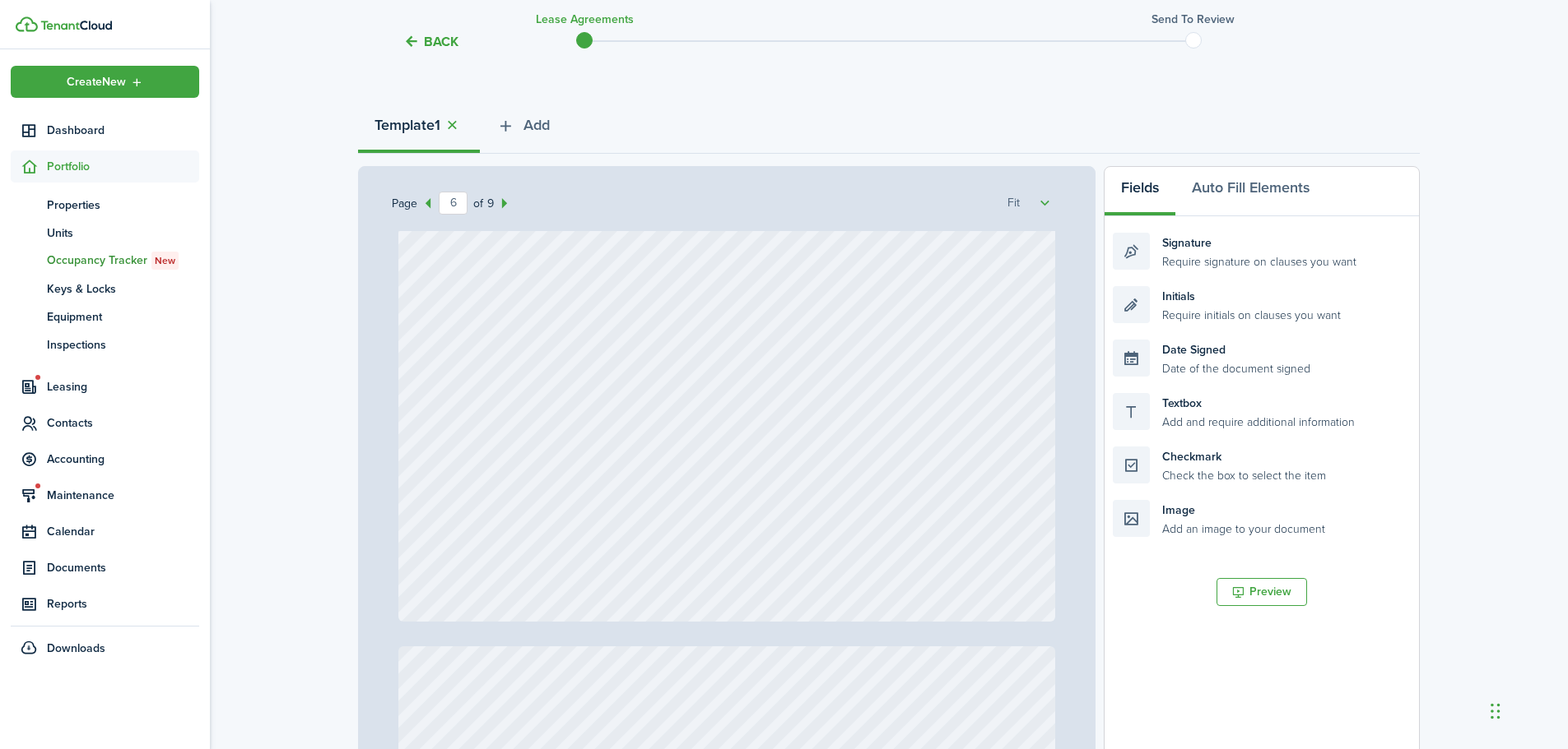
scroll to position [4360, 0]
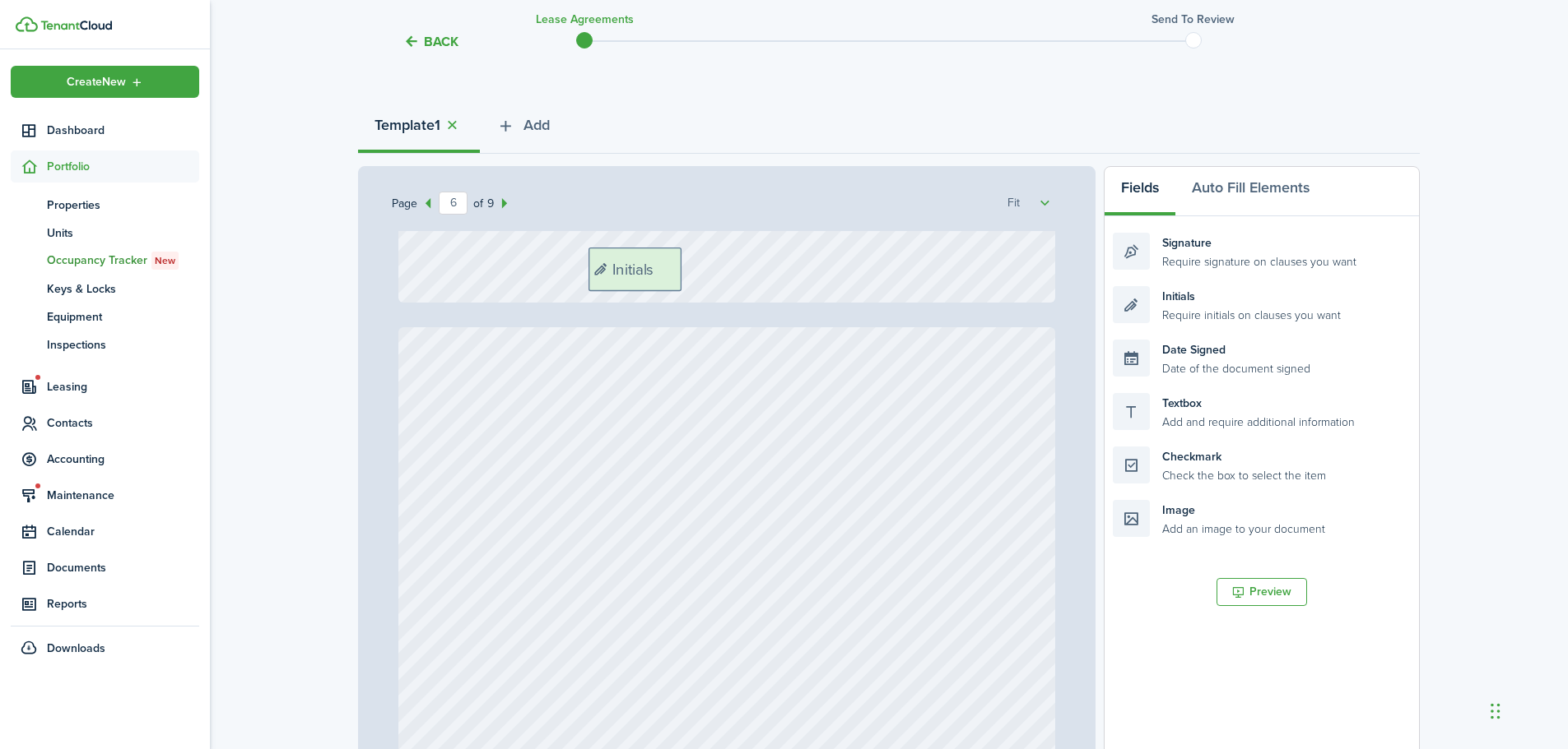
drag, startPoint x: 1207, startPoint y: 304, endPoint x: 683, endPoint y: 265, distance: 525.4
click at [683, 265] on div "Page 6 of 9 50% 75% 100% 150% 200% Fit Text October Text 26 Text 50 Text 50 Tex…" at bounding box center [888, 508] width 1061 height 683
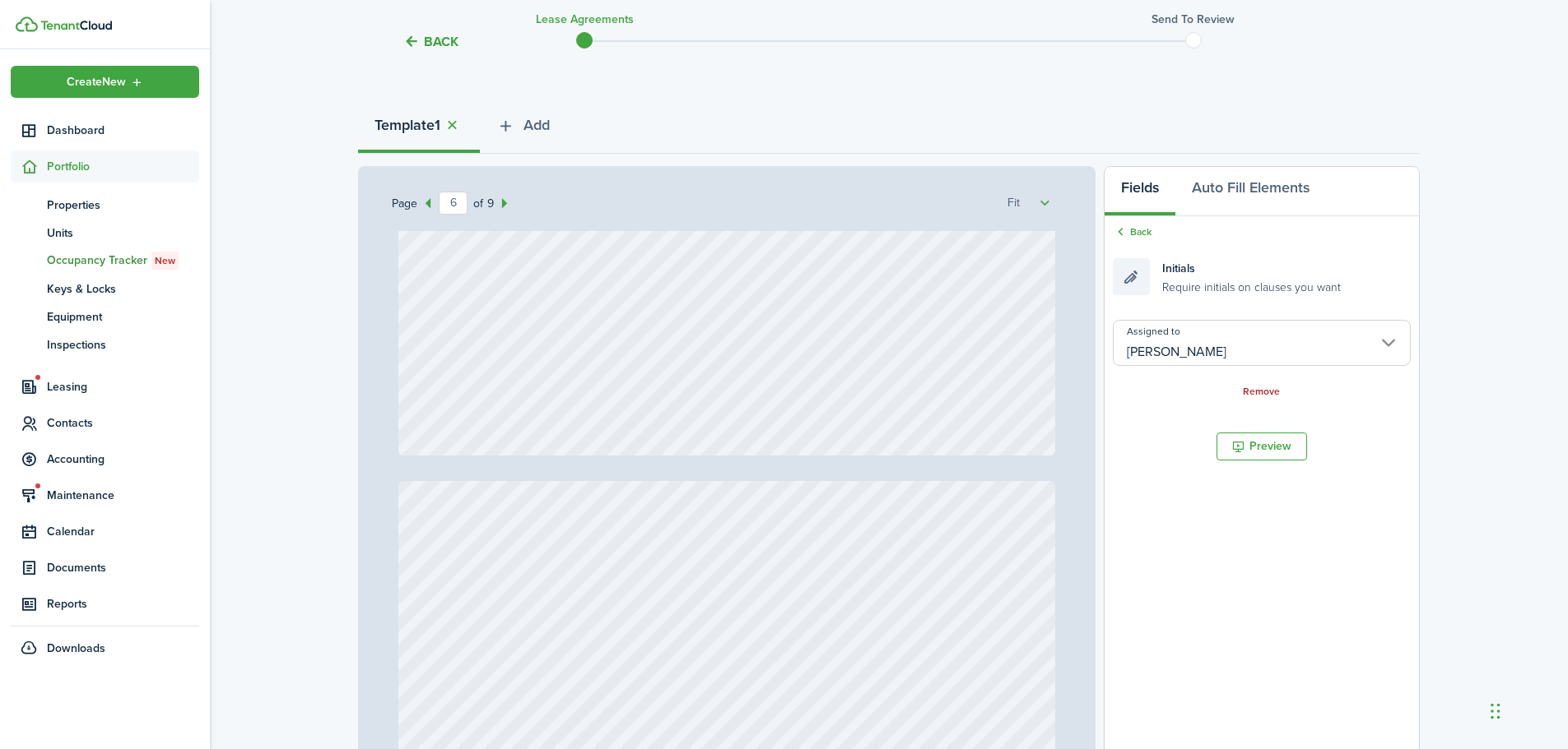
scroll to position [5100, 0]
drag, startPoint x: 1126, startPoint y: 228, endPoint x: 1138, endPoint y: 228, distance: 12.0
click at [1127, 227] on icon at bounding box center [1121, 232] width 16 height 15
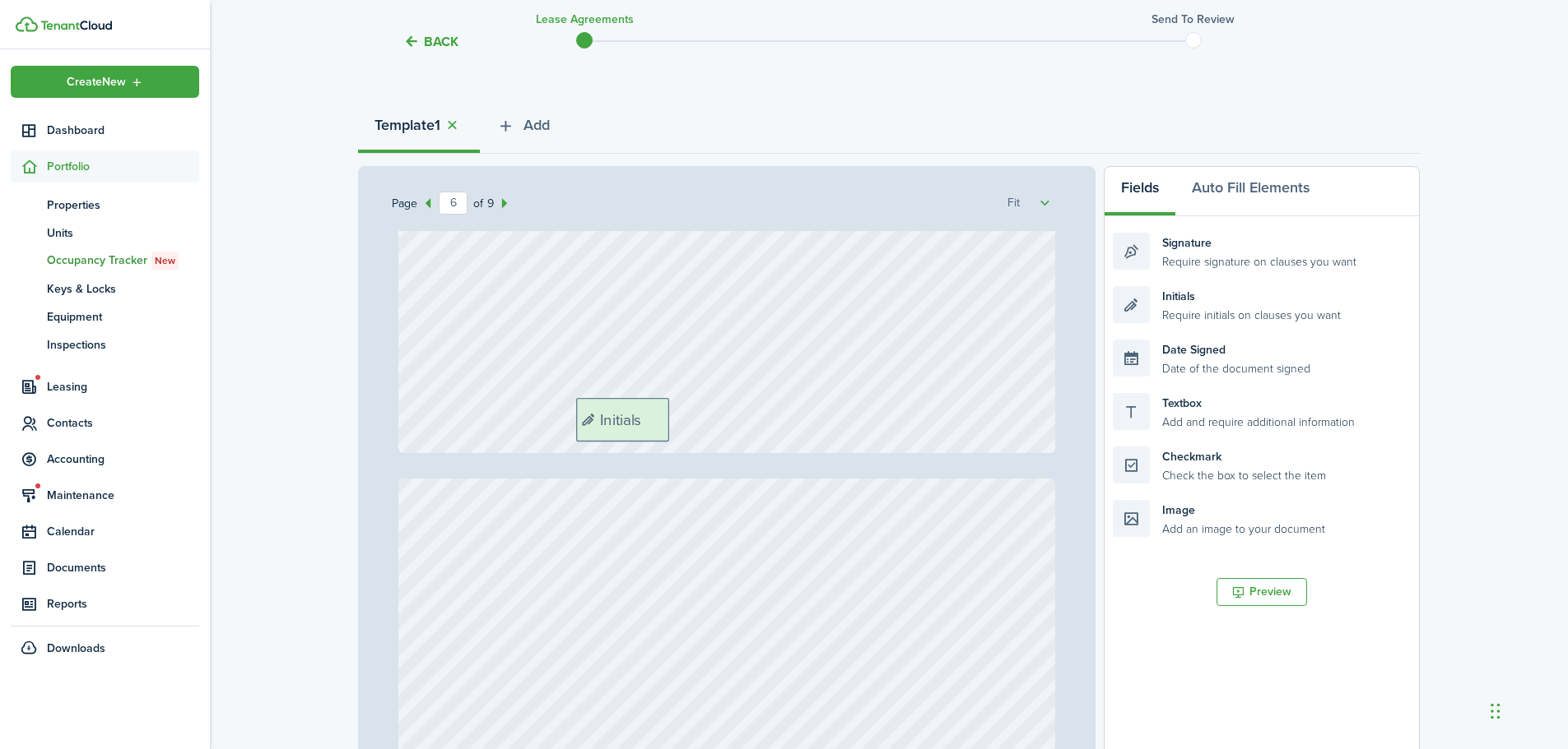
drag, startPoint x: 1268, startPoint y: 312, endPoint x: 731, endPoint y: 423, distance: 548.4
click at [731, 423] on div "Page 6 of 9 50% 75% 100% 150% 200% Fit Text October Text 26 Text 50 Text 50 Tex…" at bounding box center [888, 508] width 1061 height 683
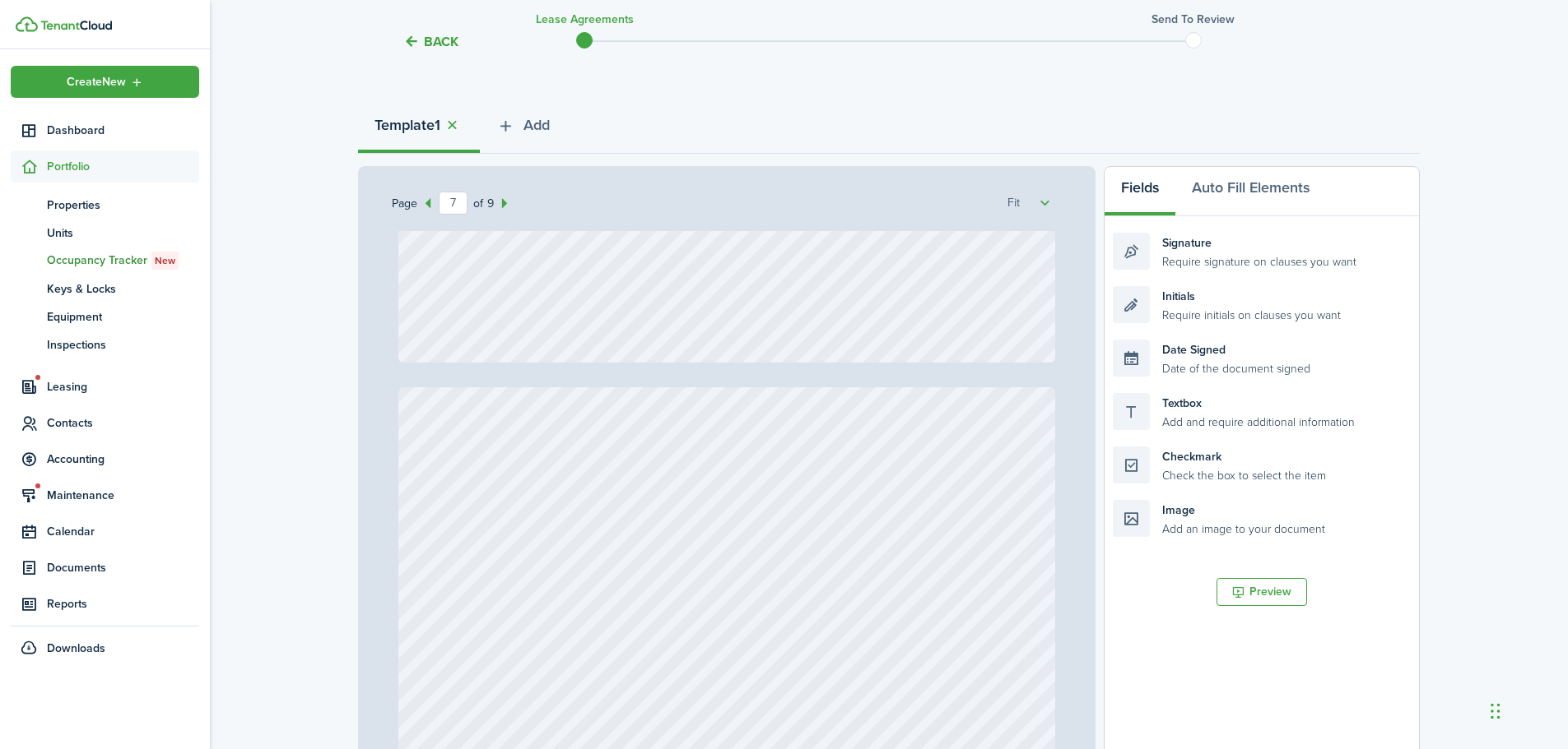
scroll to position [6087, 0]
drag, startPoint x: 1244, startPoint y: 320, endPoint x: 717, endPoint y: 344, distance: 527.5
click at [717, 344] on div "Page 7 of 9 50% 75% 100% 150% 200% Fit Text October Text 26 Text 50 Text 50 Tex…" at bounding box center [888, 508] width 1061 height 683
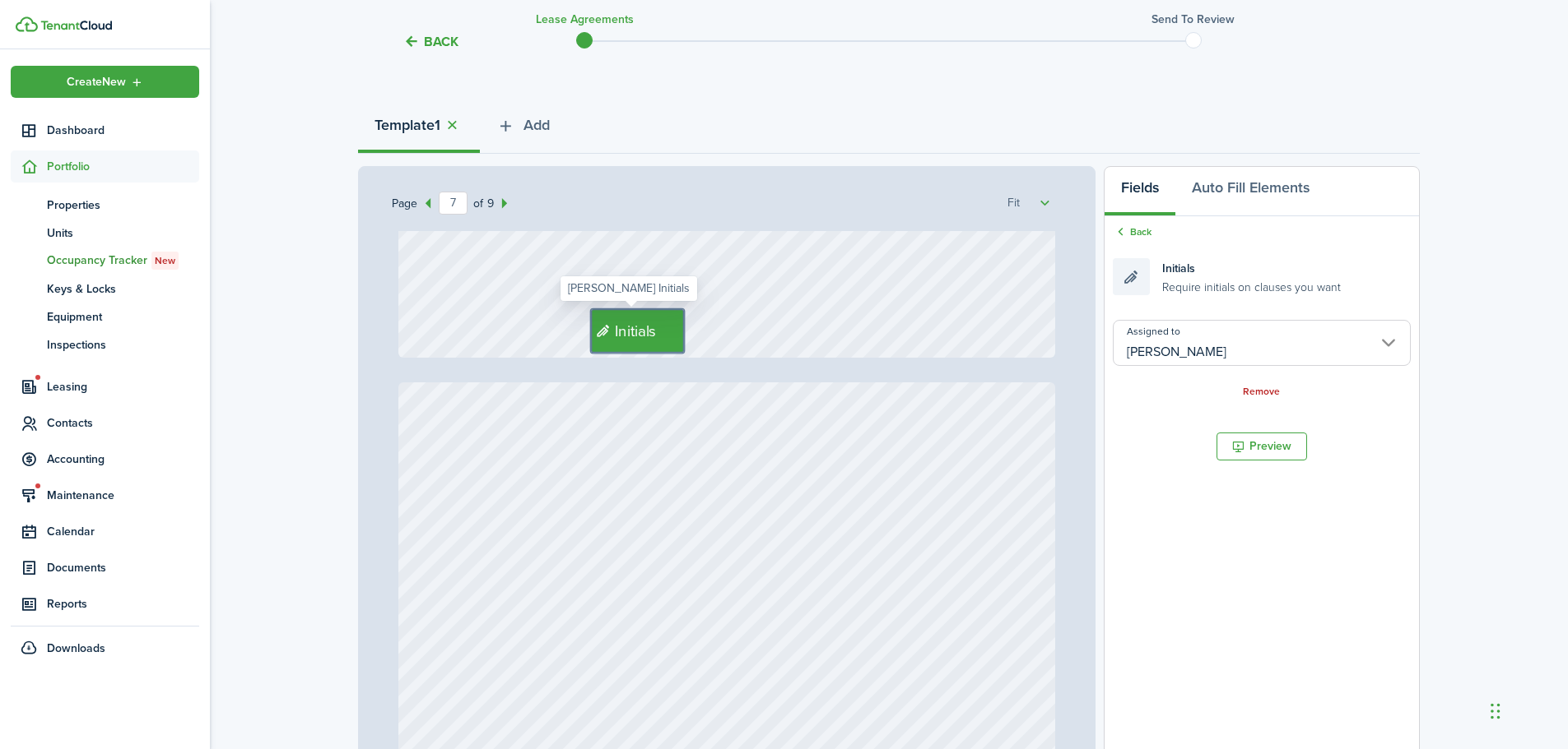
type input "8"
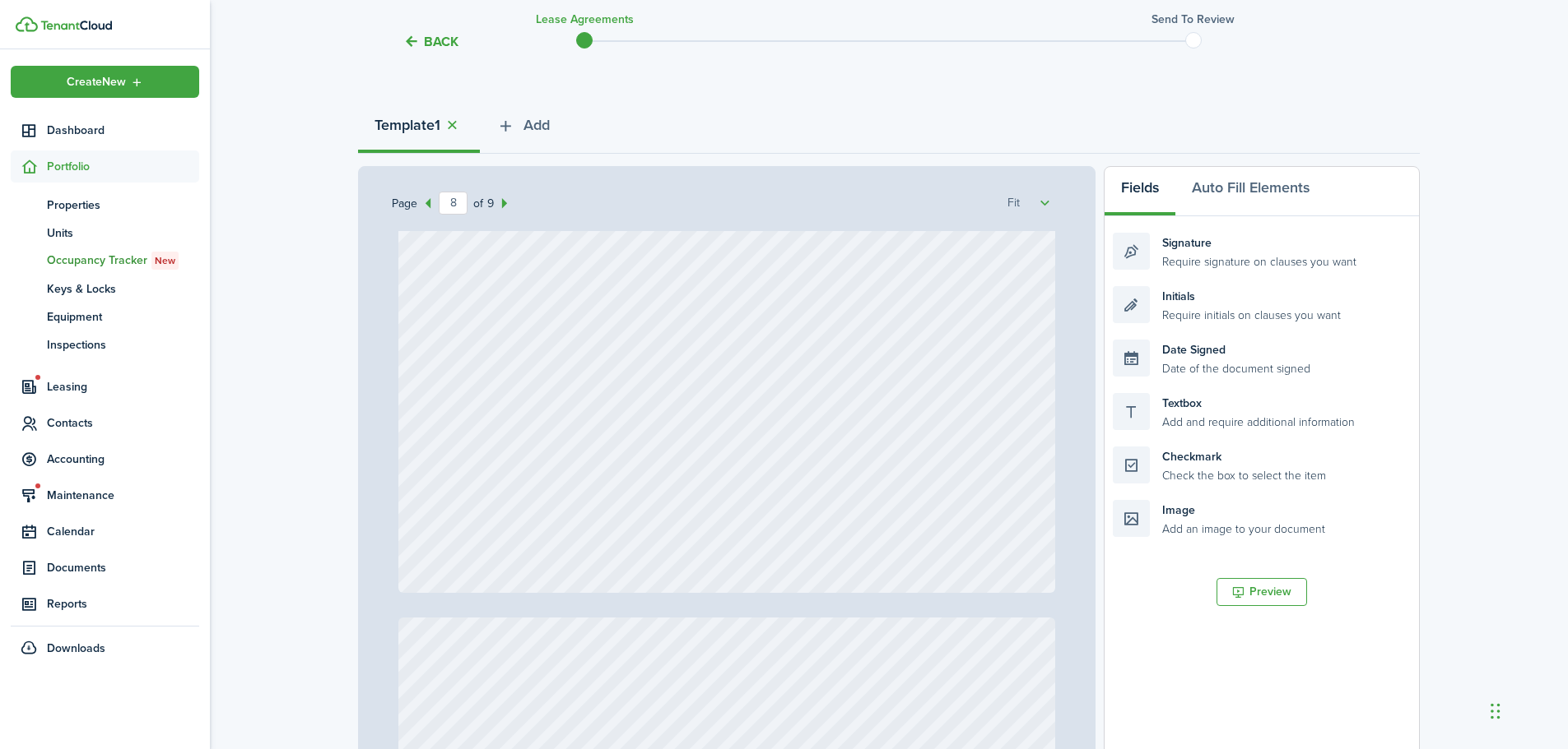
scroll to position [6745, 0]
drag, startPoint x: 1237, startPoint y: 306, endPoint x: 920, endPoint y: 515, distance: 379.7
click at [920, 515] on div "Page 8 of 9 50% 75% 100% 150% 200% Fit Text October Text 26 Text 50 Text 50 Tex…" at bounding box center [888, 508] width 1061 height 683
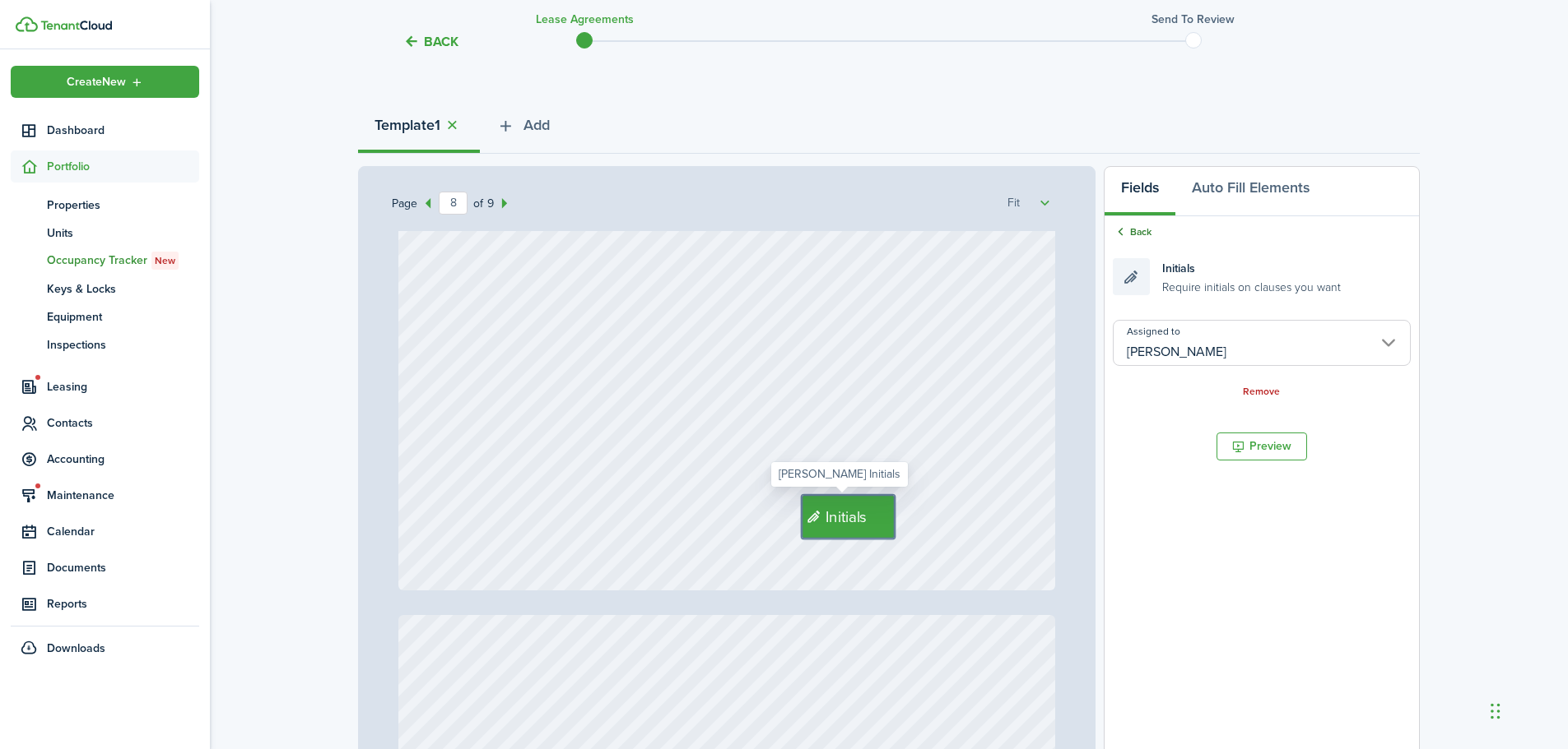
click at [1143, 237] on link "Back" at bounding box center [1132, 232] width 39 height 15
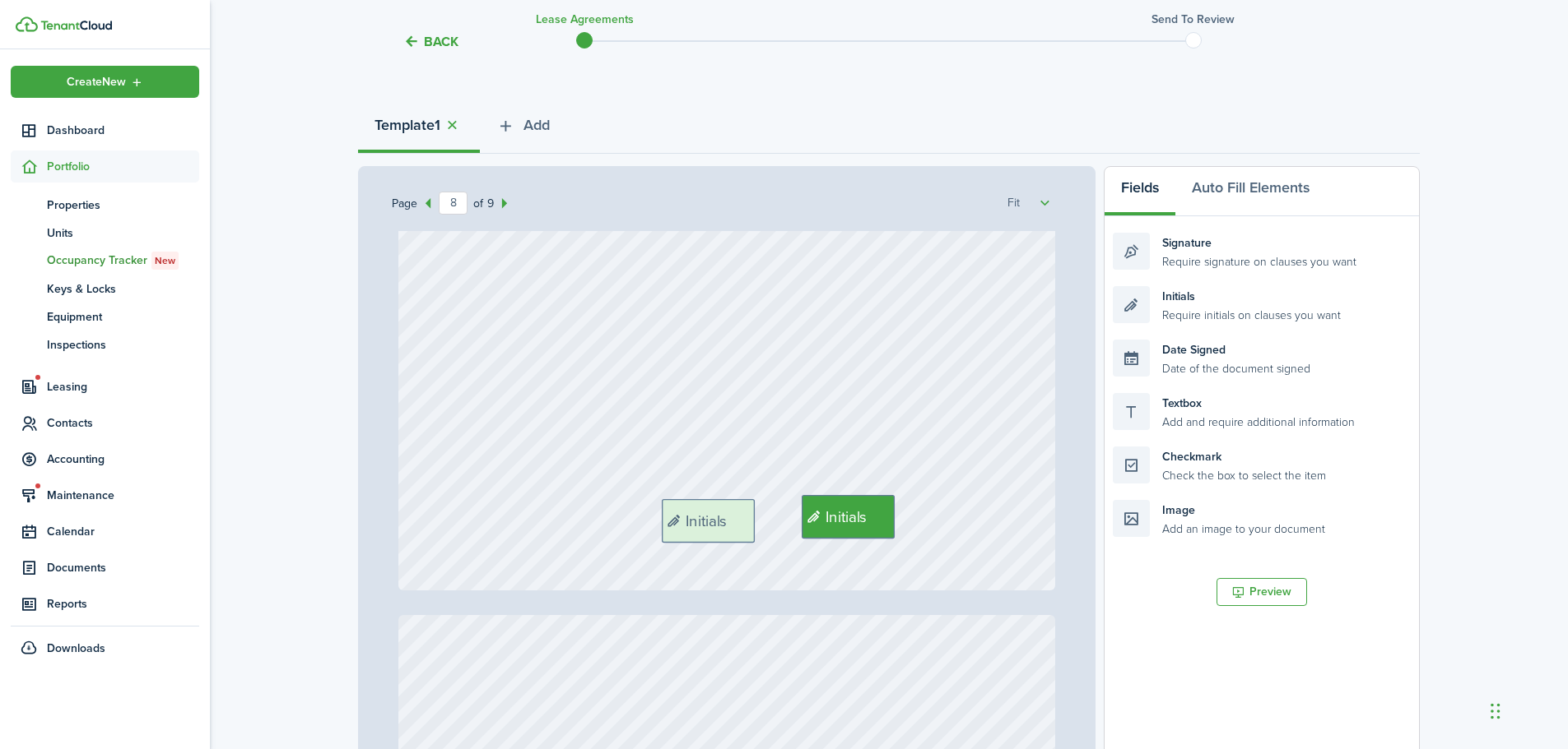
drag, startPoint x: 1215, startPoint y: 307, endPoint x: 773, endPoint y: 518, distance: 489.8
click at [773, 518] on div "Page 8 of 9 50% 75% 100% 150% 200% Fit Text October Text 26 Text 50 Text 50 Tex…" at bounding box center [888, 508] width 1061 height 683
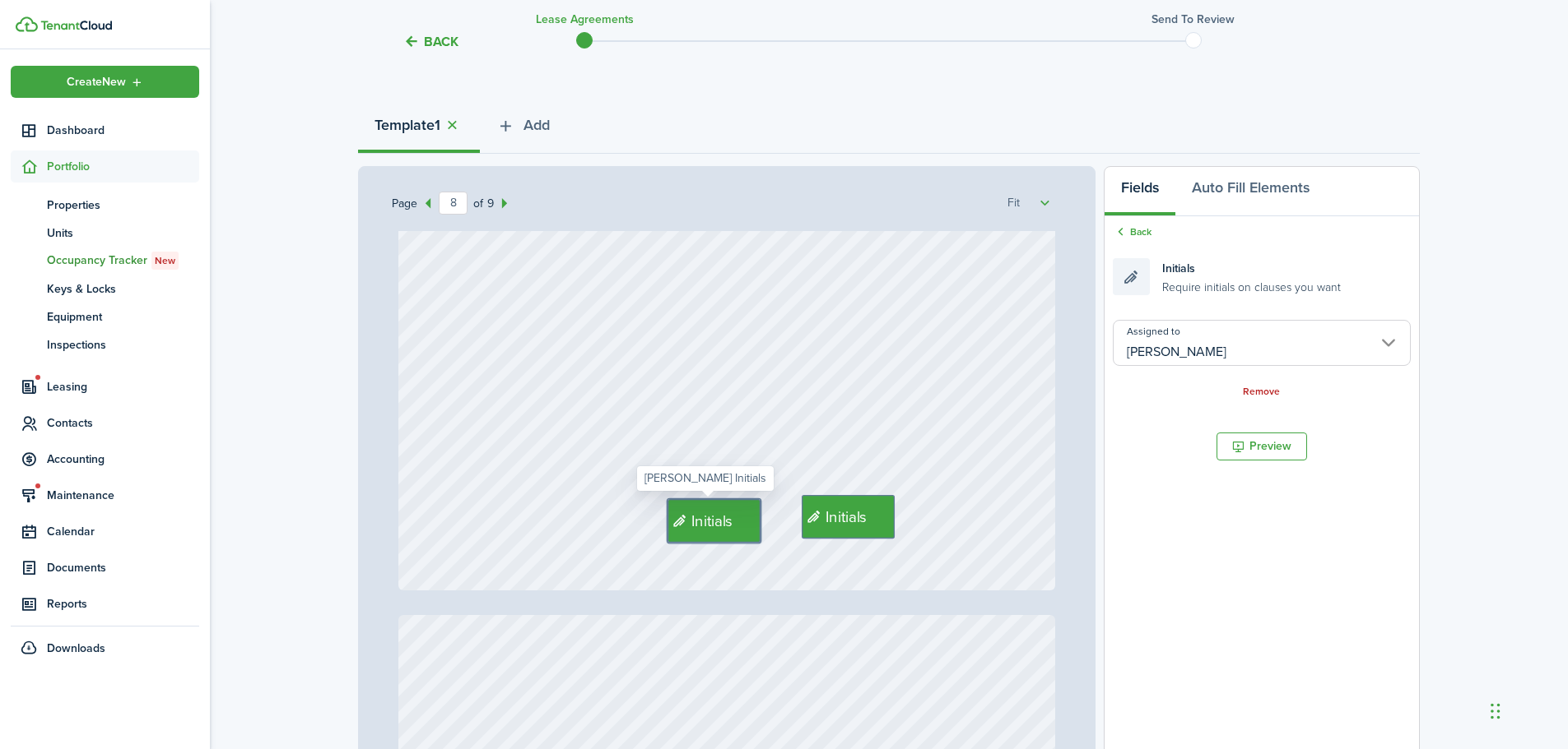
click at [1230, 348] on input "[PERSON_NAME]" at bounding box center [1261, 342] width 298 height 46
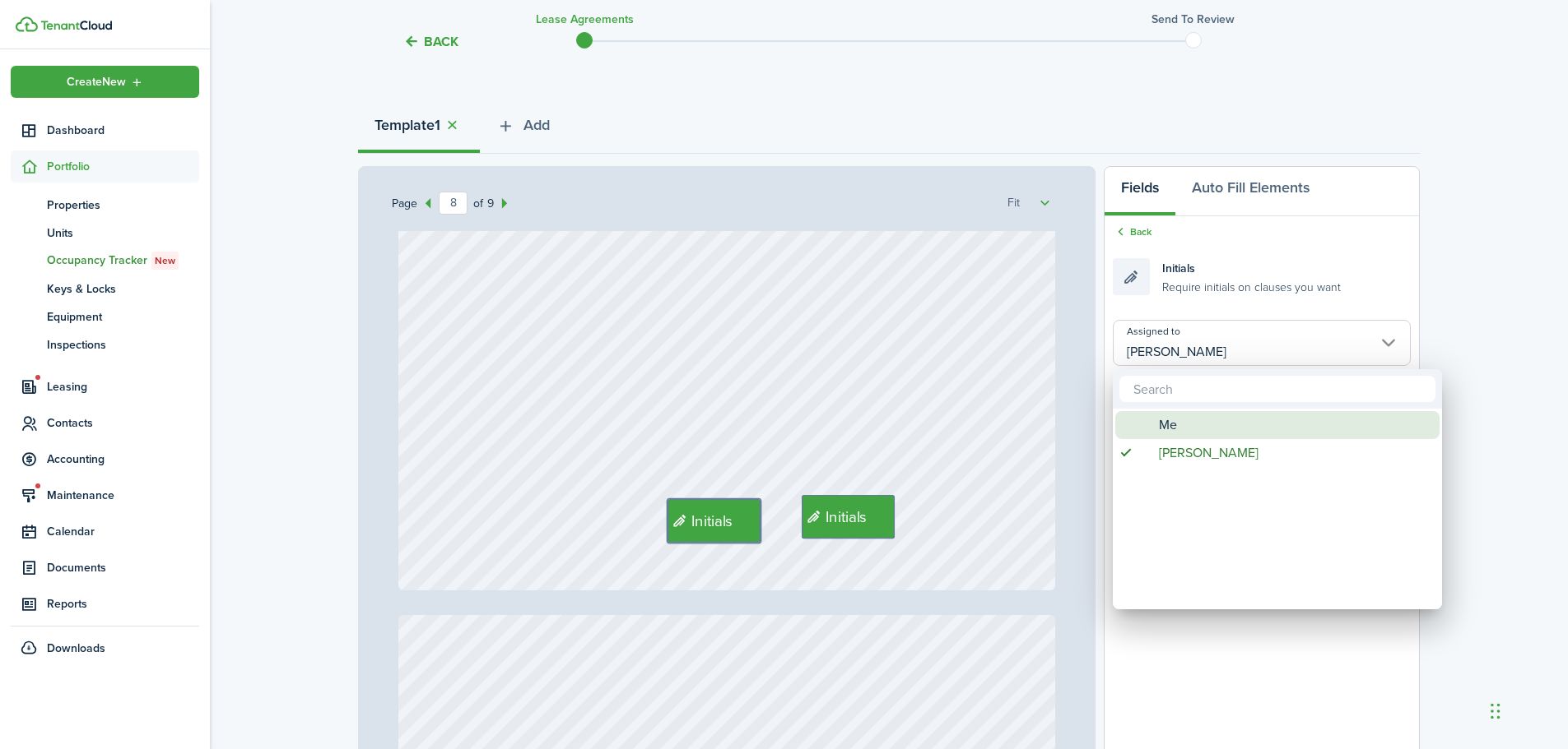
click at [1190, 416] on div "Me" at bounding box center [1284, 425] width 292 height 28
type input "Me"
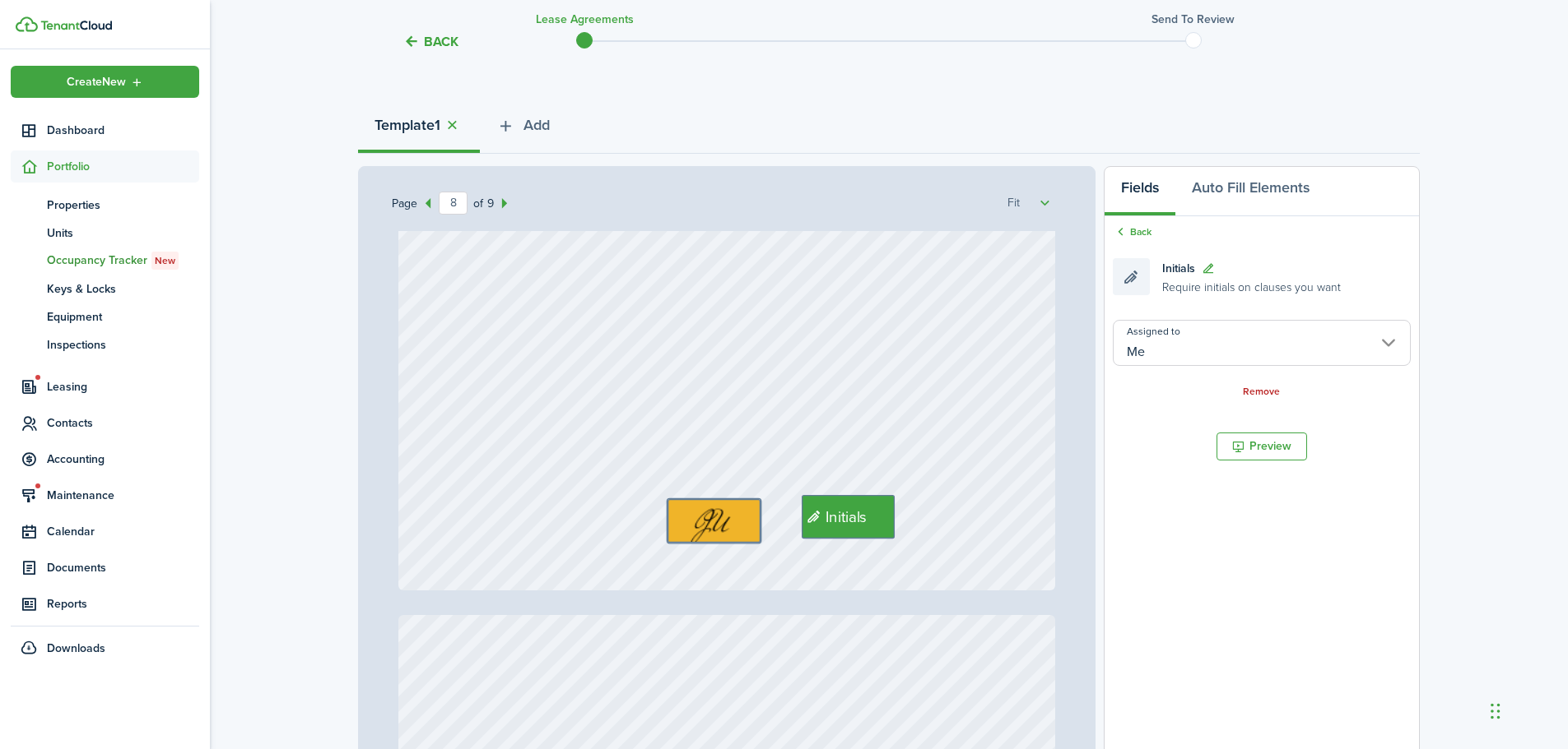
click at [886, 569] on div "Initials" at bounding box center [726, 157] width 657 height 866
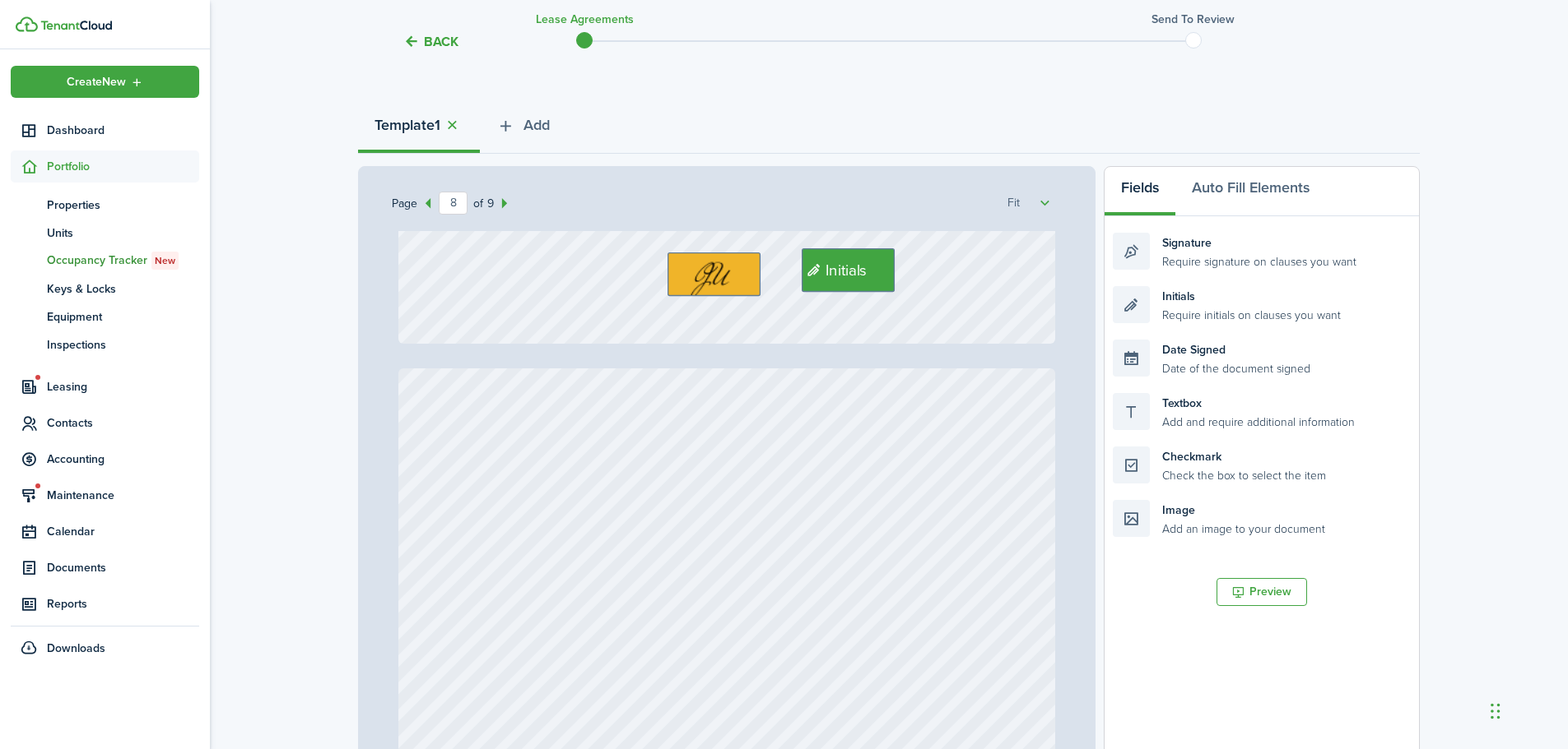
type input "9"
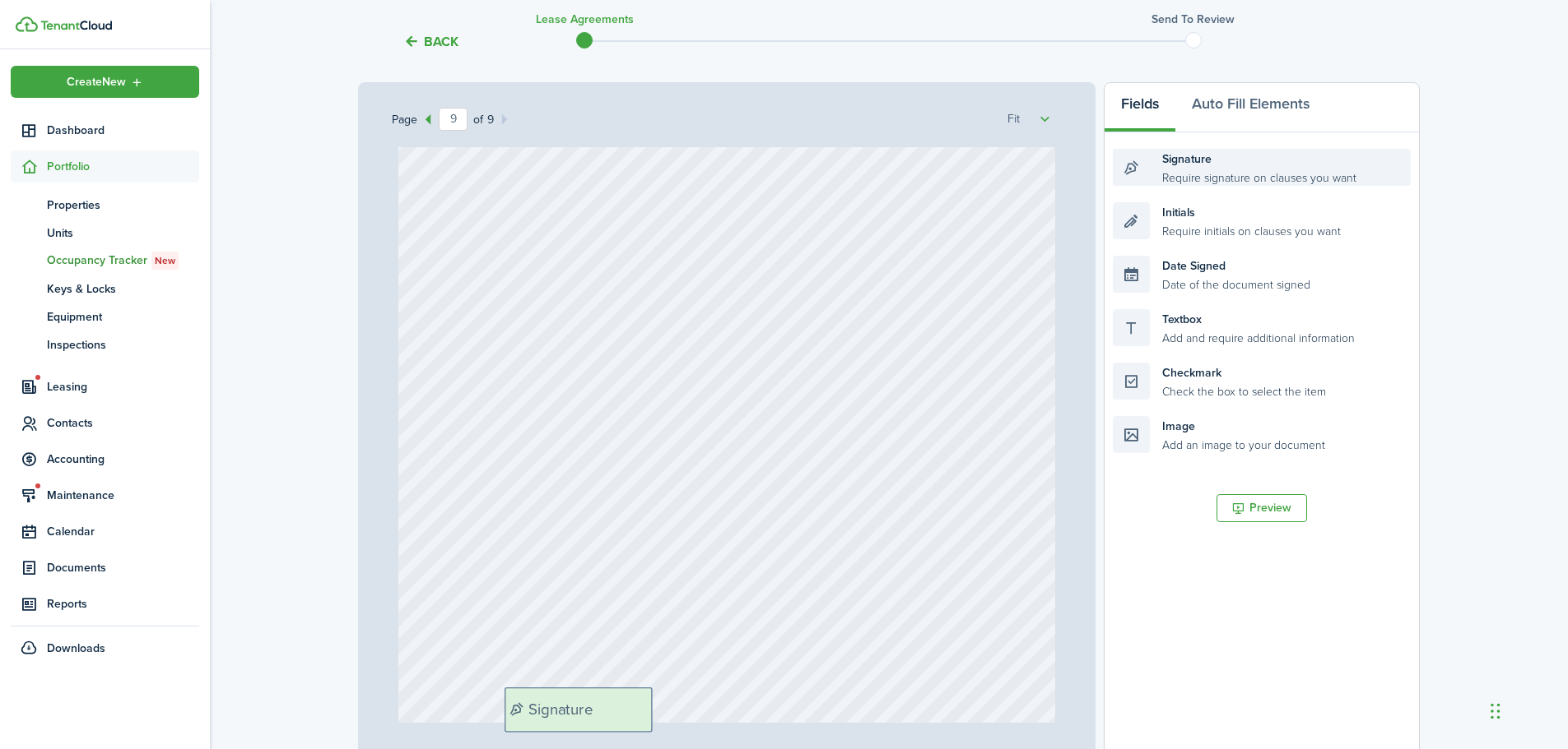
scroll to position [241, 0]
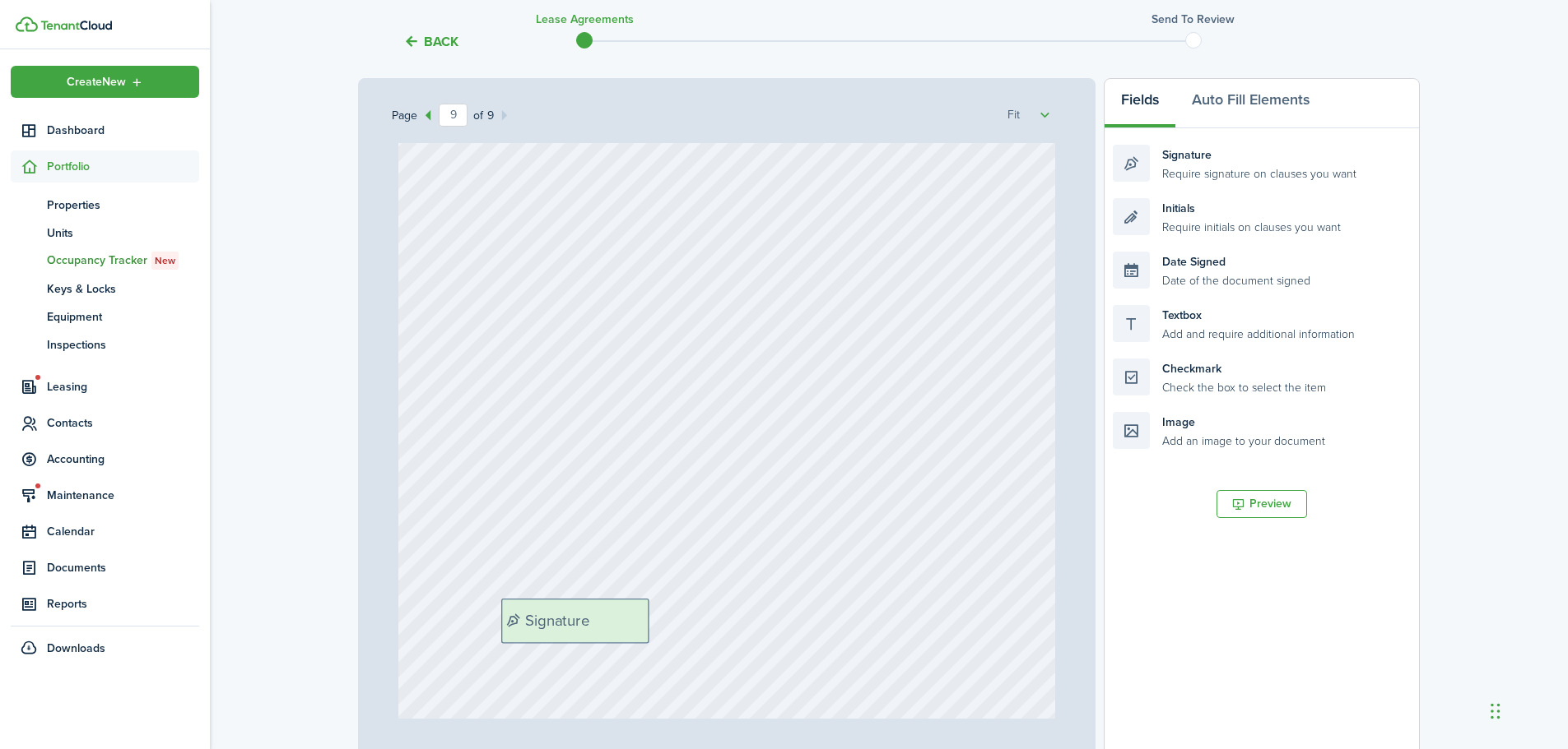
drag, startPoint x: 1281, startPoint y: 247, endPoint x: 694, endPoint y: 612, distance: 691.2
click at [670, 612] on div "Page 9 of 9 50% 75% 100% 150% 200% Fit Text October Text 26 Text 50 Text 50 Tex…" at bounding box center [888, 420] width 1061 height 683
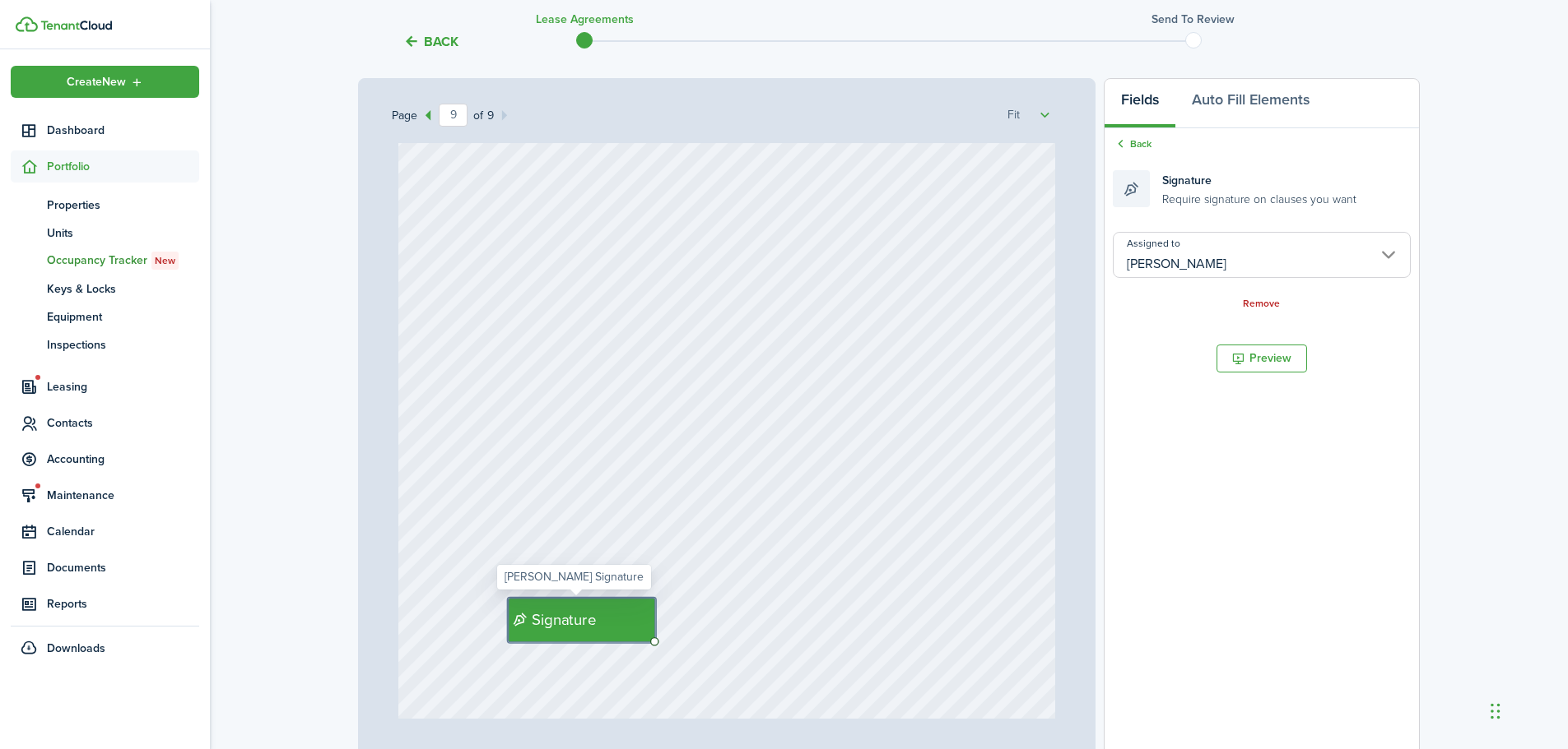
click at [1243, 266] on input "[PERSON_NAME]" at bounding box center [1261, 255] width 298 height 46
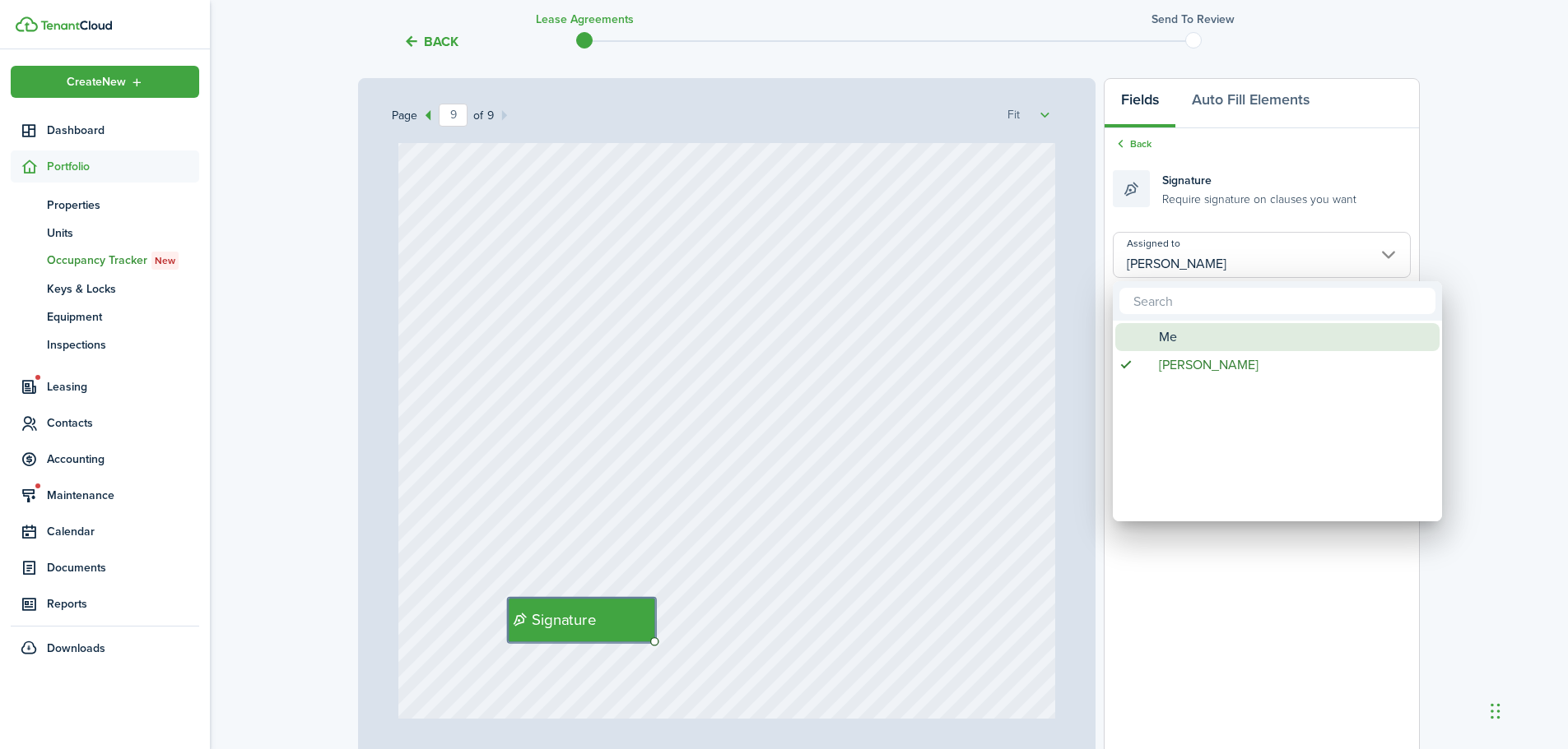
click at [1196, 341] on div "Me" at bounding box center [1284, 337] width 292 height 28
type input "Me"
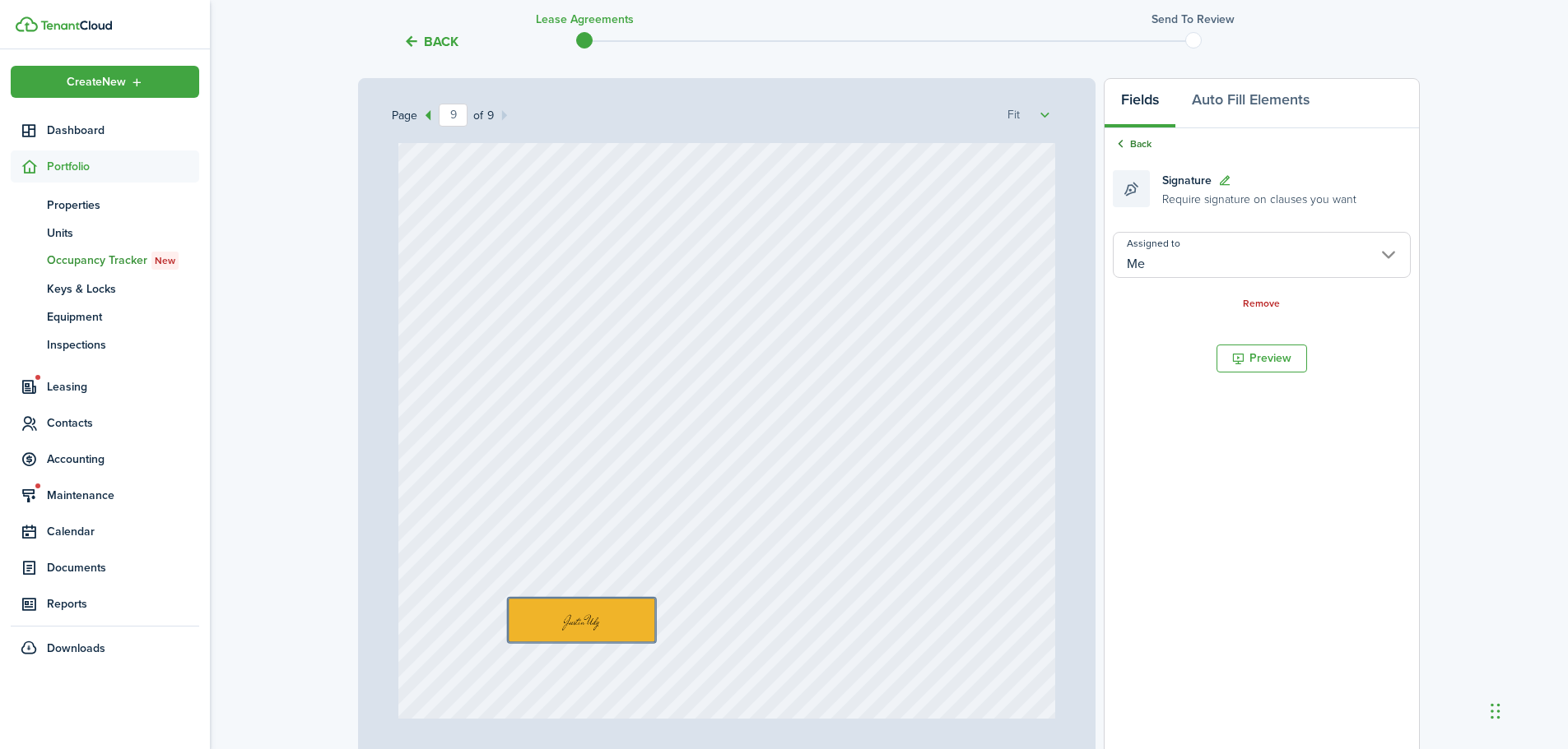
click at [1144, 147] on link "Back" at bounding box center [1132, 144] width 39 height 15
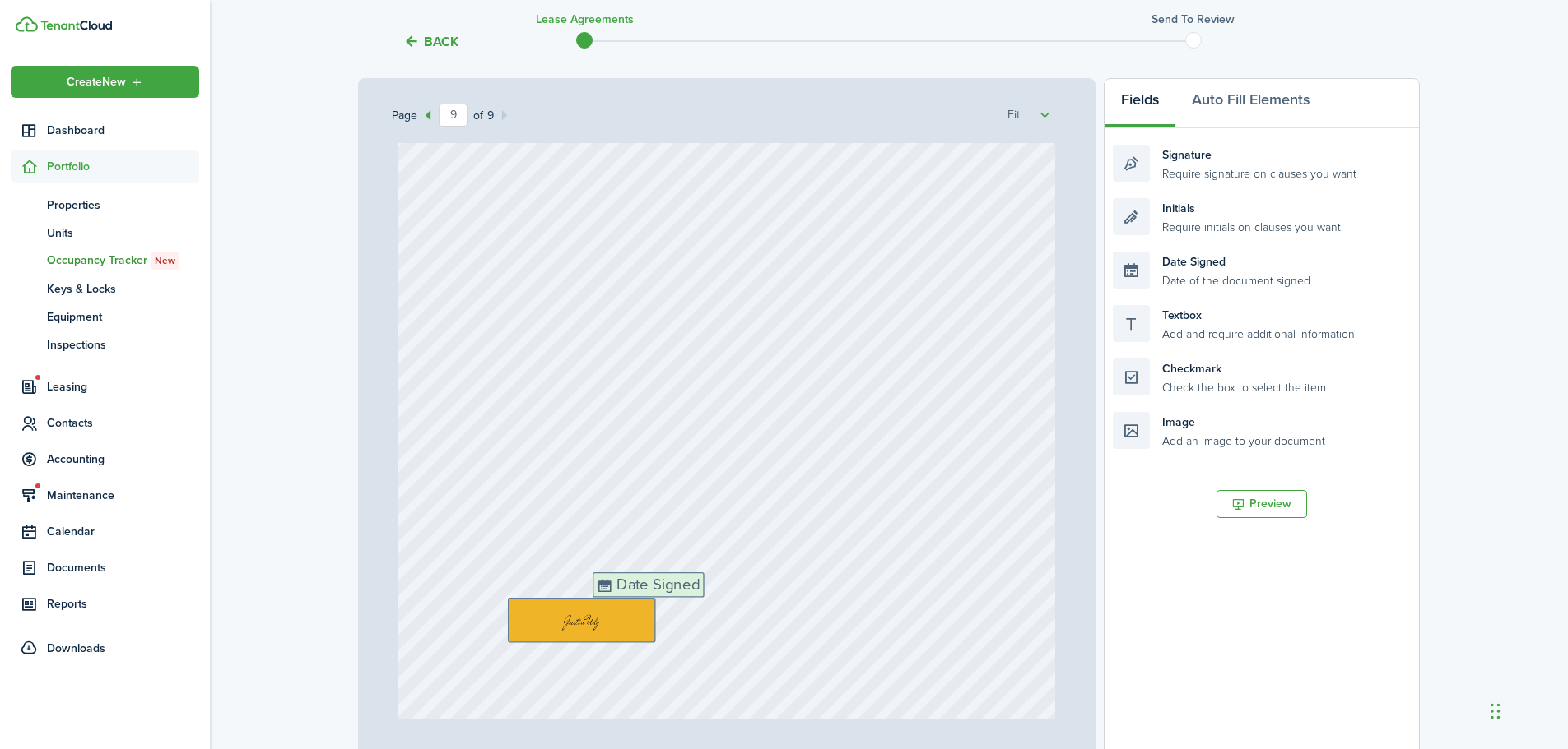
drag, startPoint x: 1231, startPoint y: 271, endPoint x: 711, endPoint y: 592, distance: 611.1
click at [711, 592] on div "Page 9 of 9 50% 75% 100% 150% 200% Fit Text October Text 26 Text 50 Text 50 Tex…" at bounding box center [888, 420] width 1061 height 683
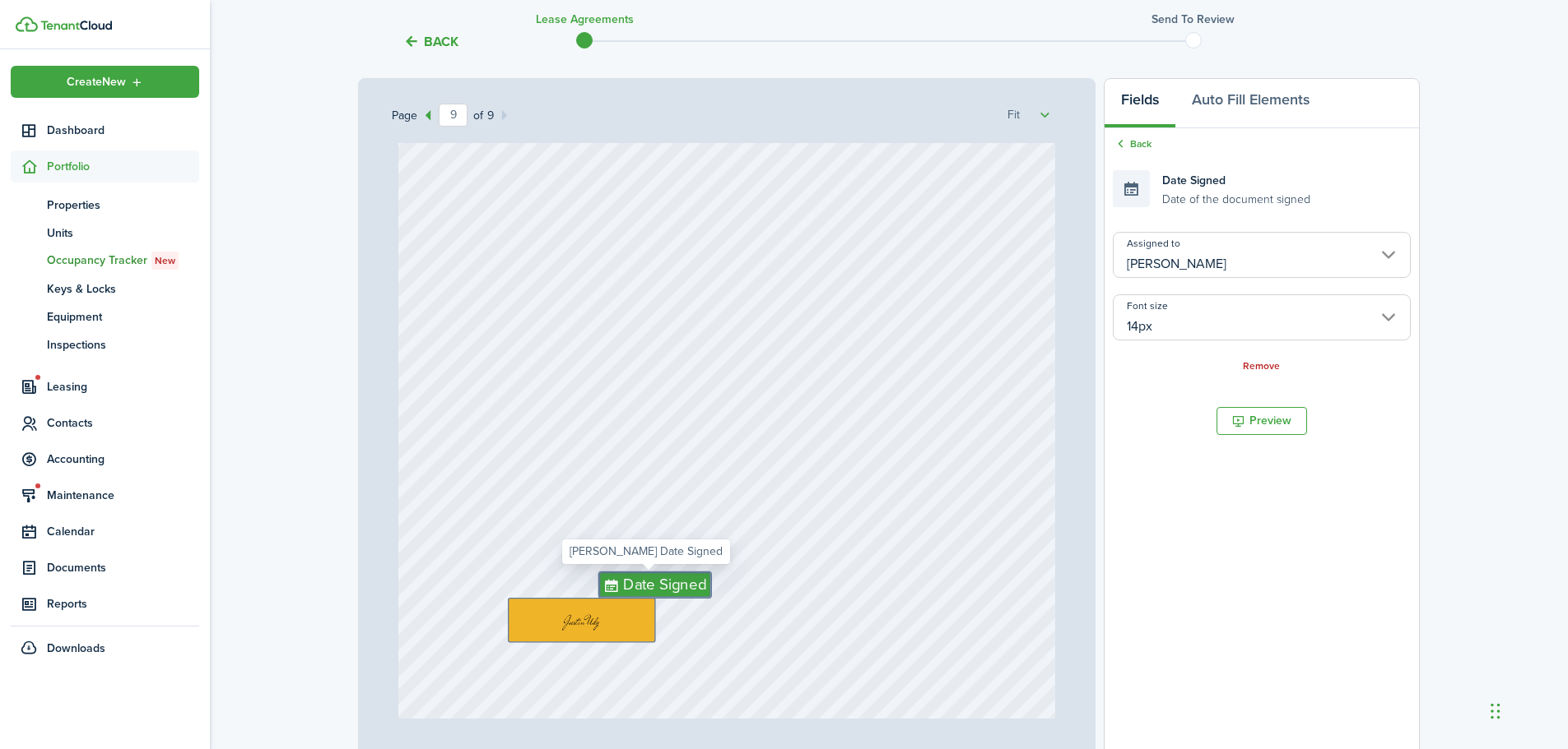
click at [1225, 317] on input "14px" at bounding box center [1261, 317] width 298 height 46
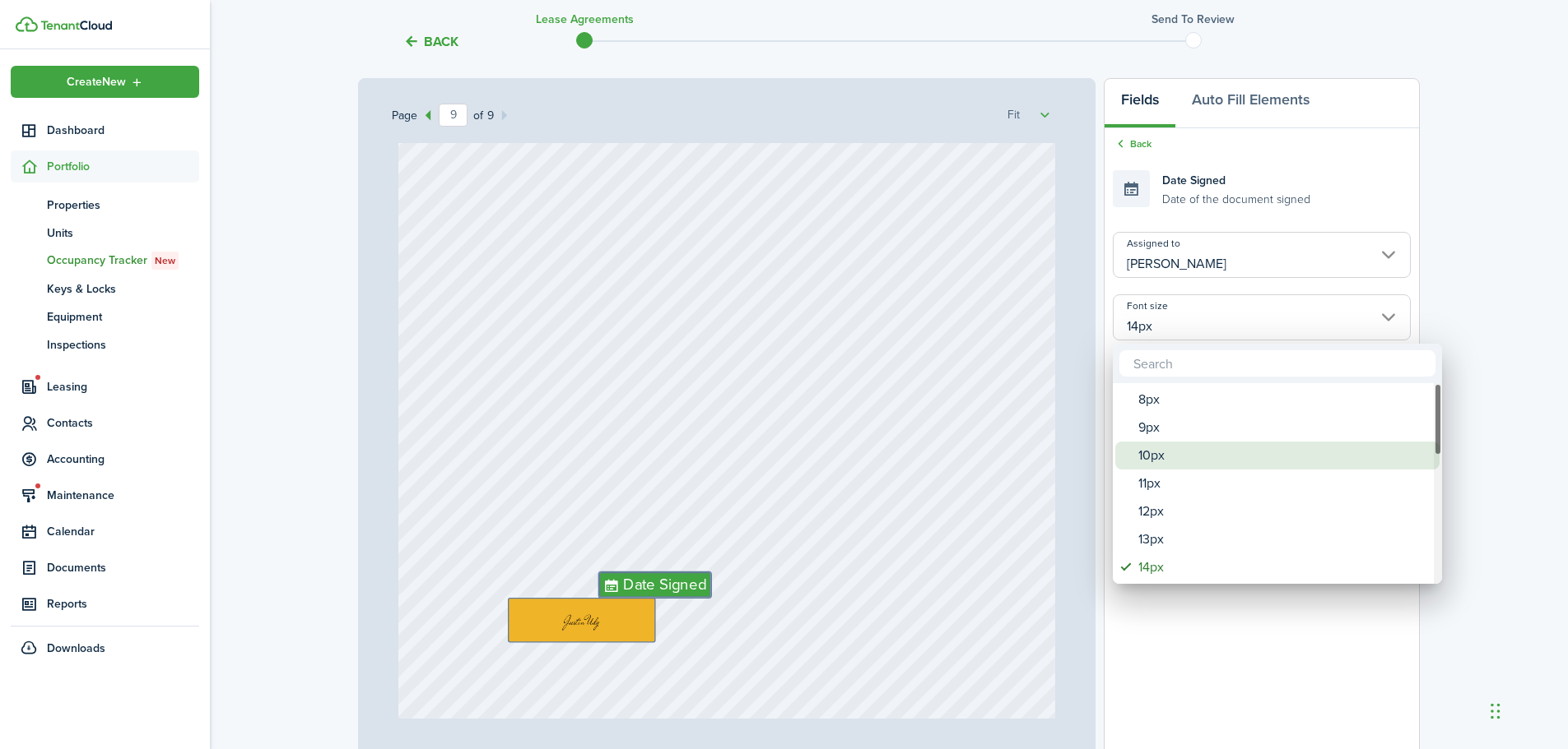
click at [1149, 458] on div "10px" at bounding box center [1284, 456] width 292 height 28
type input "10px"
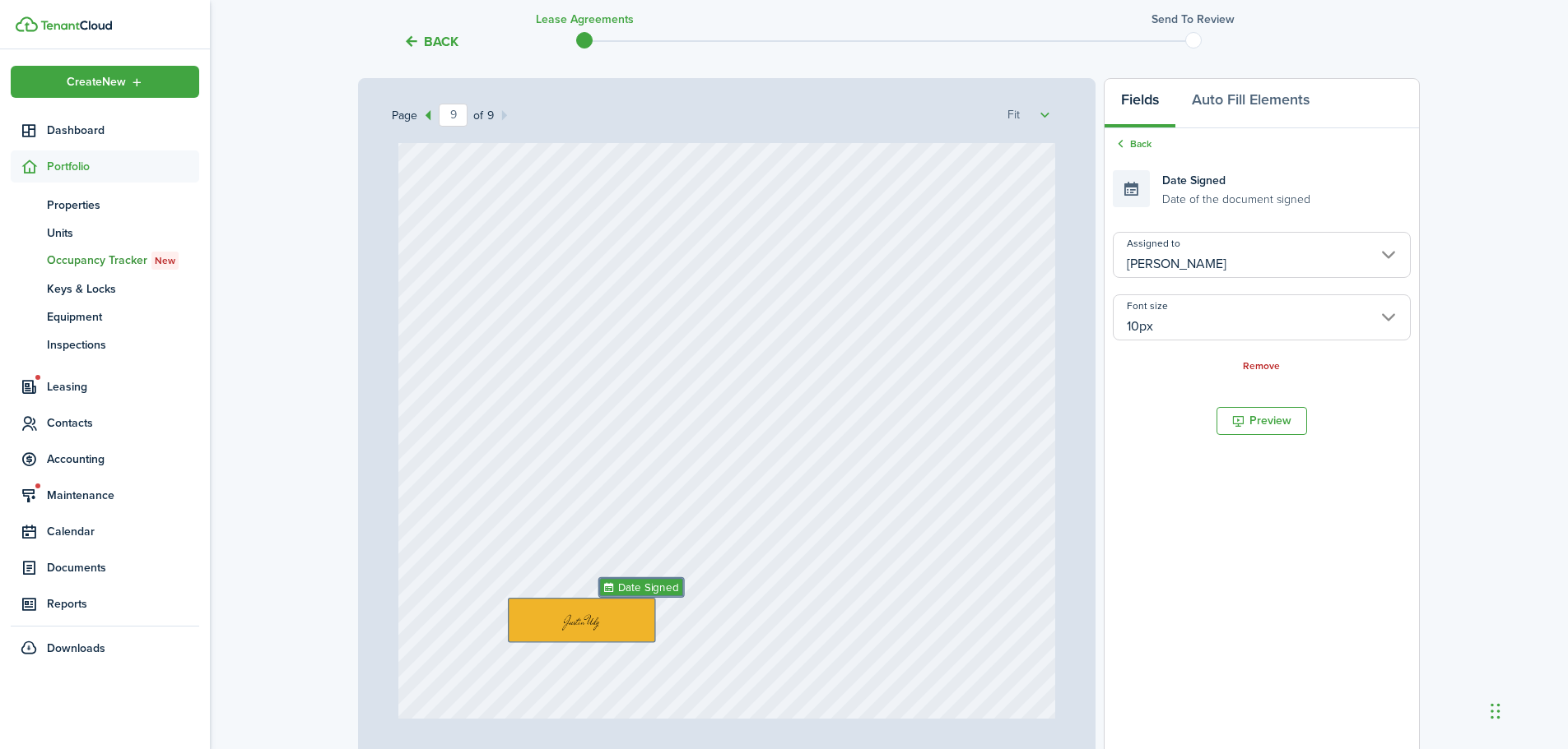
click at [1225, 267] on input "[PERSON_NAME]" at bounding box center [1261, 255] width 298 height 46
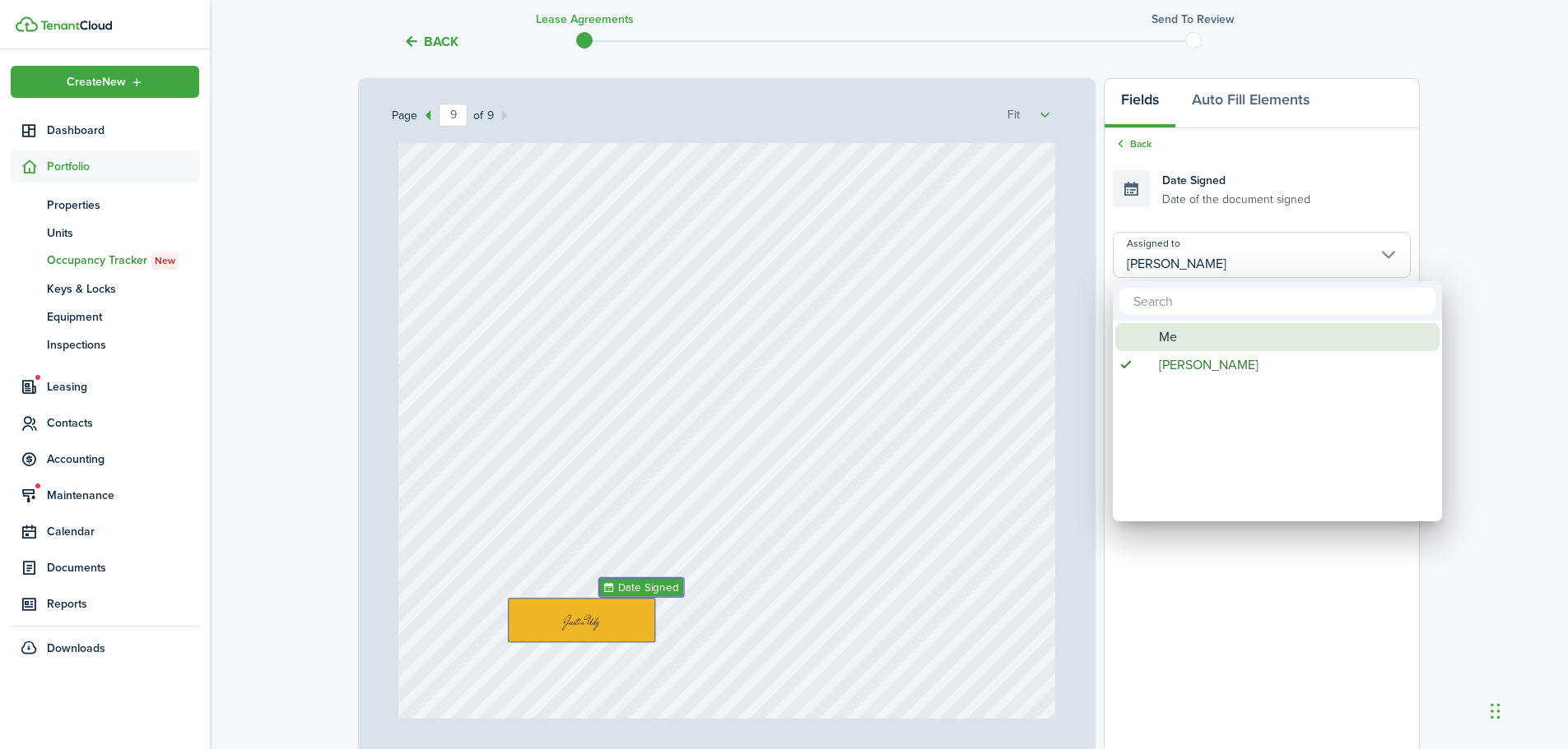
click at [1190, 347] on div "Me" at bounding box center [1284, 337] width 292 height 28
type input "Me"
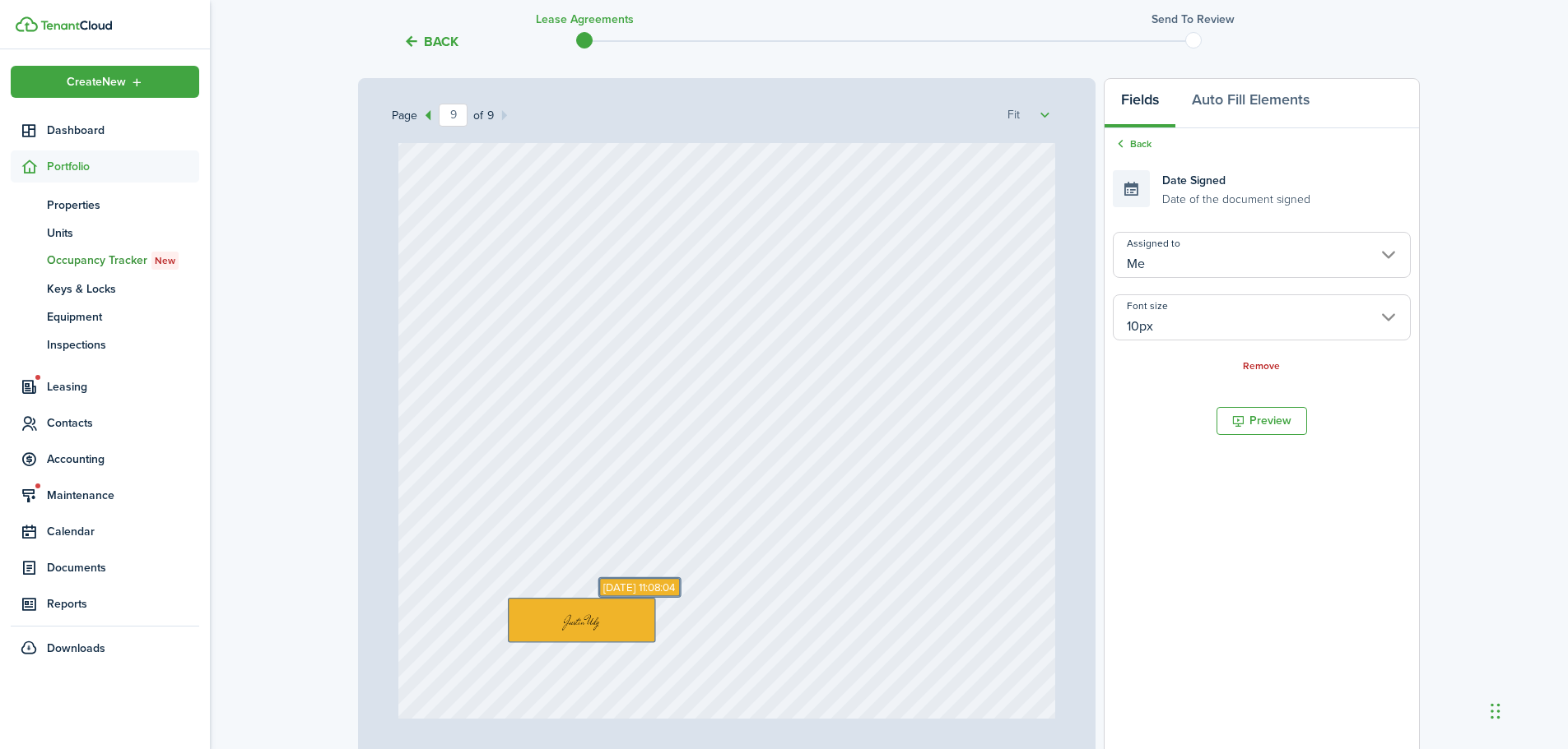
click at [879, 408] on div "Sep 18, 2025 11:08:04" at bounding box center [726, 362] width 657 height 866
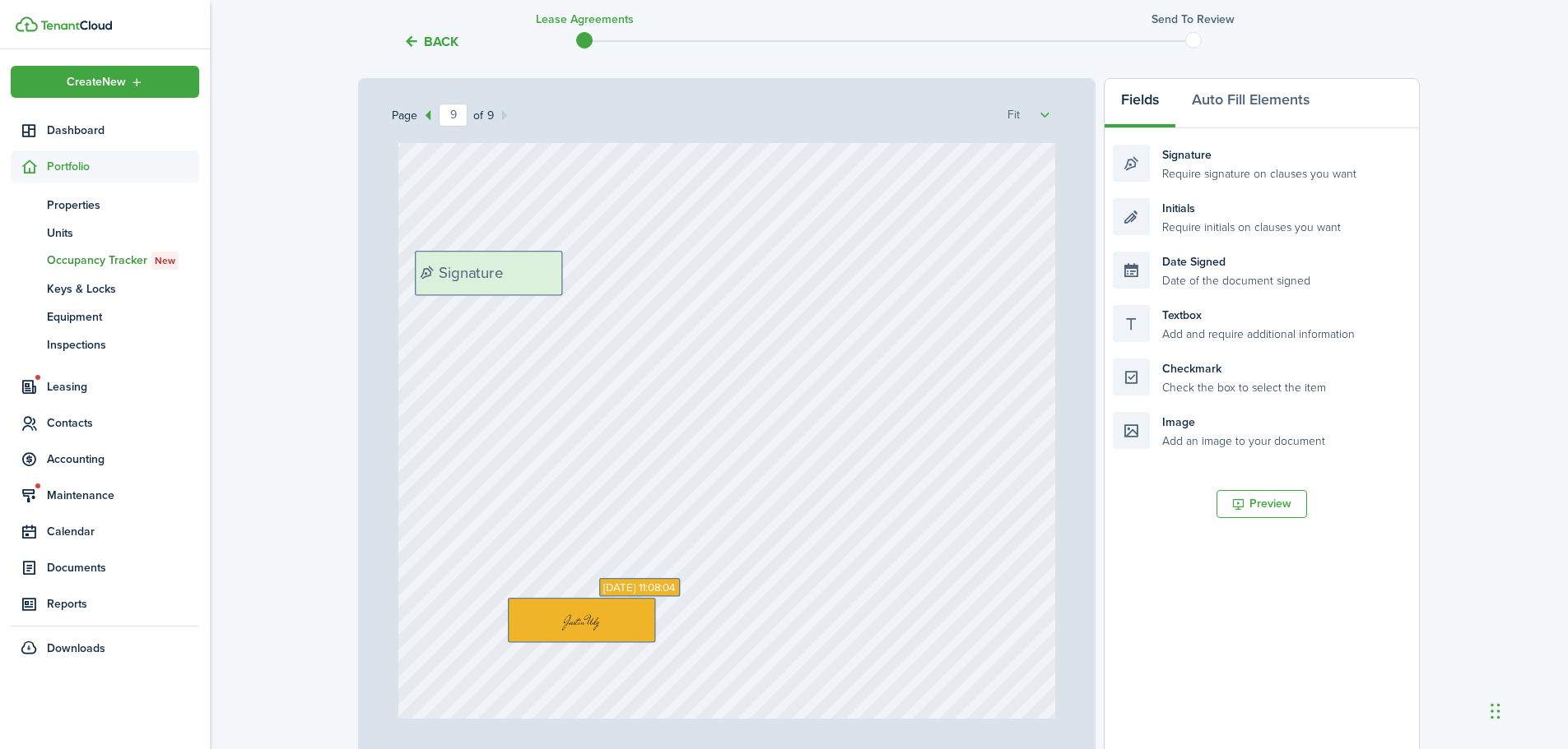
drag, startPoint x: 1265, startPoint y: 171, endPoint x: 588, endPoint y: 270, distance: 684.2
click at [567, 277] on div "Page 9 of 9 50% 75% 100% 150% 200% Fit Text October Text 26 Text 50 Text 50 Tex…" at bounding box center [888, 420] width 1061 height 683
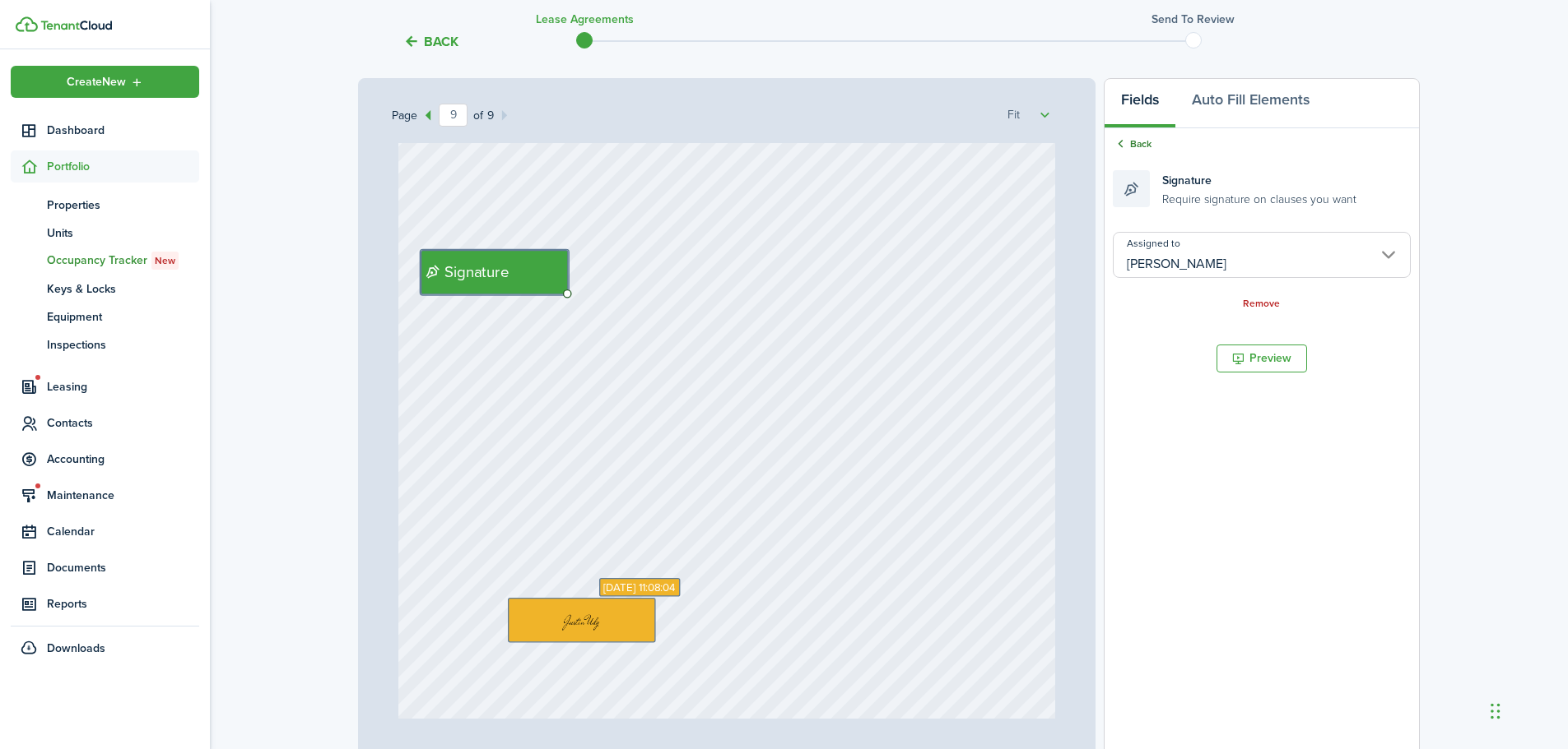
click at [1138, 145] on link "Back" at bounding box center [1132, 144] width 39 height 15
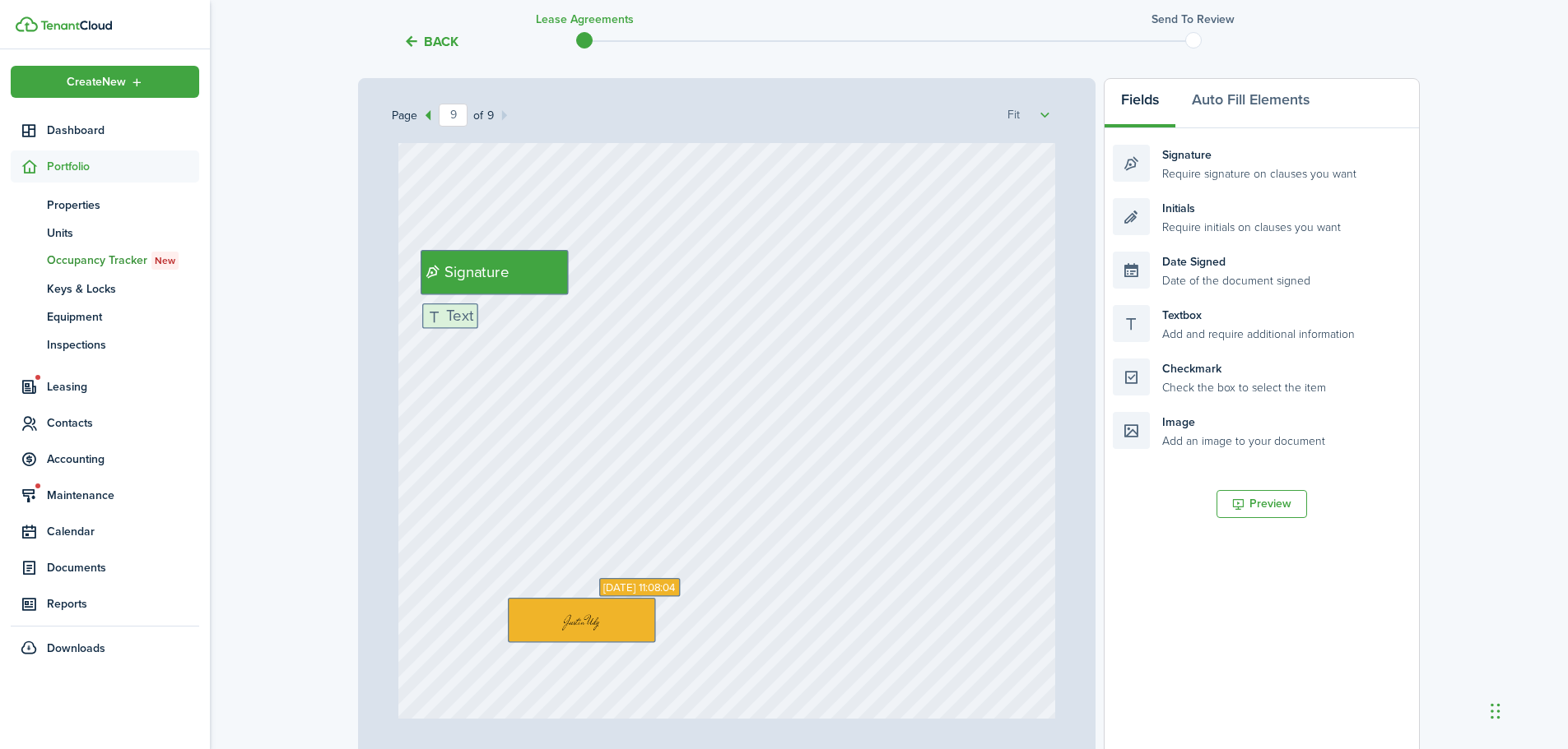
drag, startPoint x: 1232, startPoint y: 324, endPoint x: 545, endPoint y: 320, distance: 687.0
click at [545, 320] on div "Page 9 of 9 50% 75% 100% 150% 200% Fit Text October Text 26 Text 50 Text 50 Tex…" at bounding box center [888, 420] width 1061 height 683
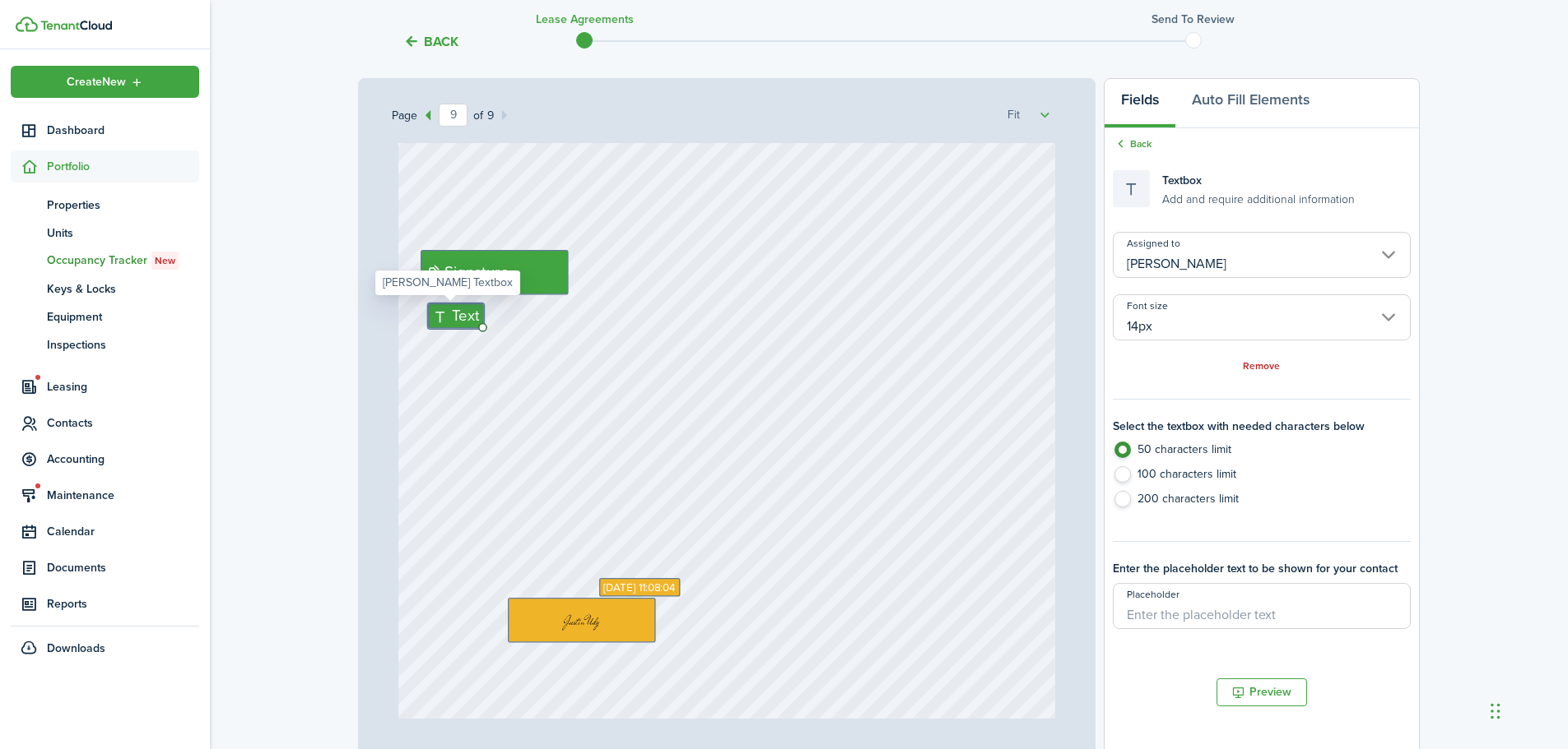
click at [1266, 319] on input "14px" at bounding box center [1261, 317] width 298 height 46
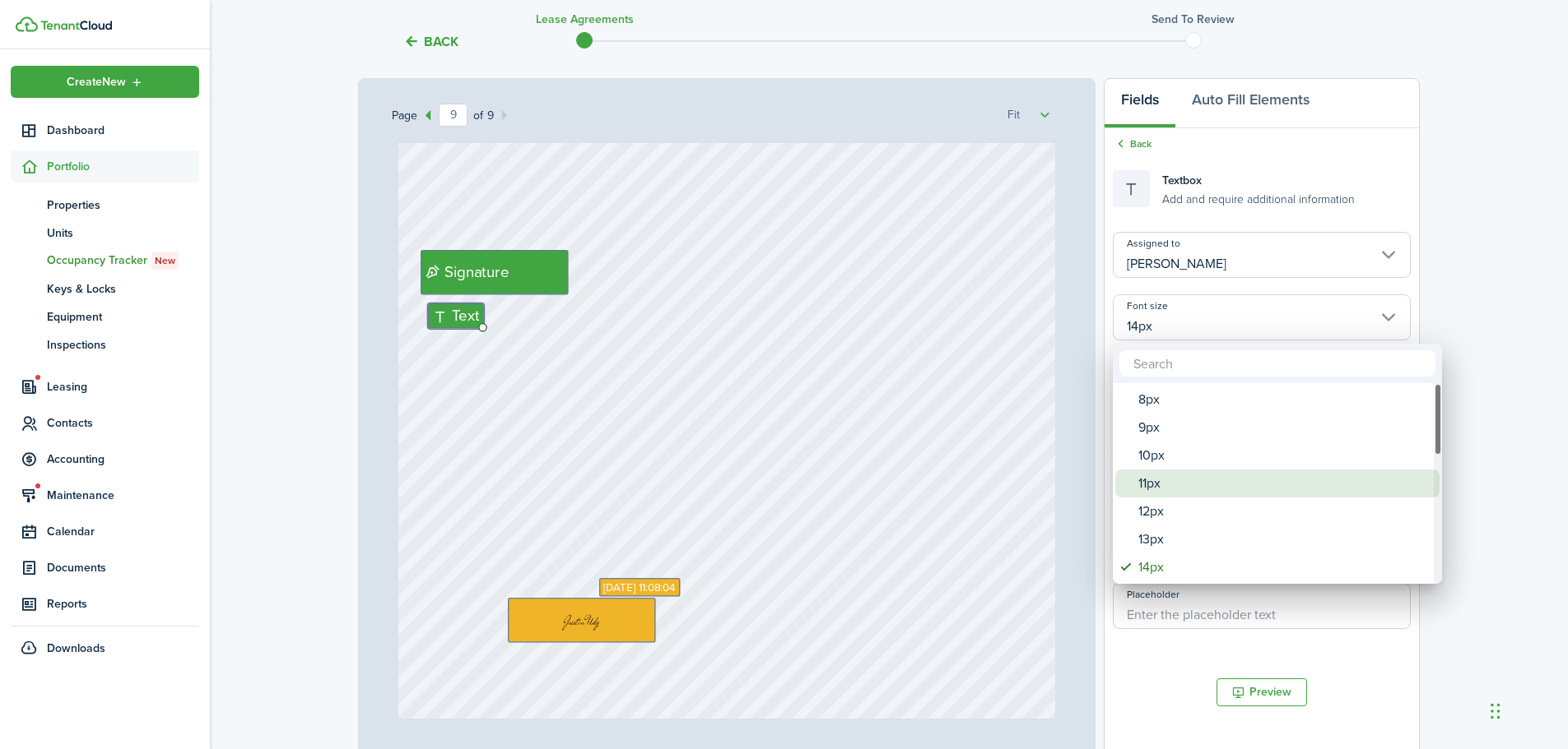
click at [1146, 478] on div "11px" at bounding box center [1284, 484] width 292 height 28
type input "11px"
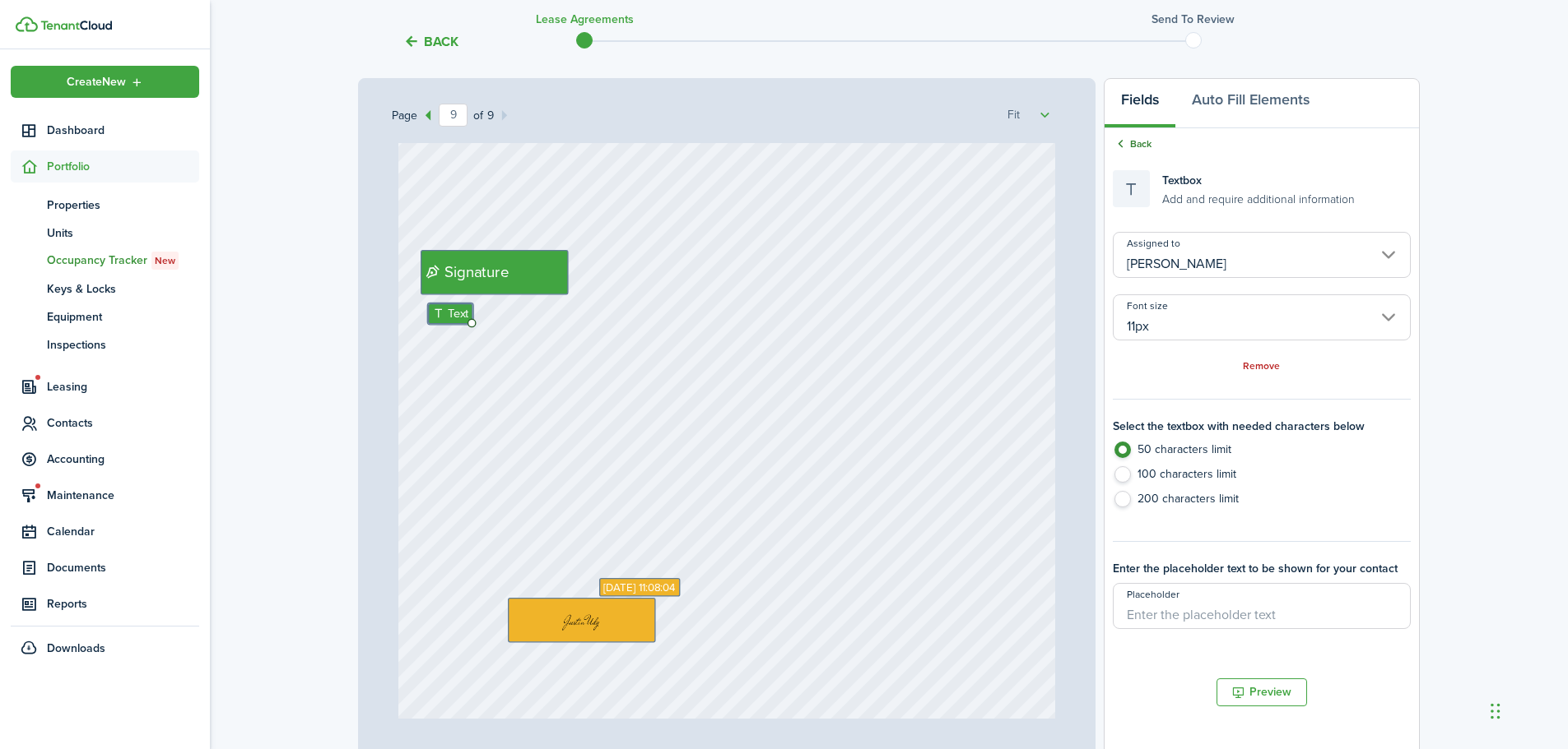
click at [1139, 148] on link "Back" at bounding box center [1132, 144] width 39 height 15
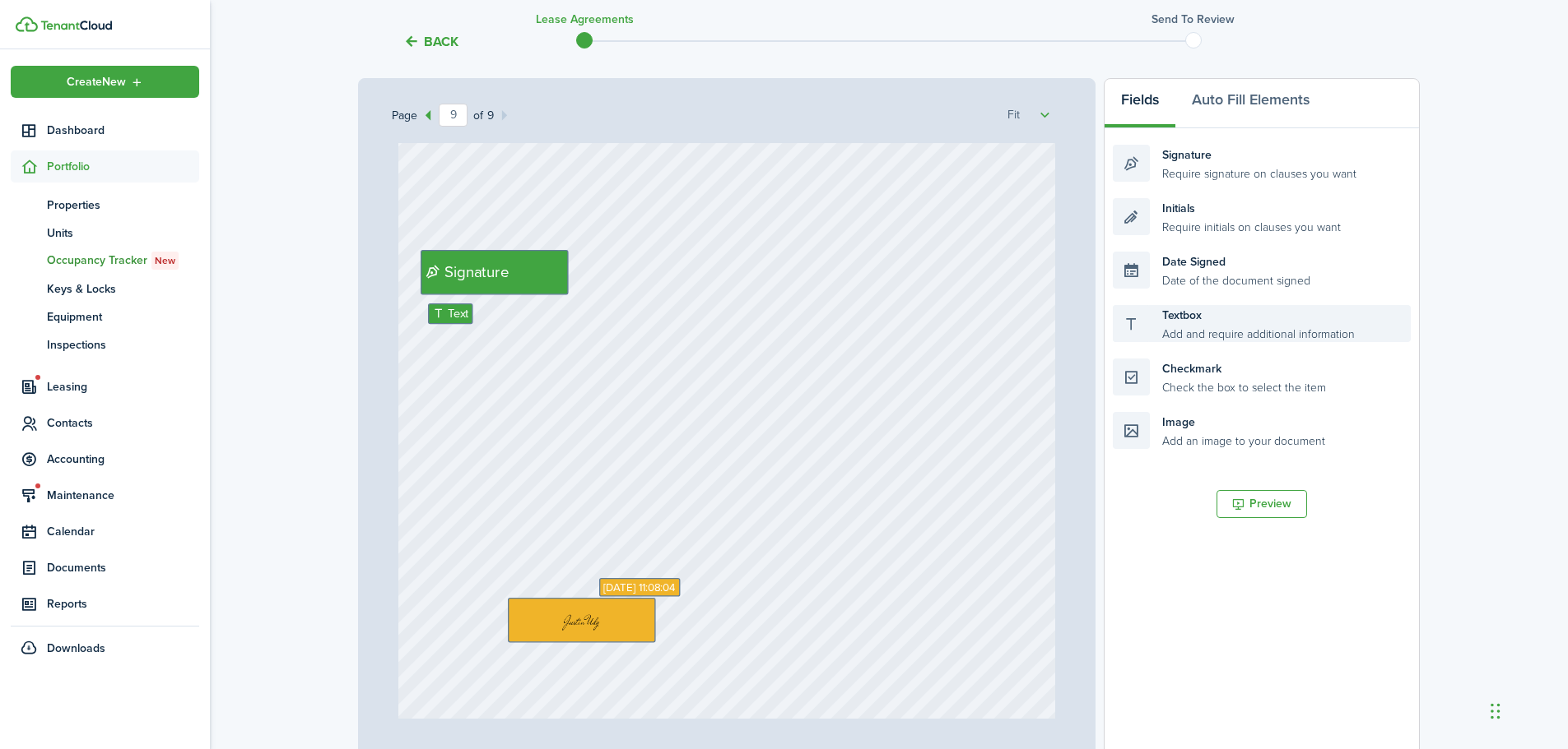
drag, startPoint x: 1213, startPoint y: 289, endPoint x: 1290, endPoint y: 311, distance: 80.1
click at [839, 318] on div "Page 9 of 9 50% 75% 100% 150% 200% Fit Text October Text 26 Text 50 Text 50 Tex…" at bounding box center [888, 420] width 1061 height 683
drag, startPoint x: 1314, startPoint y: 280, endPoint x: 797, endPoint y: 330, distance: 519.4
click at [797, 330] on div "Page 9 of 9 50% 75% 100% 150% 200% Fit Text October Text 26 Text 50 Text 50 Tex…" at bounding box center [888, 420] width 1061 height 683
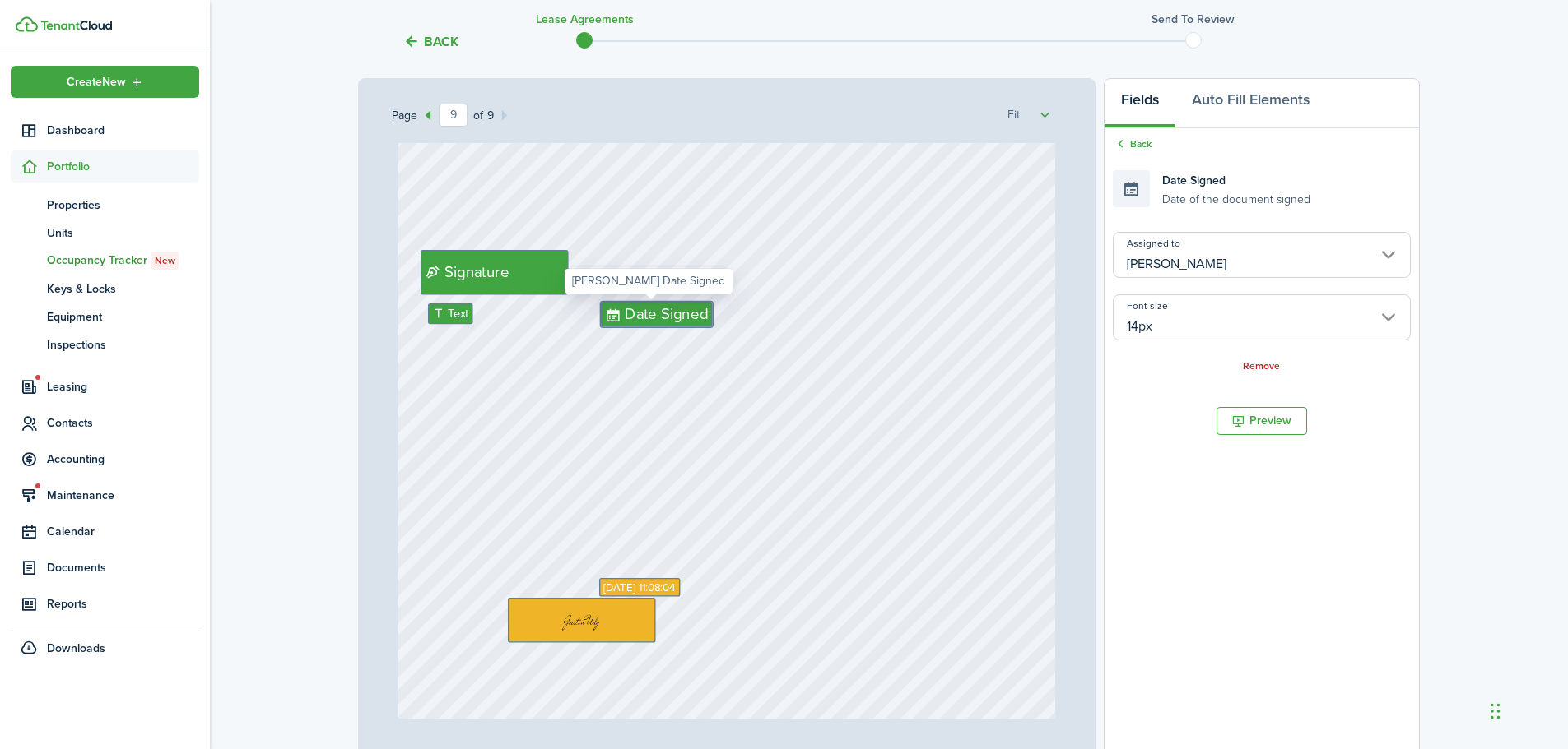
click at [1165, 318] on input "14px" at bounding box center [1261, 317] width 298 height 46
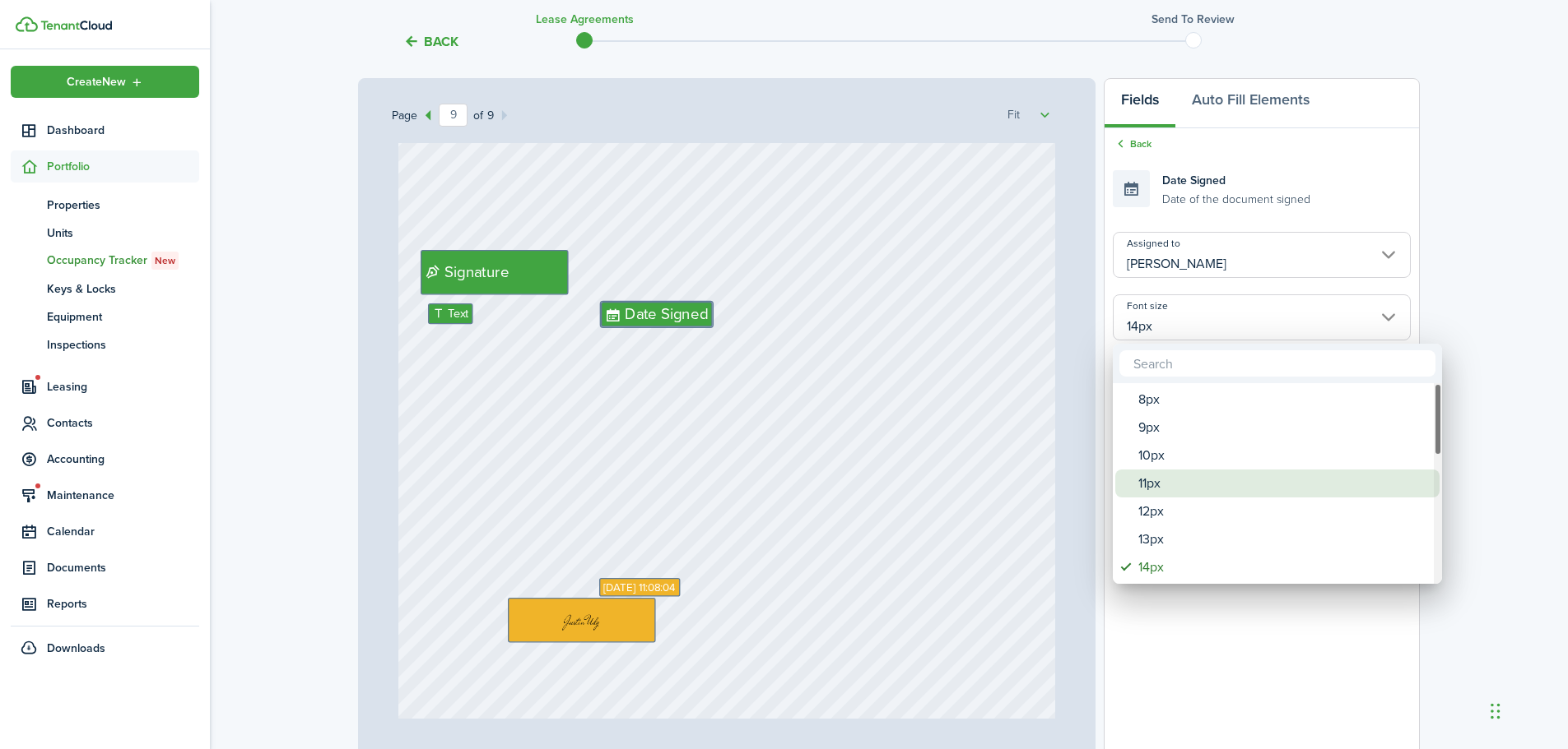
click at [1149, 494] on div "11px" at bounding box center [1284, 484] width 292 height 28
type input "11px"
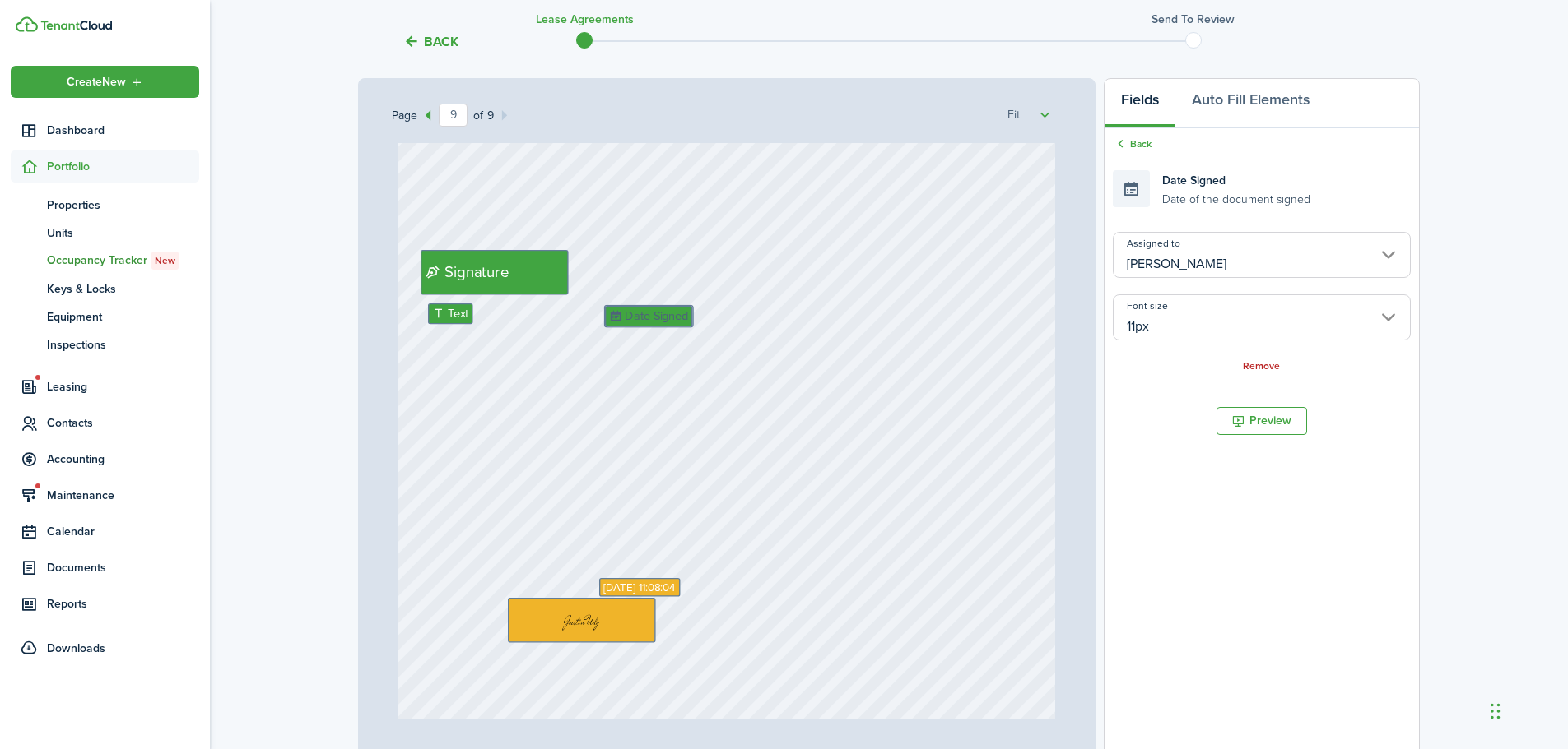
drag, startPoint x: 647, startPoint y: 312, endPoint x: 657, endPoint y: 316, distance: 10.8
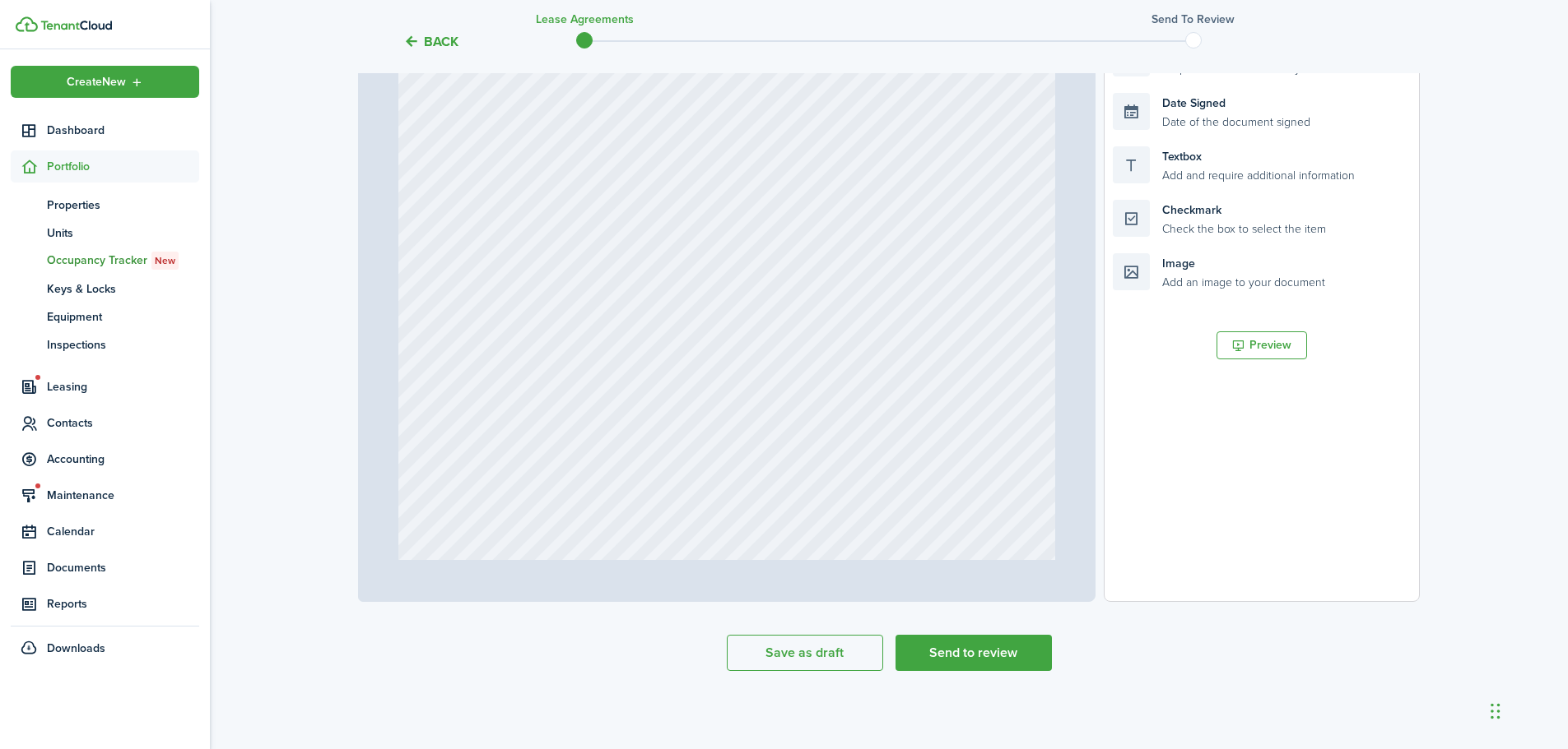
scroll to position [434, 0]
type input "1"
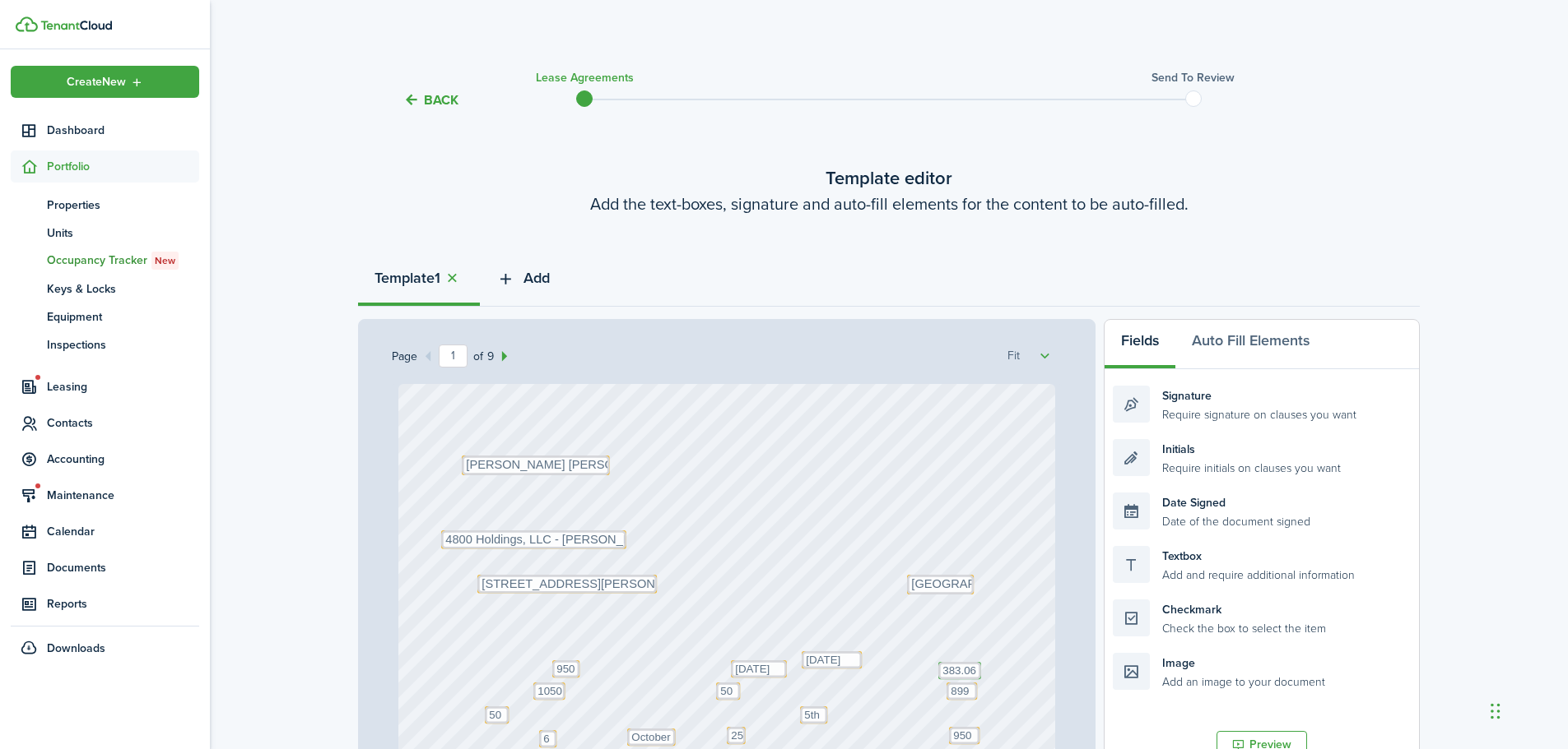
click at [543, 270] on span "Add" at bounding box center [537, 277] width 26 height 22
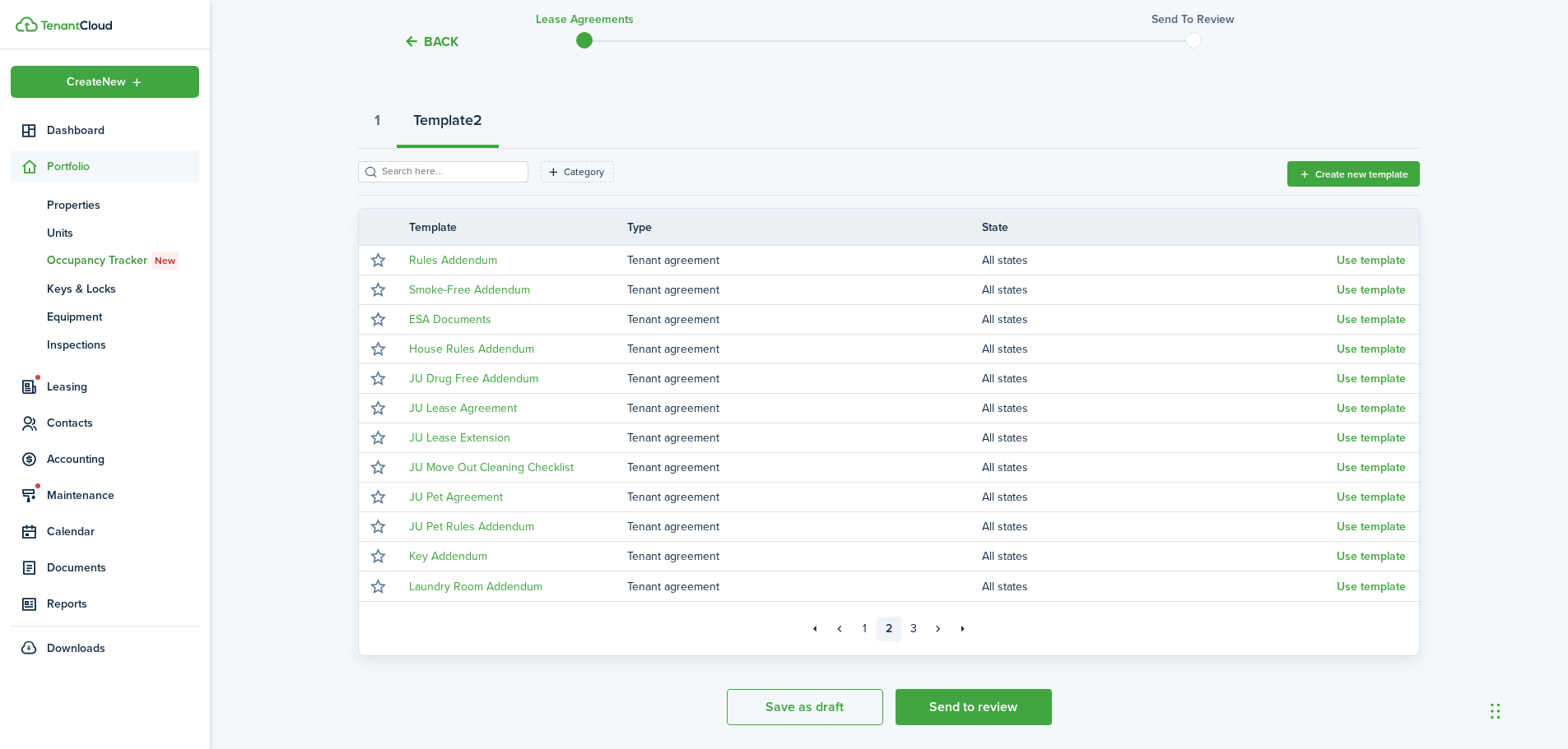
scroll to position [164, 0]
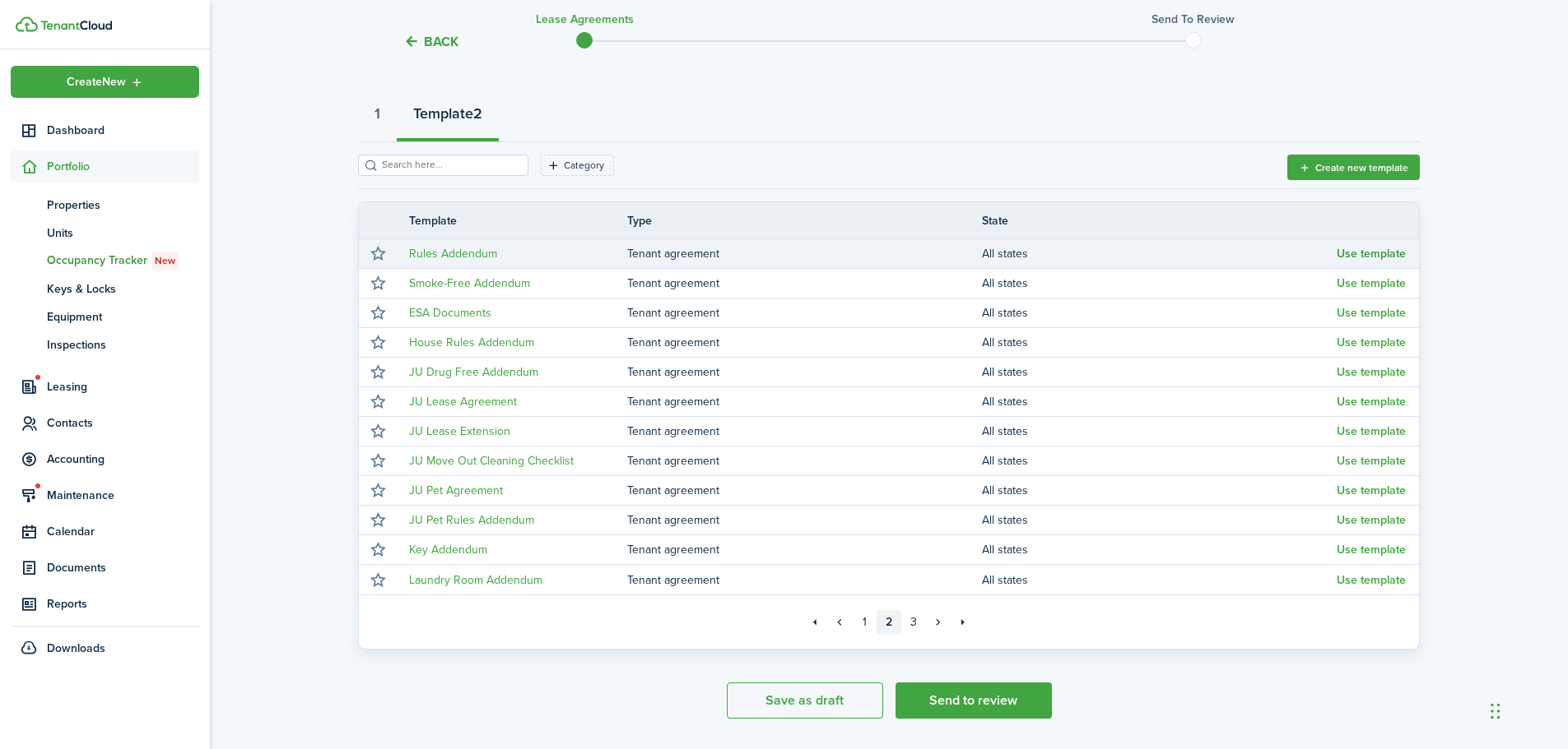
click at [1371, 254] on button "Use template" at bounding box center [1370, 254] width 69 height 13
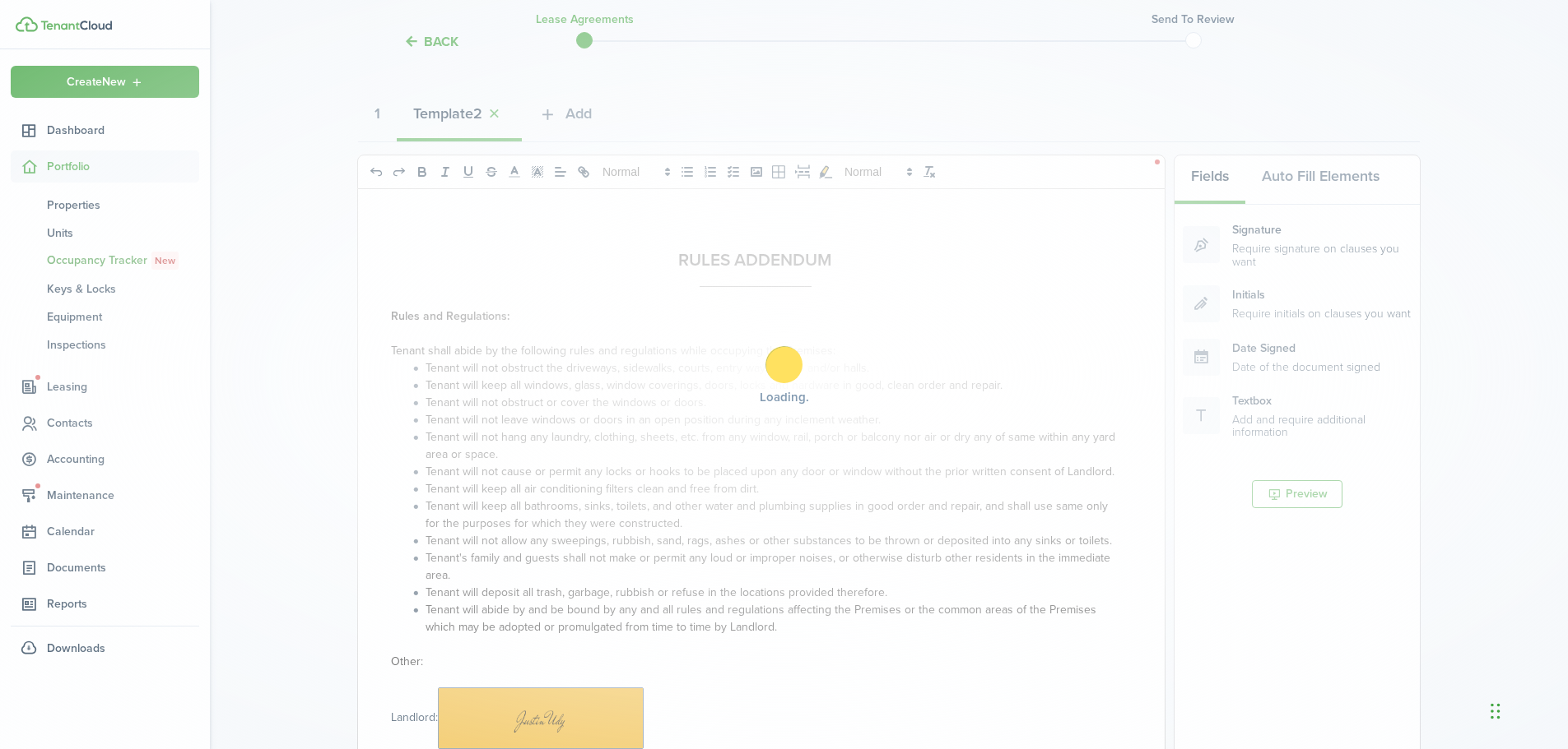
select select "fit"
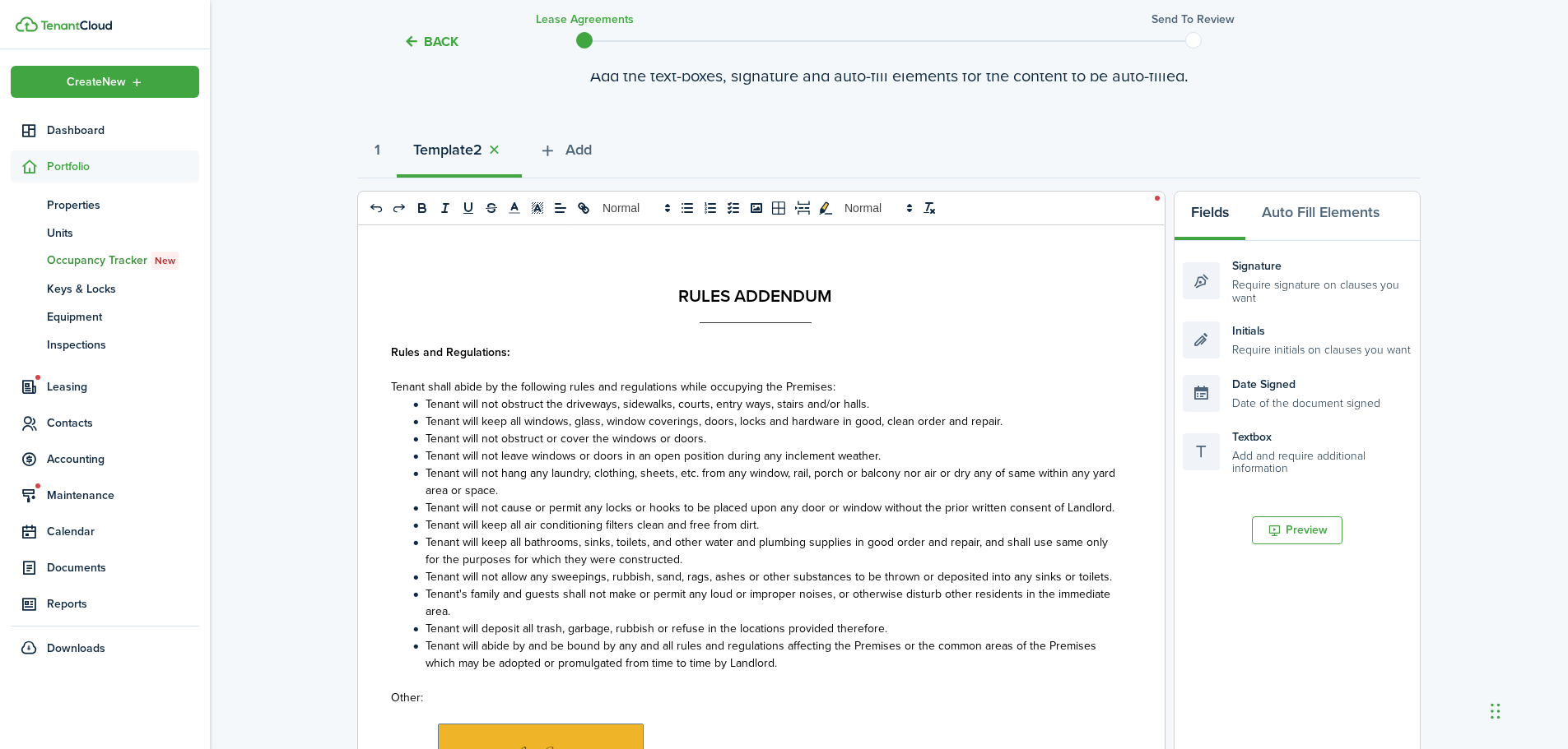
scroll to position [0, 0]
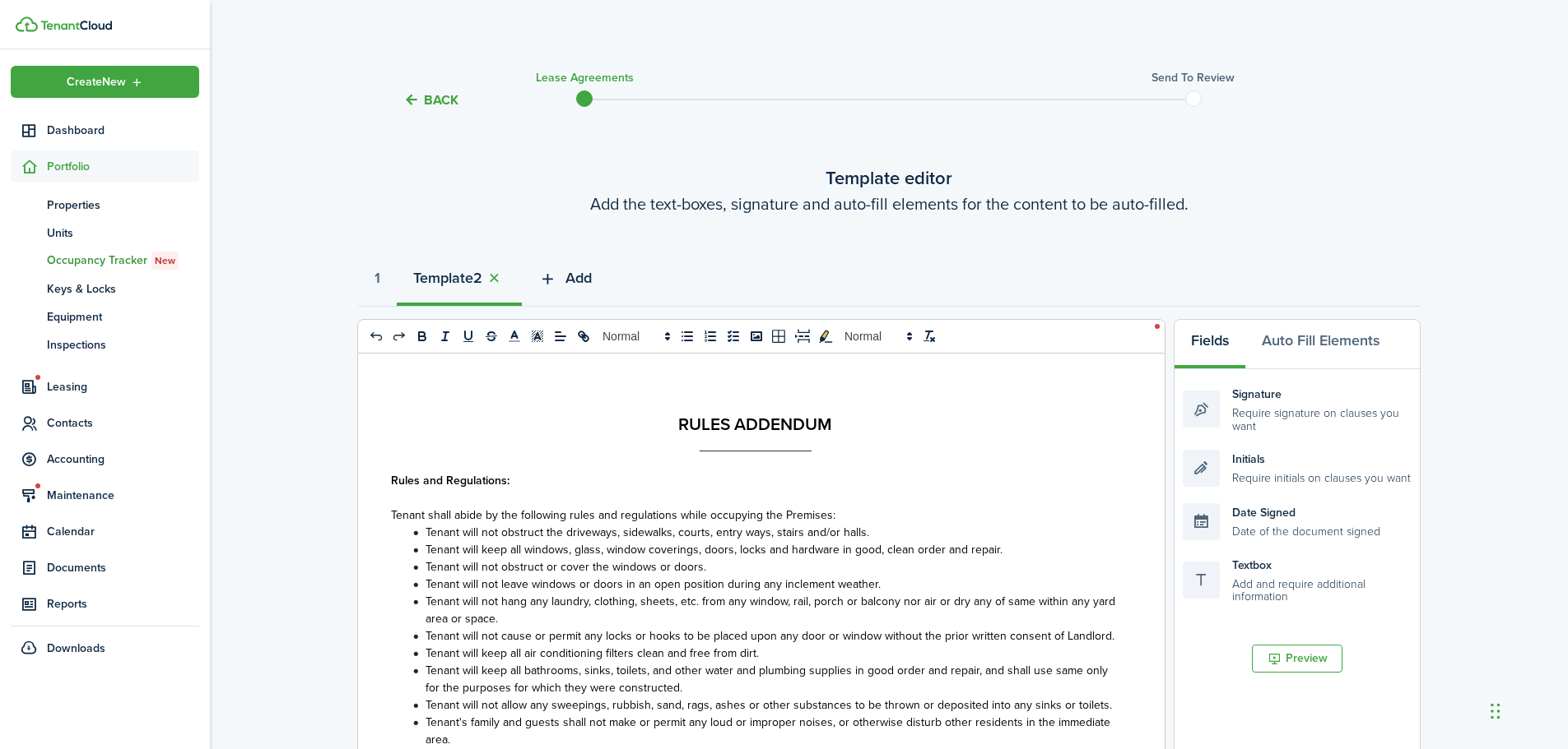
click at [592, 287] on span "Add" at bounding box center [579, 277] width 26 height 22
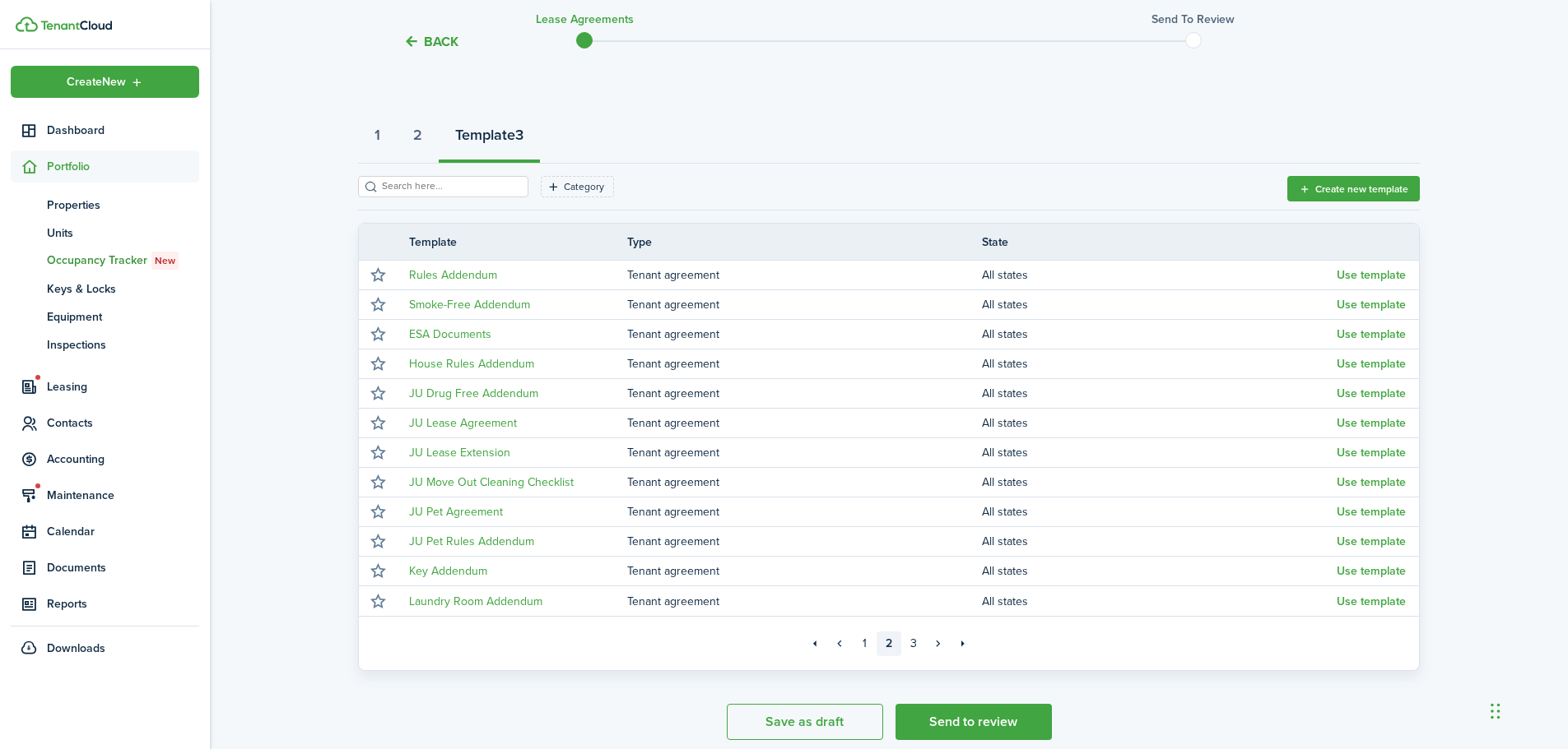
scroll to position [164, 0]
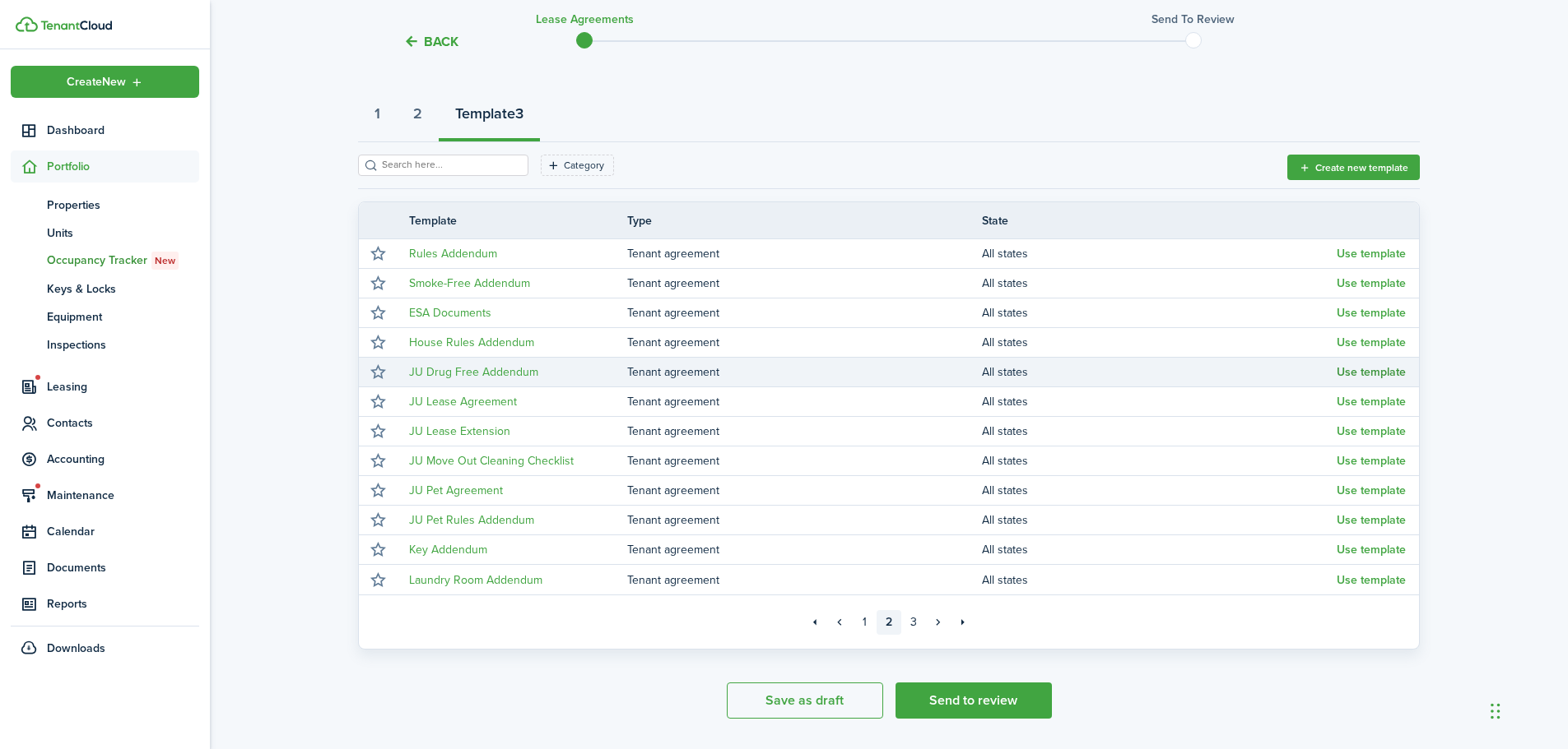
click at [1388, 371] on button "Use template" at bounding box center [1370, 372] width 69 height 13
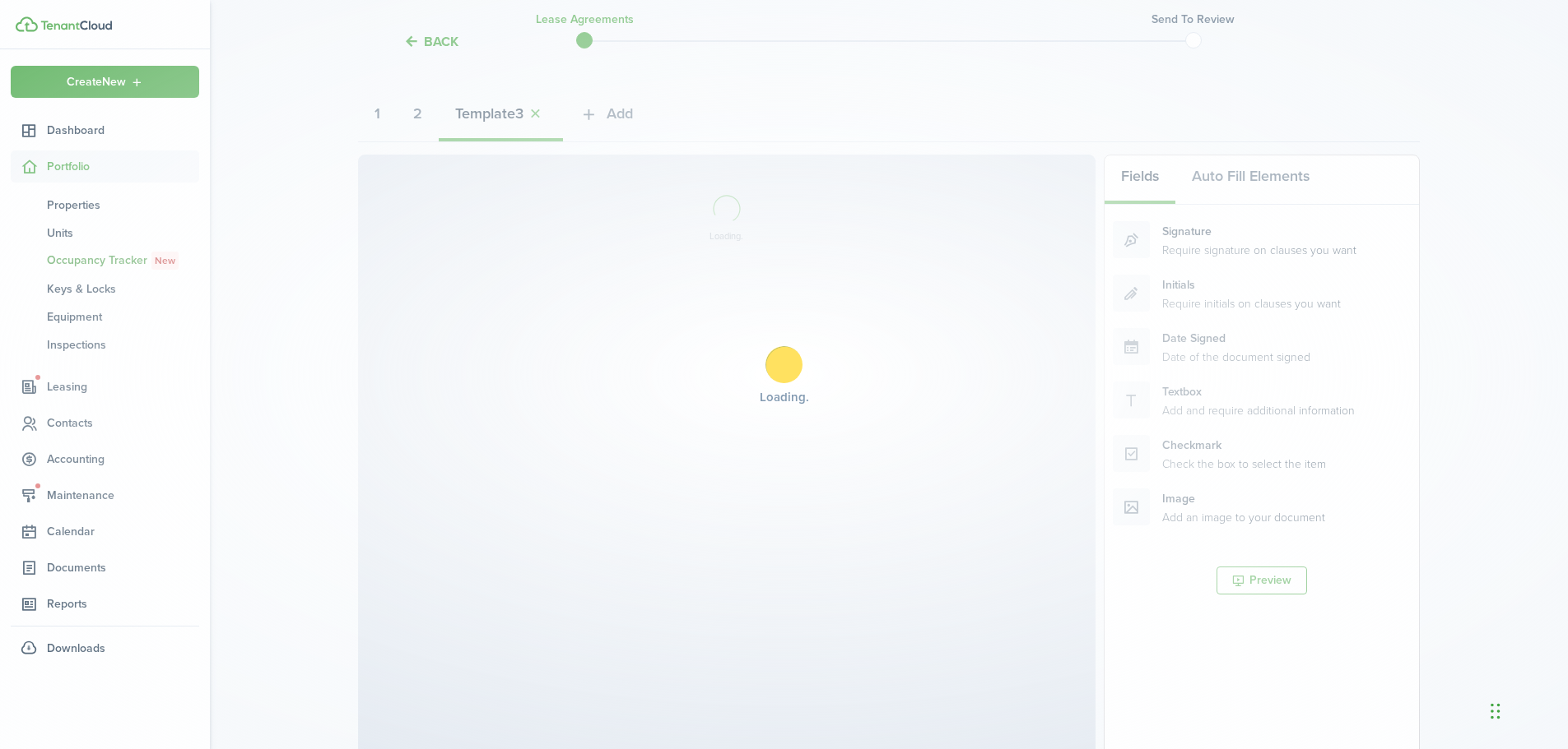
select select "fit"
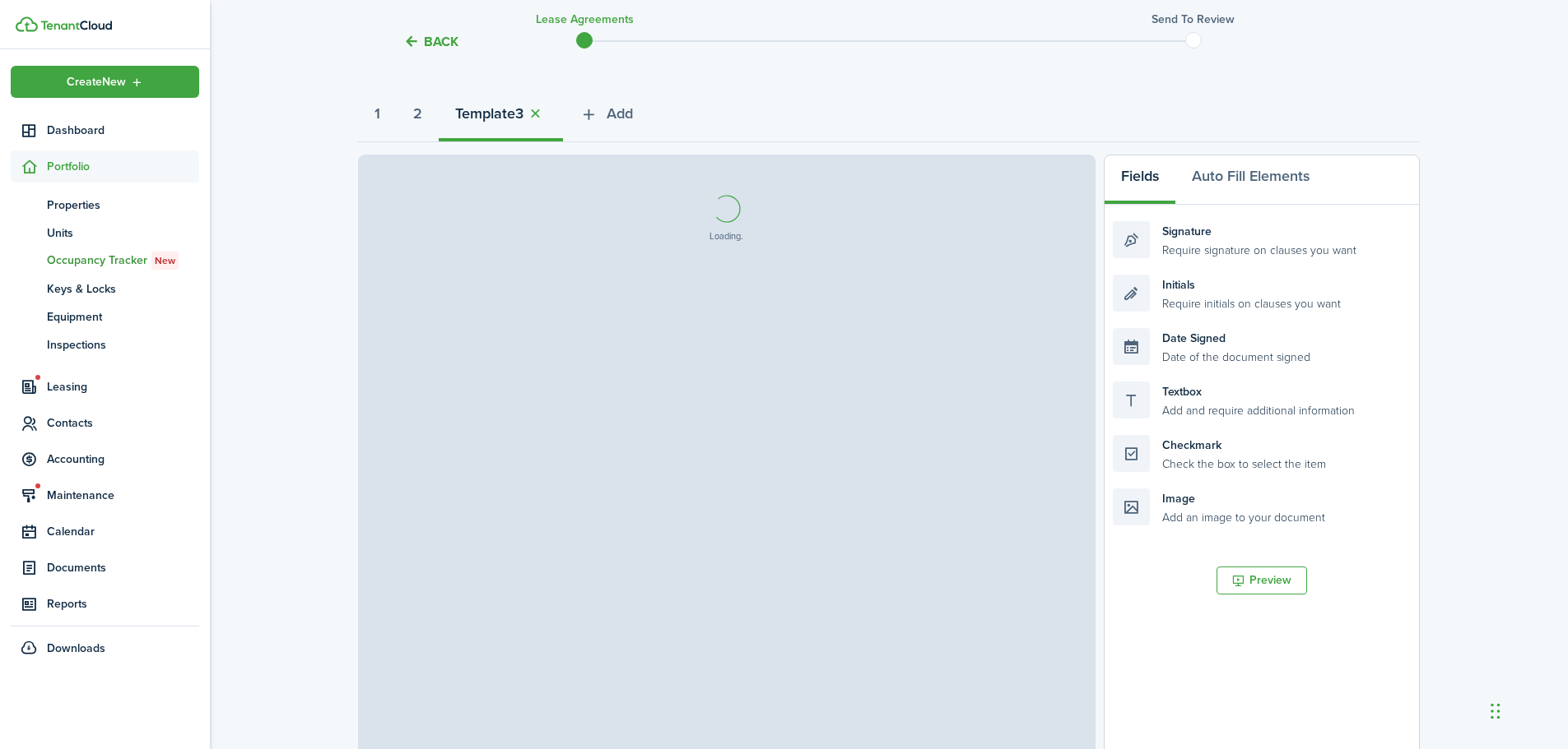
select select "fit"
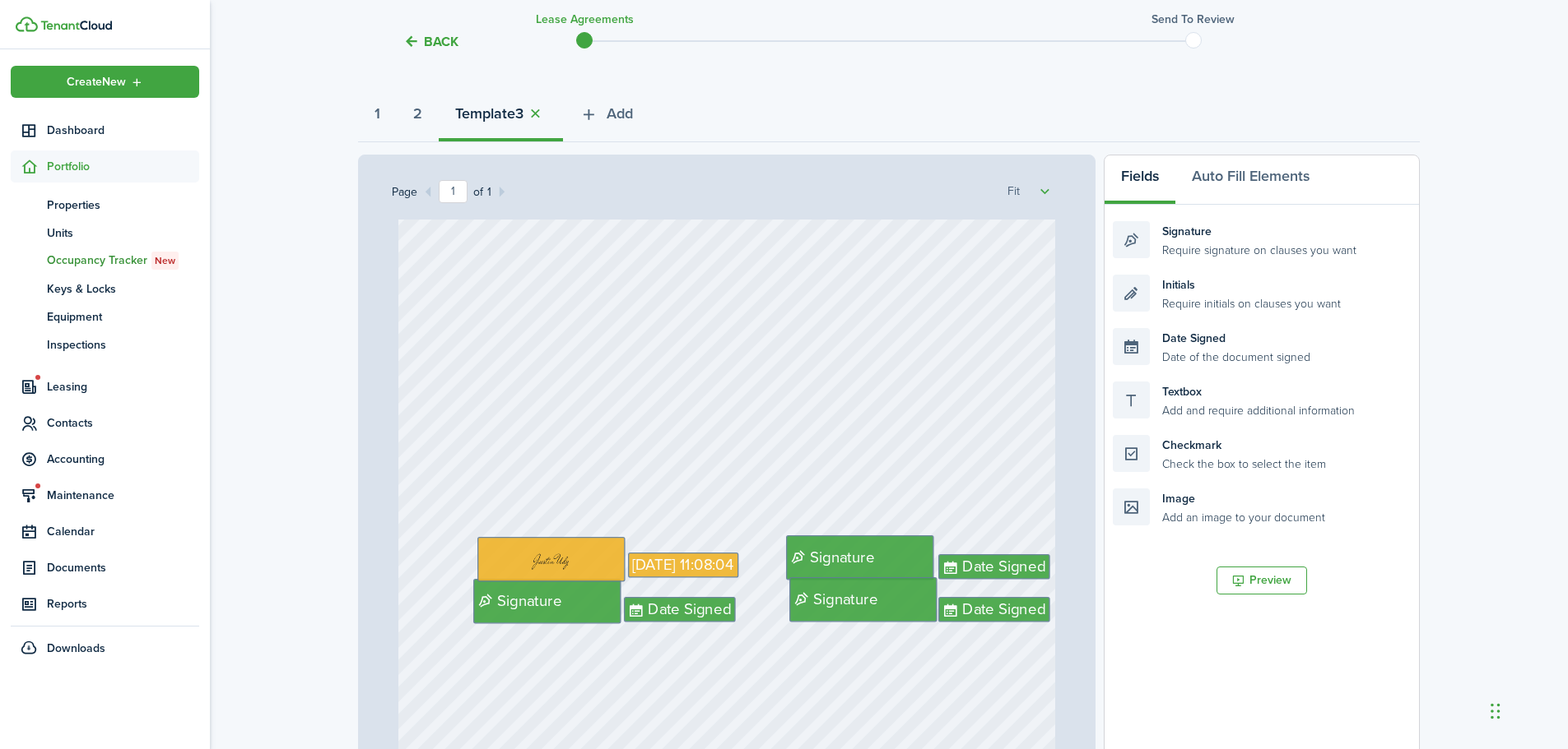
scroll to position [295, 0]
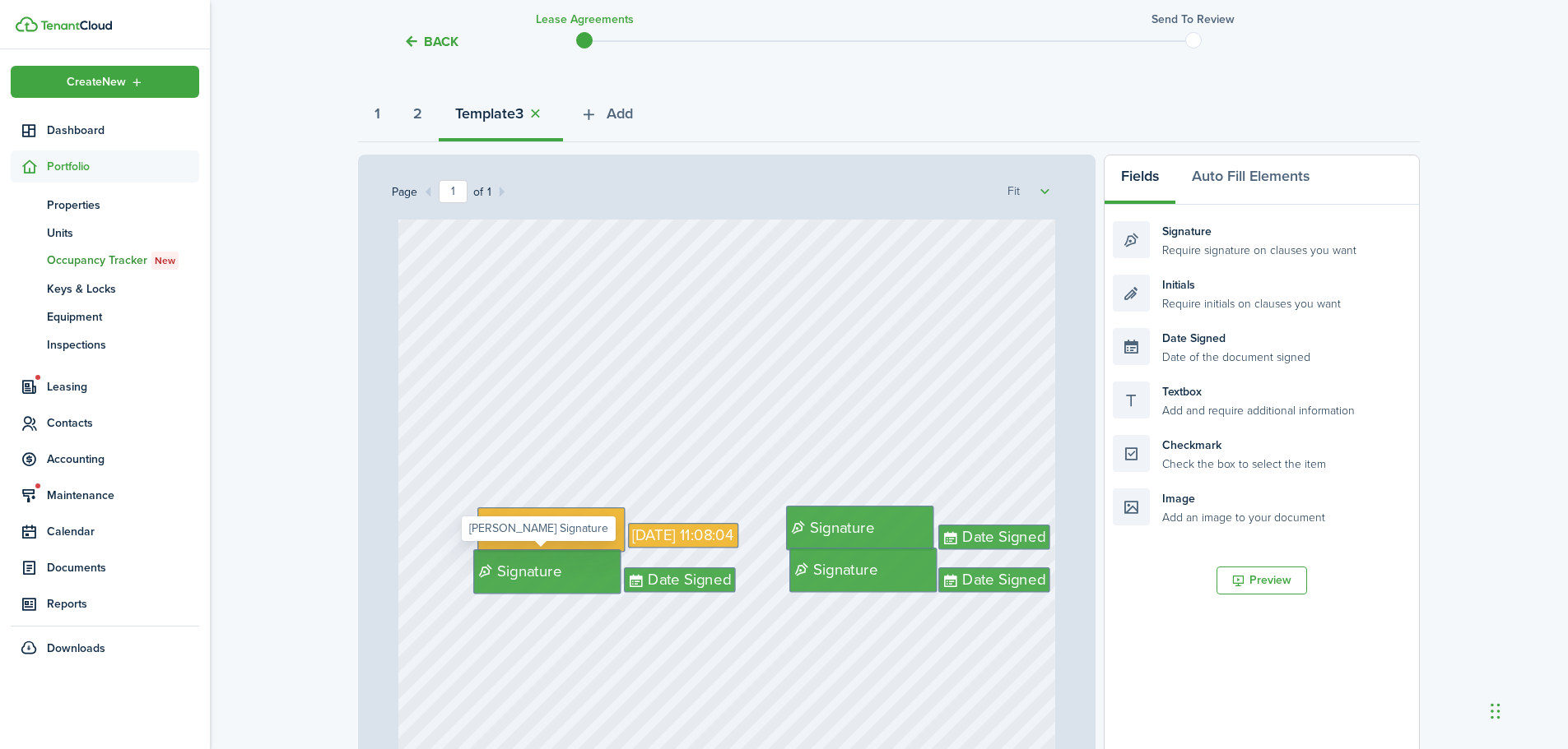
click at [559, 565] on div "Signature Date Signed Date Signed Sep 18, 2025 11:08:04 Signature Date Signed S…" at bounding box center [726, 508] width 670 height 576
click at [488, 565] on span "Signature" at bounding box center [520, 558] width 64 height 23
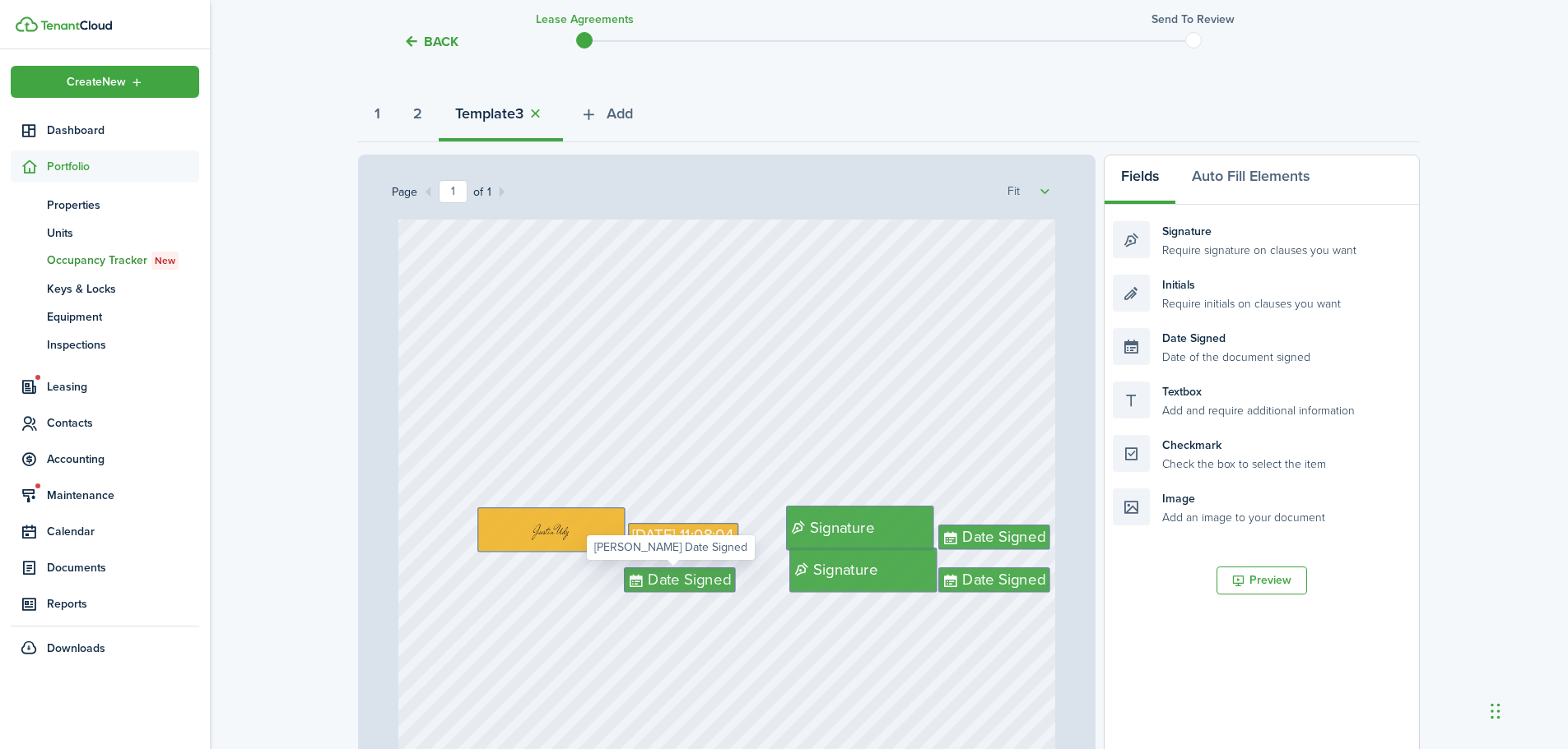
click at [682, 579] on span "Date Signed" at bounding box center [689, 580] width 83 height 23
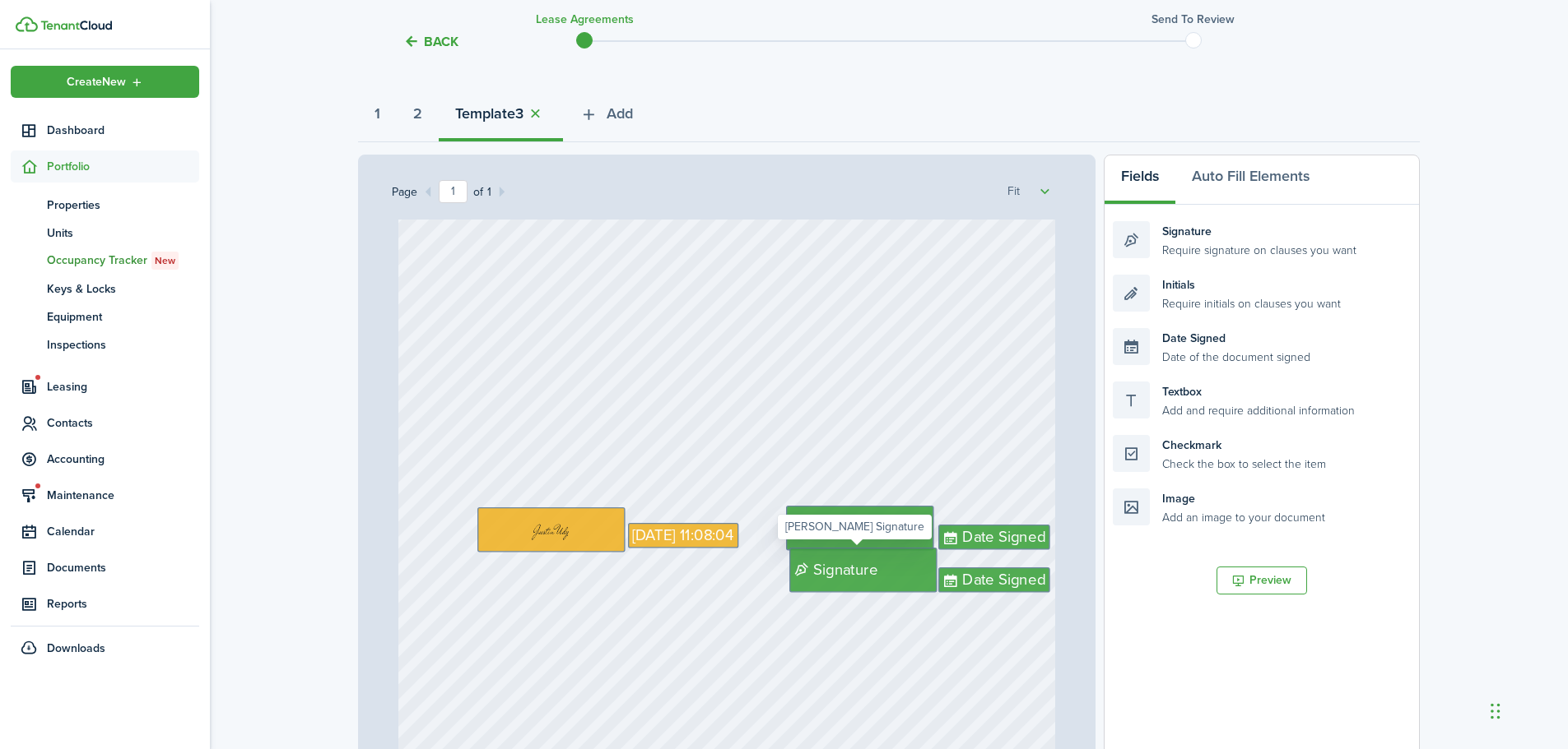
click at [893, 578] on div "Signature" at bounding box center [863, 570] width 148 height 45
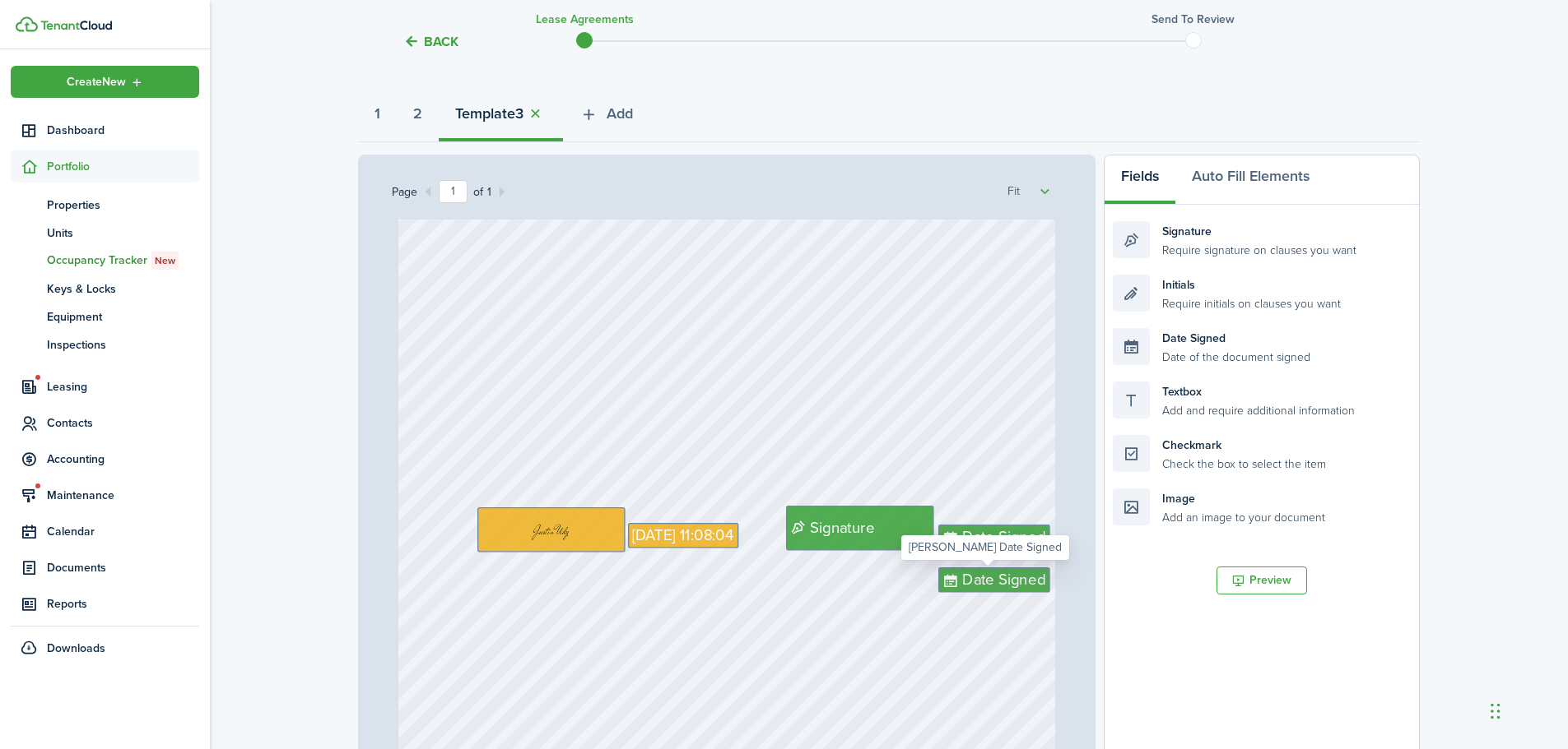
click at [987, 578] on span "Date Signed" at bounding box center [1003, 580] width 83 height 23
drag, startPoint x: 1003, startPoint y: 540, endPoint x: 1016, endPoint y: 529, distance: 17.0
click at [1004, 540] on span "Date Signed" at bounding box center [1003, 537] width 83 height 23
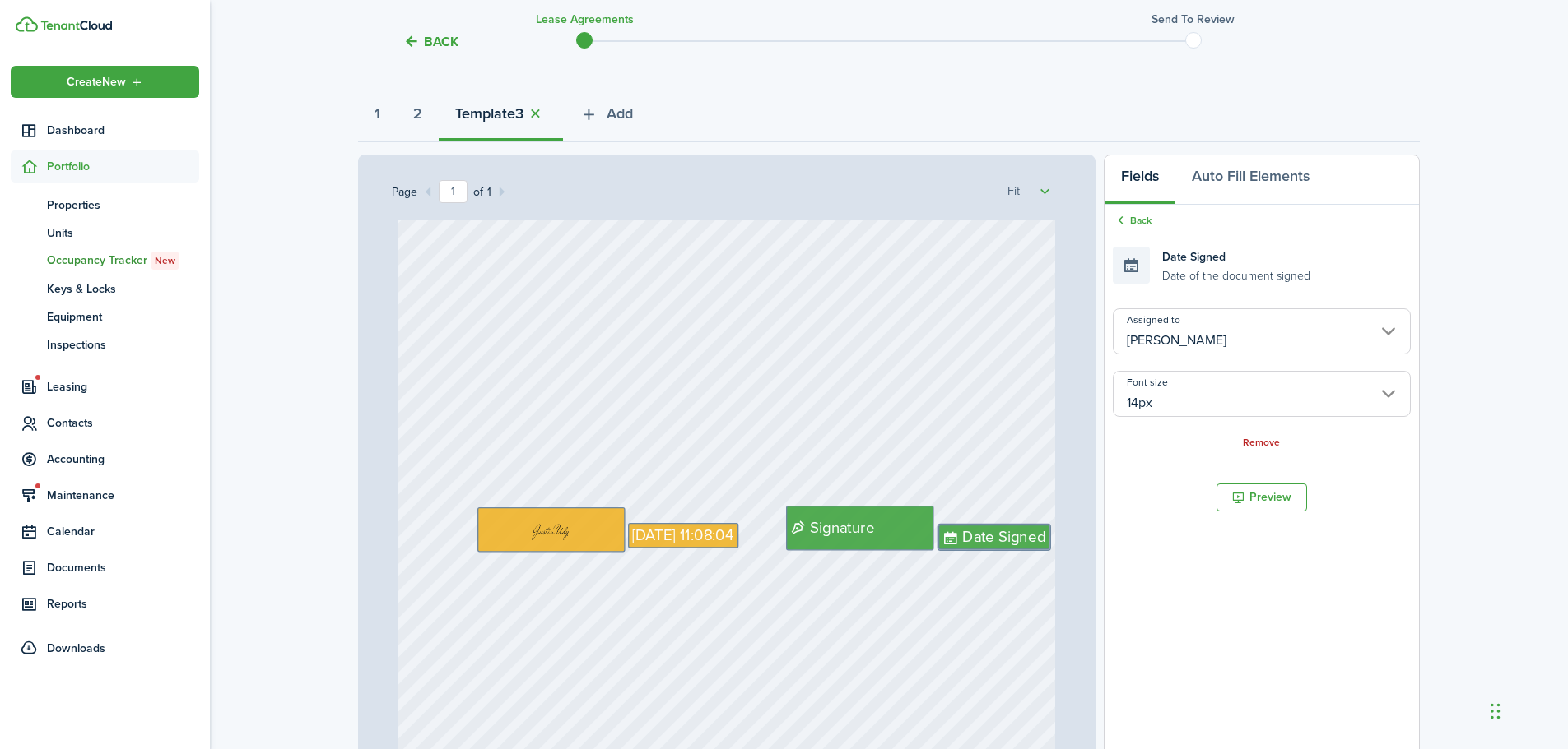
click at [1186, 400] on input "14px" at bounding box center [1261, 393] width 298 height 46
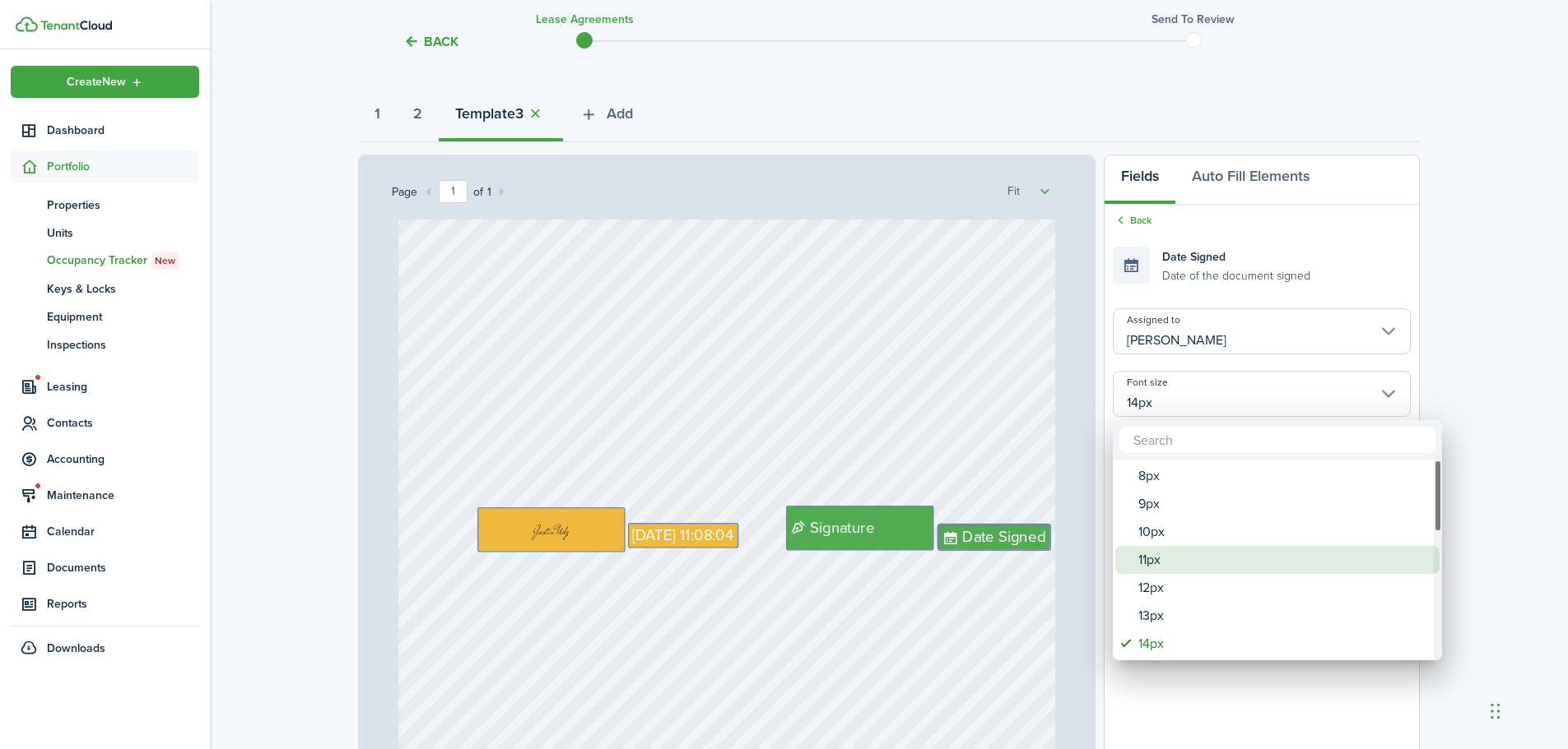
click at [1150, 556] on div "11px" at bounding box center [1284, 560] width 292 height 28
type input "11px"
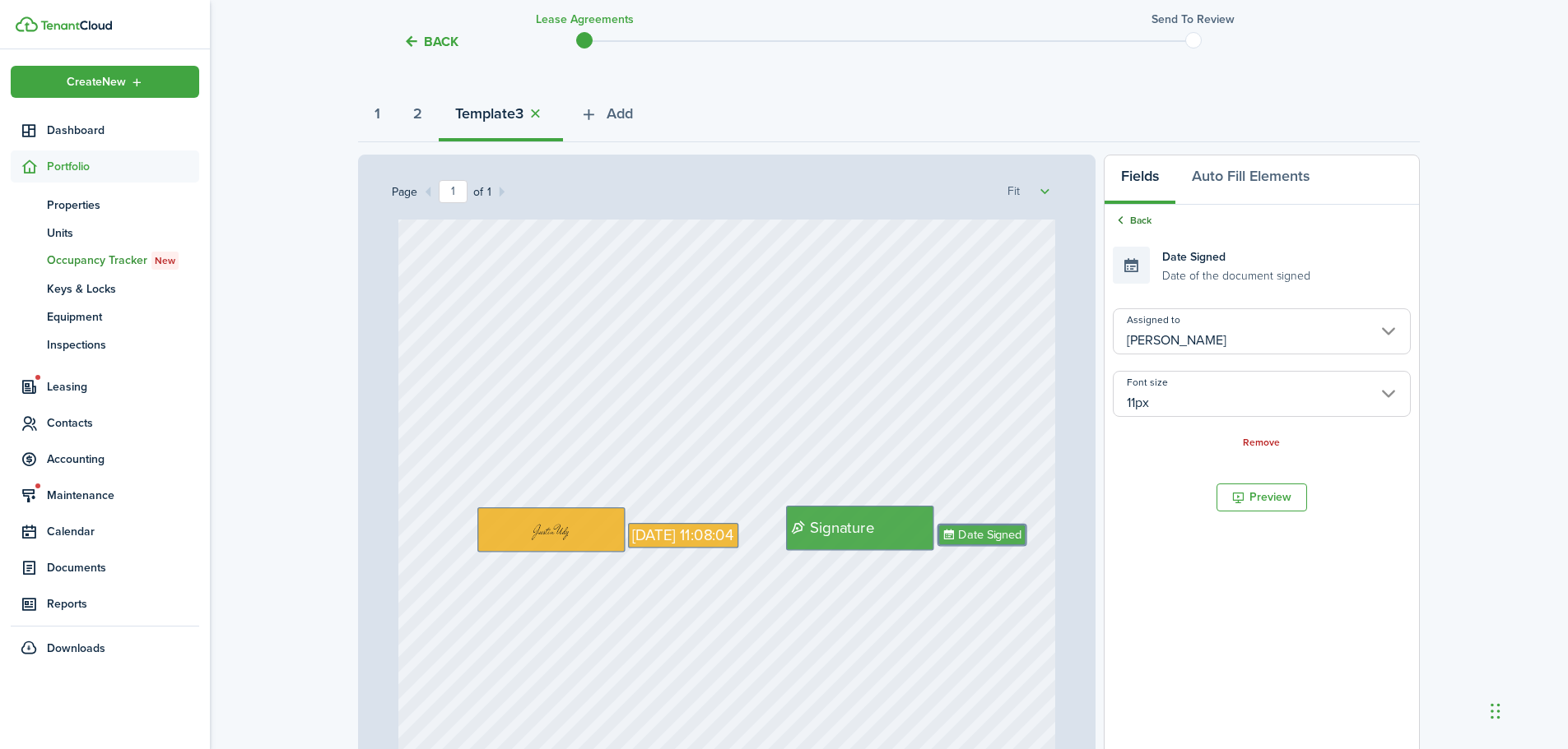
click at [1138, 227] on link "Back" at bounding box center [1132, 220] width 39 height 15
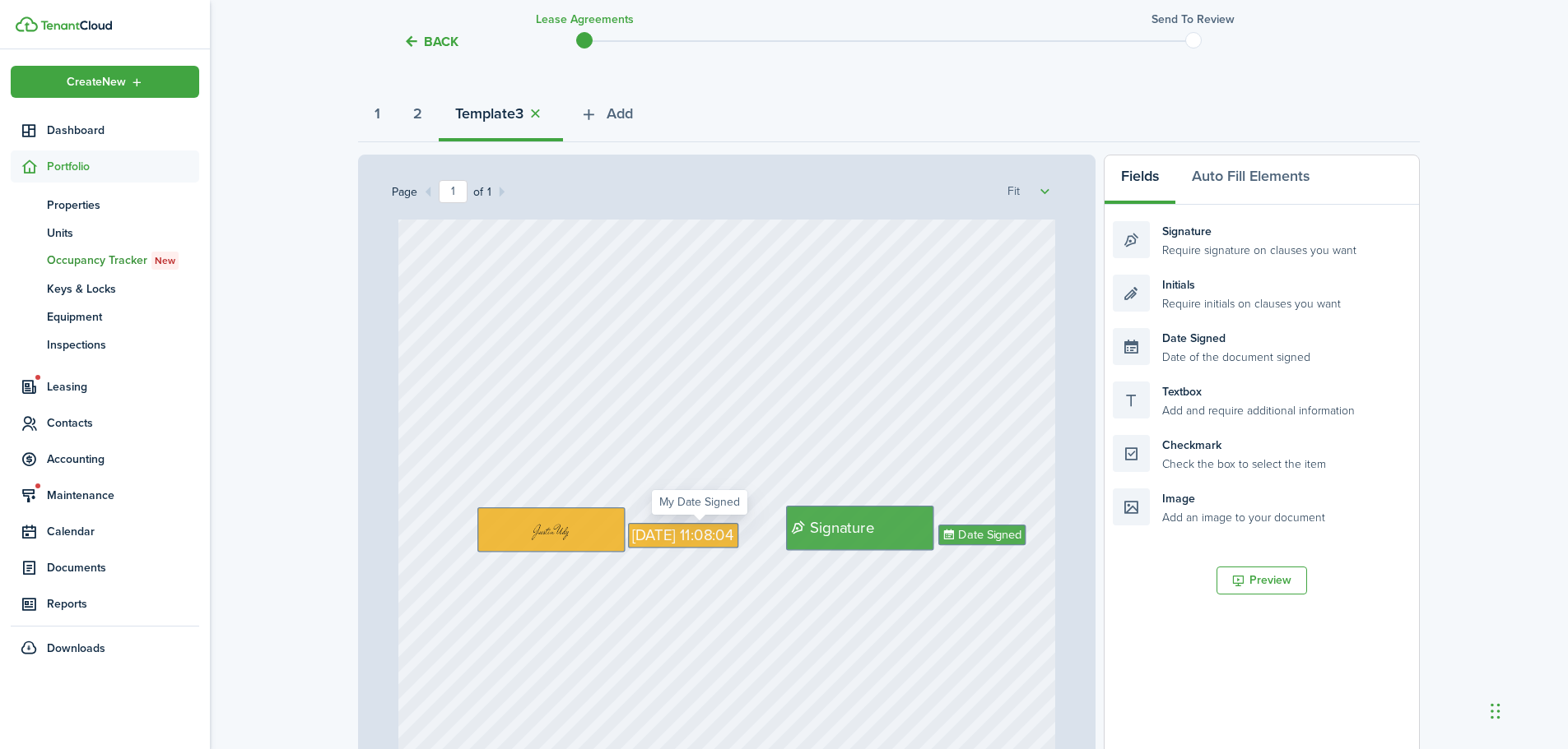
click at [705, 537] on span "Sep 18, 2025 11:08:04" at bounding box center [683, 537] width 102 height 23
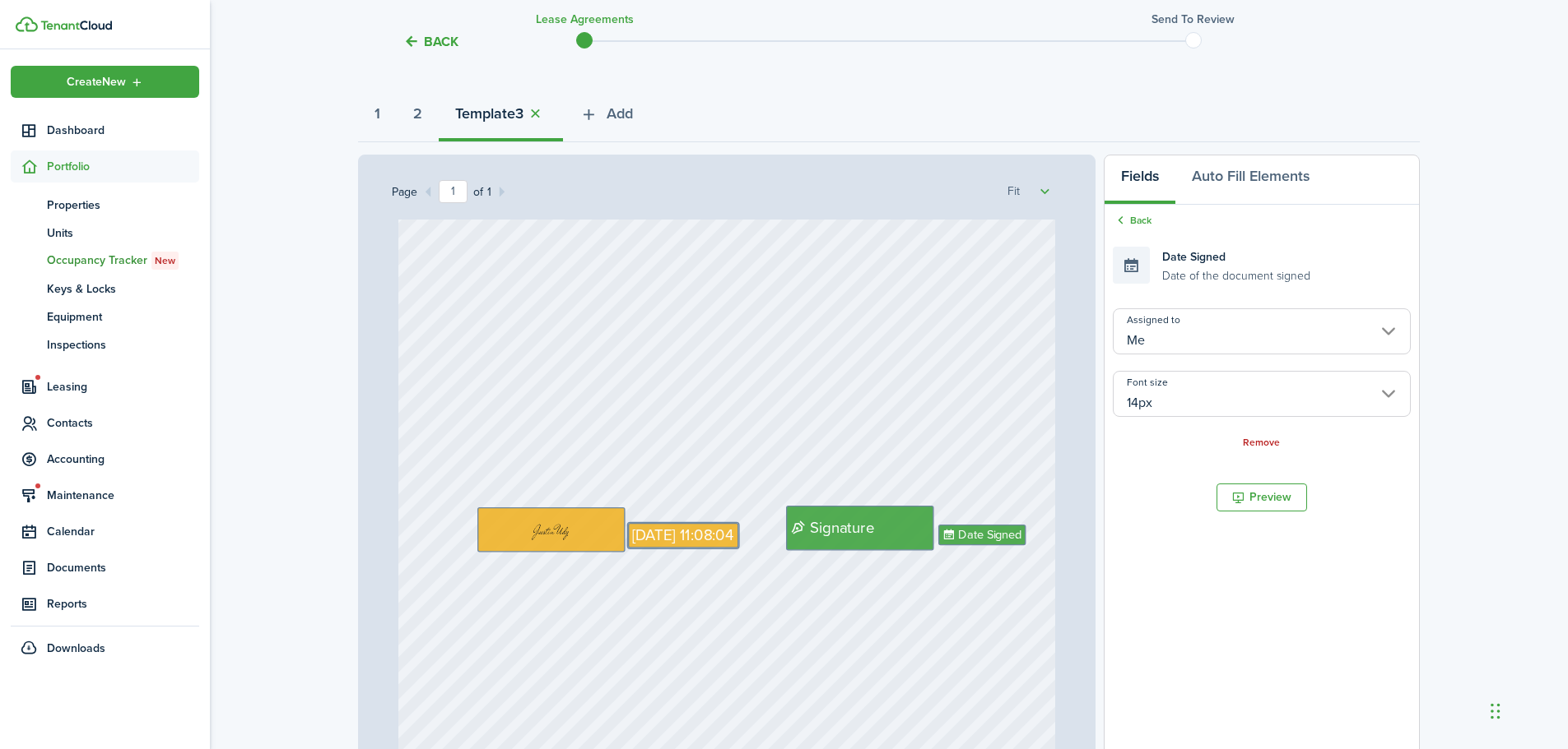
click at [1175, 406] on input "14px" at bounding box center [1261, 393] width 298 height 46
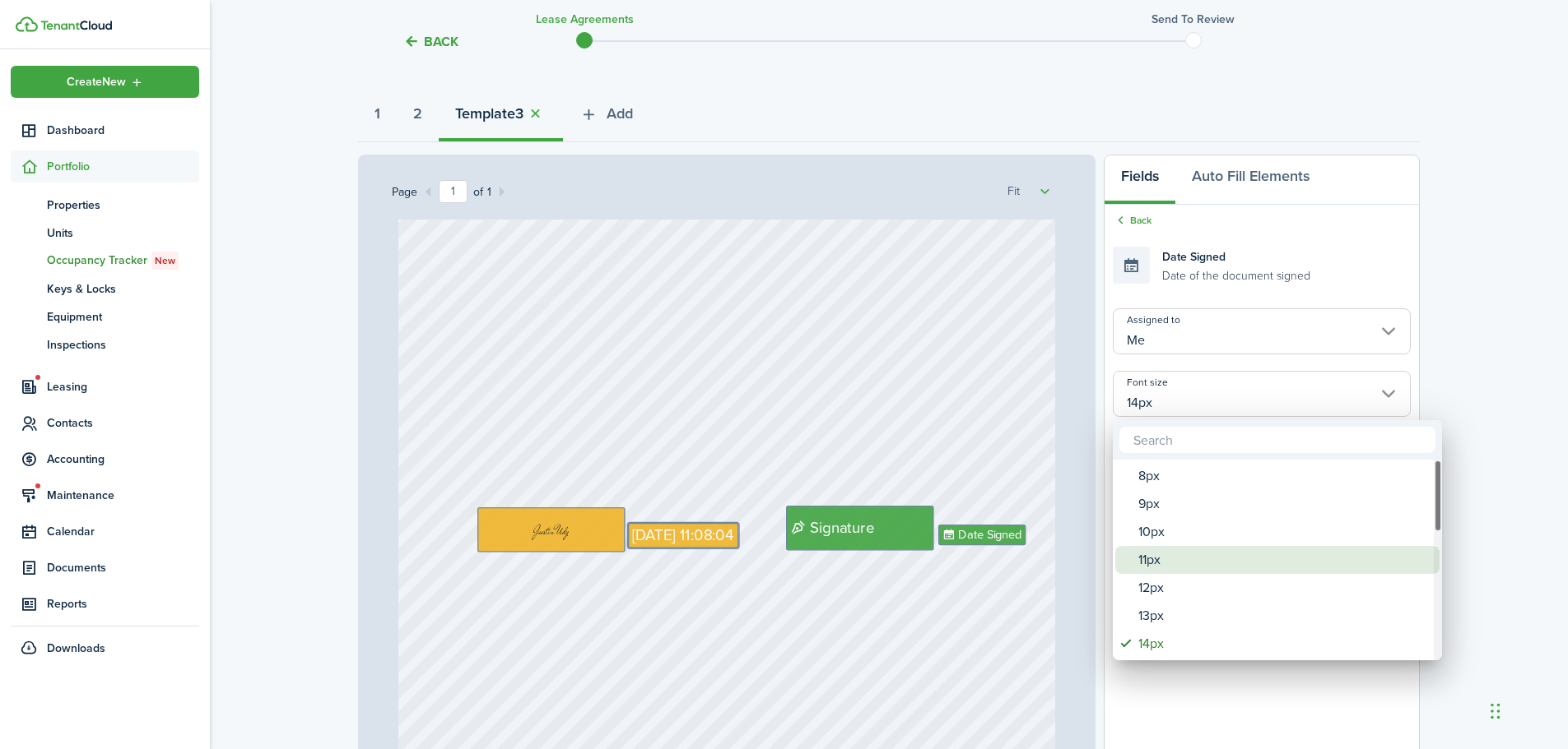
click at [1153, 565] on div "11px" at bounding box center [1284, 560] width 292 height 28
type input "11px"
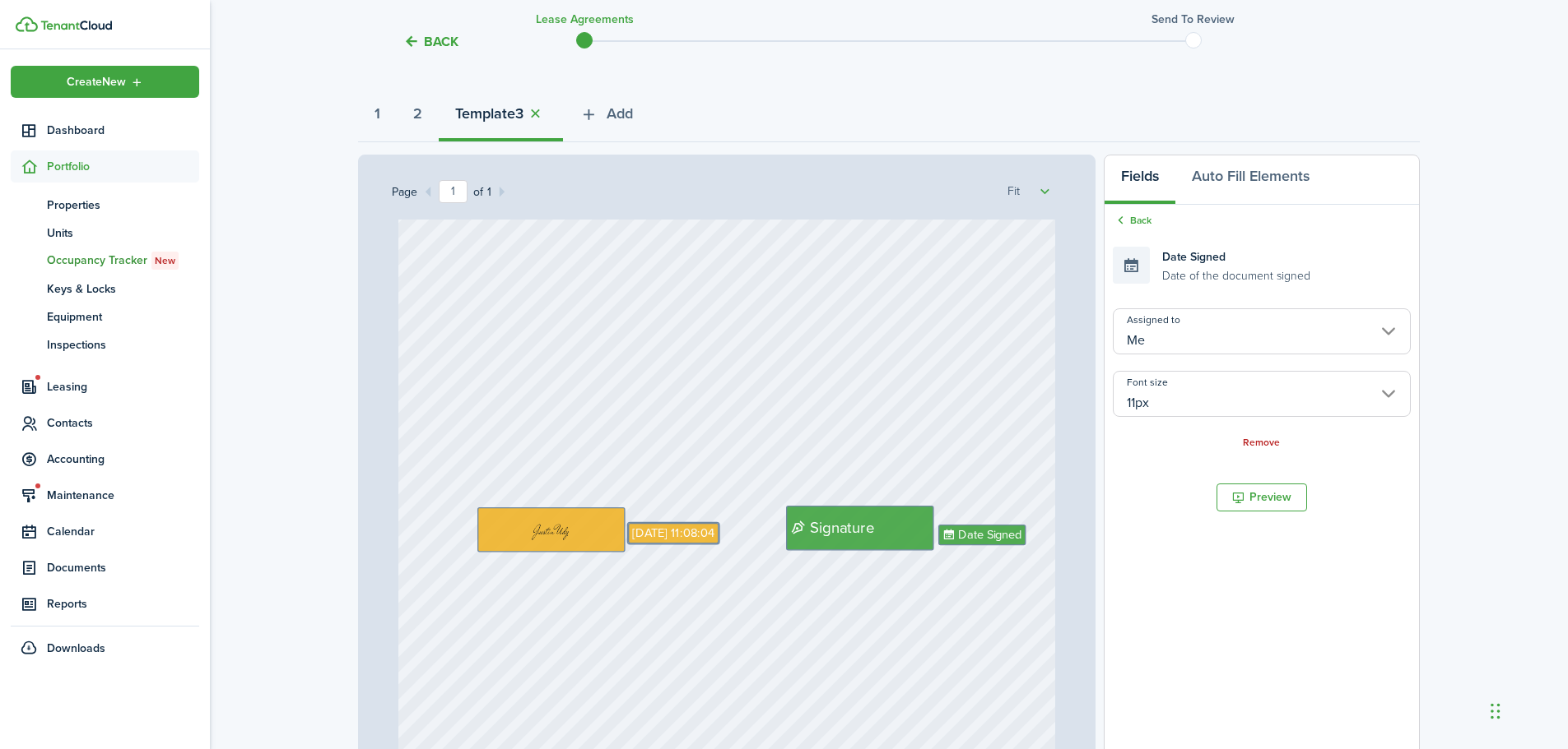
click at [863, 609] on div "Date Signed Sep 18, 2025 11:08:04 Signature" at bounding box center [726, 357] width 657 height 866
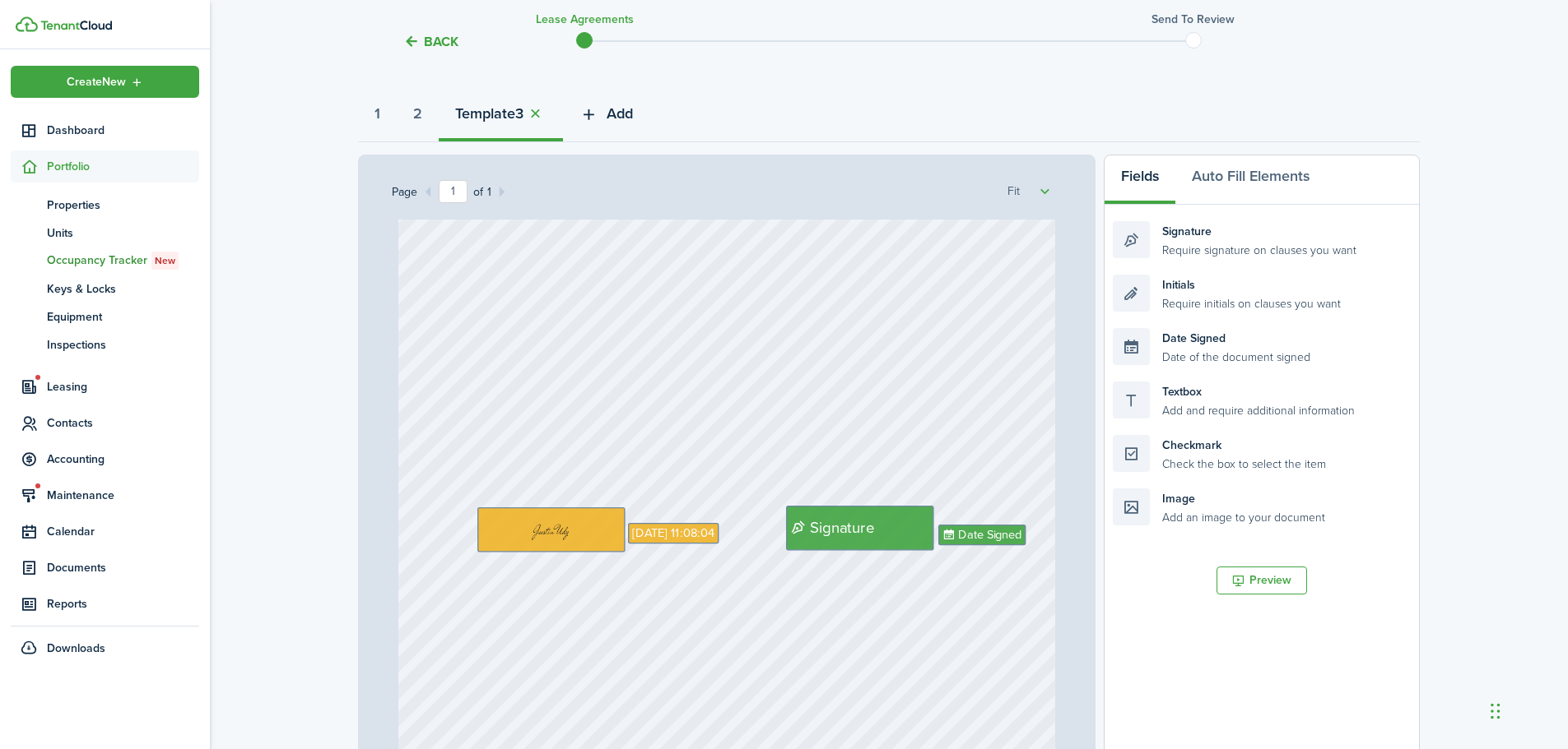
click at [625, 110] on span "Add" at bounding box center [619, 113] width 26 height 22
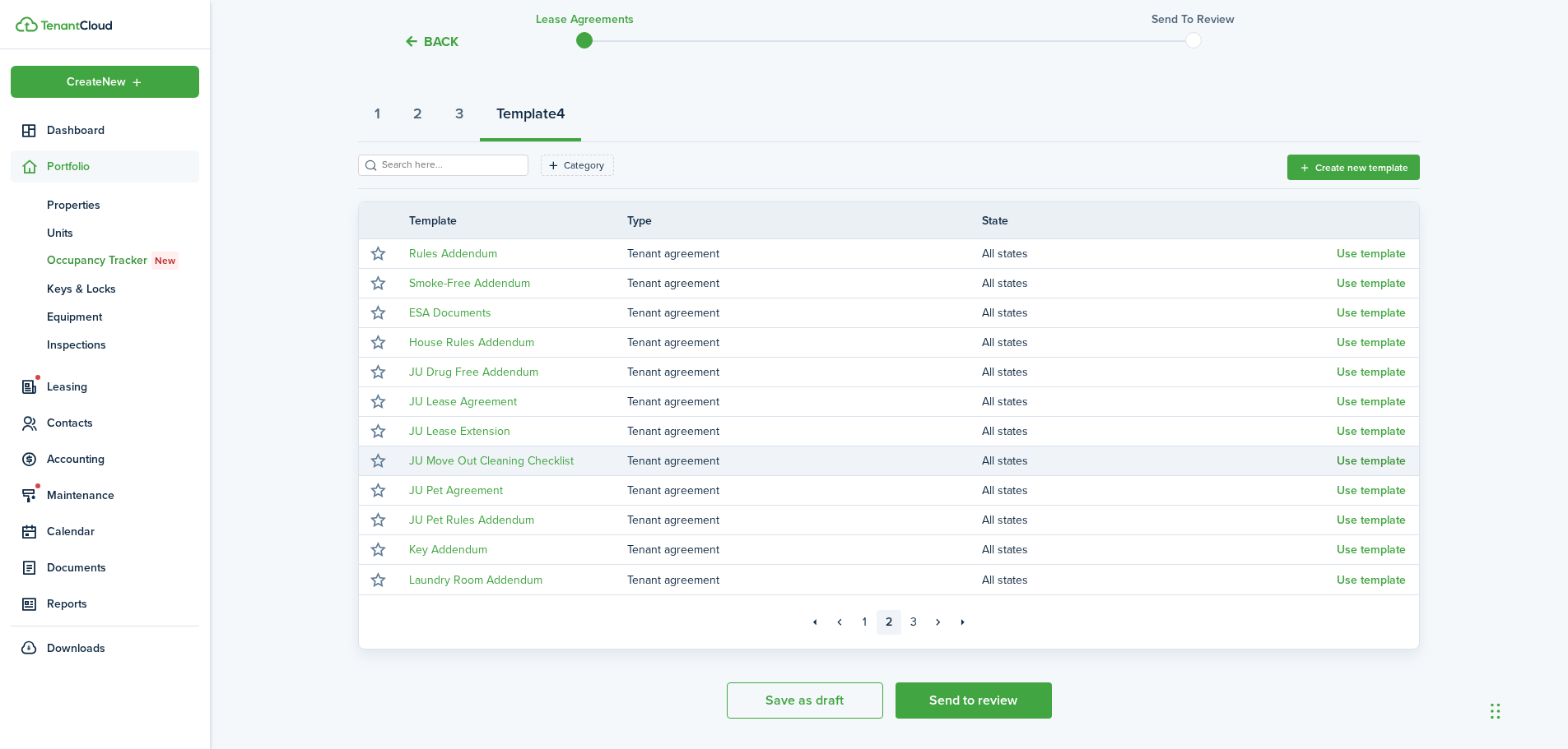
click at [1380, 462] on button "Use template" at bounding box center [1370, 461] width 69 height 13
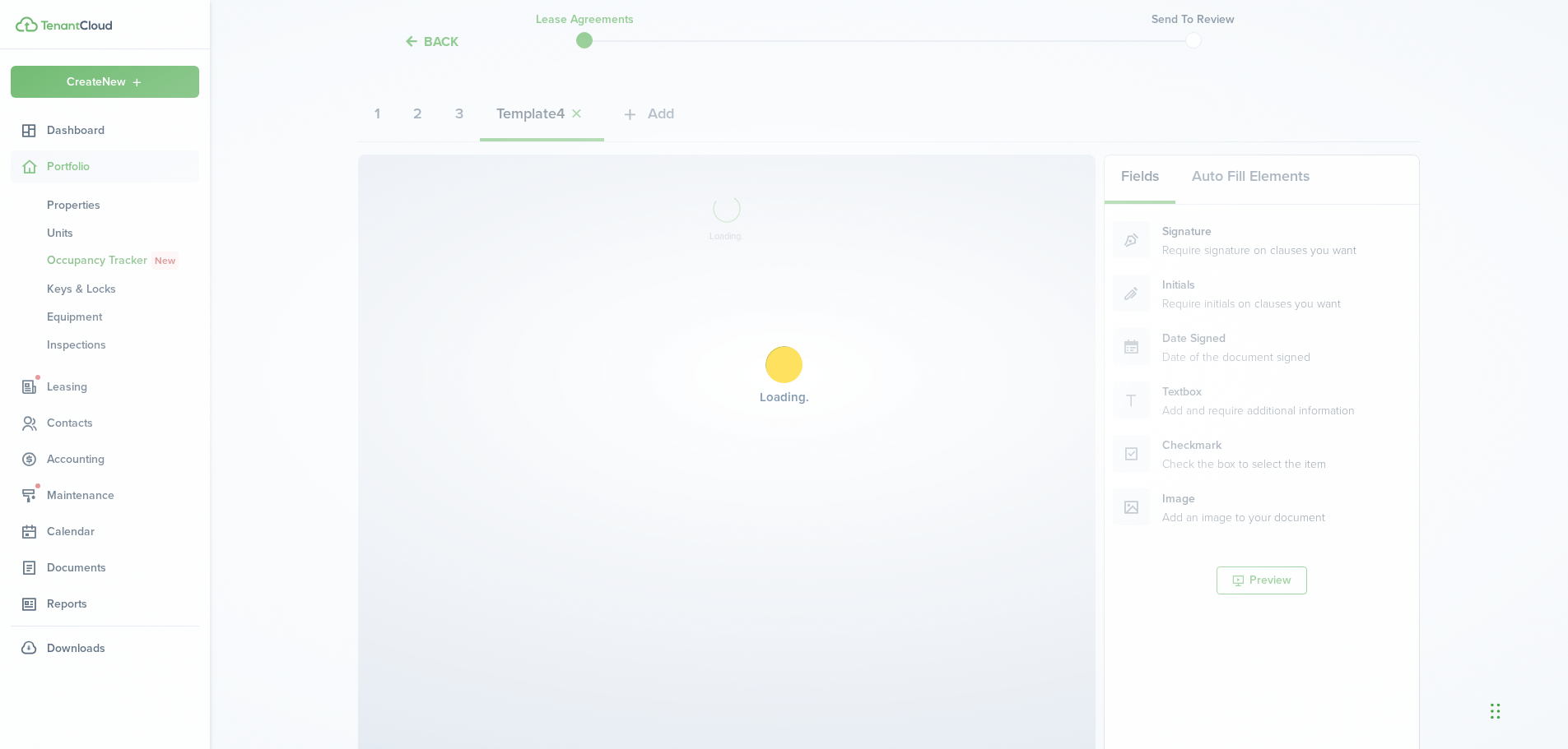
select select "fit"
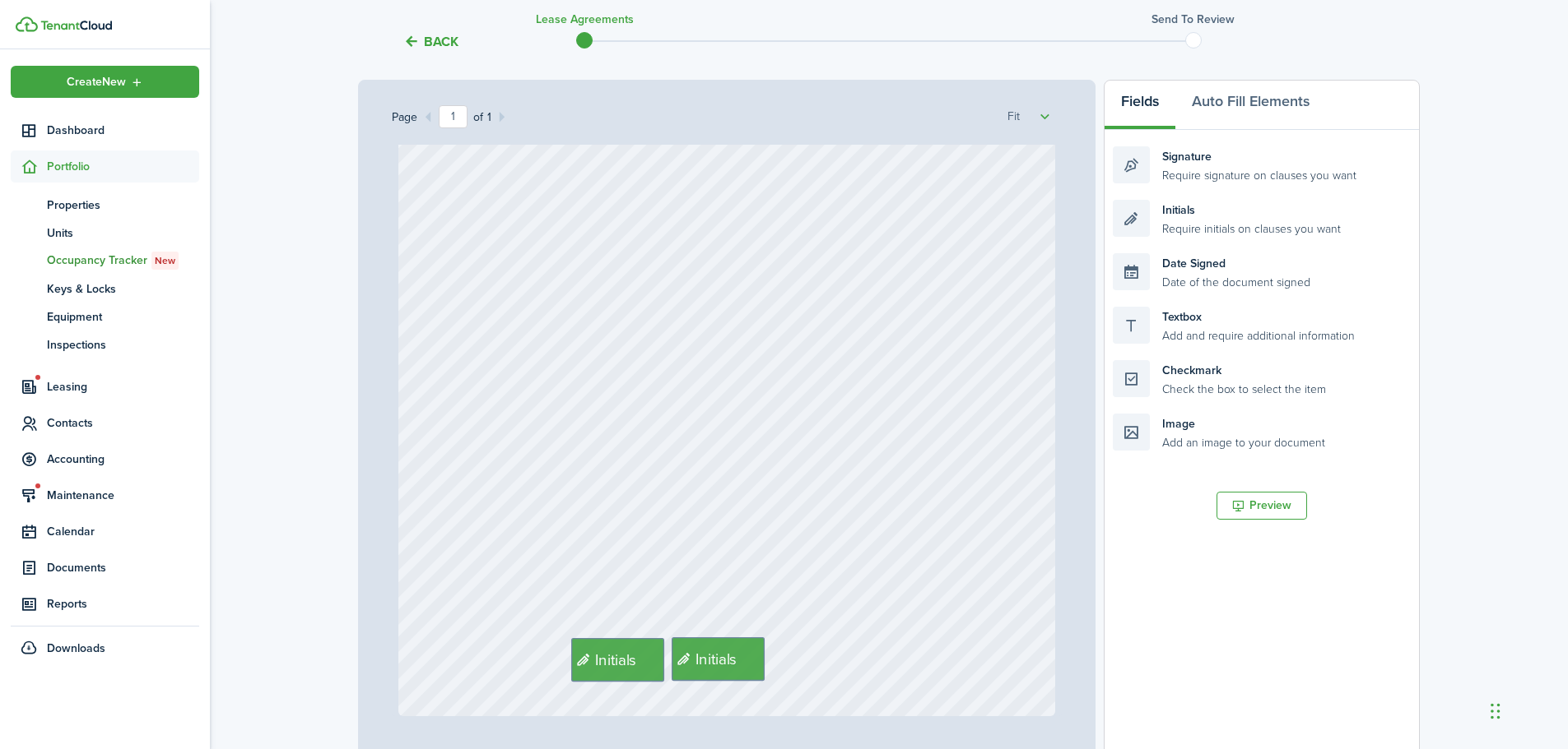
scroll to position [400, 0]
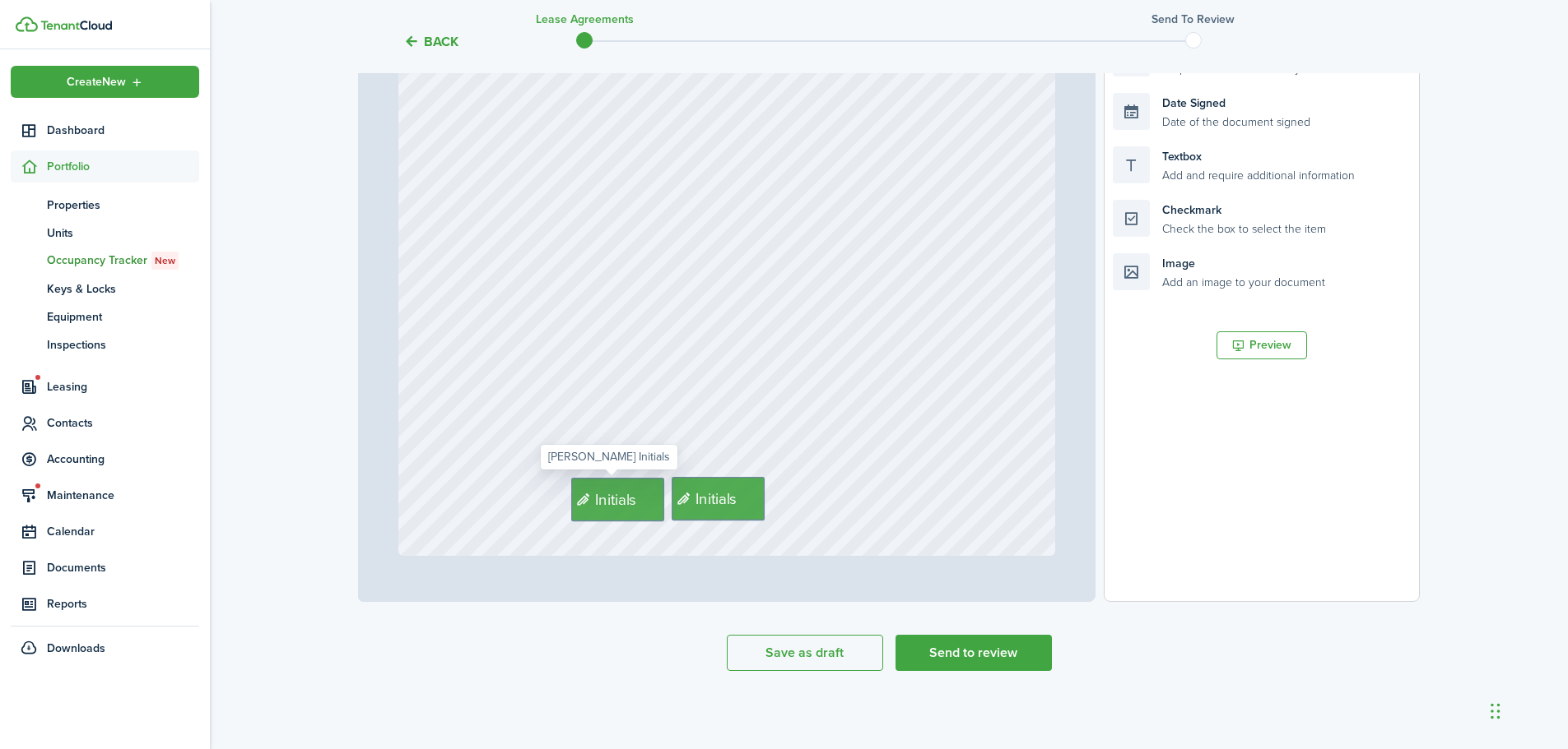
click at [641, 499] on div "Initials" at bounding box center [618, 500] width 93 height 44
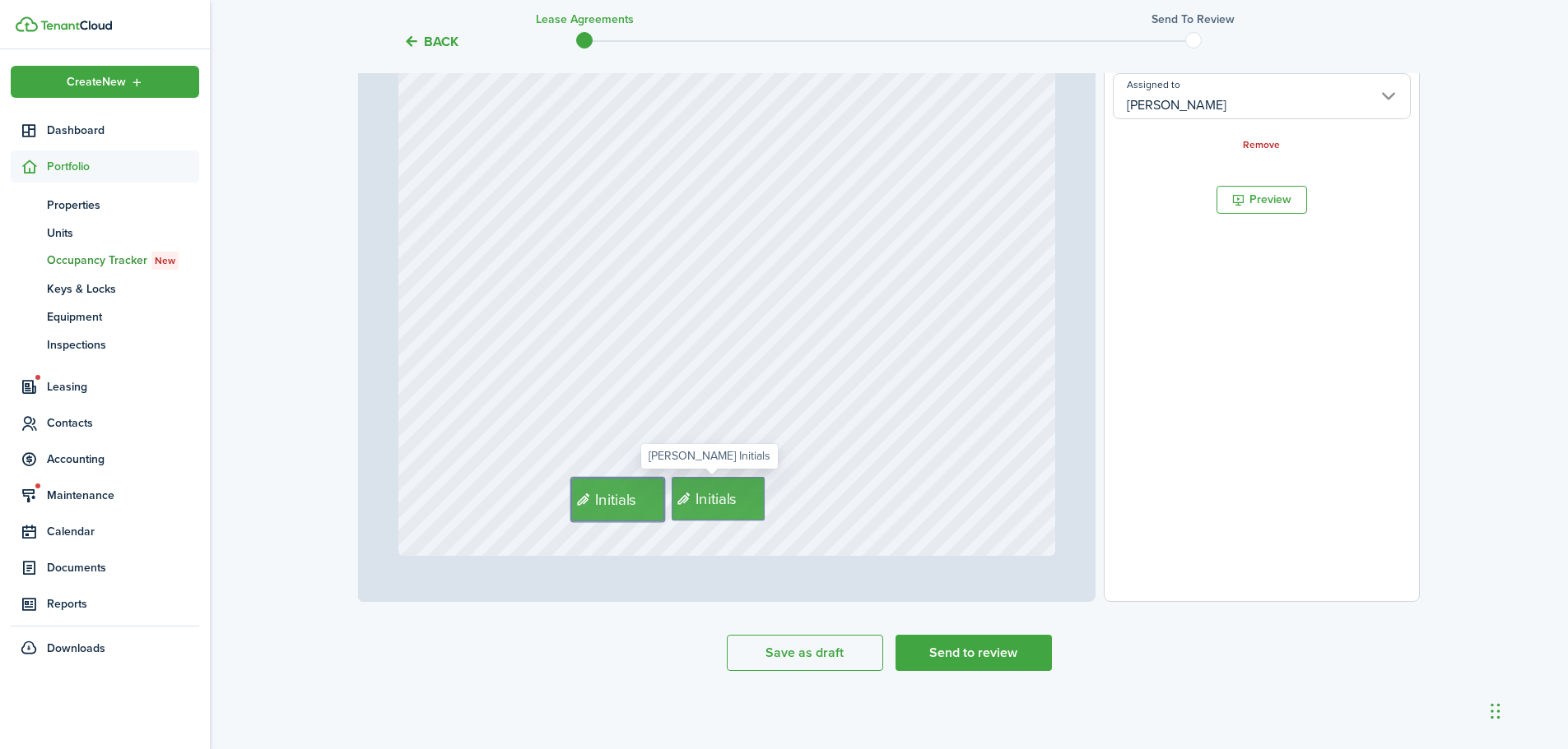
click at [711, 501] on span "Initials" at bounding box center [717, 499] width 42 height 23
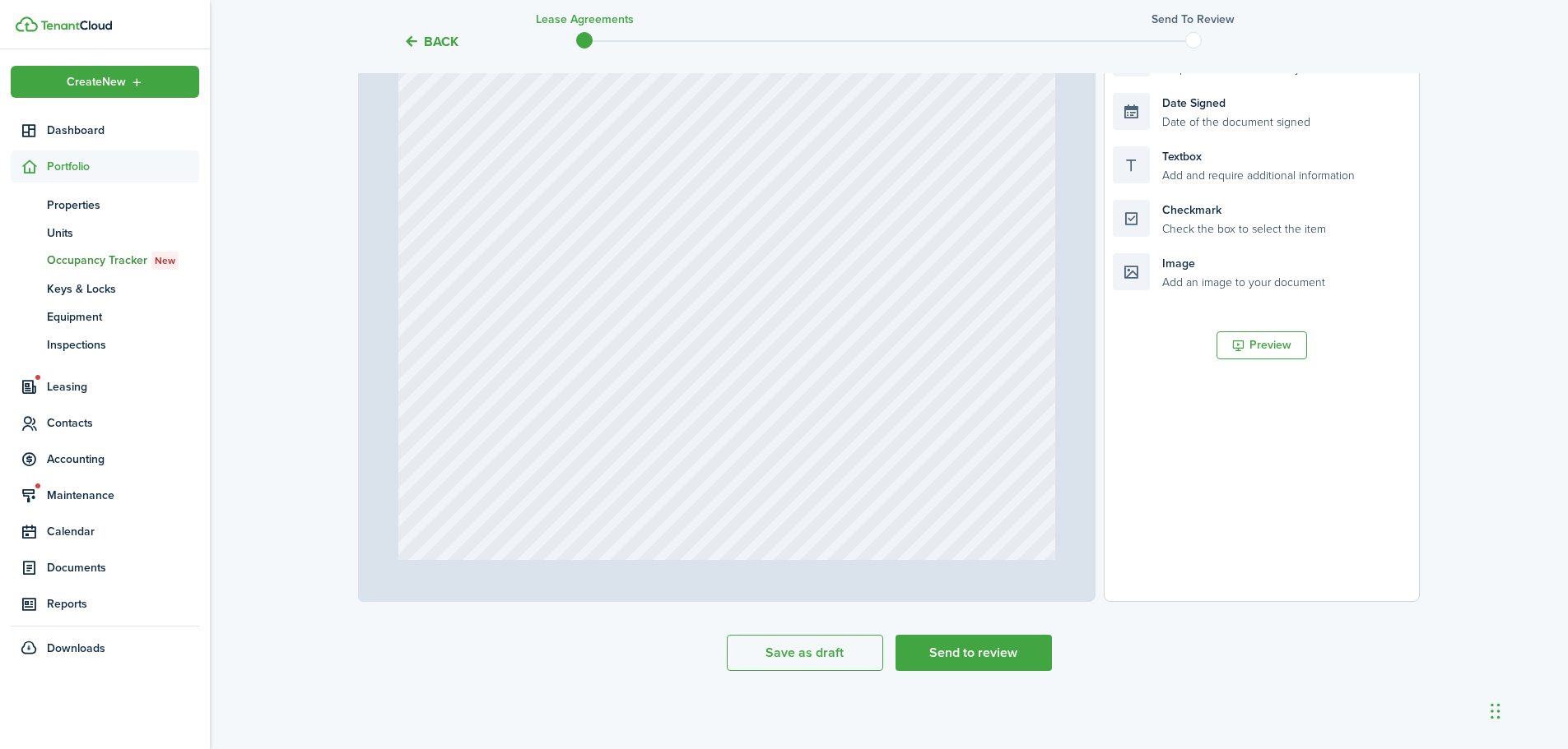
scroll to position [0, 0]
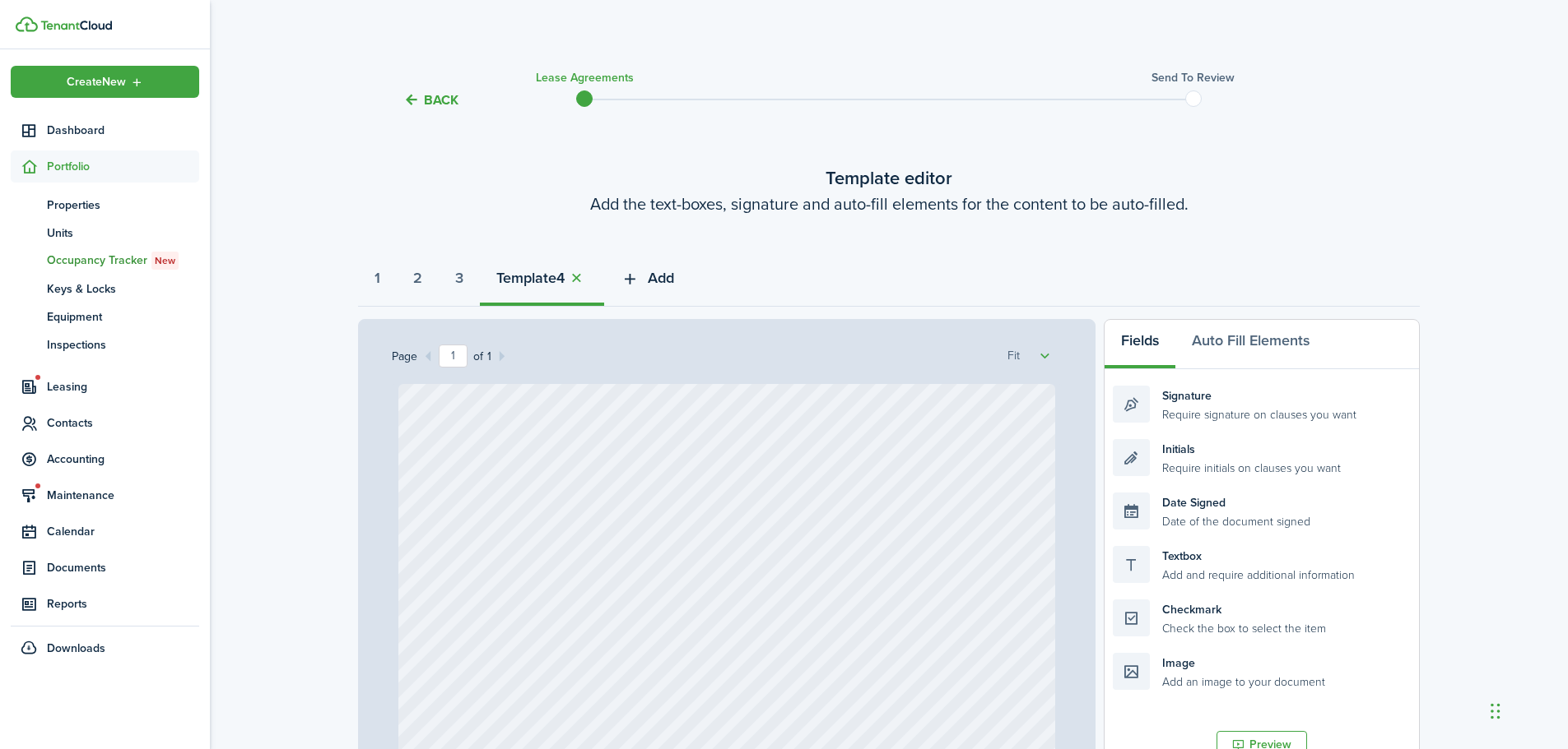
click at [674, 267] on span "Add" at bounding box center [661, 277] width 26 height 22
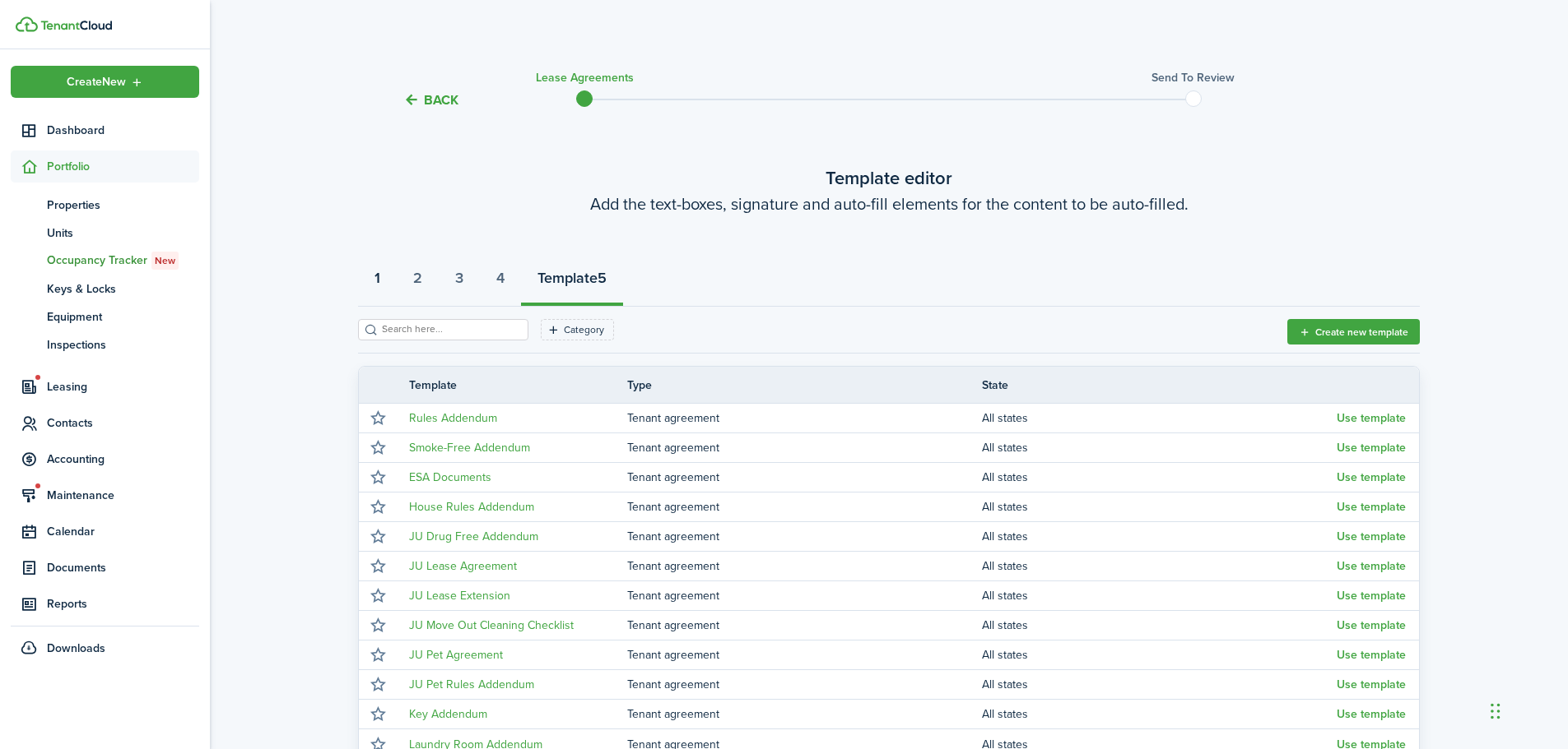
click at [378, 285] on strong "1" at bounding box center [377, 277] width 6 height 22
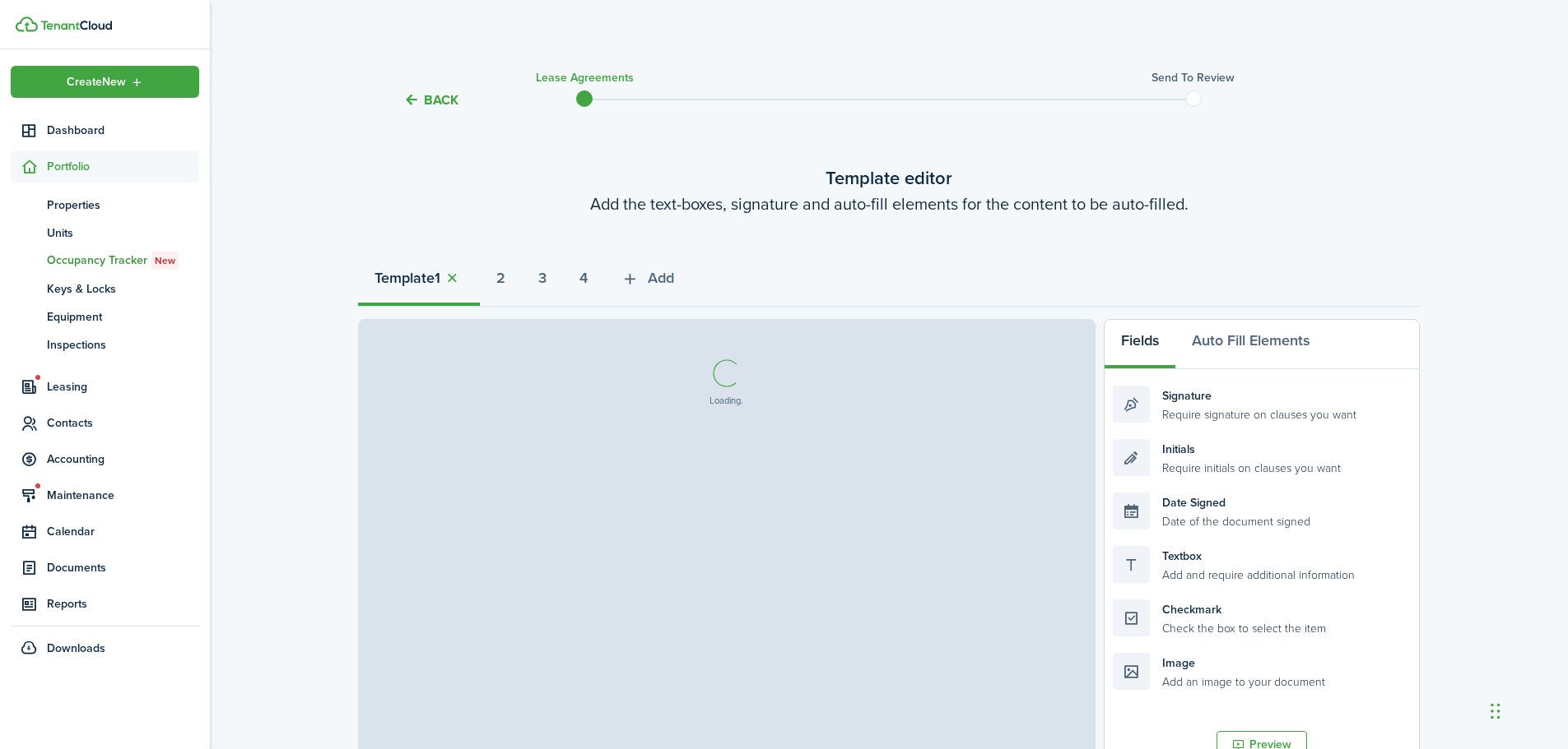
select select "fit"
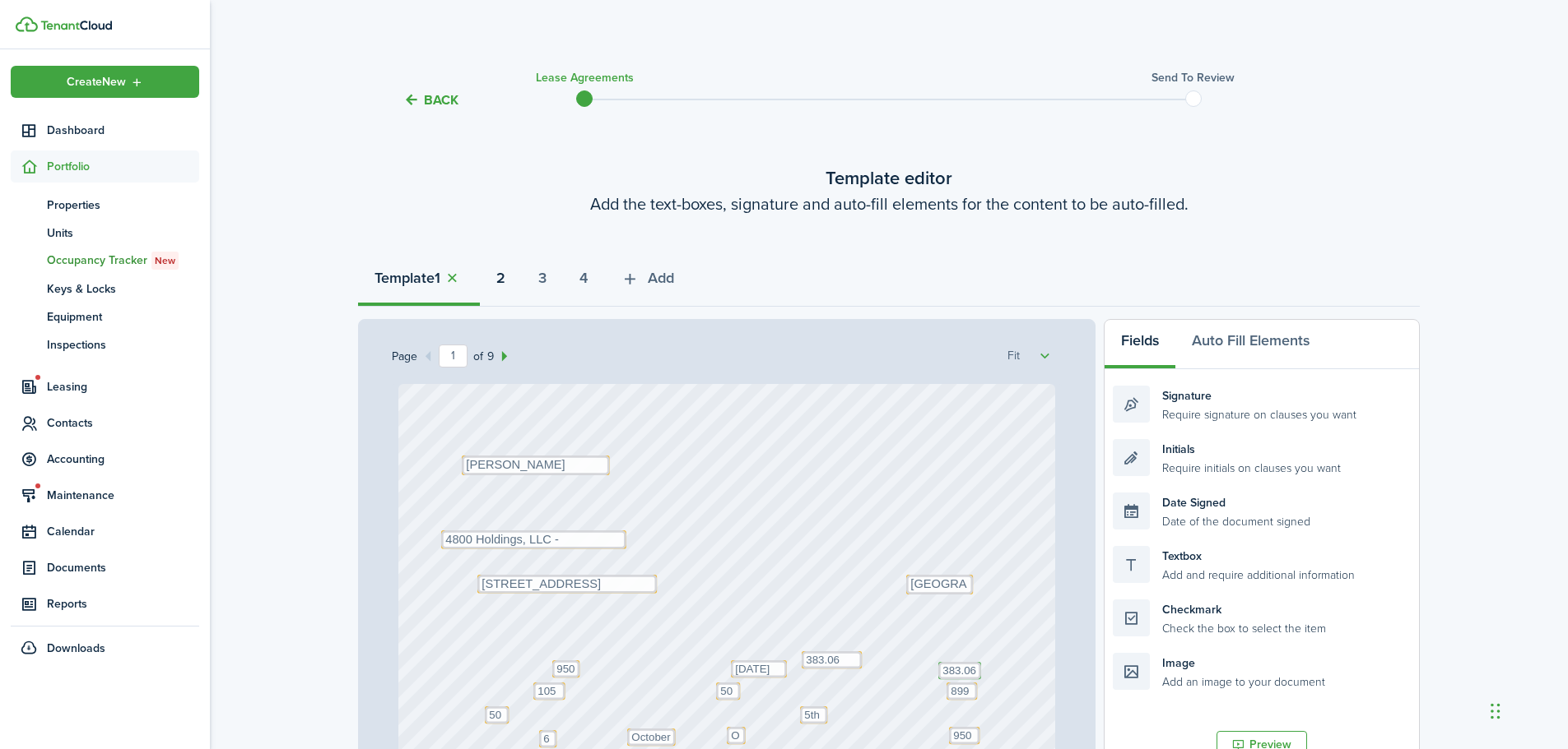
click at [505, 280] on strong "2" at bounding box center [501, 277] width 9 height 22
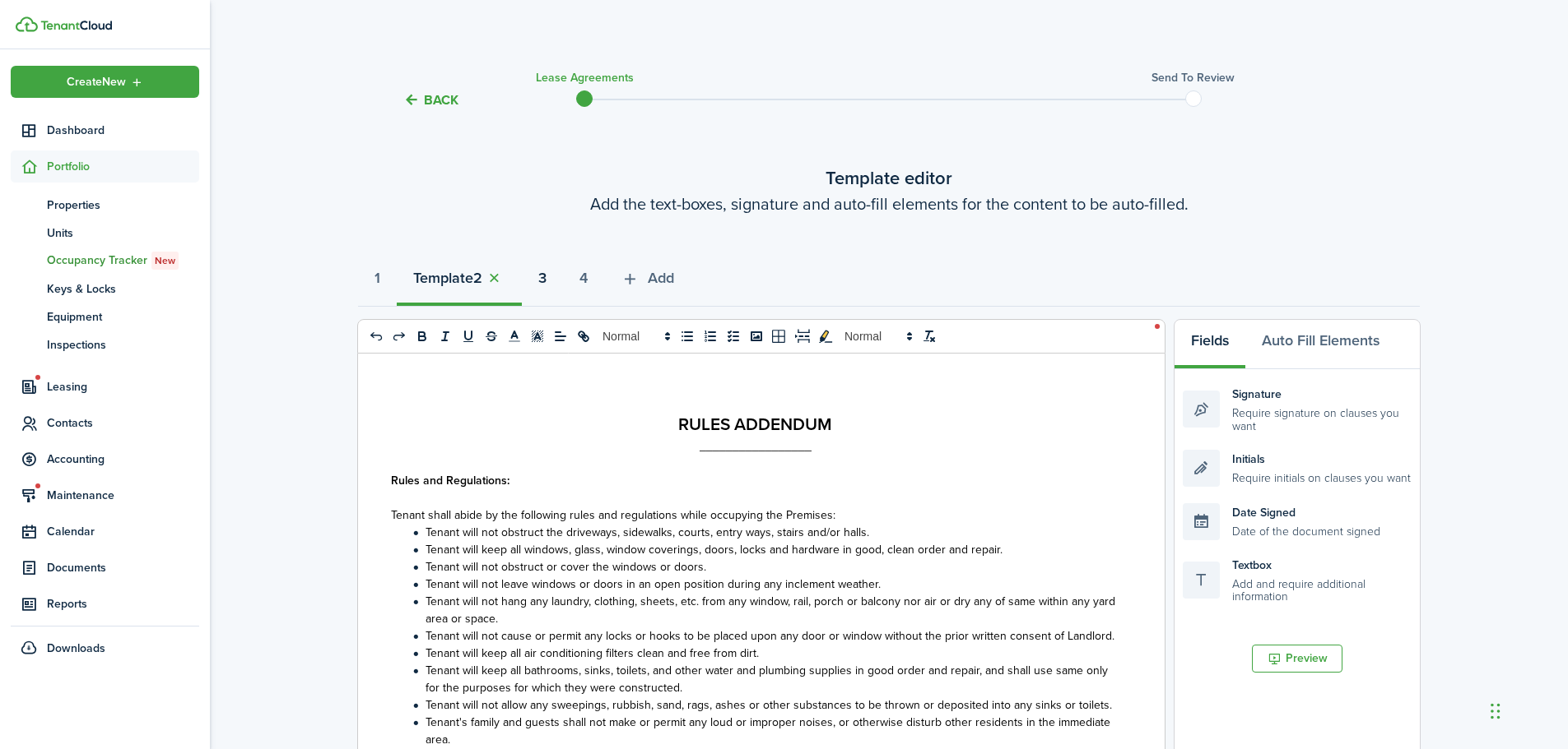
click at [546, 279] on strong "3" at bounding box center [542, 277] width 8 height 22
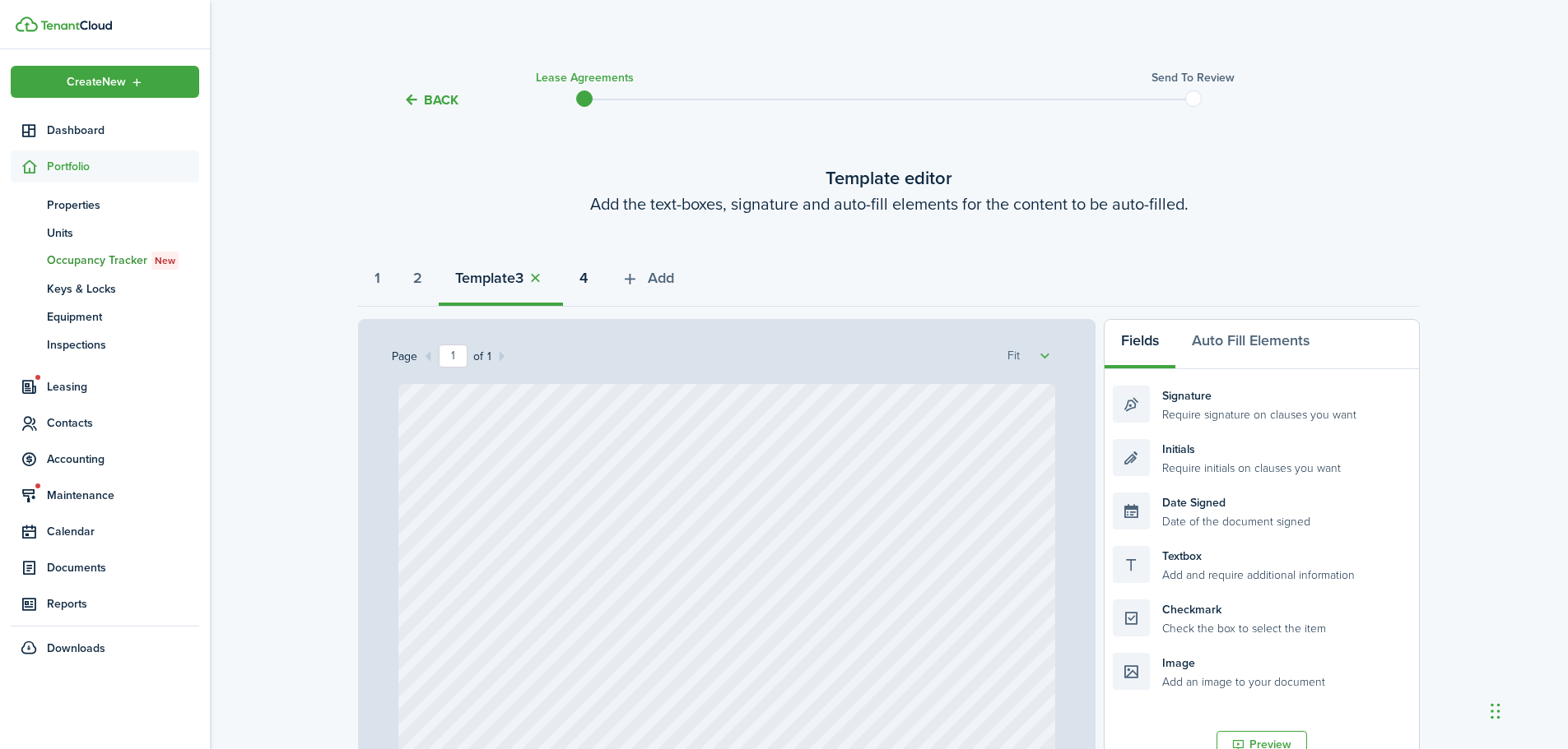
click at [588, 280] on strong "4" at bounding box center [582, 277] width 8 height 22
click at [676, 290] on button "Add" at bounding box center [647, 282] width 86 height 49
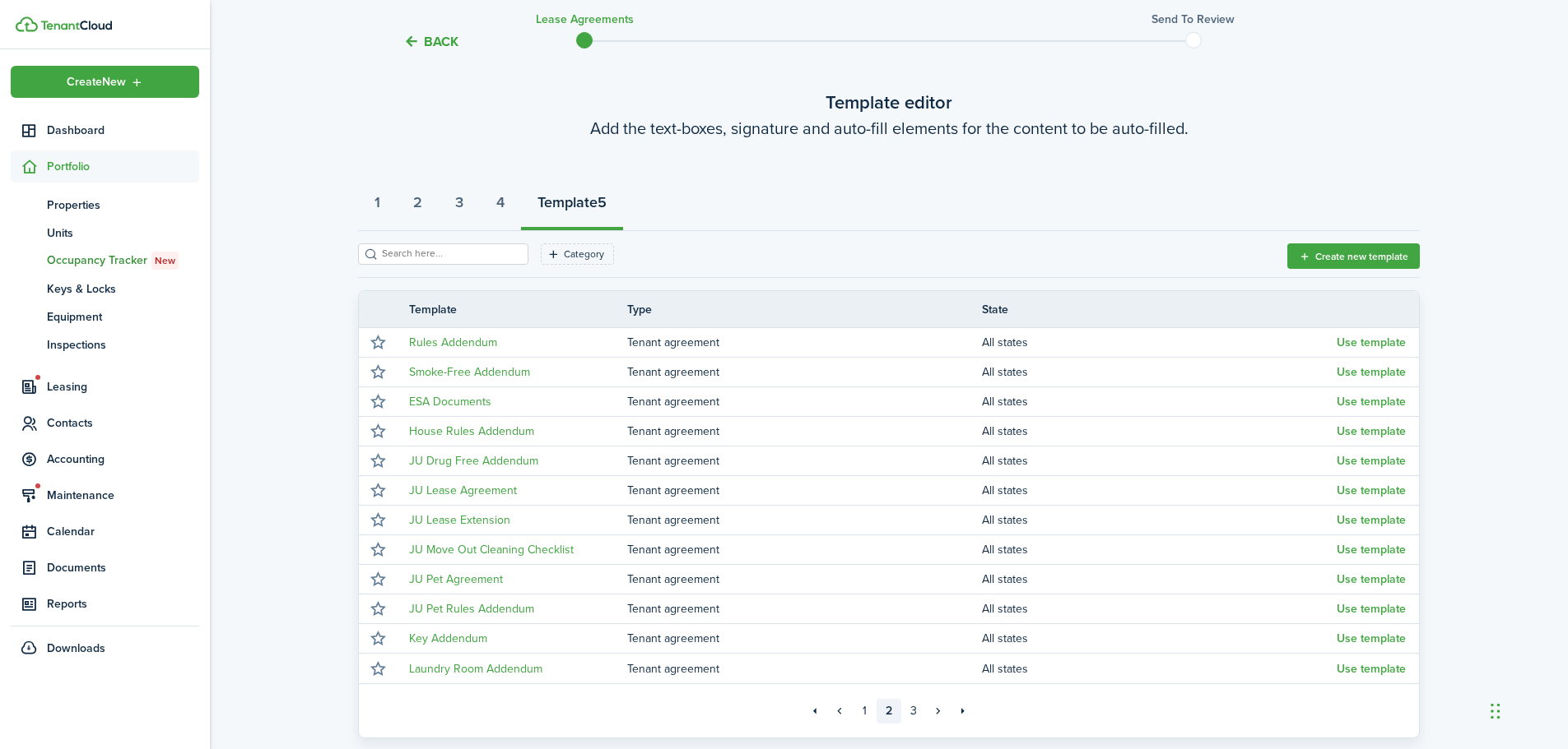
scroll to position [83, 0]
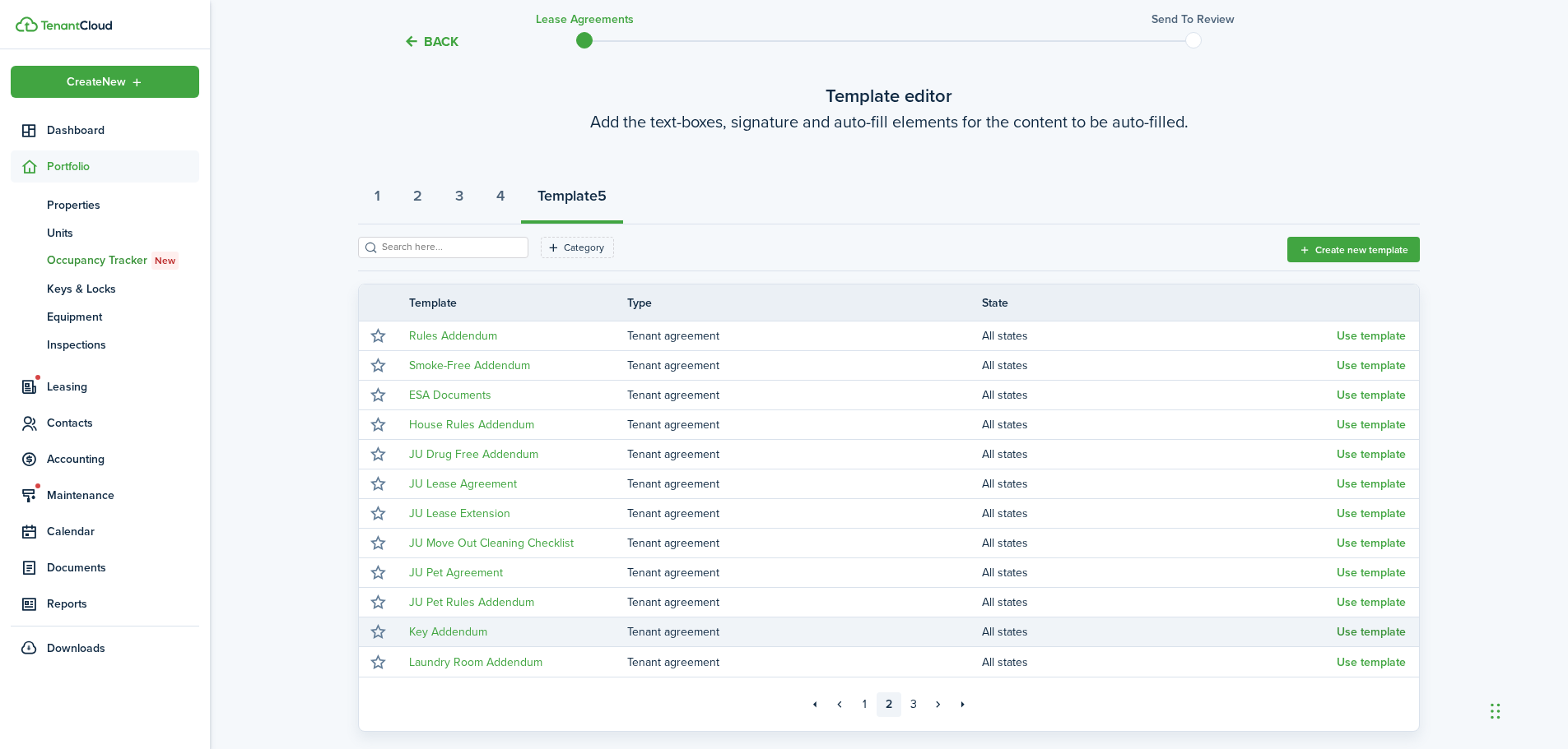
click at [1384, 634] on button "Use template" at bounding box center [1370, 632] width 69 height 13
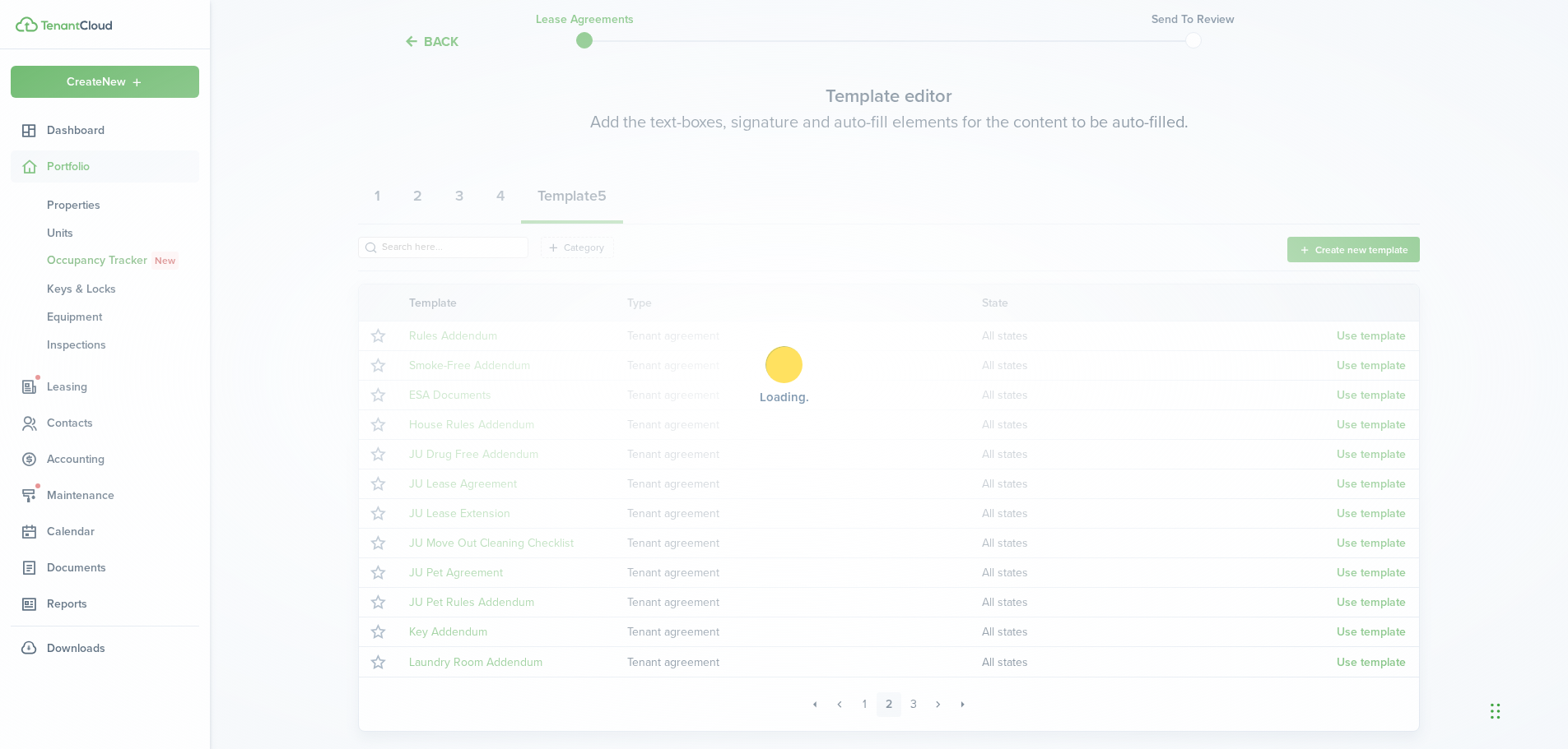
select select "fit"
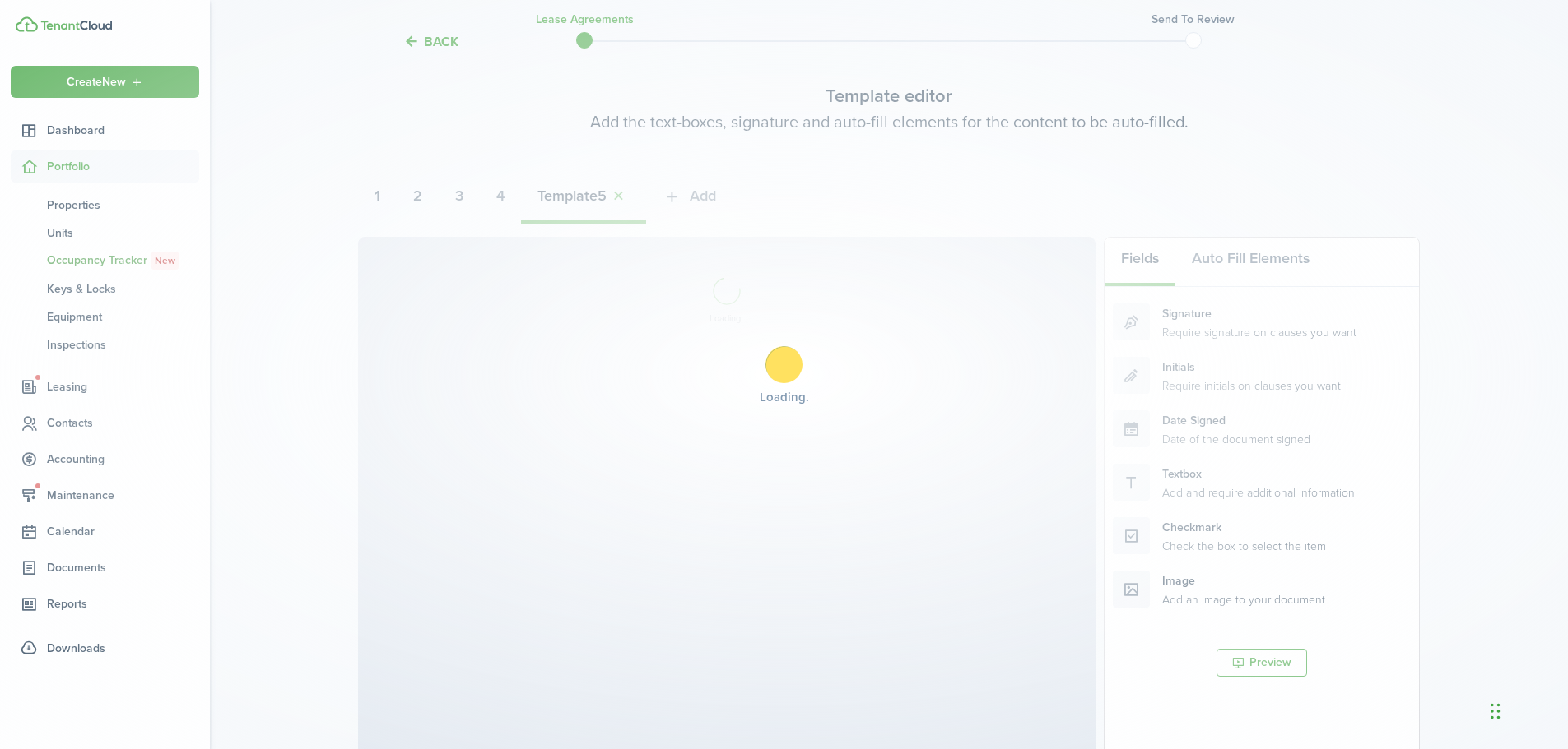
select select "fit"
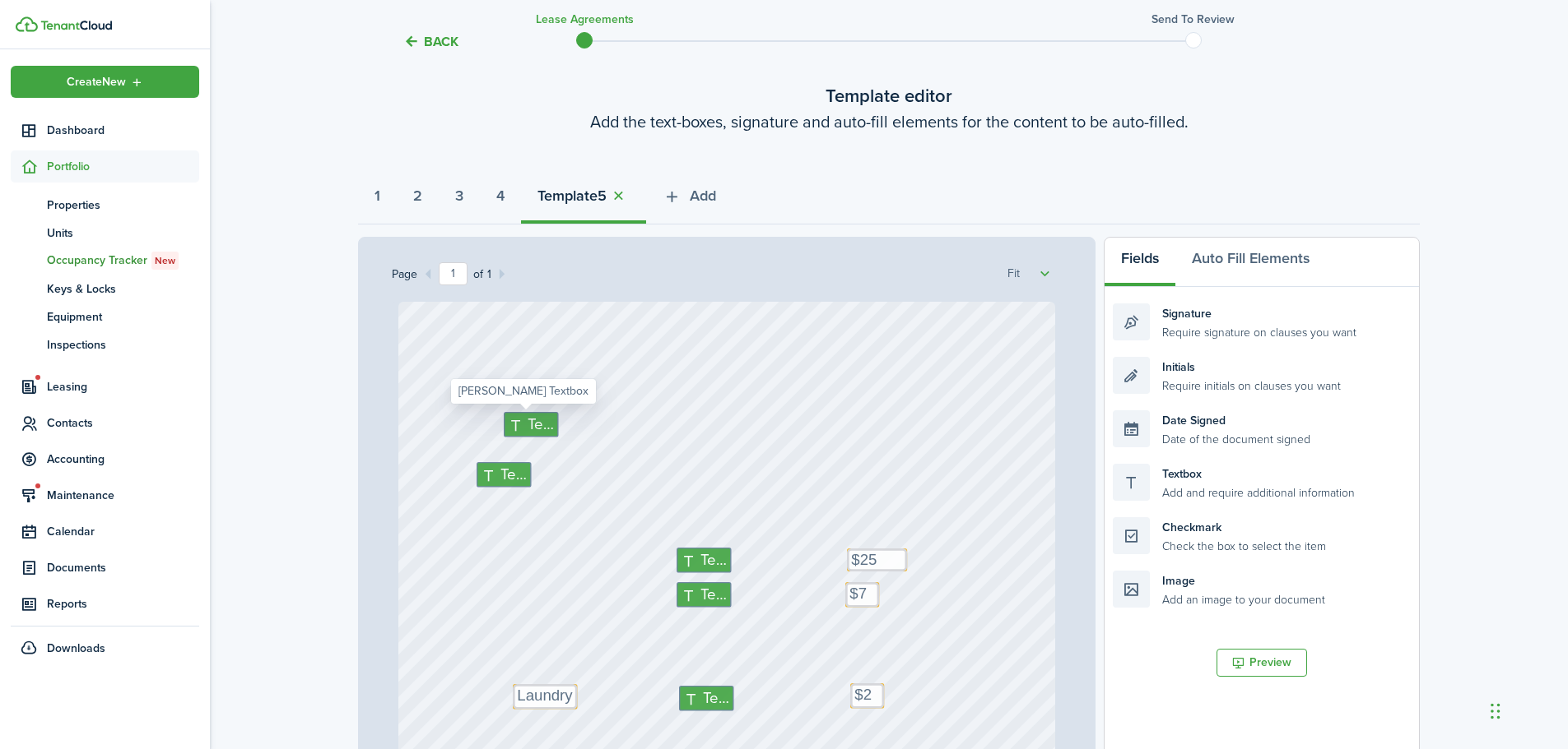
click at [537, 422] on span "Text" at bounding box center [541, 424] width 26 height 23
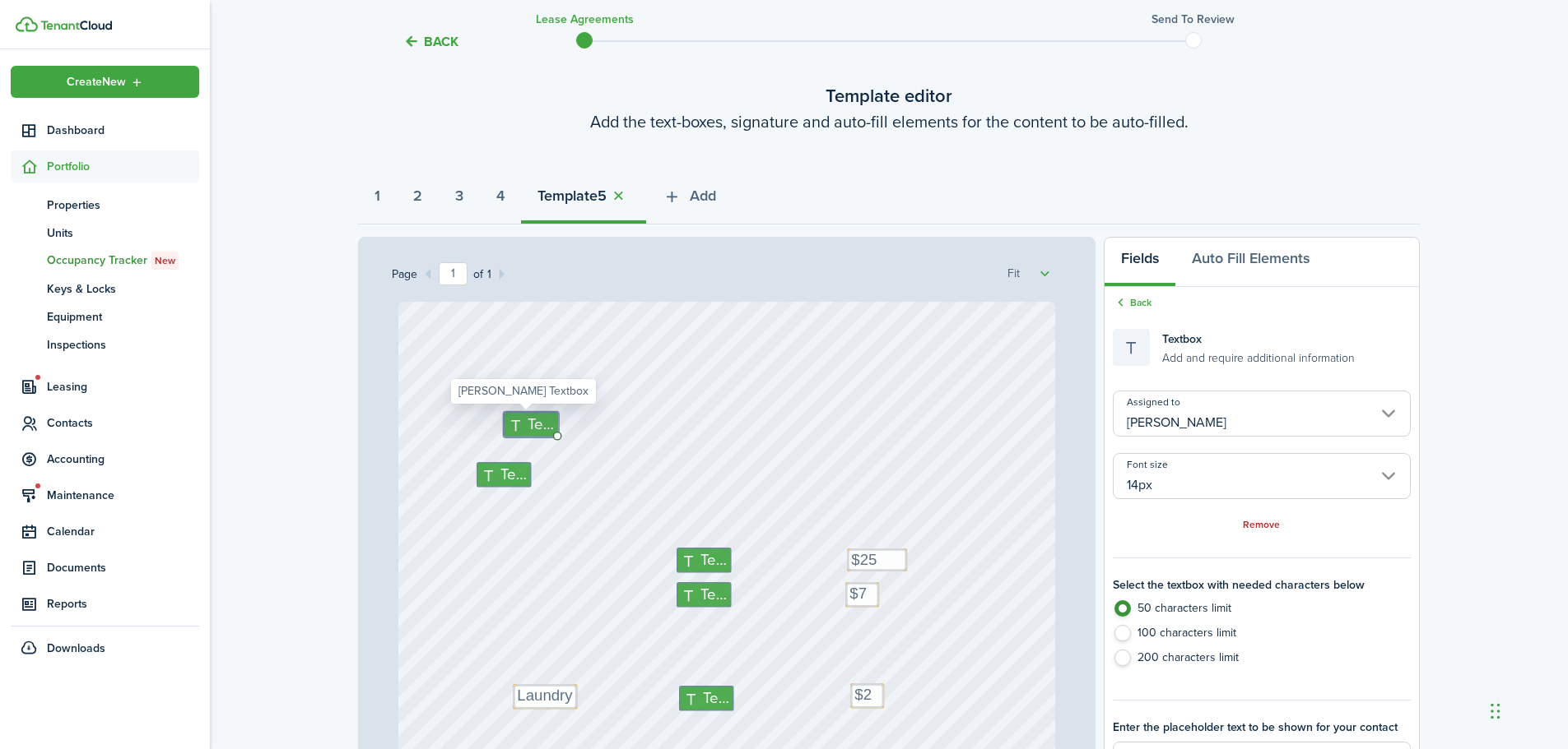
click at [537, 422] on span "Text" at bounding box center [541, 424] width 26 height 23
click at [1219, 460] on input "14px" at bounding box center [1261, 476] width 298 height 46
type textarea "M"
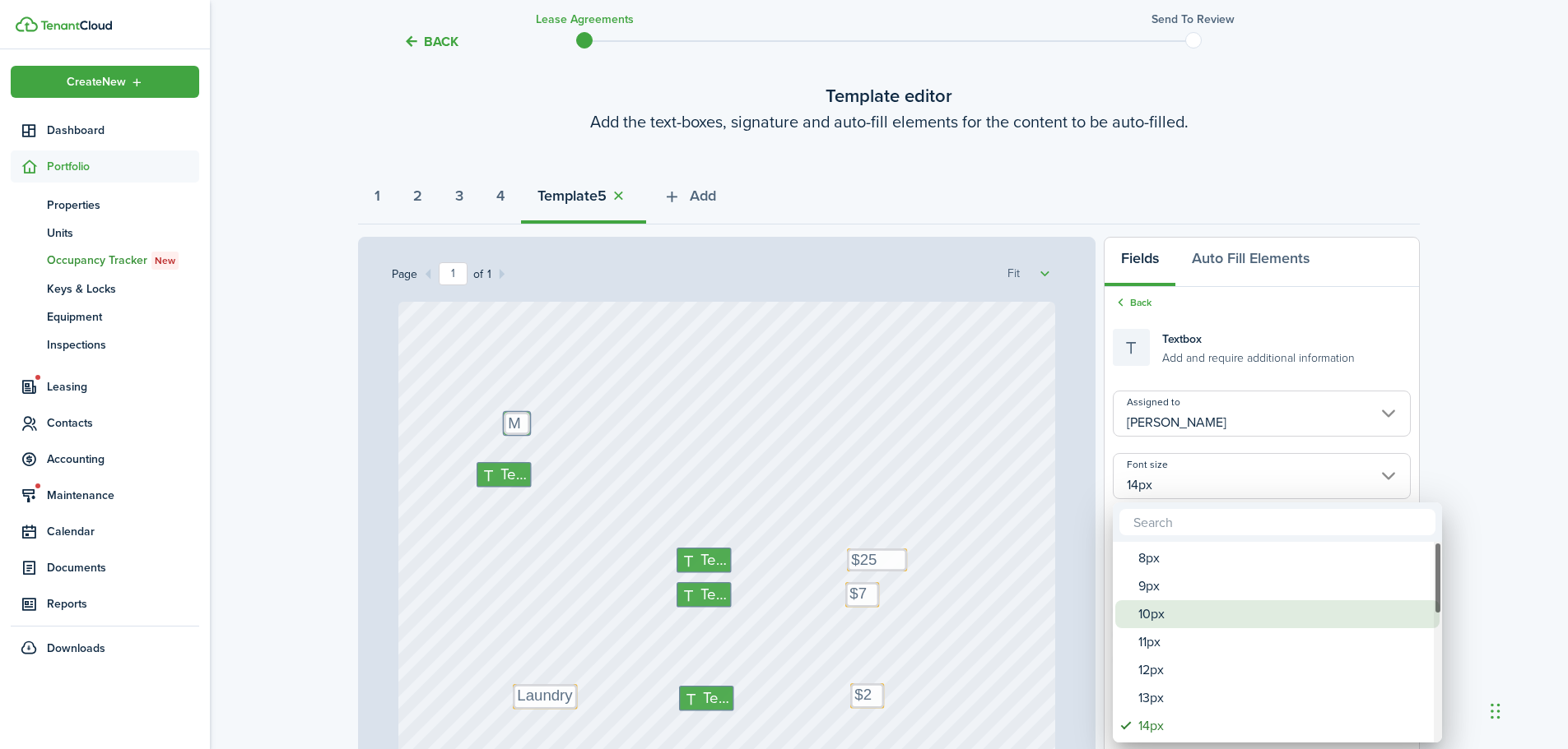
drag, startPoint x: 1187, startPoint y: 618, endPoint x: 1156, endPoint y: 607, distance: 32.9
click at [1188, 618] on div "10px" at bounding box center [1284, 615] width 292 height 28
type input "10px"
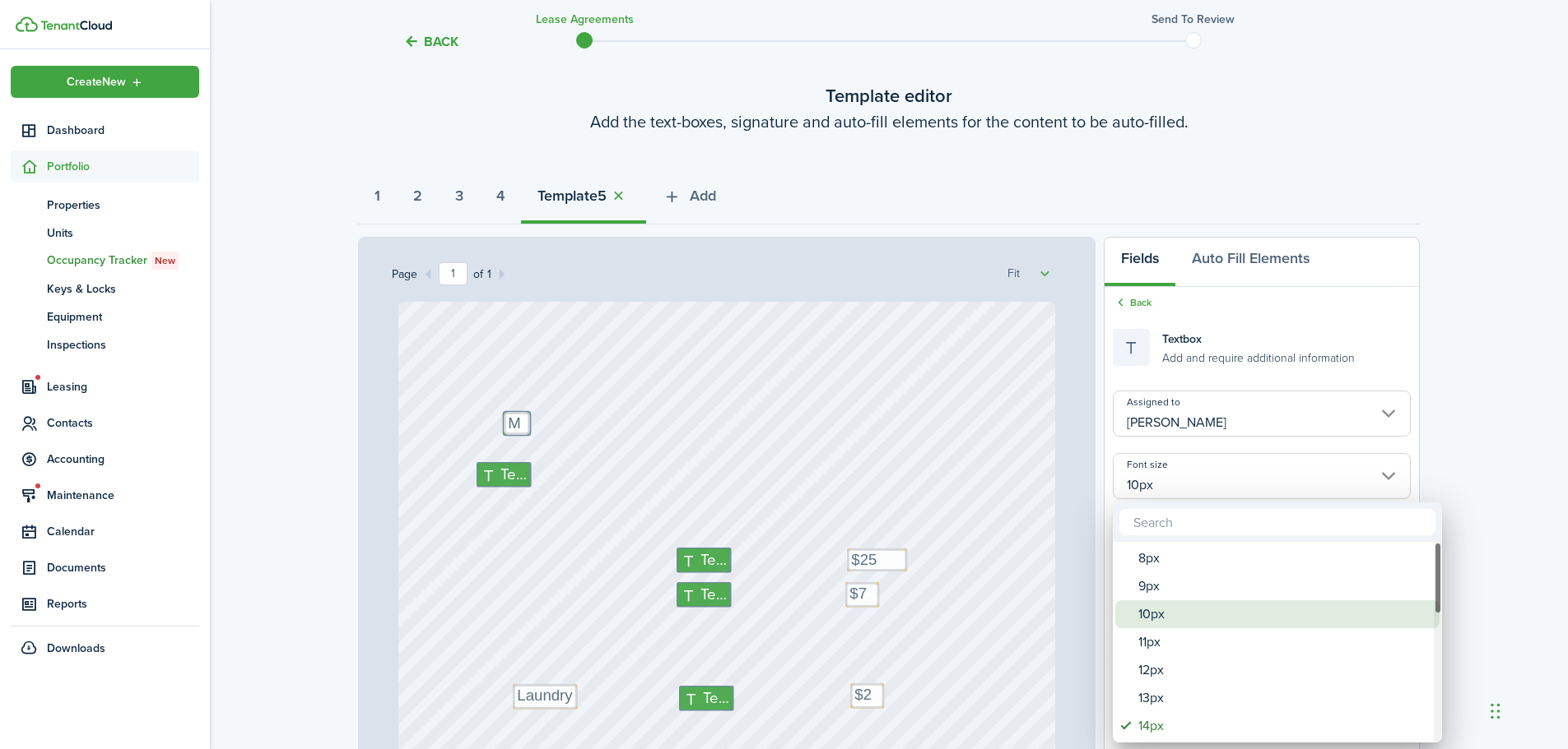
type input "10px"
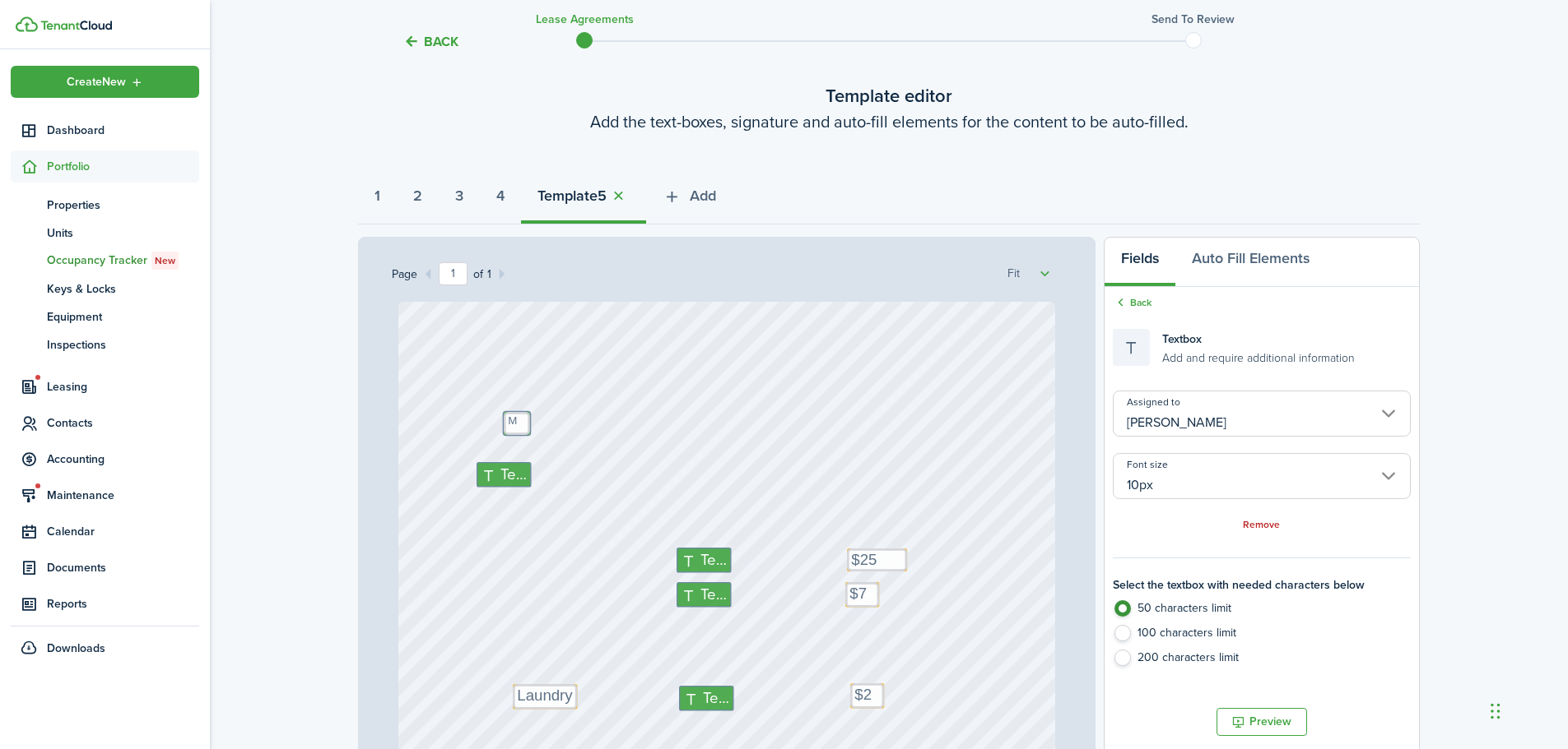
click at [519, 421] on div "Text $75 Text Text Text $25 Text M Text Text Text $25 Text Laundry" at bounding box center [726, 590] width 670 height 576
drag, startPoint x: 553, startPoint y: 404, endPoint x: 517, endPoint y: 426, distance: 42.2
click at [517, 426] on textarea "M" at bounding box center [519, 428] width 26 height 23
type textarea "[PERSON_NAME] [PERSON_NAME]"
click at [501, 481] on span "Text" at bounding box center [514, 475] width 26 height 23
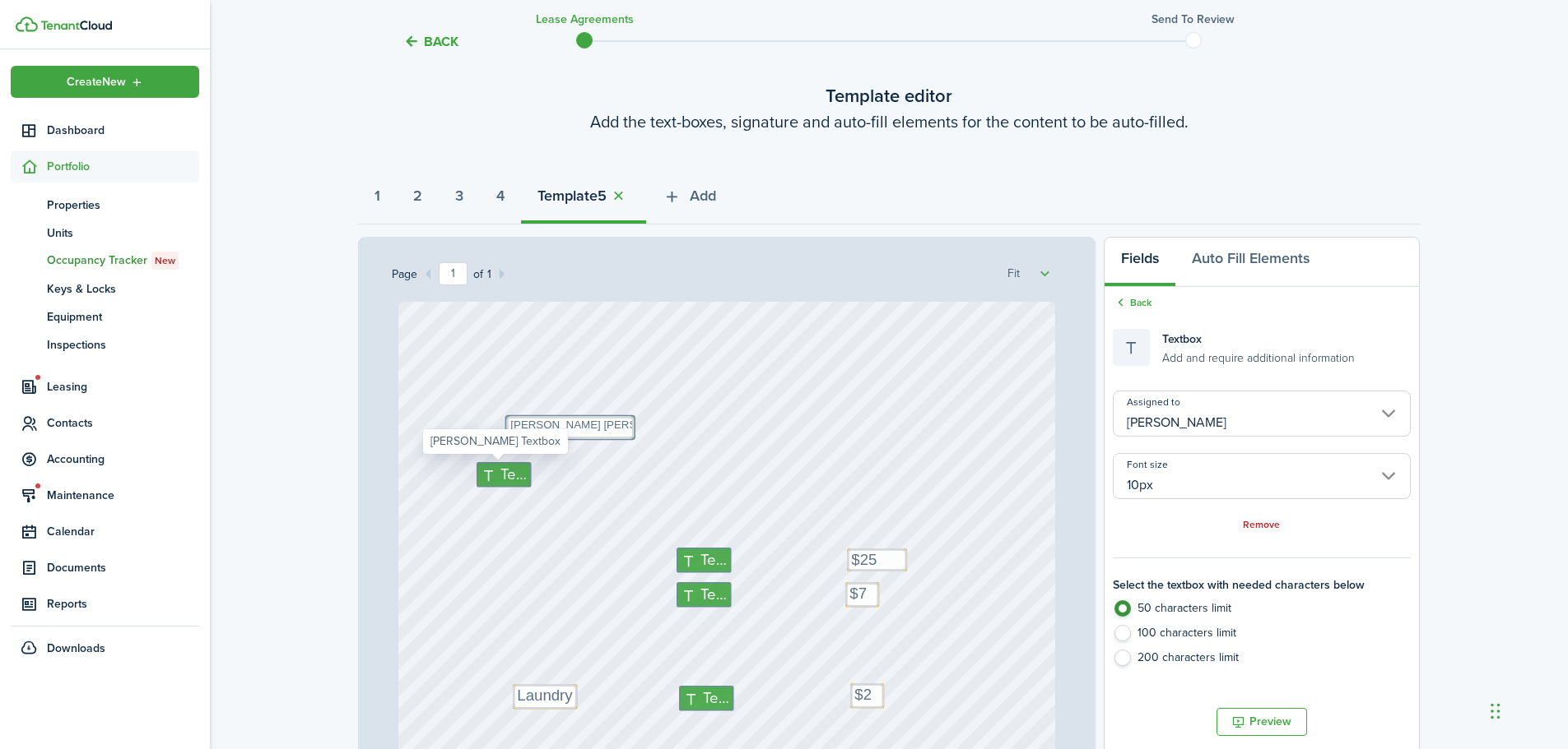
type input "14px"
click at [1169, 477] on input "14px" at bounding box center [1261, 476] width 298 height 46
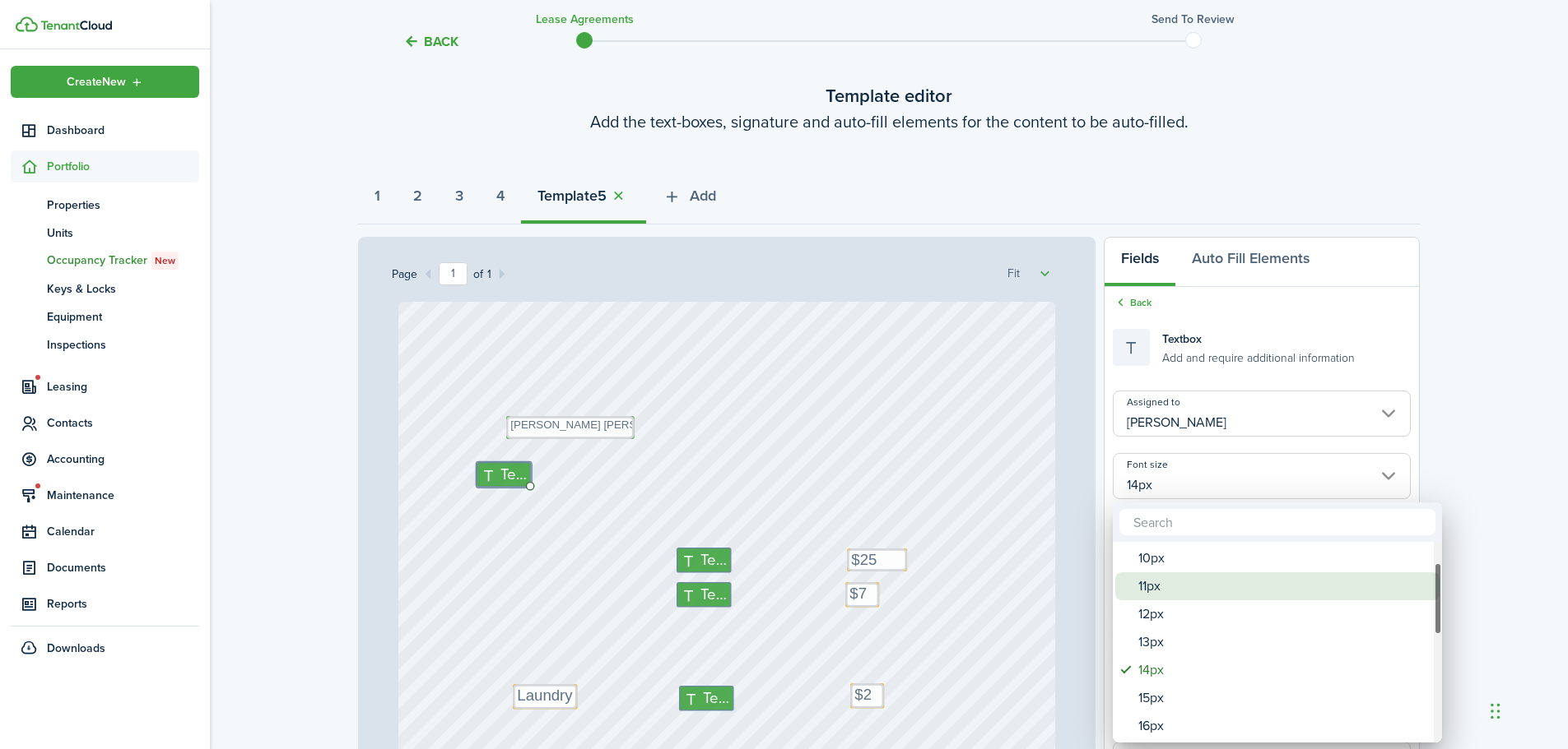
click at [1173, 597] on div "11px" at bounding box center [1284, 587] width 292 height 28
type input "11px"
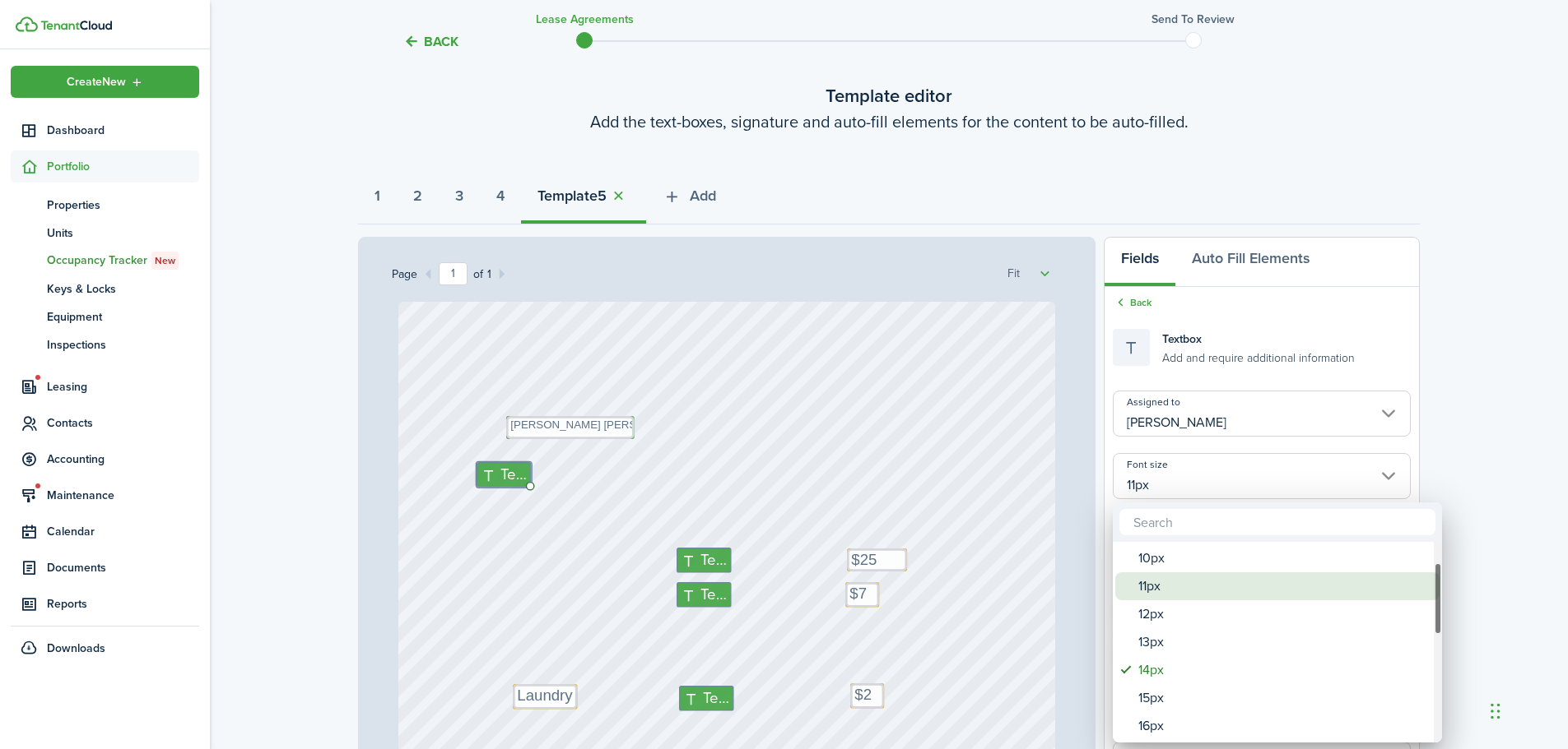
type input "11px"
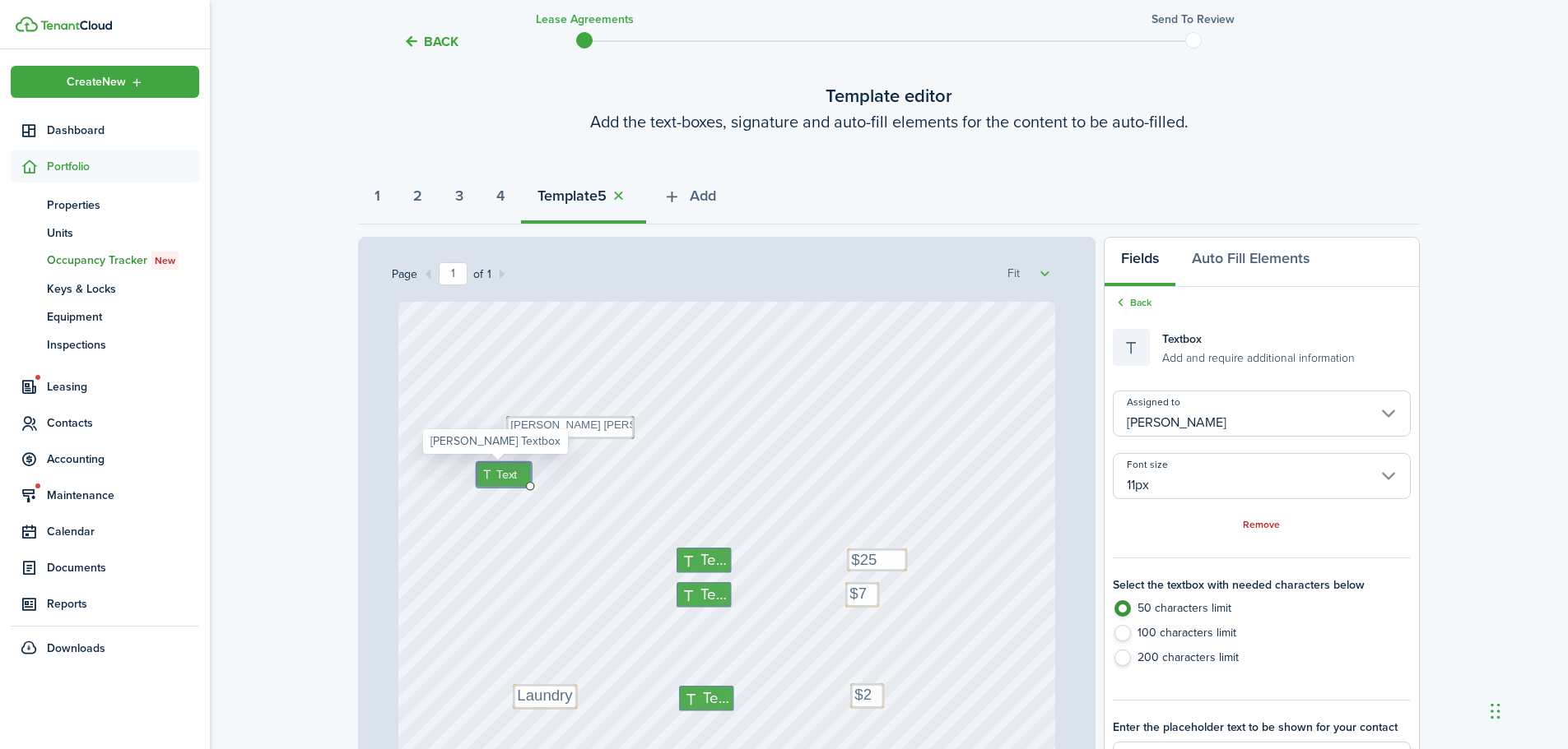
click at [496, 472] on span "Text" at bounding box center [506, 475] width 20 height 18
type textarea "4800 Holdings LLC - Justin Udy"
click at [636, 501] on div "Text $75 Text Text Text $25 Text Text $25 Text Laundry Text Matthew Taylor Vinc…" at bounding box center [726, 735] width 657 height 866
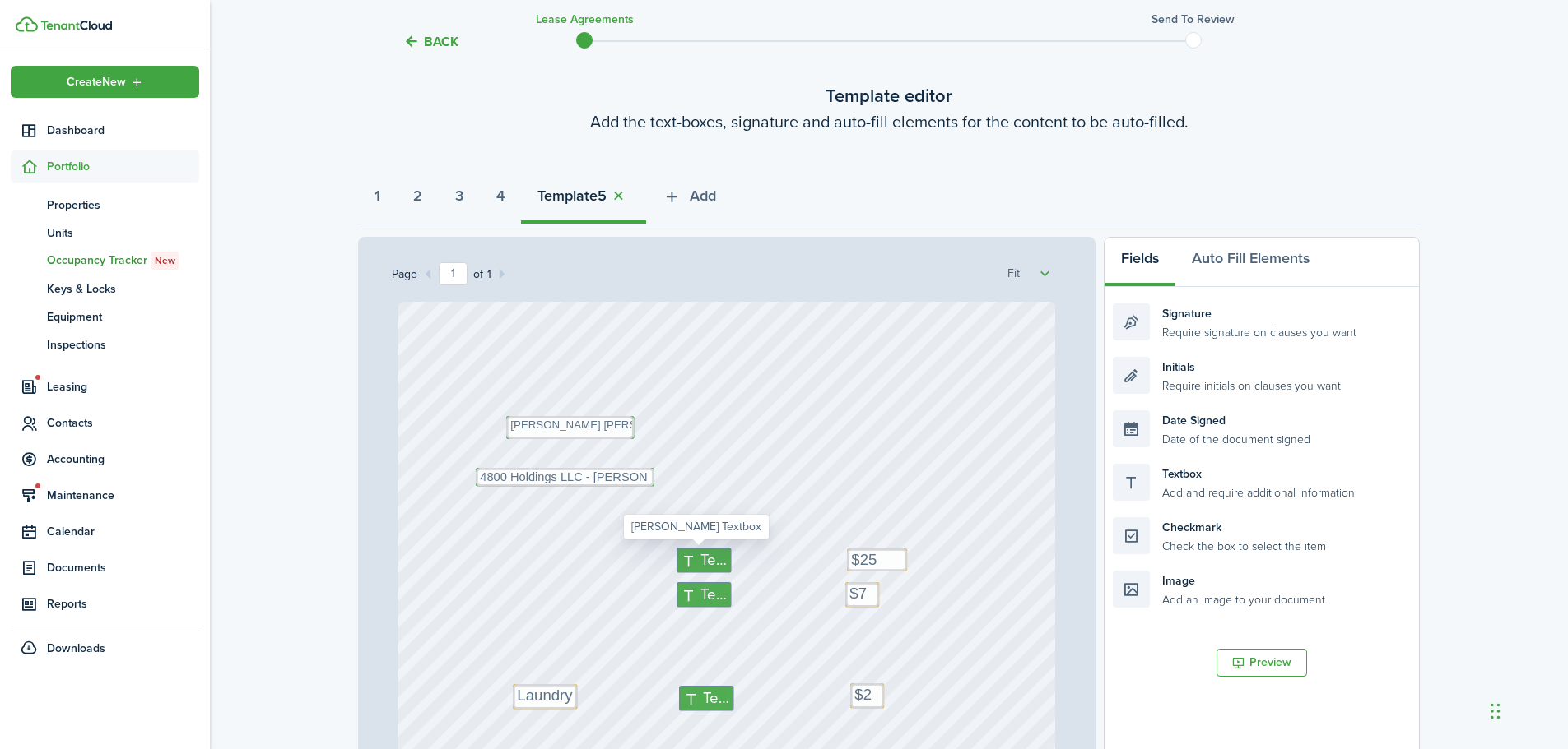
click at [691, 557] on icon at bounding box center [691, 561] width 19 height 16
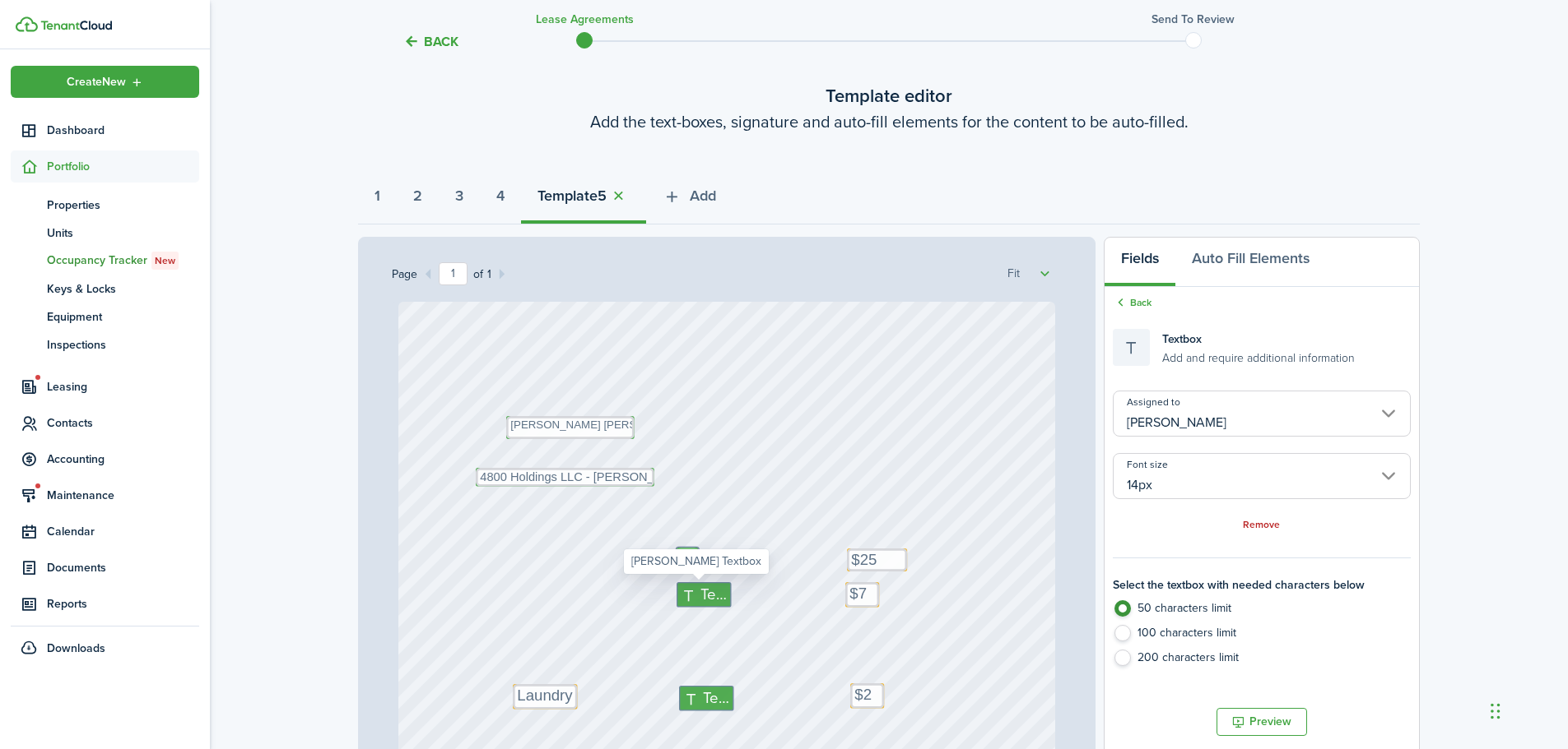
type textarea "2"
click at [705, 596] on span "Text" at bounding box center [714, 594] width 26 height 23
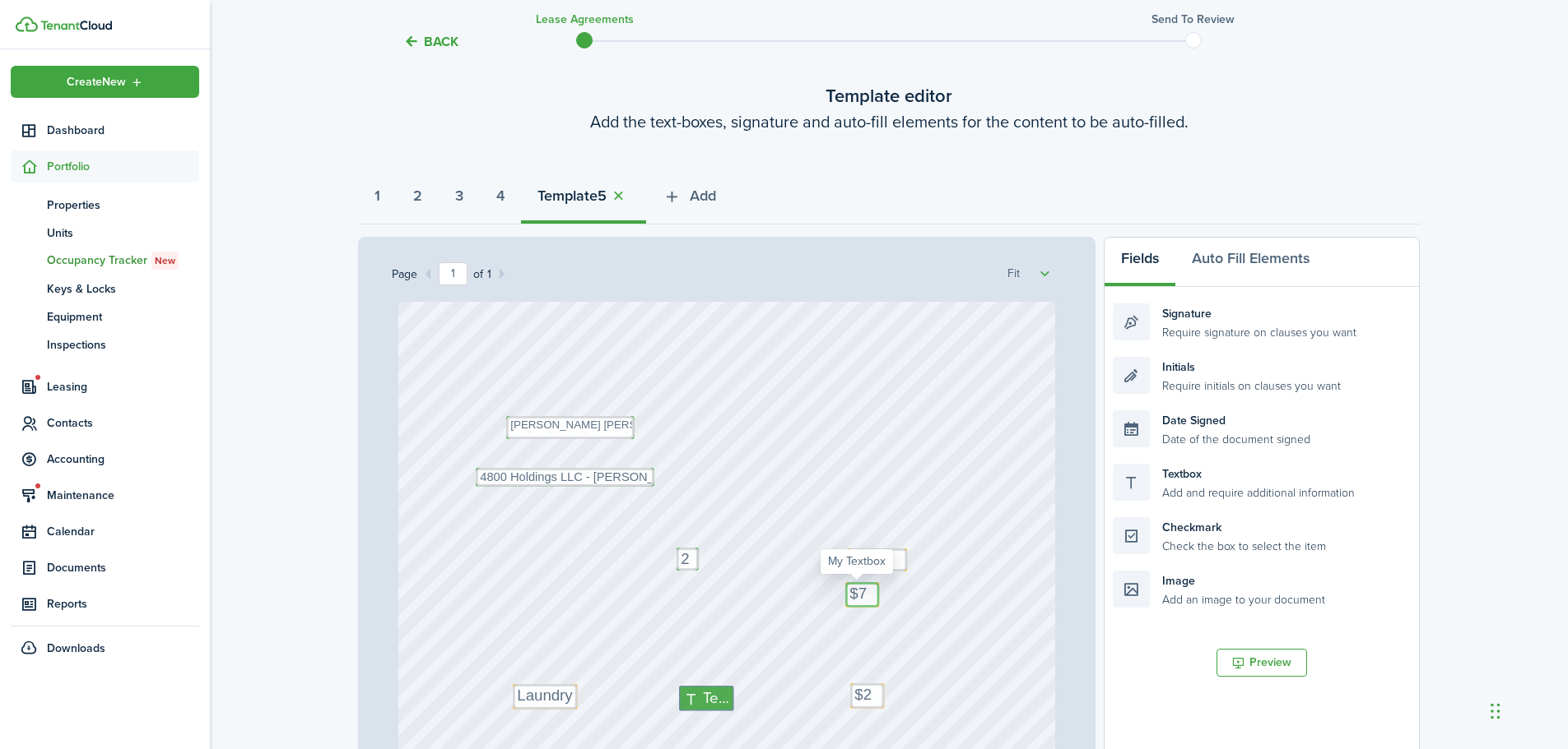
click at [862, 601] on textarea "$75" at bounding box center [862, 594] width 33 height 25
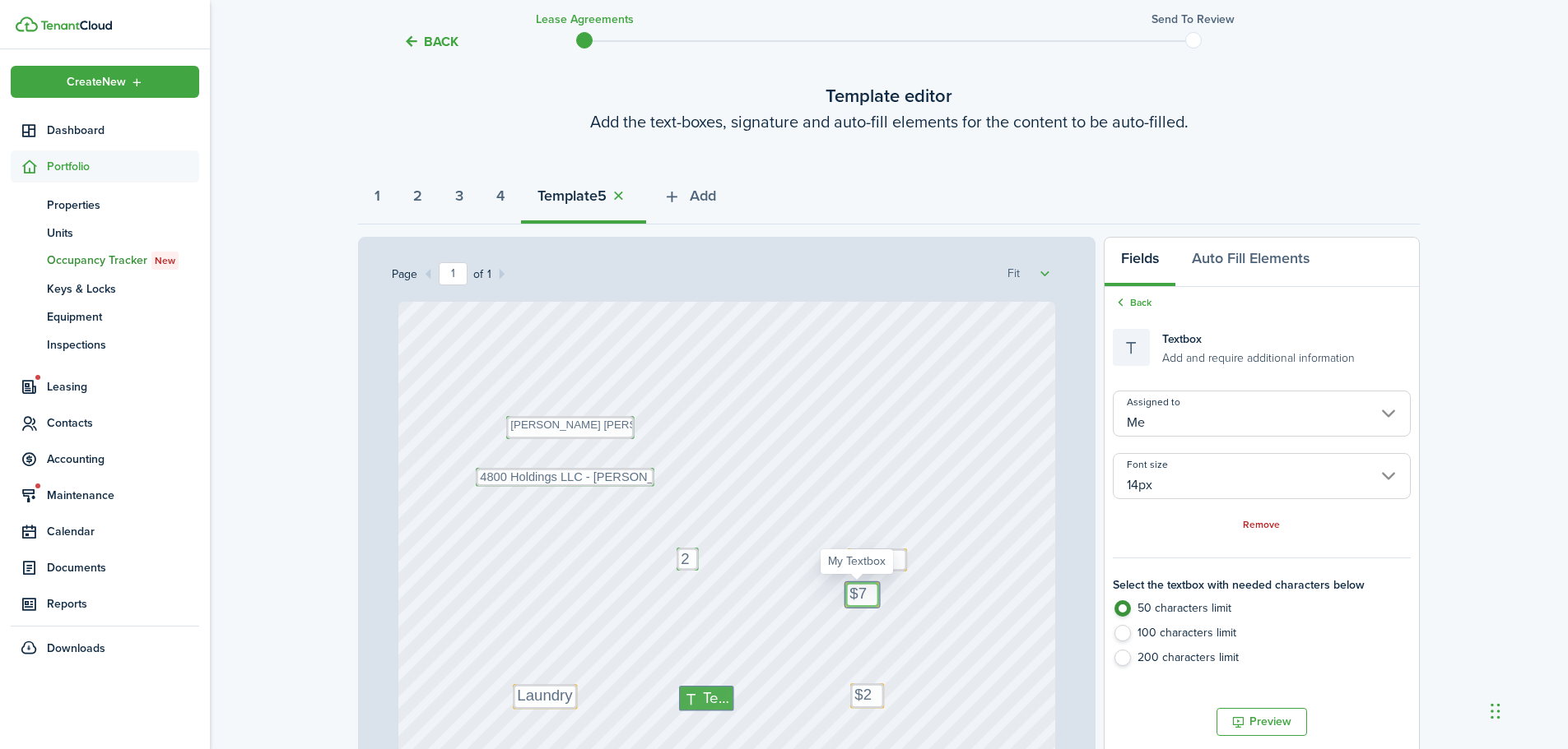
type textarea "$7"
click at [857, 599] on textarea "$75" at bounding box center [862, 594] width 33 height 23
drag, startPoint x: 849, startPoint y: 594, endPoint x: 1095, endPoint y: 571, distance: 247.1
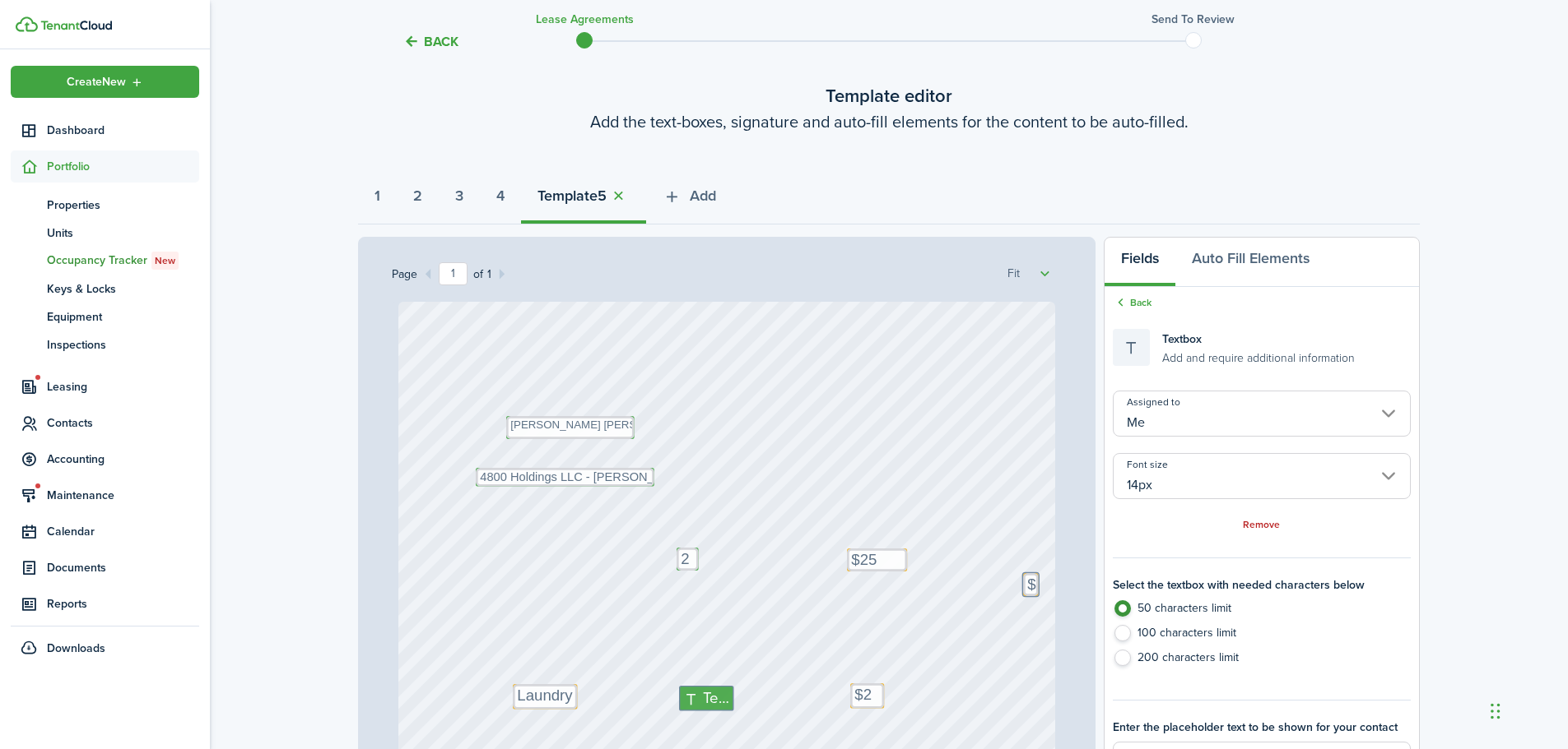
click at [1061, 574] on div "Text $75 Text Text 2 Text $25 Text $25 Text Laundry Text Matthew Taylor Vincent…" at bounding box center [726, 590] width 670 height 576
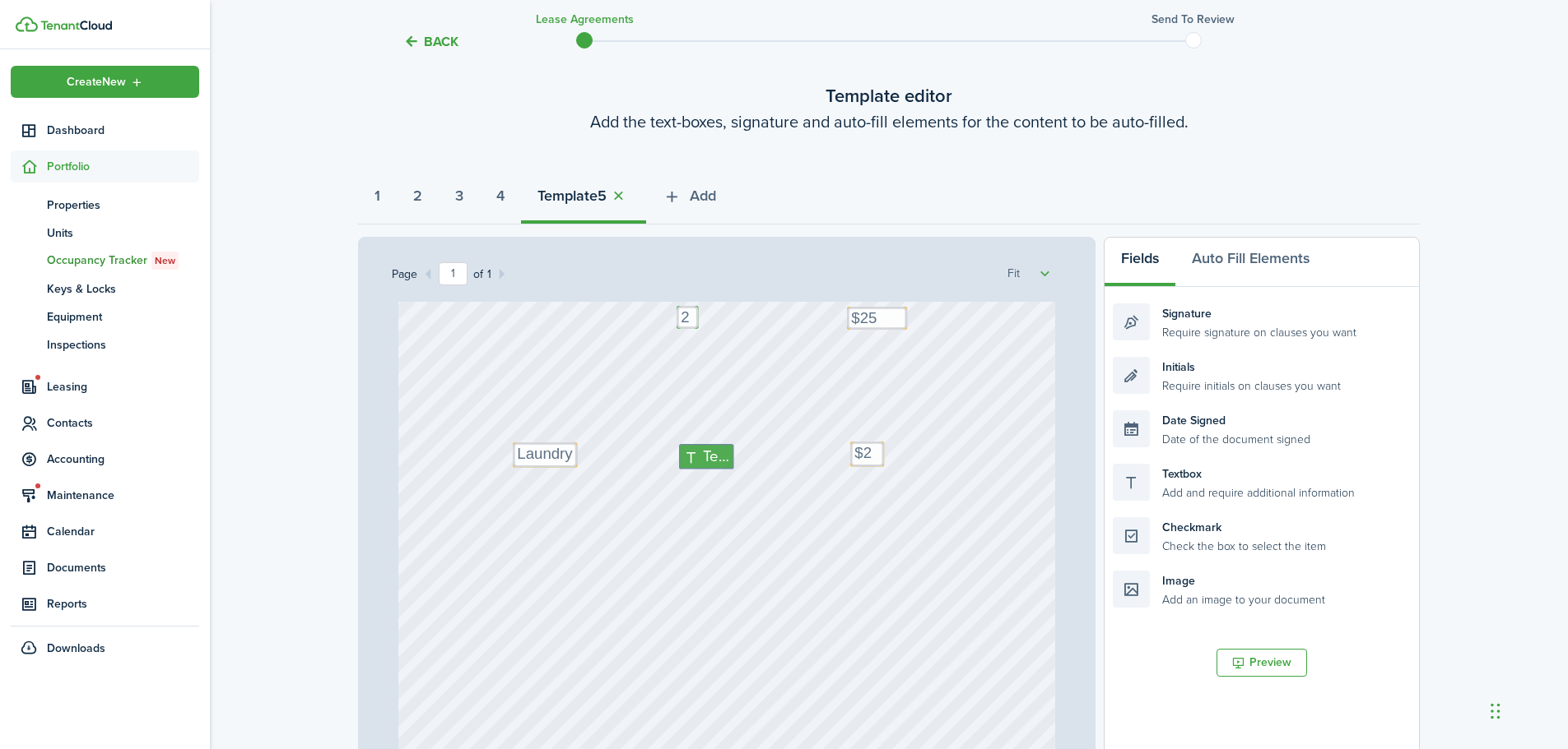
scroll to position [247, 0]
click at [871, 446] on textarea "$25" at bounding box center [867, 449] width 33 height 25
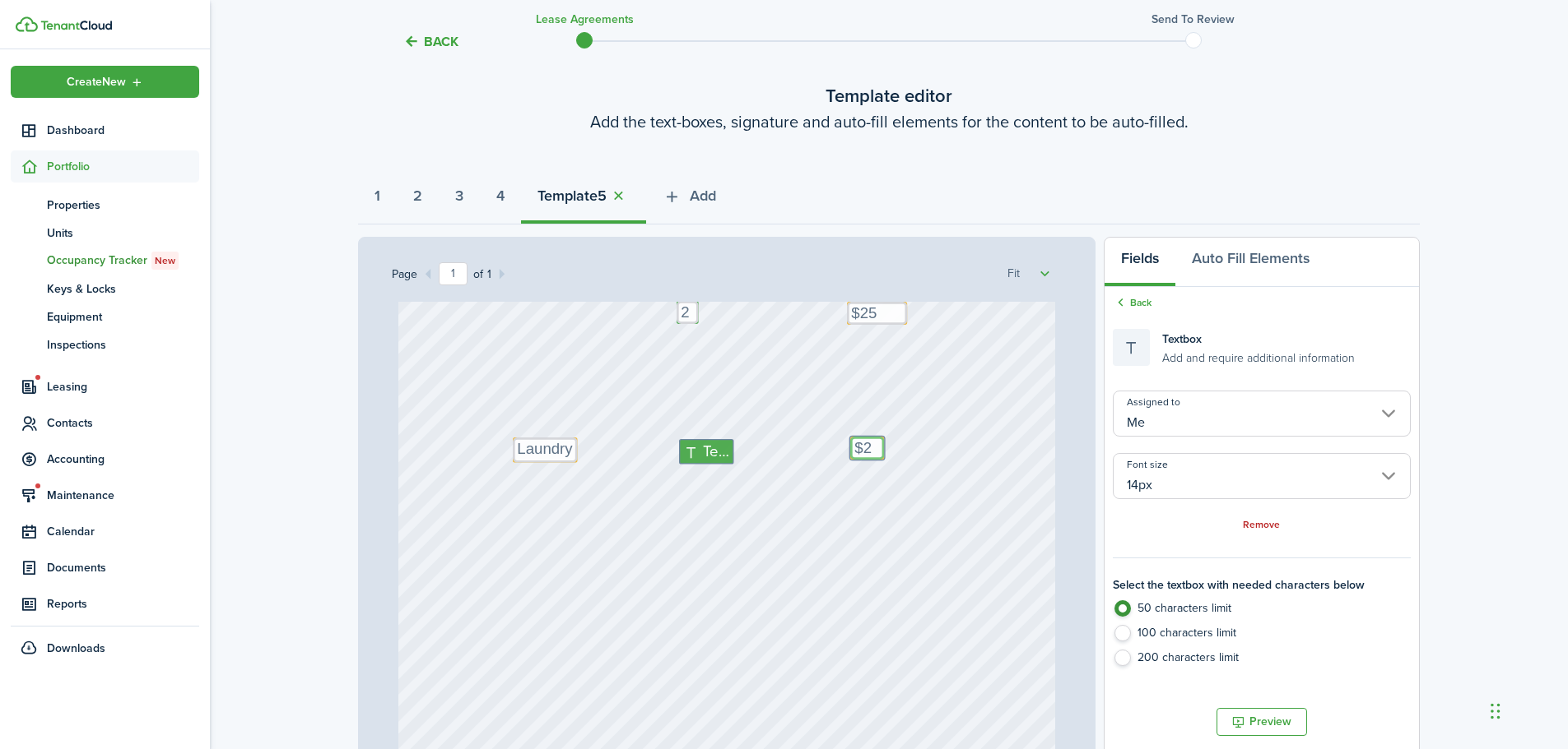
type textarea "$"
drag, startPoint x: 854, startPoint y: 449, endPoint x: 1087, endPoint y: 482, distance: 235.3
click at [1087, 482] on div "Page 1 of 1 50% 75% 100% 150% 200% Fit Text Text 2 Text $25 Text $25 Text Laund…" at bounding box center [726, 579] width 737 height 683
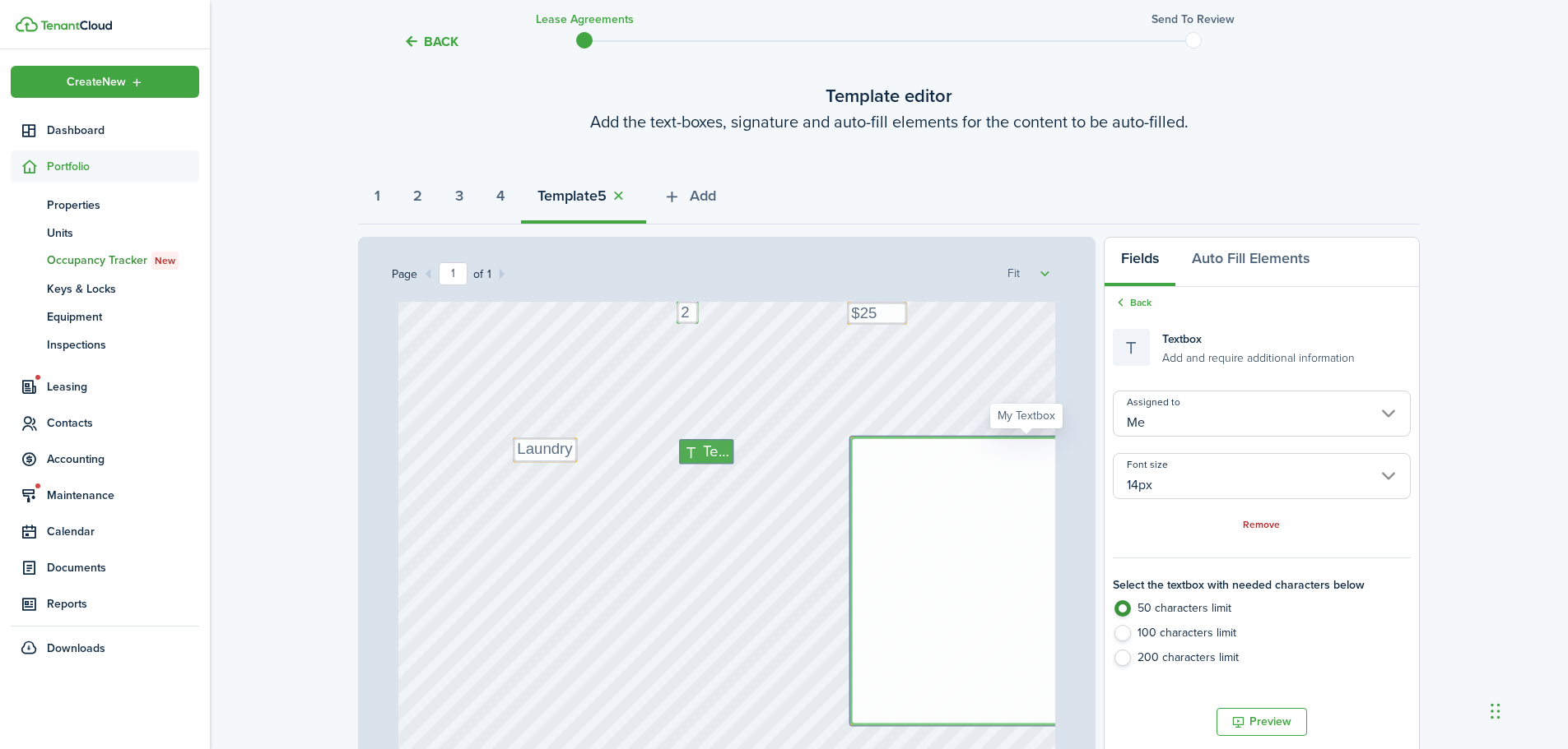
drag, startPoint x: 905, startPoint y: 639, endPoint x: 900, endPoint y: 680, distance: 41.3
click at [900, 680] on textarea "$25" at bounding box center [1032, 580] width 364 height 289
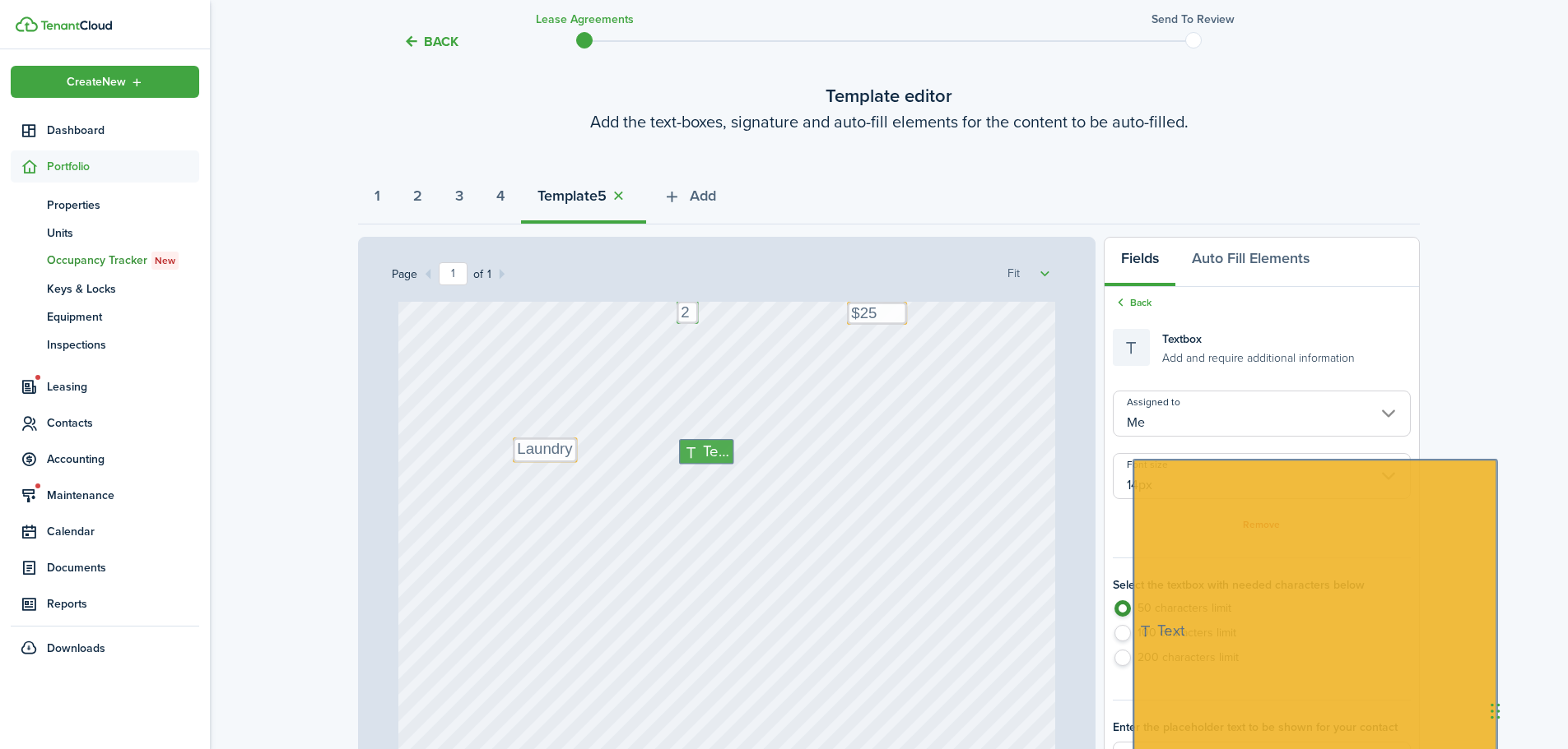
drag, startPoint x: 843, startPoint y: 436, endPoint x: 1247, endPoint y: 487, distance: 407.2
click at [1061, 480] on div "Text Text 2 Text $25 Text $25 Text Laundry Text Matthew Taylor Vincent Text 480…" at bounding box center [726, 590] width 670 height 576
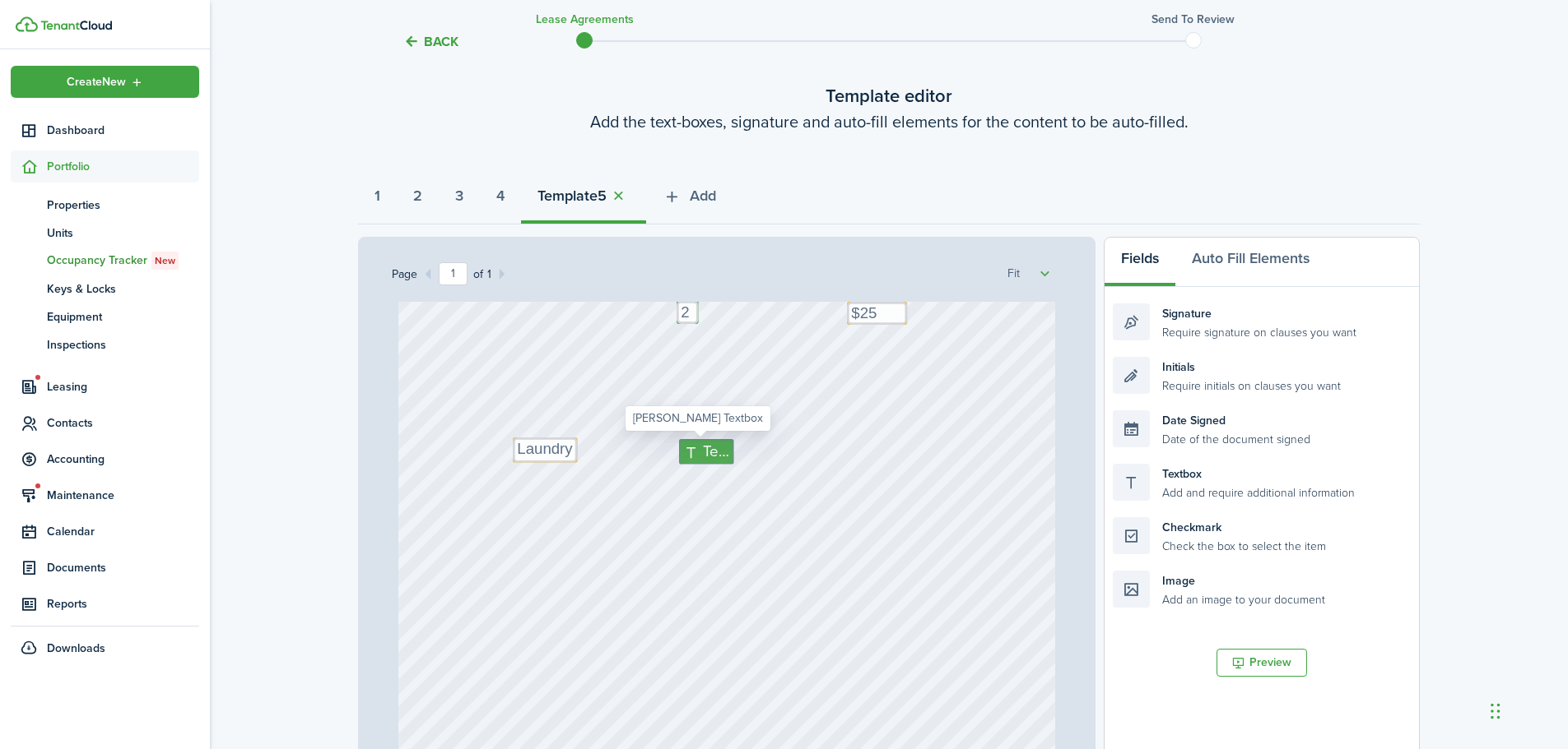
click at [703, 449] on span "Text" at bounding box center [716, 451] width 26 height 23
click at [546, 440] on textarea "Laundry" at bounding box center [545, 450] width 64 height 25
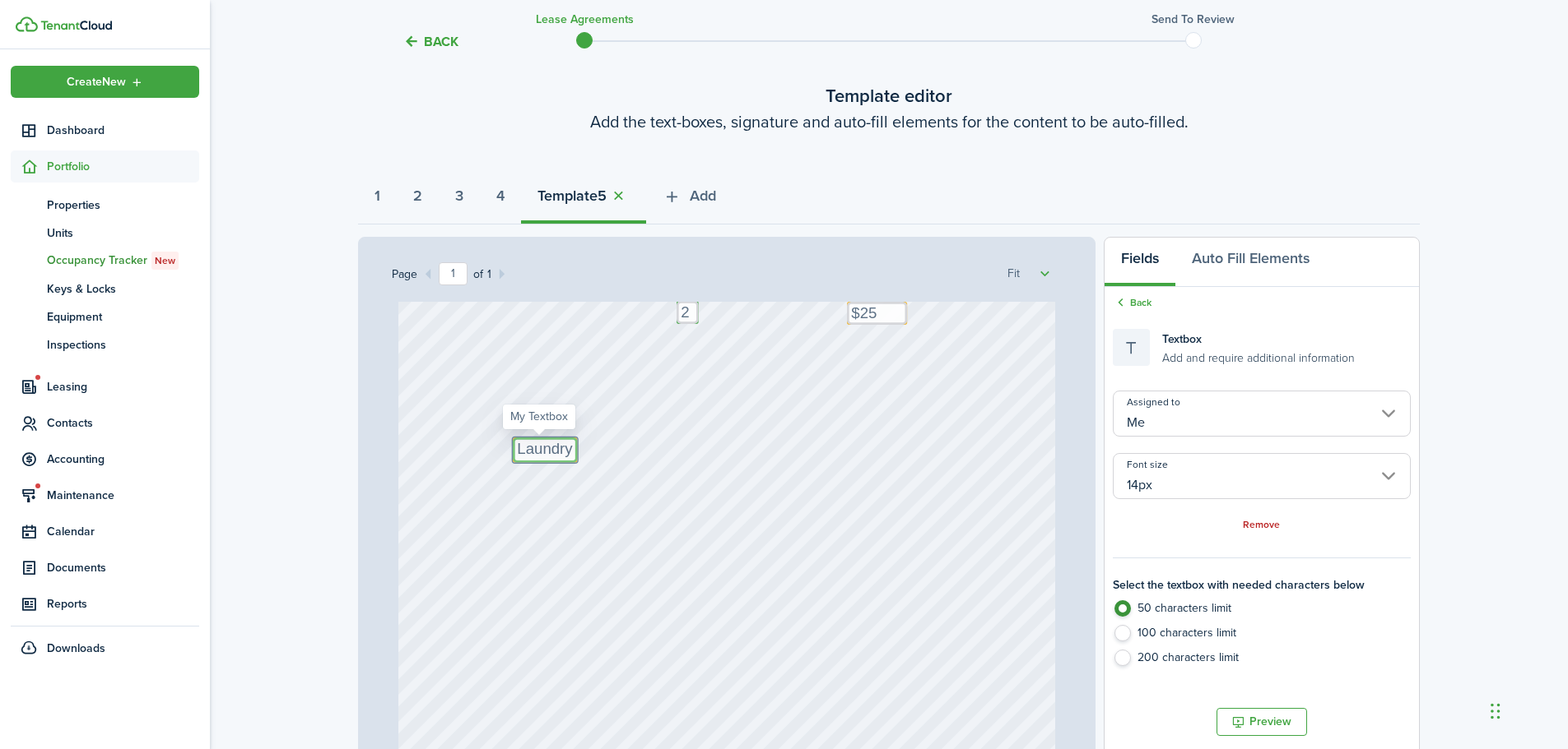
type textarea "Launry"
click at [566, 439] on textarea "Laundry" at bounding box center [545, 449] width 64 height 23
drag, startPoint x: 562, startPoint y: 458, endPoint x: 699, endPoint y: 449, distance: 137.3
click at [699, 449] on textarea "Laundry" at bounding box center [667, 449] width 307 height 24
click at [513, 441] on textarea "Laundry" at bounding box center [647, 449] width 268 height 24
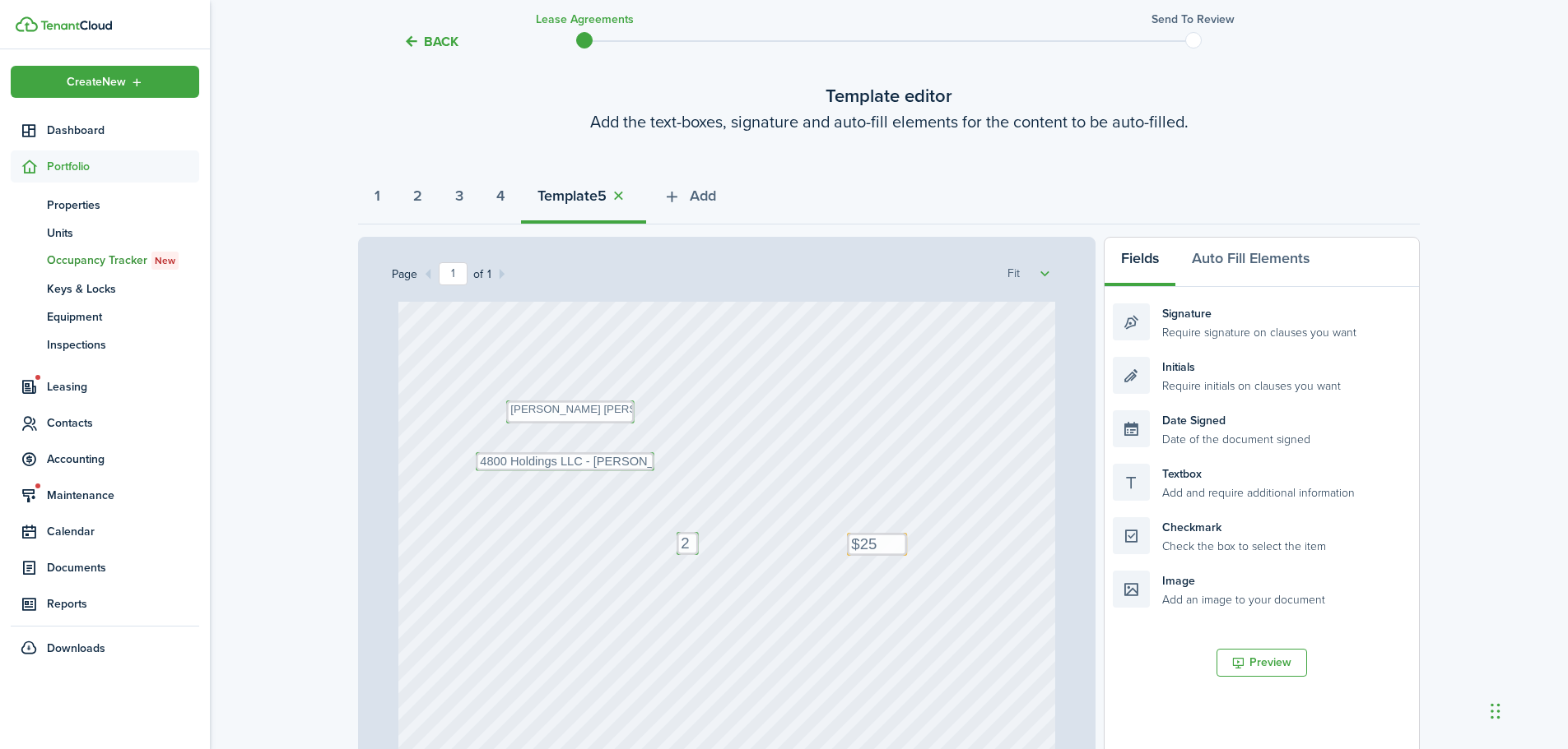
scroll to position [0, 0]
click at [541, 560] on div "Text 2 Text $25 Text Matthew Taylor Vincent Text 4800 Holdings LLC - Justin Udy" at bounding box center [726, 735] width 657 height 866
click at [787, 483] on div "Text 2 Text $25 Text Matthew Taylor Vincent Text 4800 Holdings LLC - Justin Udy" at bounding box center [726, 603] width 657 height 866
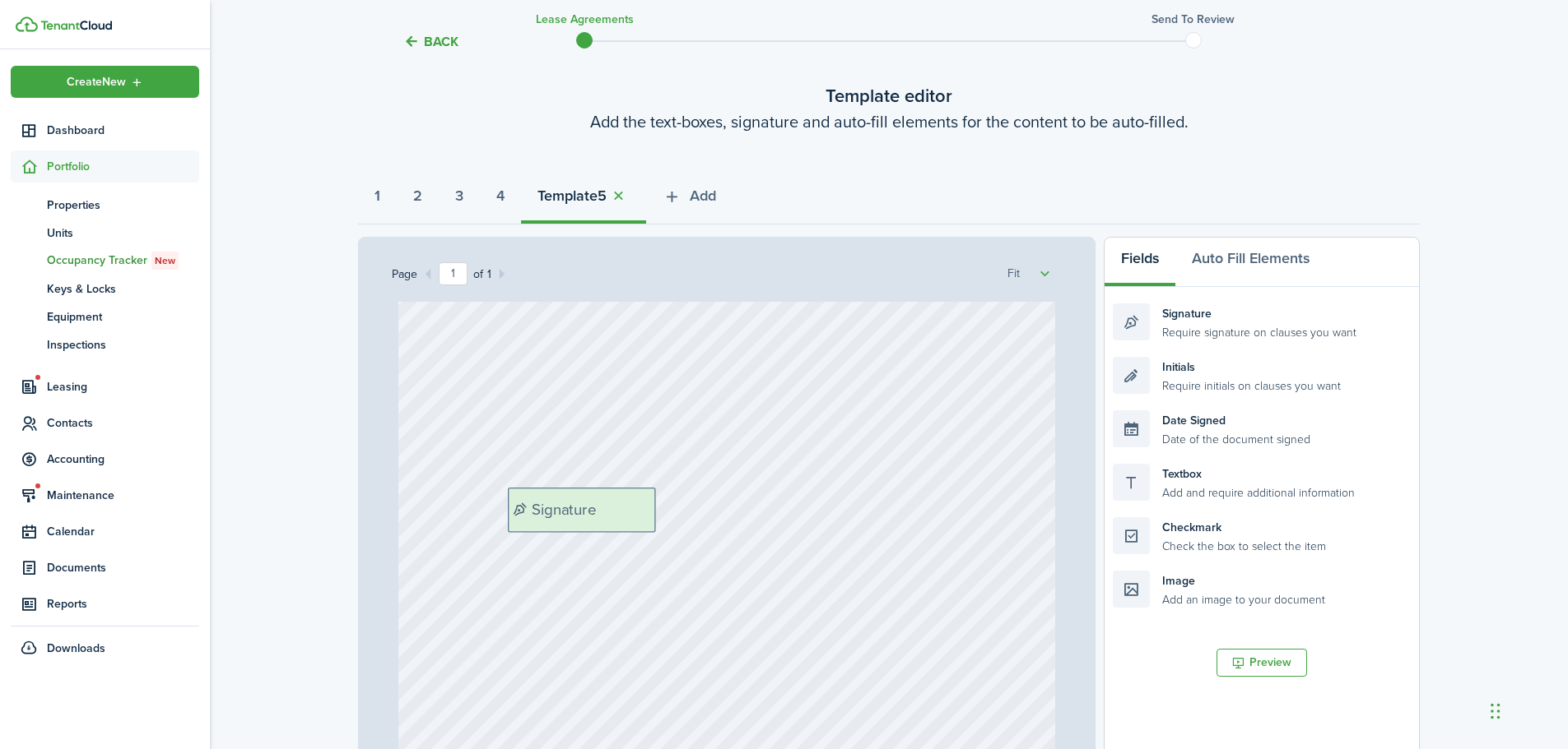
drag, startPoint x: 1227, startPoint y: 320, endPoint x: 623, endPoint y: 505, distance: 631.7
click at [623, 505] on div "Page 1 of 1 50% 75% 100% 150% 200% Fit Text 2 Text $25 Text Matthew Taylor Vinc…" at bounding box center [888, 579] width 1061 height 683
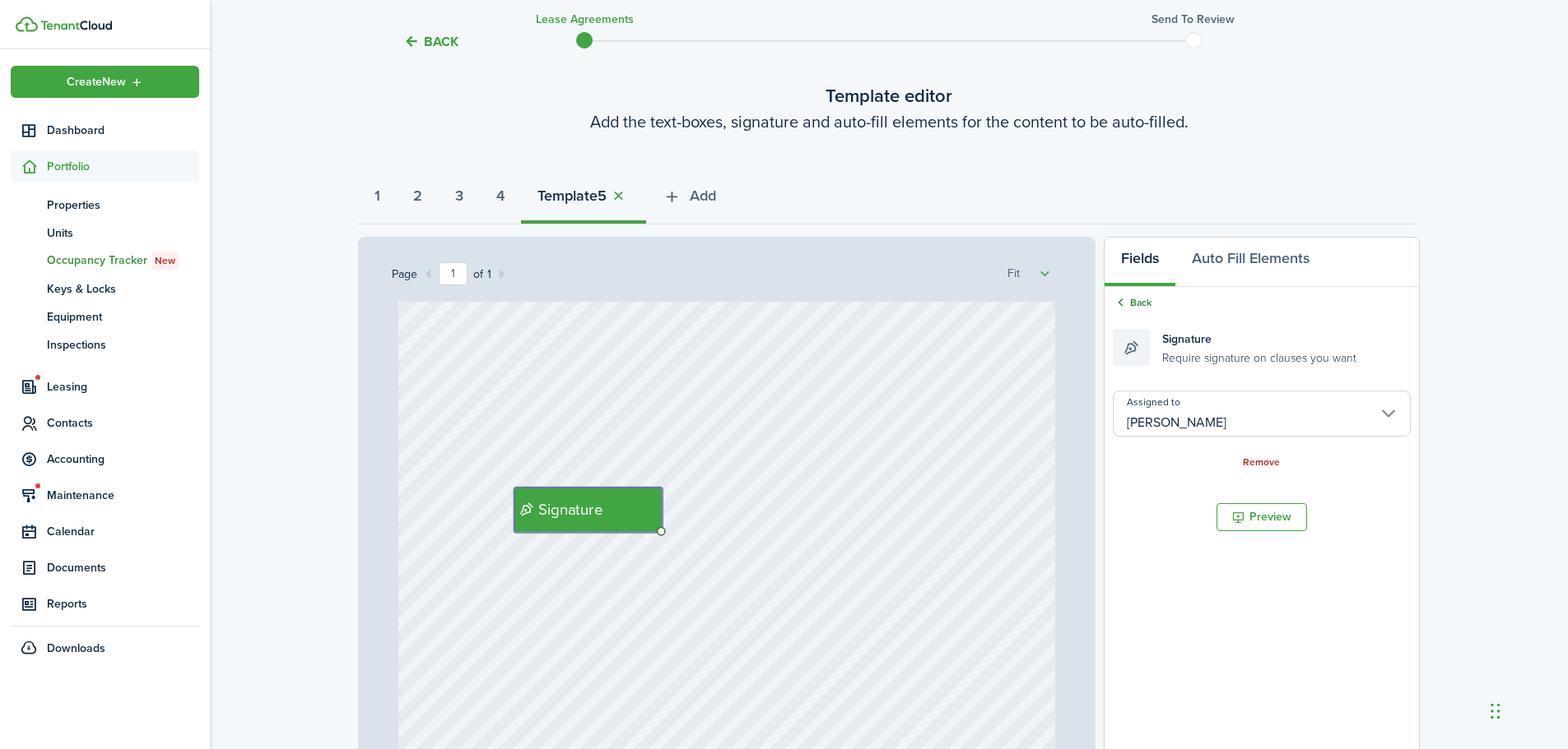
click at [1135, 299] on link "Back" at bounding box center [1132, 302] width 39 height 15
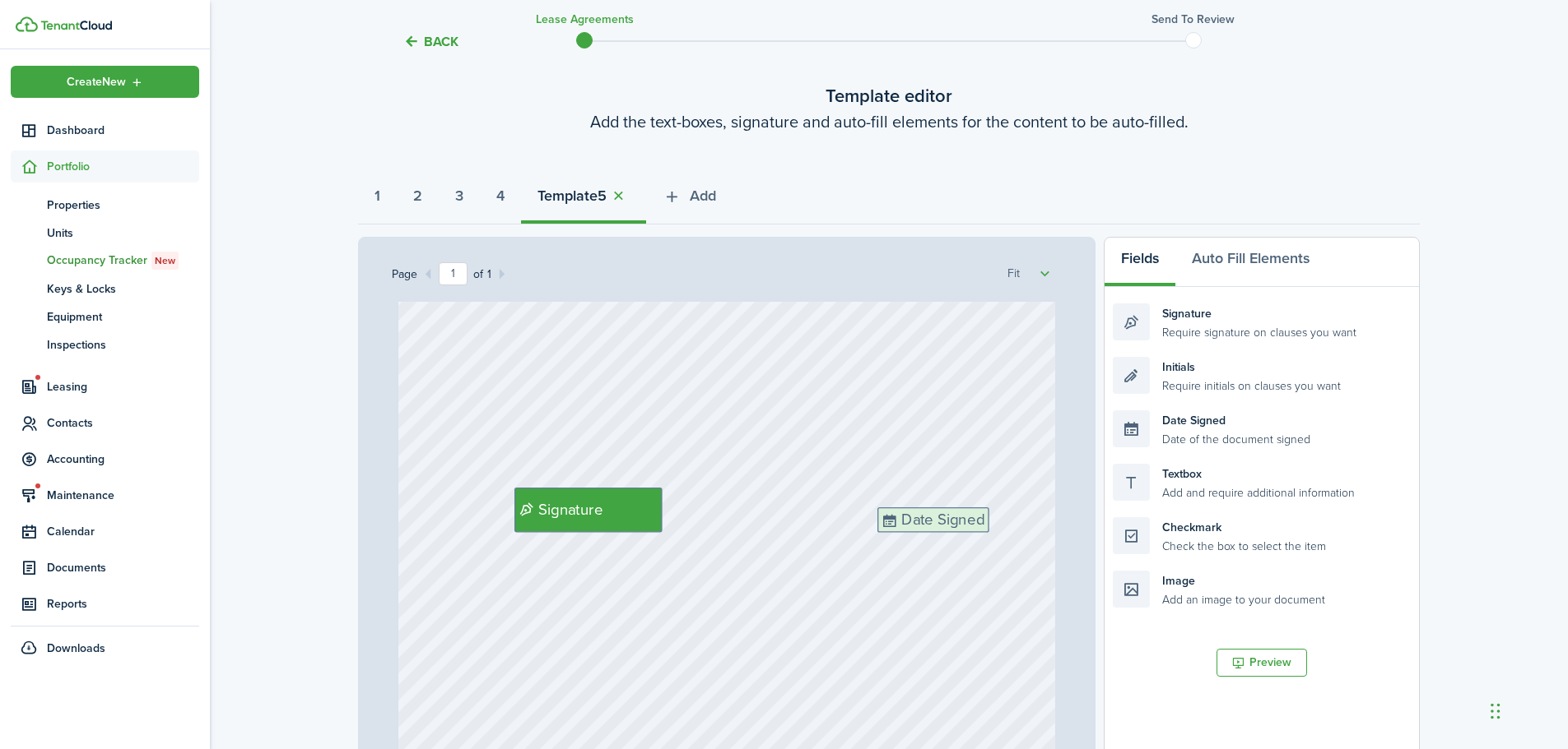
drag, startPoint x: 1214, startPoint y: 443, endPoint x: 979, endPoint y: 540, distance: 254.2
click at [979, 540] on div "Page 1 of 1 50% 75% 100% 150% 200% Fit Text 2 Text $25 Text Matthew Taylor Vinc…" at bounding box center [888, 579] width 1061 height 683
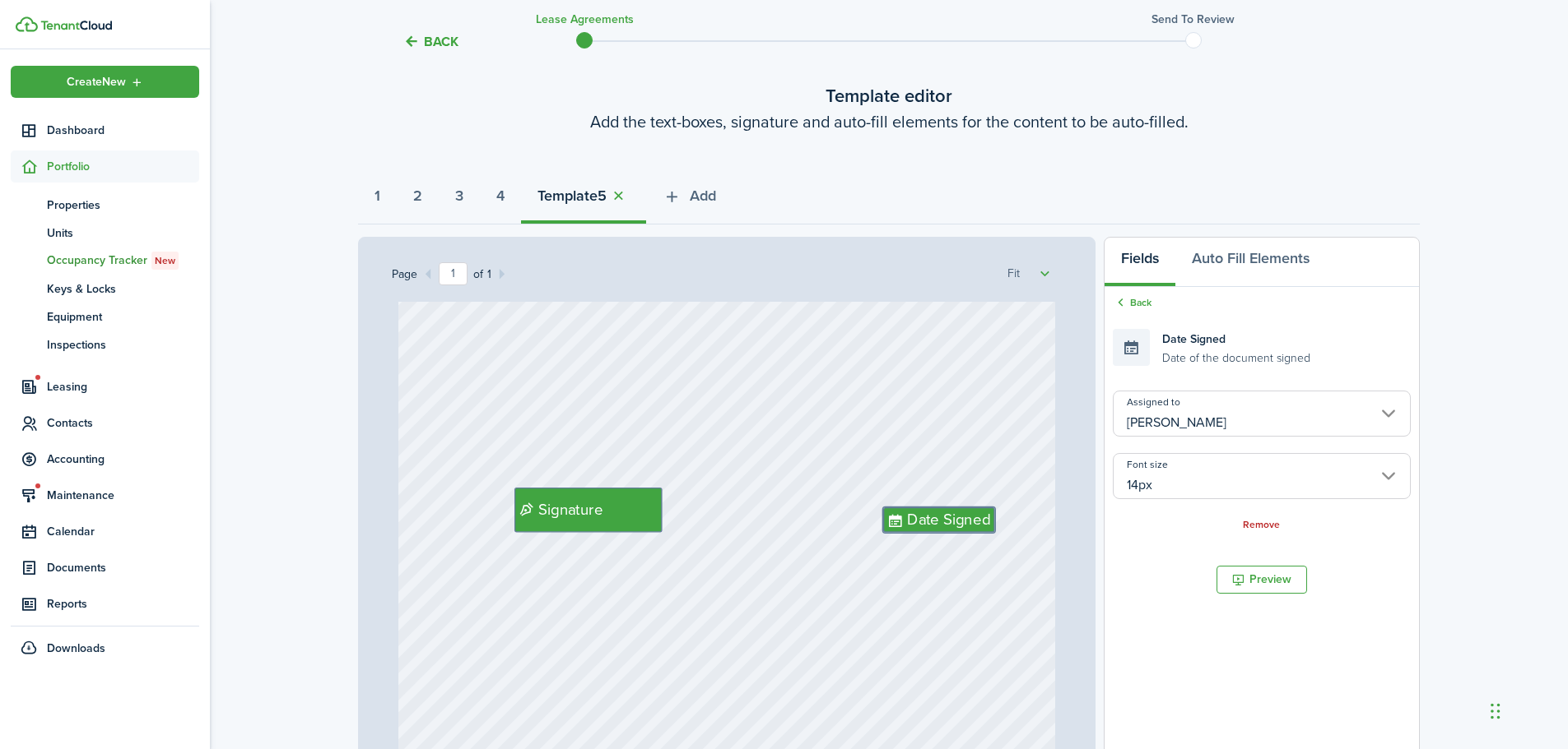
click at [1154, 472] on input "14px" at bounding box center [1261, 476] width 298 height 46
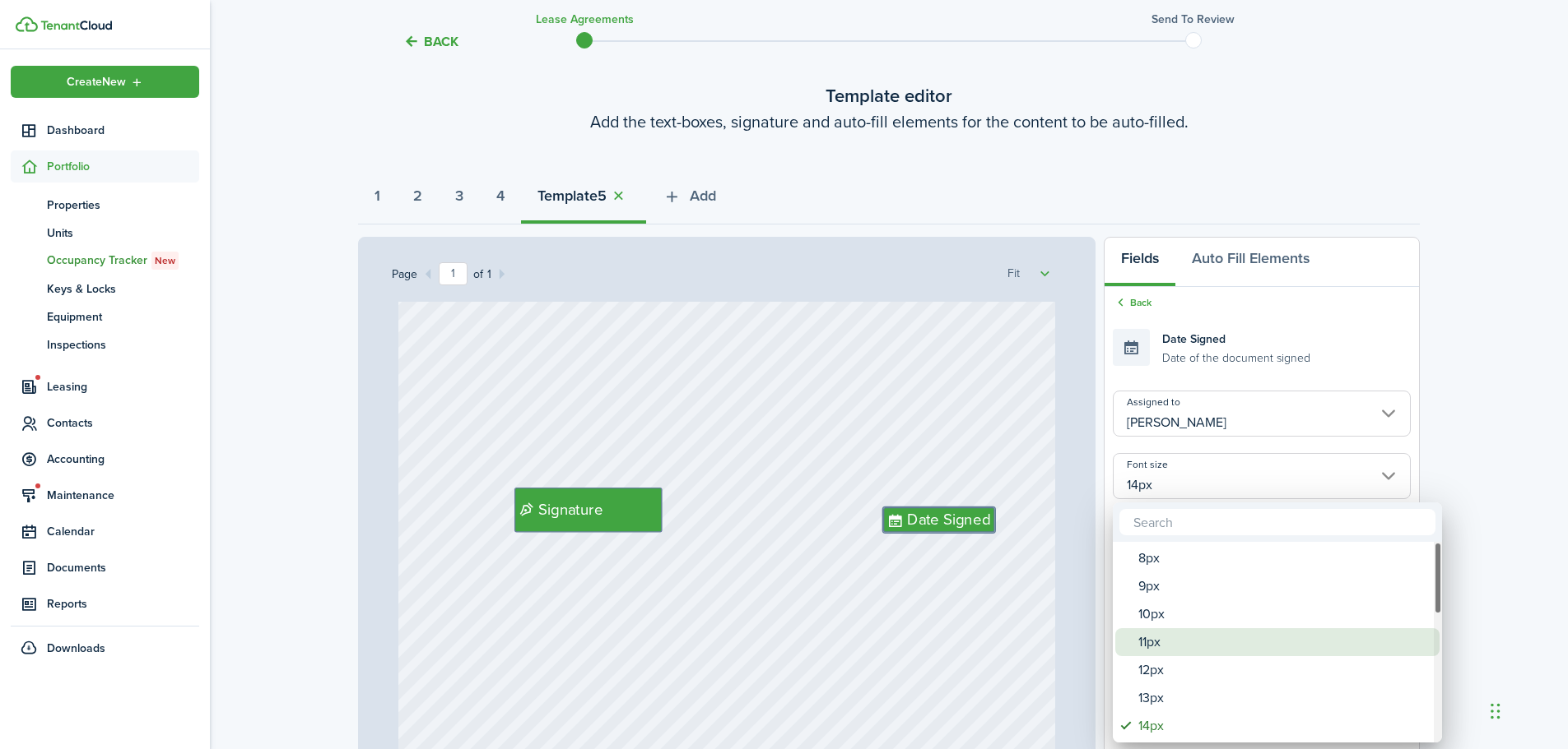
click at [1162, 637] on div "11px" at bounding box center [1284, 643] width 292 height 28
type input "11px"
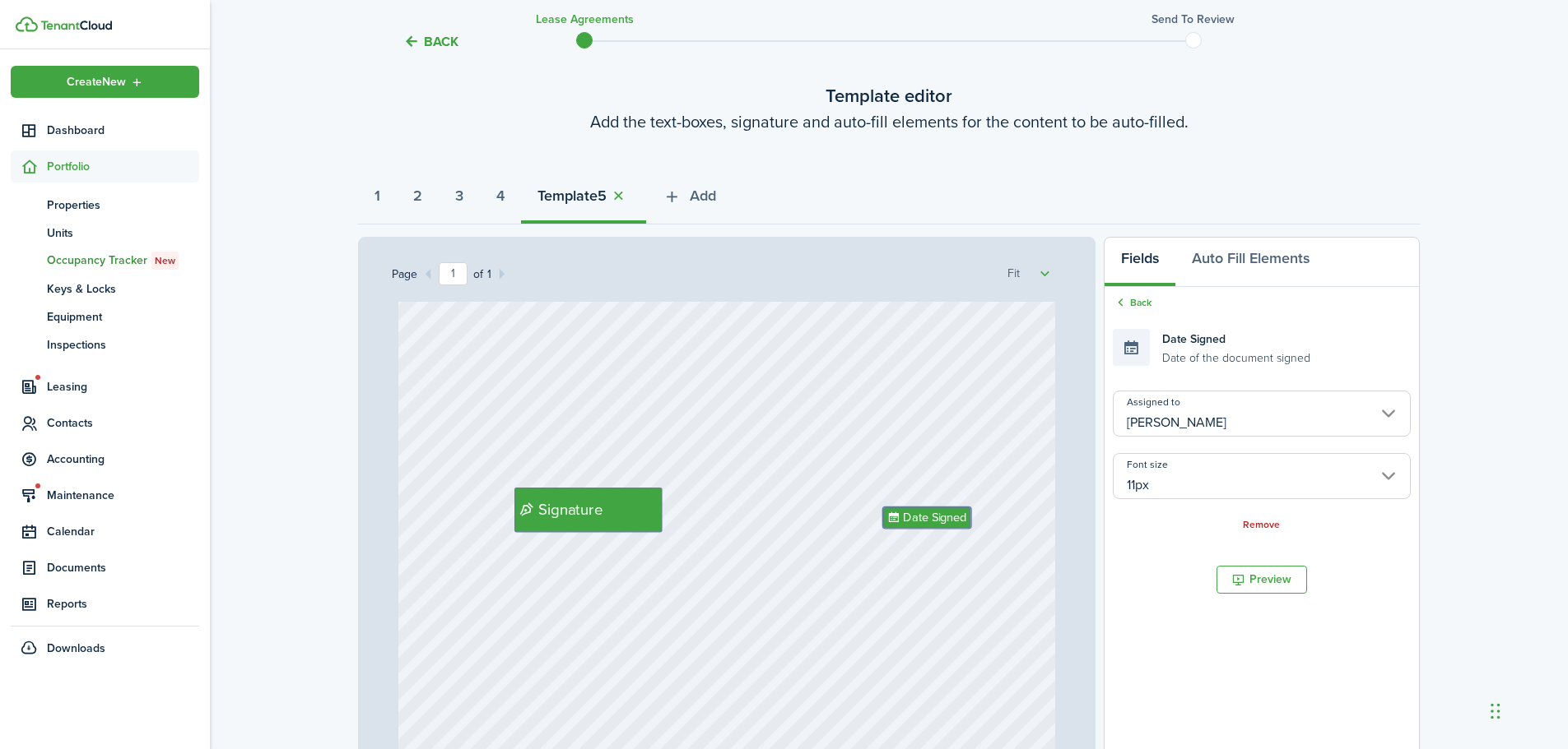
type input "11px"
click at [976, 488] on div "Text 2 Text $25 Text Matthew Taylor Vincent Text 4800 Holdings LLC - Justin Udy…" at bounding box center [726, 439] width 657 height 866
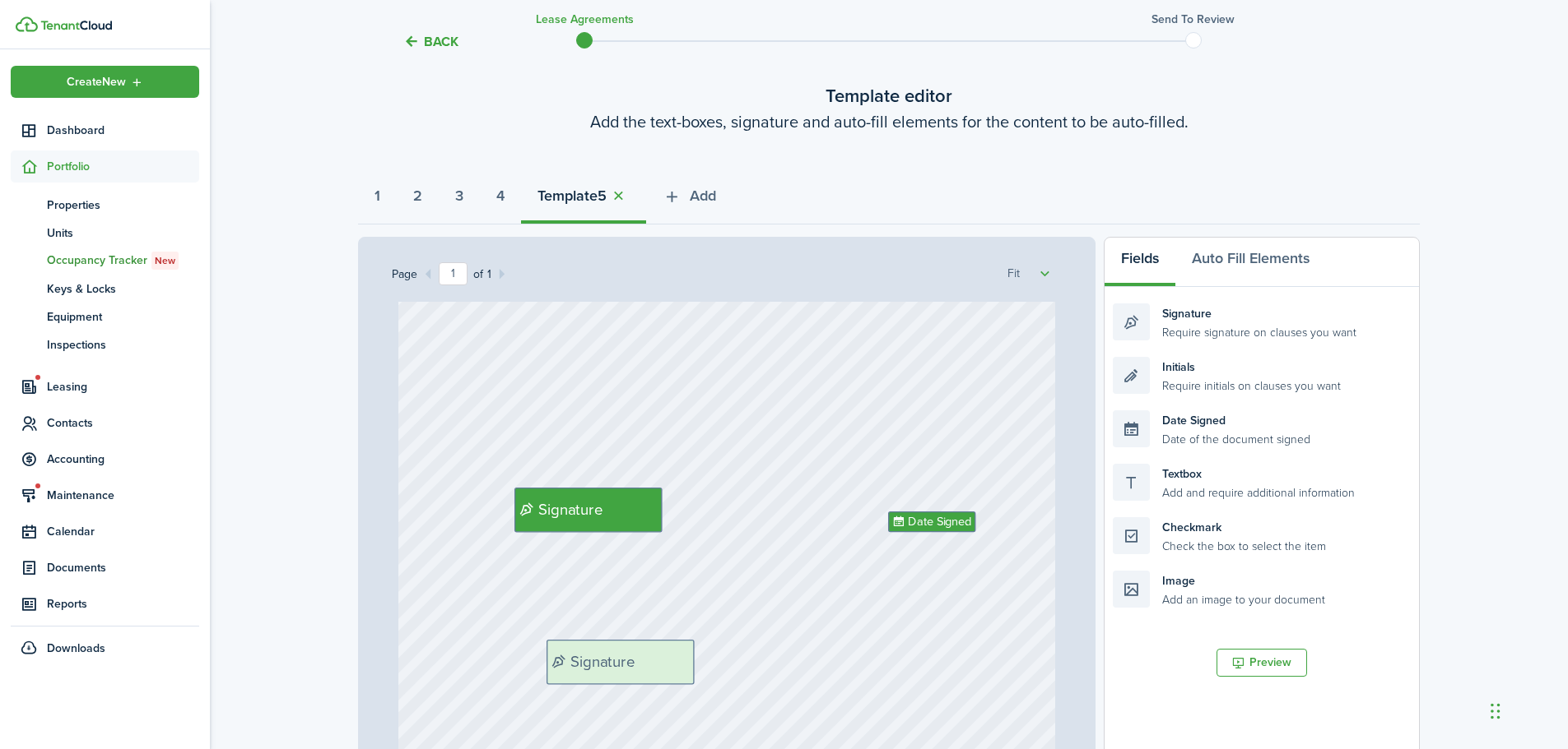
drag, startPoint x: 1239, startPoint y: 323, endPoint x: 673, endPoint y: 659, distance: 658.2
click at [673, 659] on div "Page 1 of 1 50% 75% 100% 150% 200% Fit Text 2 Text $25 Text Matthew Taylor Vinc…" at bounding box center [888, 579] width 1061 height 683
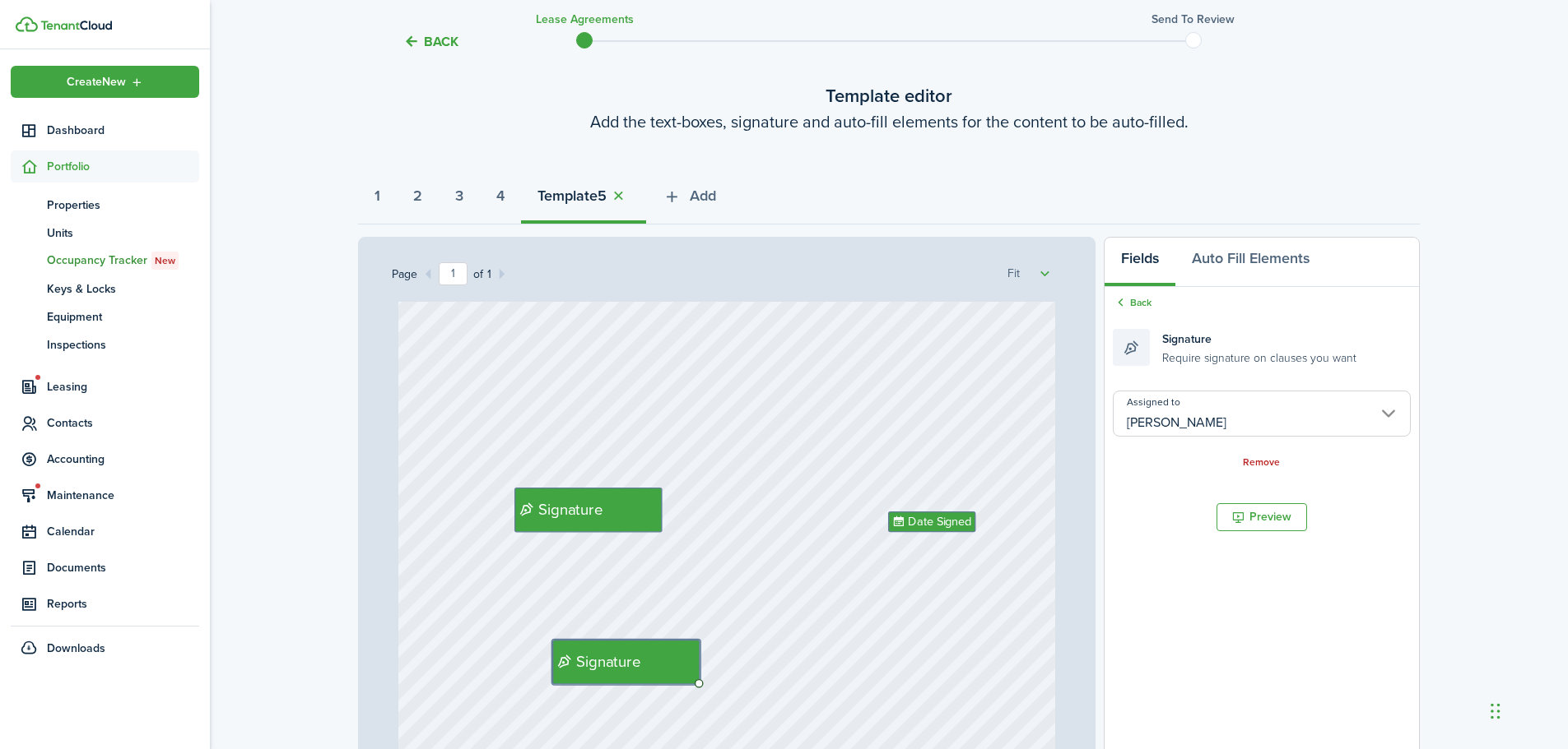
click at [1181, 422] on input "[PERSON_NAME]" at bounding box center [1261, 414] width 298 height 46
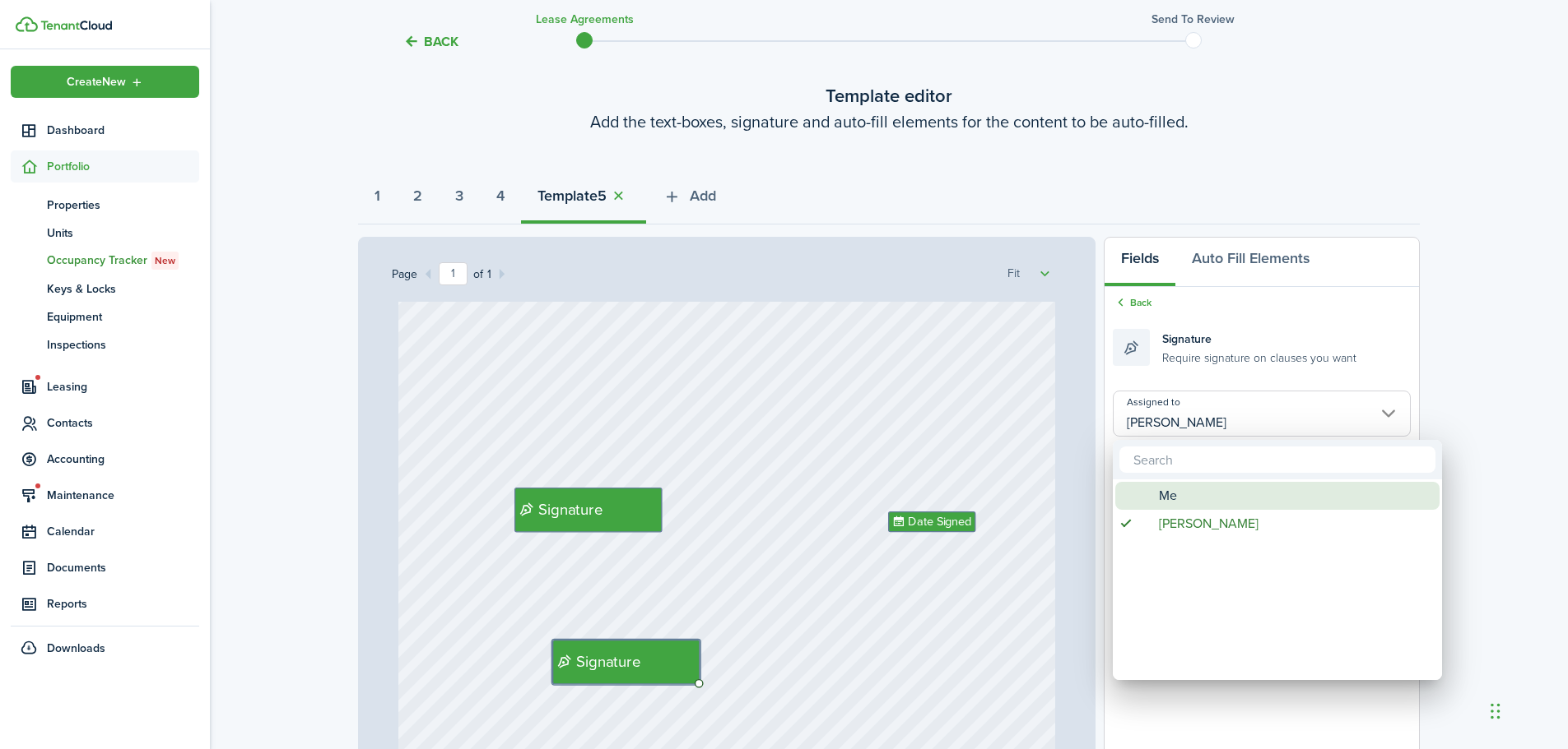
click at [1159, 499] on span "Me" at bounding box center [1167, 496] width 18 height 28
type input "Me"
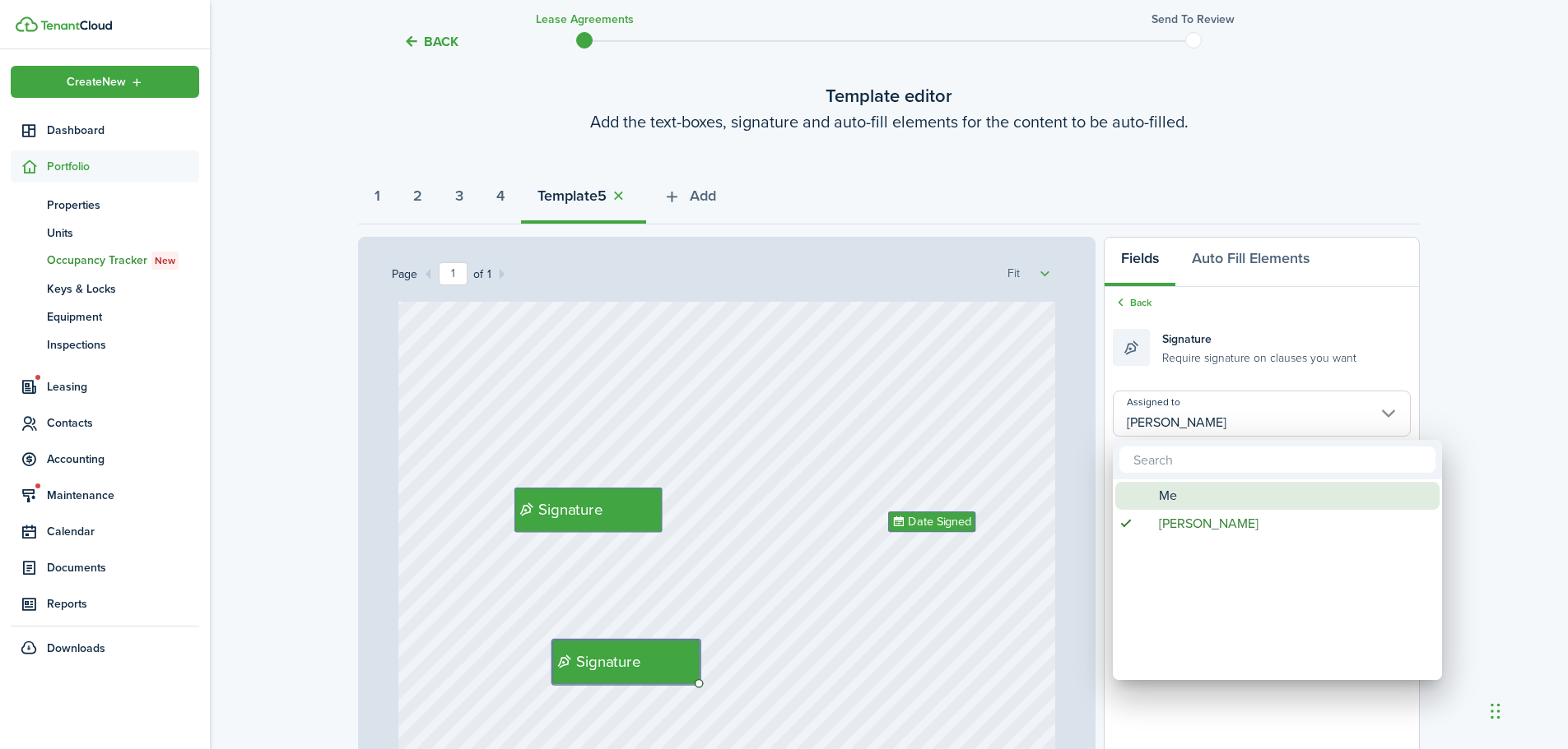
type input "Me"
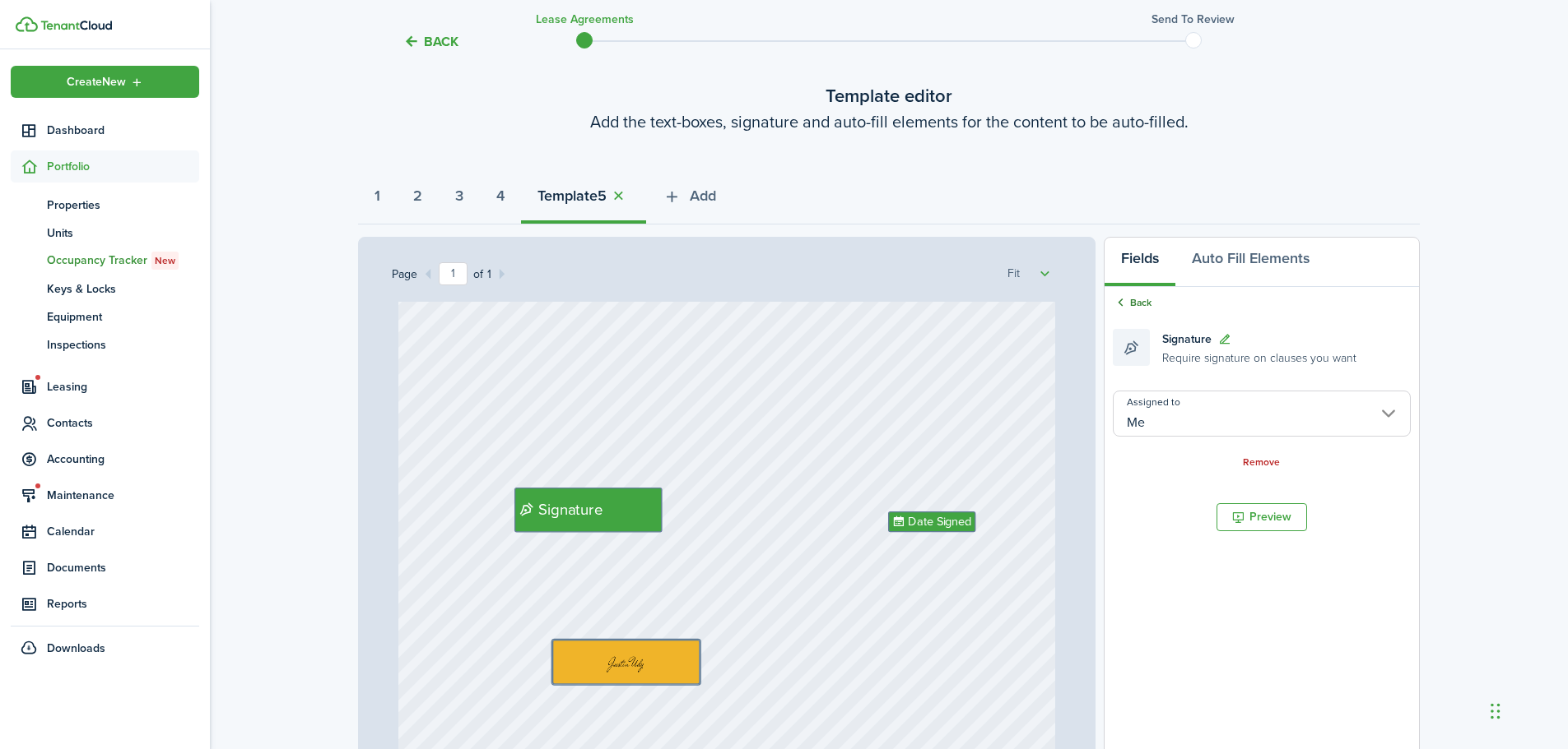
click at [1144, 306] on link "Back" at bounding box center [1132, 302] width 39 height 15
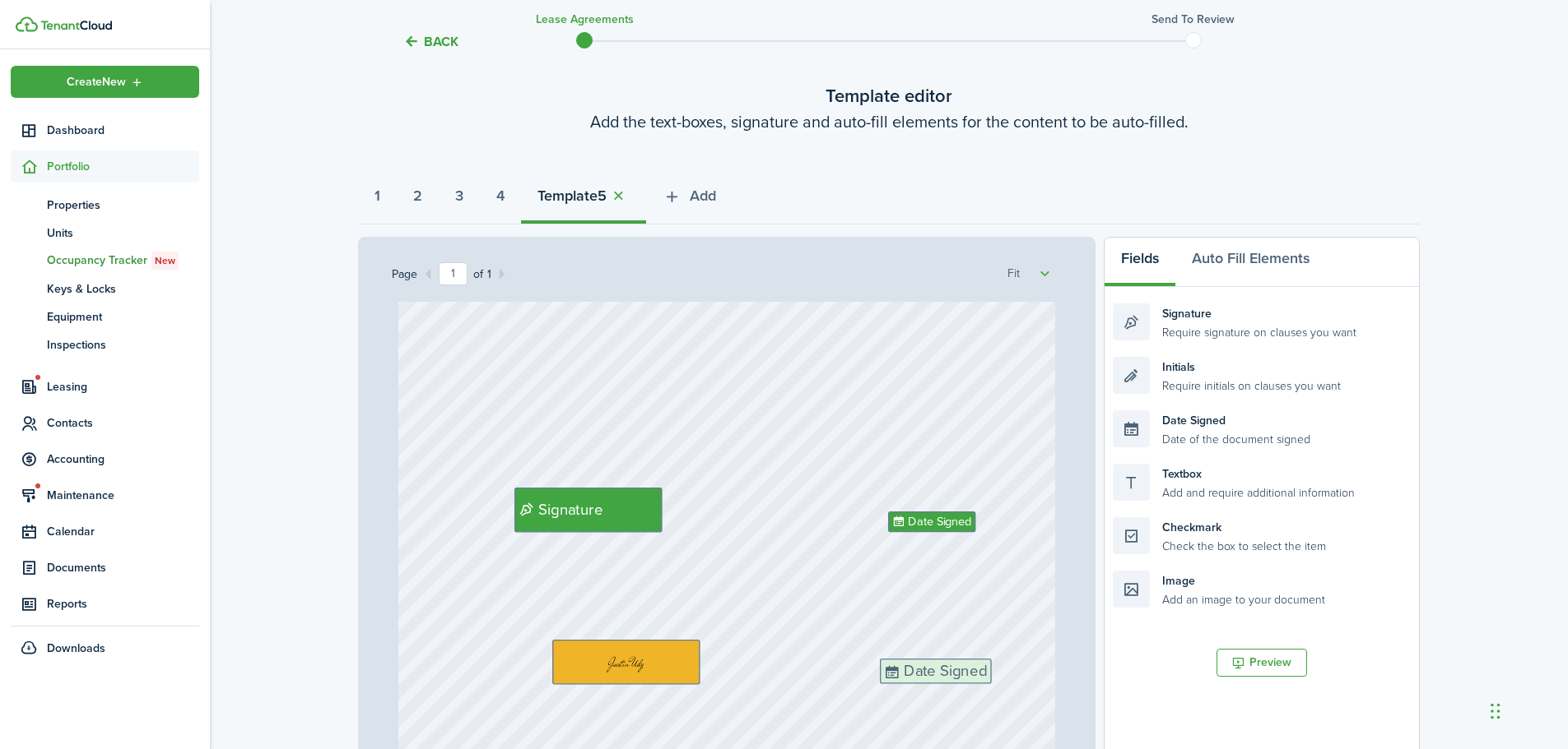
drag, startPoint x: 1212, startPoint y: 429, endPoint x: 979, endPoint y: 678, distance: 341.0
click at [979, 678] on div "Page 1 of 1 50% 75% 100% 150% 200% Fit Text 2 Text $25 Text Matthew Taylor Vinc…" at bounding box center [888, 579] width 1061 height 683
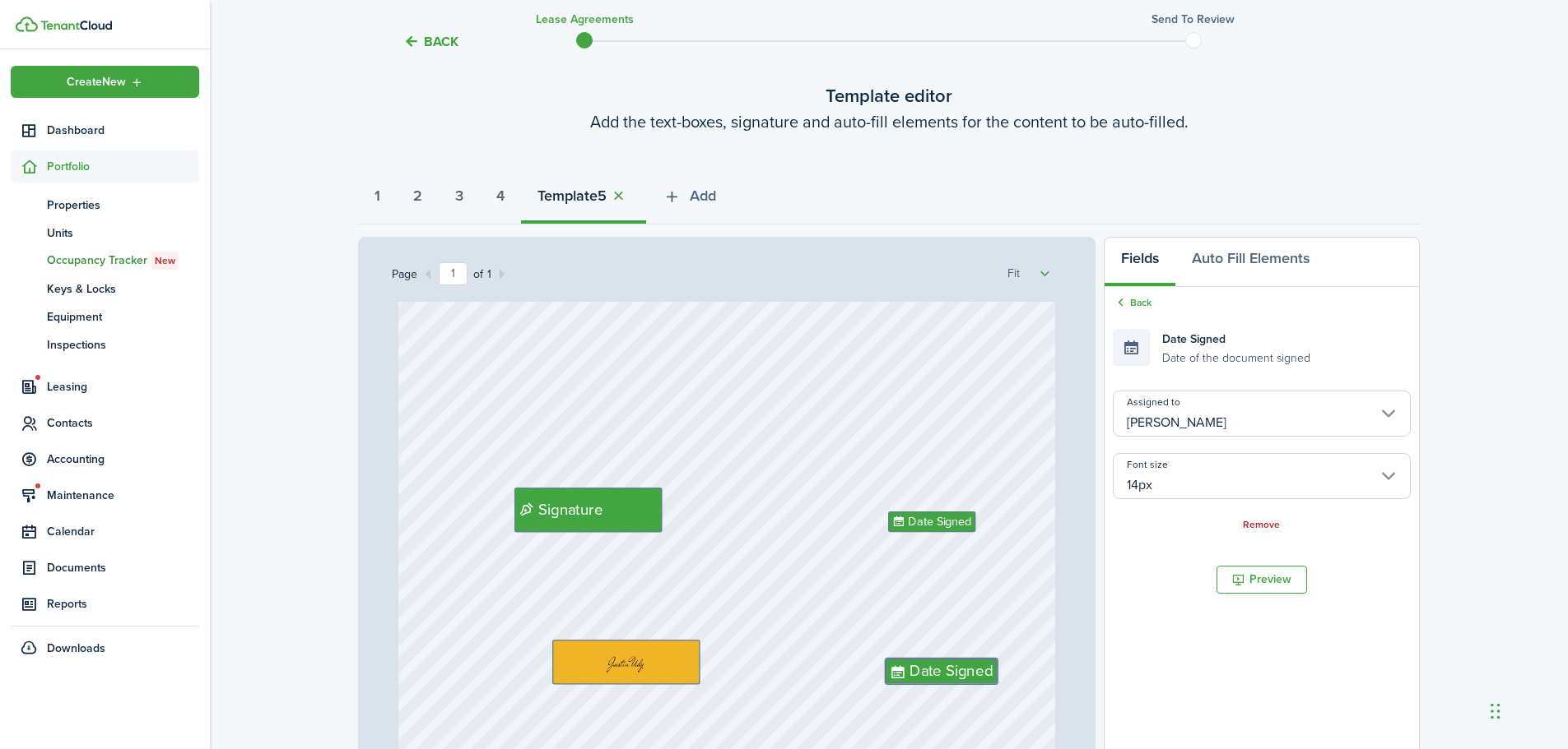
click at [1172, 482] on input "14px" at bounding box center [1261, 476] width 298 height 46
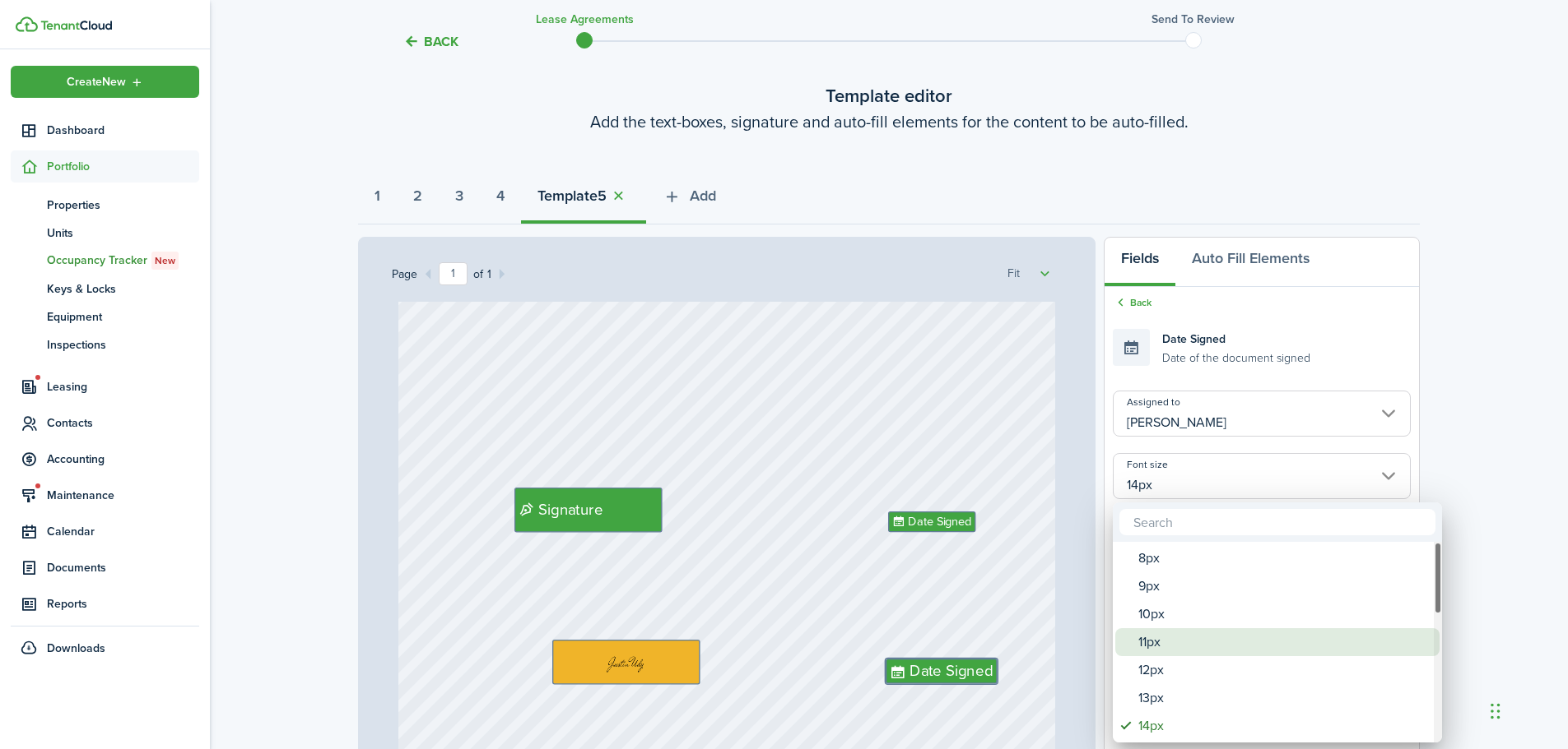
click at [1142, 640] on div "11px" at bounding box center [1284, 643] width 292 height 28
type input "11px"
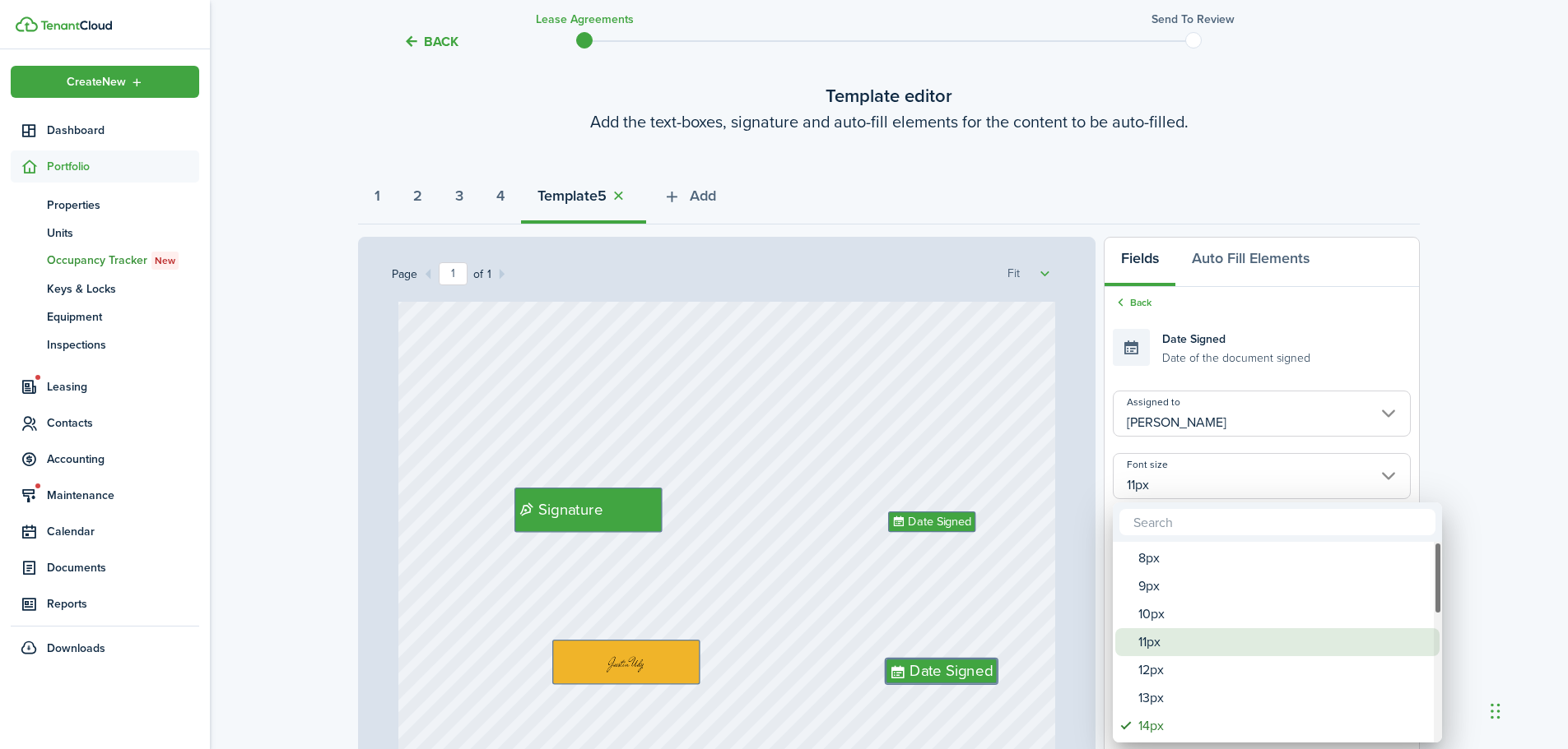
type input "11px"
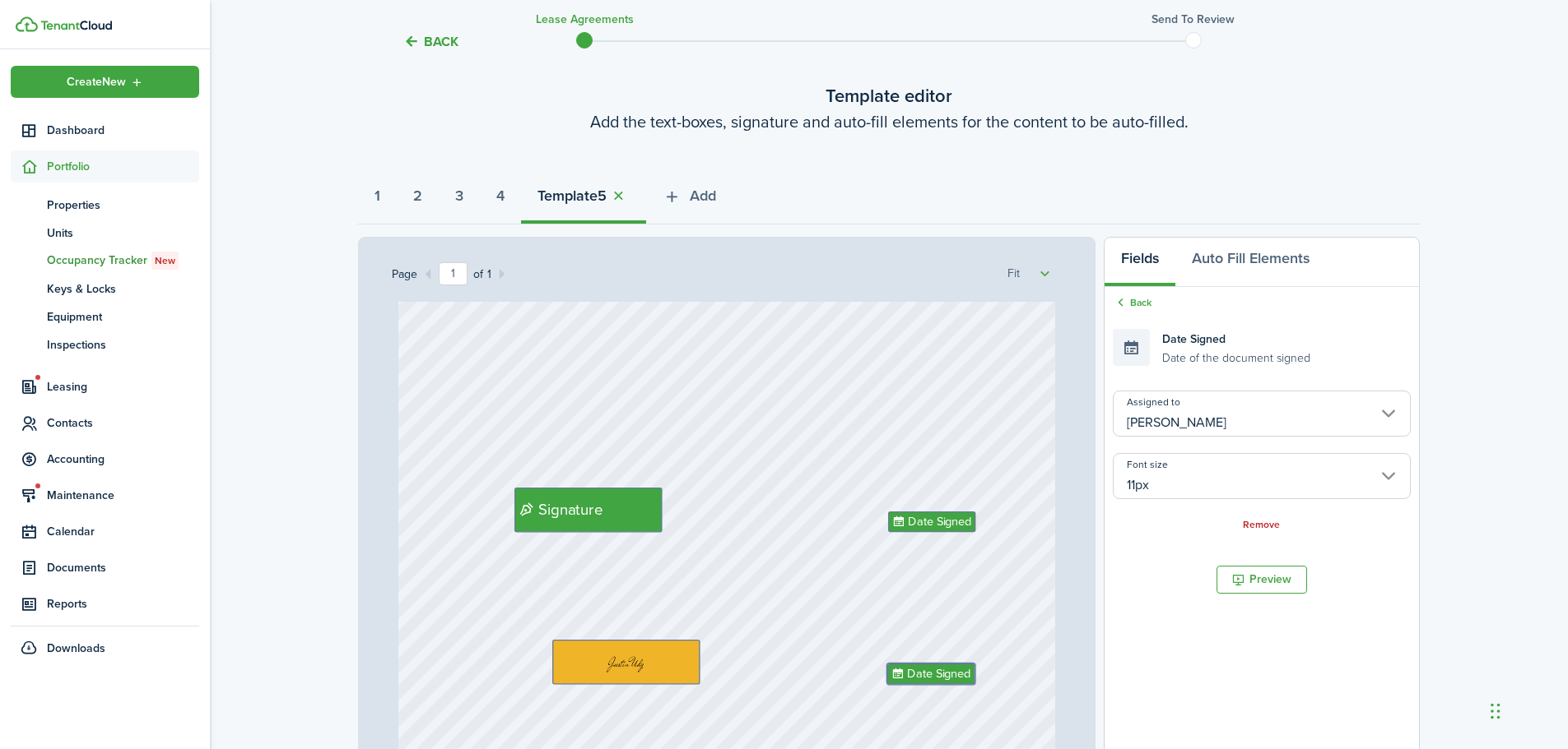
click at [1191, 479] on input "11px" at bounding box center [1261, 476] width 298 height 46
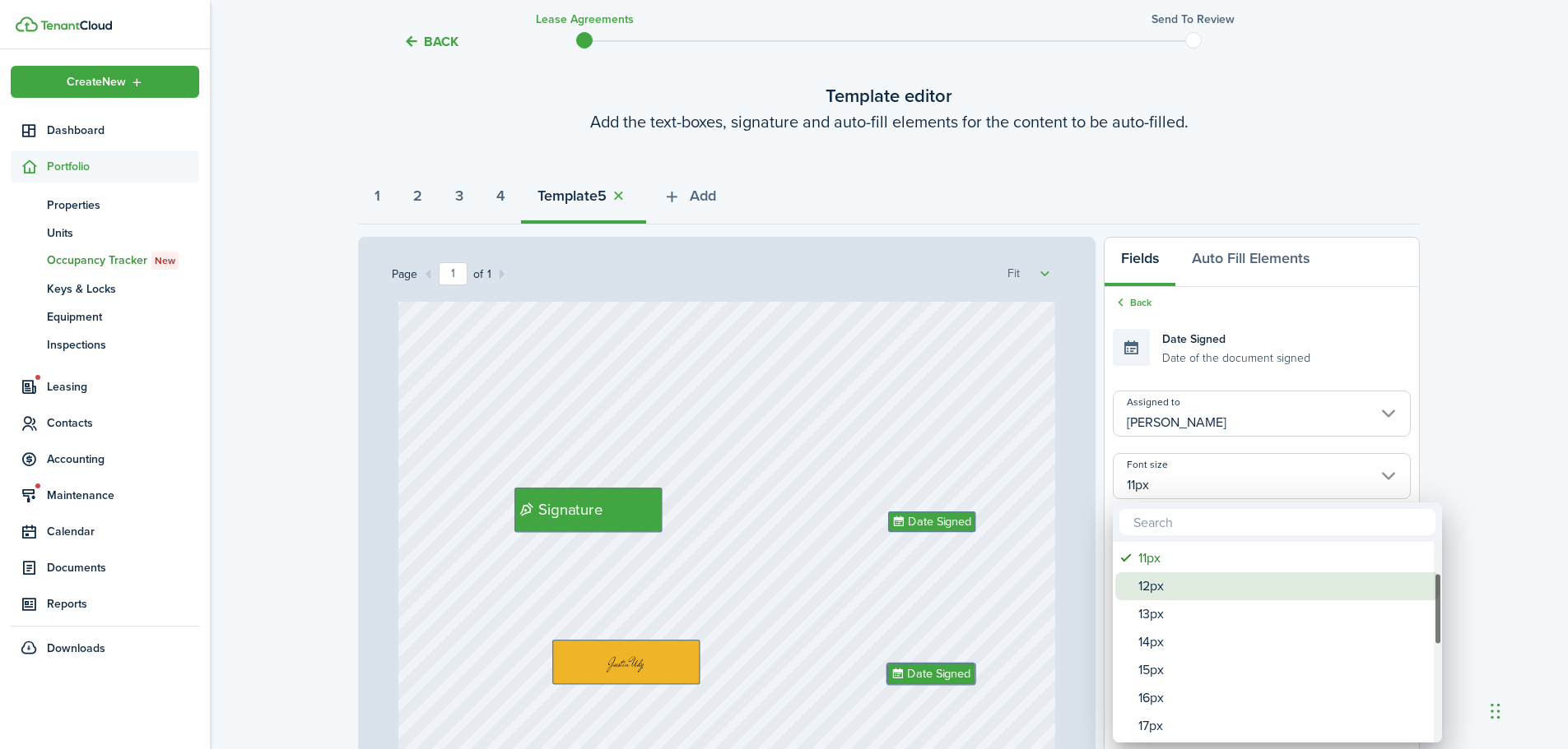
click at [1157, 584] on div "8px 9px 10px 11px 12px 13px 14px 15px 16px 17px 18px 19px 20px 21px 22px 23px 2…" at bounding box center [1277, 642] width 329 height 2433
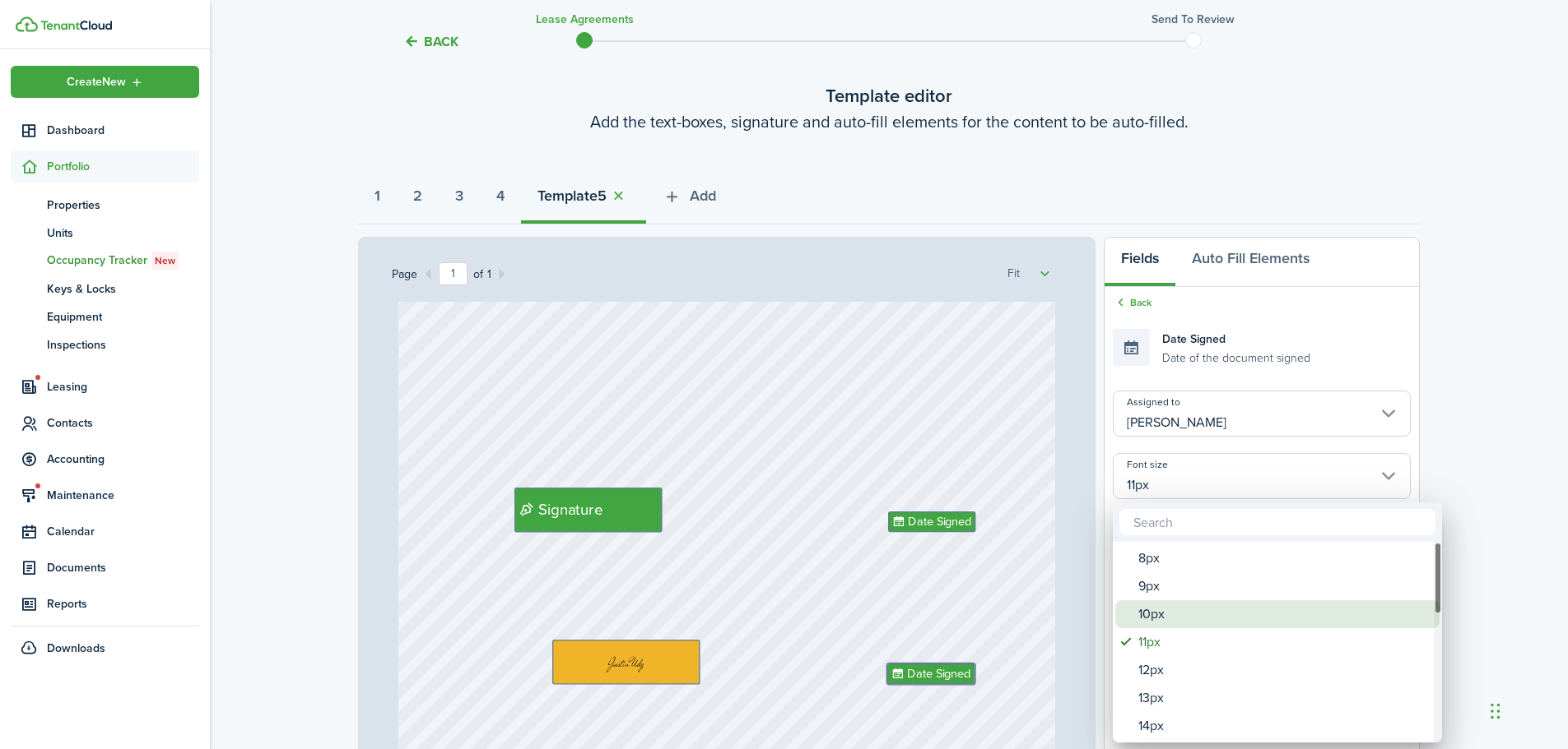
click at [1151, 605] on div "10px" at bounding box center [1284, 615] width 292 height 28
type input "10px"
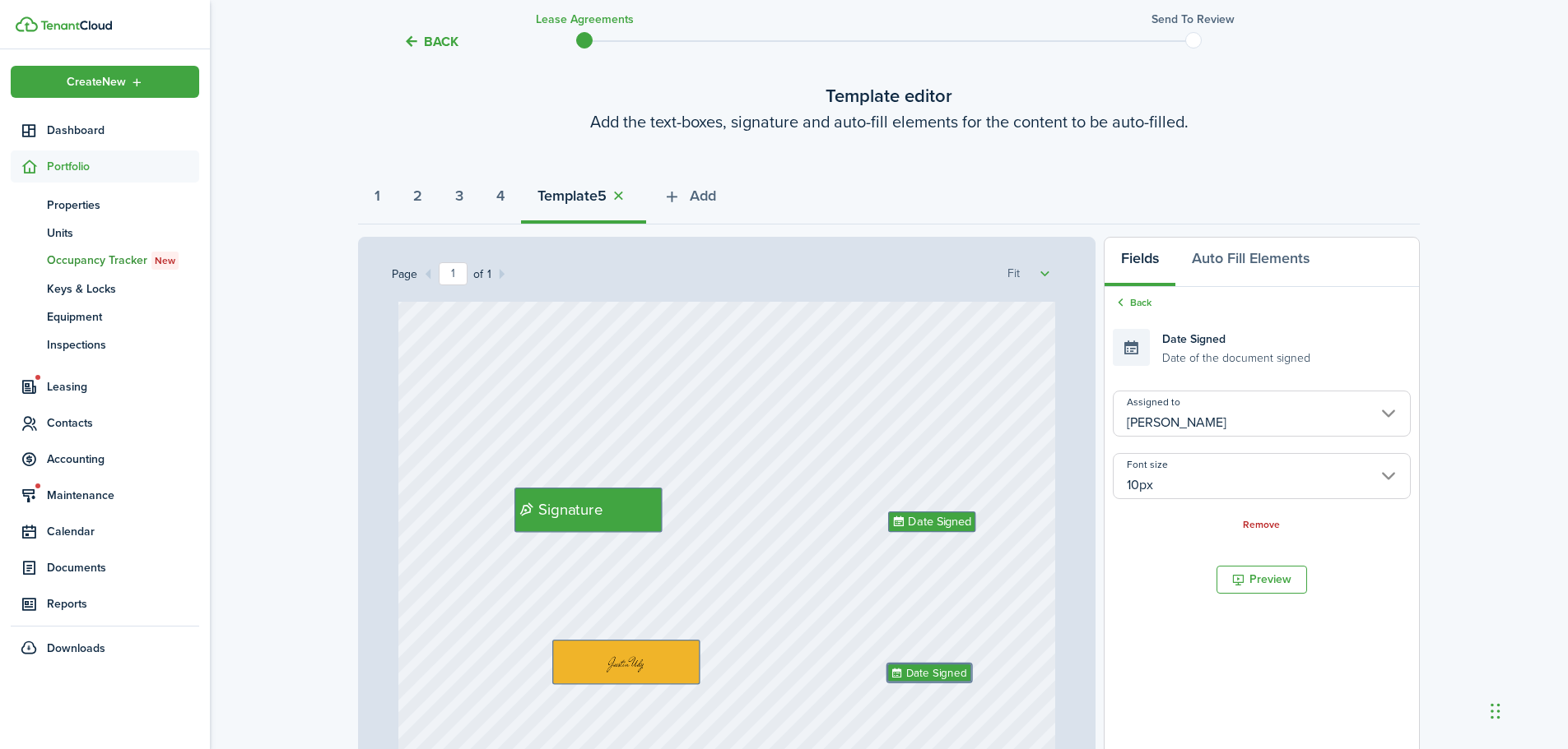
type input "10px"
click at [1175, 561] on document-aside-settings "Fields Auto Fill Elements Back Date Signed Date of the document signed Assigned…" at bounding box center [1261, 579] width 316 height 683
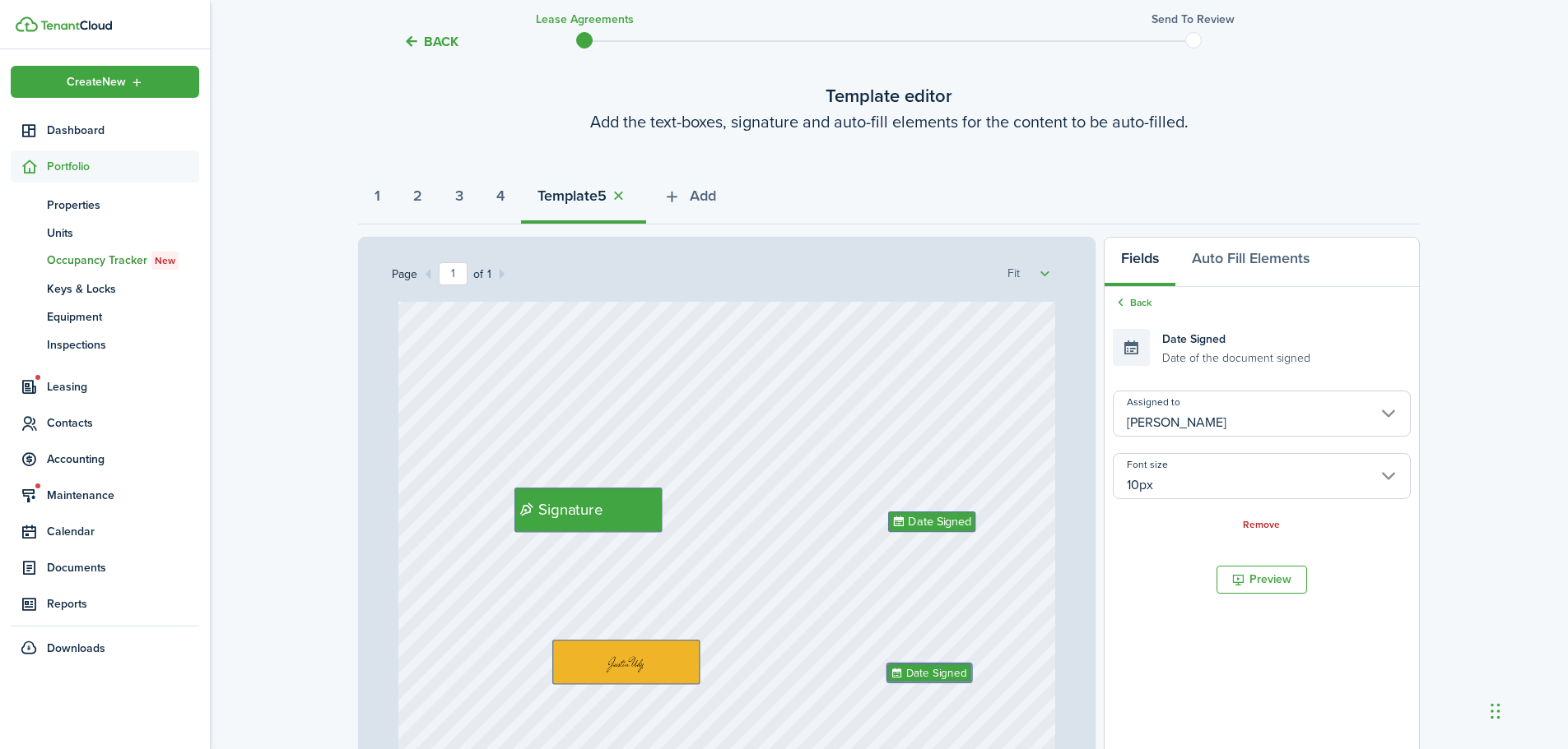
click at [1194, 424] on input "[PERSON_NAME]" at bounding box center [1261, 414] width 298 height 46
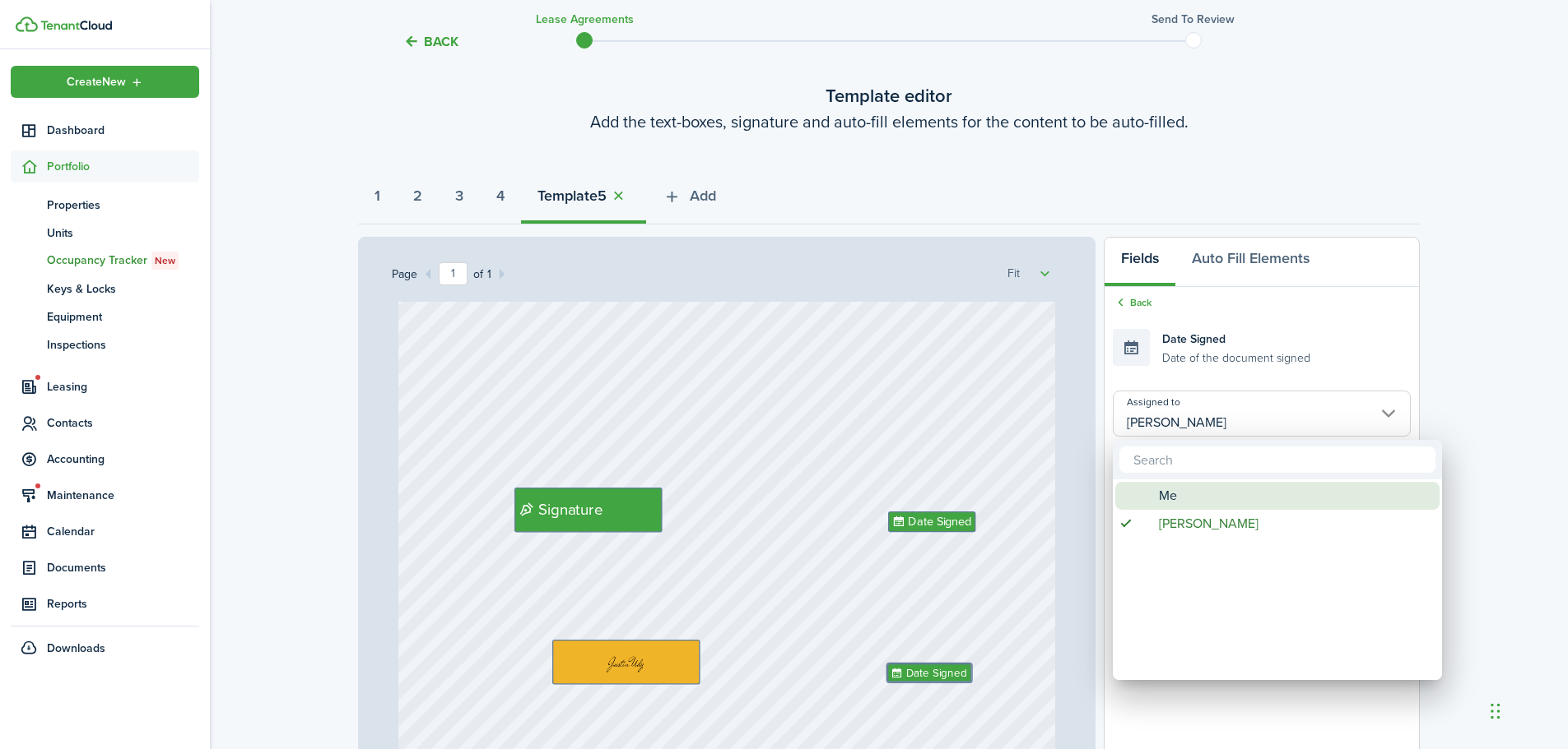
click at [1174, 489] on span "Me" at bounding box center [1167, 496] width 18 height 28
type input "Me"
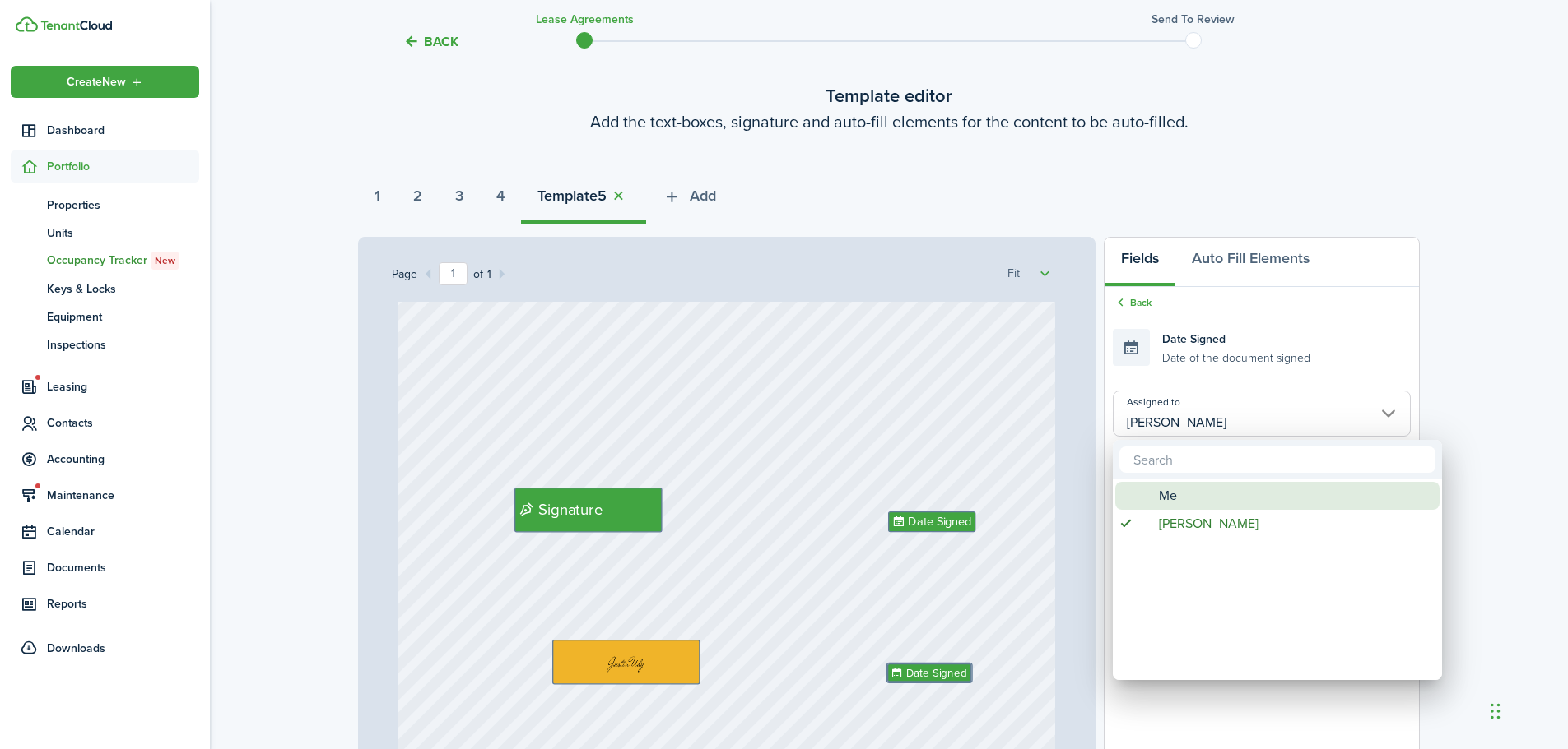
type input "Me"
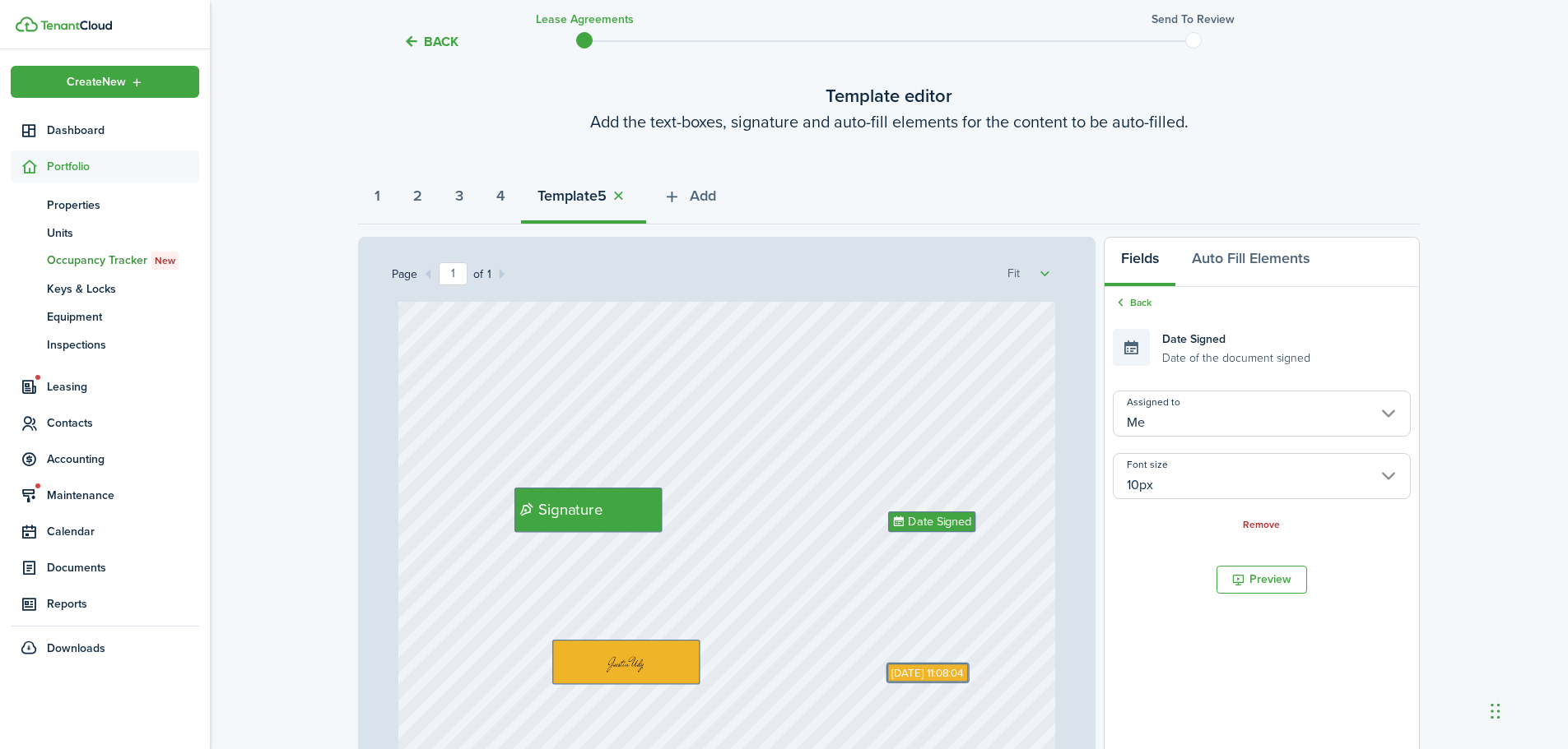
click at [1015, 646] on div "Text 2 Text $25 Text Matthew Taylor Vincent Text 4800 Holdings LLC - Justin Udy…" at bounding box center [726, 439] width 657 height 866
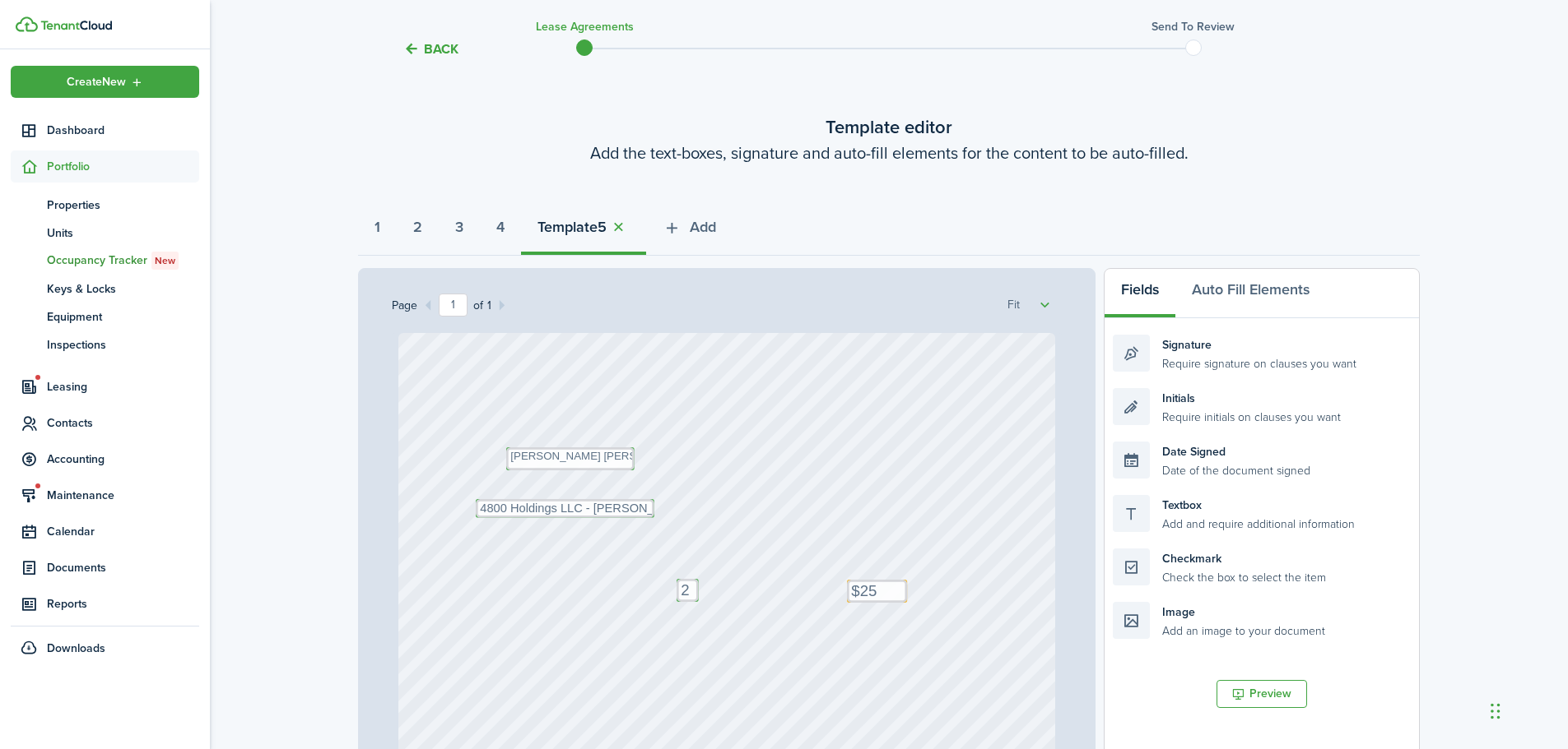
scroll to position [0, 0]
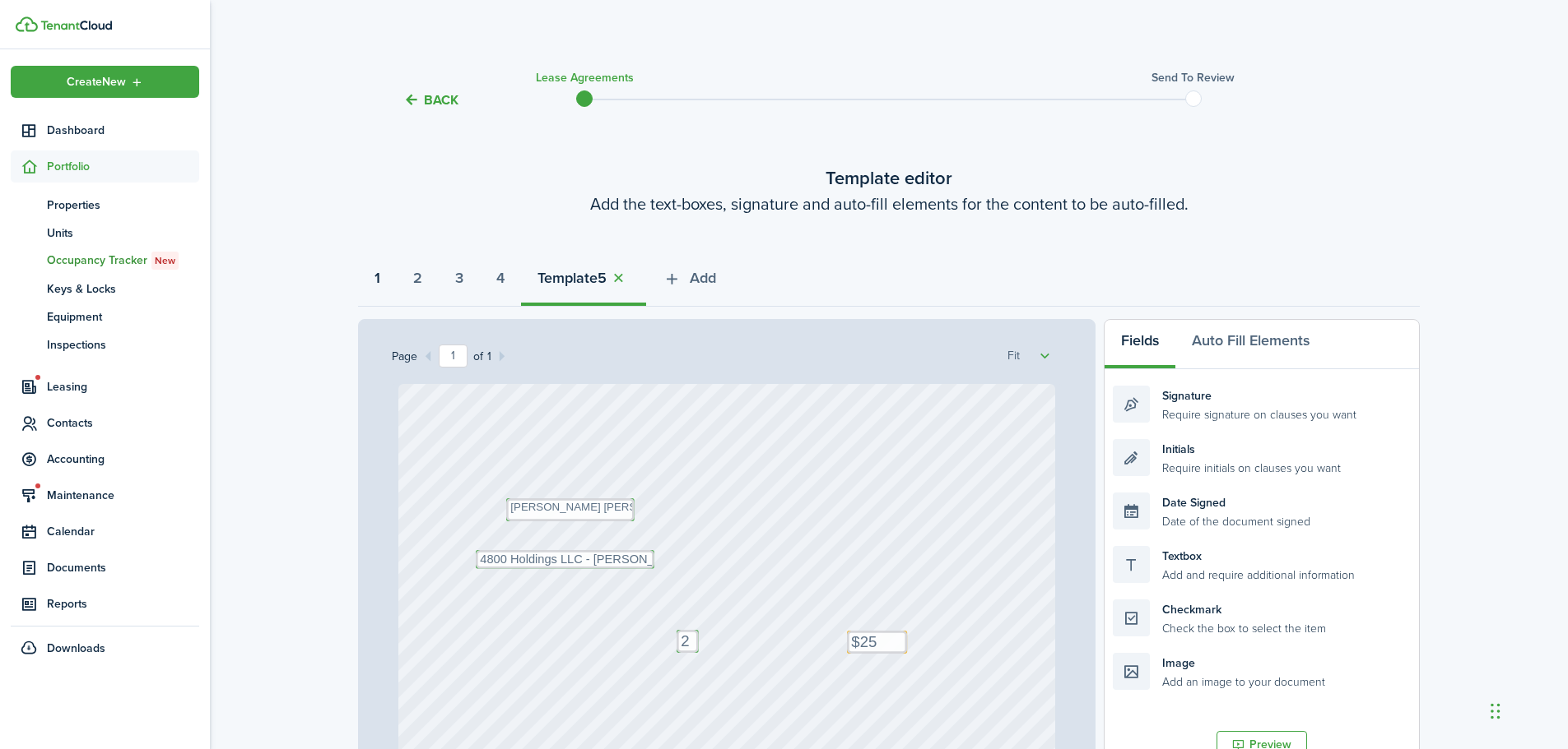
click at [394, 277] on button "1" at bounding box center [377, 282] width 39 height 49
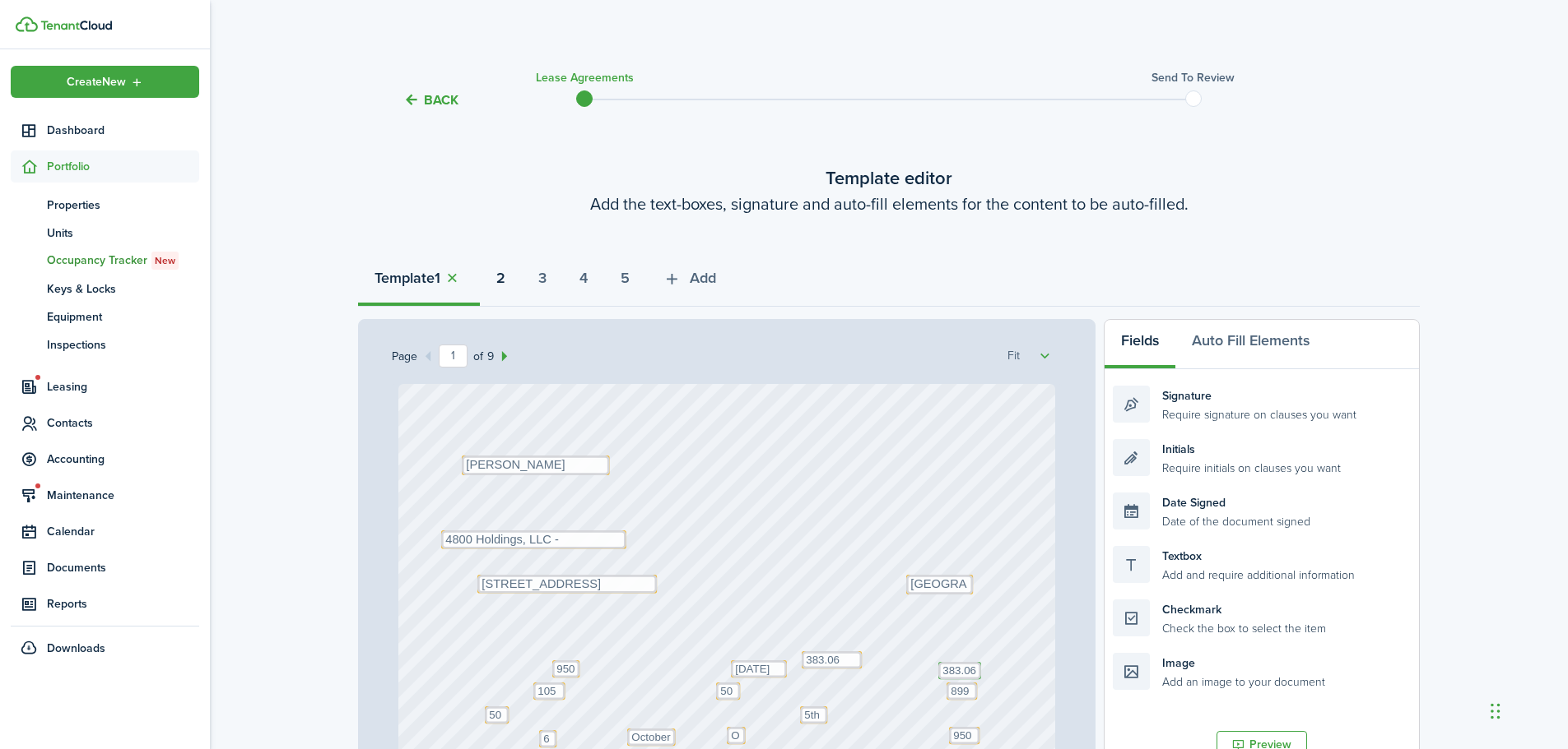
click at [505, 285] on strong "2" at bounding box center [501, 277] width 9 height 22
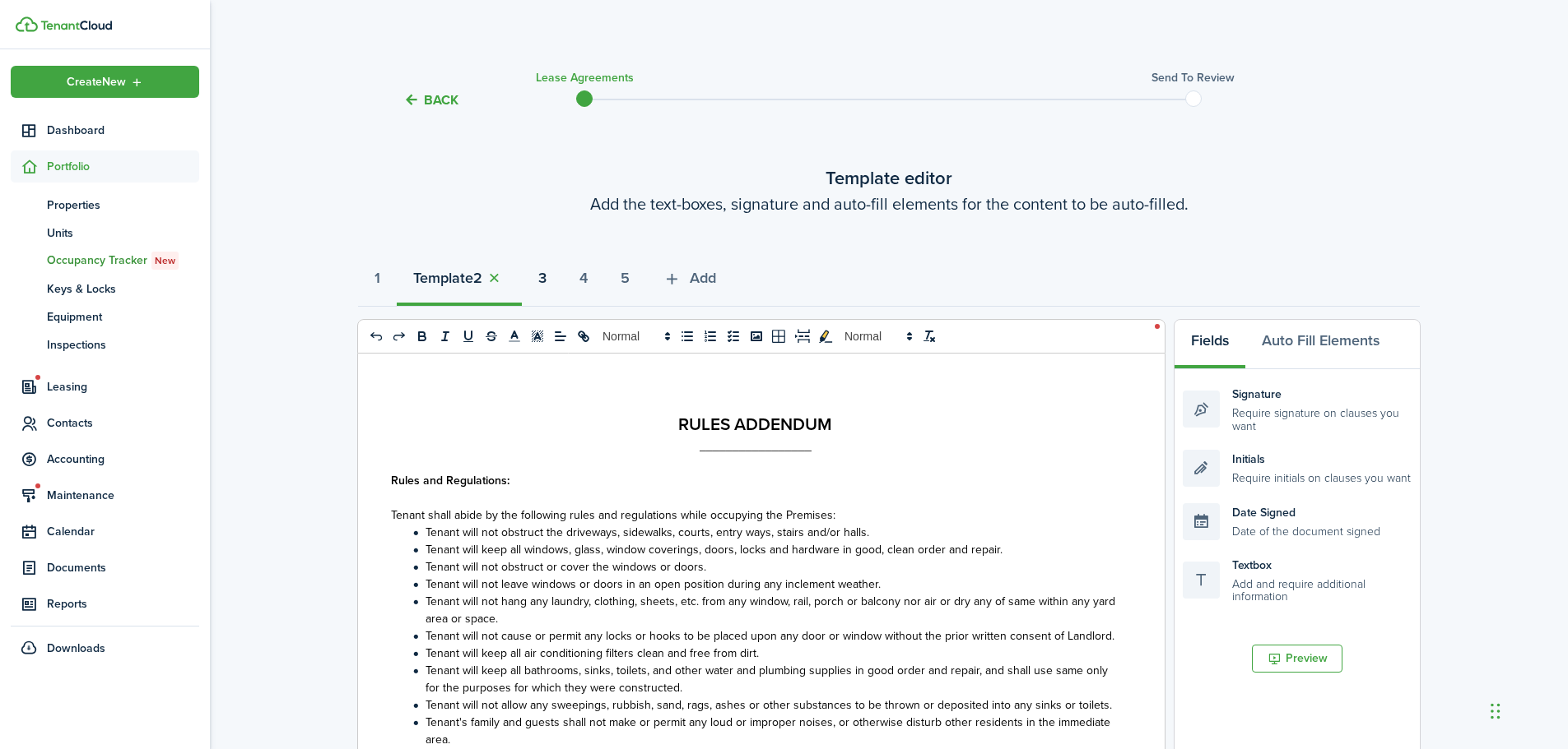
click at [546, 278] on strong "3" at bounding box center [542, 277] width 8 height 22
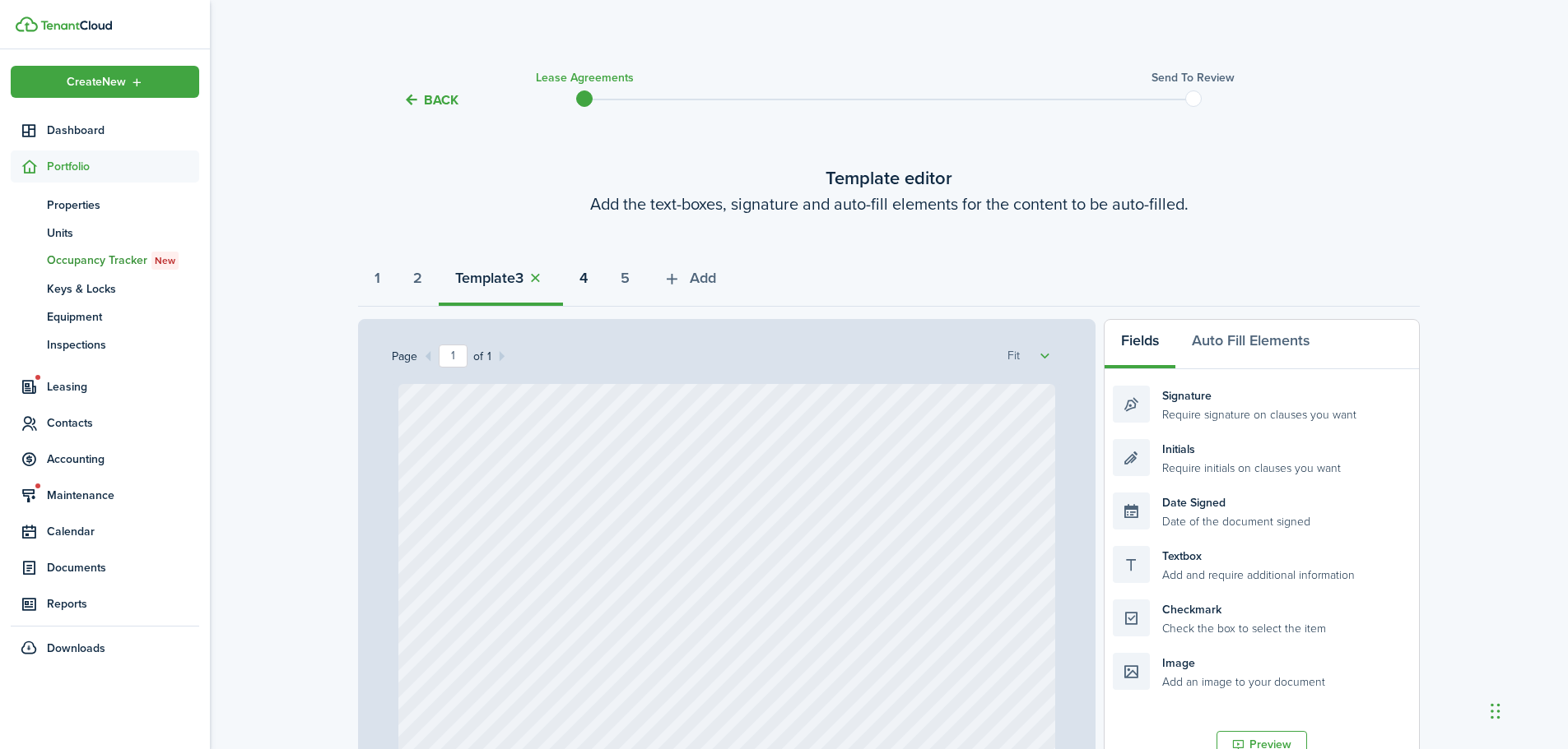
click at [604, 278] on button "4" at bounding box center [583, 282] width 41 height 49
click at [630, 278] on strong "5" at bounding box center [625, 277] width 9 height 22
click at [705, 278] on button "Add" at bounding box center [689, 282] width 86 height 49
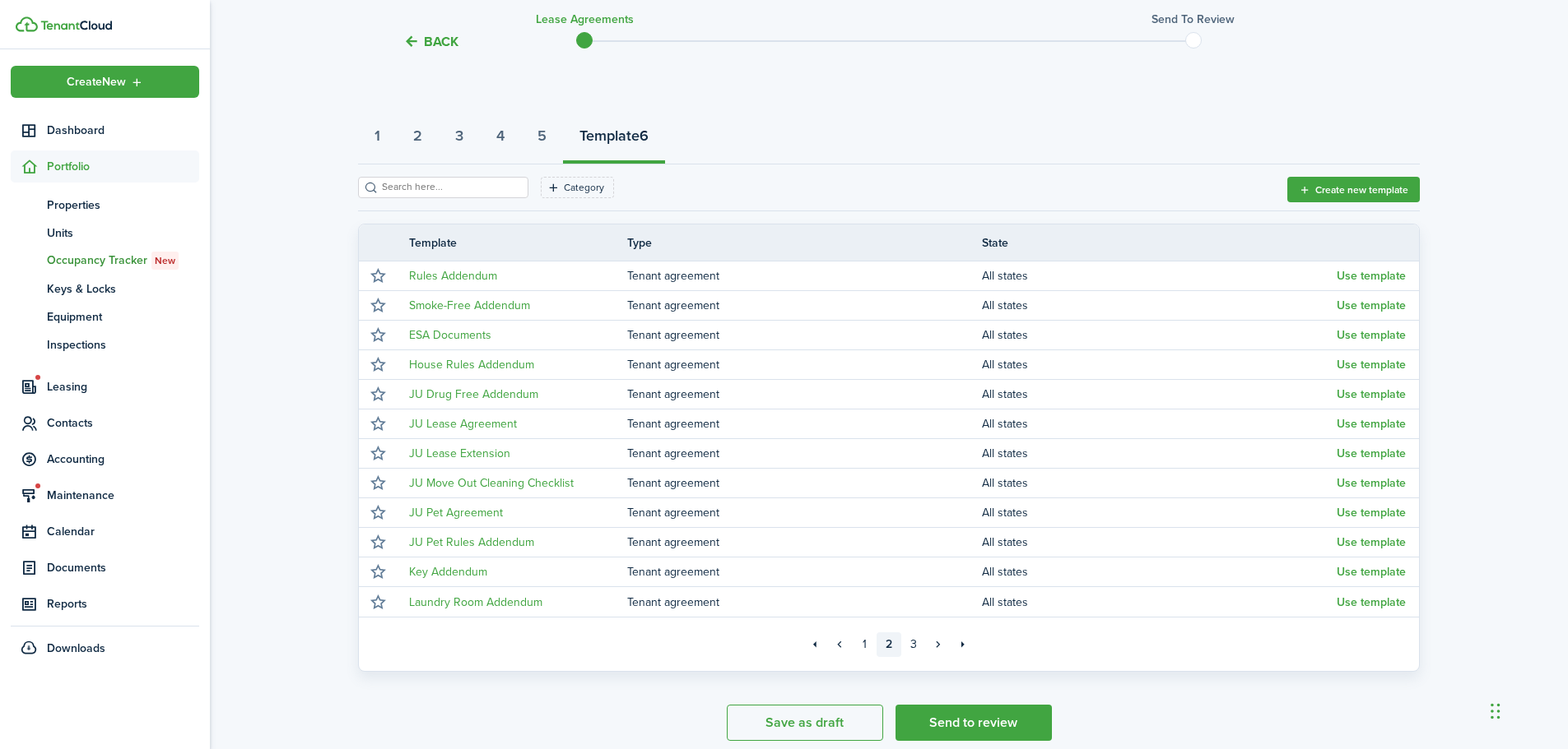
scroll to position [164, 0]
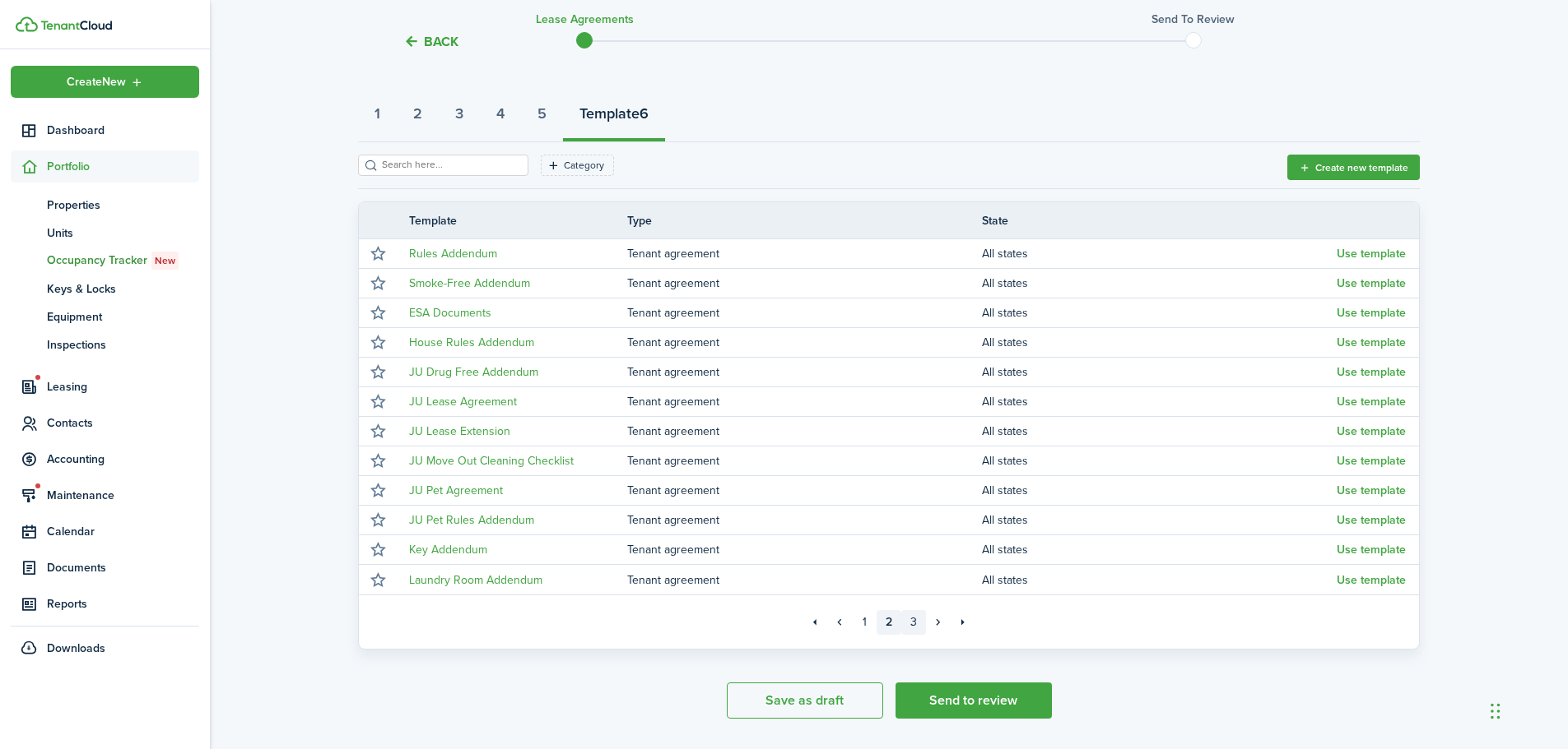
click at [915, 616] on link "3" at bounding box center [914, 623] width 25 height 25
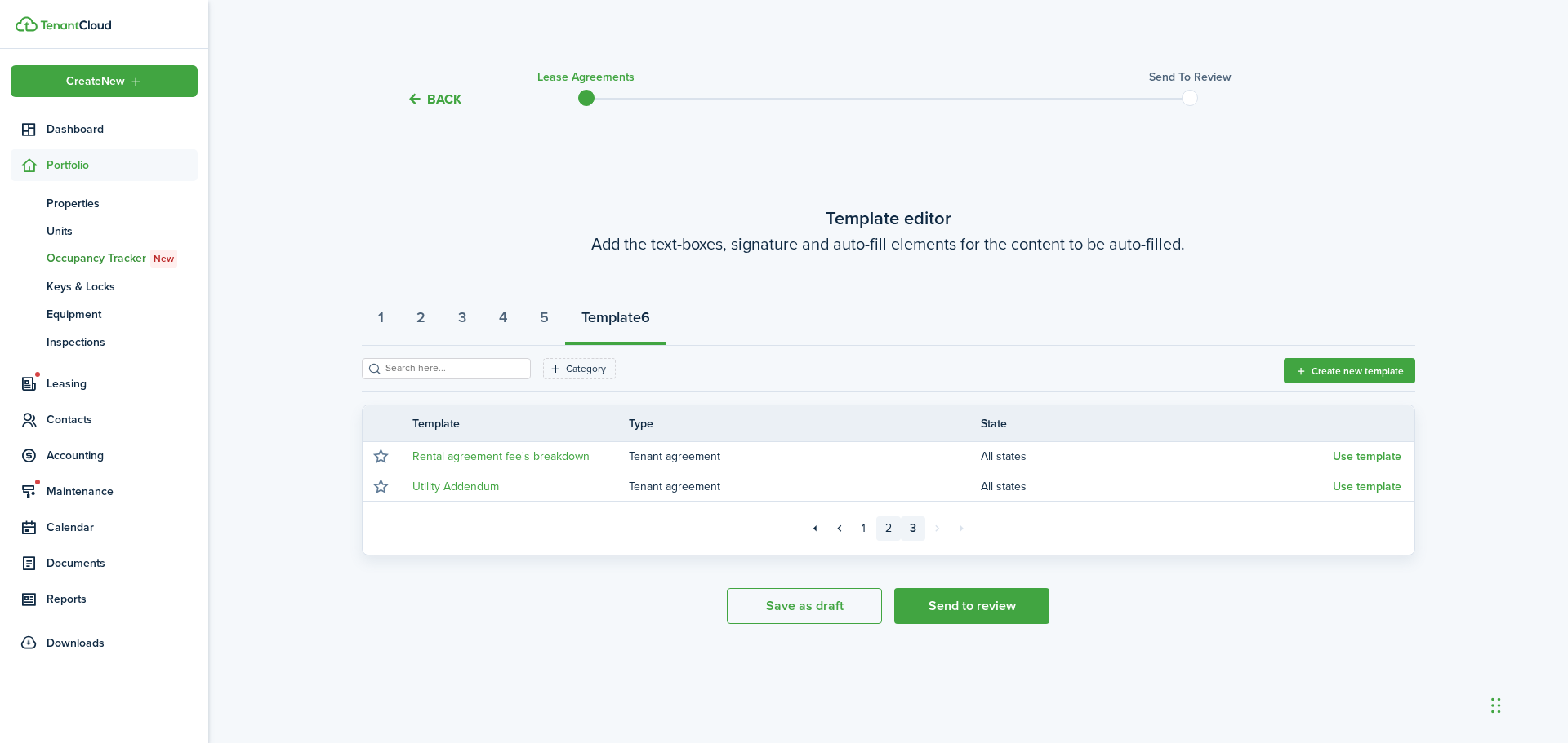
click at [891, 532] on link "2" at bounding box center [888, 529] width 24 height 24
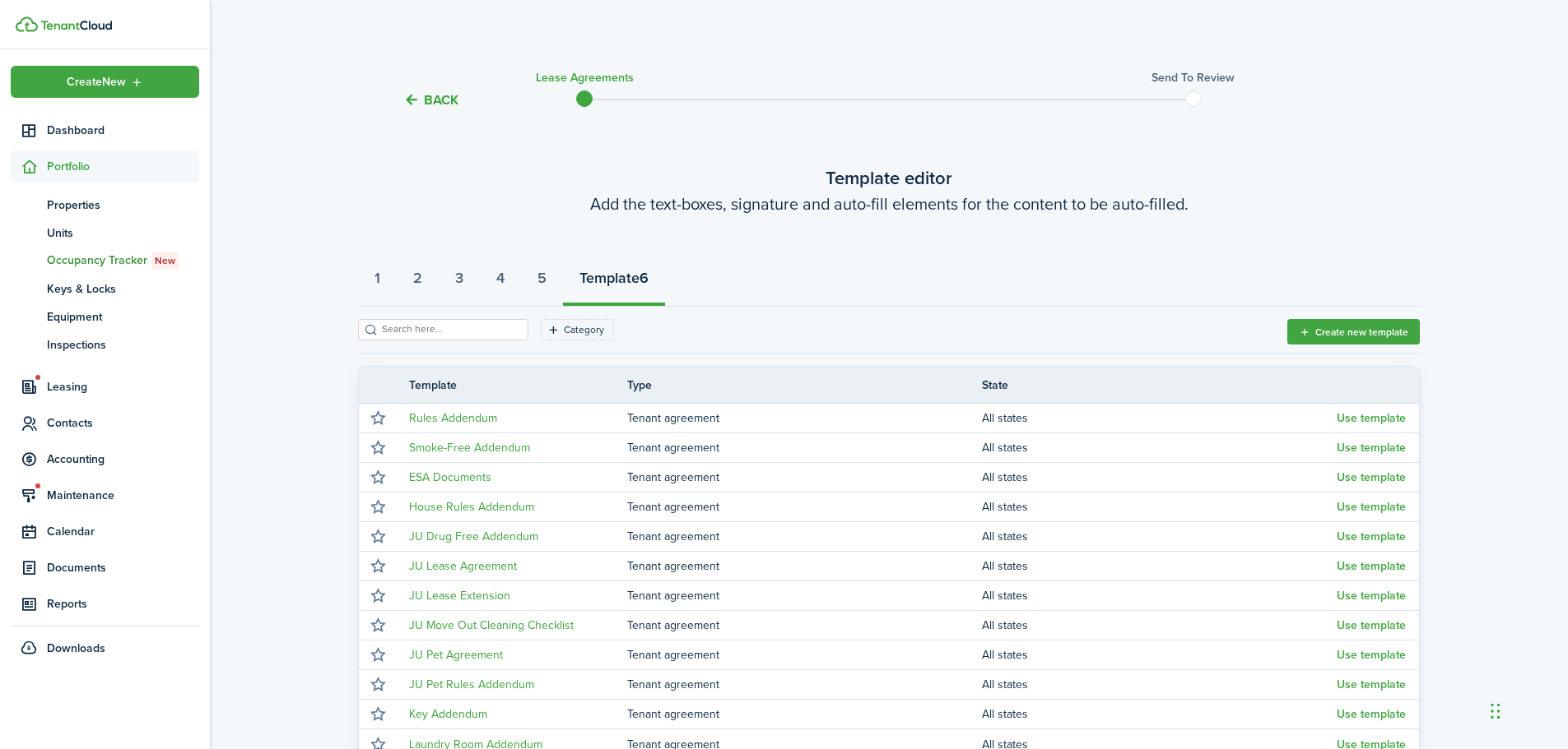
click at [621, 283] on strong "Template" at bounding box center [609, 277] width 60 height 22
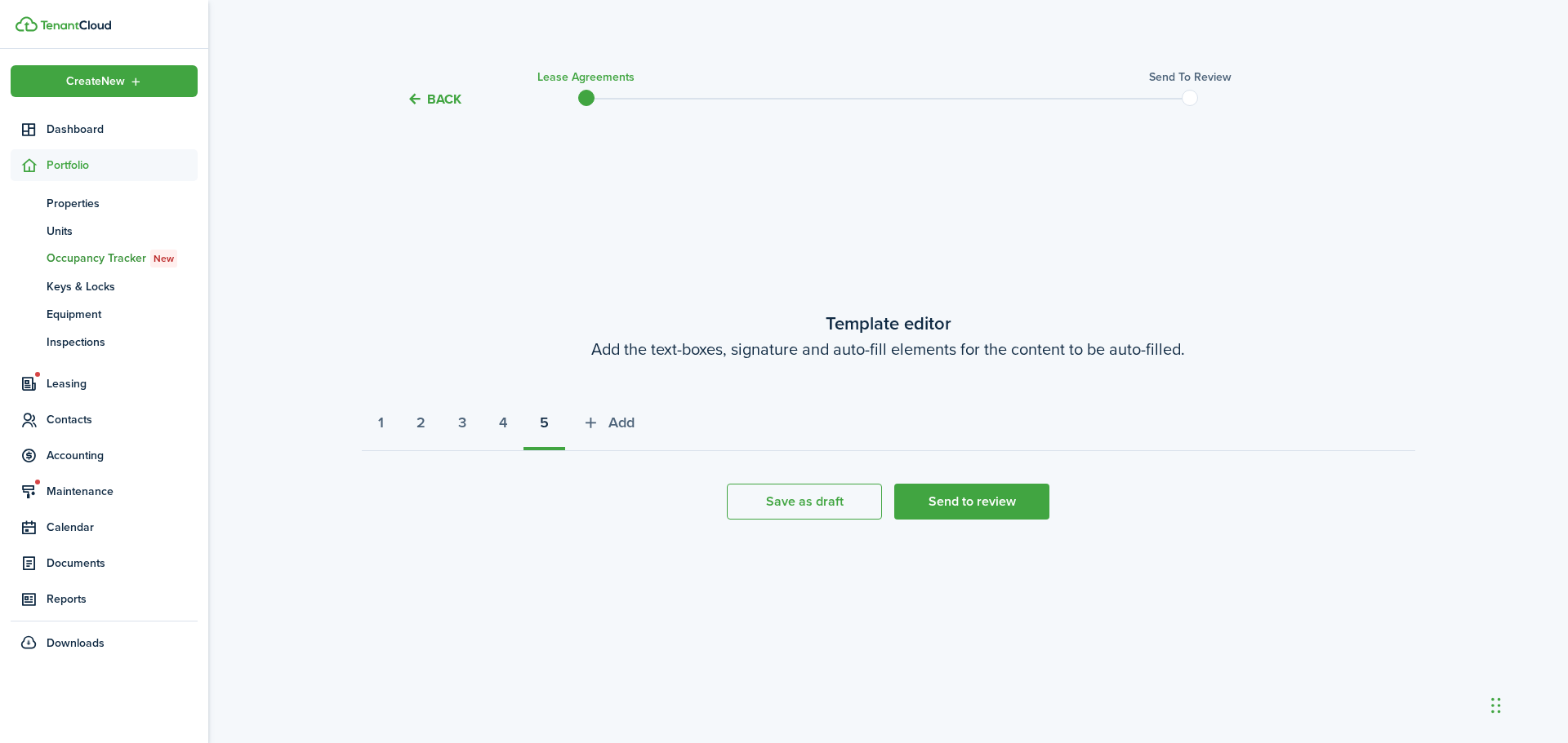
click at [540, 271] on tc-wizard-step "Template editor Add the text-boxes, signature and auto-fill elements for the co…" at bounding box center [888, 415] width 1053 height 568
select select "fit"
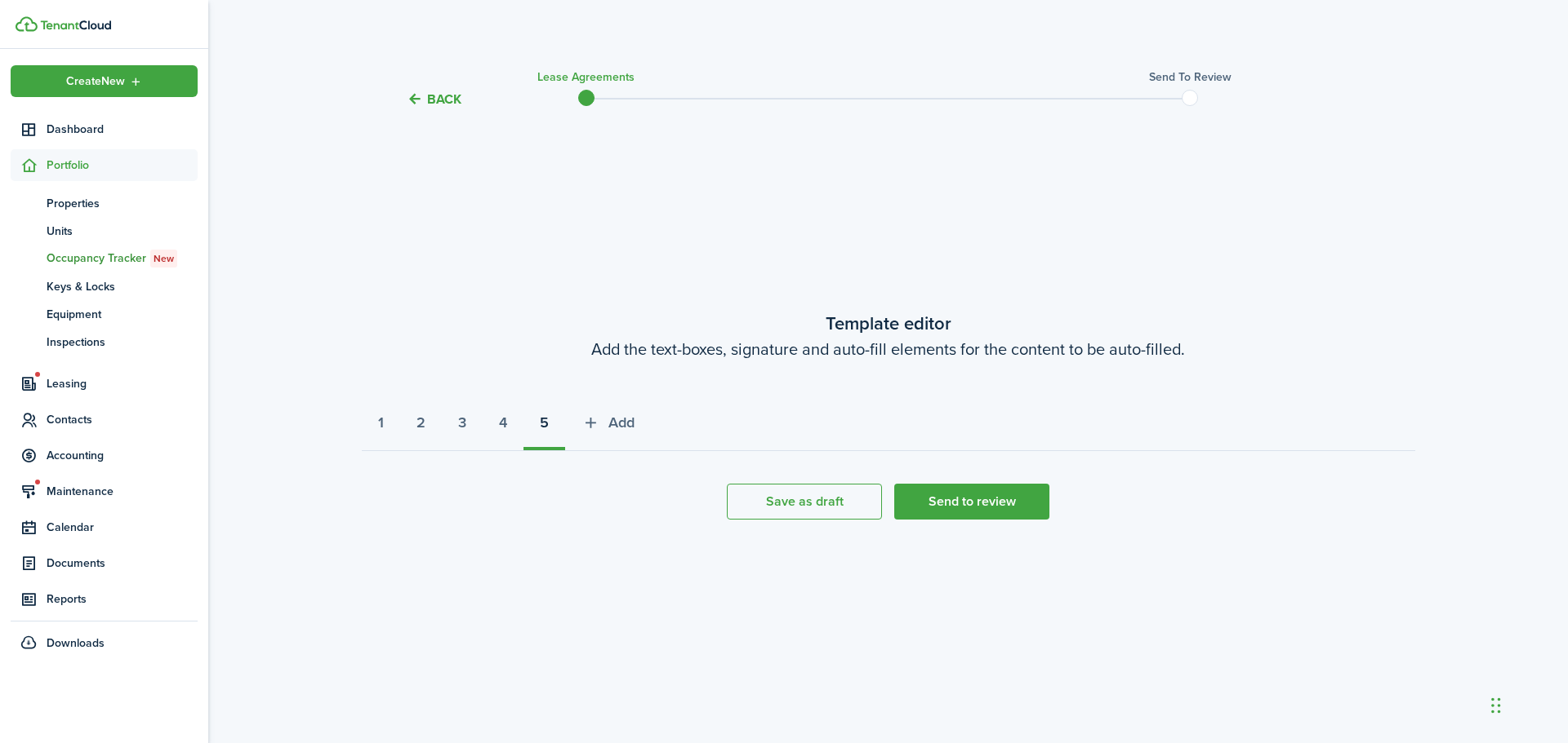
click at [549, 427] on strong "5" at bounding box center [544, 422] width 9 height 22
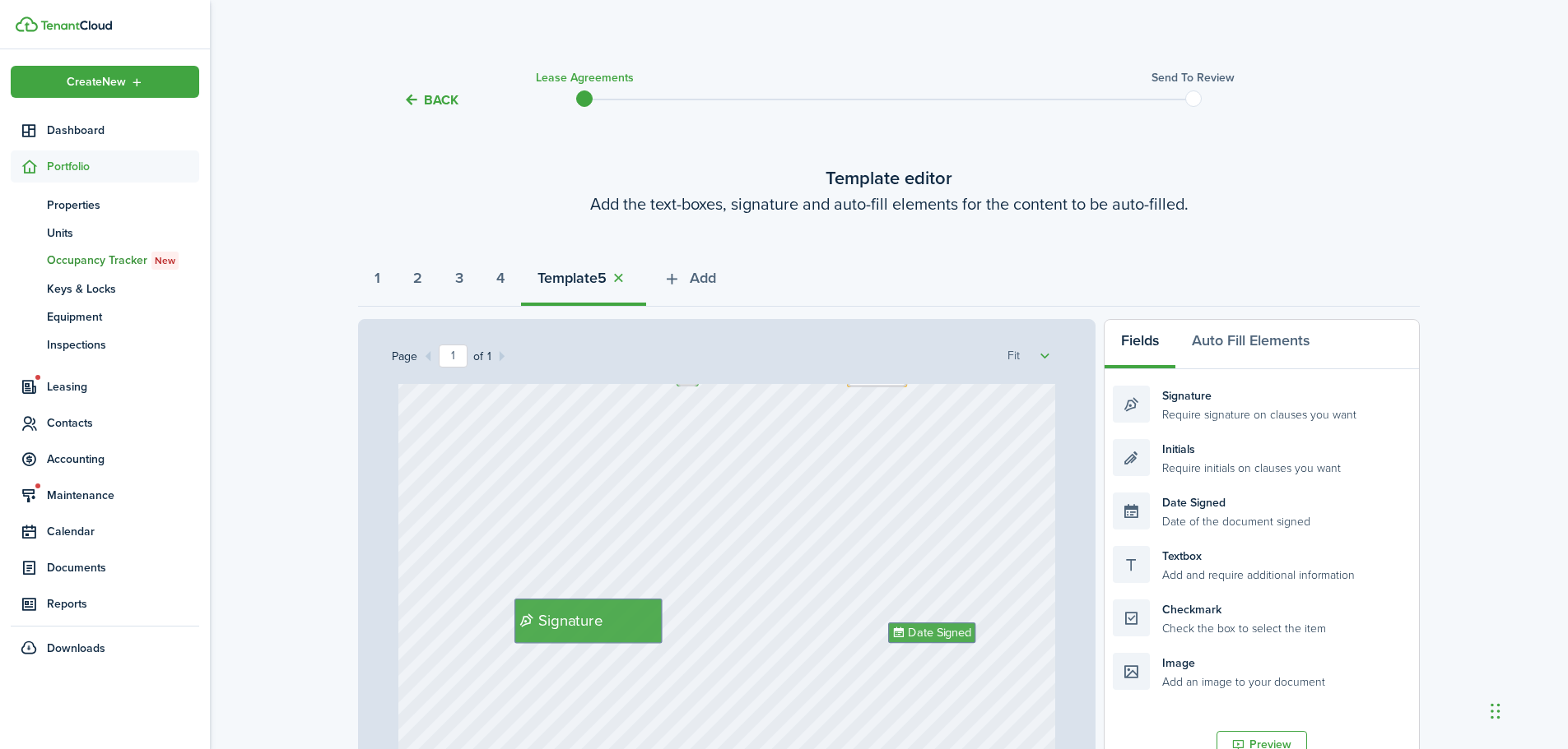
scroll to position [214, 0]
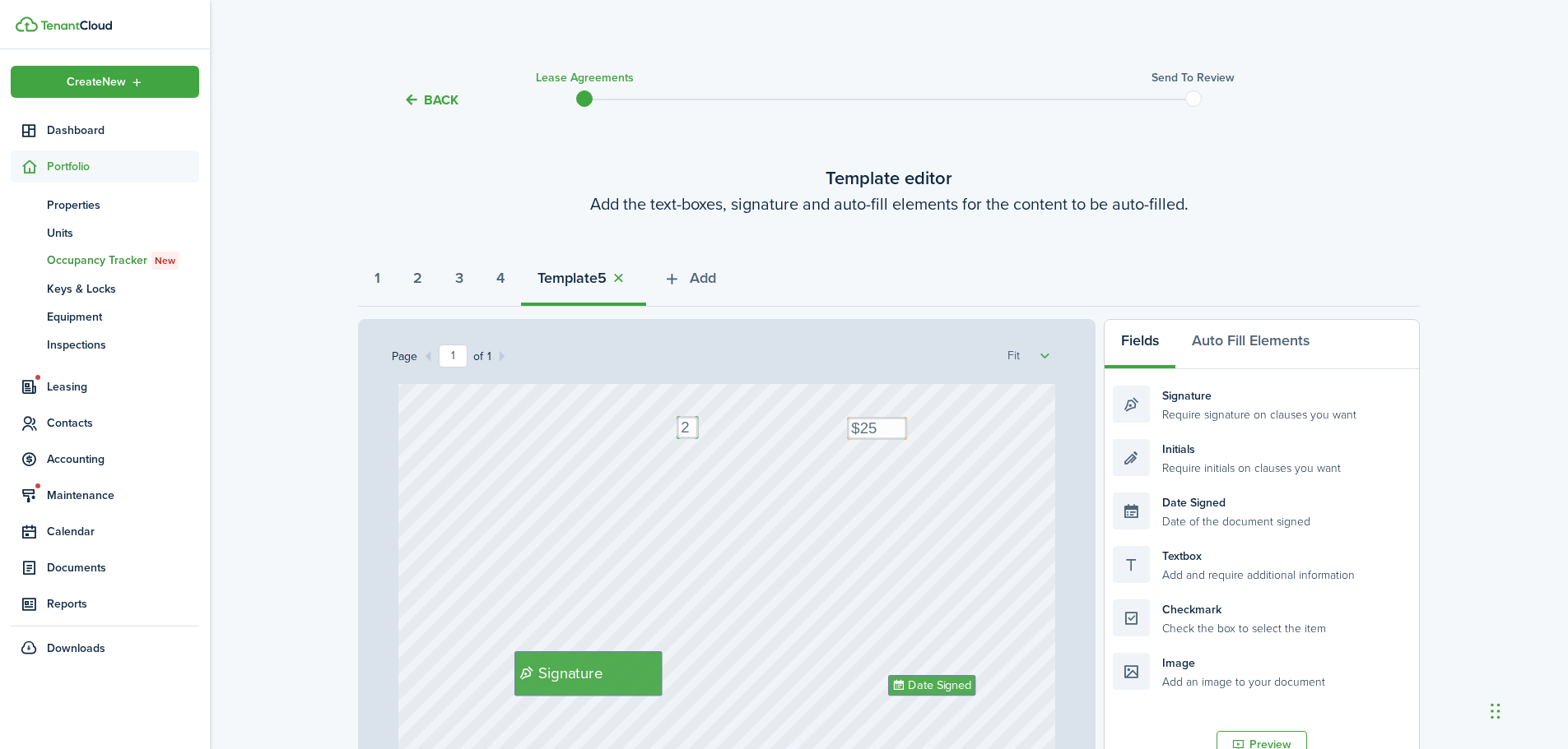
click at [686, 470] on div "Text 2 Text Matthew Taylor Vincent Text 4800 Holdings LLC - Justin Udy Text $25…" at bounding box center [726, 603] width 657 height 866
drag, startPoint x: 1204, startPoint y: 565, endPoint x: 755, endPoint y: 469, distance: 459.1
click at [755, 469] on div "Page 1 of 1 50% 75% 100% 150% 200% Fit Text 2 Text Matthew Taylor Vincent Text …" at bounding box center [888, 660] width 1061 height 683
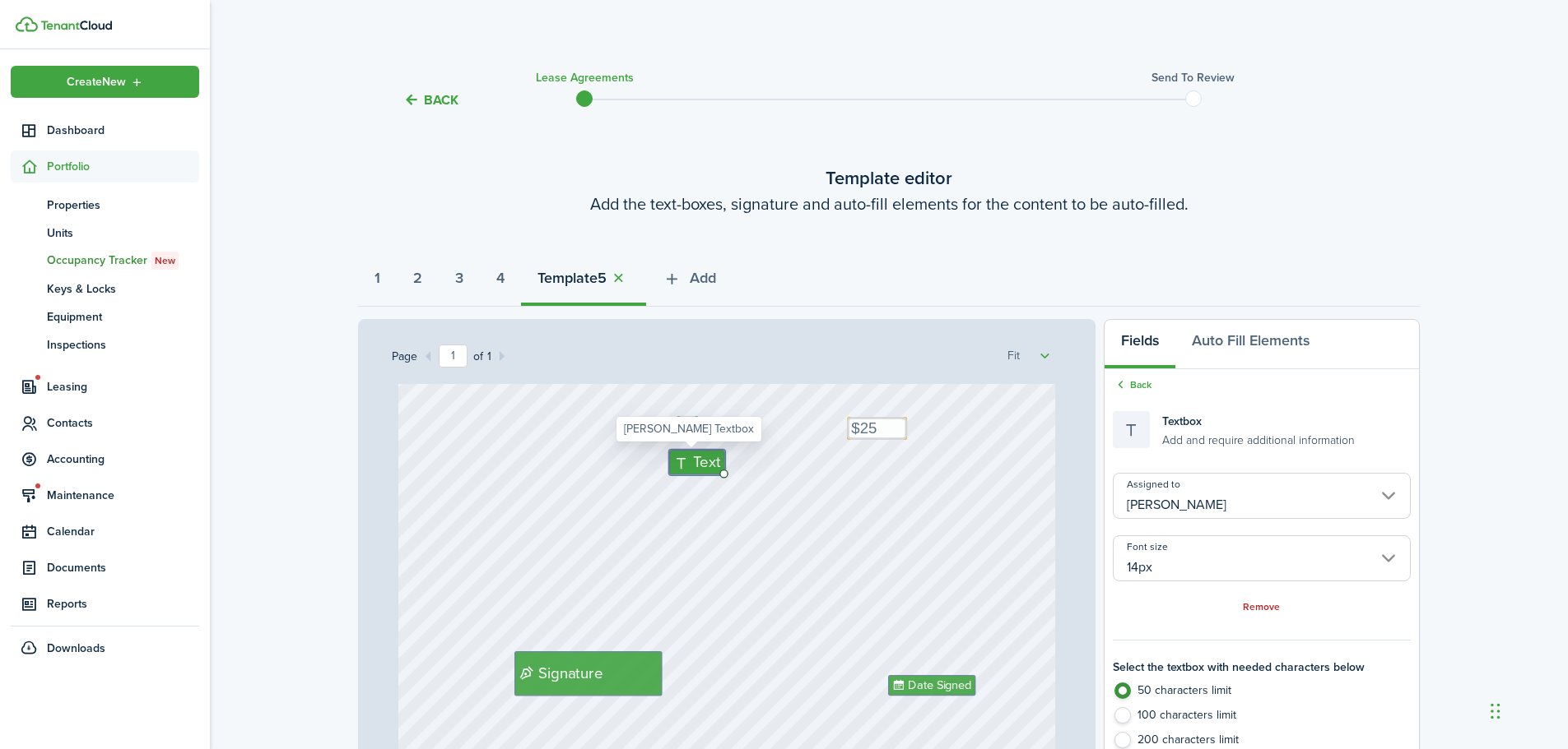
click at [697, 462] on span "Text" at bounding box center [707, 462] width 27 height 23
type textarea "1"
drag, startPoint x: 668, startPoint y: 452, endPoint x: 676, endPoint y: 454, distance: 8.2
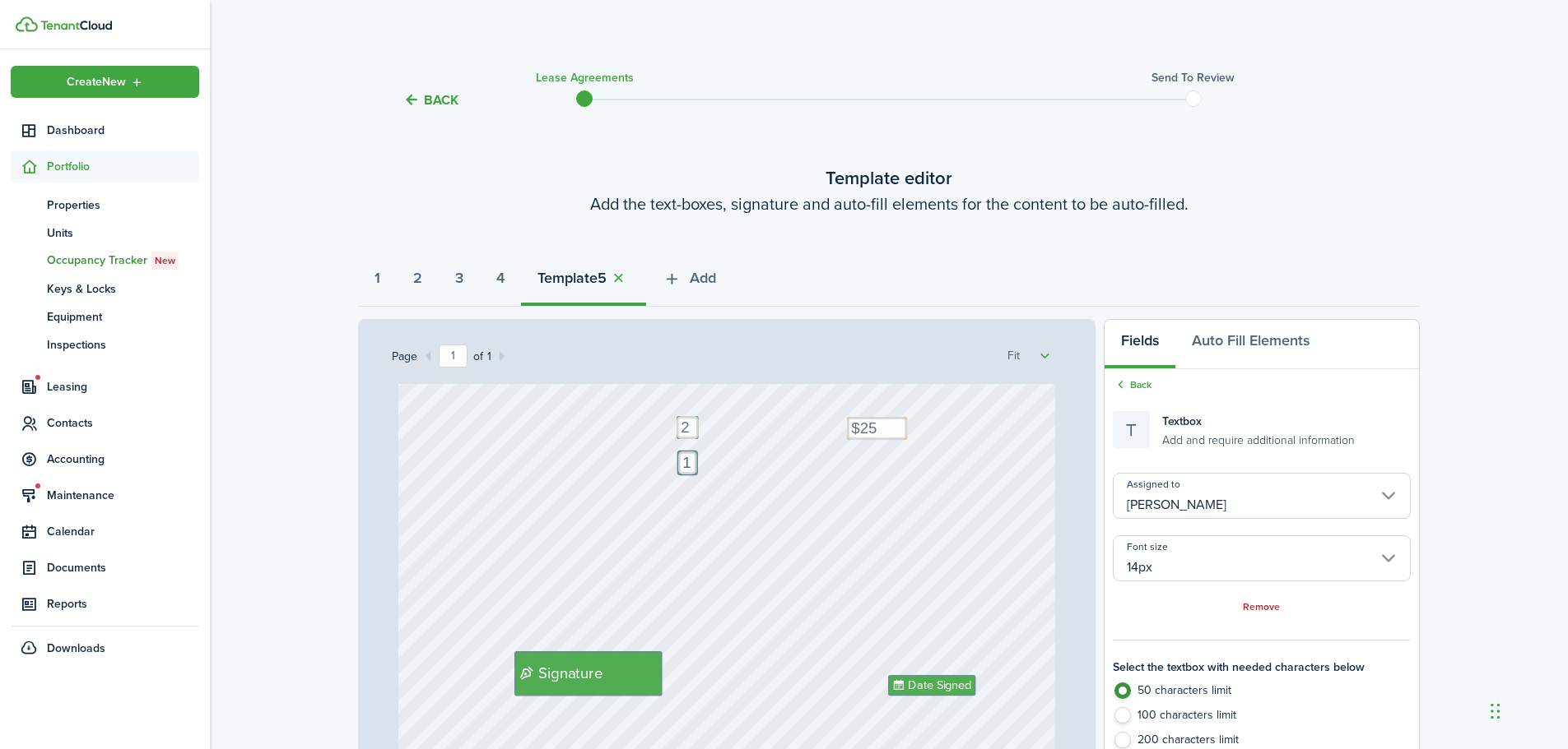
click at [718, 456] on div "Text 2 Text Matthew Taylor Vincent Text 4800 Holdings LLC - Justin Udy Text $25…" at bounding box center [726, 603] width 657 height 866
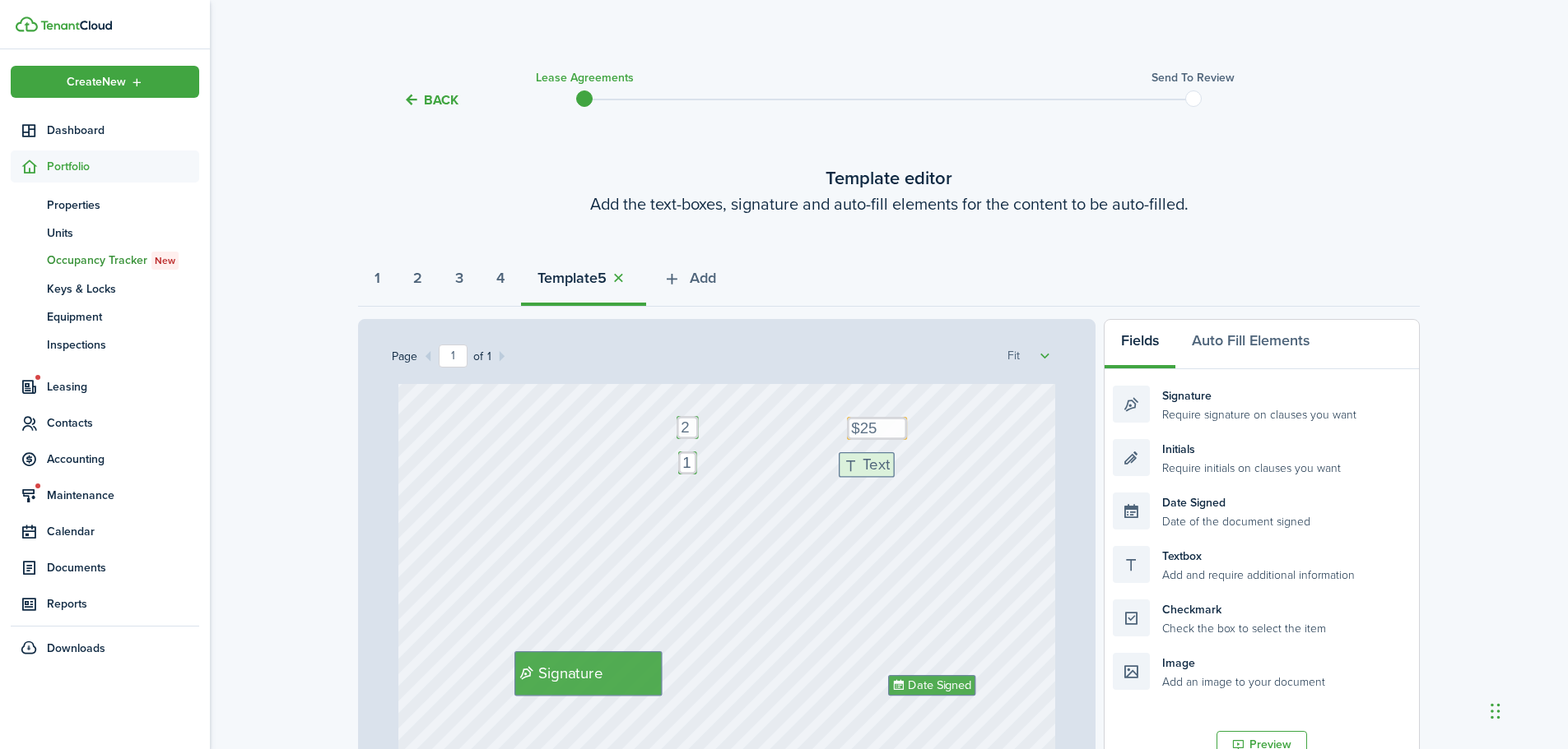
drag, startPoint x: 1190, startPoint y: 565, endPoint x: 916, endPoint y: 472, distance: 289.4
click at [916, 472] on div "Page 1 of 1 50% 75% 100% 150% 200% Fit Text 2 Text Matthew Taylor Vincent Text …" at bounding box center [888, 660] width 1061 height 683
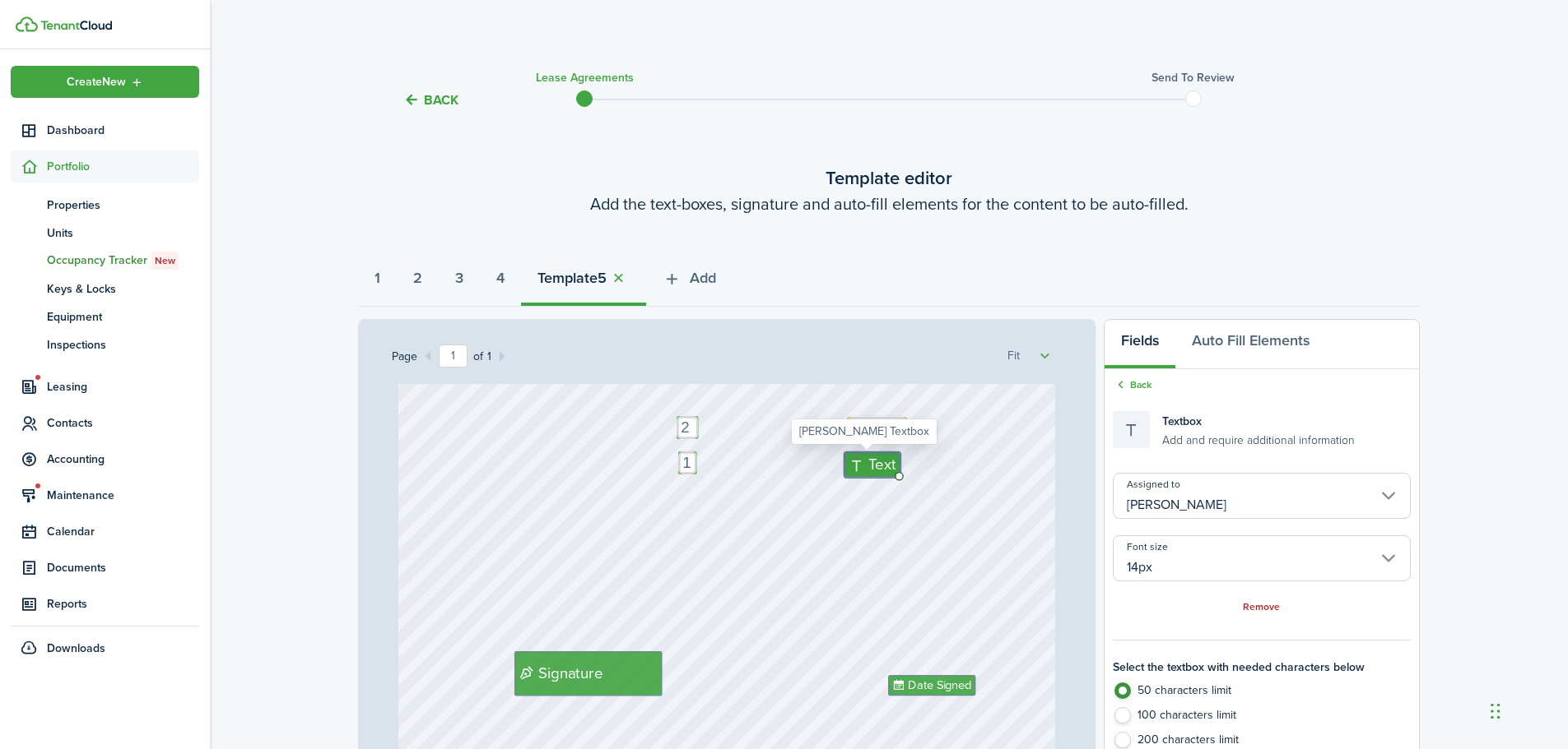
click at [870, 458] on span "Text" at bounding box center [882, 465] width 27 height 23
type textarea "$25"
drag, startPoint x: 686, startPoint y: 494, endPoint x: 584, endPoint y: 436, distance: 117.3
click at [661, 489] on div "Text 2 Text Matthew Taylor Vincent Text 4800 Holdings LLC - Justin Udy Text $25…" at bounding box center [726, 603] width 657 height 866
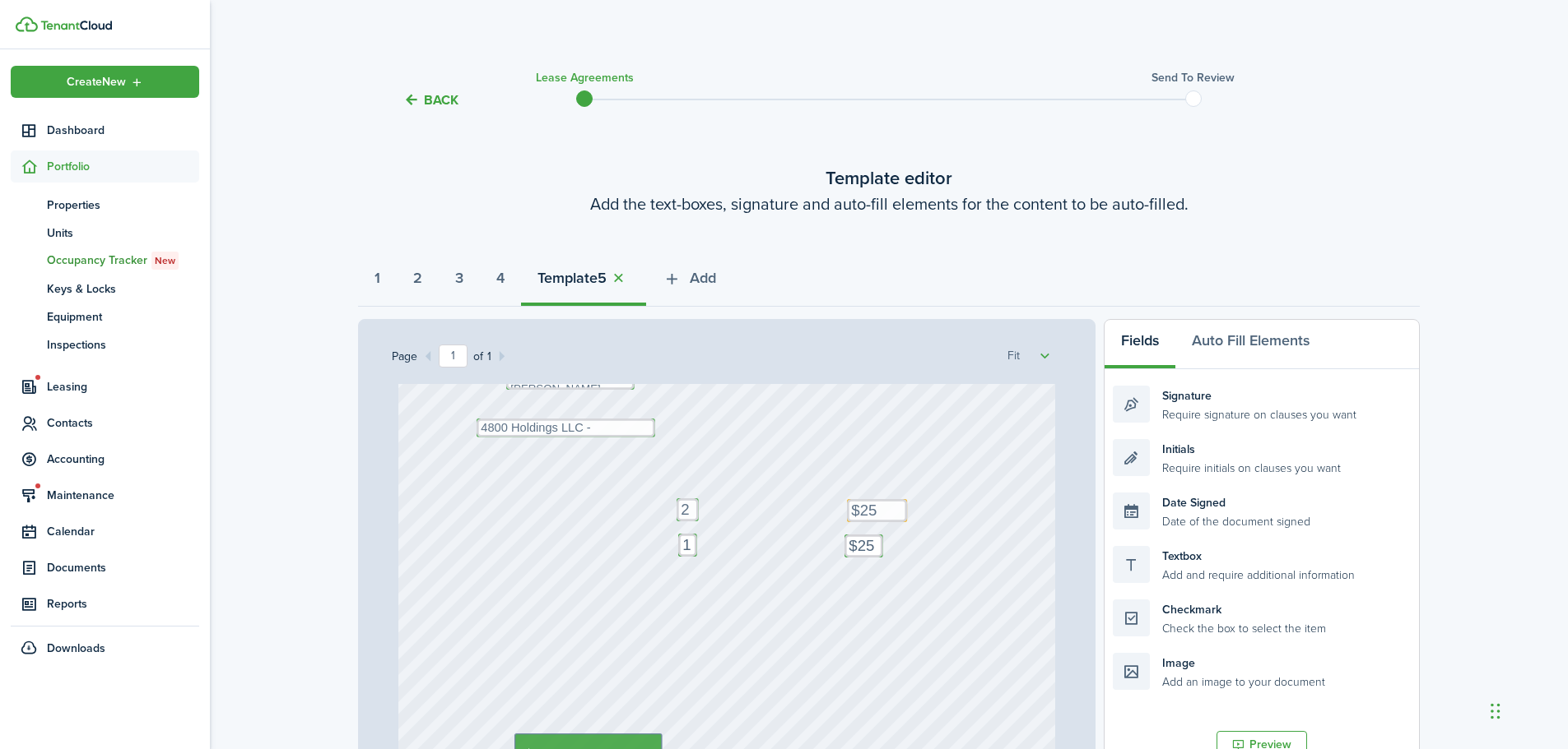
scroll to position [295, 0]
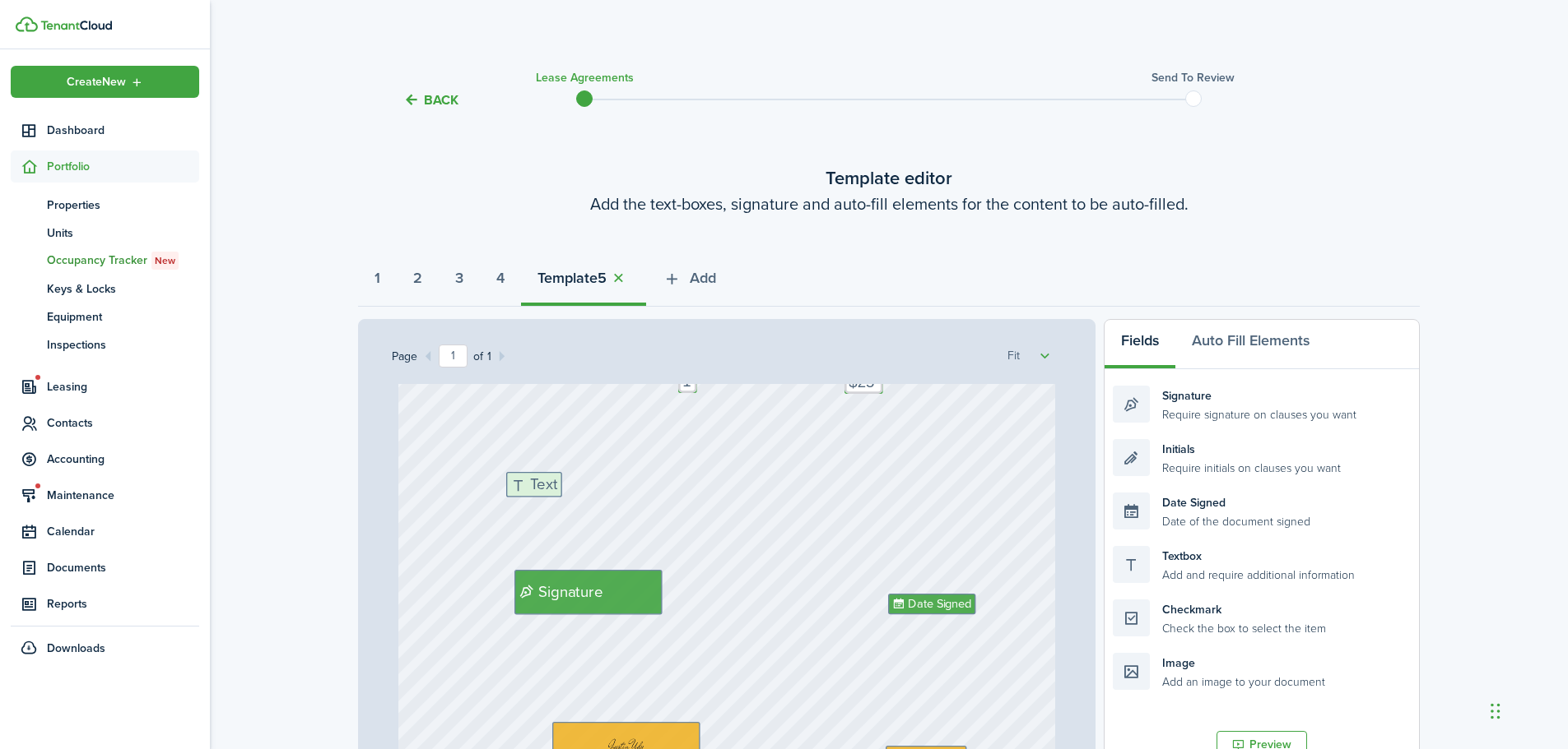
drag, startPoint x: 1196, startPoint y: 573, endPoint x: 569, endPoint y: 495, distance: 631.8
click at [592, 498] on div "Page 1 of 1 50% 75% 100% 150% 200% Fit Text 2 Text Matthew Taylor Vincent Text …" at bounding box center [888, 660] width 1061 height 683
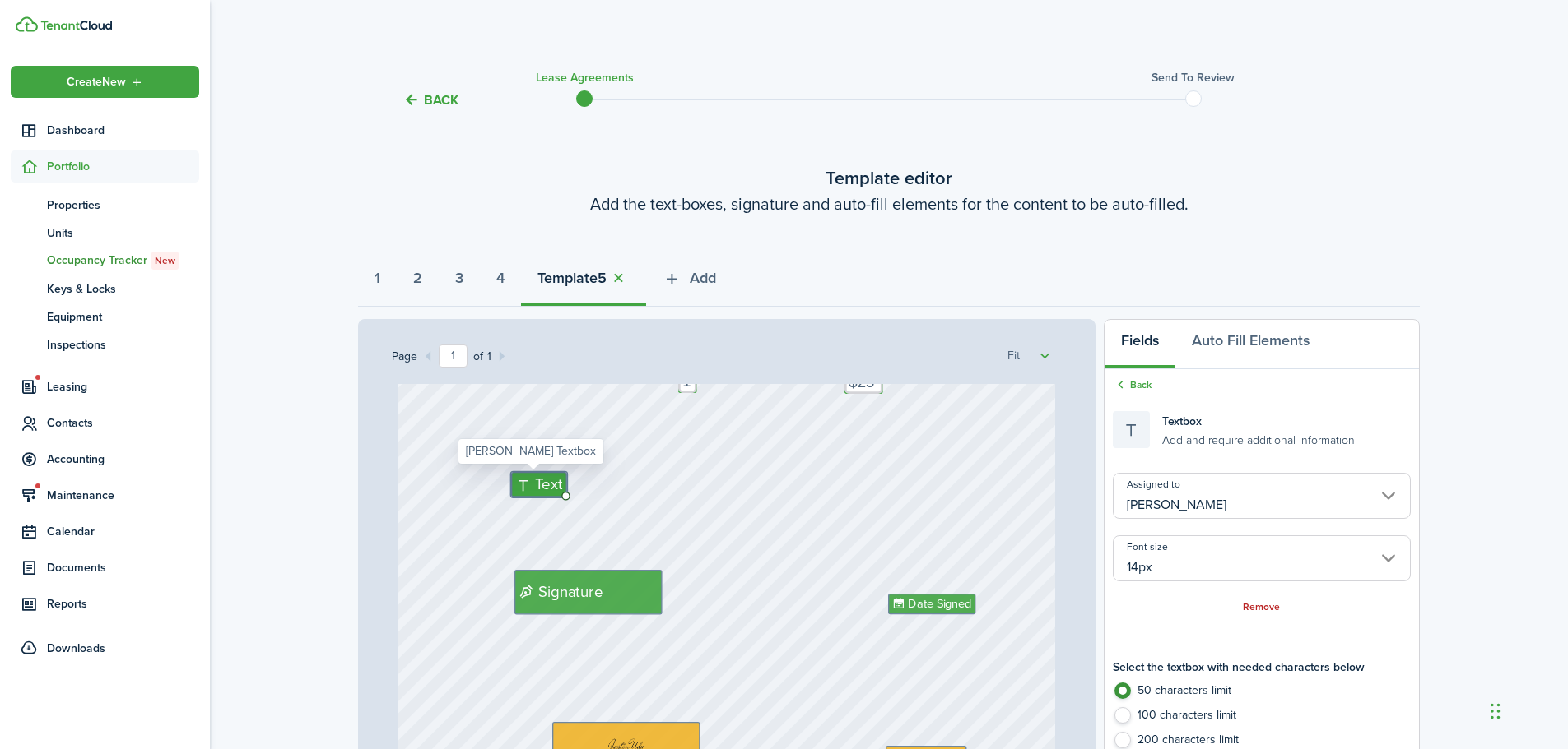
click at [540, 486] on span "Text" at bounding box center [549, 485] width 27 height 23
click at [1124, 572] on input "14px" at bounding box center [1261, 558] width 298 height 46
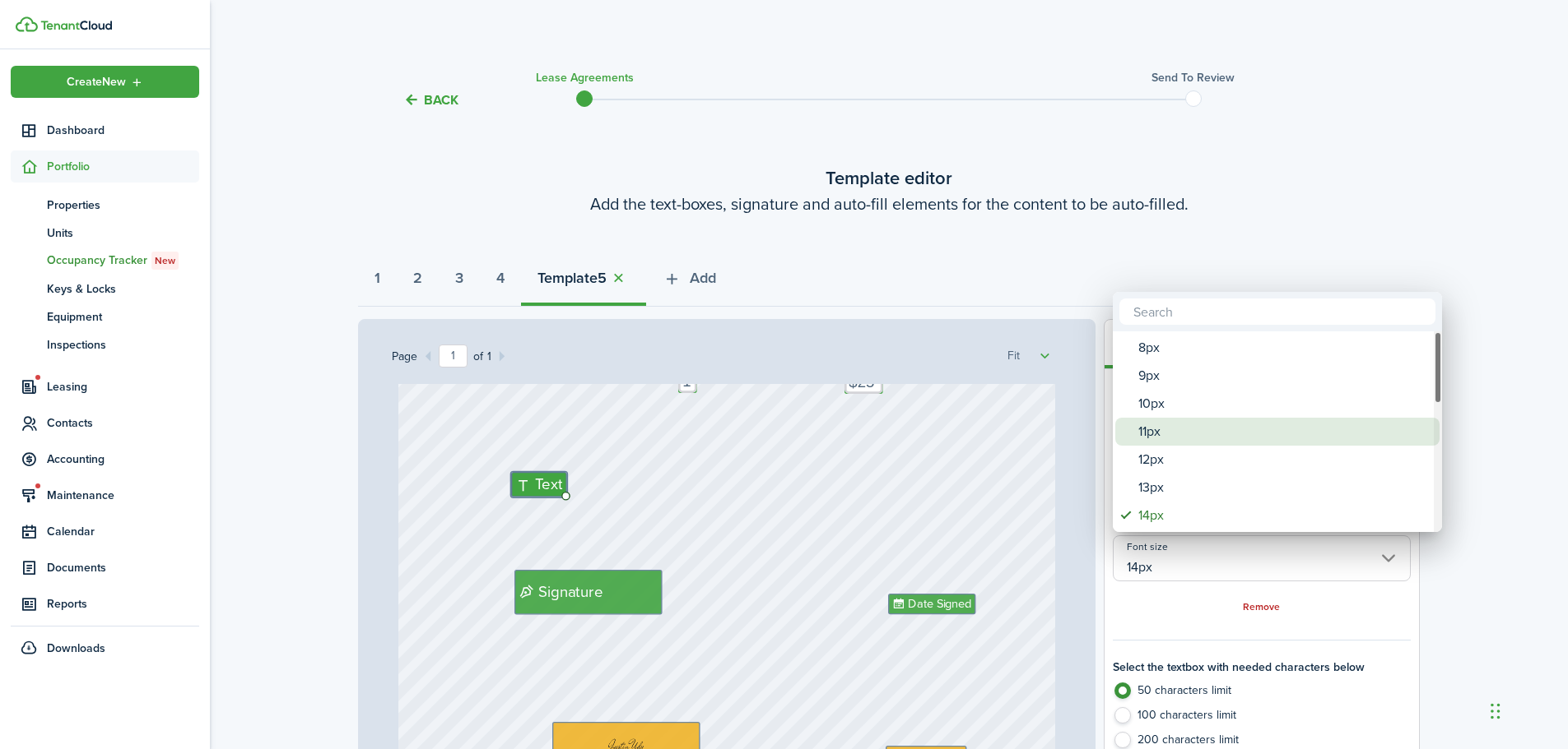
click at [1176, 436] on div "11px" at bounding box center [1284, 432] width 292 height 28
type input "11px"
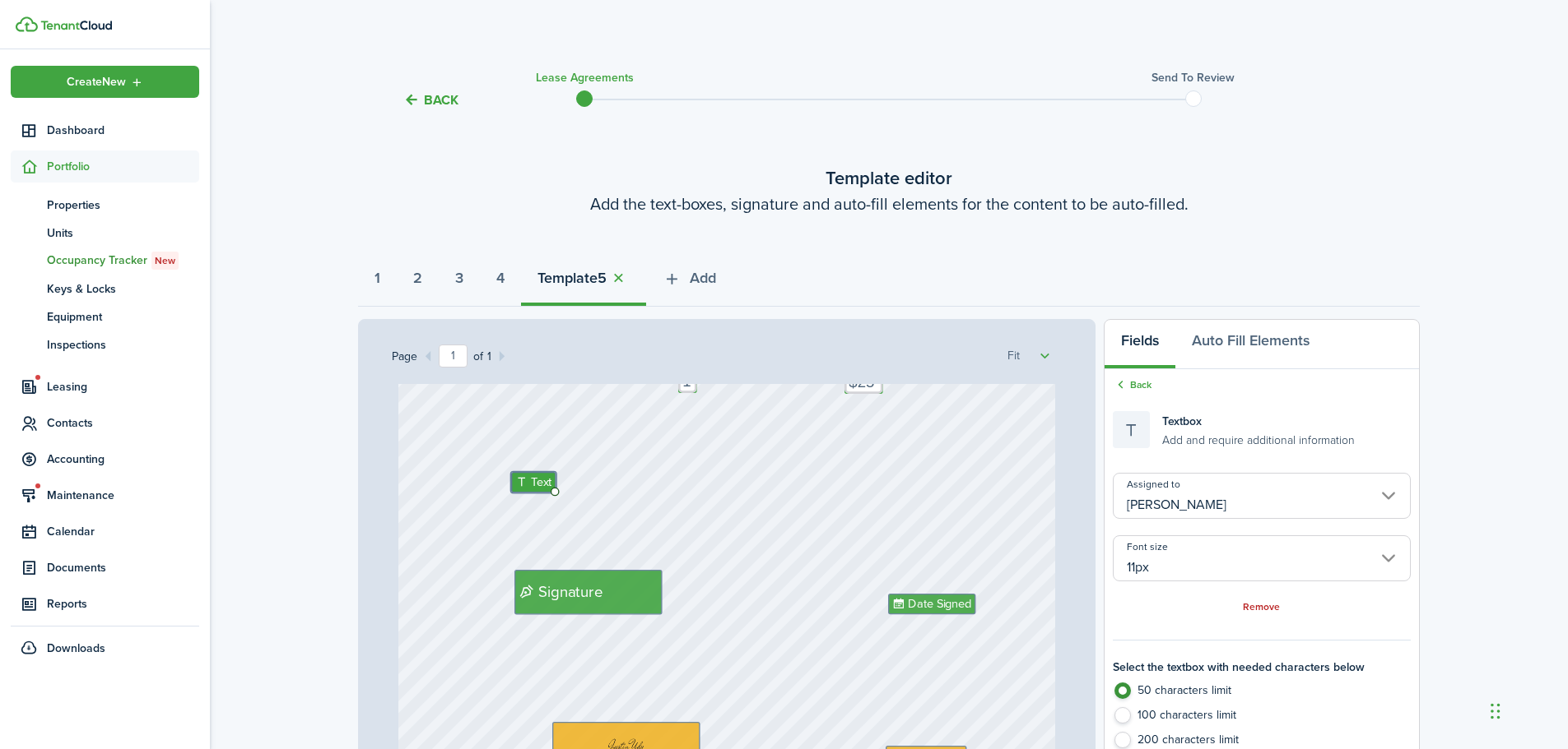
type input "11px"
click at [524, 480] on icon at bounding box center [524, 482] width 16 height 12
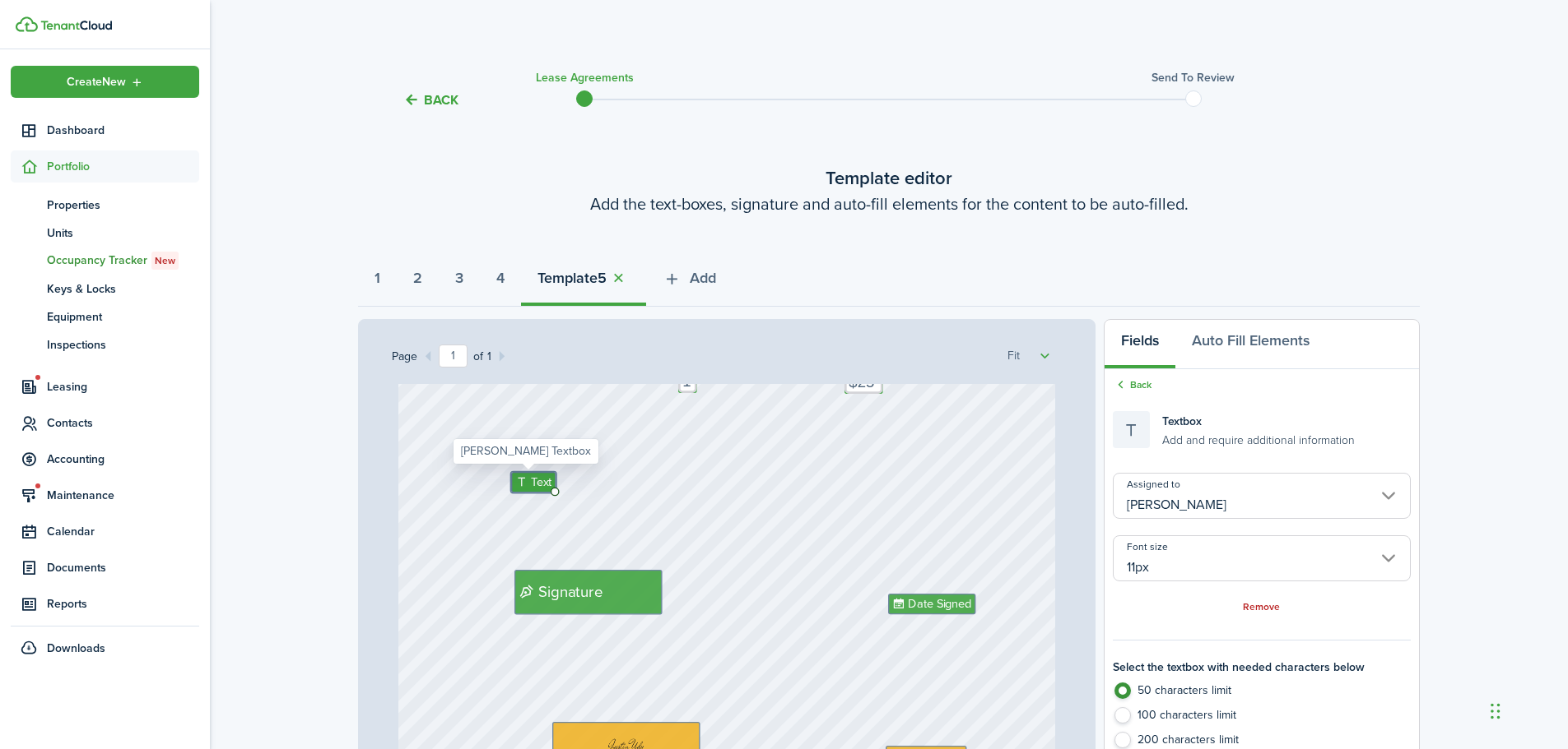
click at [524, 480] on icon at bounding box center [524, 482] width 16 height 12
type textarea "Laundry"
click at [709, 486] on div "Text 2 Text Matthew Taylor Vincent Text 4800 Holdings LLC - Justin Udy Text $25…" at bounding box center [726, 522] width 657 height 866
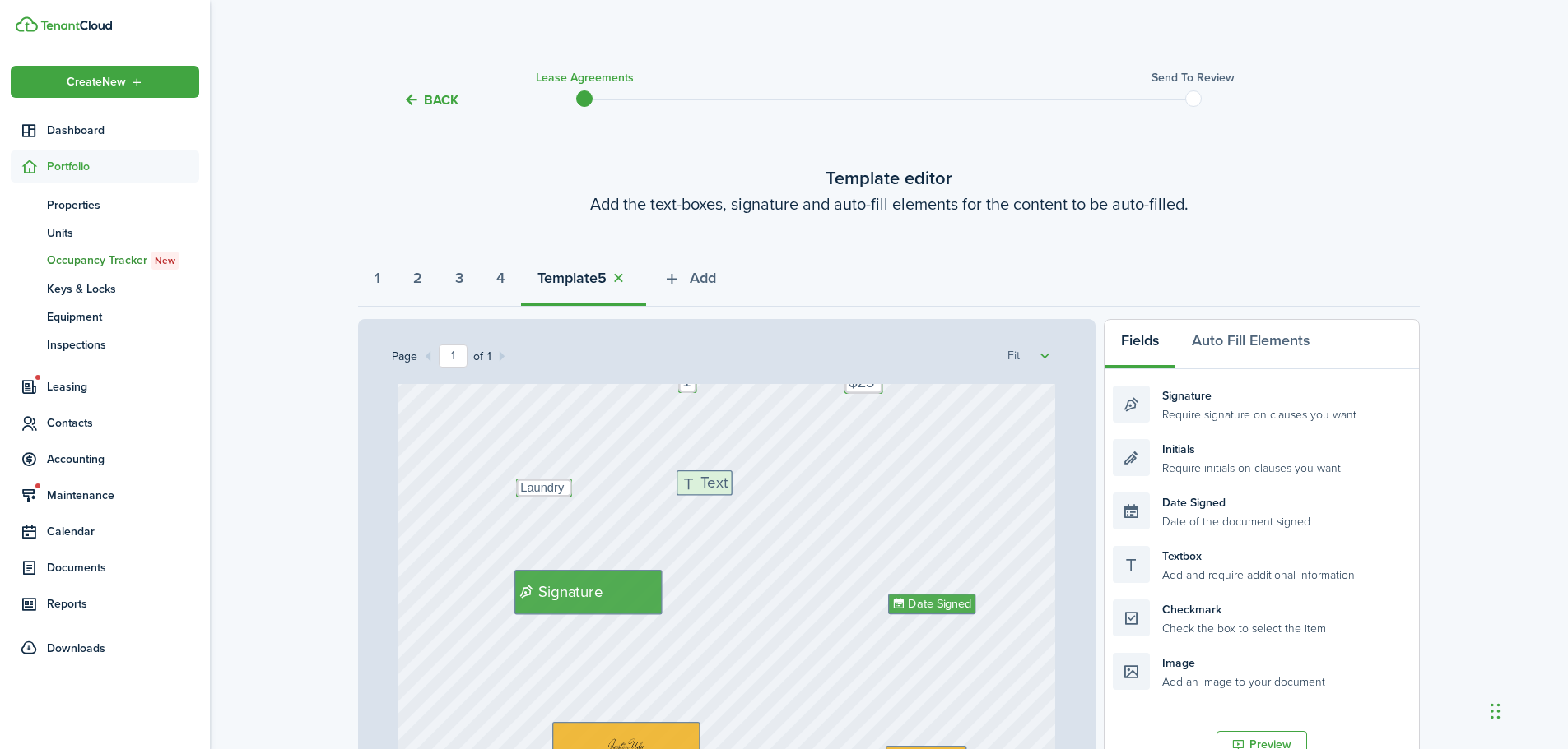
drag, startPoint x: 1212, startPoint y: 574, endPoint x: 776, endPoint y: 499, distance: 442.4
click at [776, 499] on div "Page 1 of 1 50% 75% 100% 150% 200% Fit Text 2 Text Matthew Taylor Vincent Text …" at bounding box center [888, 660] width 1061 height 683
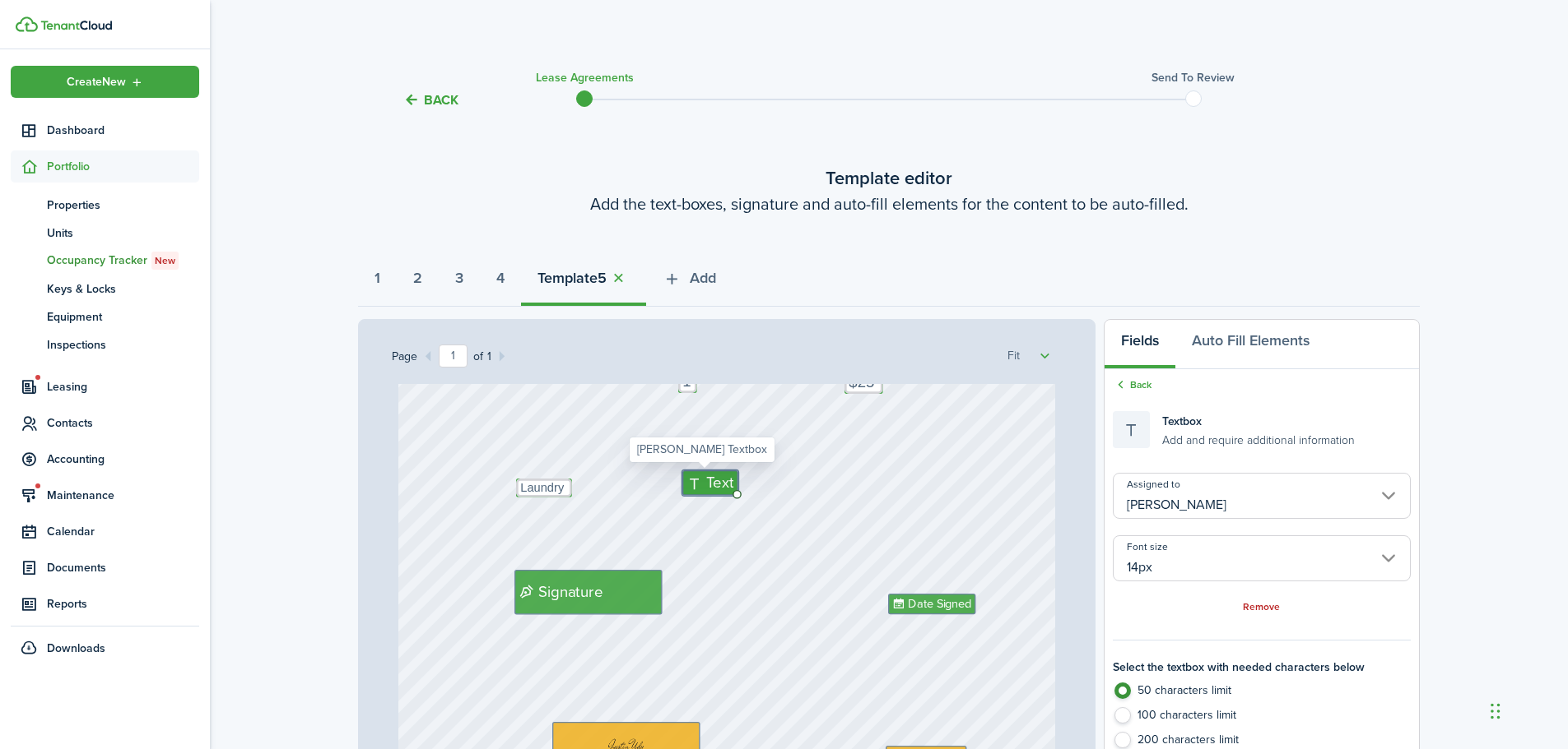
click at [1245, 555] on input "14px" at bounding box center [1261, 558] width 298 height 46
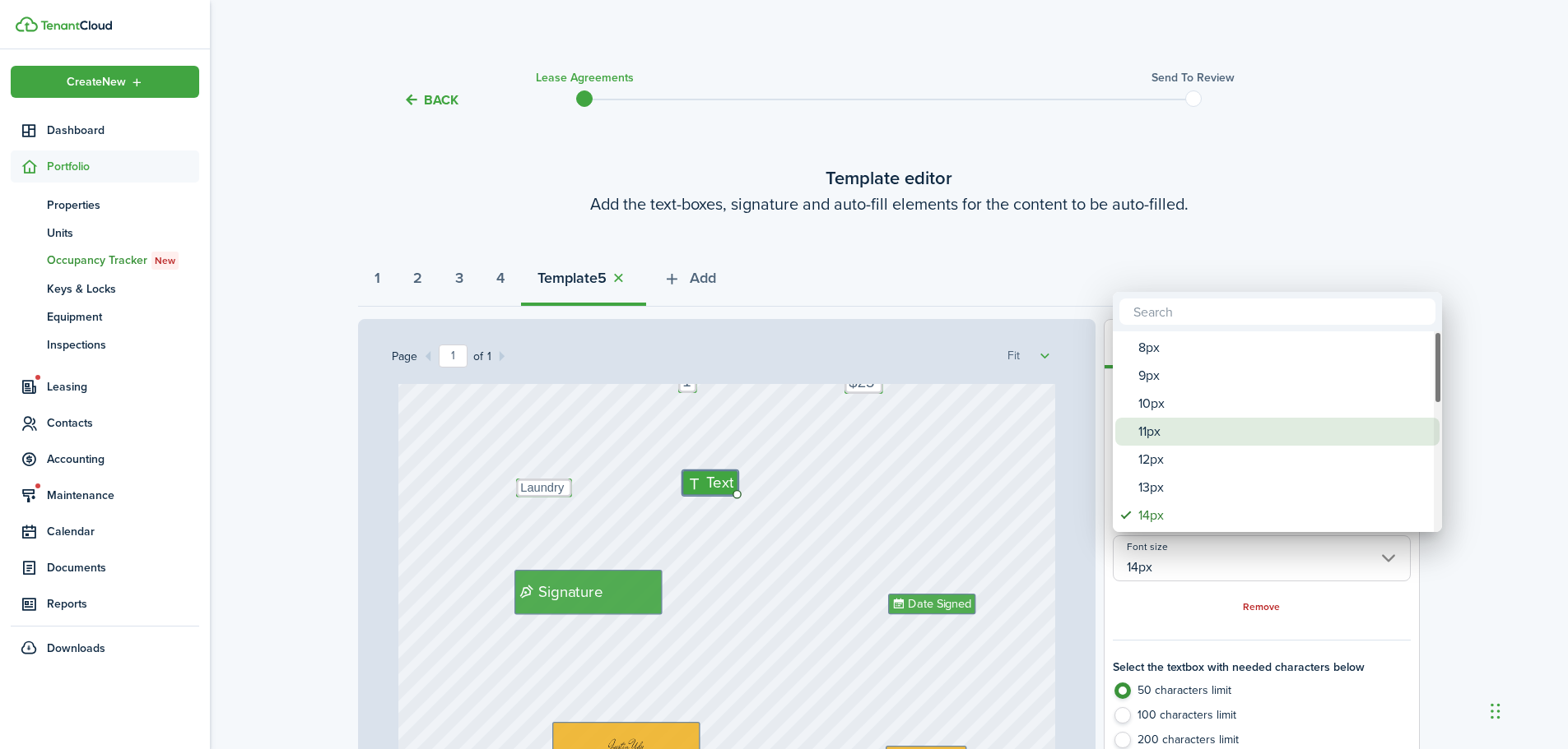
click at [1177, 435] on div "11px" at bounding box center [1284, 432] width 292 height 28
type input "11px"
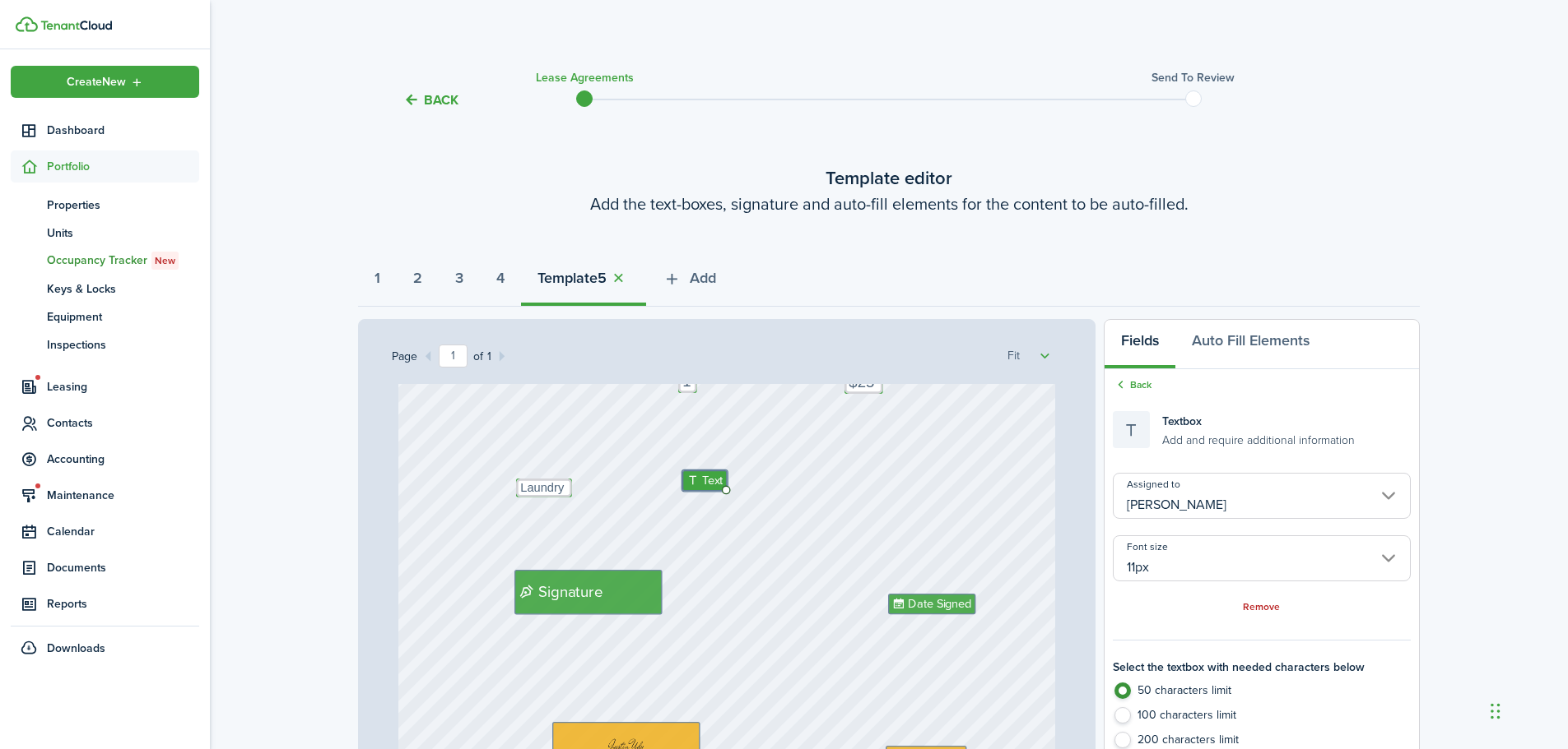
type input "11px"
click at [702, 481] on span "Text" at bounding box center [712, 480] width 20 height 18
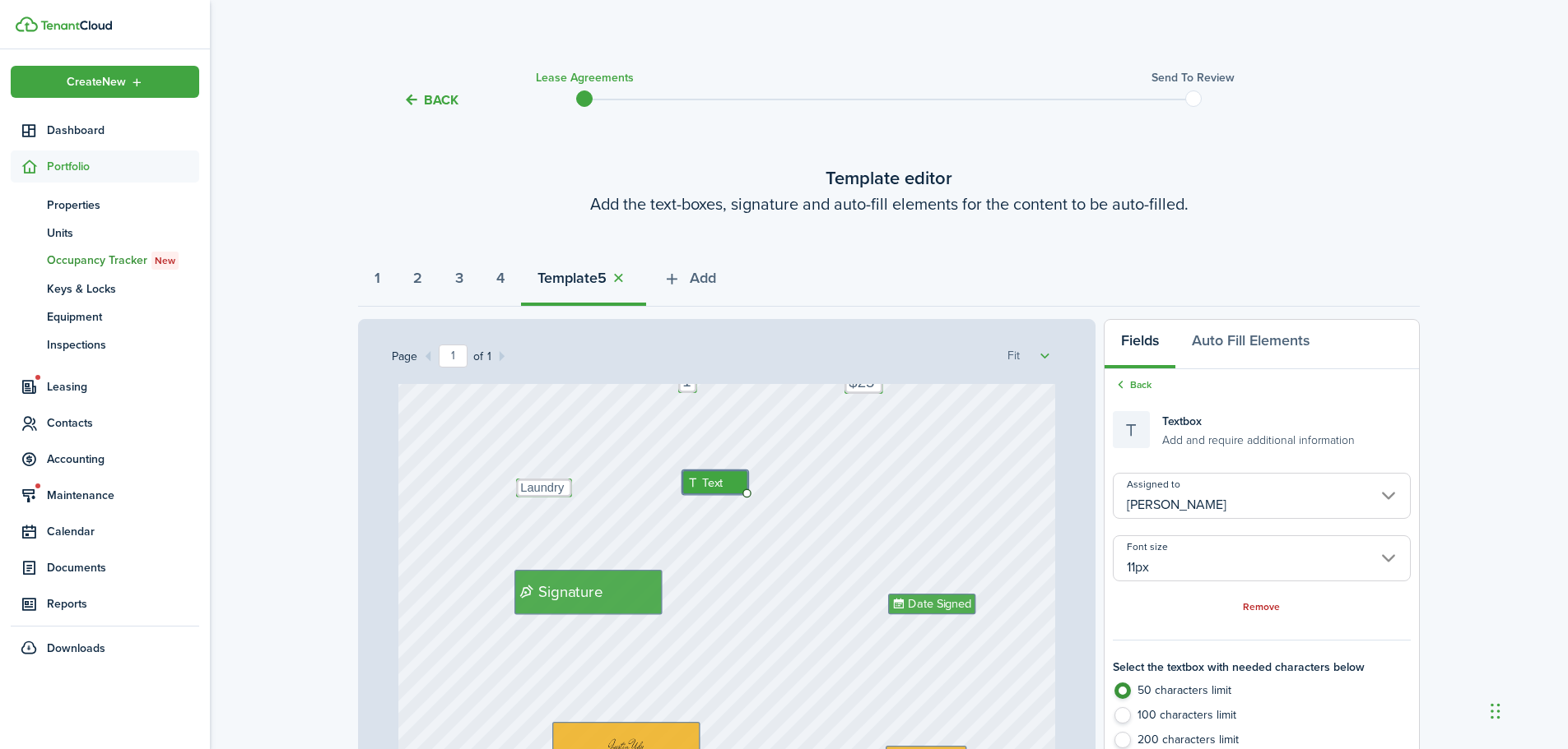
drag, startPoint x: 697, startPoint y: 481, endPoint x: 695, endPoint y: 465, distance: 16.1
click at [695, 460] on div "Text 2 Text Matthew Taylor Vincent Text 4800 Holdings LLC - Justin Udy Text $25…" at bounding box center [726, 522] width 657 height 866
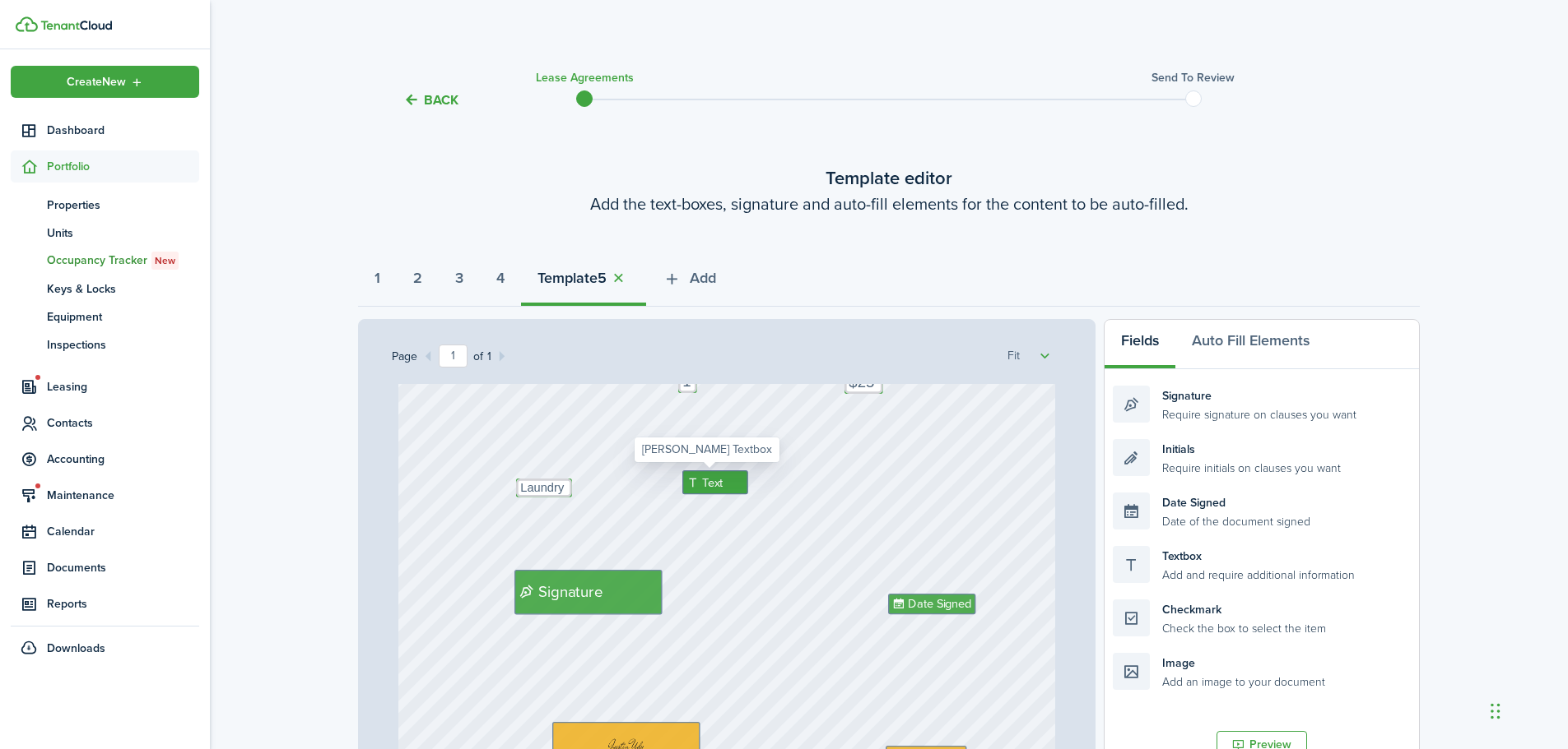
click at [702, 486] on span "Text" at bounding box center [712, 483] width 20 height 18
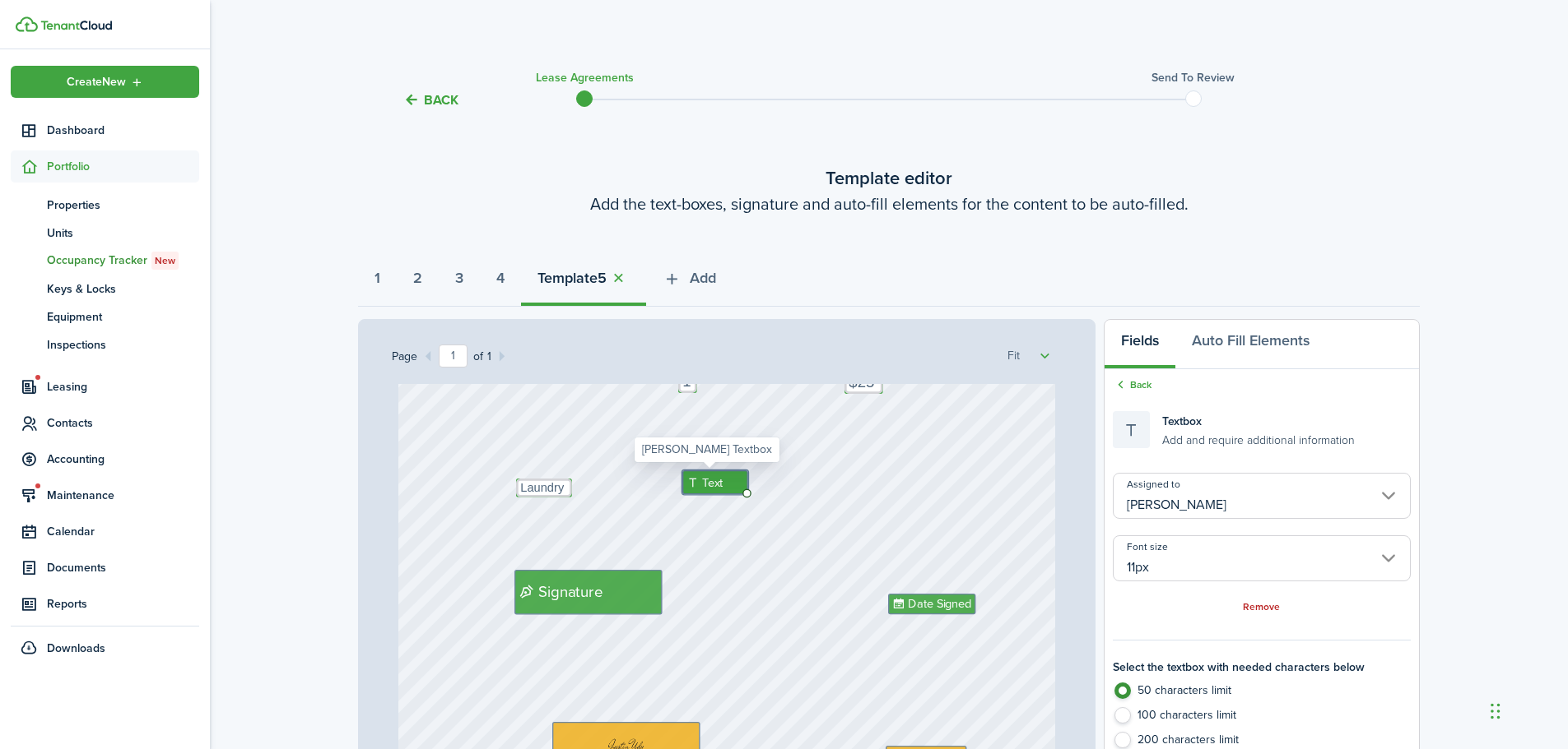
click at [702, 486] on span "Text" at bounding box center [712, 483] width 20 height 18
type textarea "1"
click at [715, 474] on div "Text 2 Text Matthew Taylor Vincent Text 4800 Holdings LLC - Justin Udy Text $25…" at bounding box center [726, 522] width 657 height 866
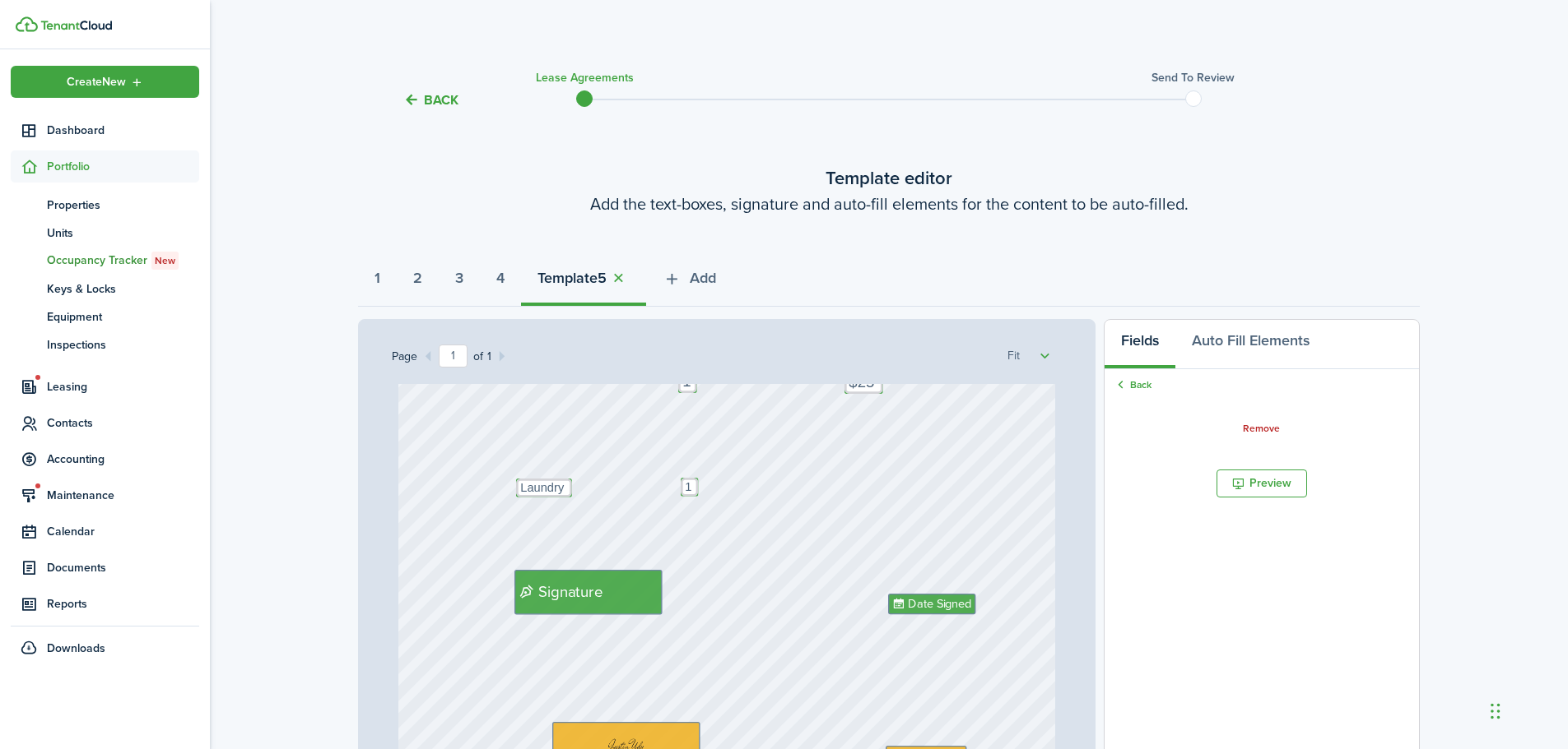
click at [852, 482] on div "Text 2 Text Matthew Taylor Vincent Text 4800 Holdings LLC - Justin Udy Text $25…" at bounding box center [726, 522] width 657 height 866
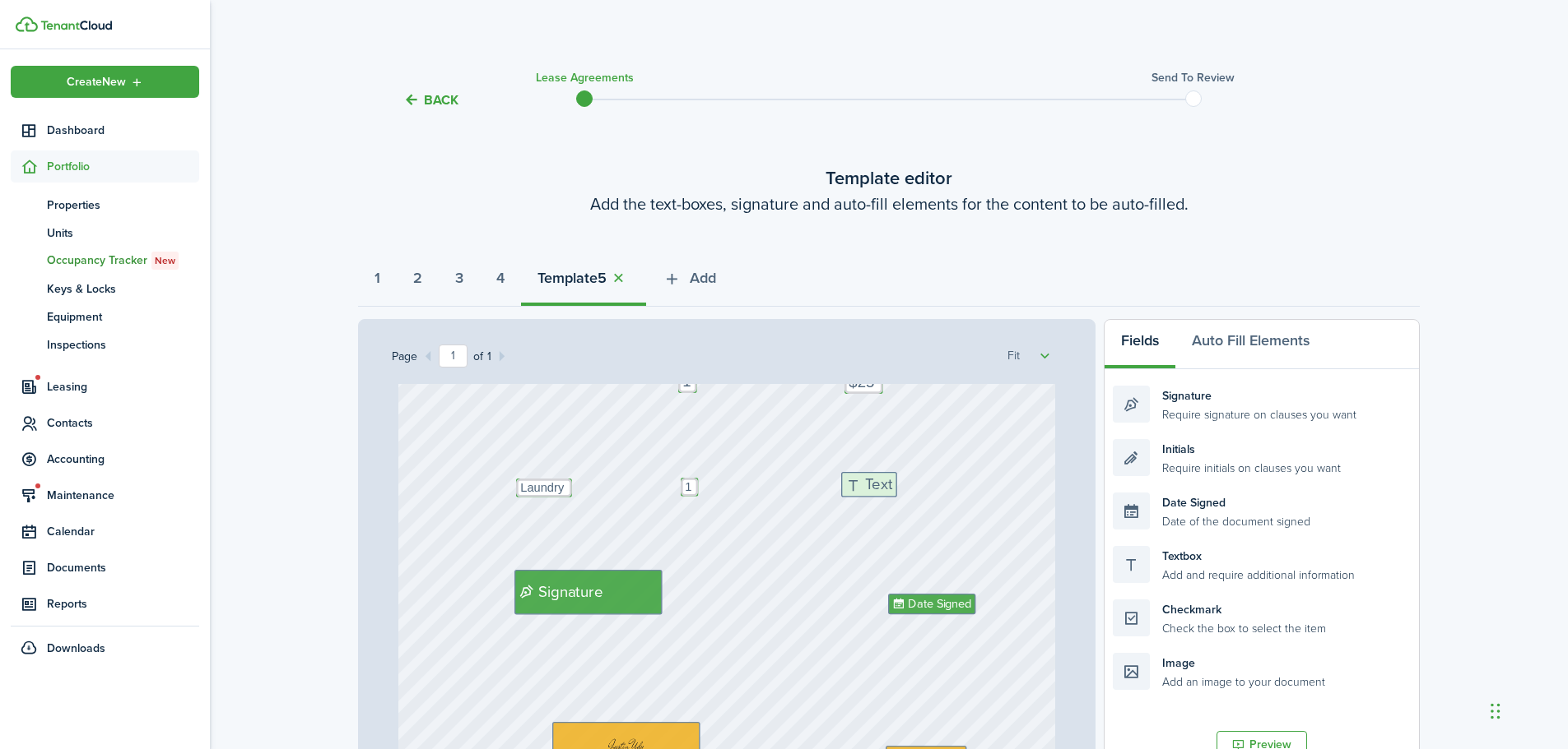
drag, startPoint x: 1161, startPoint y: 565, endPoint x: 929, endPoint y: 489, distance: 244.1
click at [929, 489] on div "Page 1 of 1 50% 75% 100% 150% 200% Fit Text 2 Text Matthew Taylor Vincent Text …" at bounding box center [888, 660] width 1061 height 683
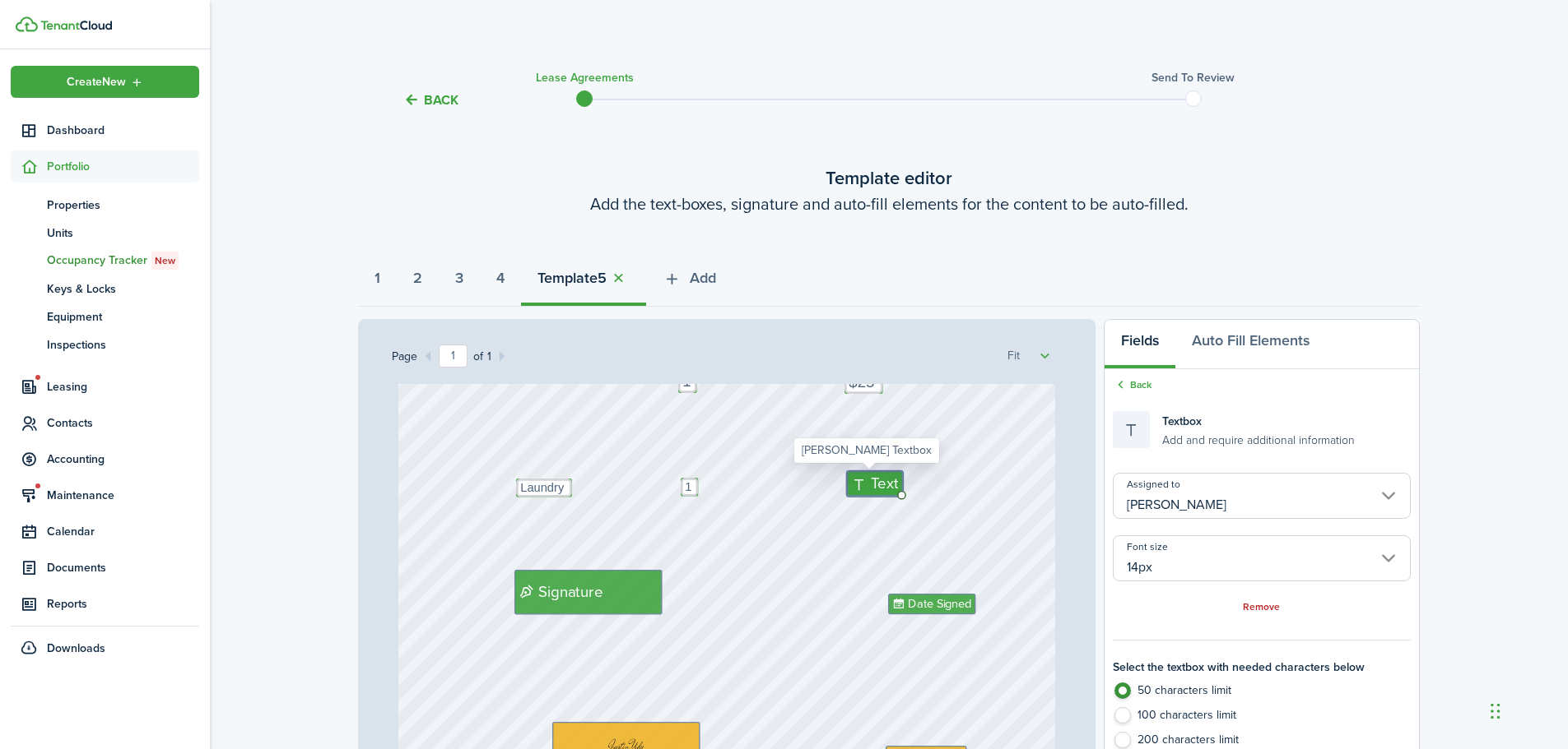
click at [871, 479] on span "Text" at bounding box center [885, 484] width 27 height 23
type textarea "$25"
click at [900, 527] on div "Text 2 Text Matthew Taylor Vincent Text 4800 Holdings LLC - Justin Udy Text $25…" at bounding box center [726, 522] width 657 height 866
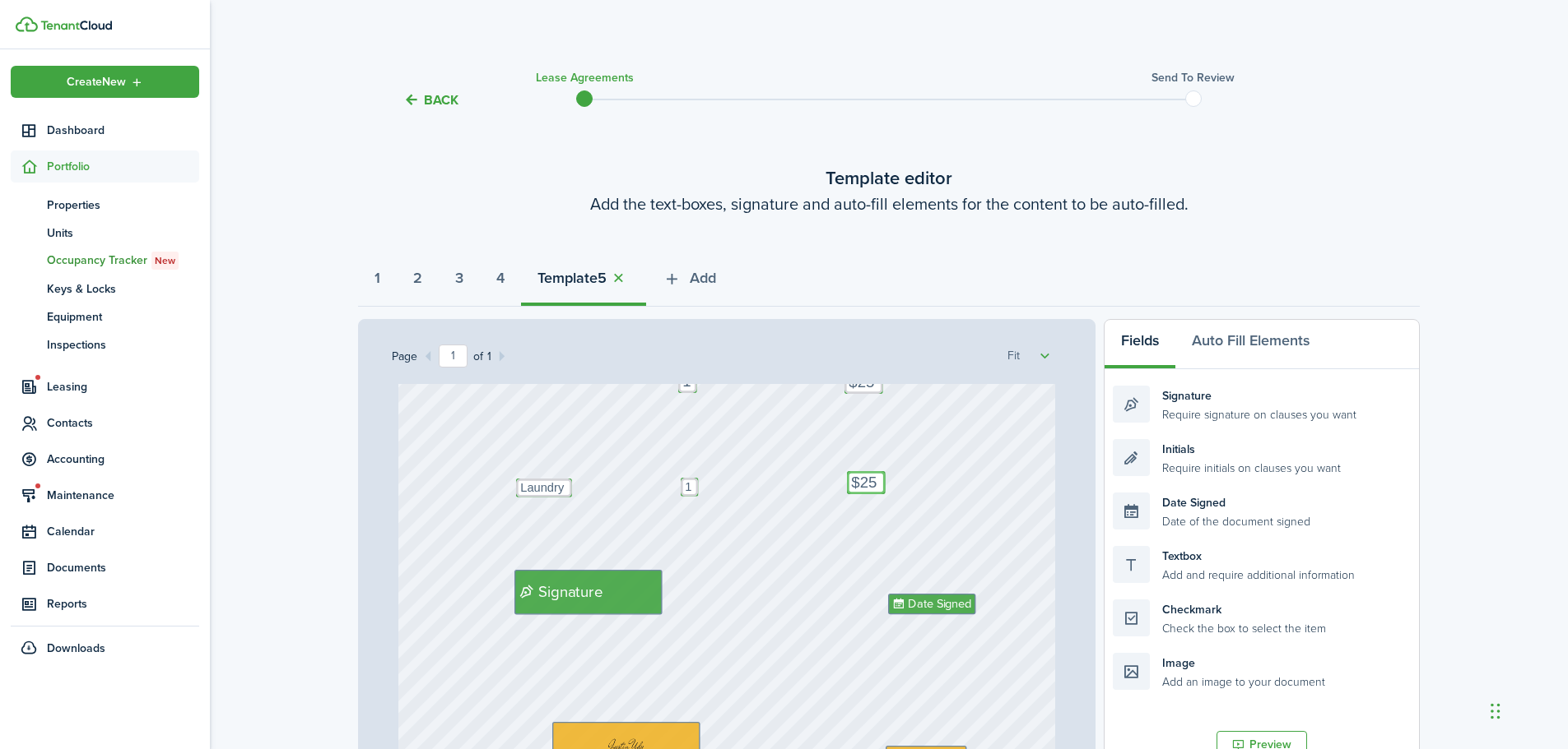
click at [860, 482] on textarea "$25" at bounding box center [866, 483] width 39 height 23
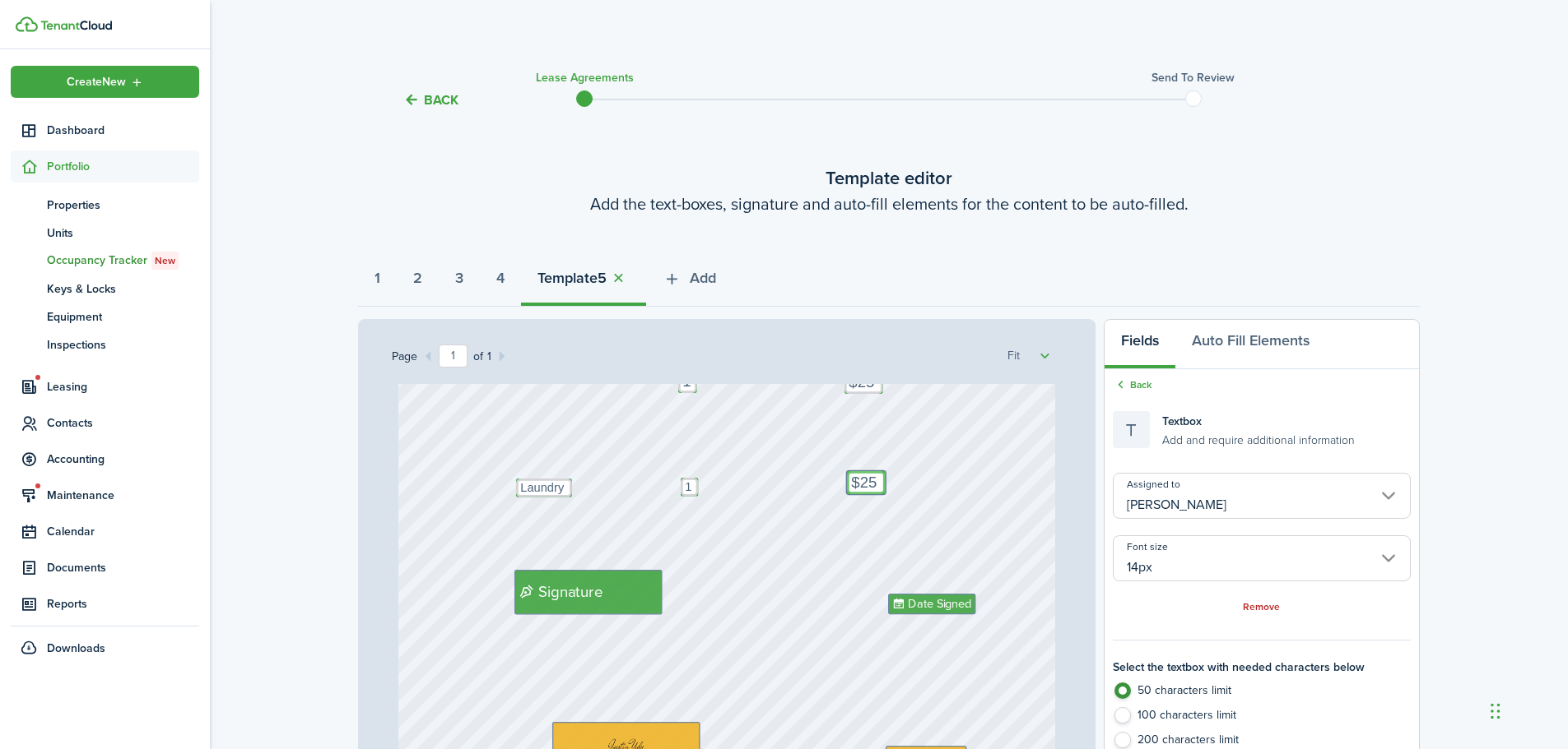
click at [1160, 565] on input "14px" at bounding box center [1261, 558] width 298 height 46
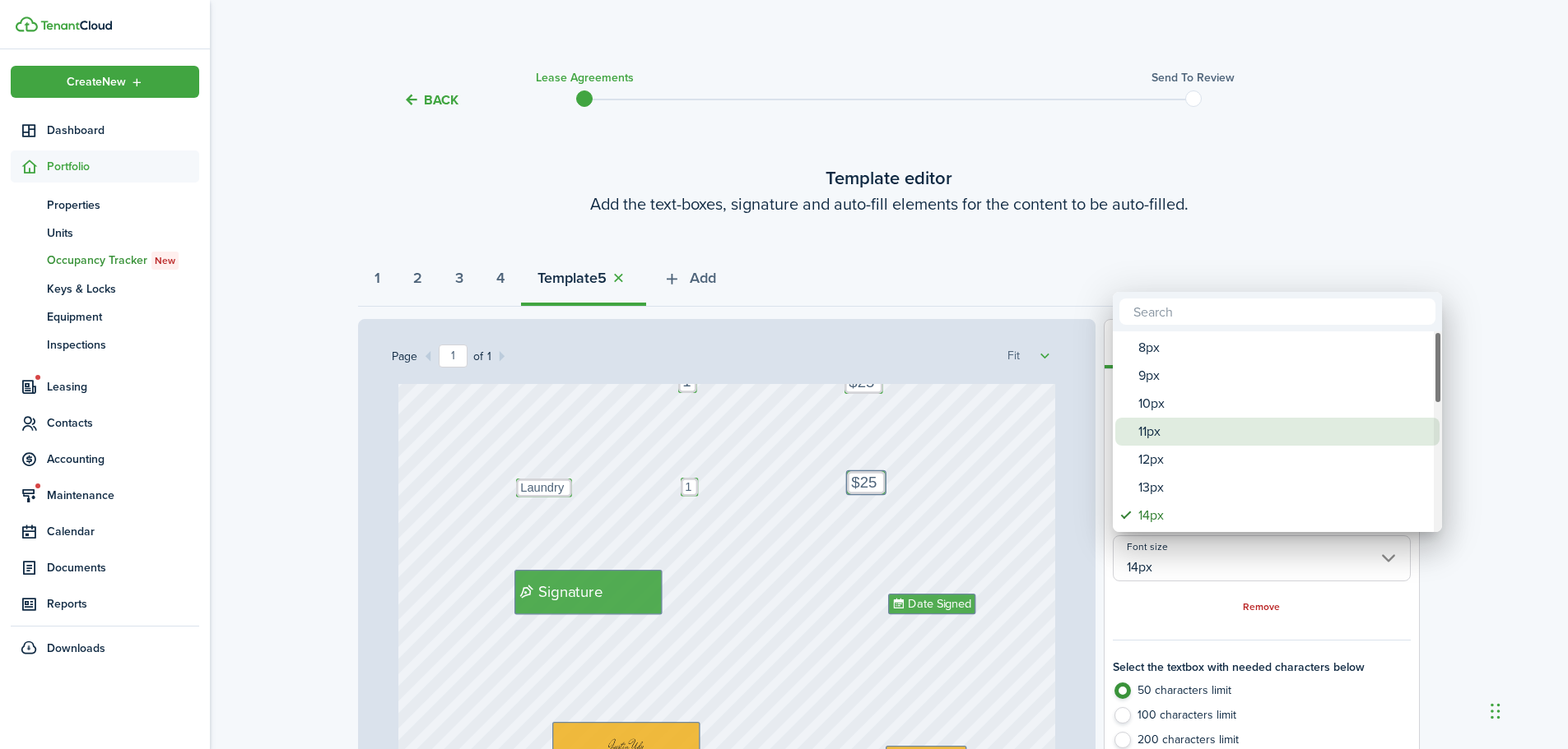
click at [1177, 430] on div "11px" at bounding box center [1284, 432] width 292 height 28
type input "11px"
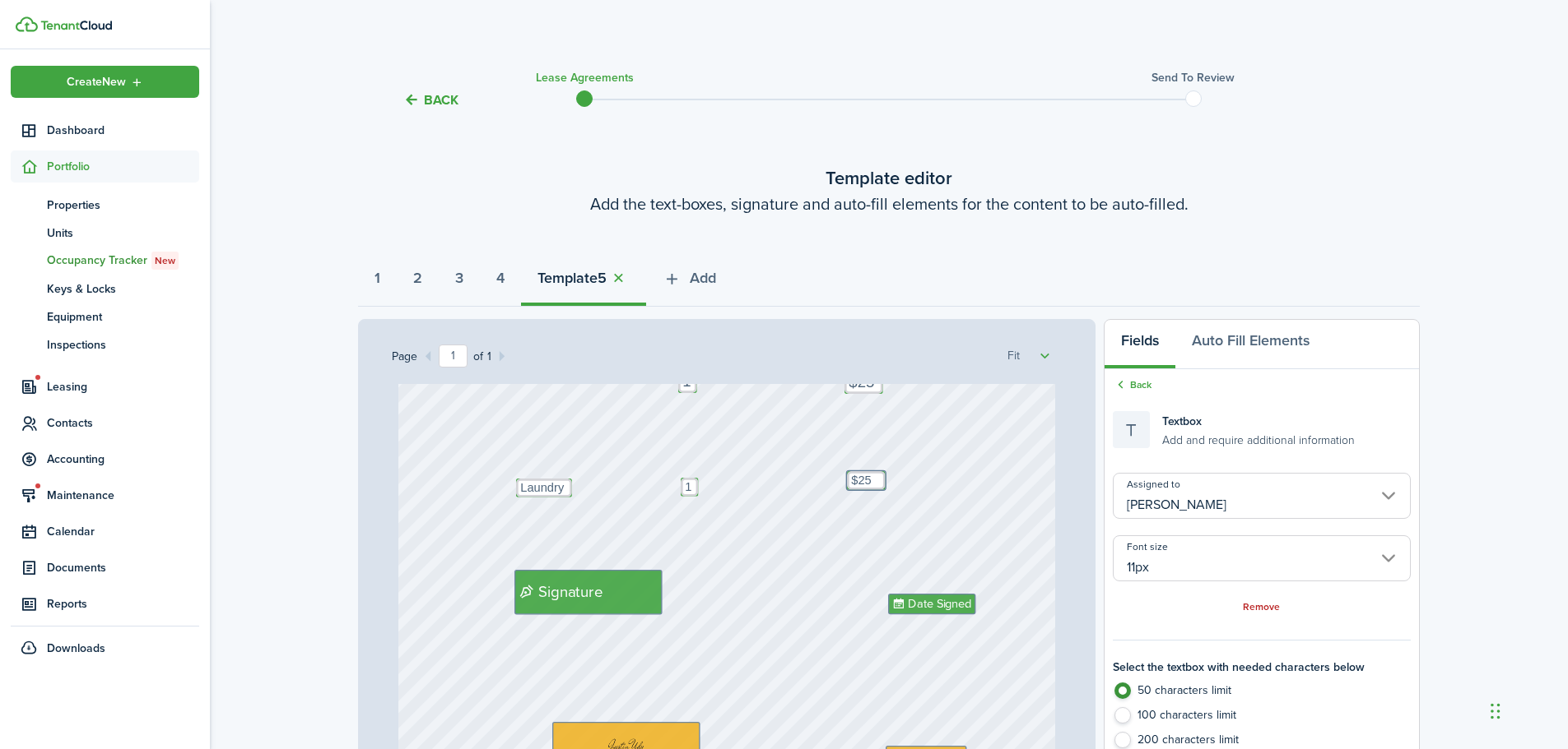
type input "11px"
click at [1007, 493] on div "Text 2 Text Matthew Taylor Vincent Text 4800 Holdings LLC - Justin Udy Text $25…" at bounding box center [726, 522] width 657 height 866
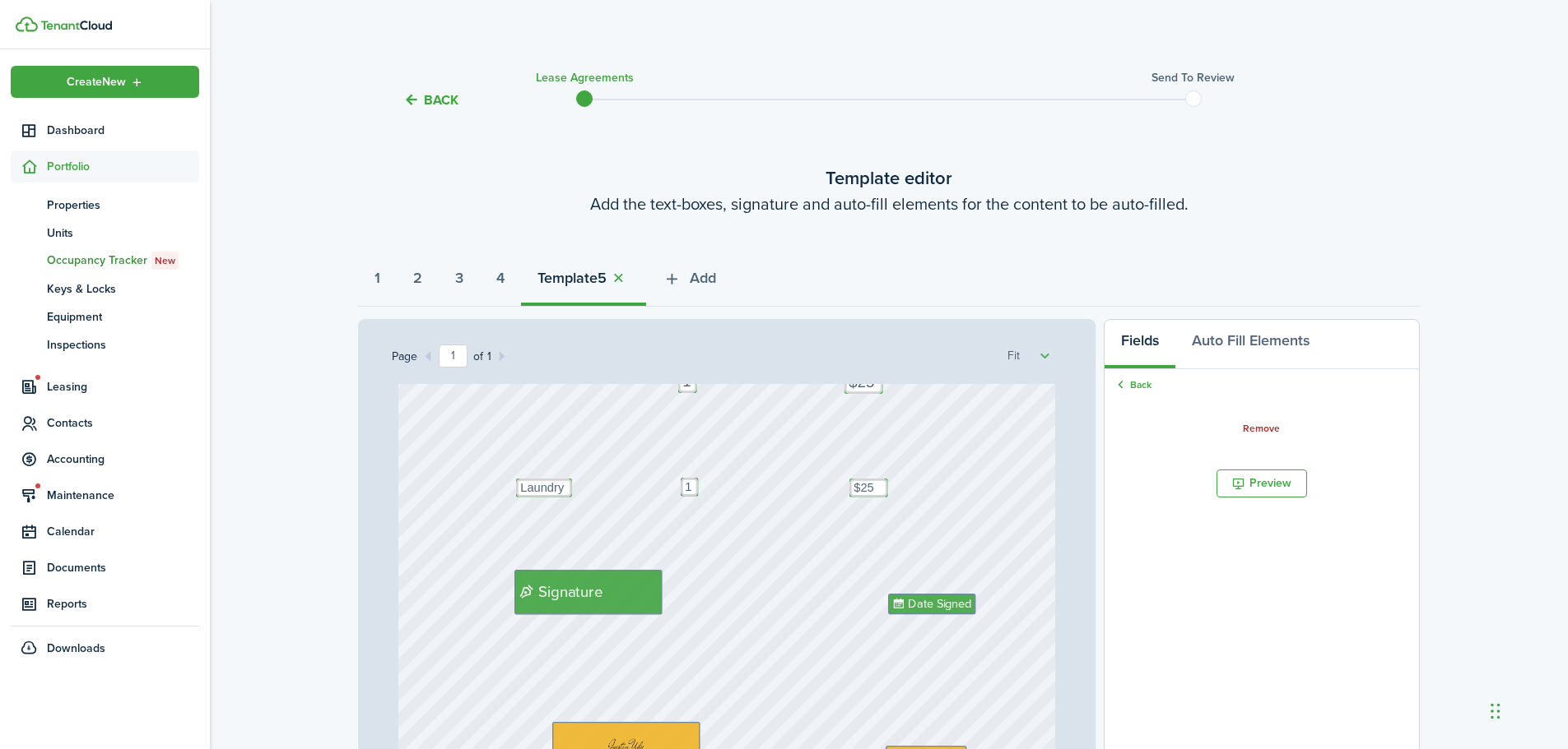
click at [833, 515] on div "Text 2 Text Matthew Taylor Vincent Text 4800 Holdings LLC - Justin Udy Text $25…" at bounding box center [726, 522] width 657 height 866
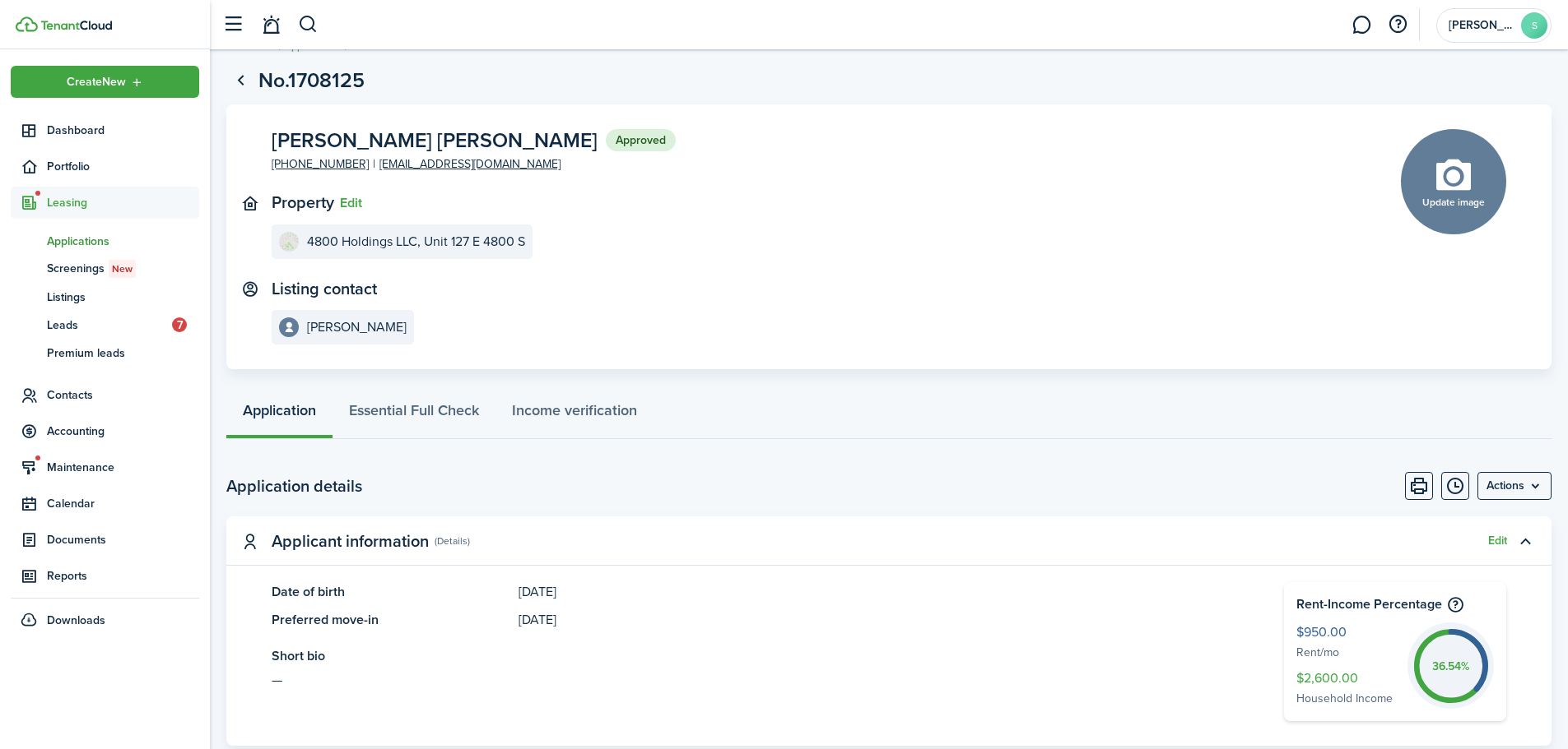
scroll to position [83, 0]
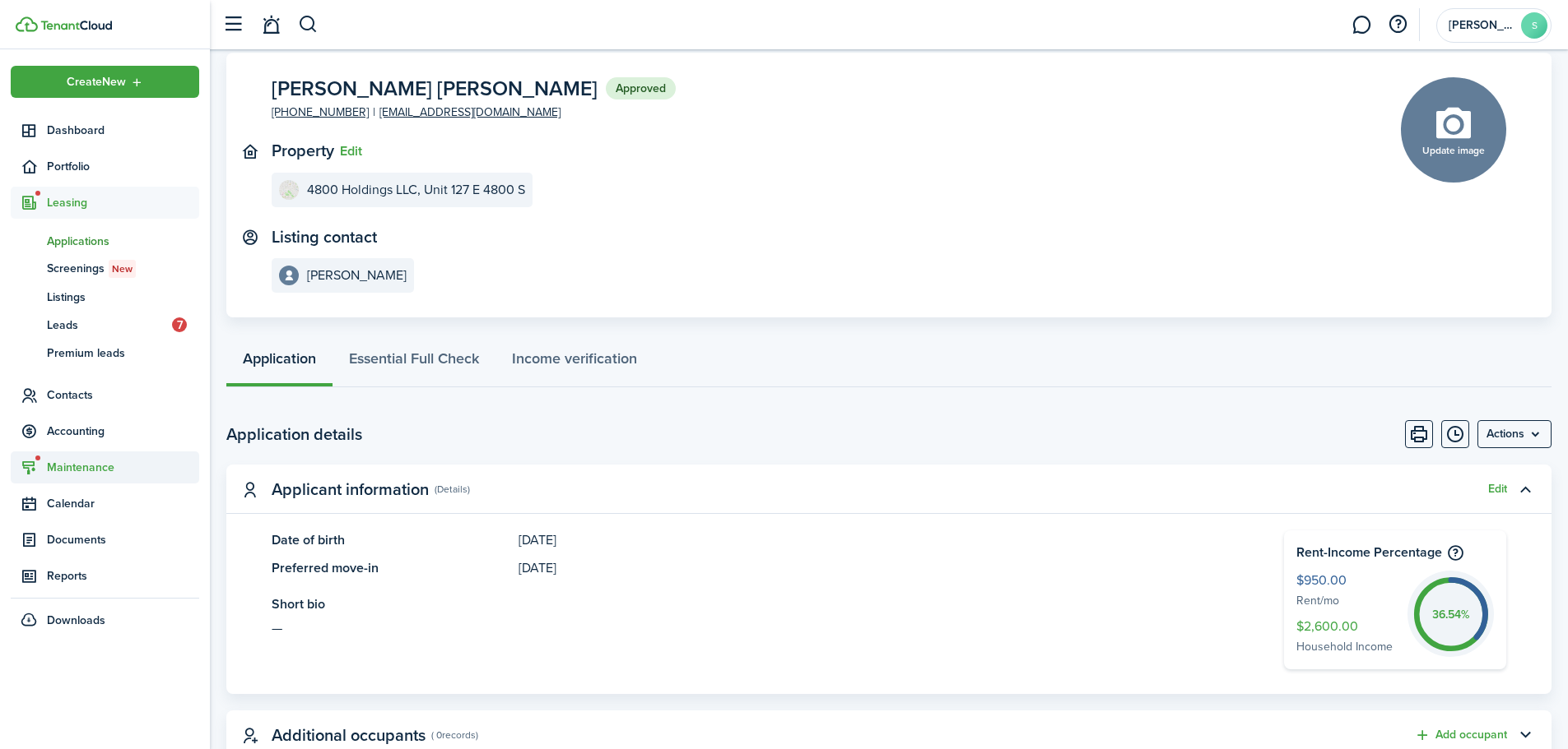
click at [95, 471] on span "Maintenance" at bounding box center [122, 468] width 152 height 18
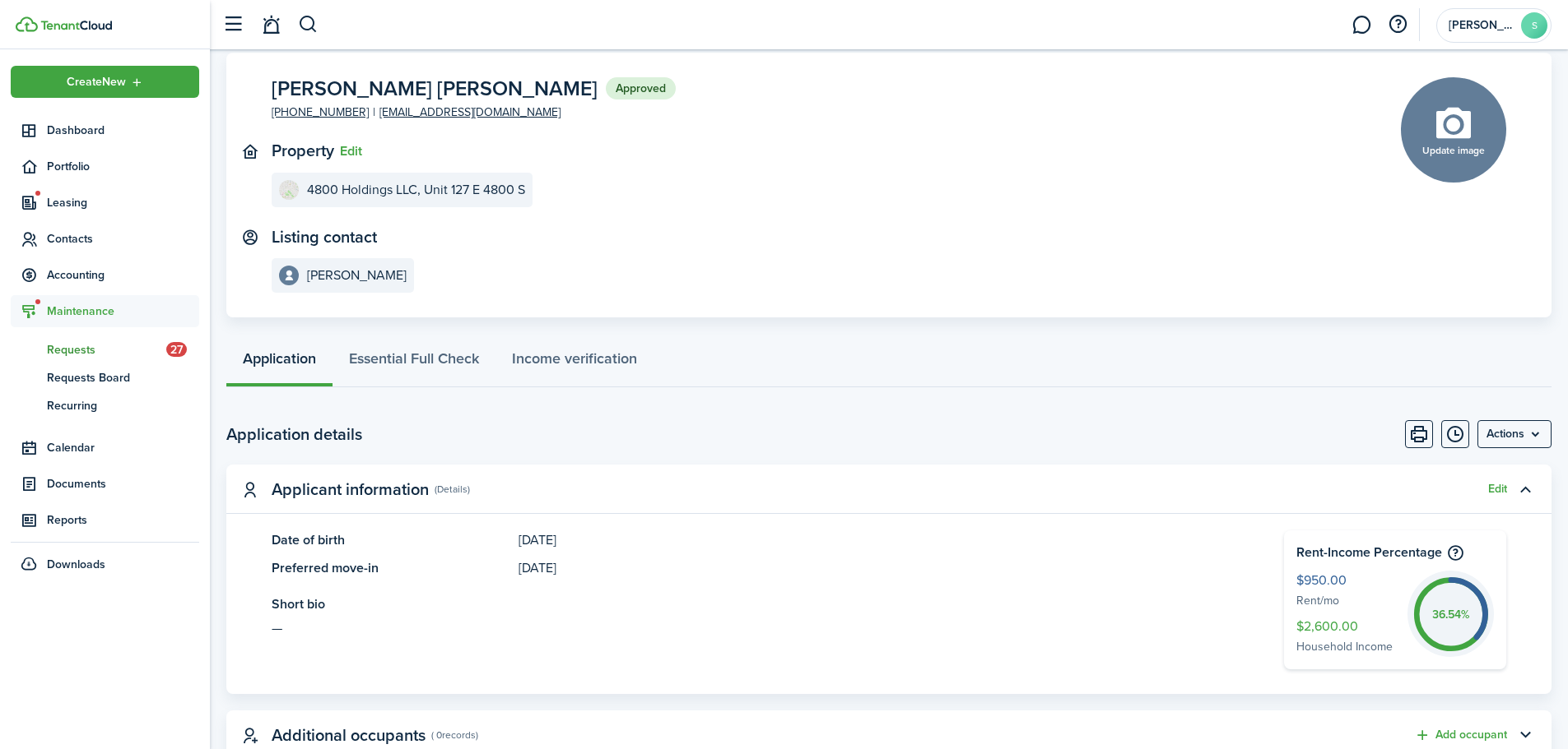
click at [90, 349] on span "Requests" at bounding box center [106, 350] width 119 height 18
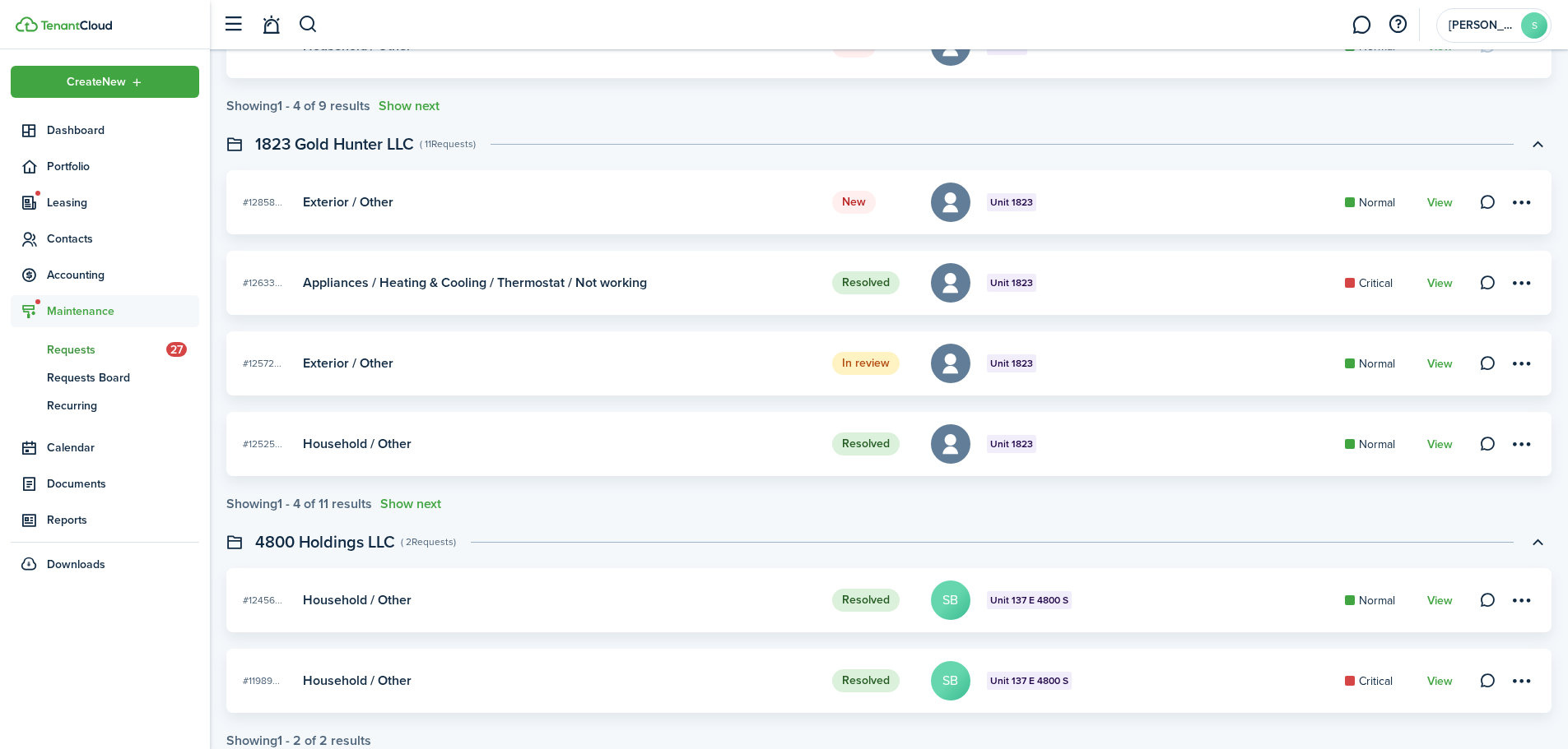
scroll to position [2644, 0]
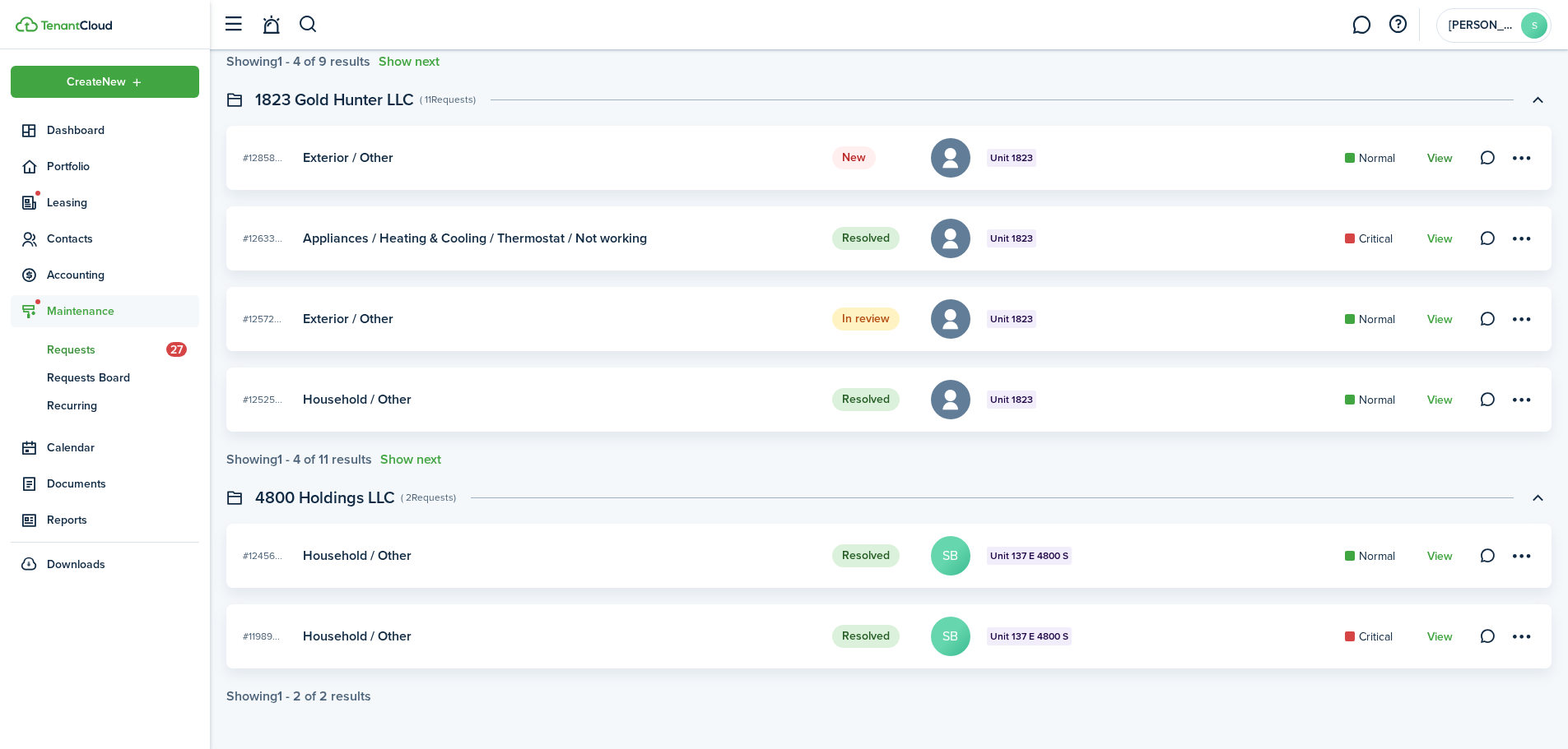
click at [1451, 162] on link "View" at bounding box center [1439, 158] width 25 height 13
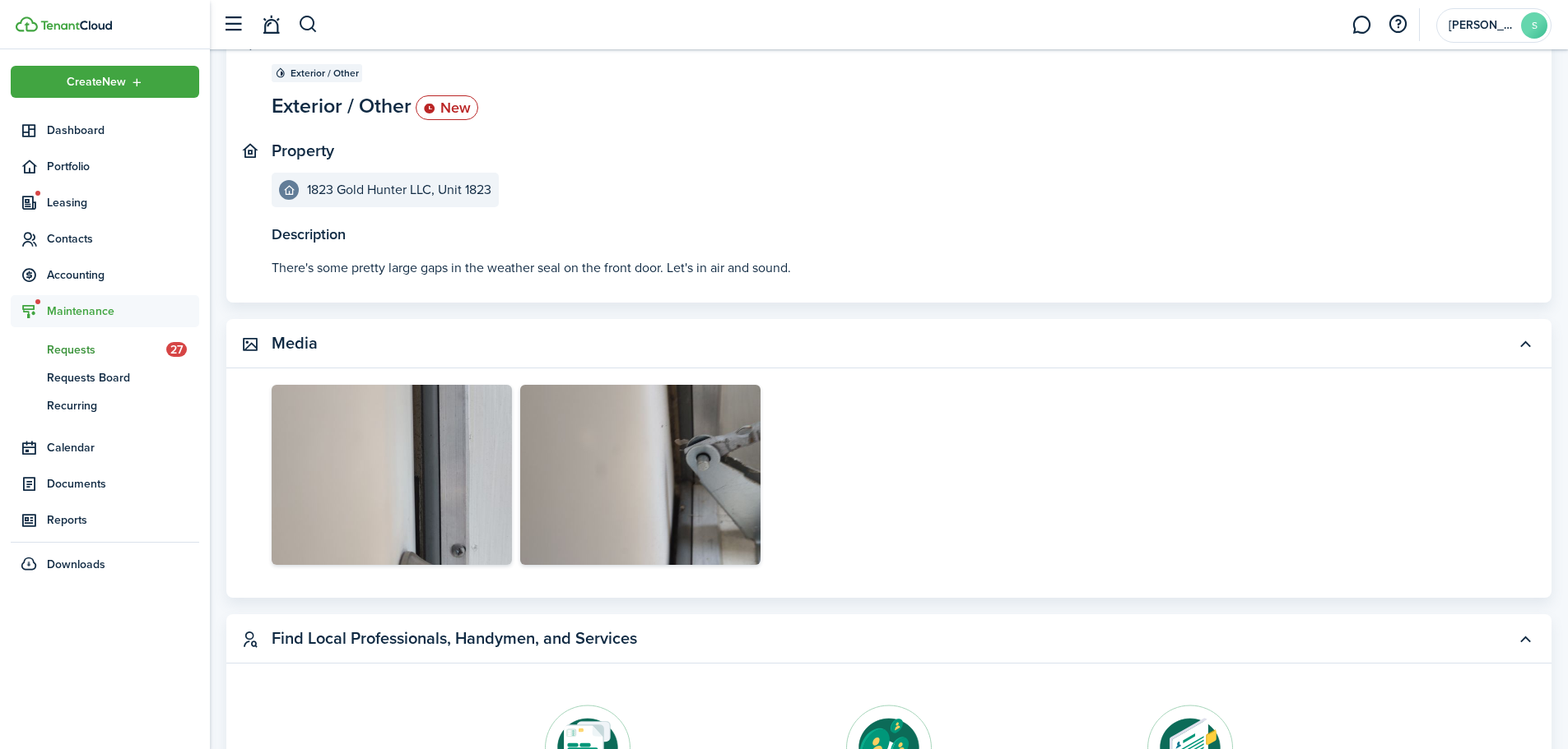
scroll to position [164, 0]
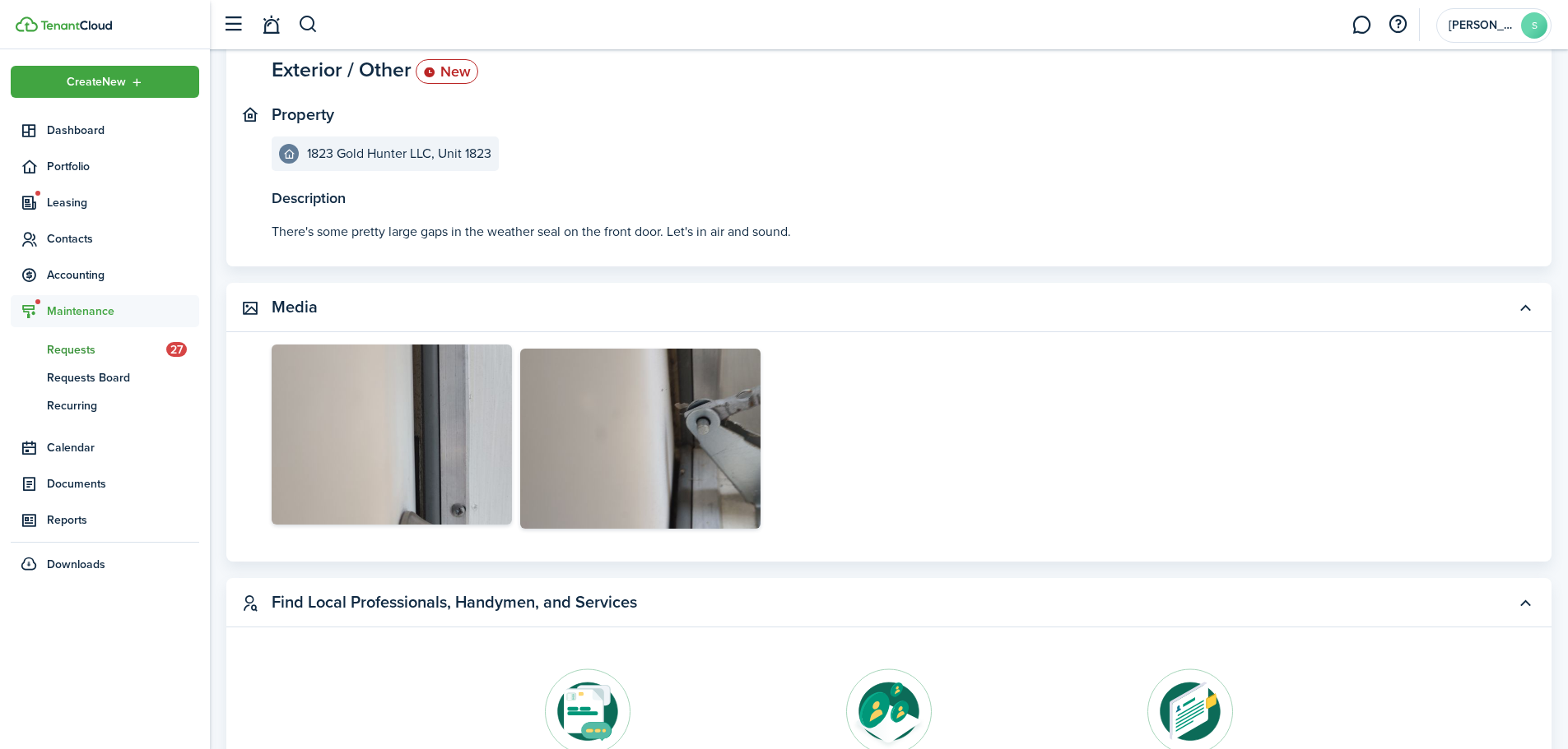
click at [402, 426] on img at bounding box center [392, 435] width 241 height 180
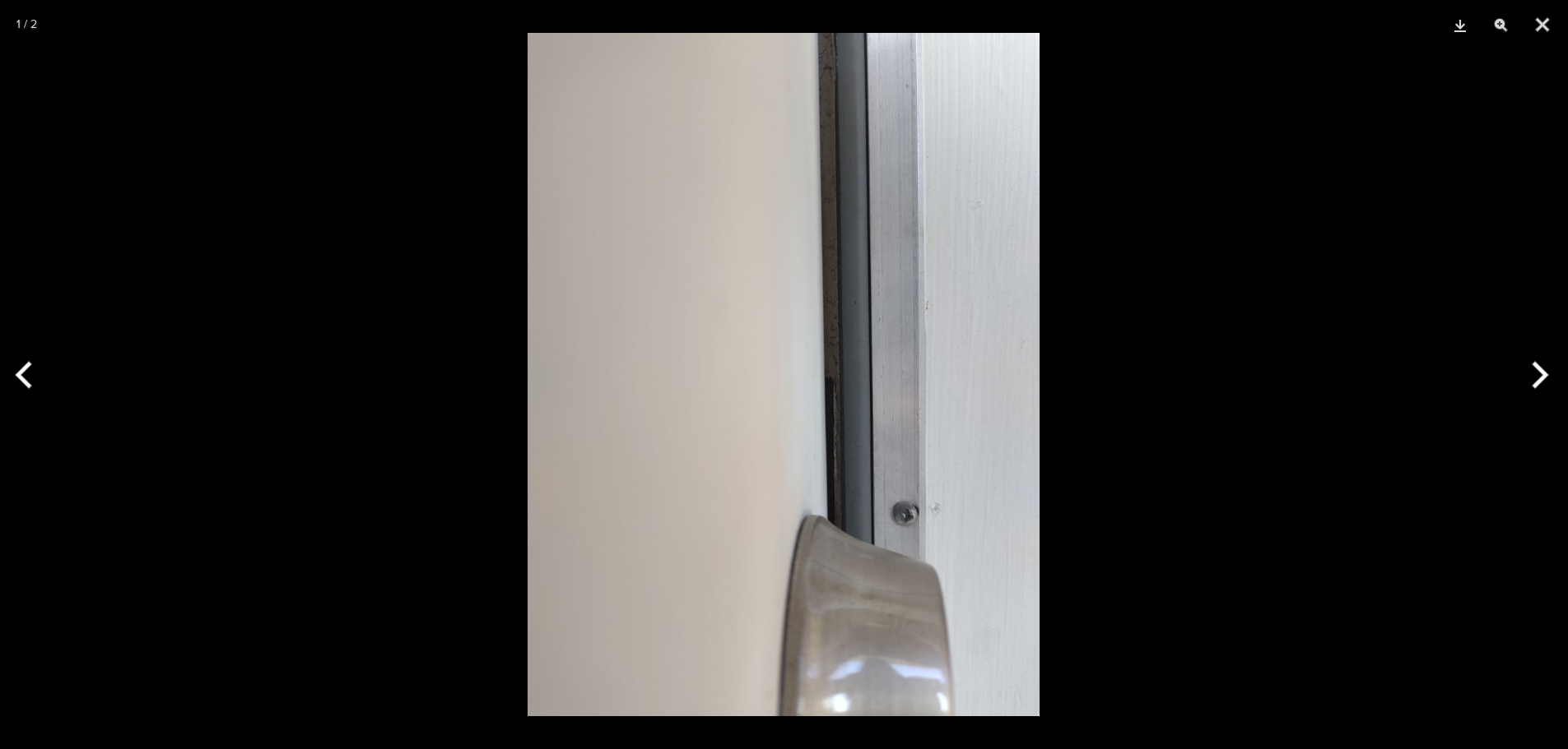
click at [1542, 376] on button "Next" at bounding box center [1536, 375] width 61 height 83
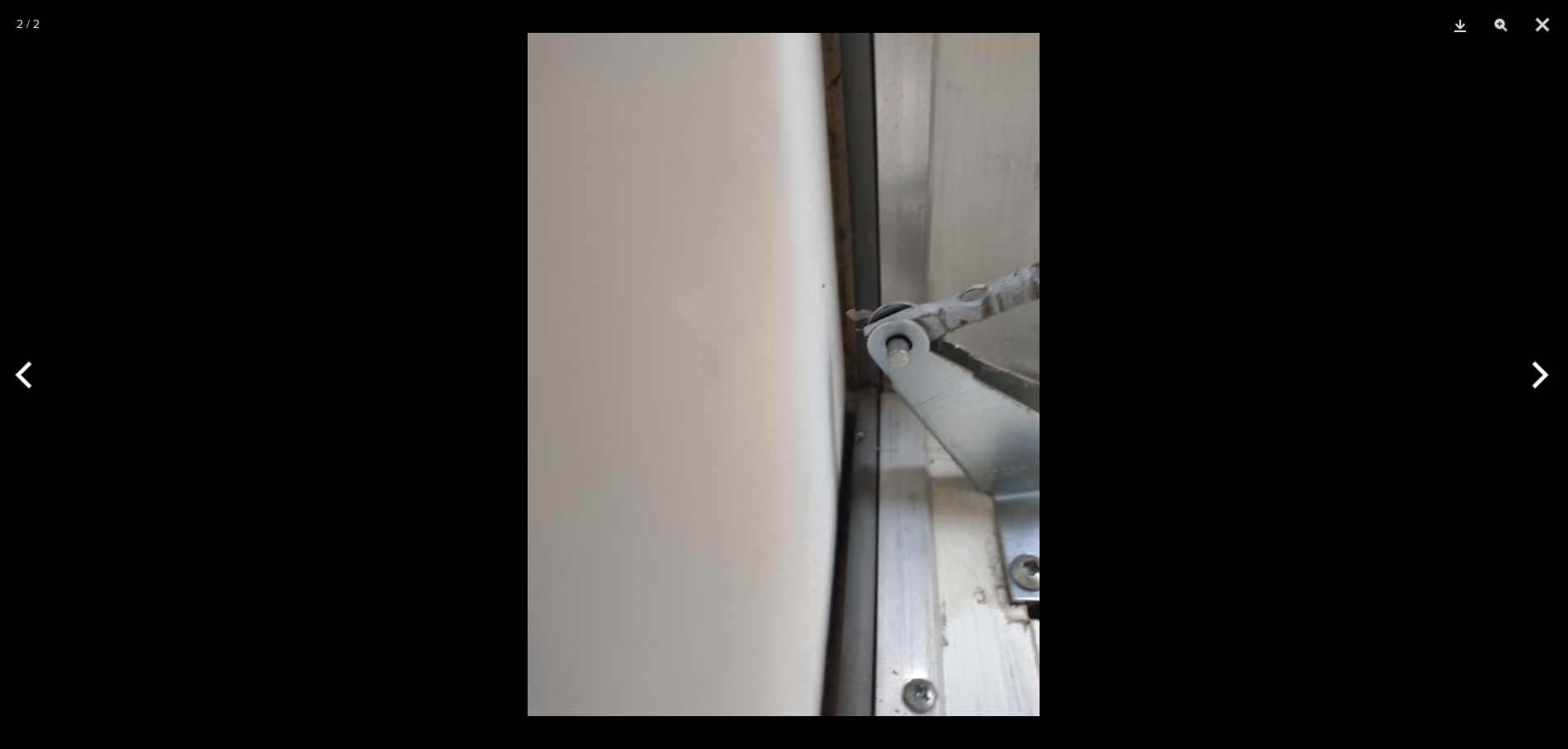
click at [1542, 375] on button "Next" at bounding box center [1536, 375] width 61 height 83
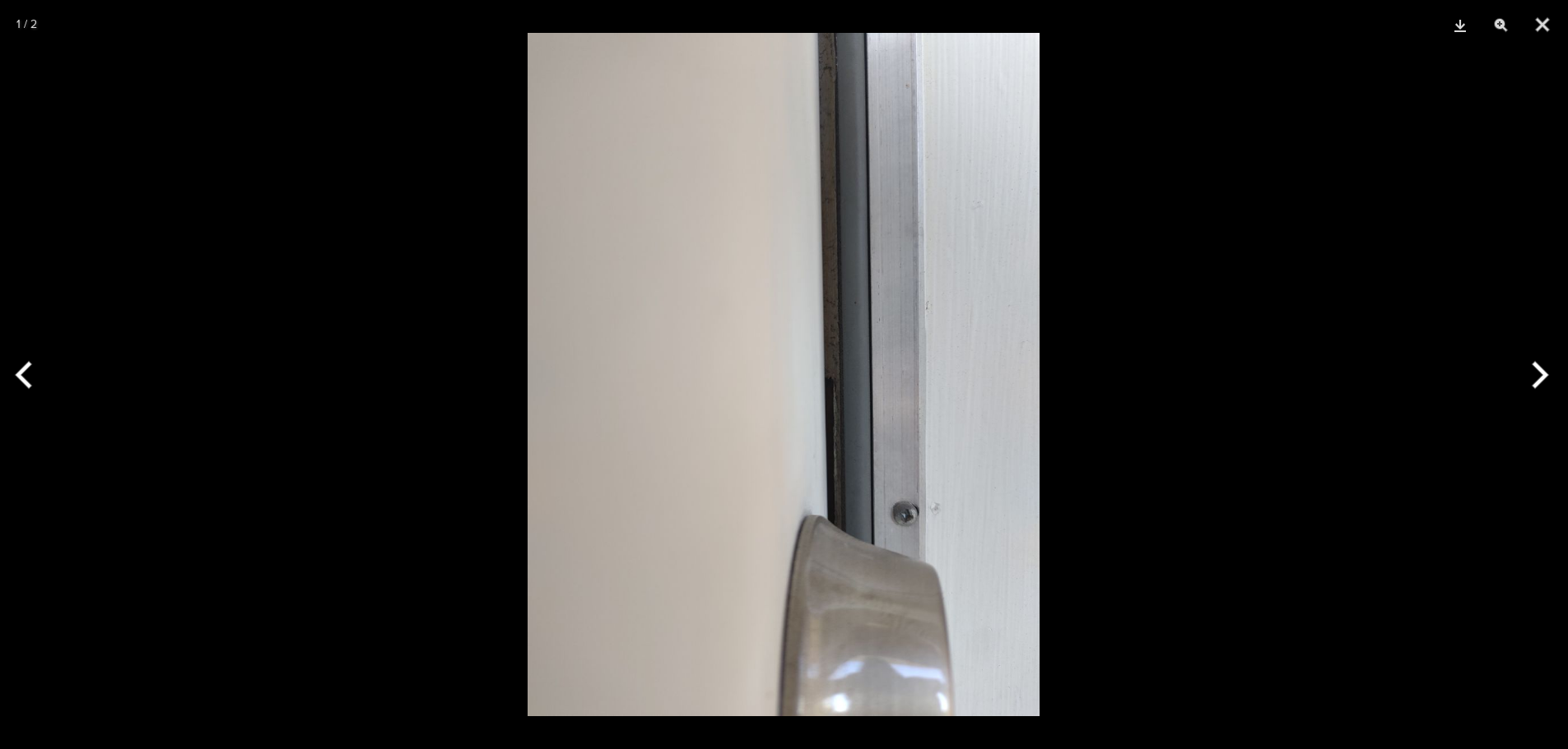
click at [33, 370] on button "Previous" at bounding box center [31, 375] width 61 height 83
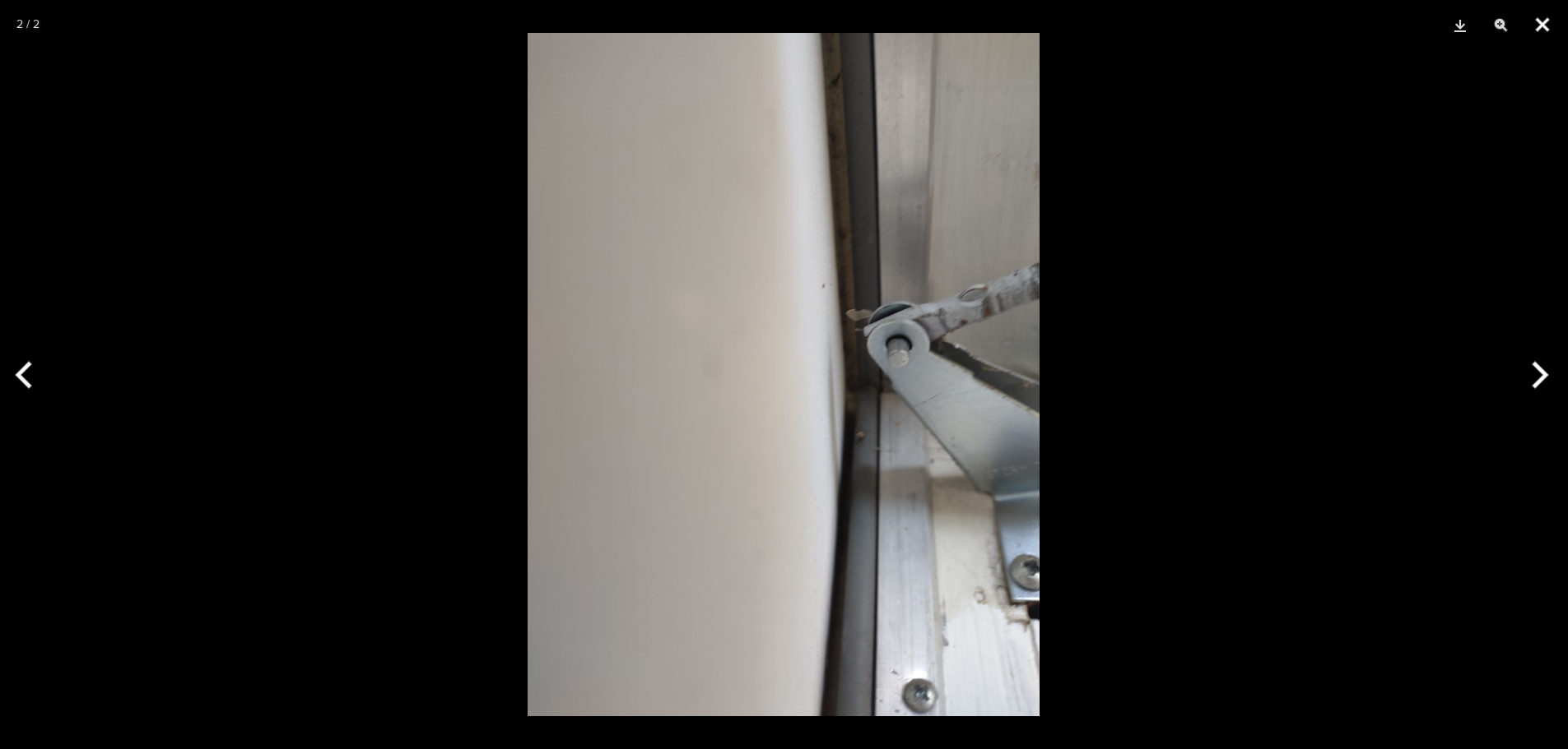
click at [1547, 10] on button "Close" at bounding box center [1542, 25] width 41 height 49
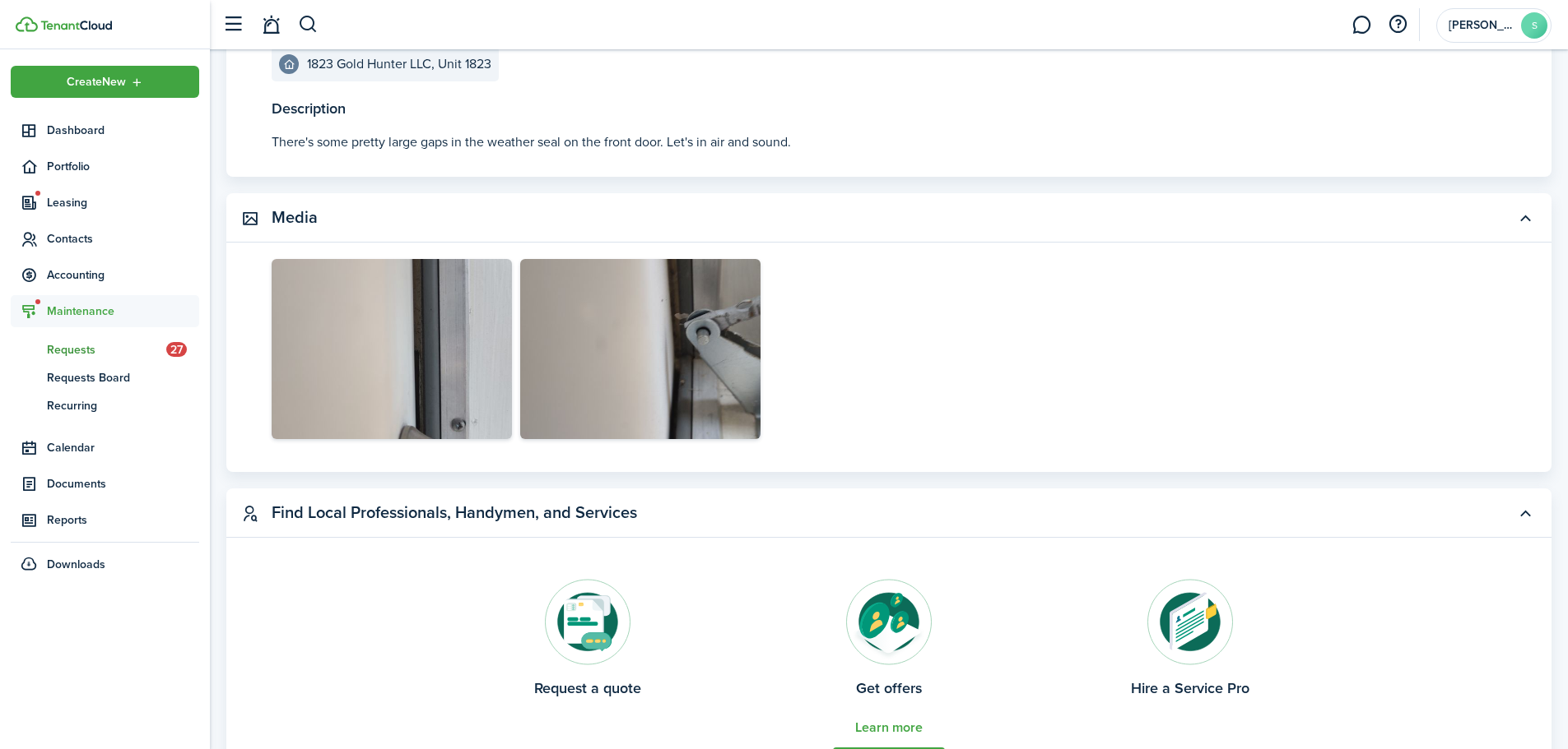
scroll to position [0, 0]
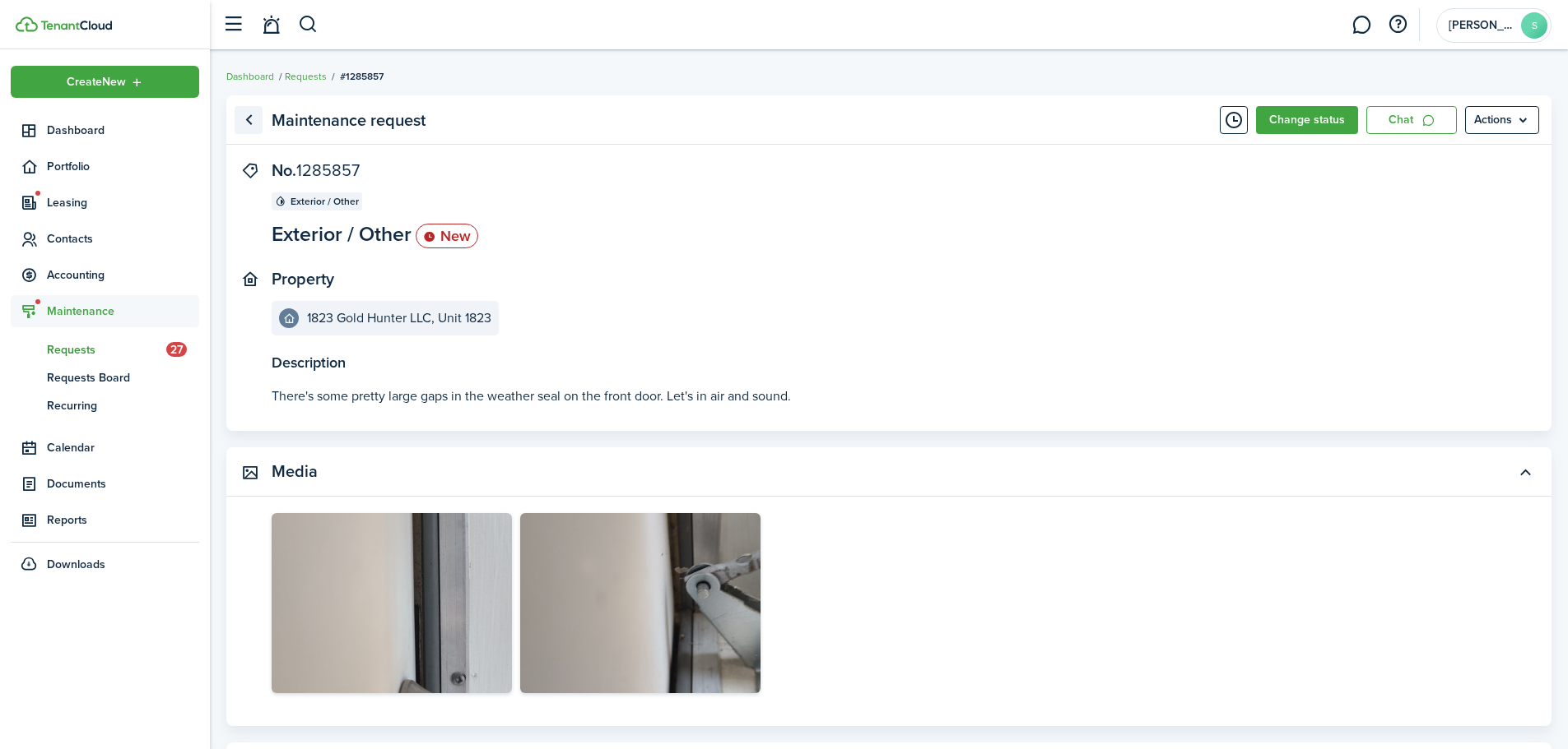
click at [246, 127] on link "Go back" at bounding box center [249, 120] width 28 height 28
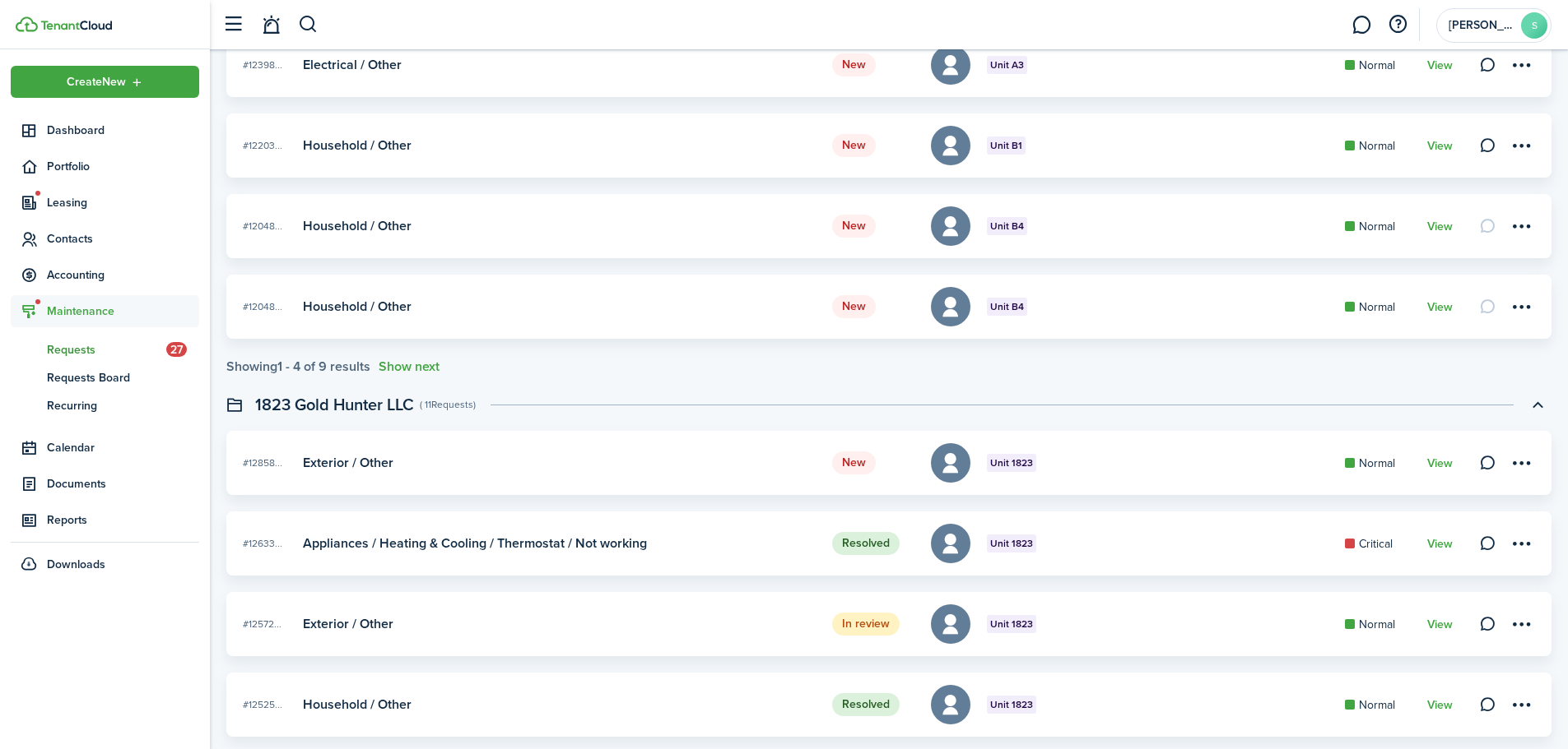
scroll to position [2550, 0]
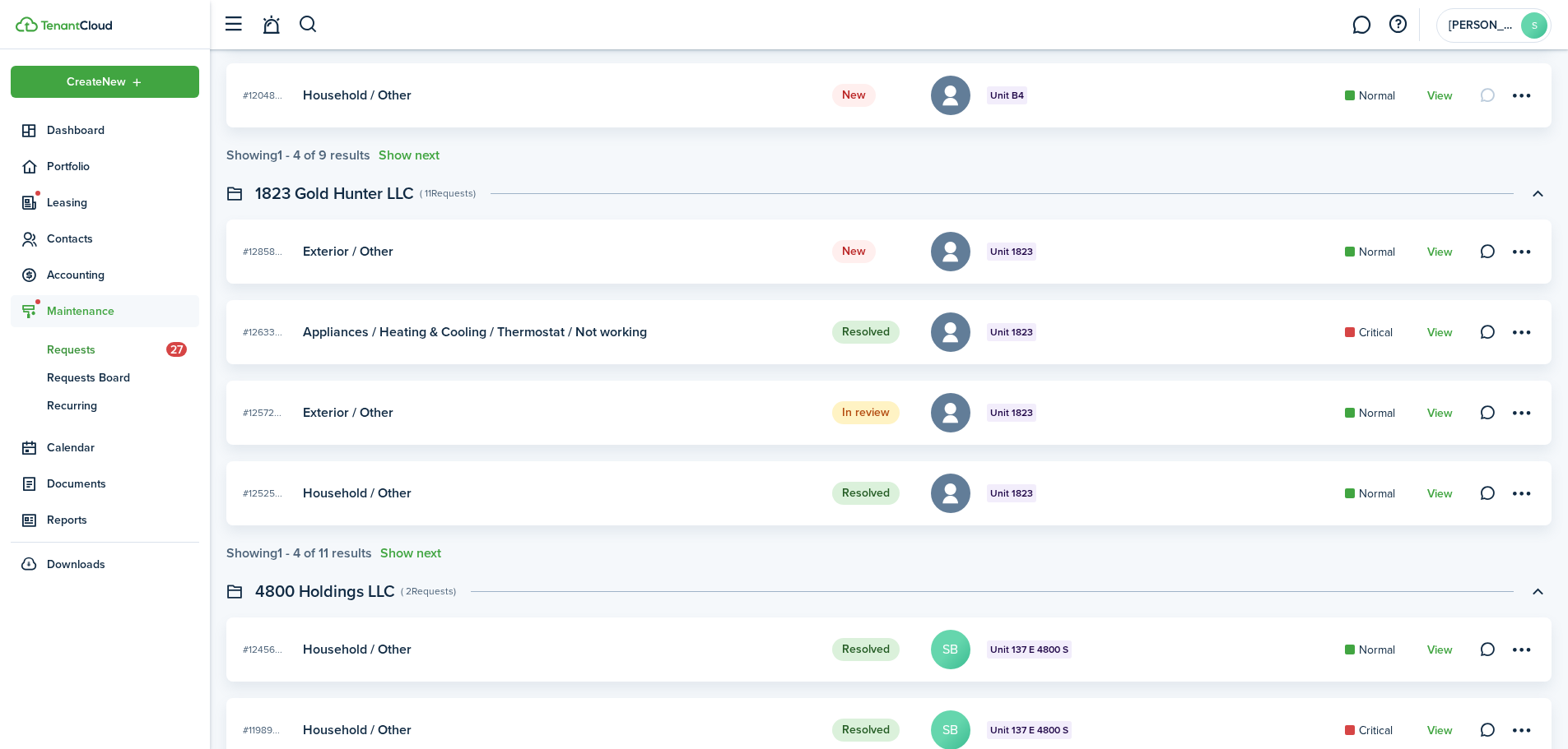
click at [1438, 403] on card "In review #12572... Unit 1823 Exterior / Other Normal View" at bounding box center [889, 413] width 1325 height 64
click at [1439, 408] on link "View" at bounding box center [1439, 414] width 25 height 13
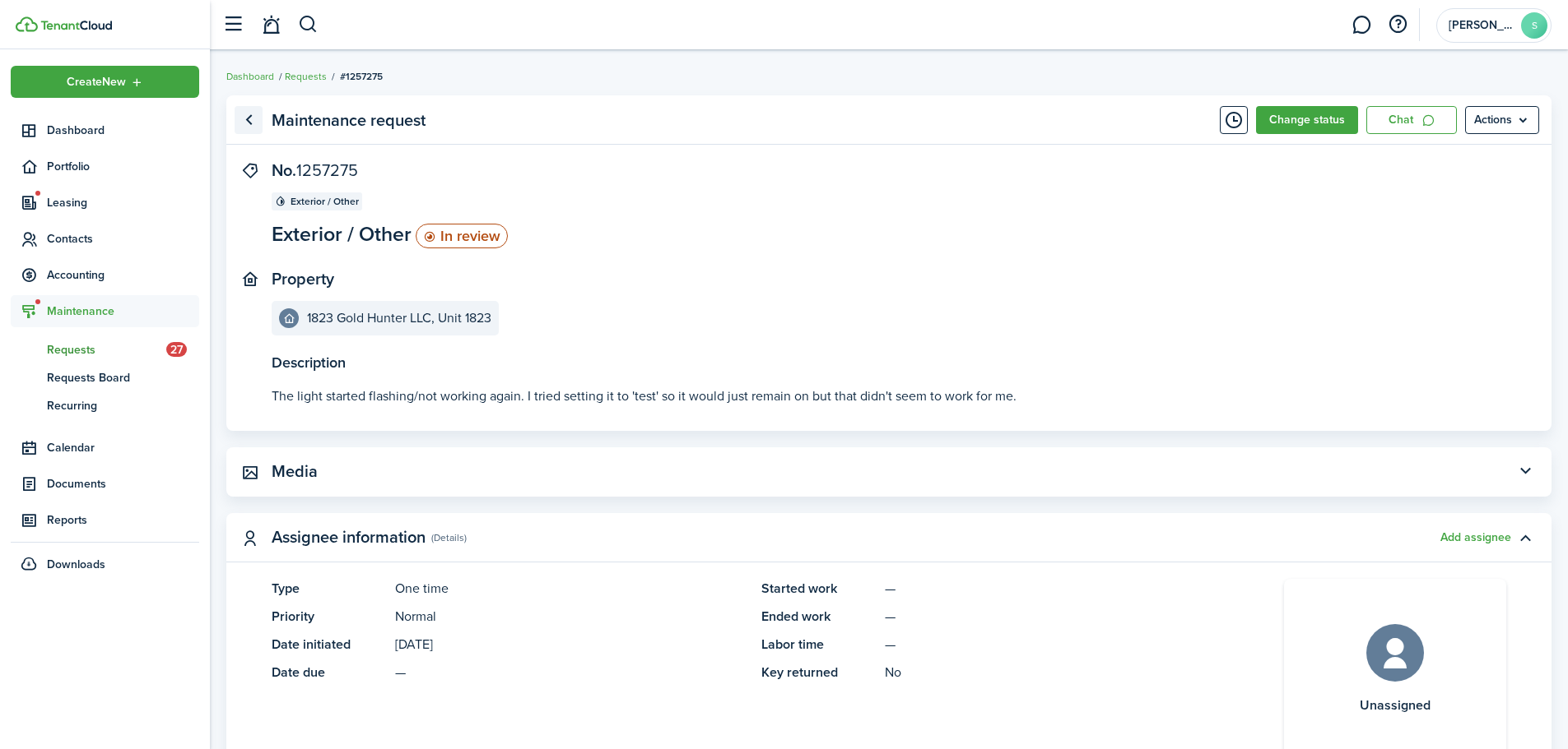
click at [248, 109] on link "Go back" at bounding box center [249, 120] width 28 height 28
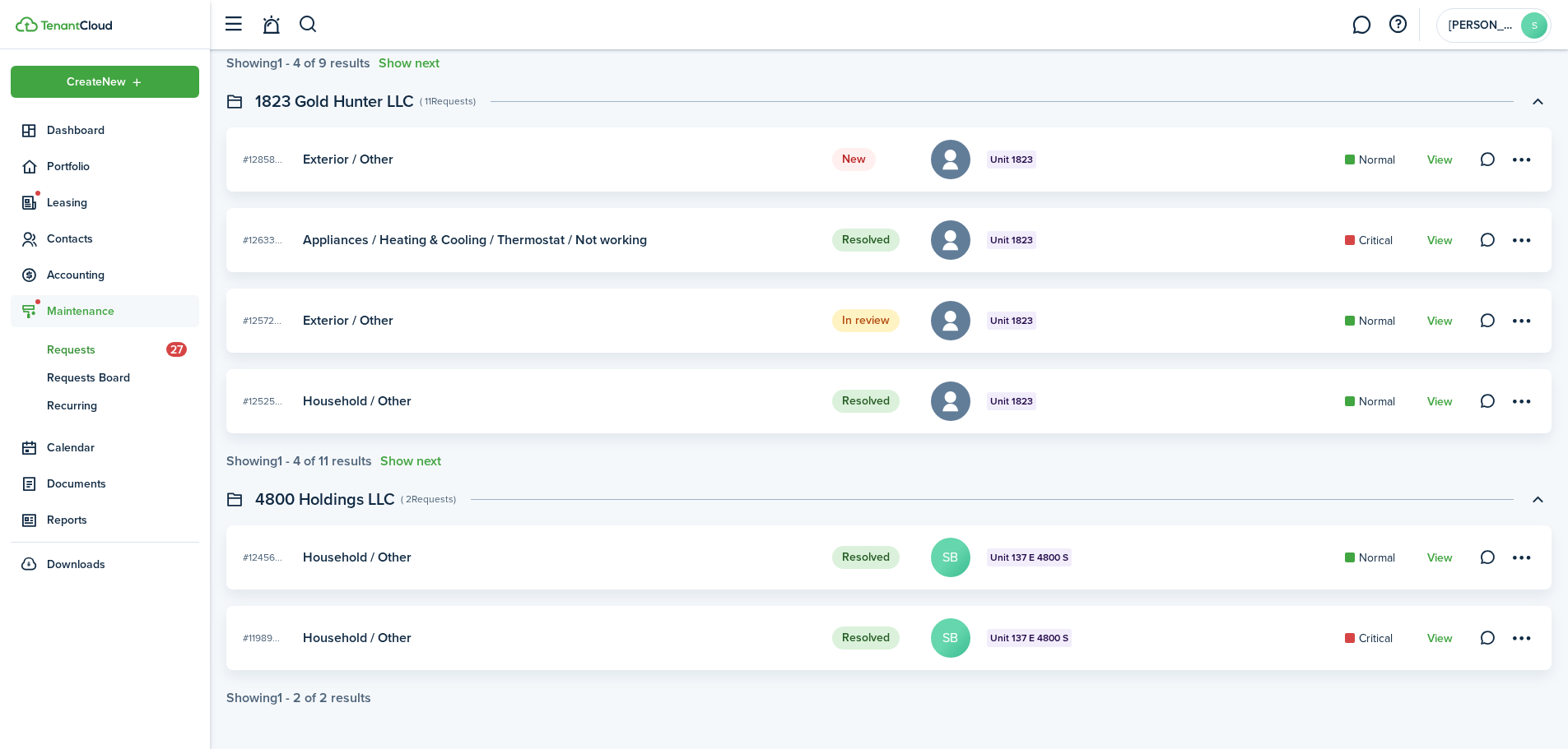
scroll to position [2644, 0]
click at [90, 278] on span "Accounting" at bounding box center [122, 276] width 152 height 18
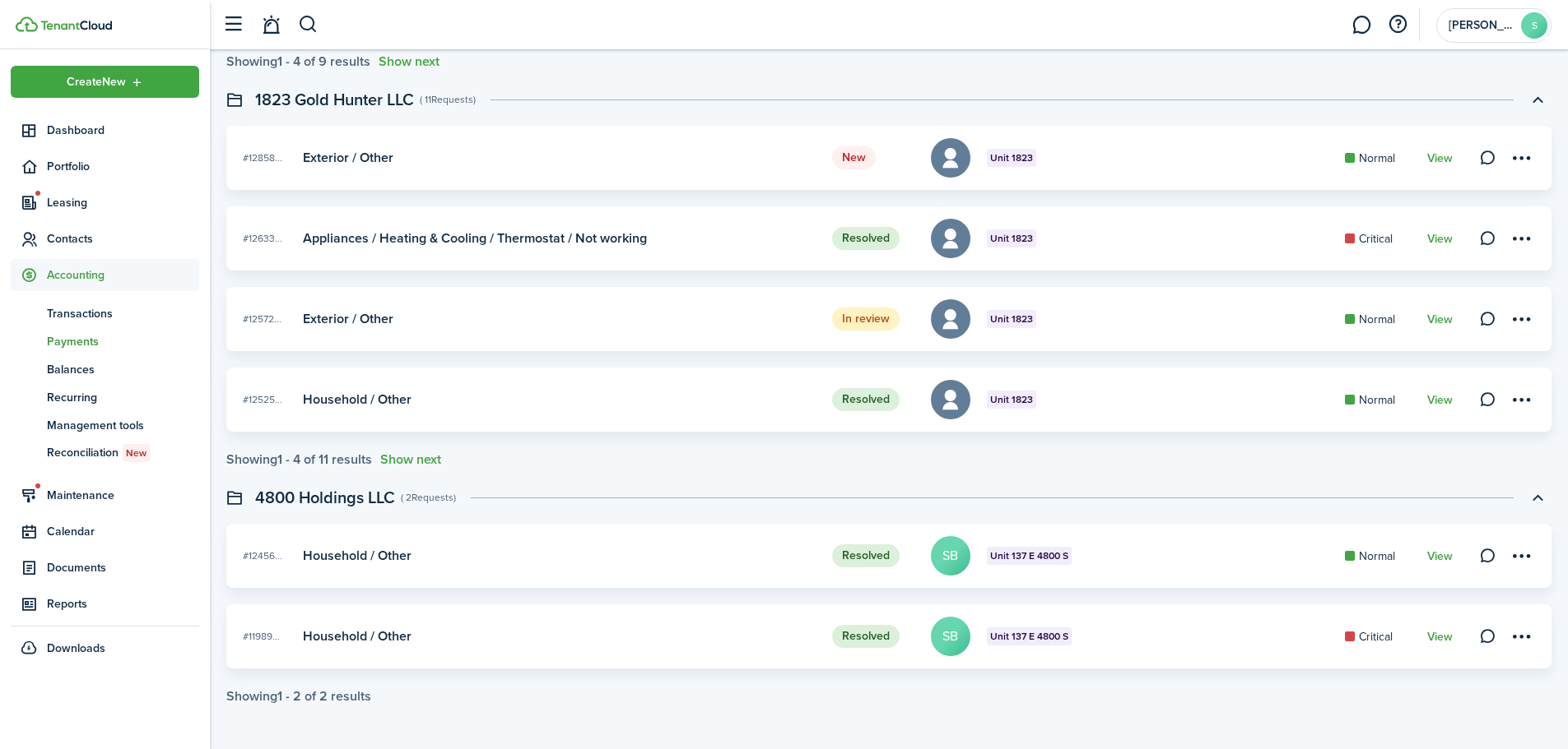
click at [126, 317] on span "Transactions" at bounding box center [122, 314] width 152 height 18
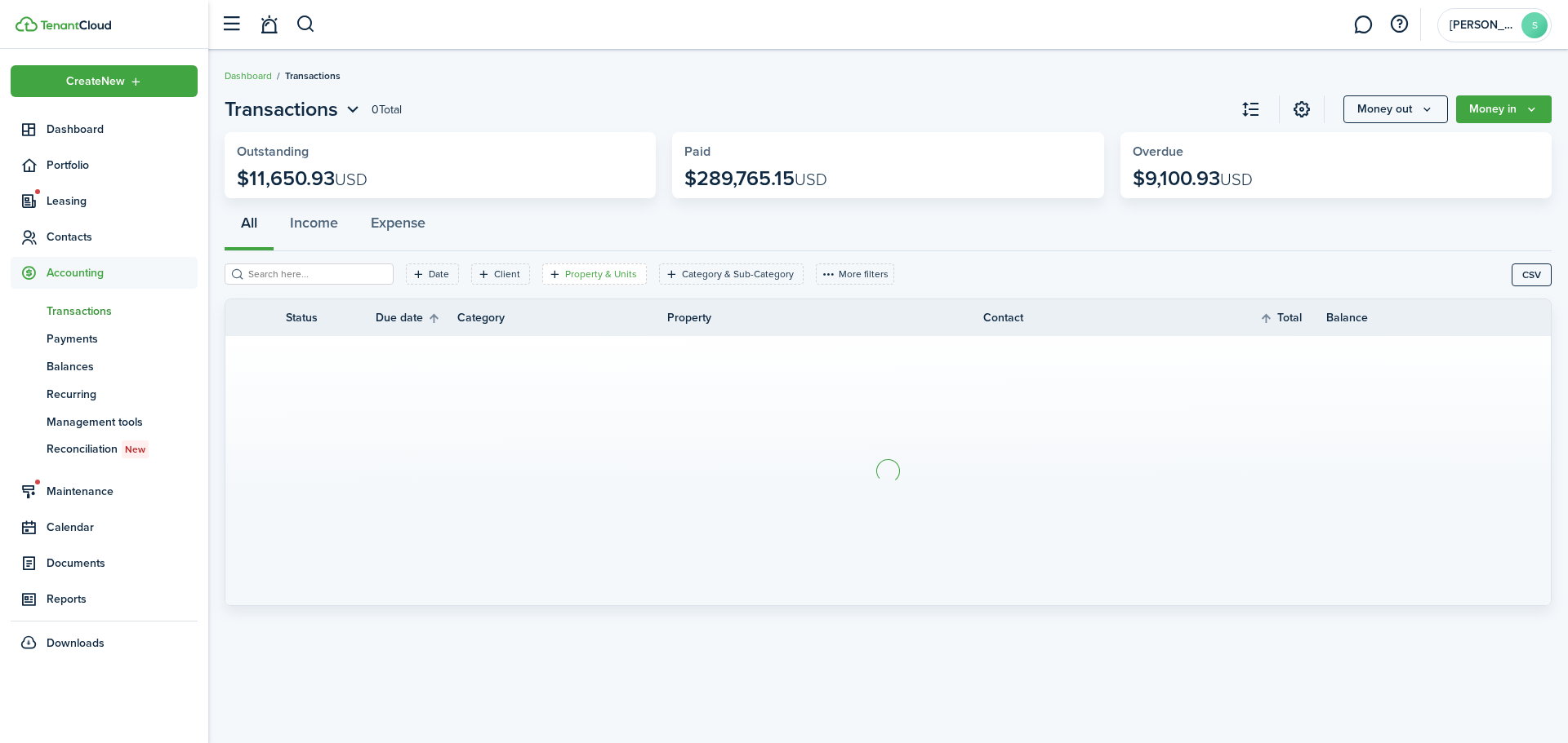
click at [601, 278] on filter-tag-label "Property & Units" at bounding box center [601, 274] width 71 height 15
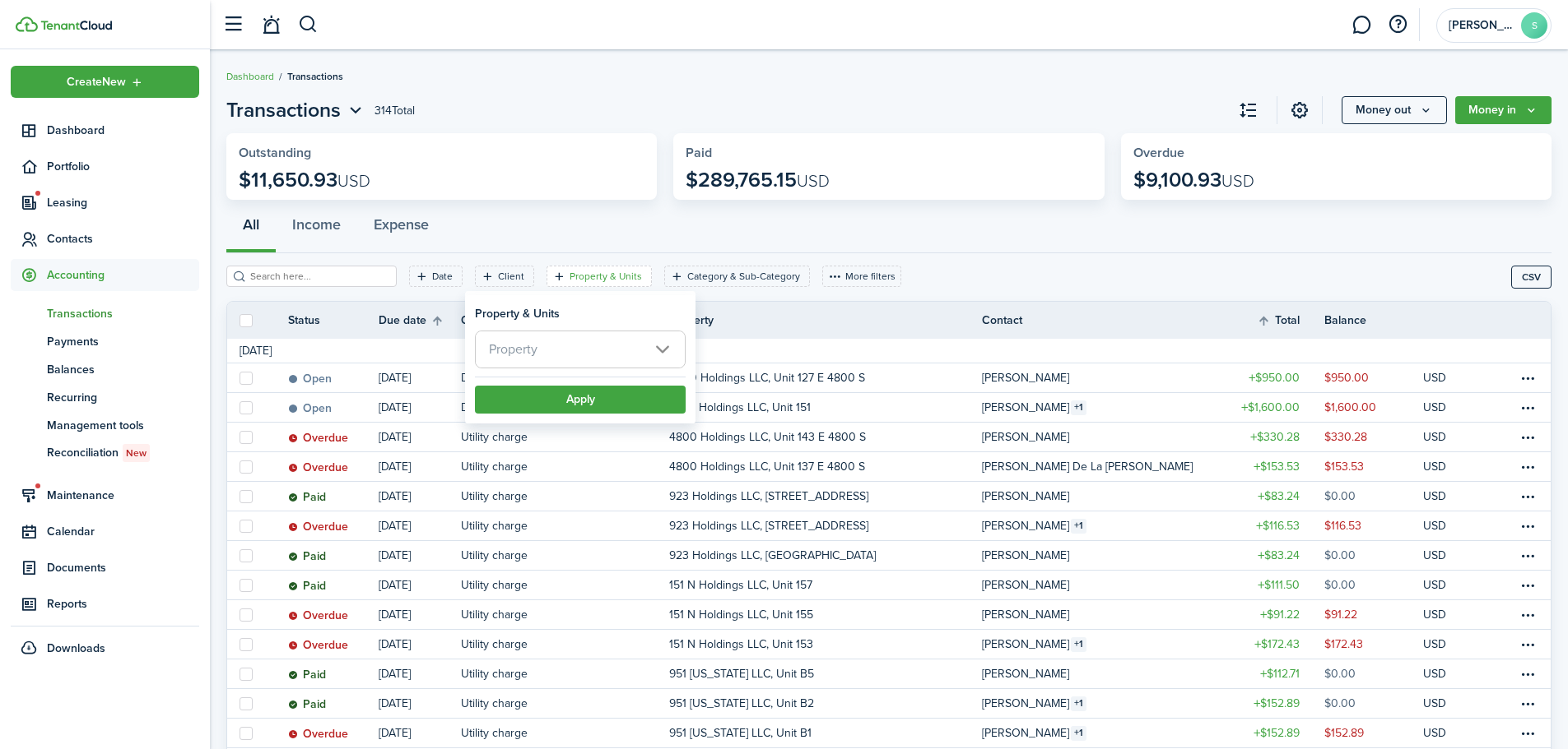
click at [567, 349] on span "Property" at bounding box center [580, 349] width 209 height 36
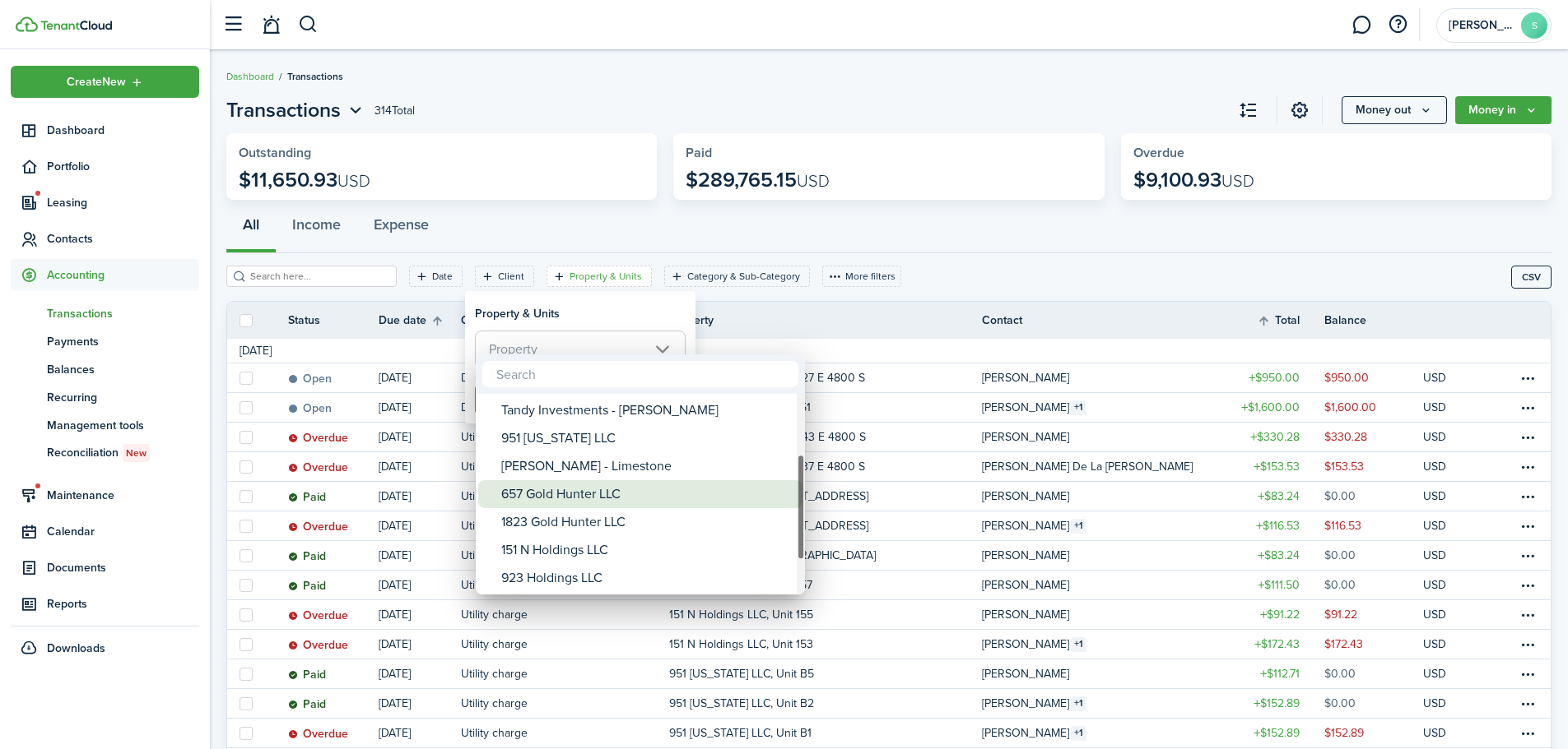
click at [589, 497] on div "657 Gold Hunter LLC" at bounding box center [647, 494] width 292 height 28
type input "657 Gold Hunter LLC"
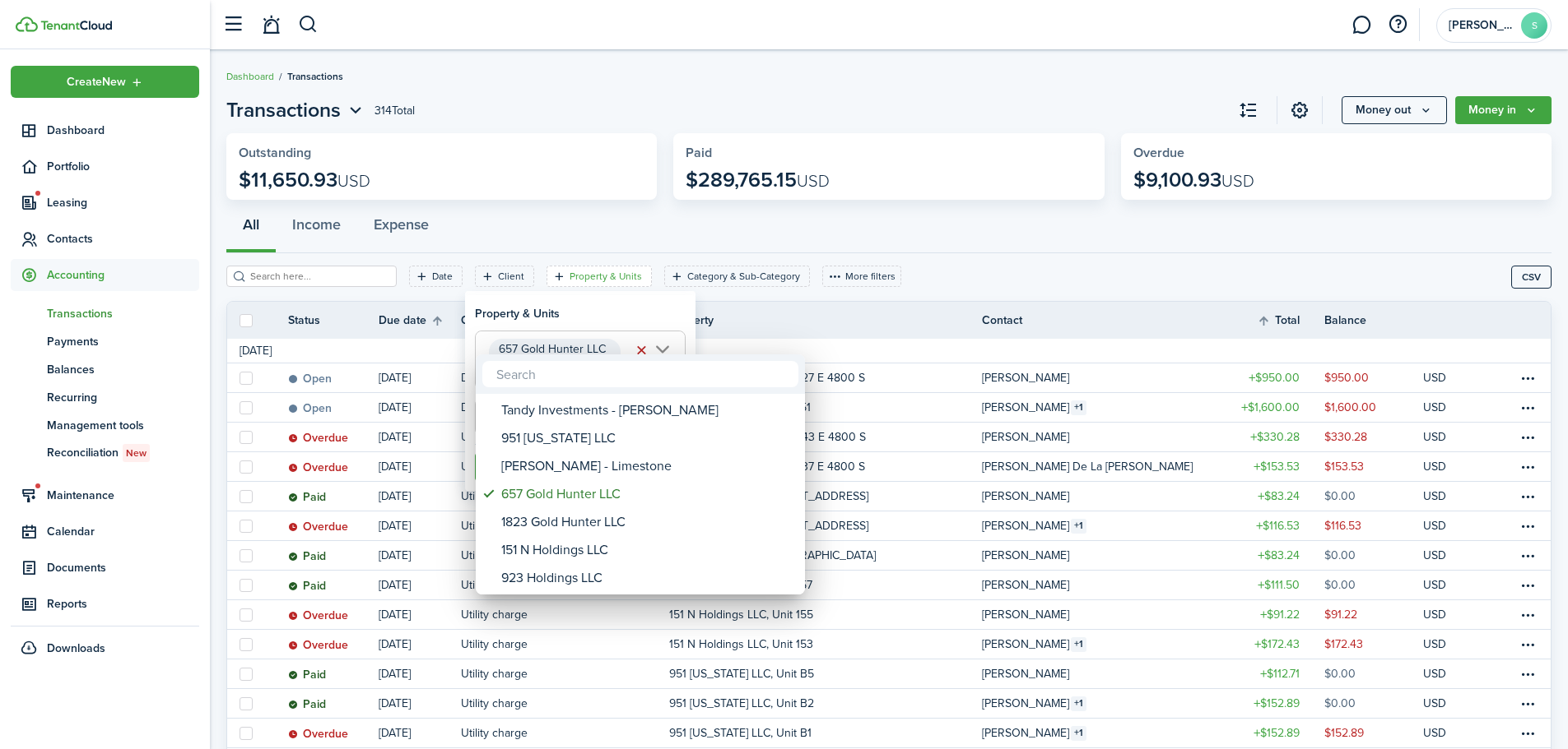
click at [589, 298] on div at bounding box center [784, 374] width 1831 height 1012
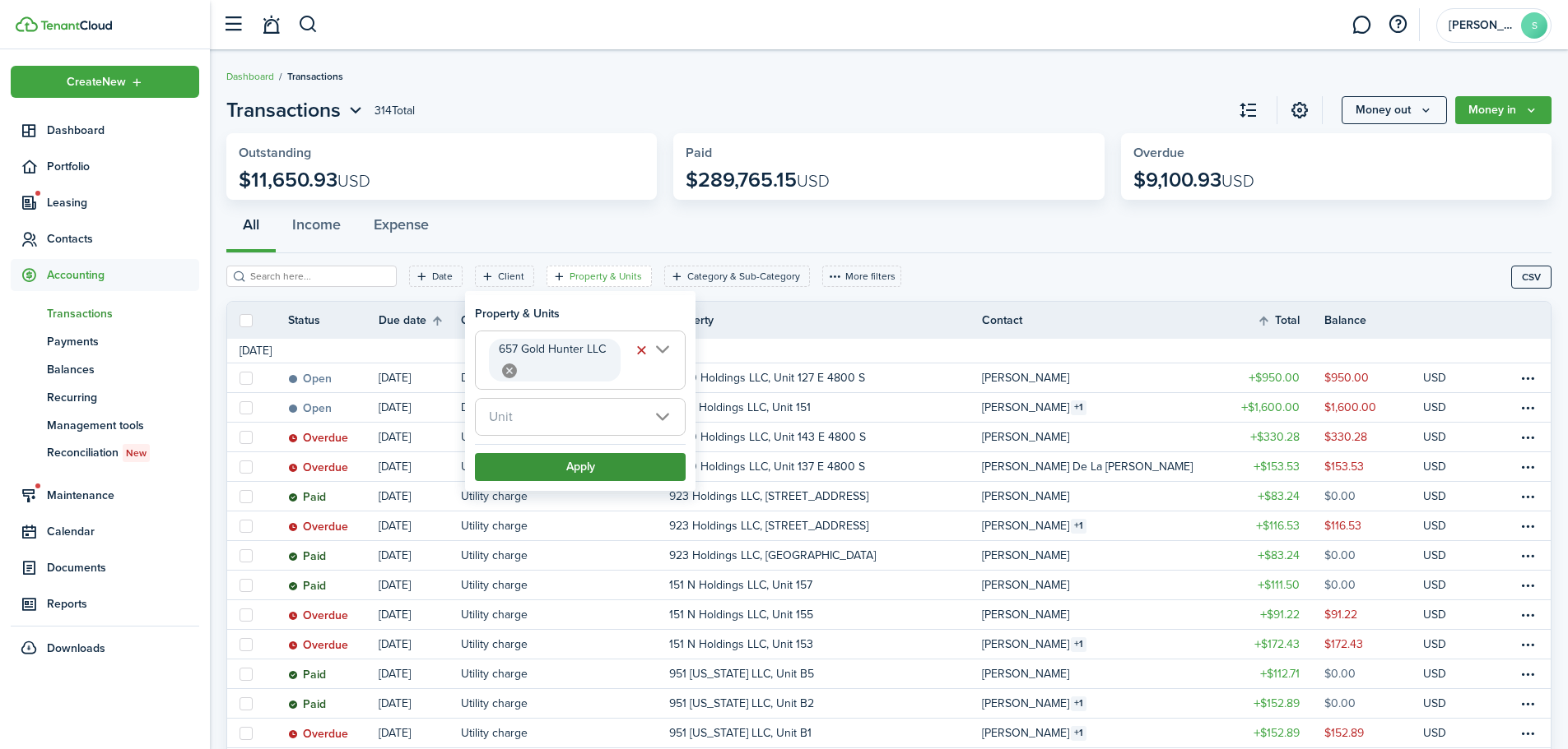
click at [618, 474] on button "Apply" at bounding box center [581, 467] width 211 height 28
